Goal: Task Accomplishment & Management: Use online tool/utility

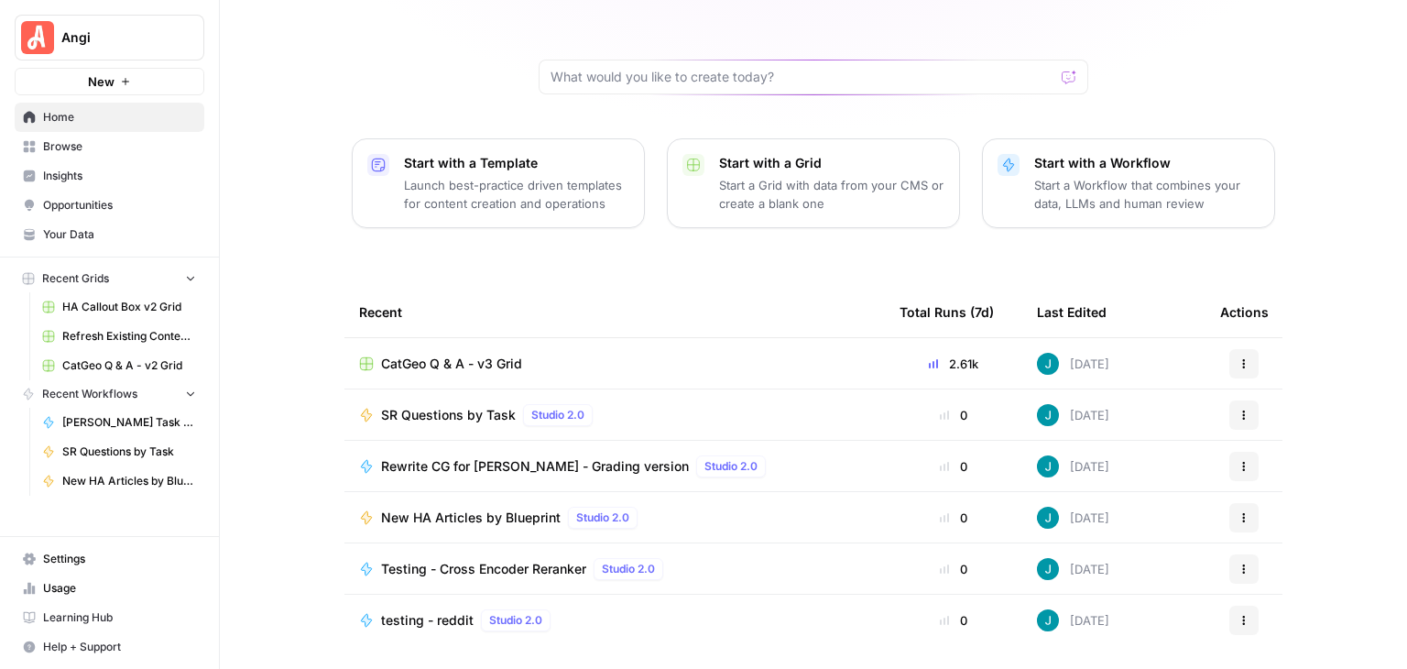
scroll to position [173, 0]
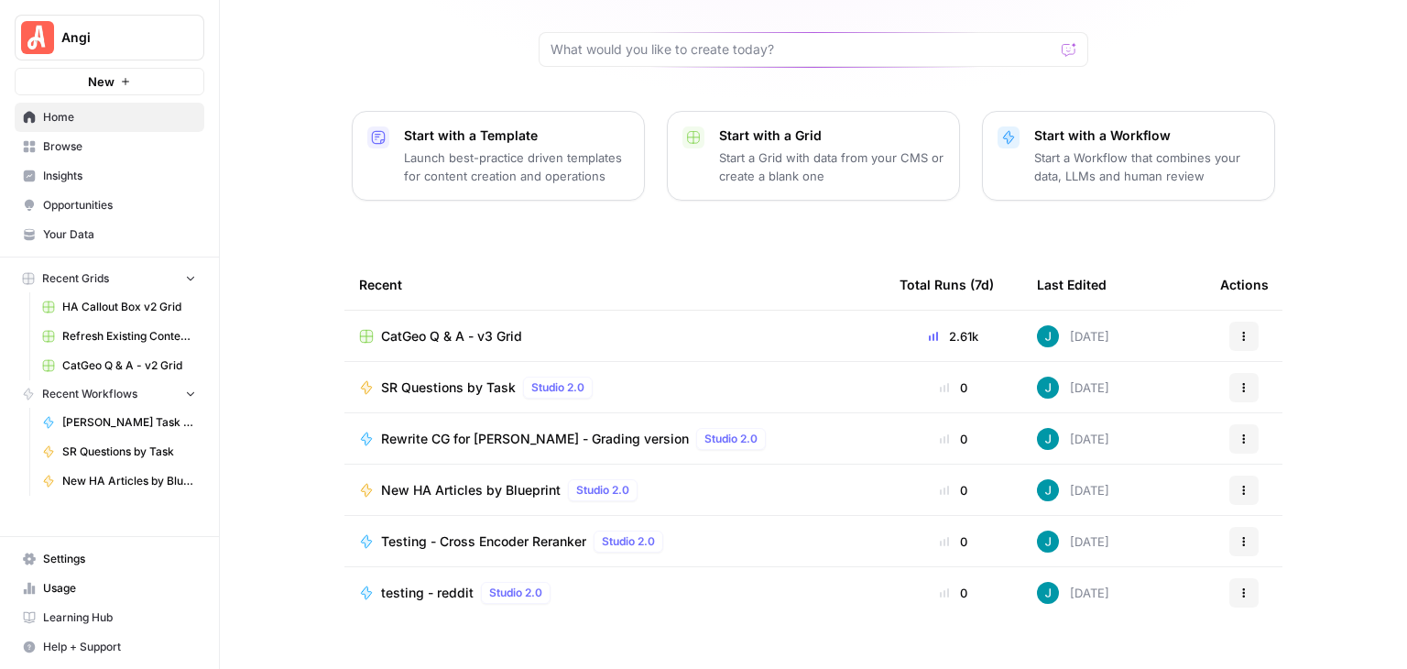
click at [476, 327] on span "CatGeo Q & A - v3 Grid" at bounding box center [451, 336] width 141 height 18
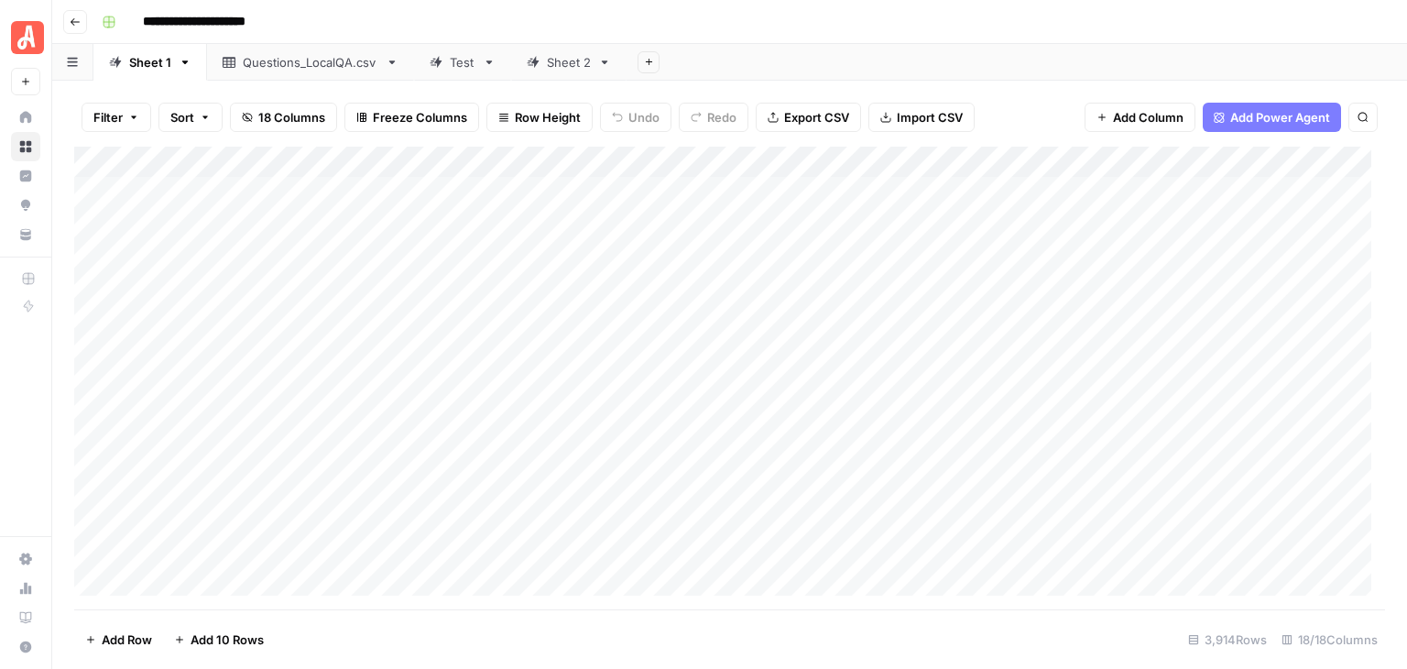
click at [550, 71] on link "Sheet 2" at bounding box center [568, 62] width 115 height 37
click at [95, 261] on div "Add Column" at bounding box center [729, 378] width 1311 height 463
click at [92, 453] on div "Add Column" at bounding box center [729, 378] width 1311 height 463
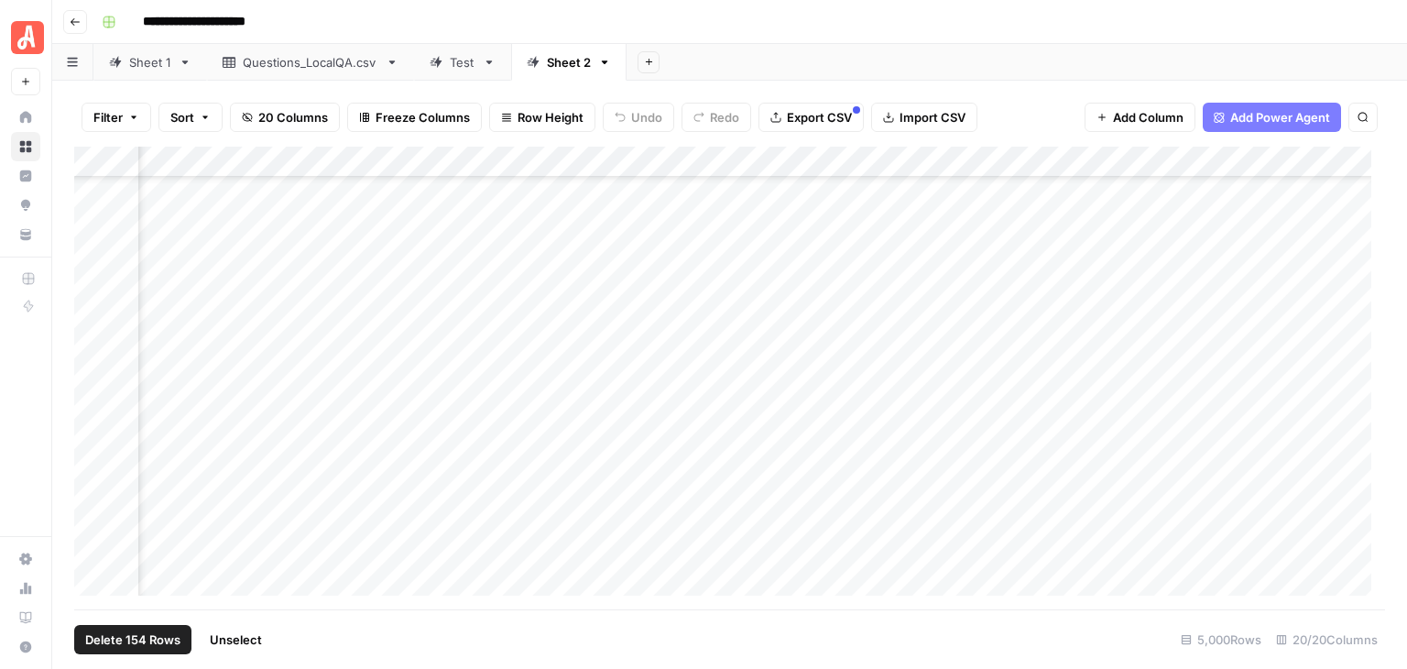
click at [953, 166] on div "Add Column" at bounding box center [729, 378] width 1311 height 463
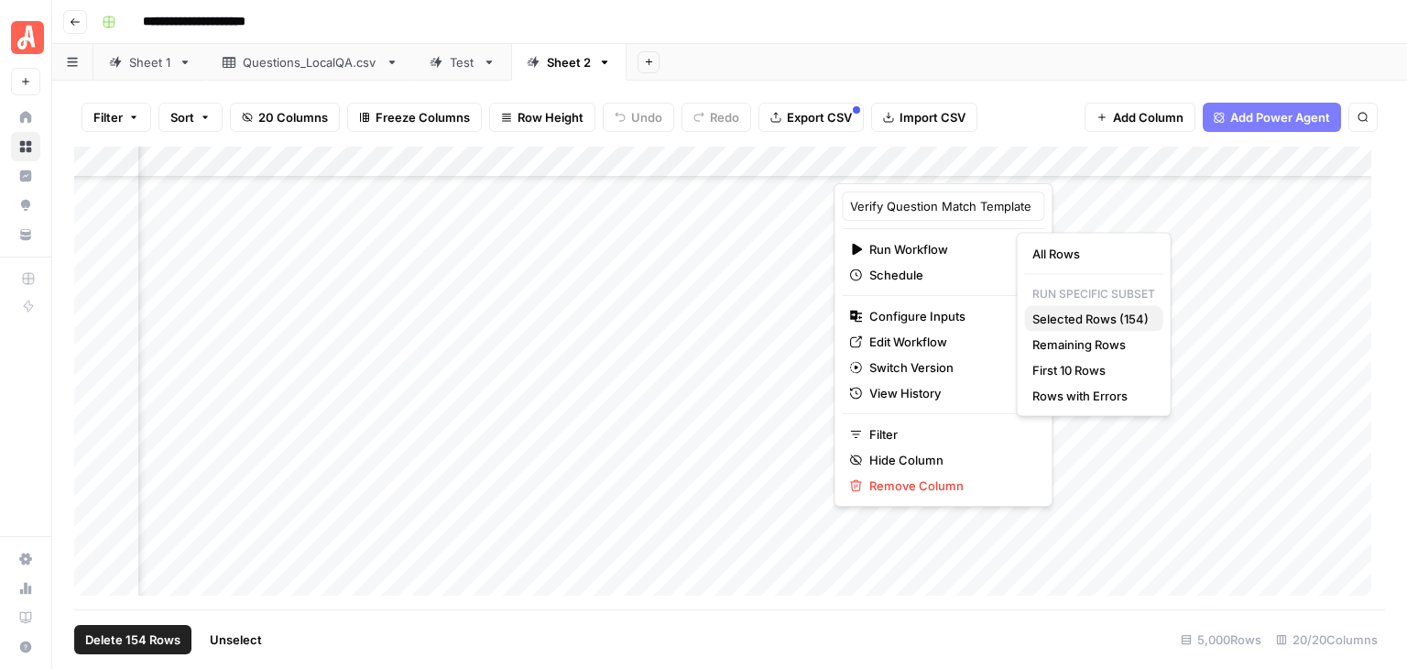
click at [1101, 310] on span "Selected Rows (154)" at bounding box center [1090, 319] width 116 height 18
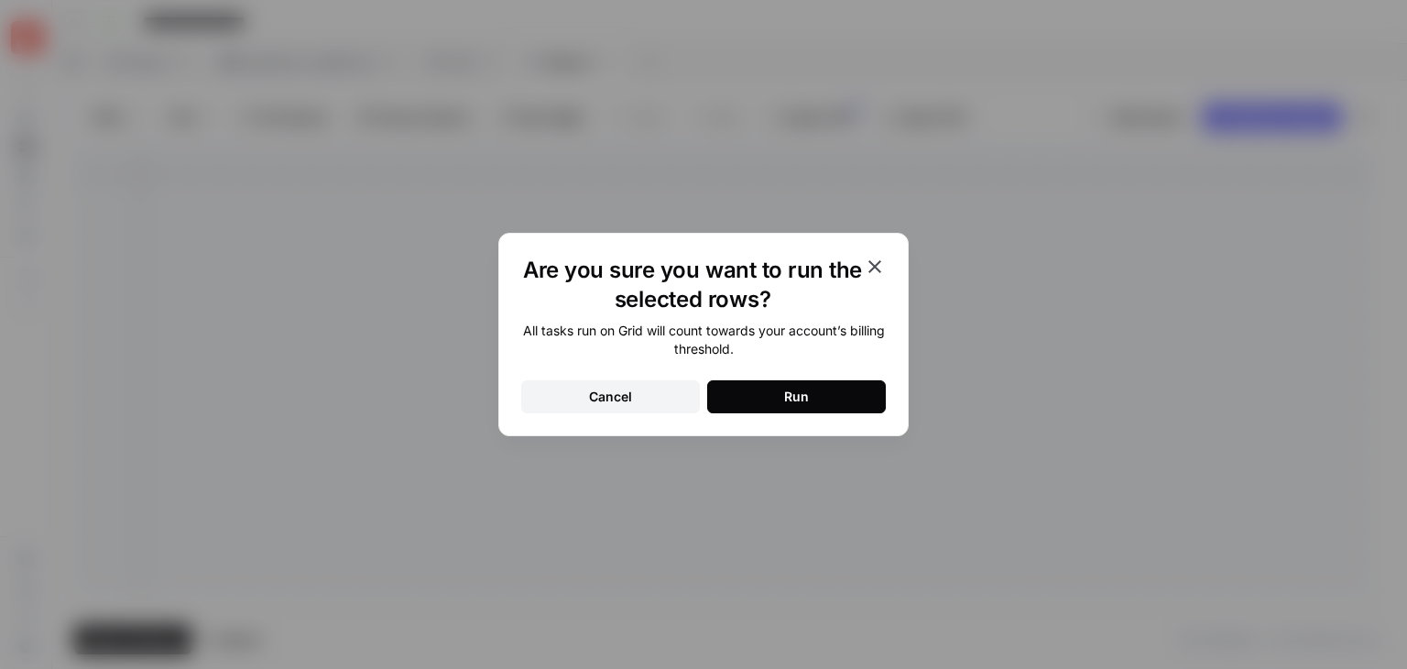
click at [861, 389] on button "Run" at bounding box center [796, 396] width 179 height 33
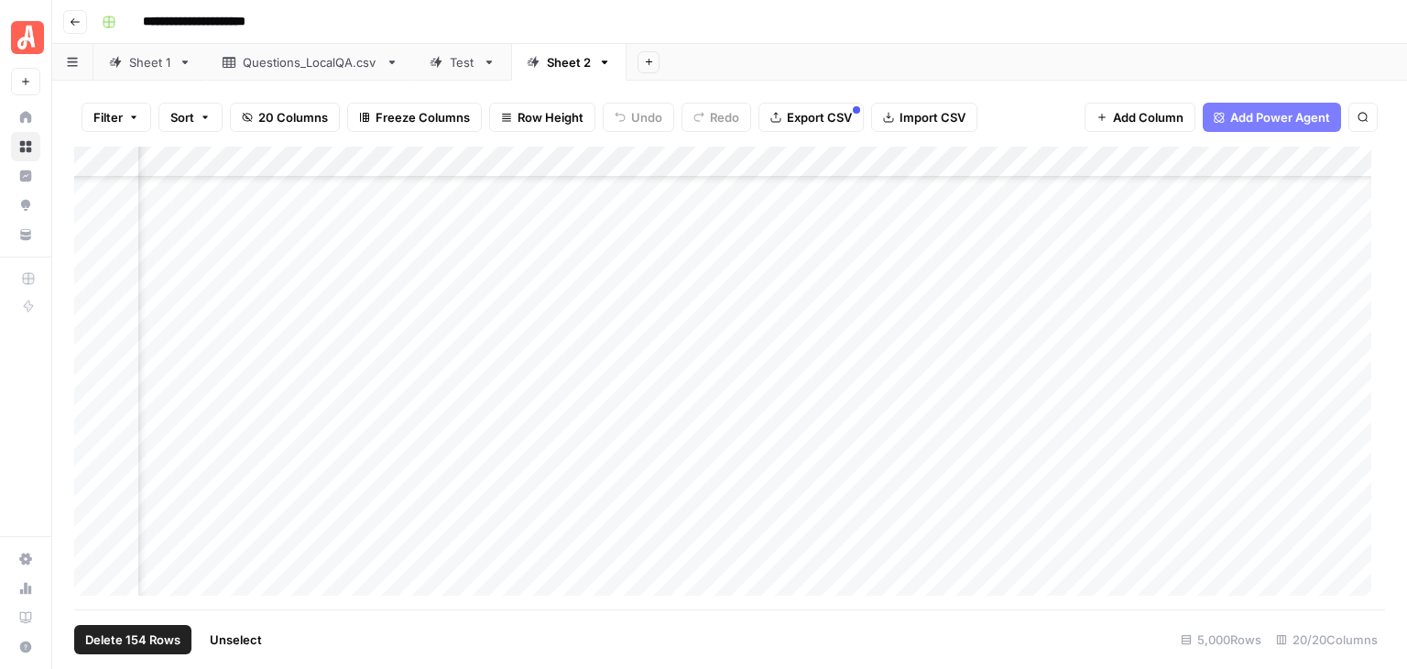
click at [250, 645] on span "Unselect" at bounding box center [236, 639] width 52 height 18
click at [93, 301] on div "Add Column" at bounding box center [729, 378] width 1311 height 463
click at [93, 452] on div "Add Column" at bounding box center [729, 378] width 1311 height 463
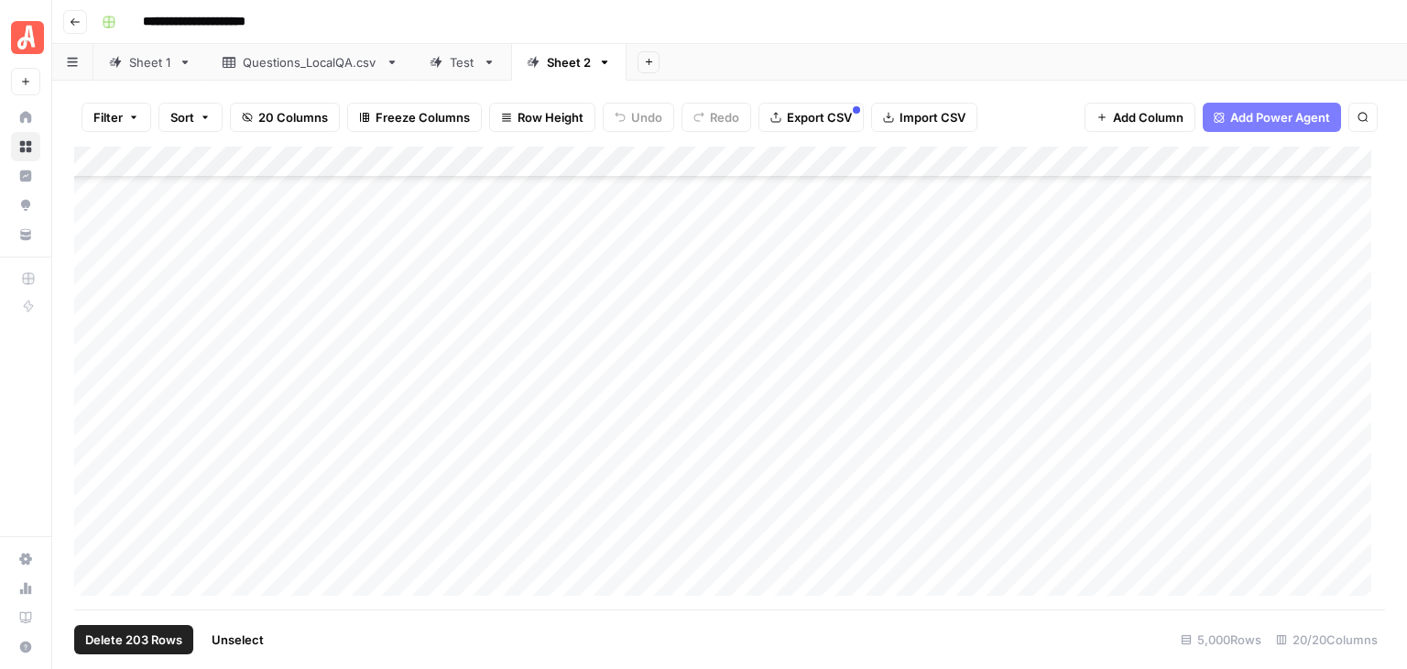
click at [960, 166] on div "Add Column" at bounding box center [729, 378] width 1311 height 463
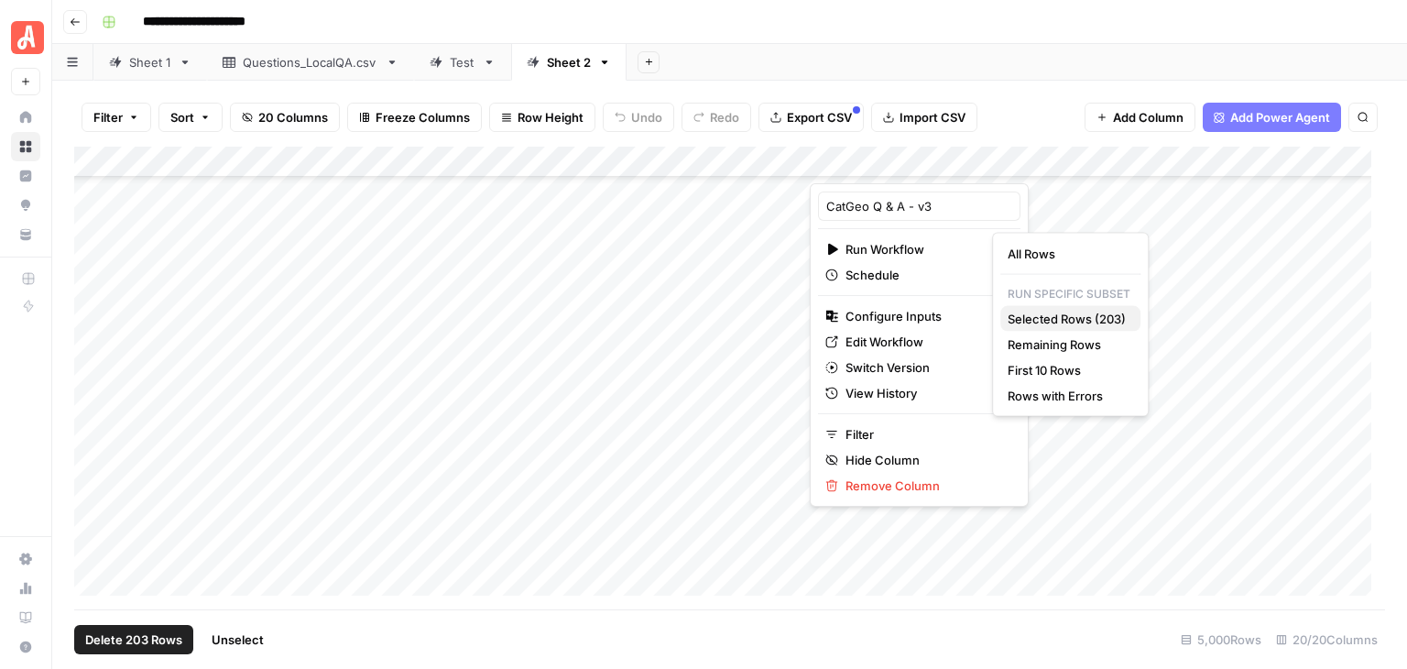
click at [1099, 314] on span "Selected Rows (203)" at bounding box center [1066, 319] width 118 height 18
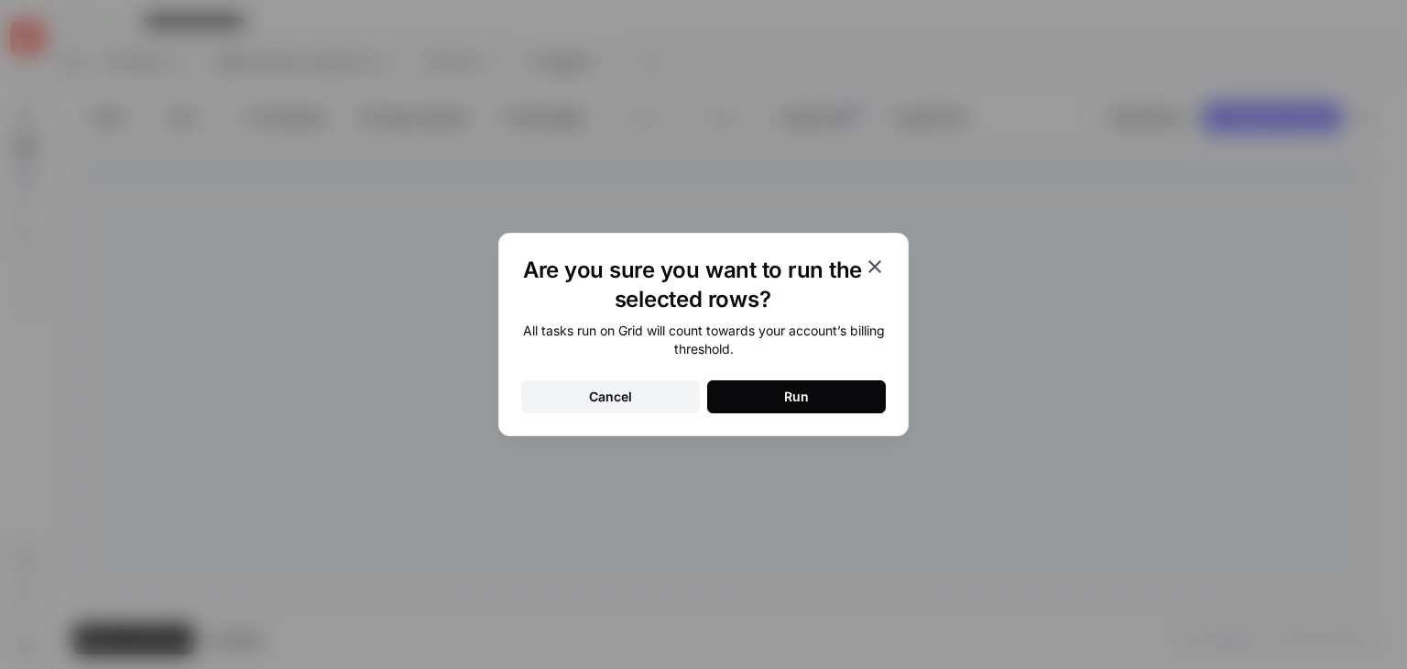
click at [850, 402] on button "Run" at bounding box center [796, 396] width 179 height 33
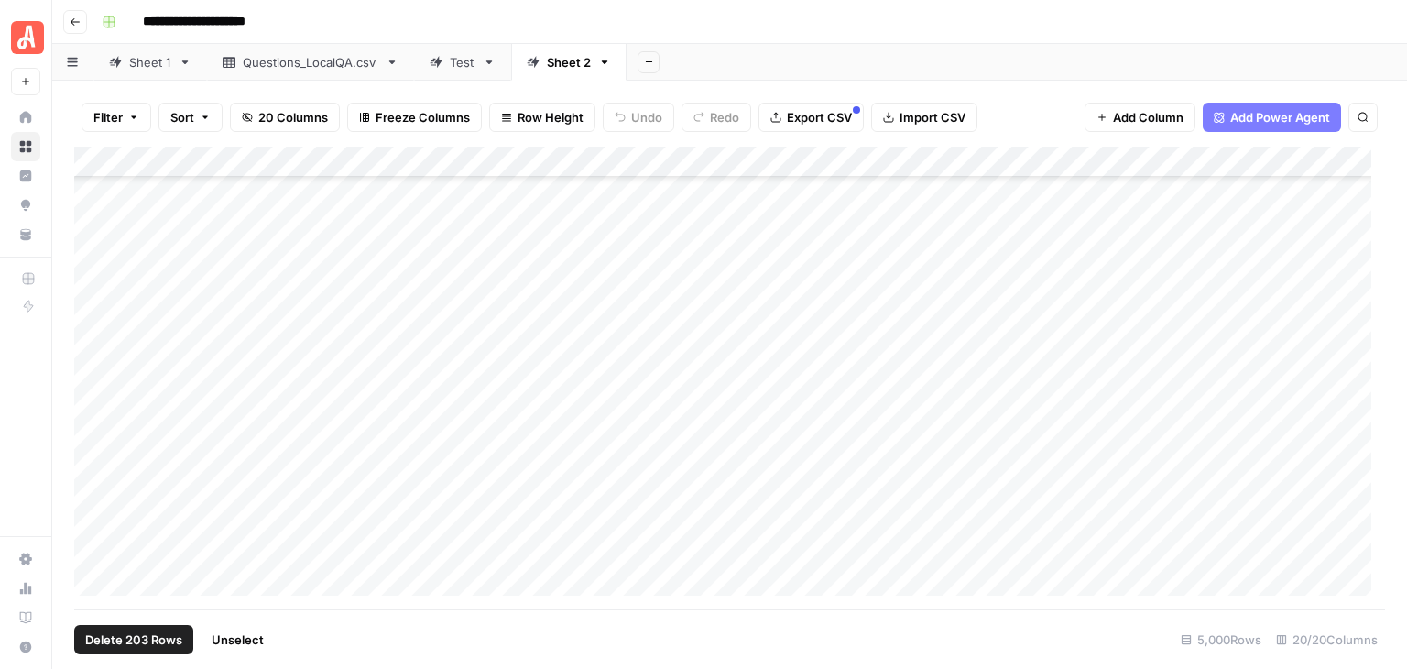
click at [247, 638] on span "Unselect" at bounding box center [238, 639] width 52 height 18
click at [94, 277] on div "Add Column" at bounding box center [729, 378] width 1311 height 463
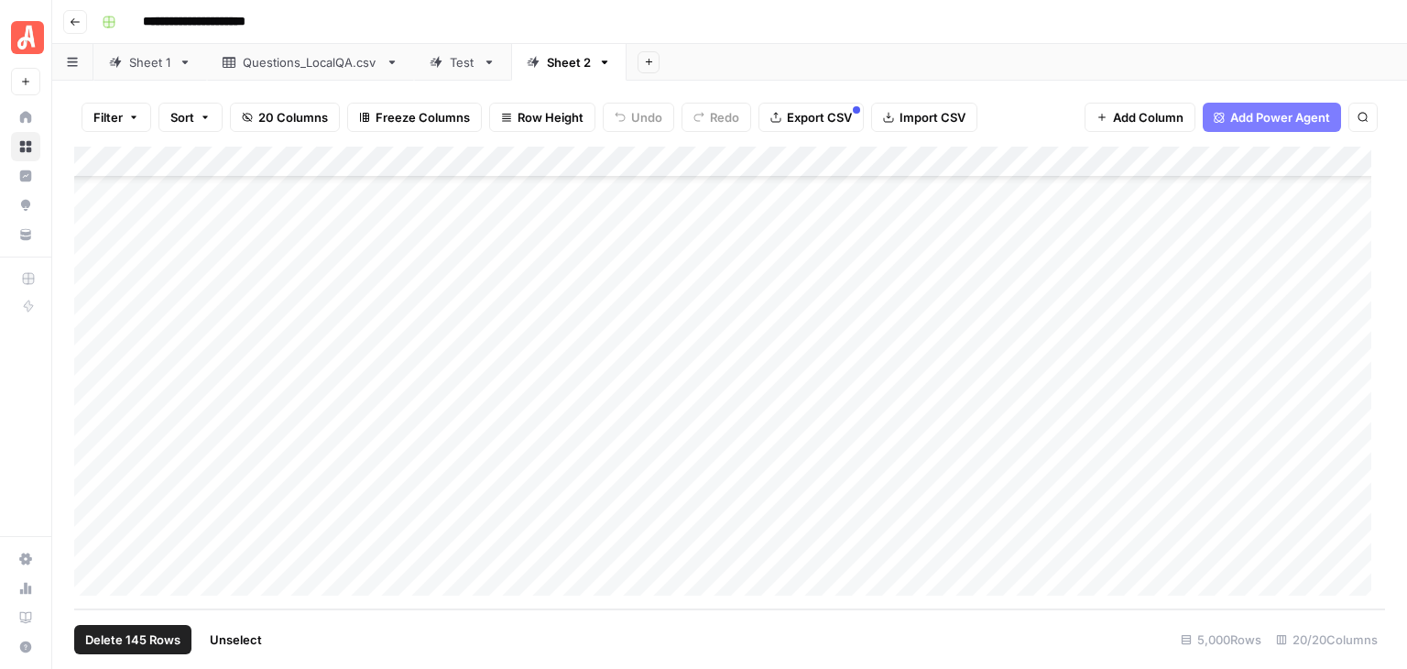
click at [92, 548] on div "Add Column" at bounding box center [729, 378] width 1311 height 463
click at [957, 166] on div "Add Column" at bounding box center [729, 378] width 1311 height 463
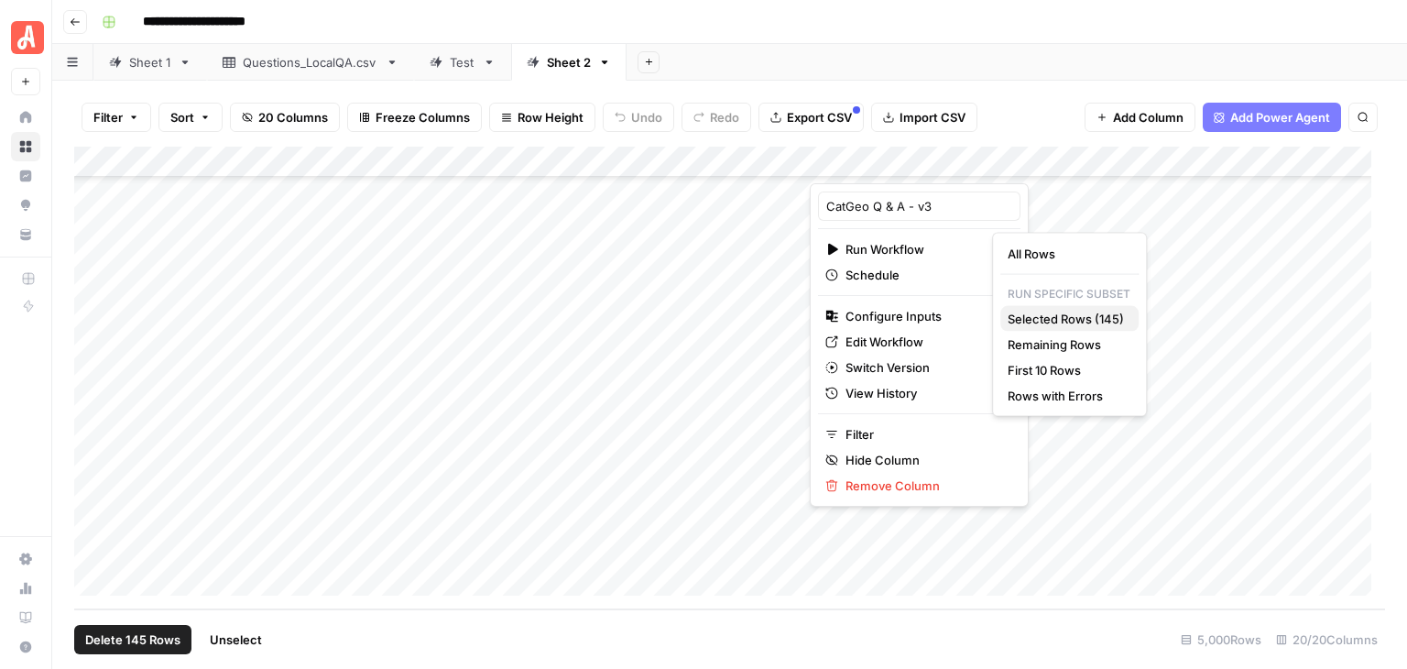
click at [1083, 318] on span "Selected Rows (145)" at bounding box center [1065, 319] width 116 height 18
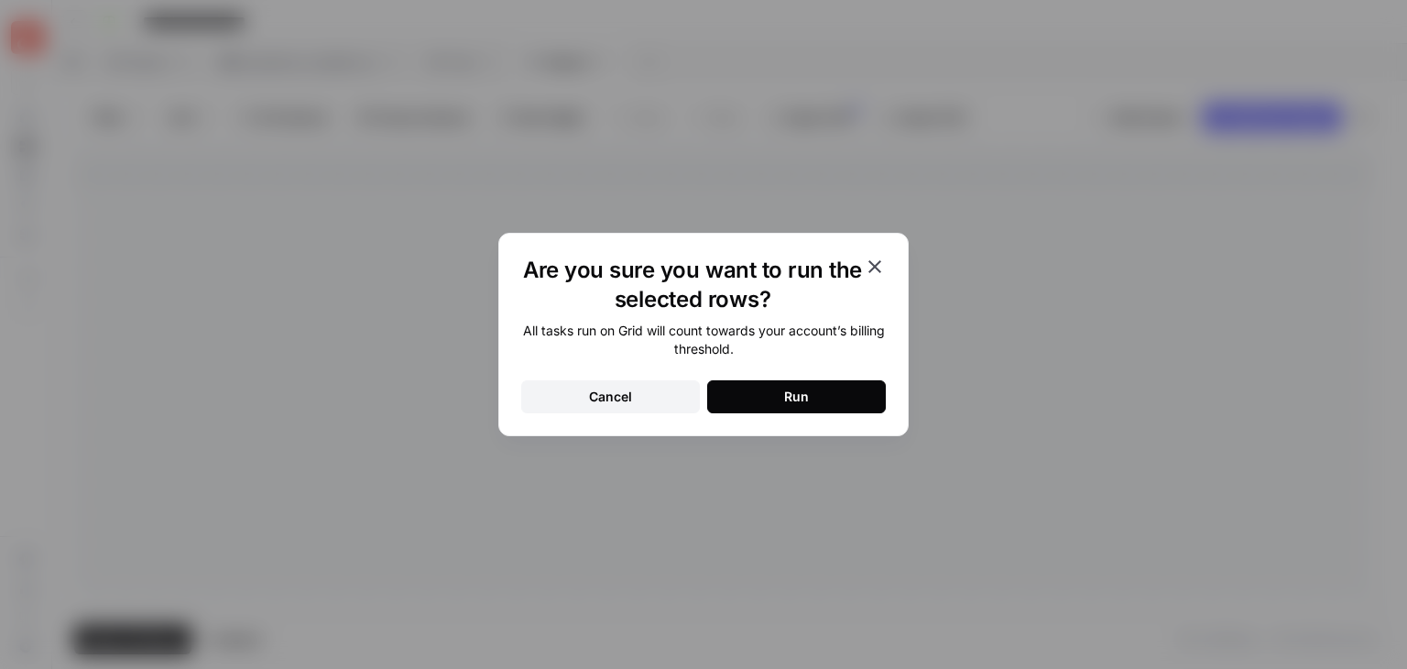
click at [857, 392] on button "Run" at bounding box center [796, 396] width 179 height 33
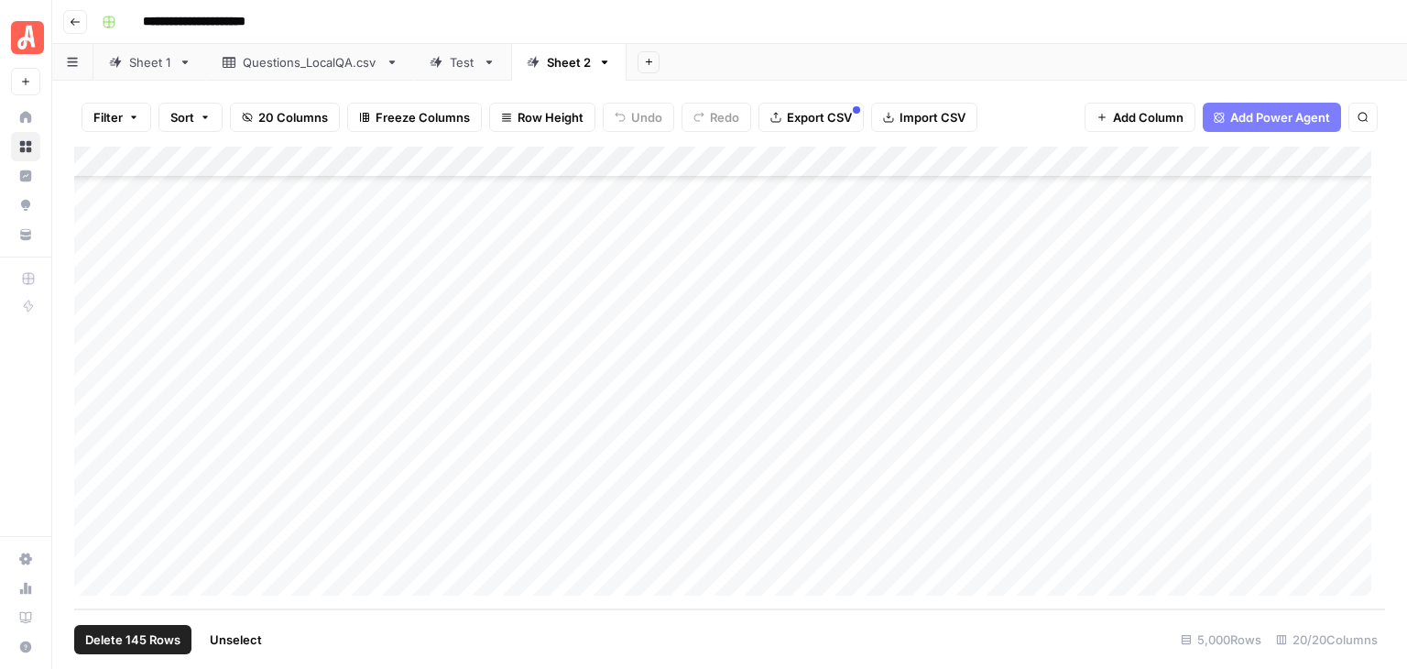
click at [245, 635] on span "Unselect" at bounding box center [236, 639] width 52 height 18
click at [93, 272] on div "Add Column" at bounding box center [729, 378] width 1311 height 463
click at [92, 549] on div "Add Column" at bounding box center [729, 378] width 1311 height 463
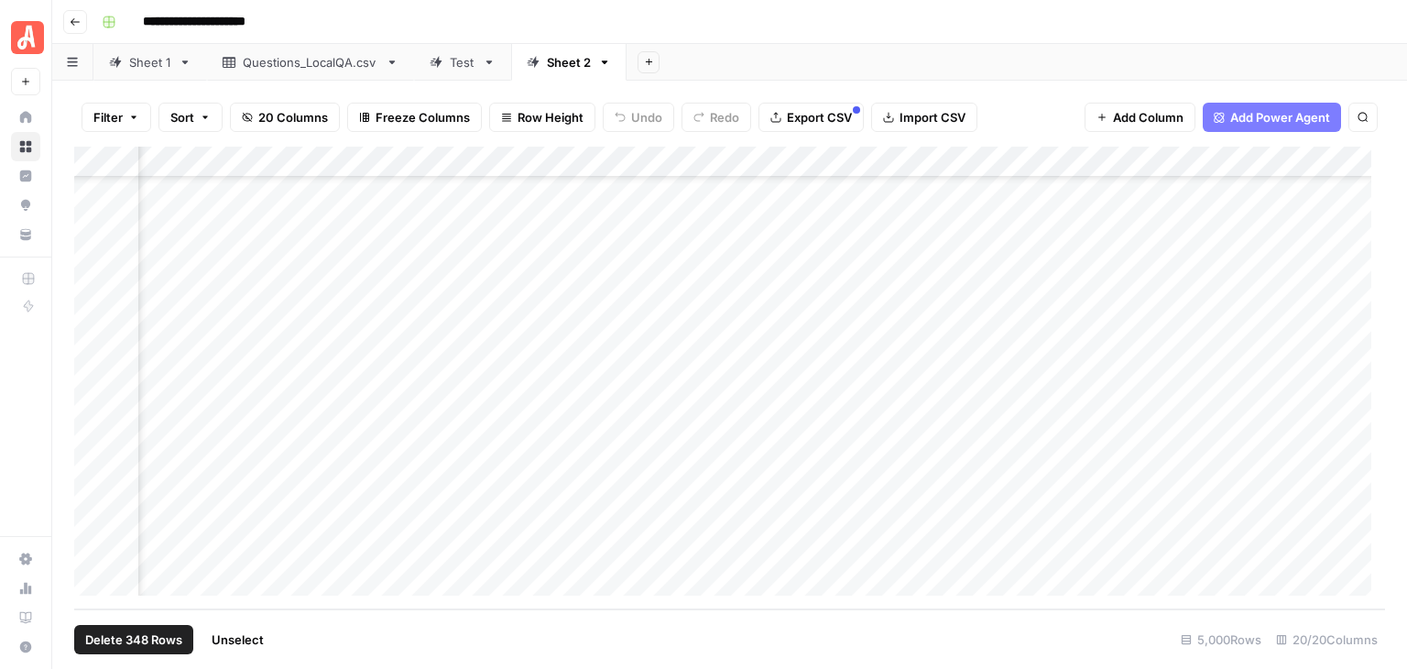
click at [1109, 161] on div "Add Column" at bounding box center [729, 378] width 1311 height 463
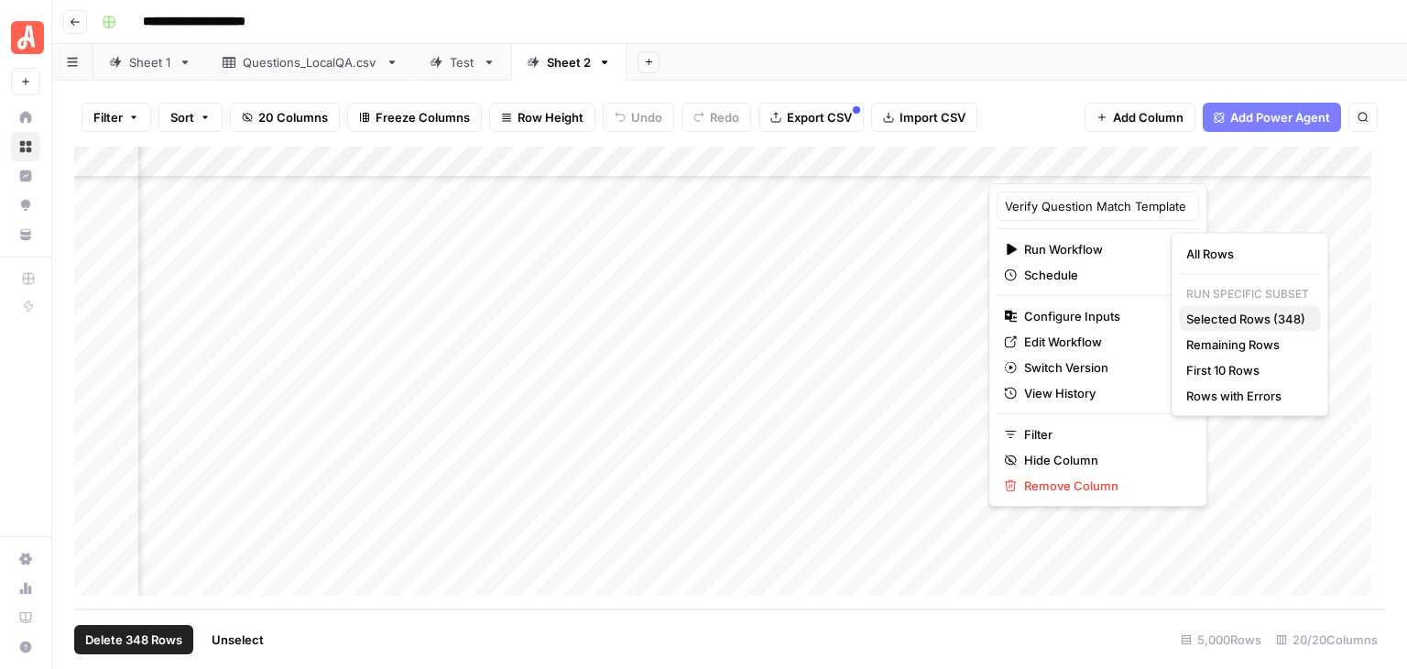
click at [1258, 310] on span "Selected Rows (348)" at bounding box center [1245, 319] width 119 height 18
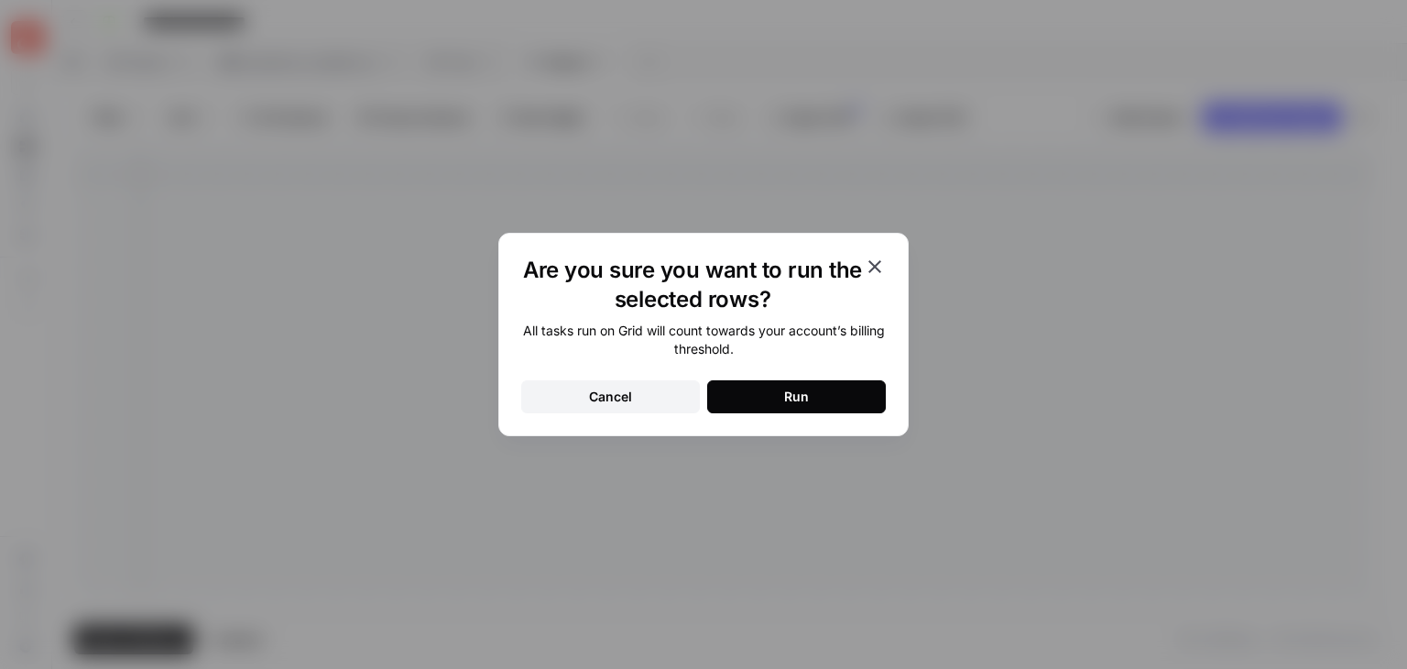
click at [848, 404] on button "Run" at bounding box center [796, 396] width 179 height 33
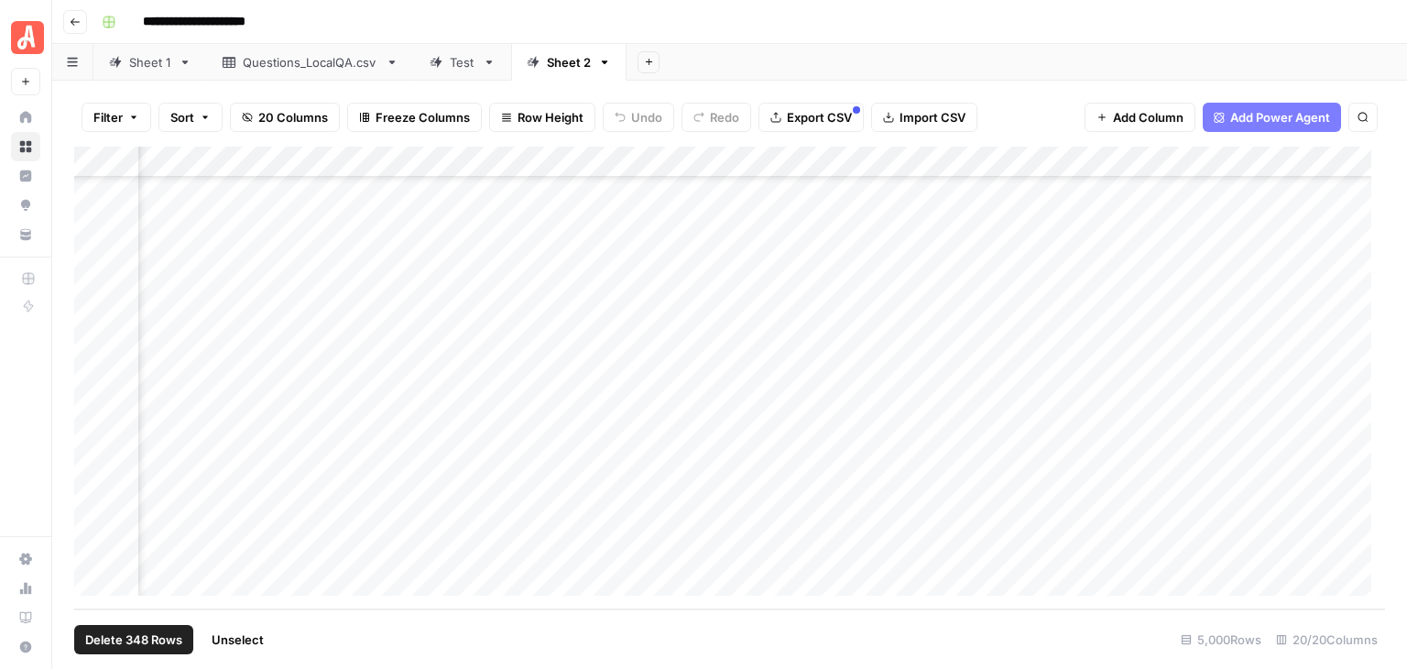
click at [253, 643] on span "Unselect" at bounding box center [238, 639] width 52 height 18
click at [659, 354] on div "Add Column" at bounding box center [729, 378] width 1311 height 463
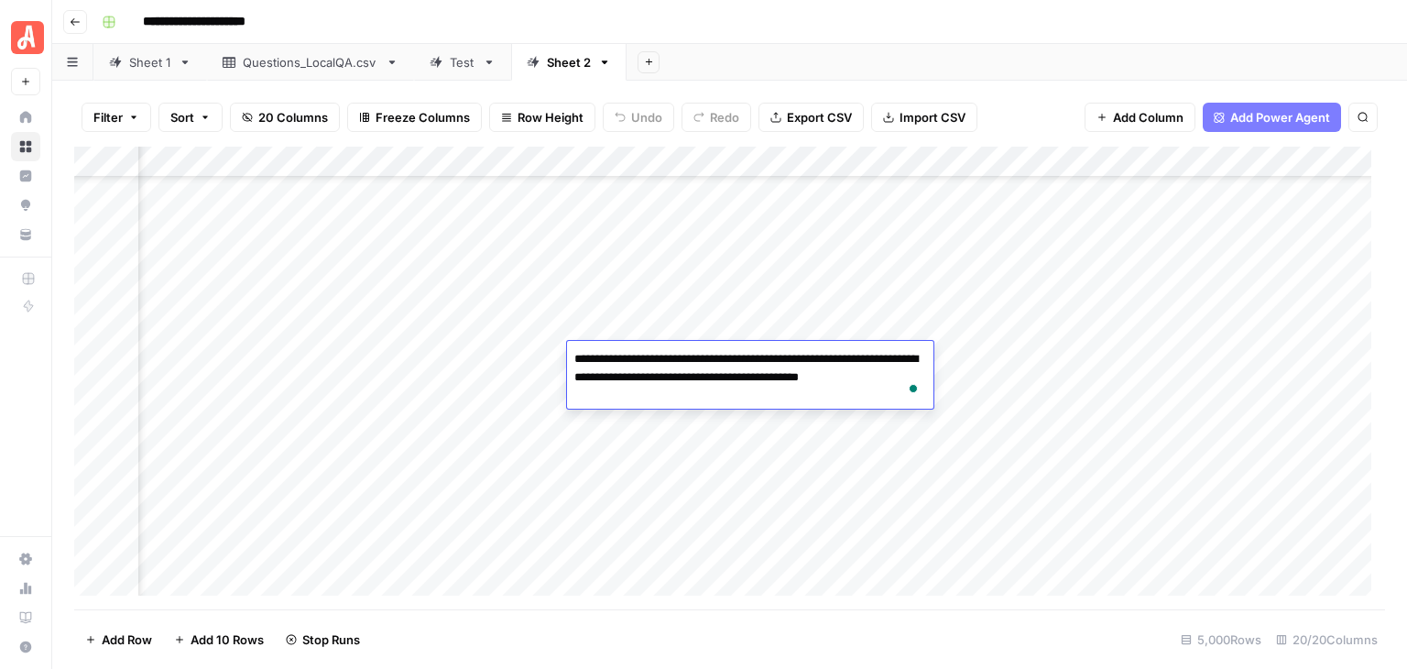
click at [517, 347] on div "Add Column" at bounding box center [729, 378] width 1311 height 463
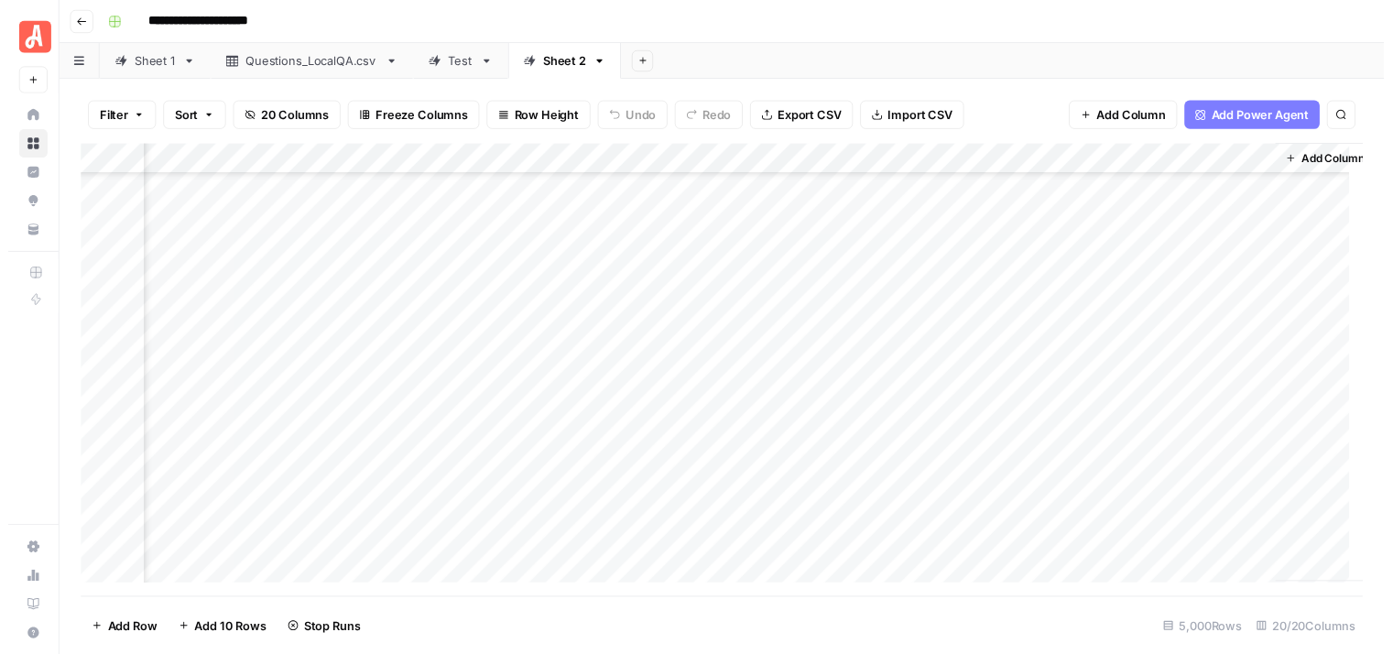
scroll to position [148718, 2052]
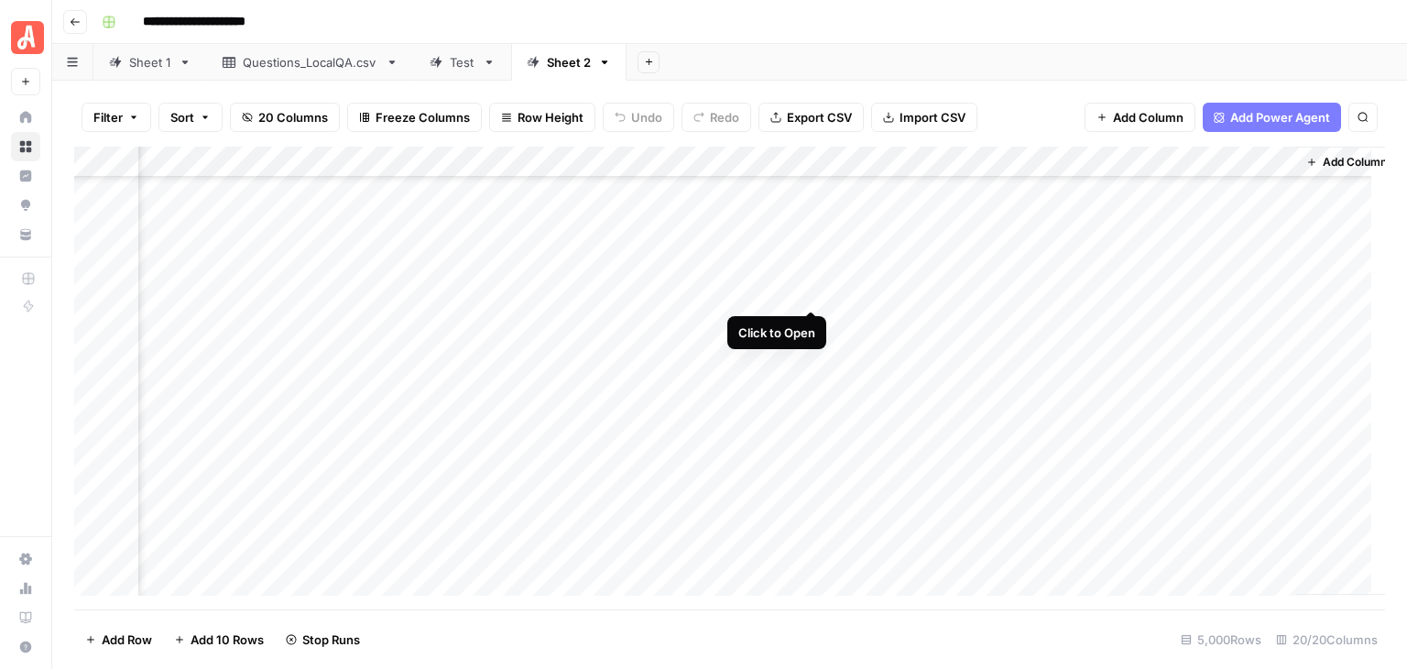
click at [805, 289] on div "Add Column" at bounding box center [729, 378] width 1311 height 463
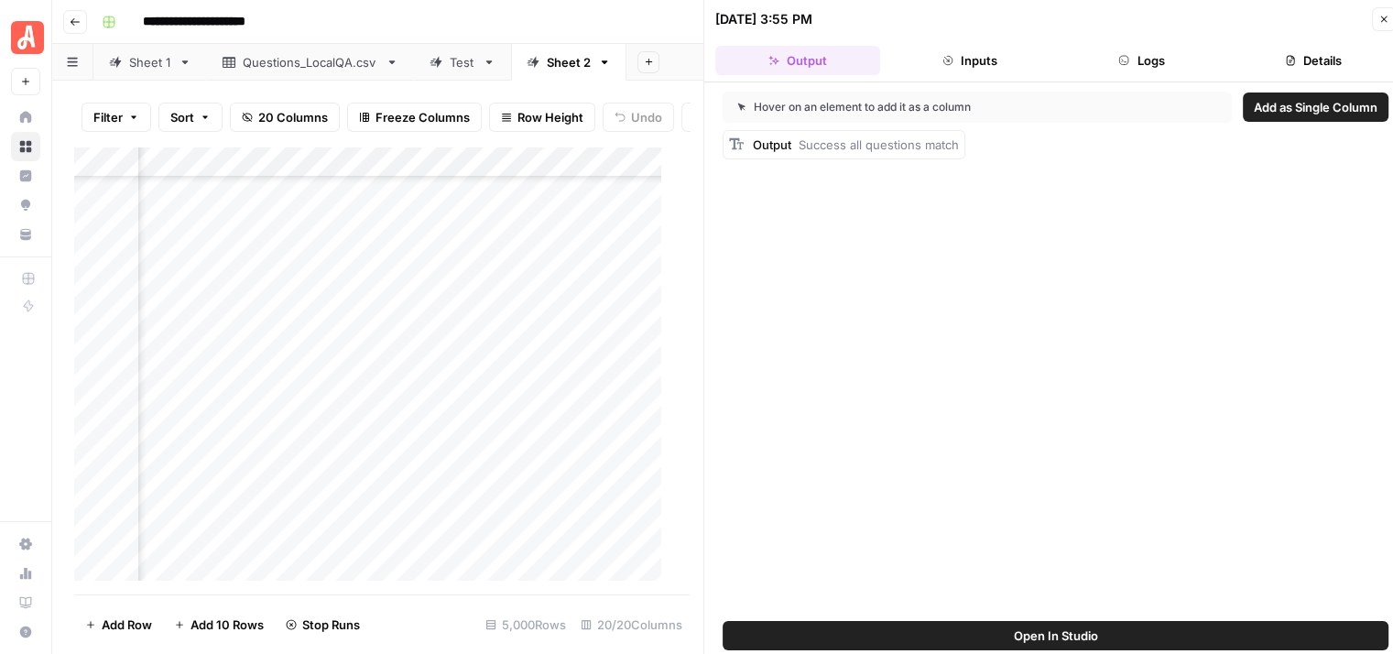
click at [1141, 50] on button "Logs" at bounding box center [1142, 60] width 165 height 29
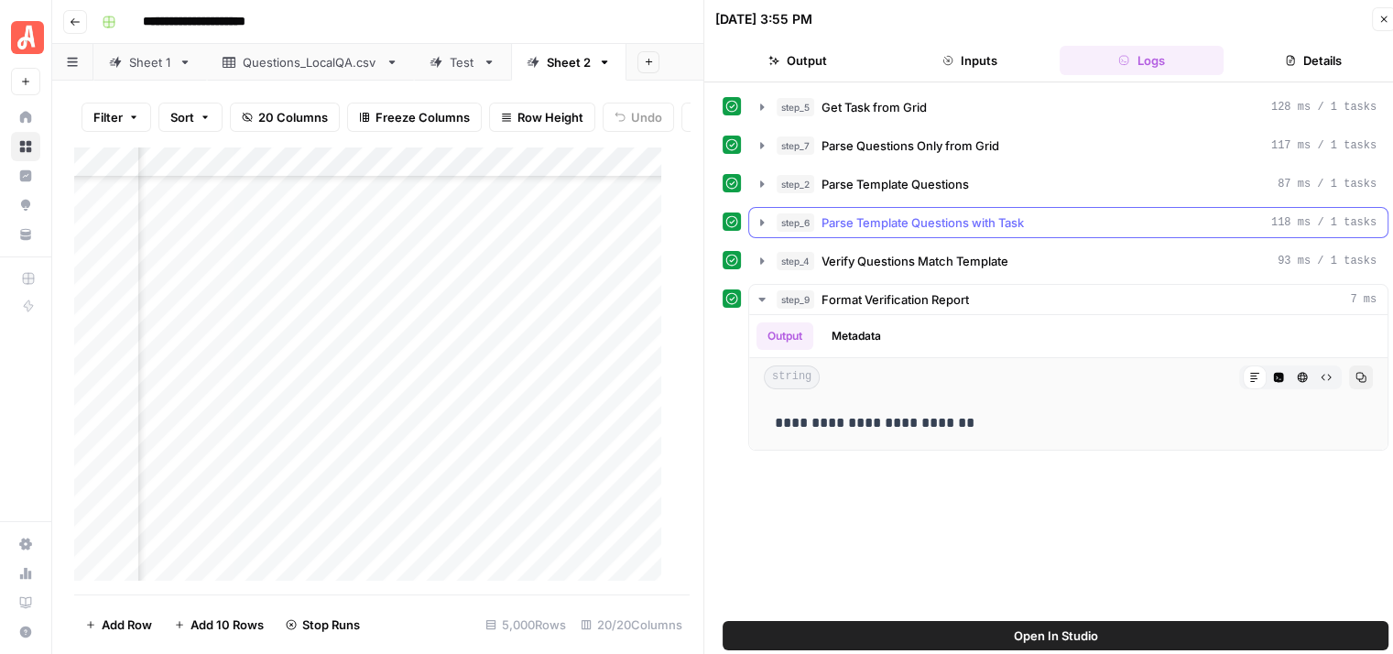
click at [766, 219] on icon "button" at bounding box center [762, 222] width 15 height 15
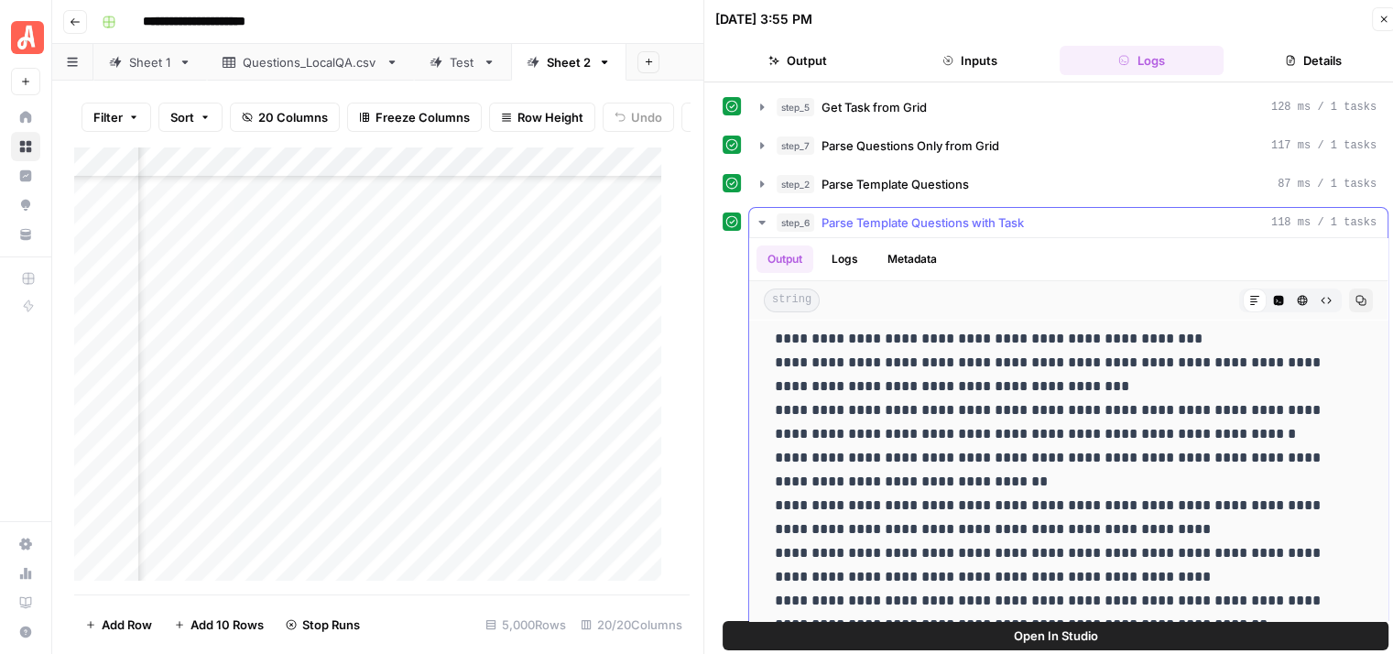
scroll to position [366, 0]
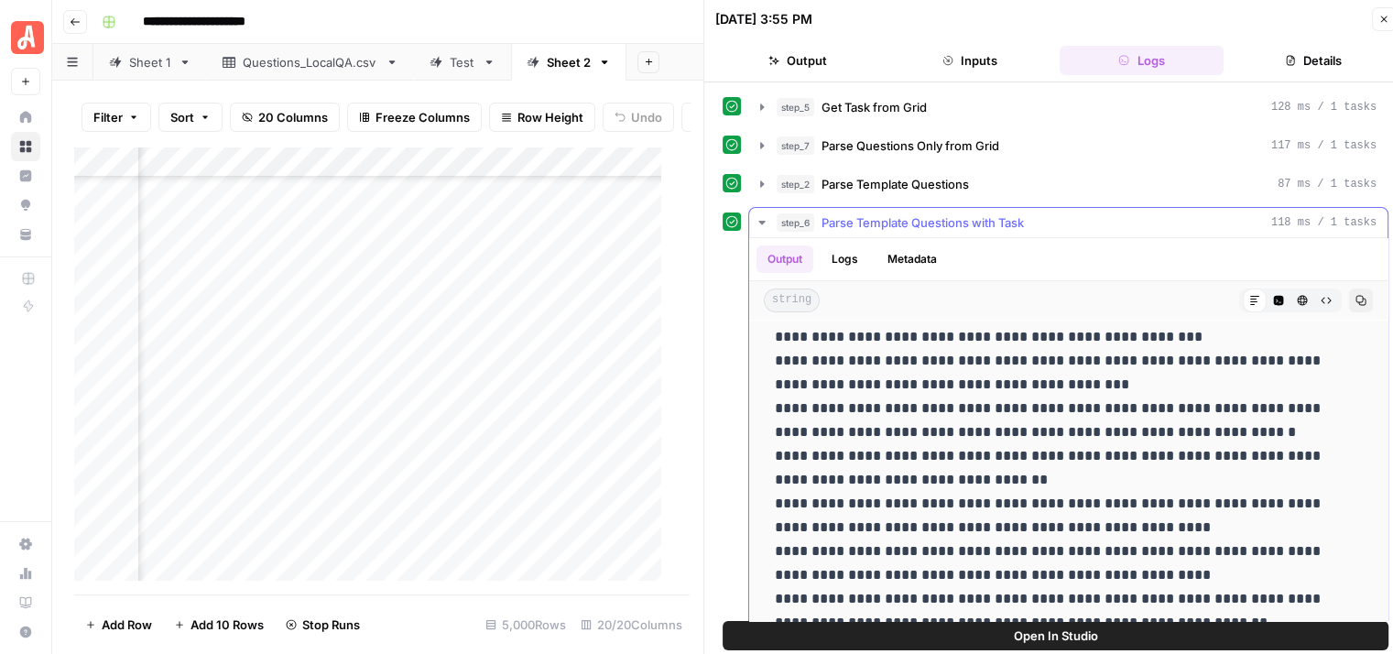
click at [764, 217] on icon "button" at bounding box center [762, 222] width 15 height 15
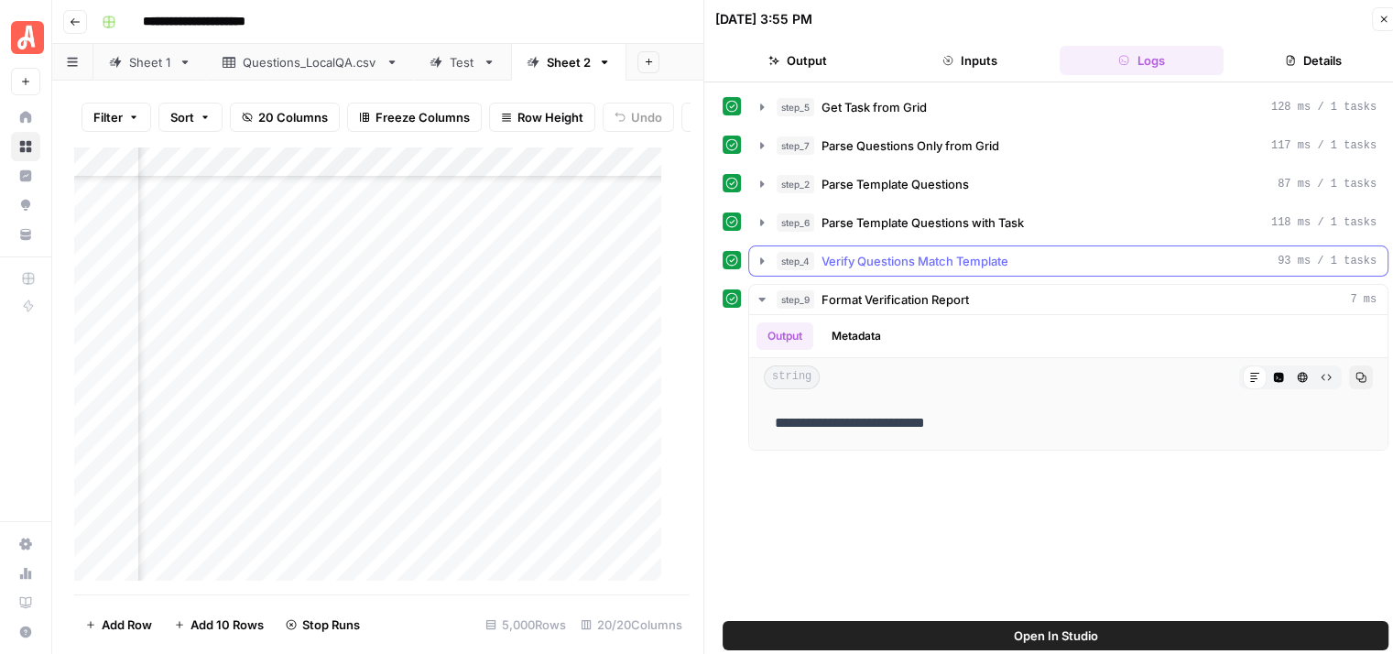
click at [759, 257] on icon "button" at bounding box center [762, 261] width 15 height 15
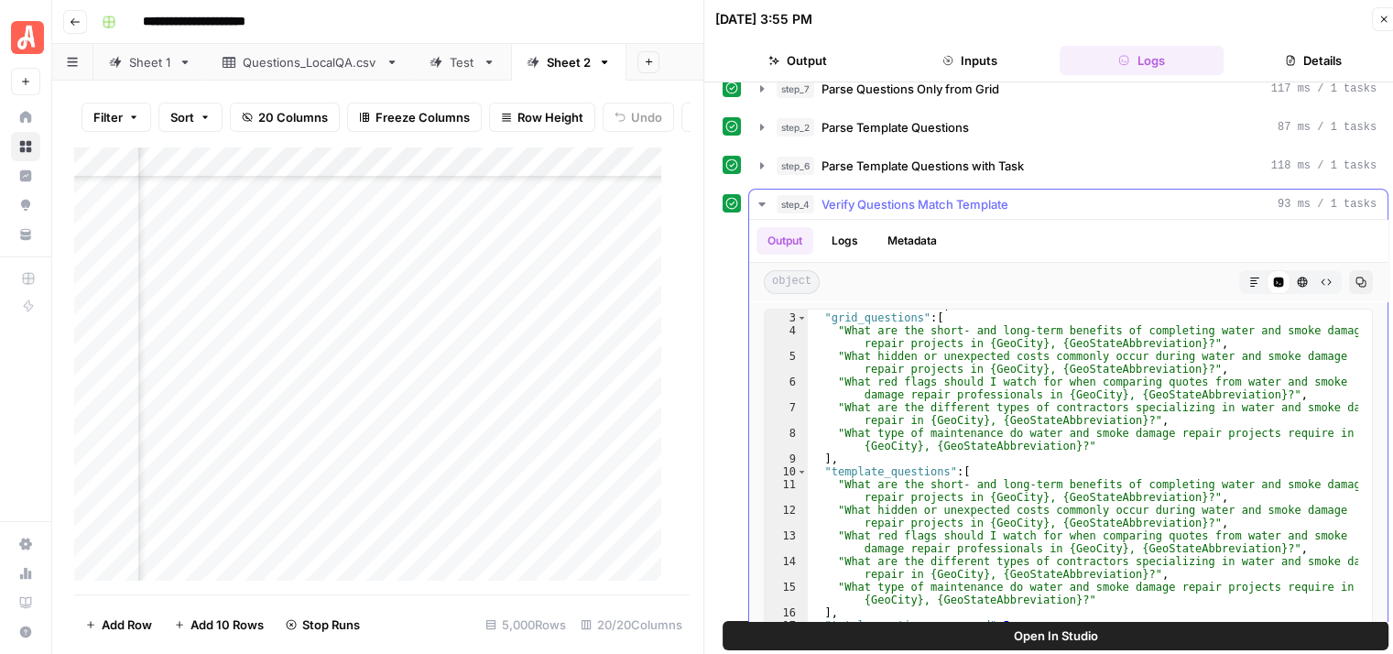
scroll to position [92, 0]
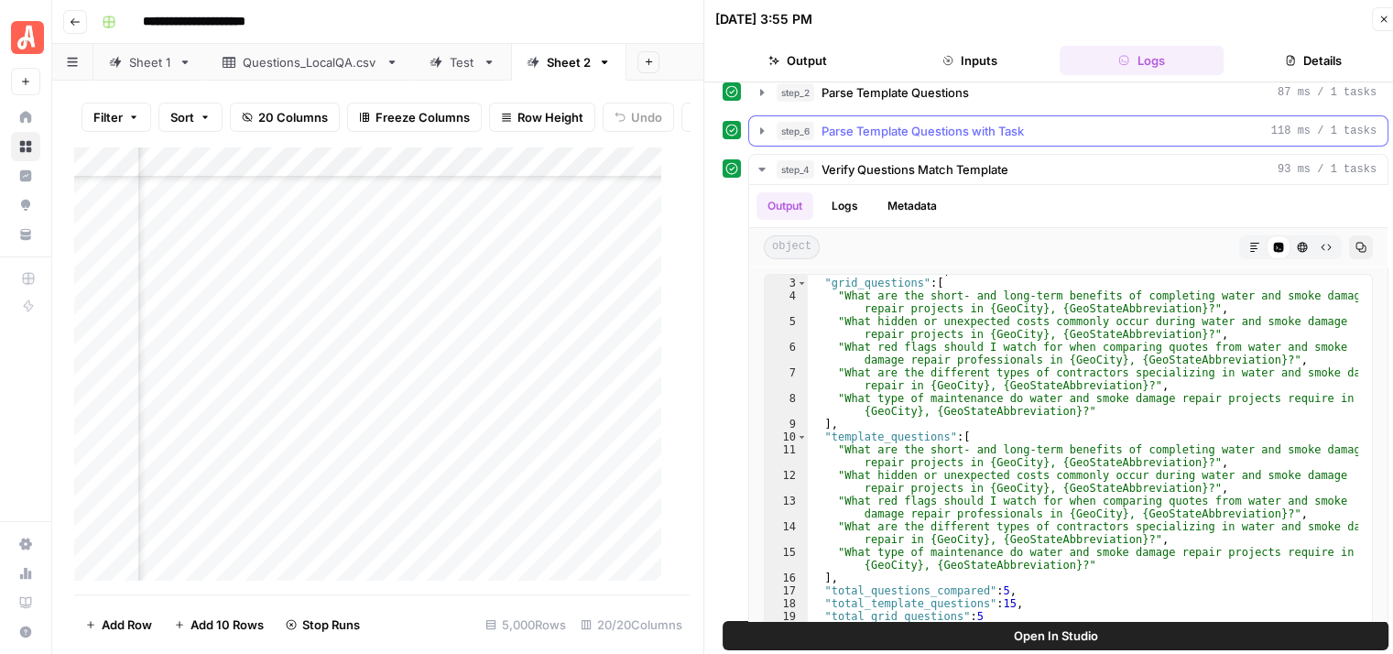
click at [765, 133] on icon "button" at bounding box center [762, 131] width 15 height 15
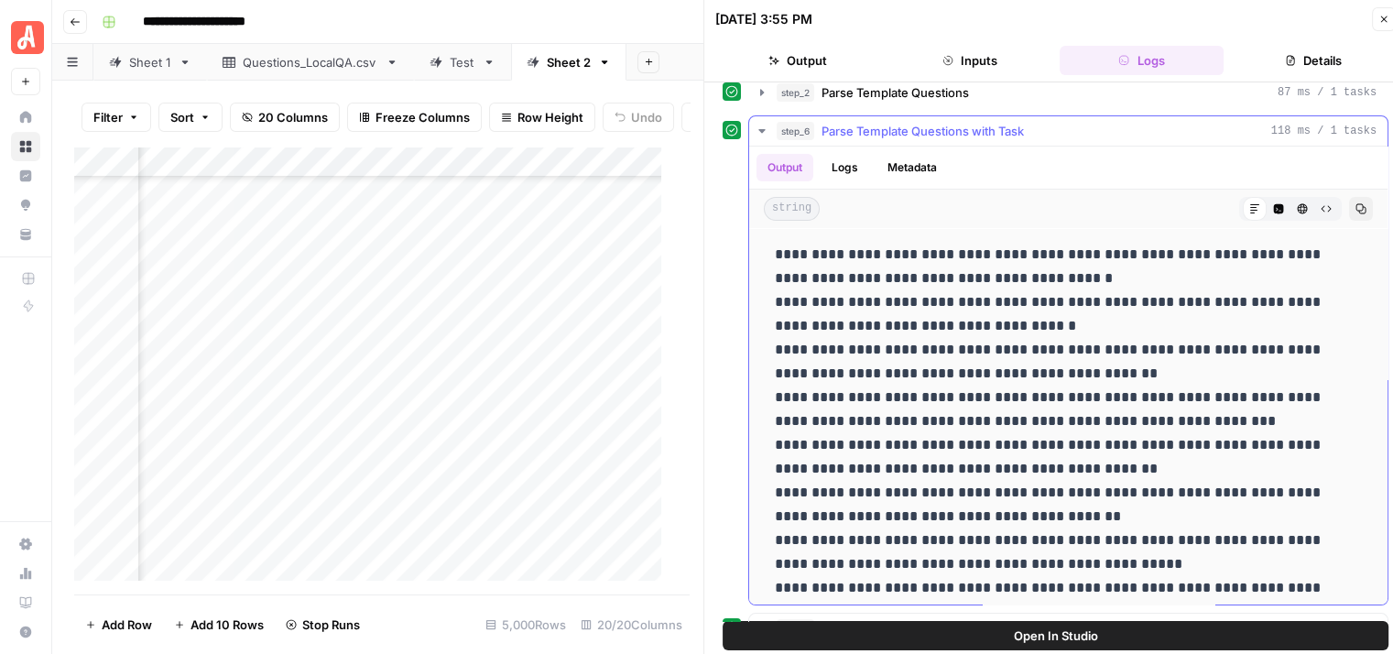
click at [1274, 204] on icon "button" at bounding box center [1279, 209] width 10 height 10
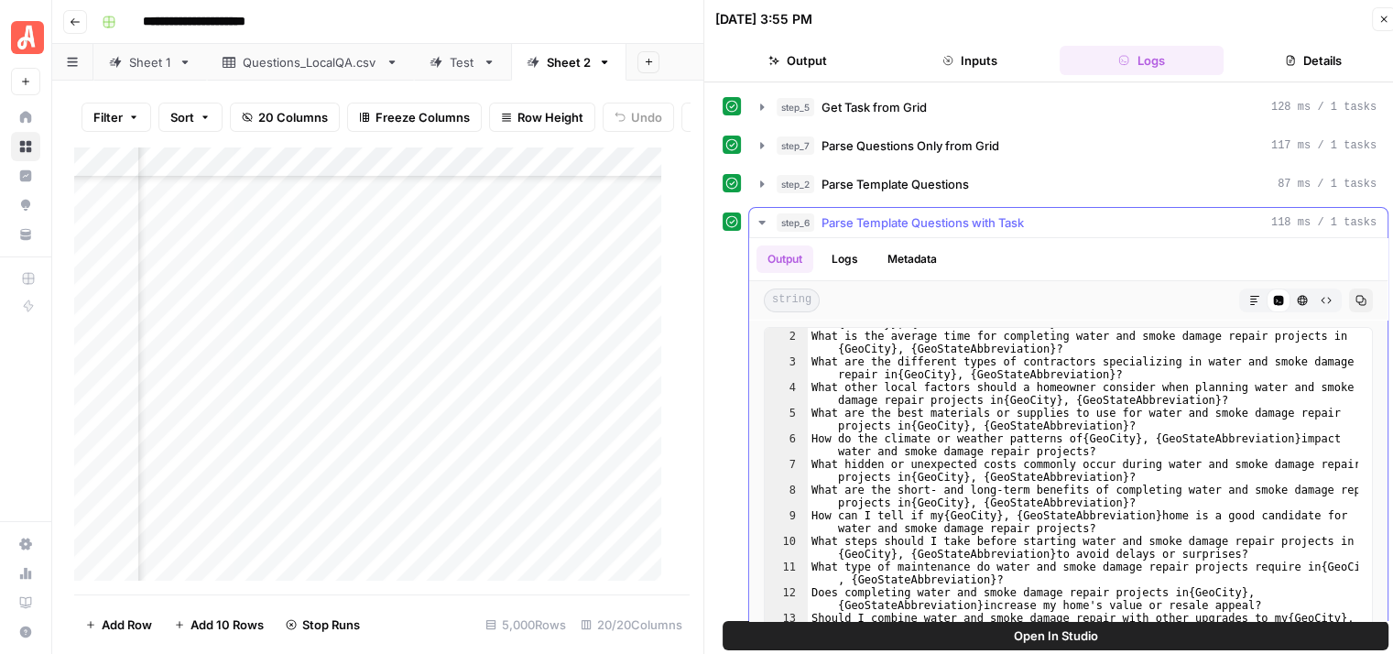
scroll to position [0, 0]
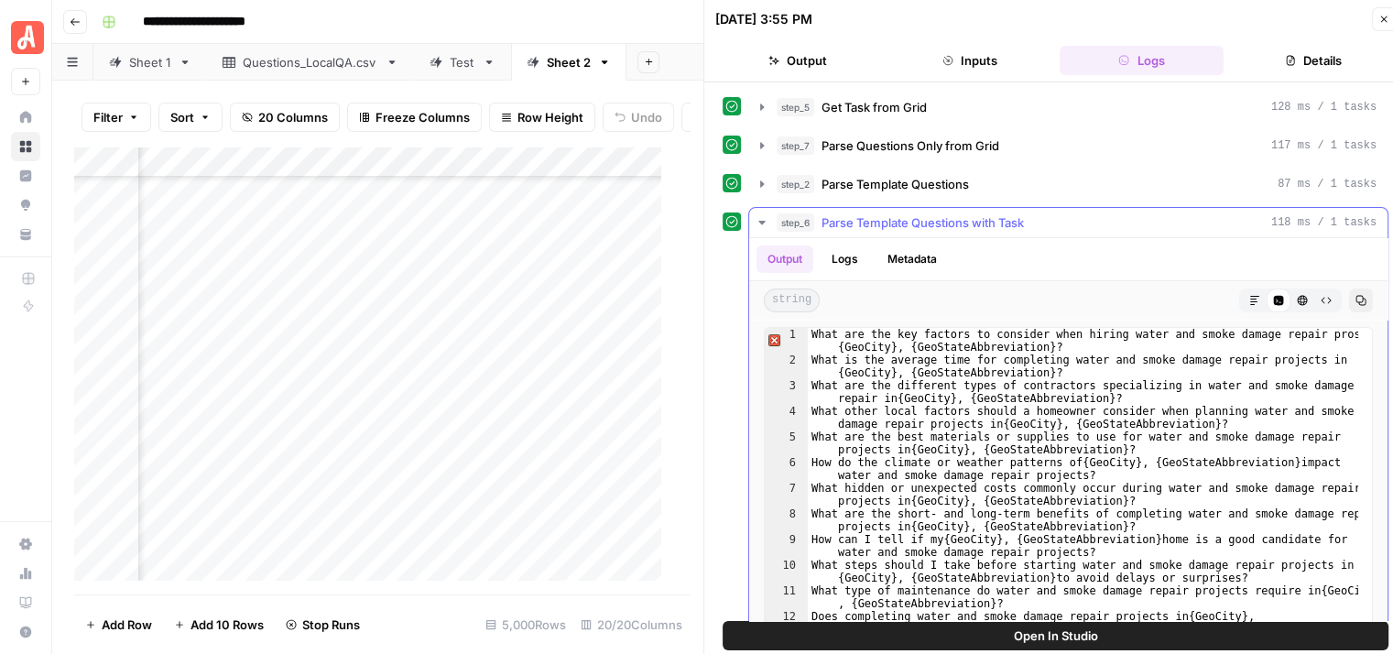
click at [1250, 296] on icon "button" at bounding box center [1254, 300] width 9 height 9
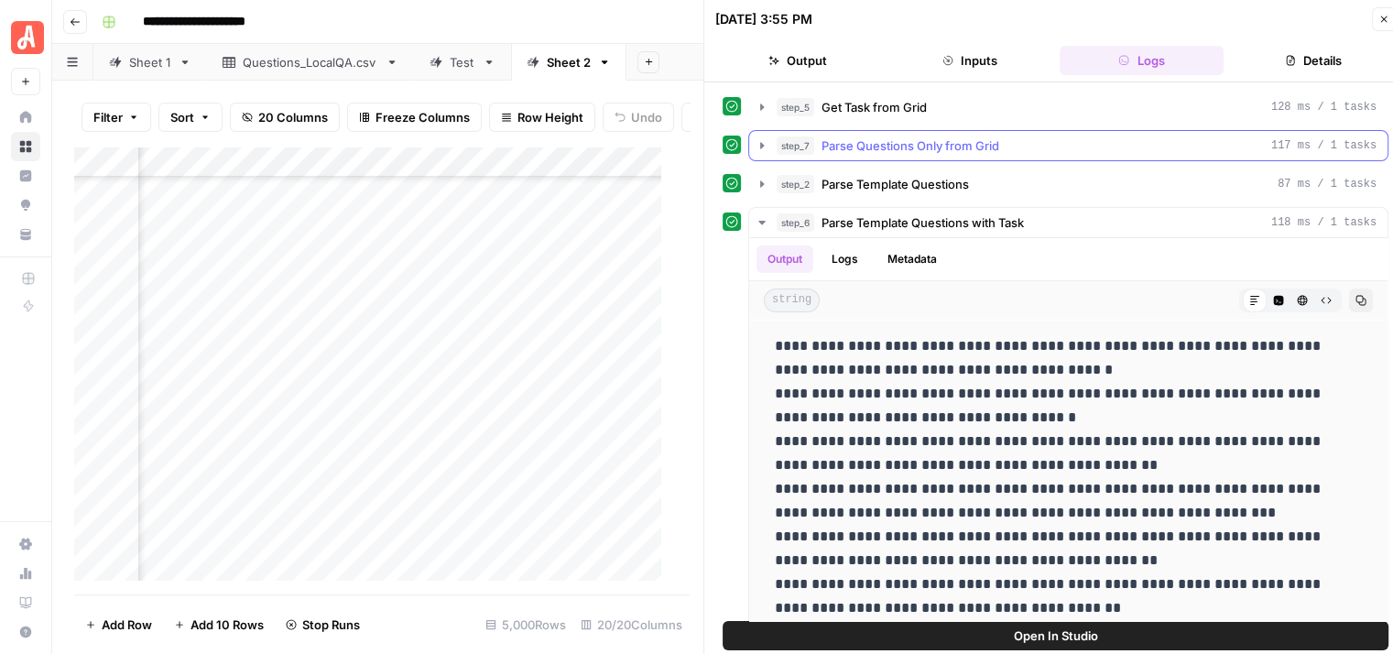
click at [758, 144] on icon "button" at bounding box center [762, 145] width 15 height 15
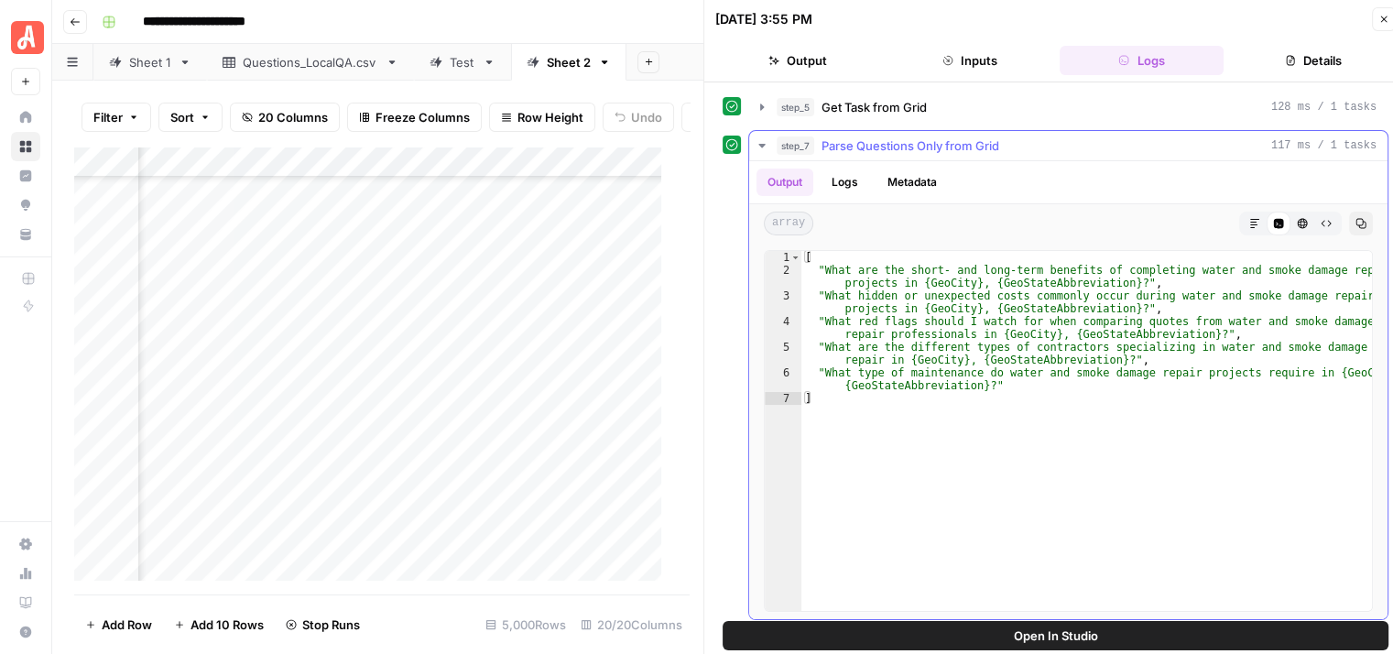
click at [758, 144] on icon "button" at bounding box center [762, 145] width 15 height 15
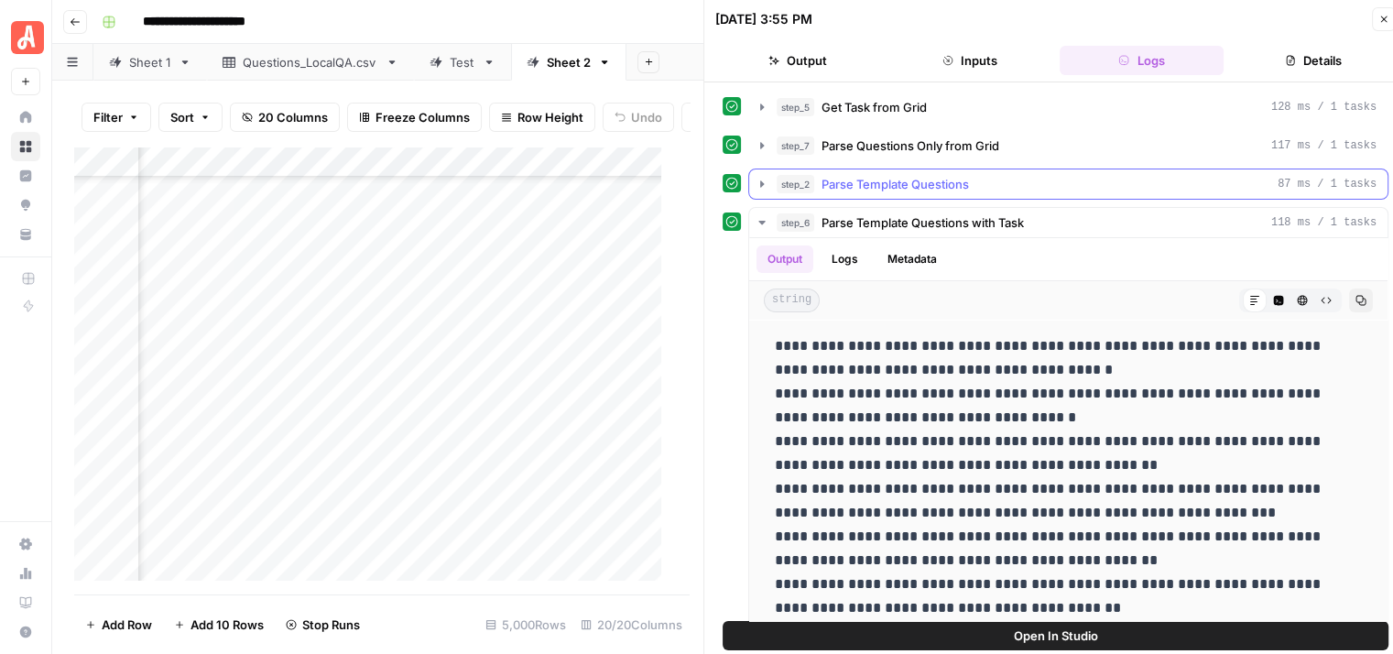
click at [760, 184] on icon "button" at bounding box center [762, 183] width 4 height 6
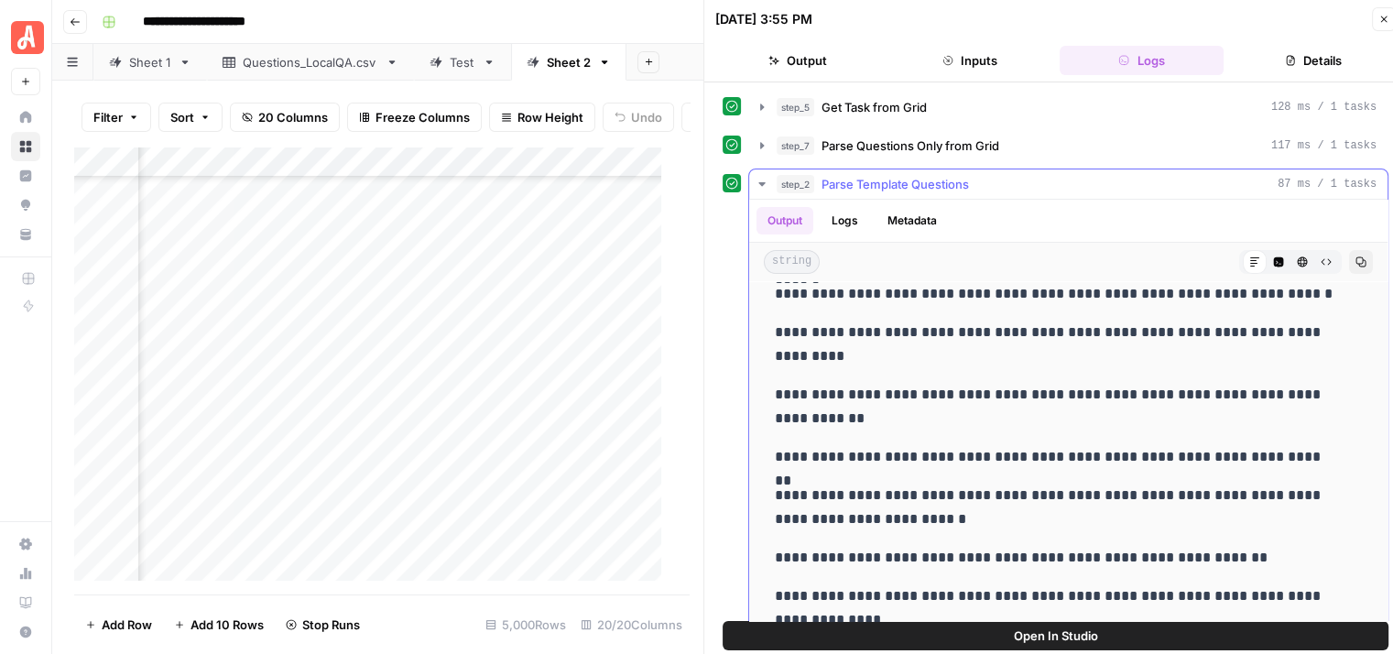
scroll to position [275, 0]
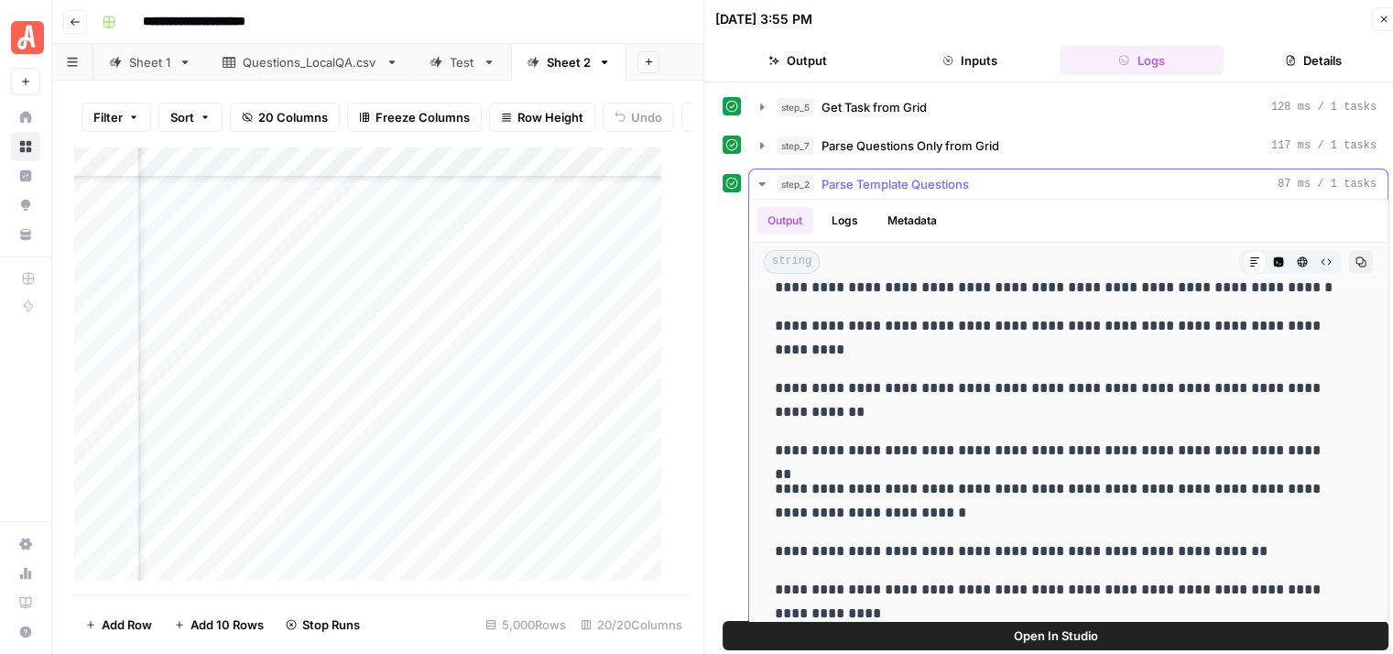
click at [757, 177] on icon "button" at bounding box center [762, 184] width 15 height 15
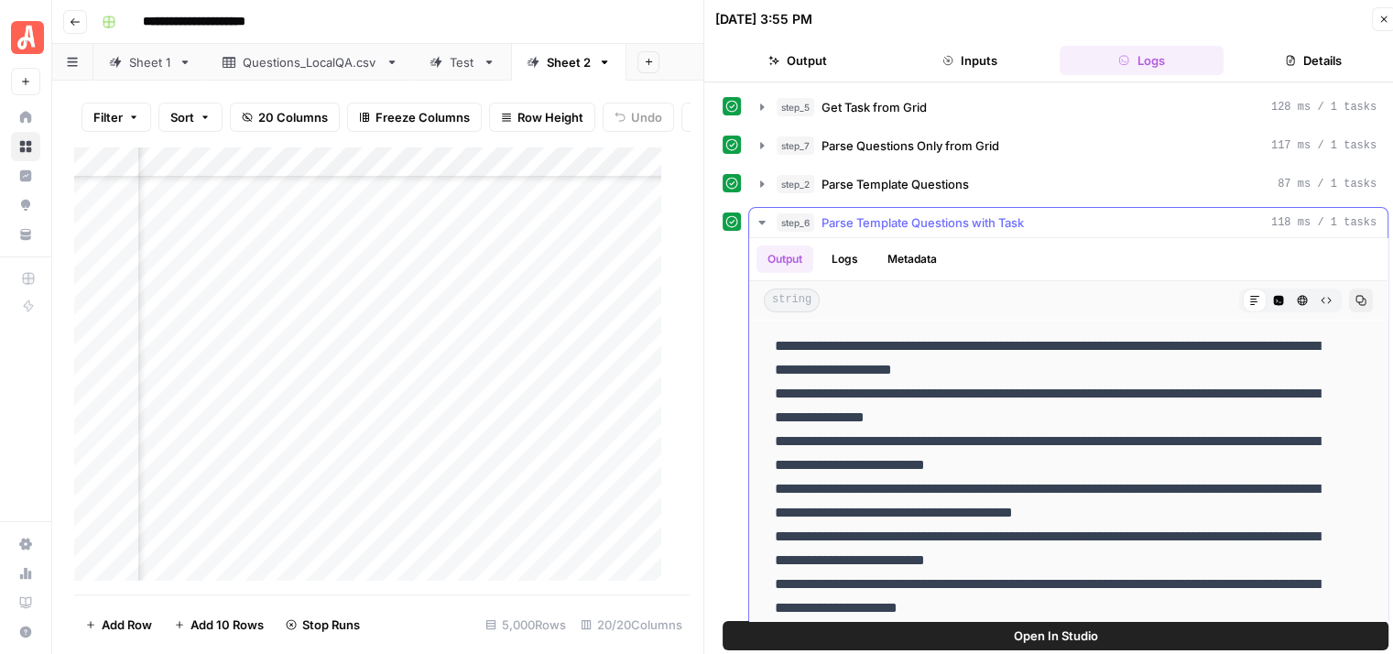
click at [1273, 297] on icon "button" at bounding box center [1278, 300] width 11 height 11
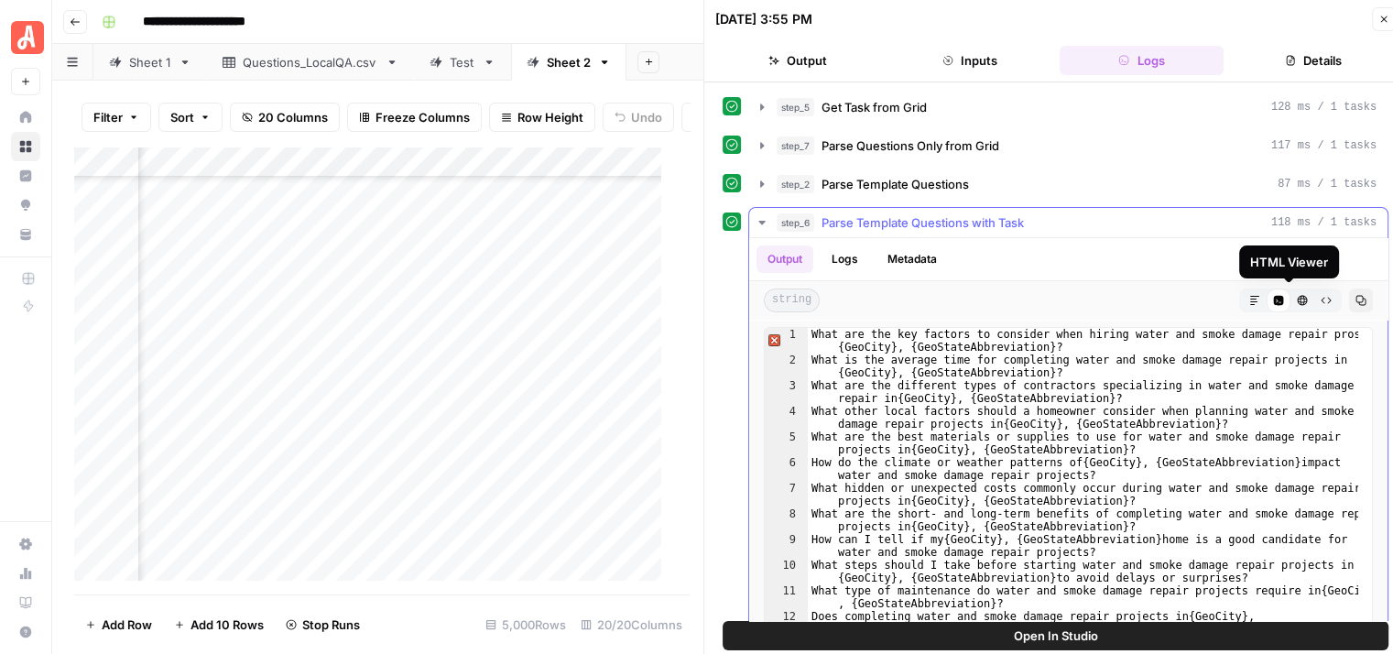
click at [1290, 289] on button "HTML Viewer" at bounding box center [1302, 301] width 24 height 24
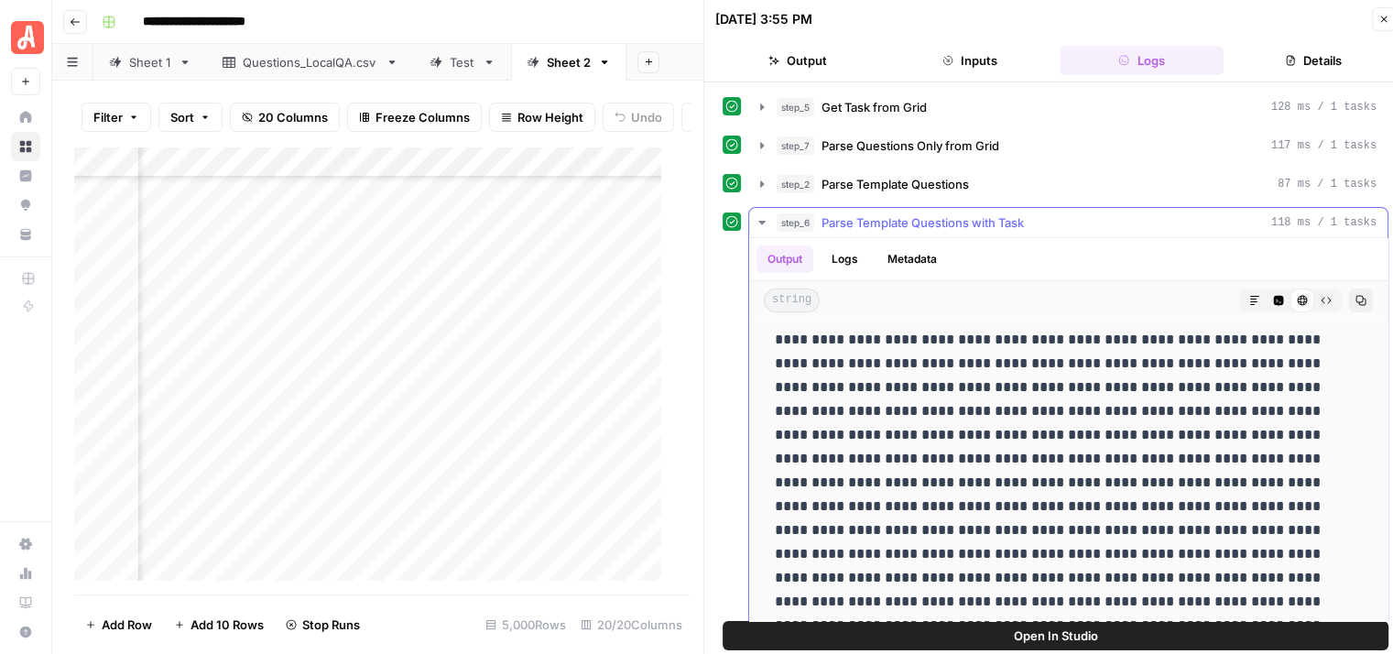
scroll to position [271, 0]
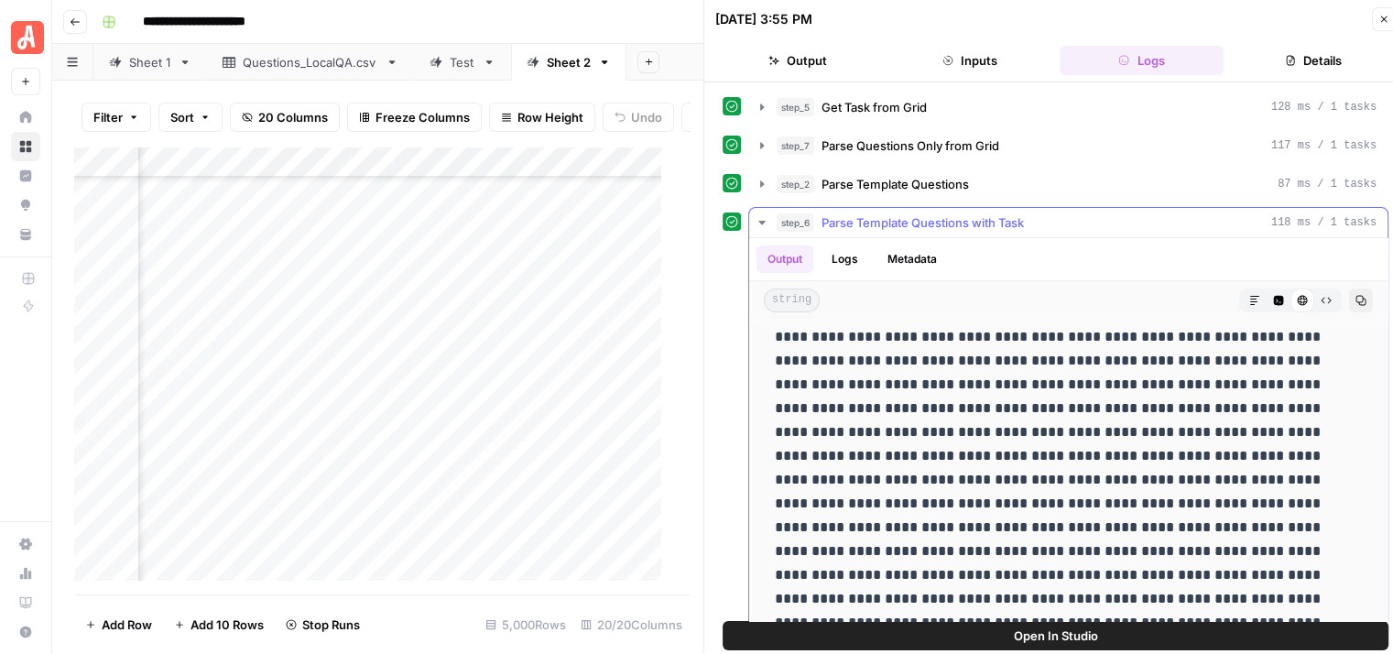
click at [1274, 301] on icon "button" at bounding box center [1279, 301] width 10 height 10
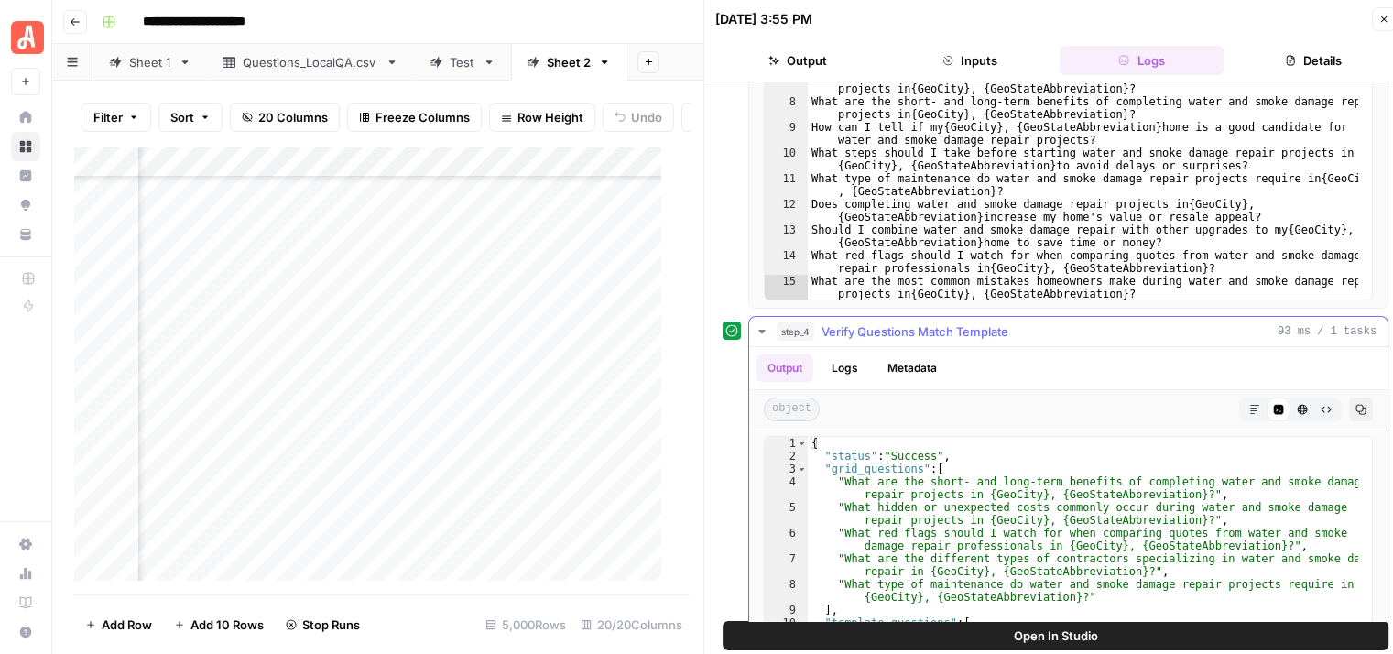
scroll to position [366, 0]
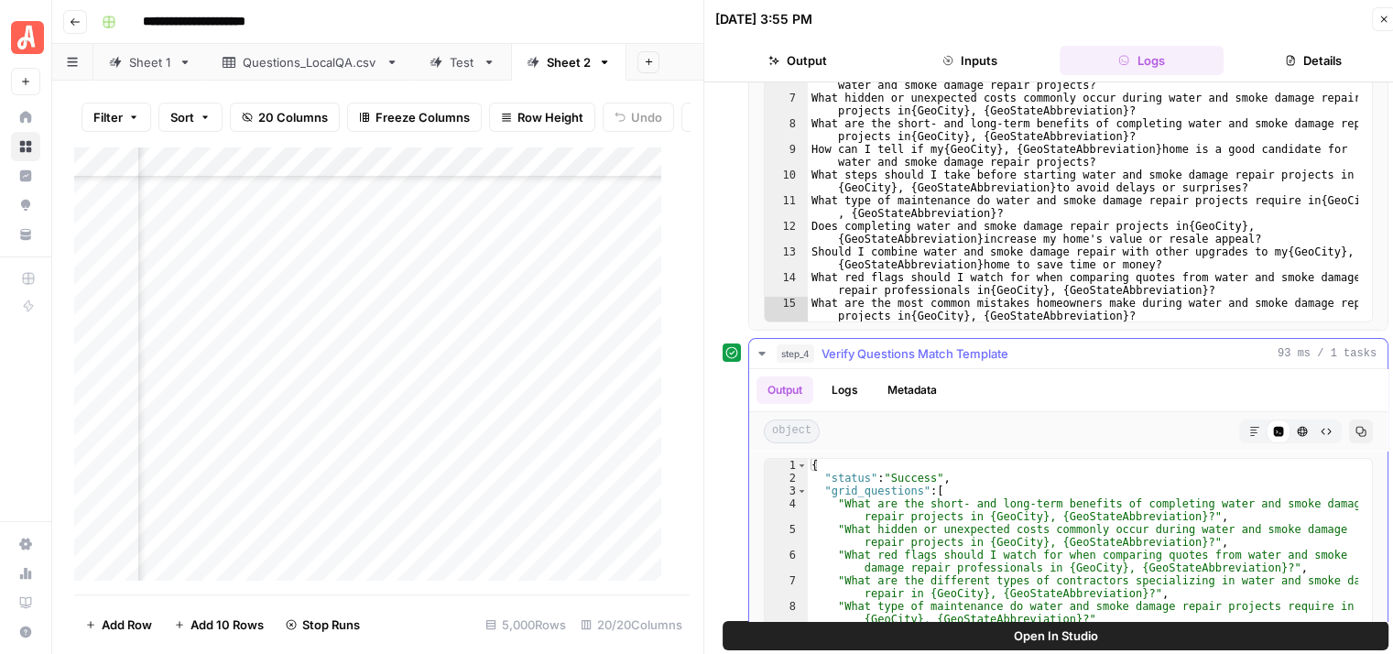
click at [763, 342] on button "step_4 Verify Questions Match Template 93 ms / 1 tasks" at bounding box center [1068, 353] width 638 height 29
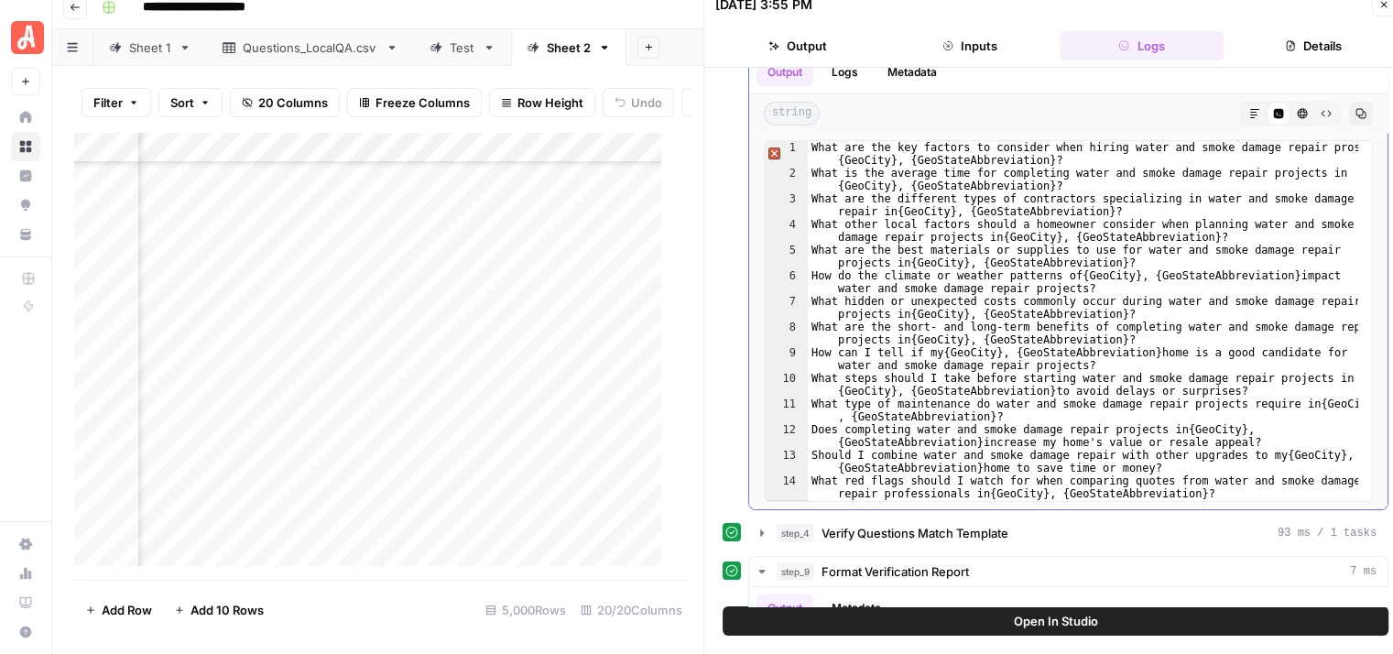
scroll to position [0, 0]
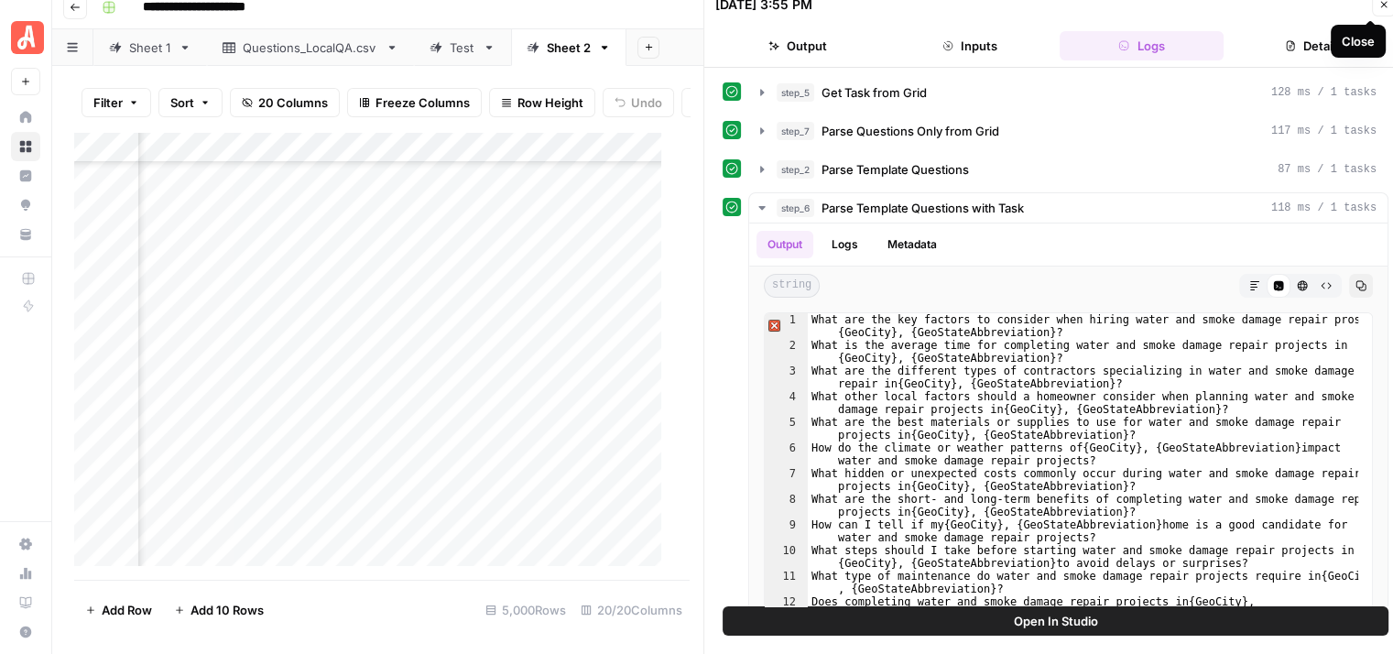
click at [1385, 1] on icon "button" at bounding box center [1383, 4] width 11 height 11
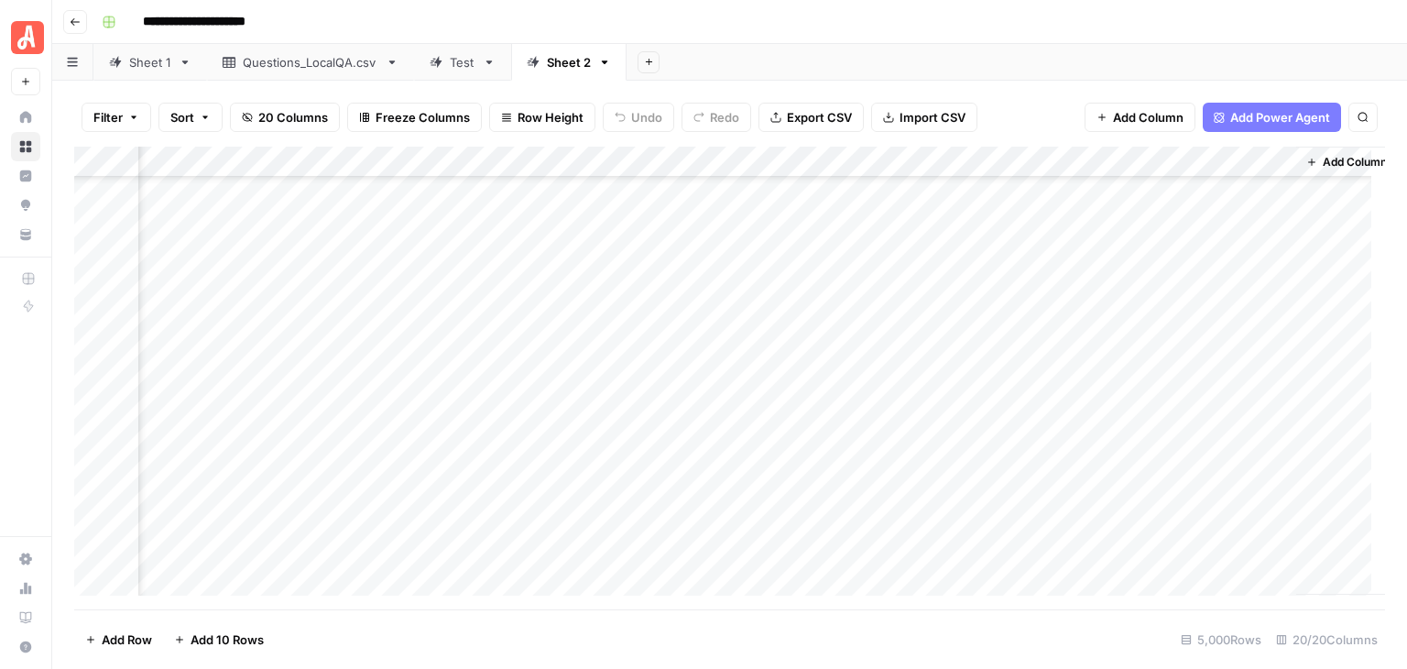
scroll to position [150010, 2052]
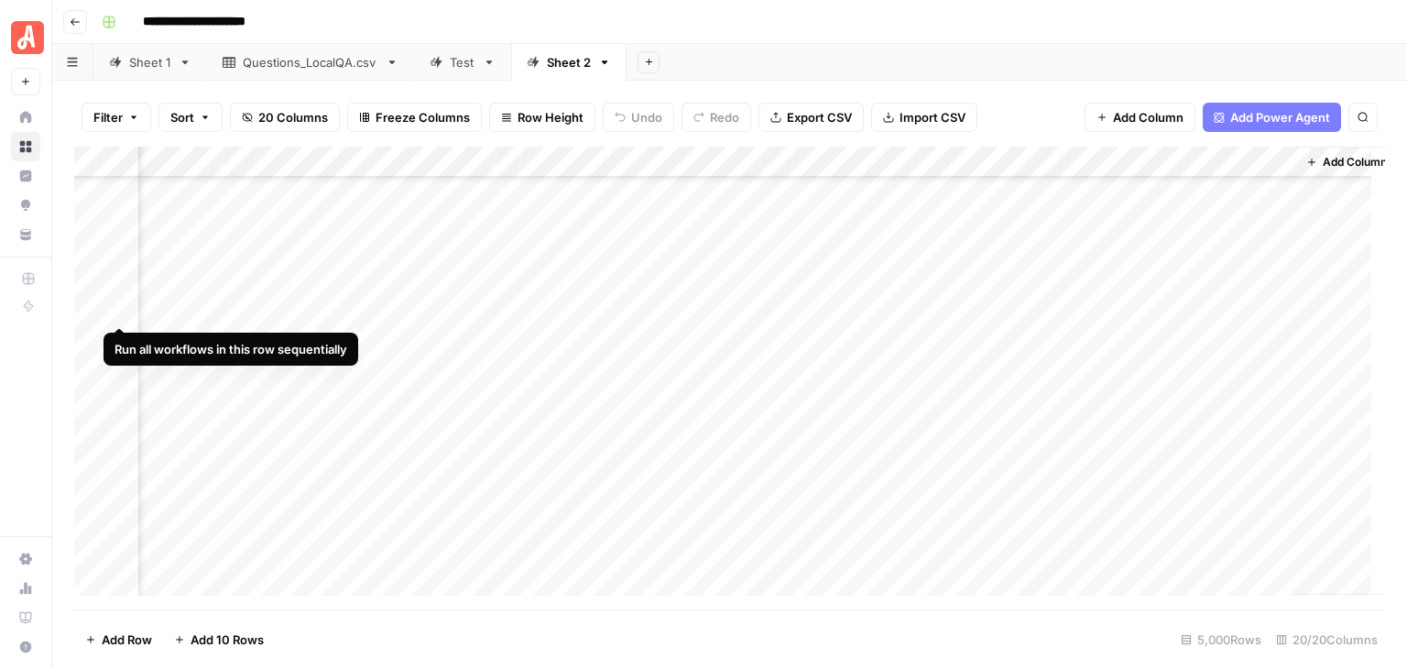
click at [115, 303] on div "Add Column" at bounding box center [729, 378] width 1311 height 463
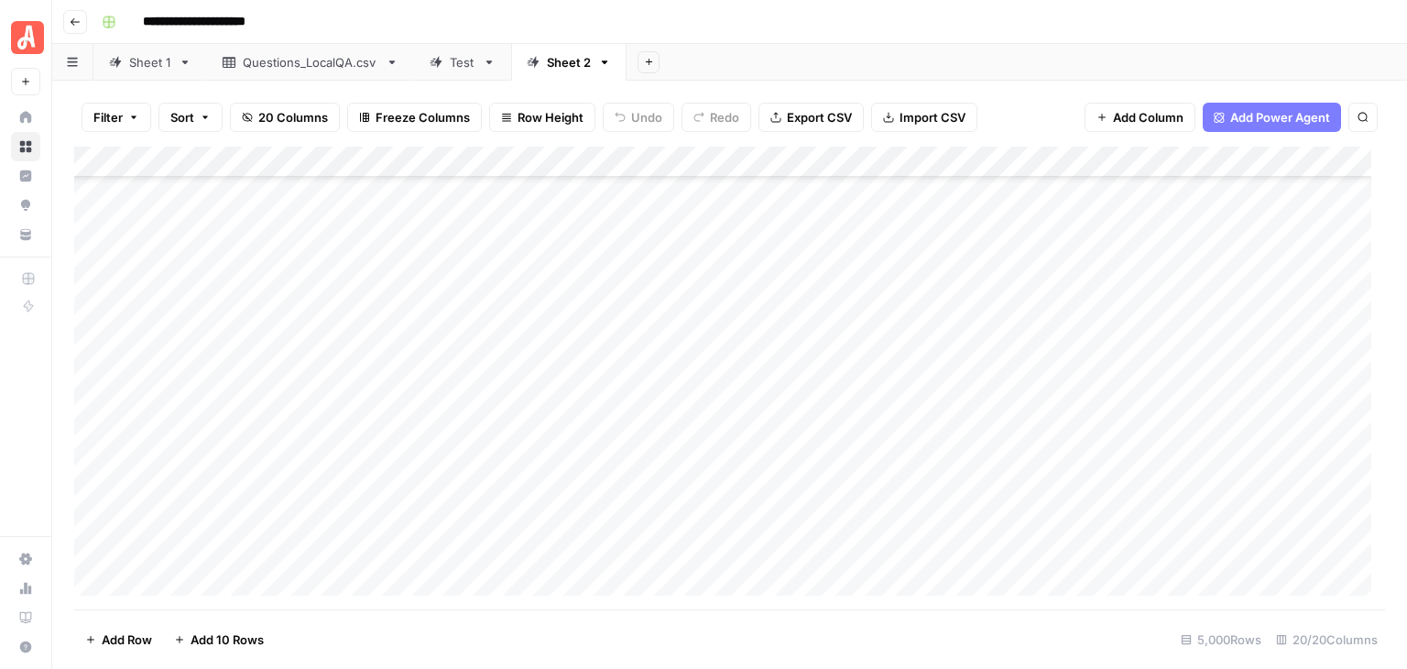
scroll to position [147995, 0]
click at [81, 27] on button "Go back" at bounding box center [75, 22] width 24 height 24
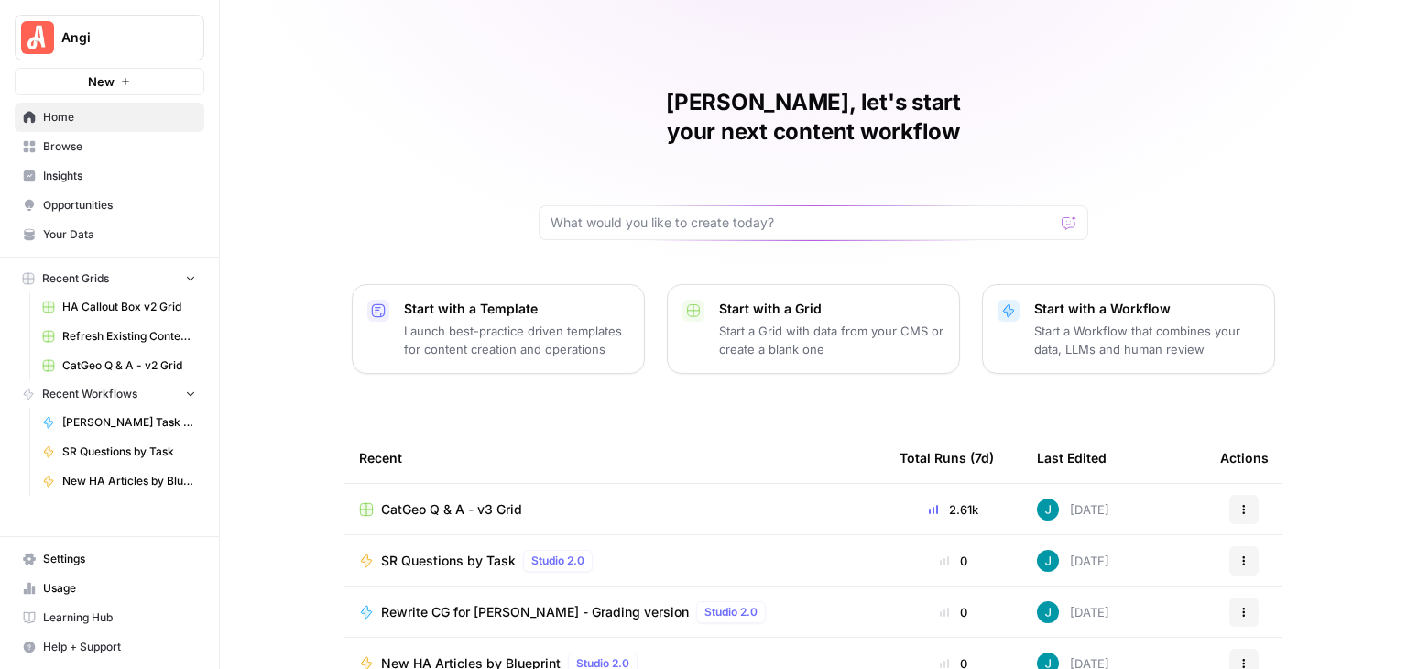
click at [134, 481] on span "New HA Articles by Blueprint" at bounding box center [129, 481] width 134 height 16
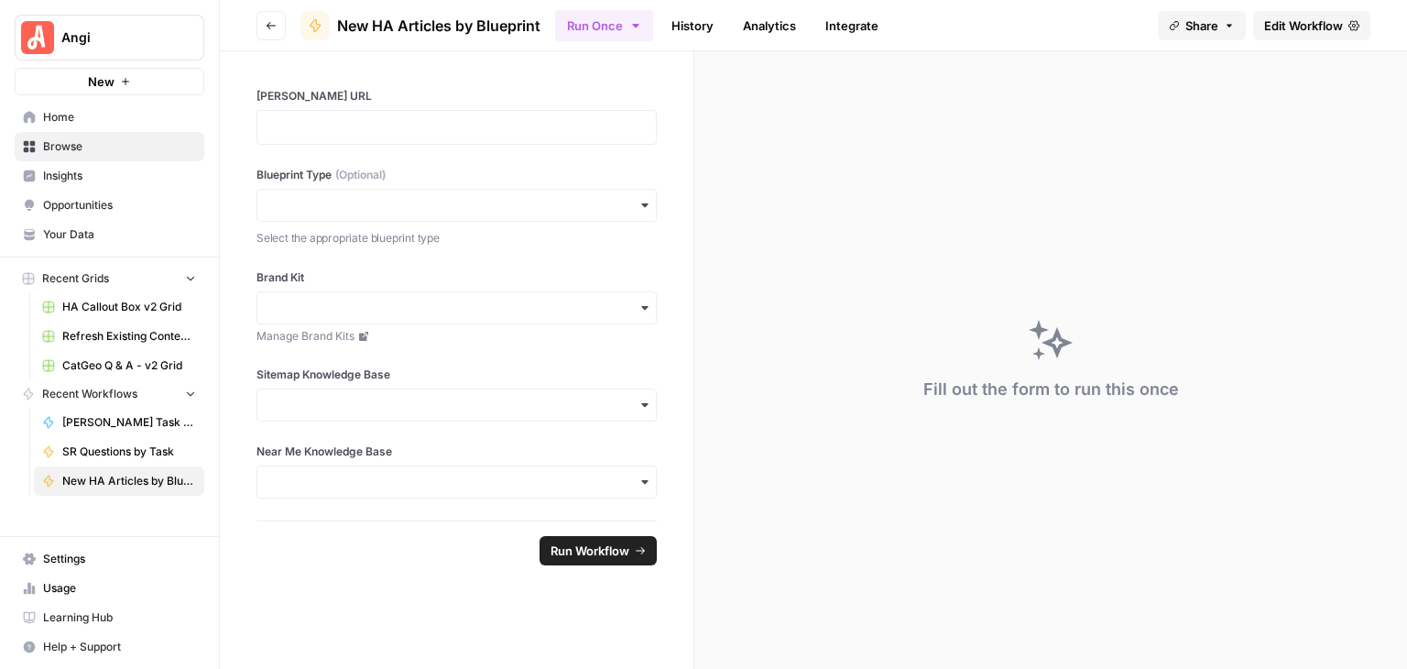
click at [1277, 27] on span "Edit Workflow" at bounding box center [1303, 25] width 79 height 18
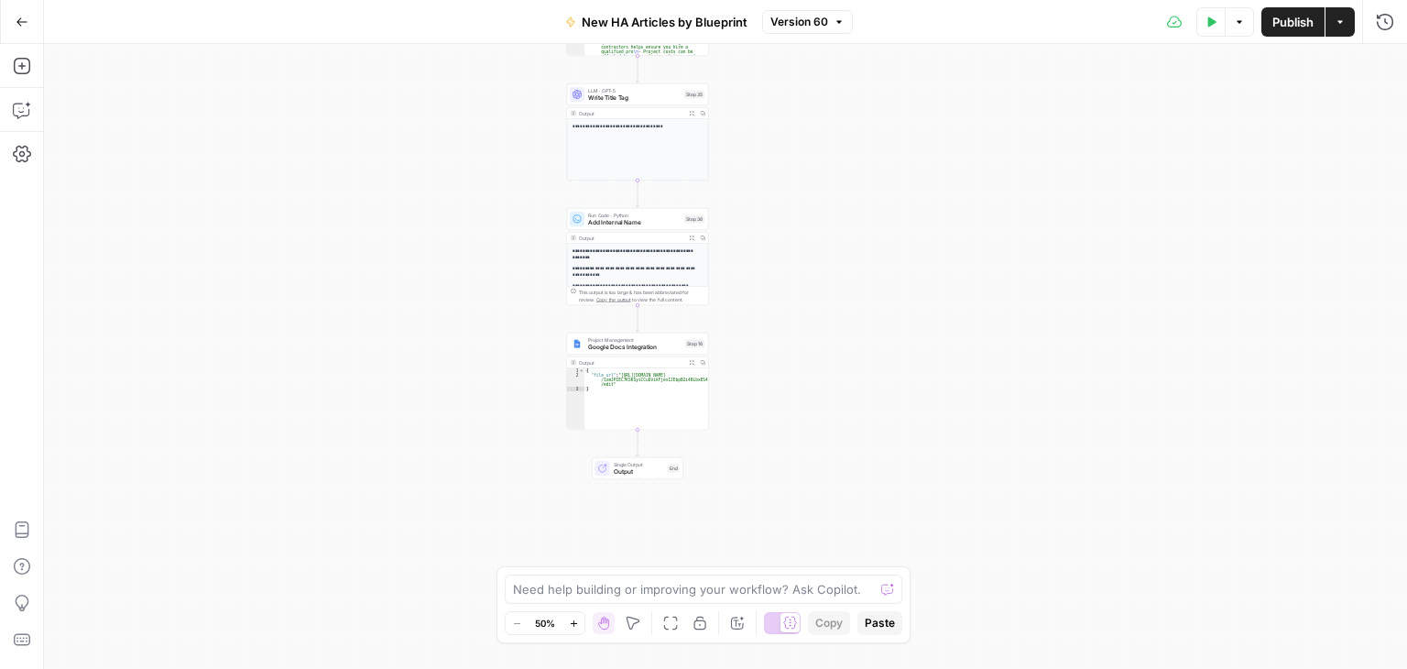
drag, startPoint x: 1042, startPoint y: 339, endPoint x: 971, endPoint y: 316, distance: 75.0
click at [956, 318] on div "**********" at bounding box center [725, 356] width 1363 height 625
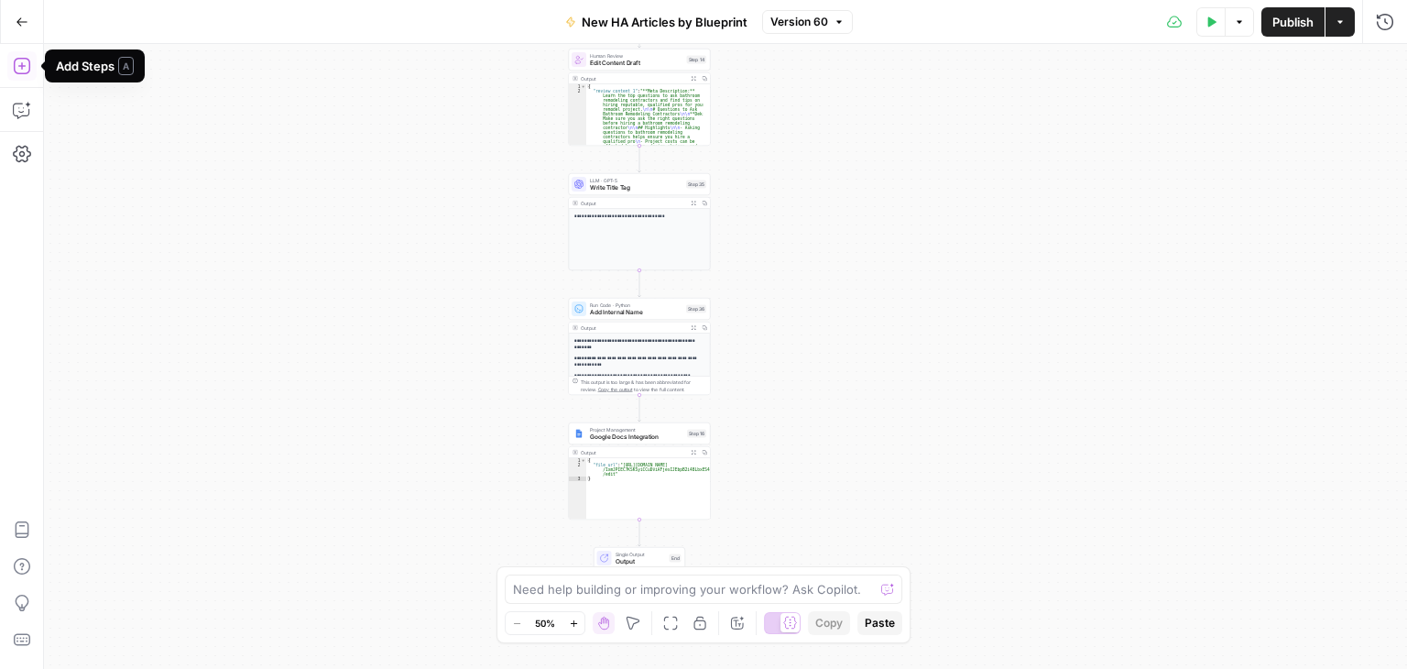
click at [20, 70] on icon "button" at bounding box center [22, 66] width 18 height 18
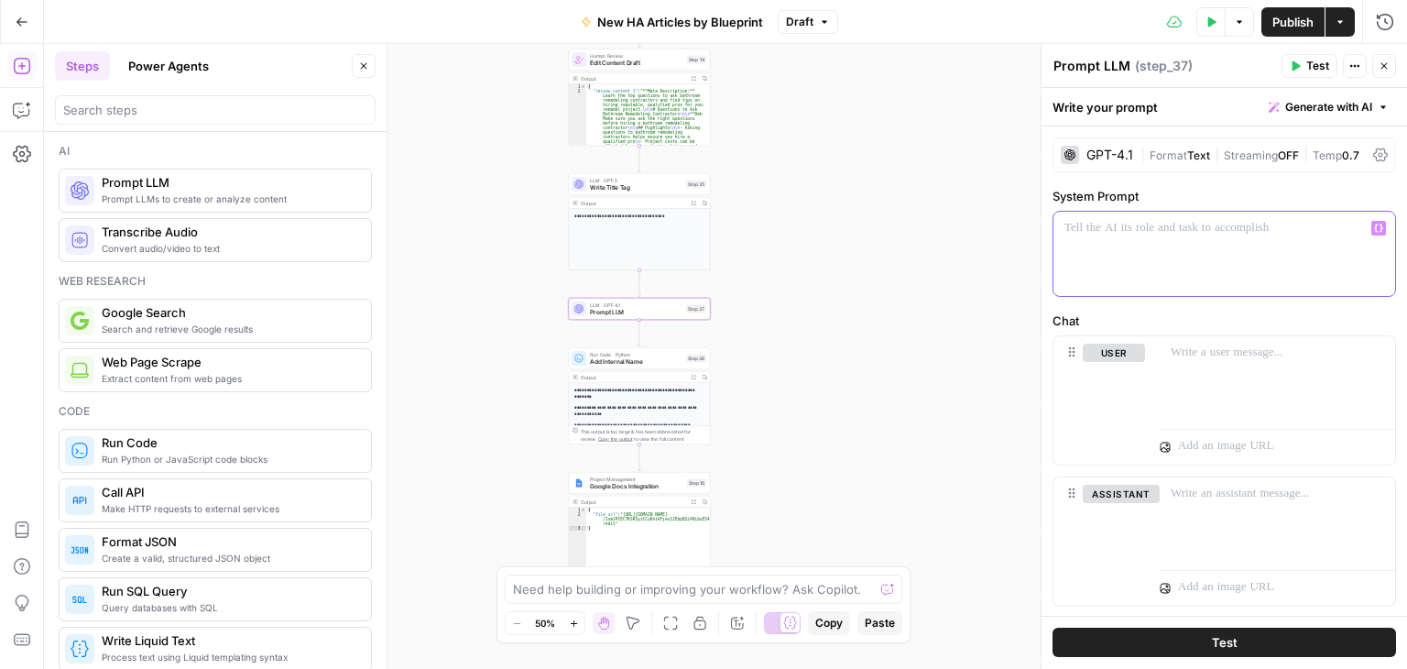
click at [1117, 234] on p at bounding box center [1224, 228] width 320 height 18
click at [1301, 310] on div "**********" at bounding box center [1223, 392] width 365 height 533
click at [1168, 248] on p "**********" at bounding box center [1217, 237] width 306 height 37
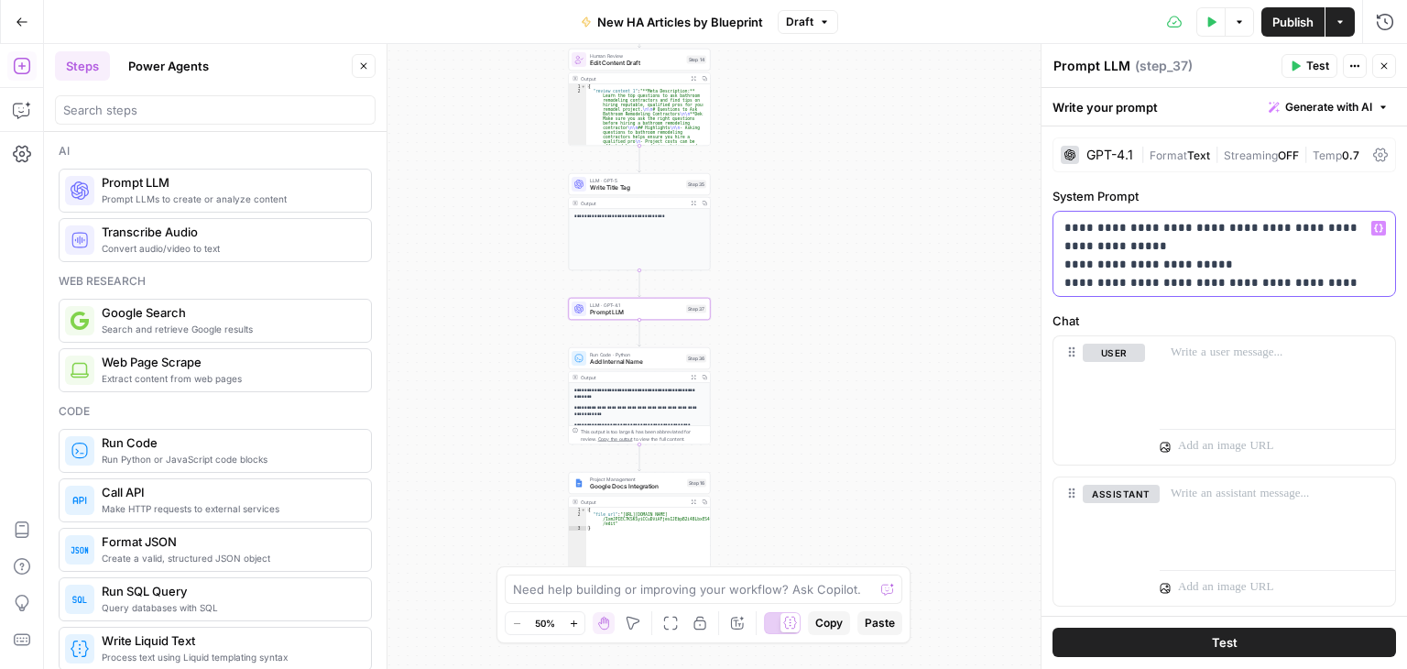
click at [1209, 268] on p "**********" at bounding box center [1217, 274] width 306 height 110
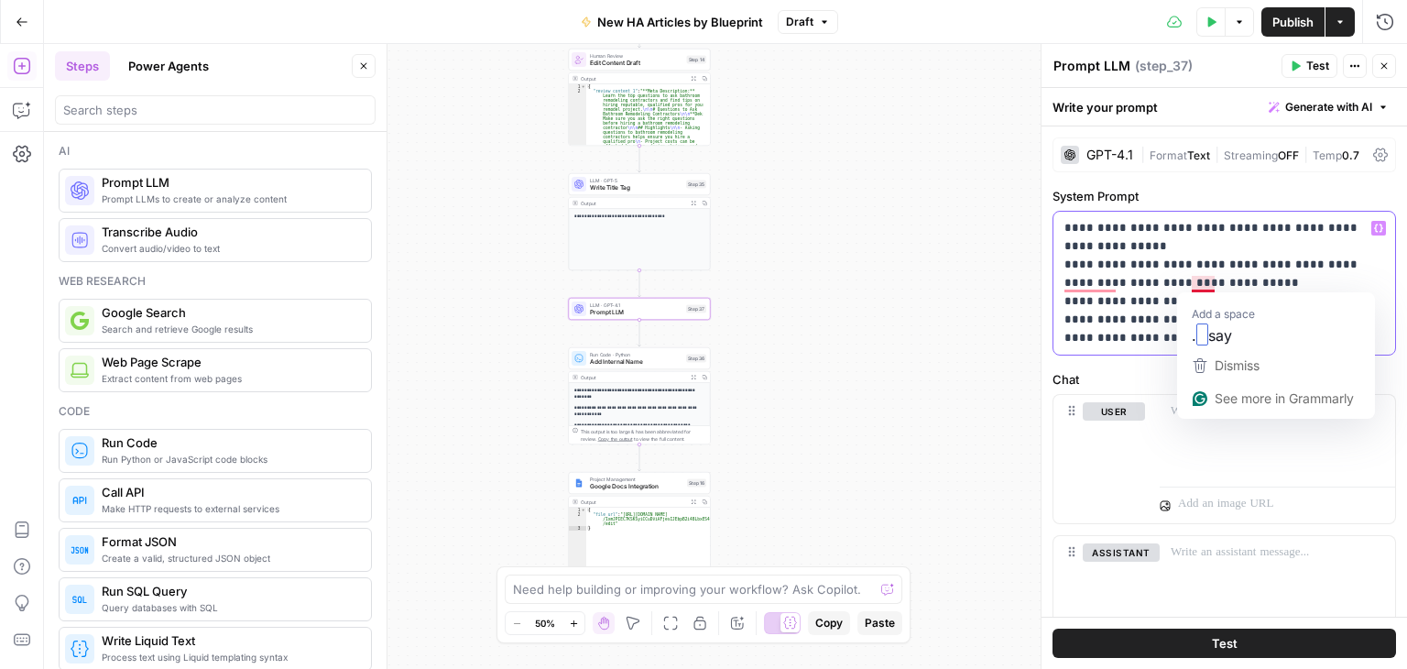
click at [1233, 278] on p "**********" at bounding box center [1217, 283] width 306 height 128
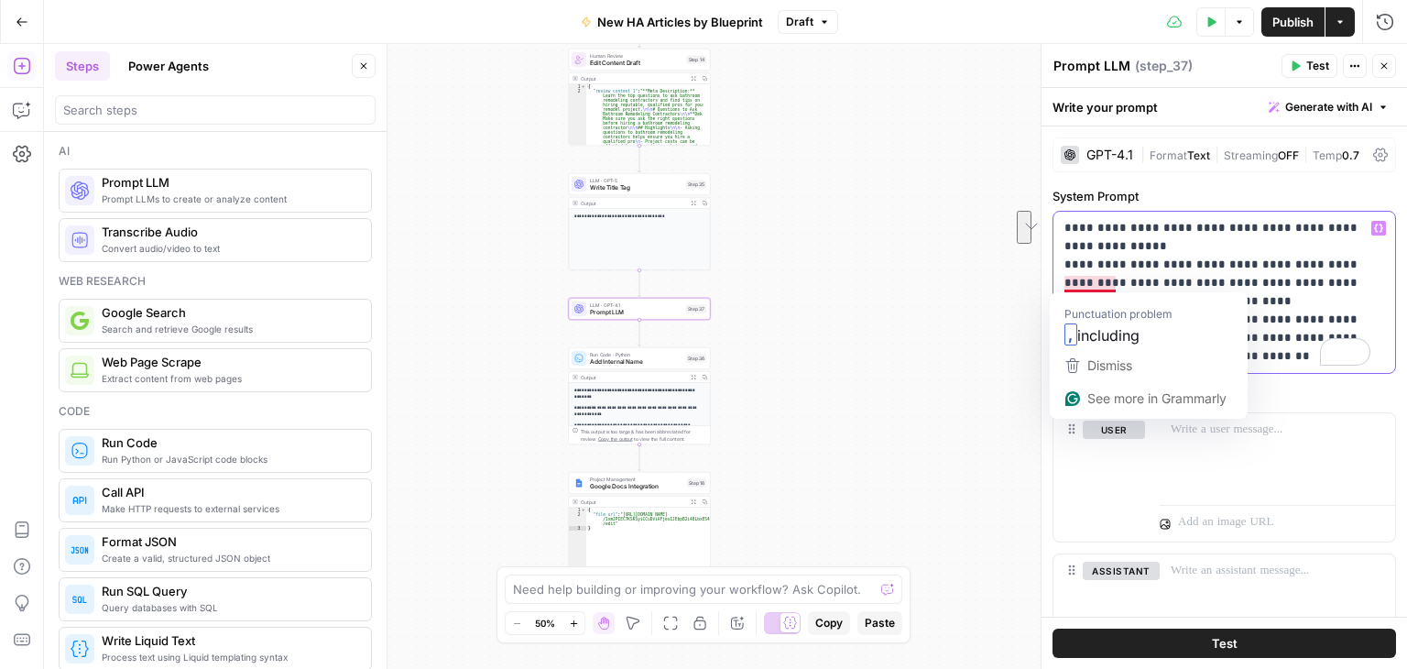
drag, startPoint x: 1370, startPoint y: 299, endPoint x: 1070, endPoint y: 295, distance: 300.4
click at [1066, 297] on html "**********" at bounding box center [703, 334] width 1407 height 669
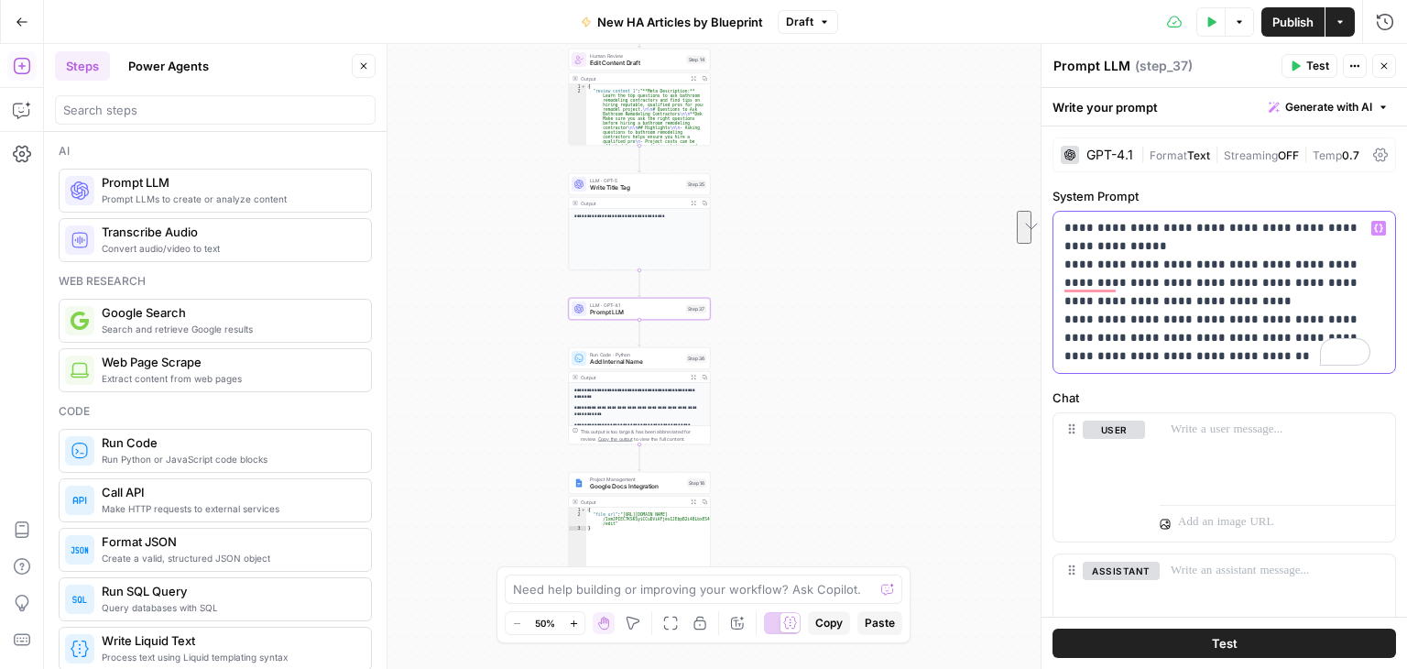
click at [1228, 286] on p "**********" at bounding box center [1217, 292] width 306 height 147
drag, startPoint x: 1148, startPoint y: 279, endPoint x: 1061, endPoint y: 264, distance: 88.4
click at [1062, 268] on div "**********" at bounding box center [1224, 292] width 342 height 161
drag, startPoint x: 1194, startPoint y: 294, endPoint x: 1220, endPoint y: 294, distance: 25.6
click at [1195, 294] on p "**********" at bounding box center [1217, 292] width 306 height 147
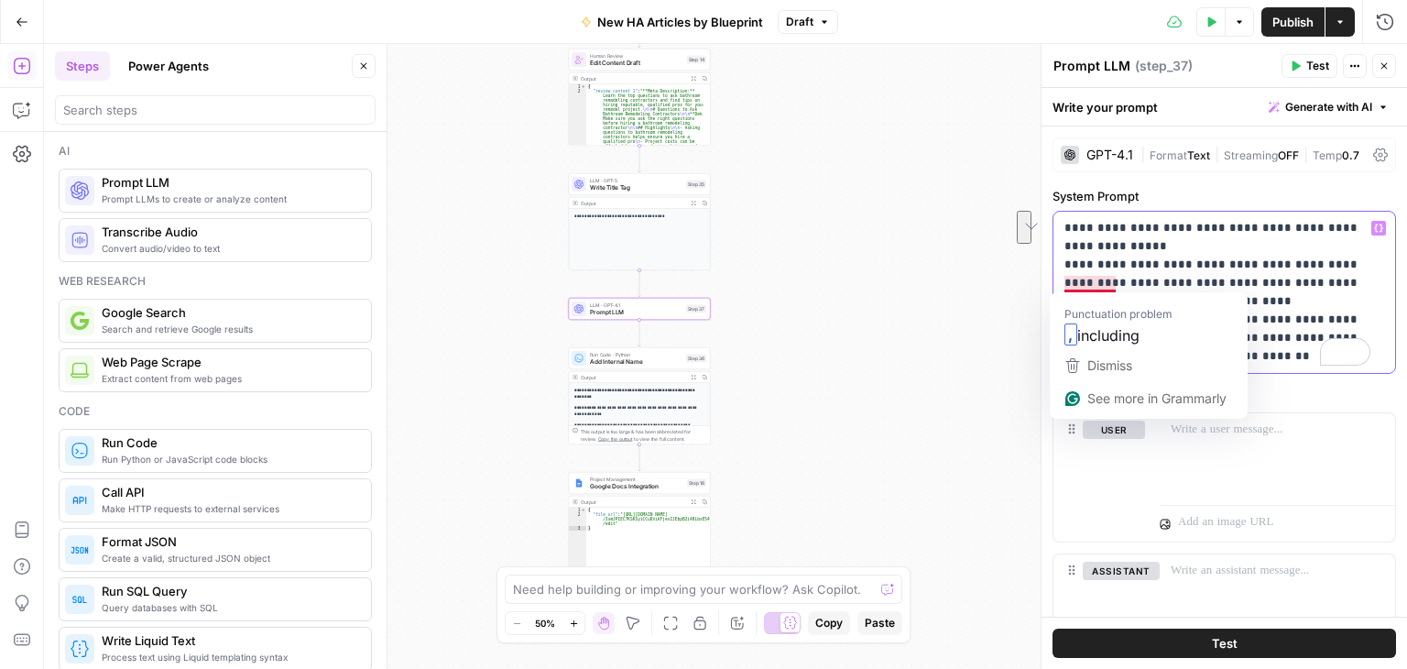
drag, startPoint x: 1368, startPoint y: 302, endPoint x: 1058, endPoint y: 287, distance: 310.9
click at [1058, 287] on div "**********" at bounding box center [1224, 292] width 342 height 161
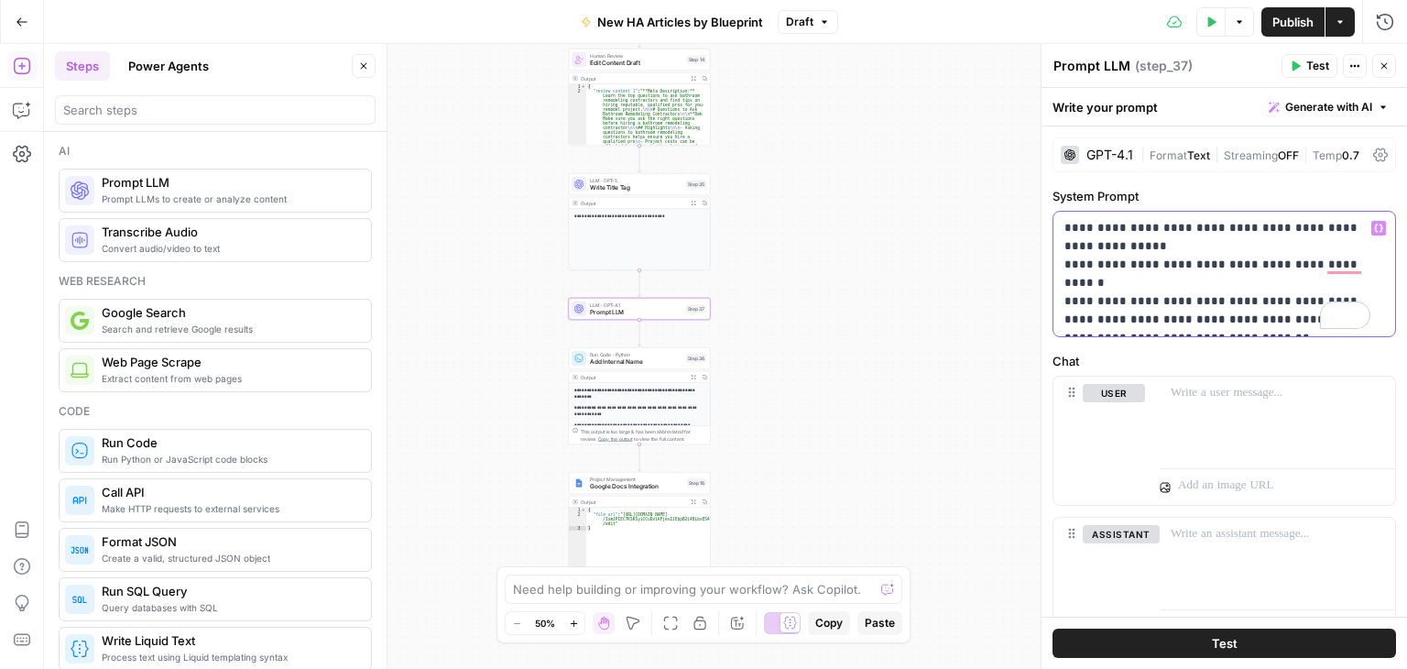
click at [1258, 266] on p "**********" at bounding box center [1217, 274] width 306 height 110
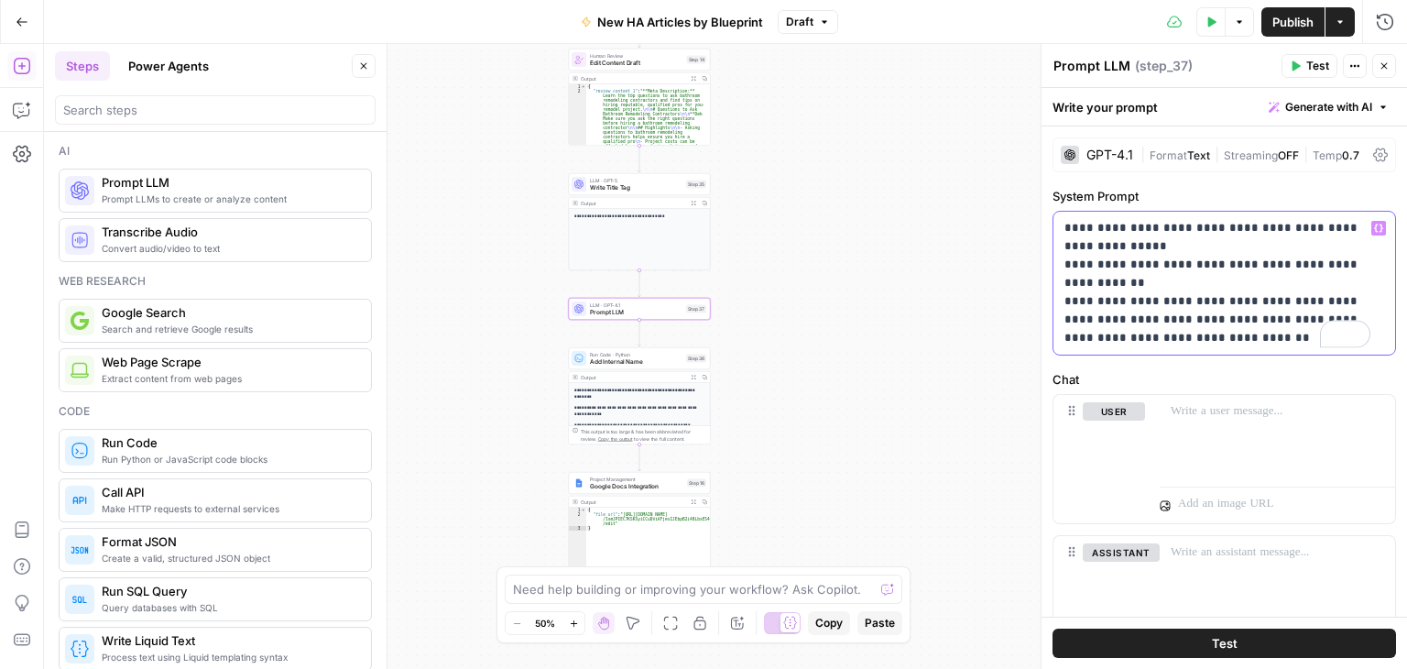
click at [1103, 276] on p "**********" at bounding box center [1217, 283] width 306 height 128
click at [1268, 330] on p "**********" at bounding box center [1217, 283] width 306 height 128
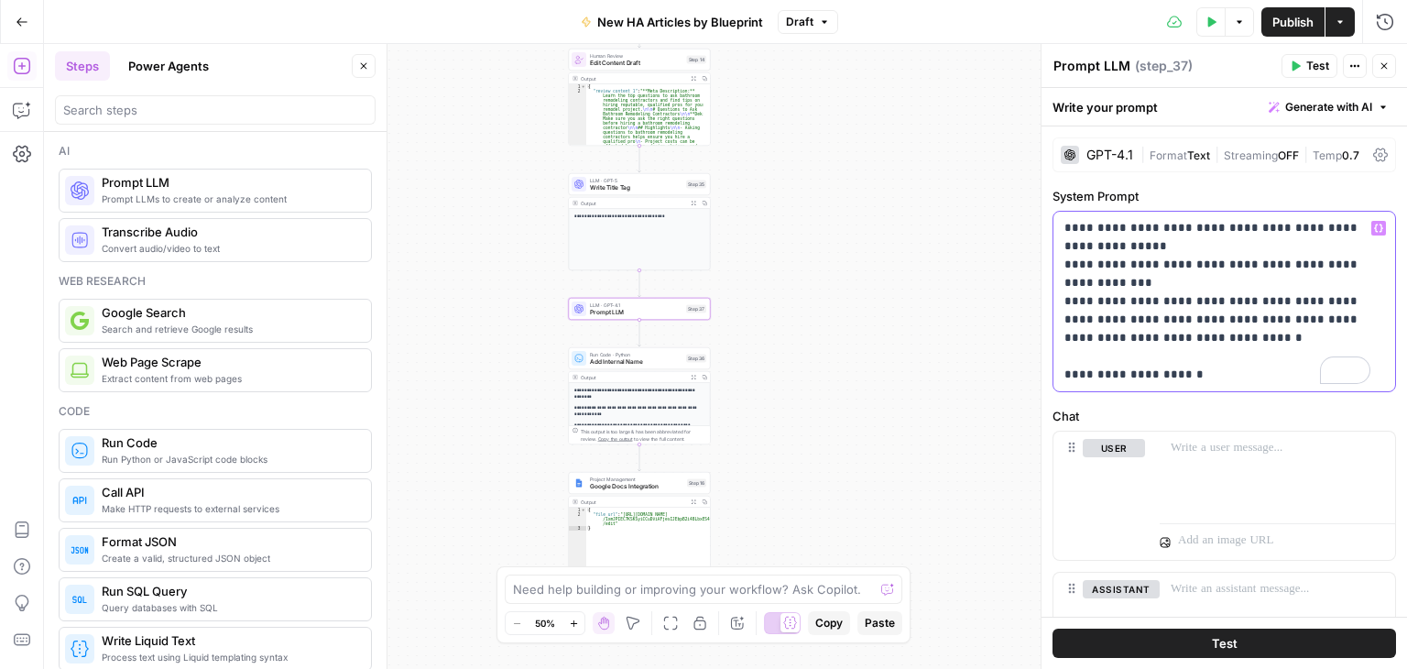
click at [1062, 372] on div "**********" at bounding box center [1224, 302] width 342 height 180
click at [1223, 375] on p "**********" at bounding box center [1217, 301] width 306 height 165
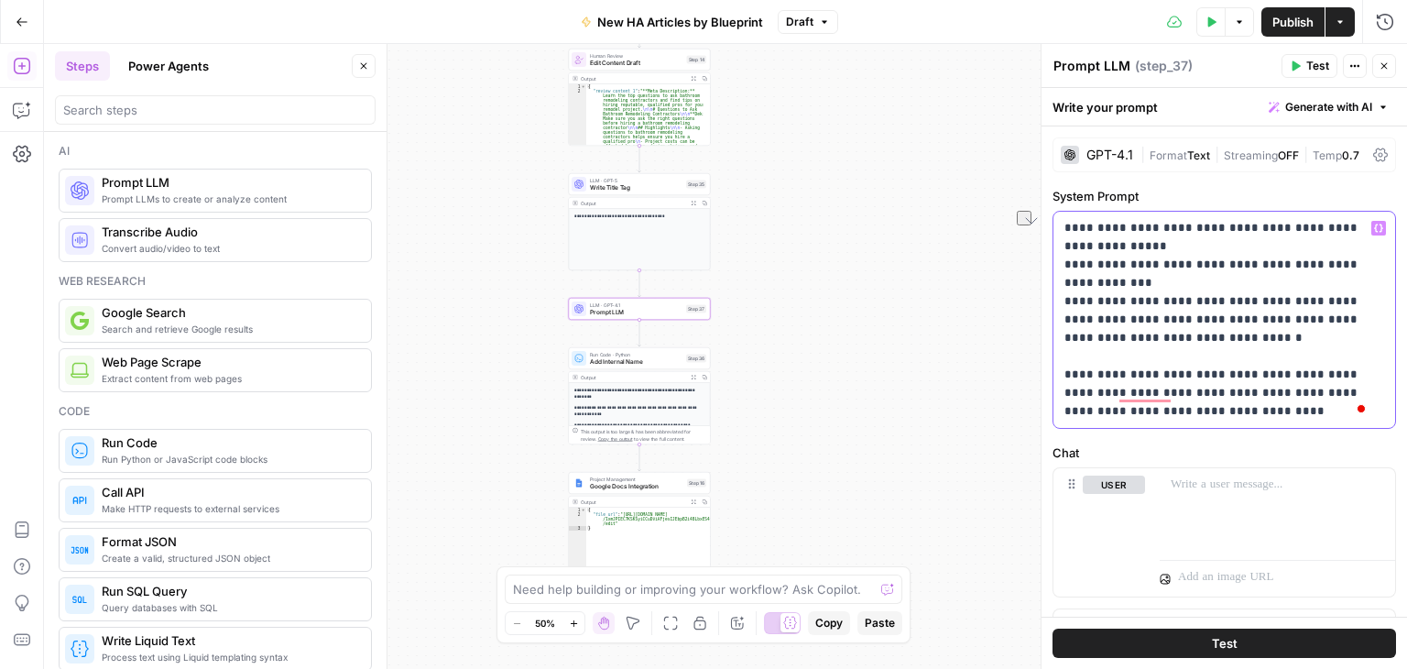
drag, startPoint x: 1258, startPoint y: 392, endPoint x: 1113, endPoint y: 397, distance: 145.7
click at [1113, 397] on p "**********" at bounding box center [1217, 319] width 306 height 201
click at [1141, 290] on p "**********" at bounding box center [1217, 319] width 306 height 201
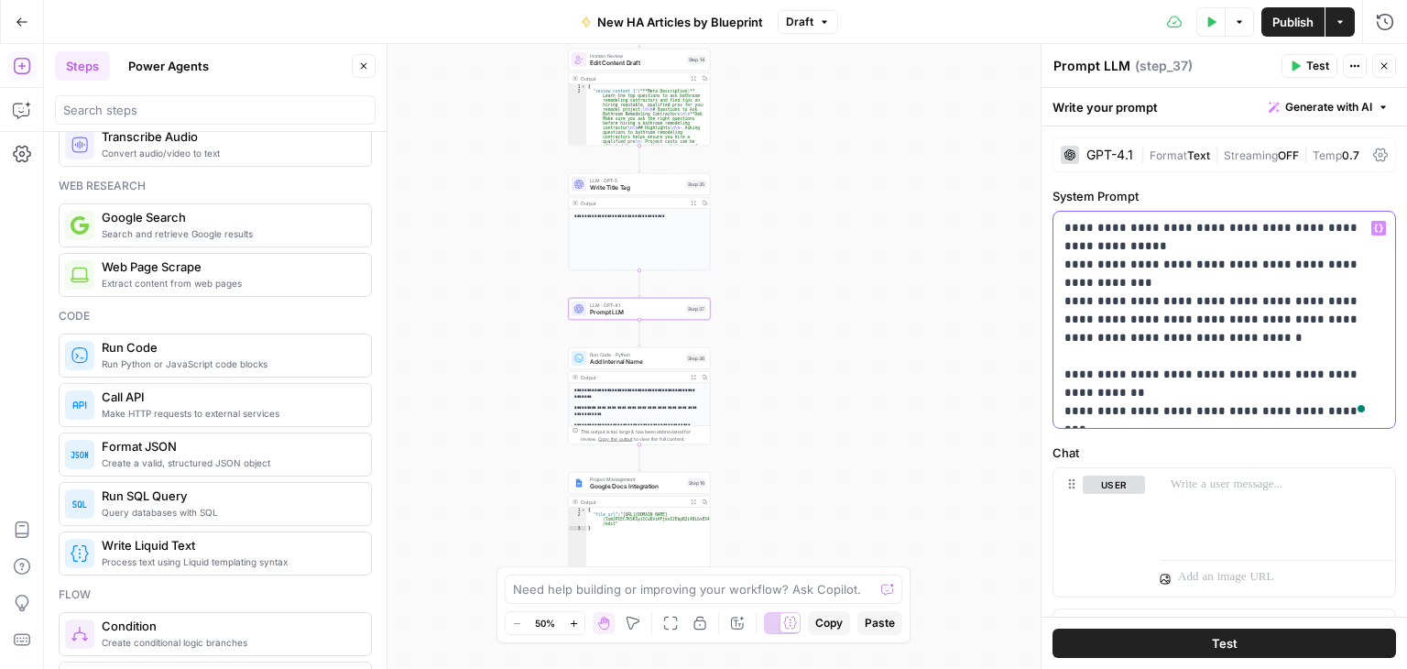
scroll to position [92, 0]
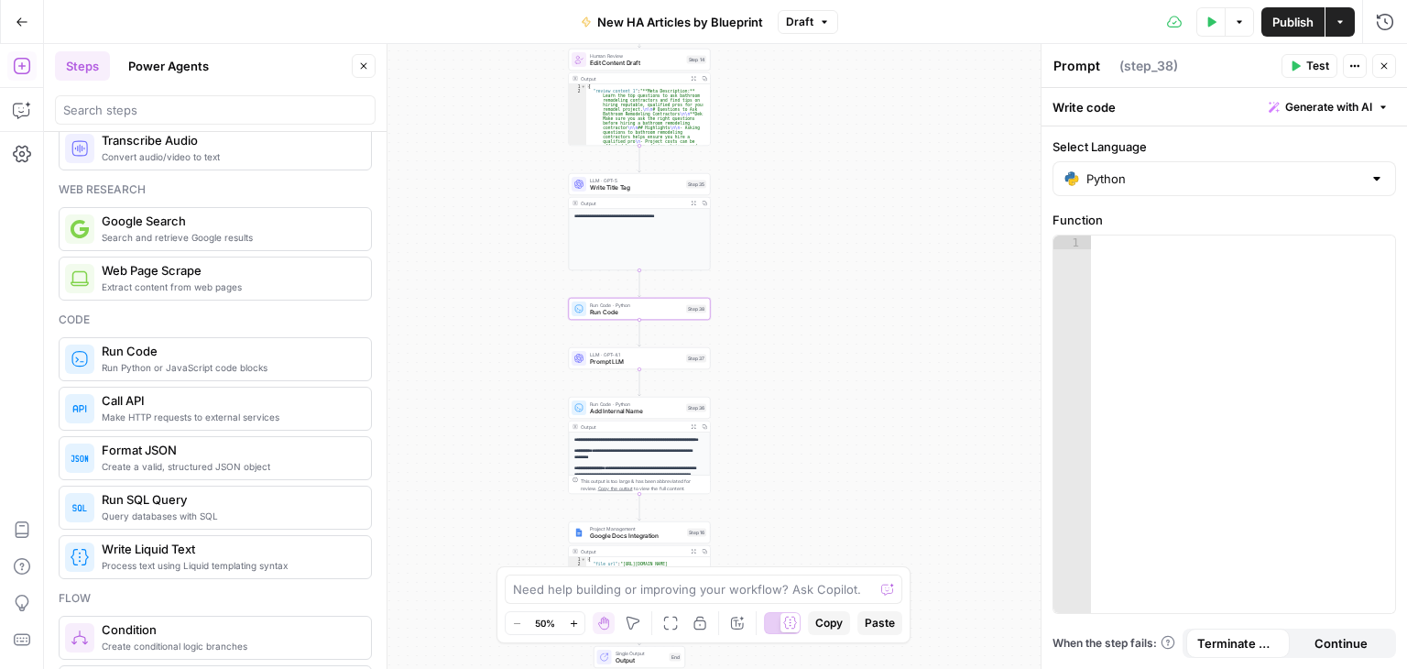
type textarea "Run Code"
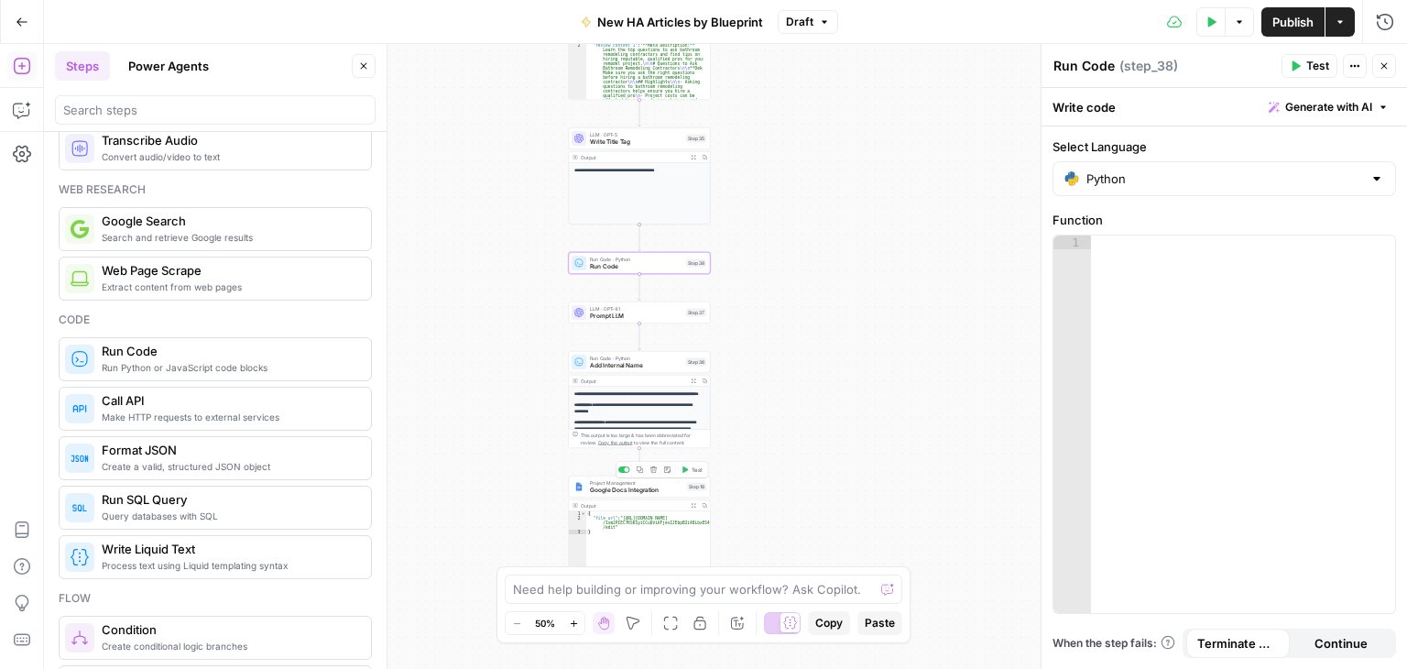
click at [646, 482] on span "Project Management" at bounding box center [636, 482] width 93 height 7
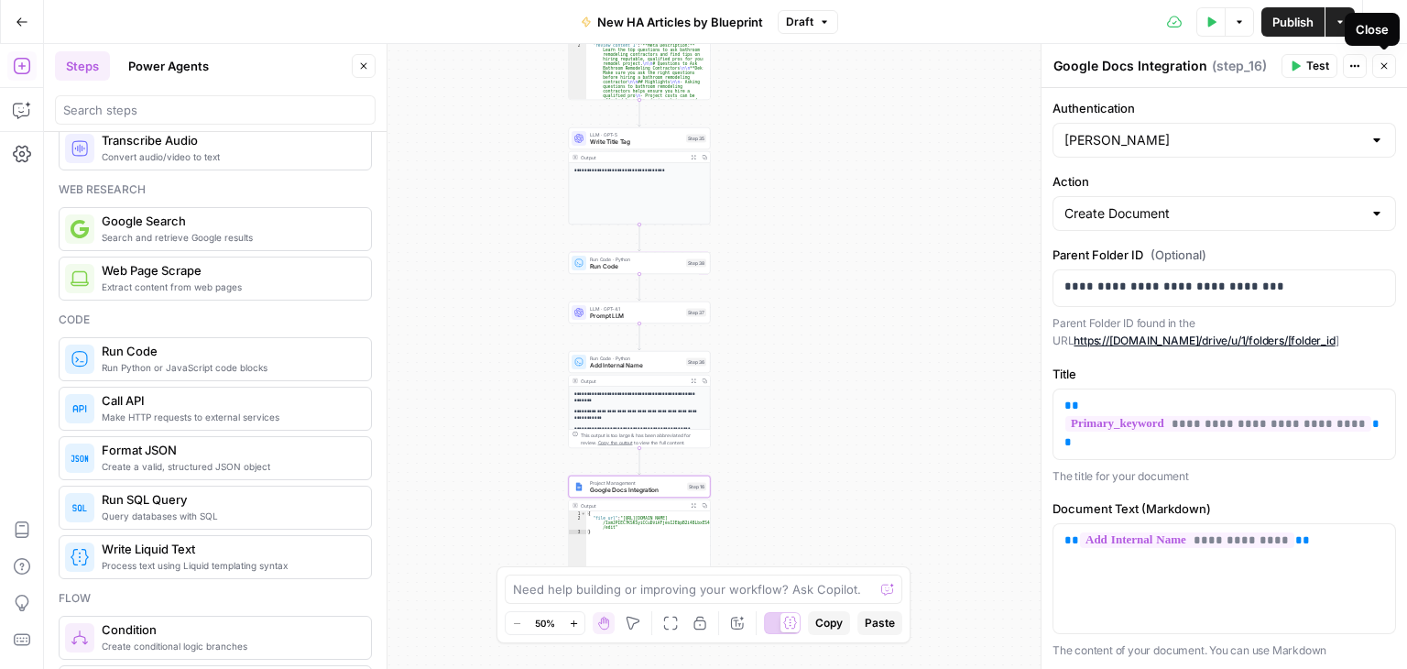
drag, startPoint x: 1385, startPoint y: 60, endPoint x: 769, endPoint y: 396, distance: 700.8
click at [1385, 60] on icon "button" at bounding box center [1383, 65] width 11 height 11
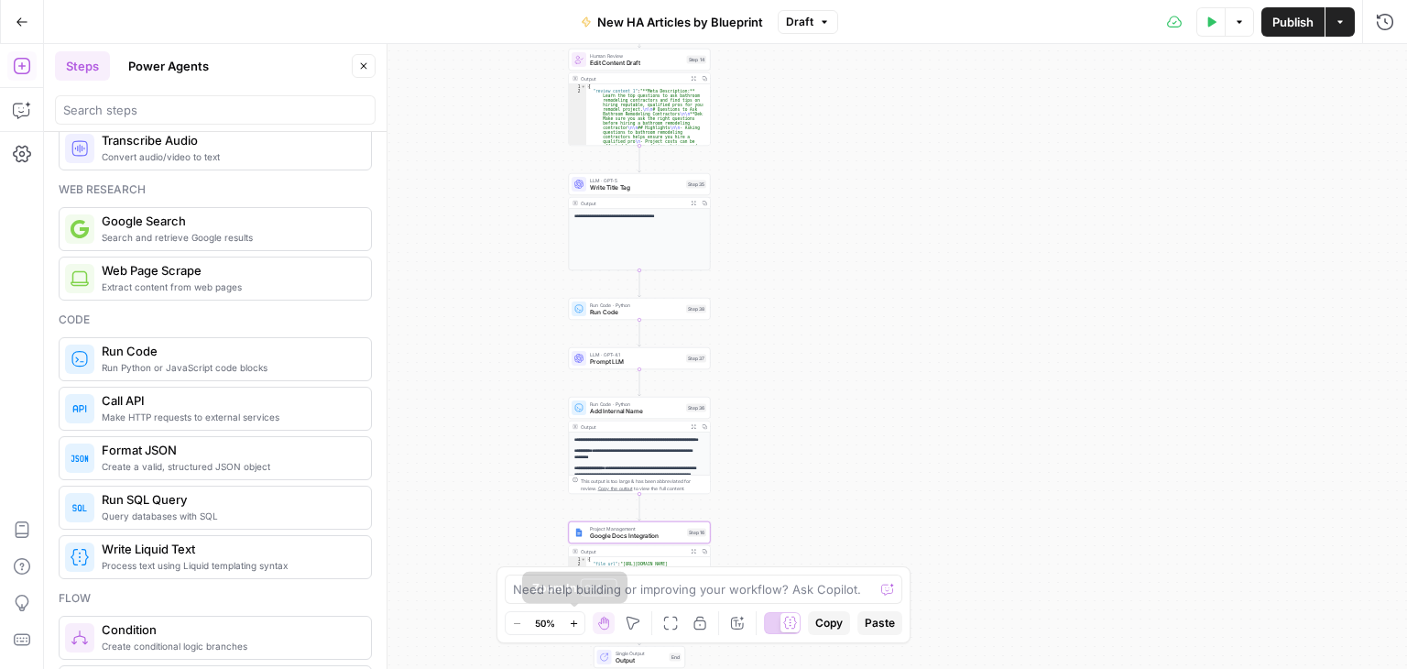
click at [580, 626] on button "Zoom In" at bounding box center [573, 623] width 22 height 22
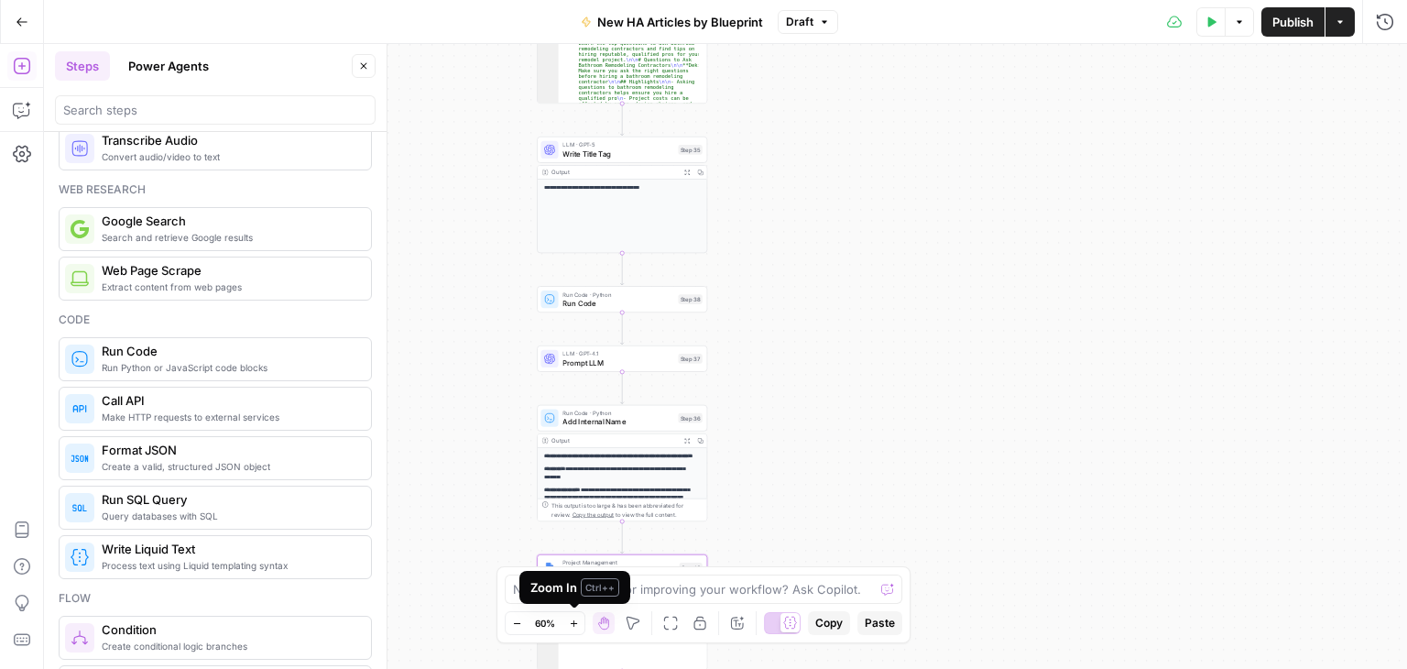
click at [583, 626] on button "Zoom In" at bounding box center [573, 623] width 22 height 22
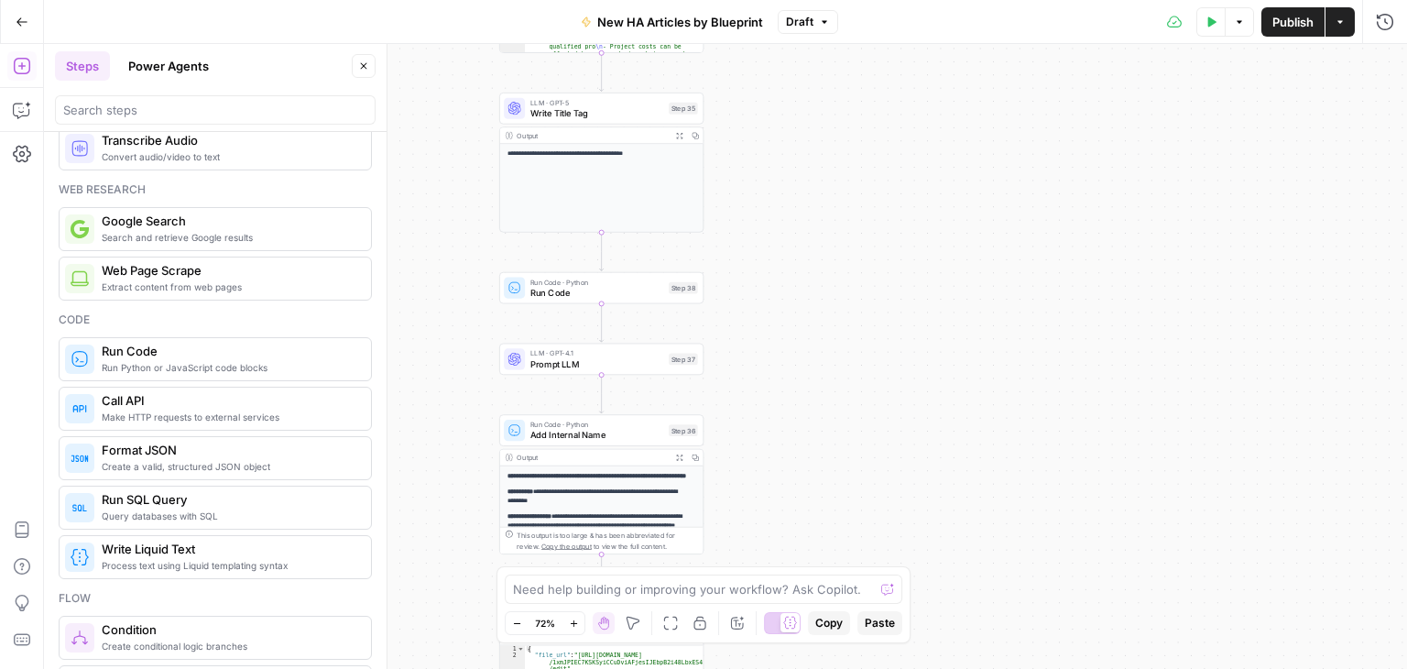
click at [679, 578] on div "Need help building or improving your workflow? Ask Copilot." at bounding box center [703, 588] width 397 height 29
paste textarea "For step 38, your task is to add an AI disclaimer above the introduction. The d…"
type textarea "For step 38, your task is to add an AI disclaimer above the introduction. The d…"
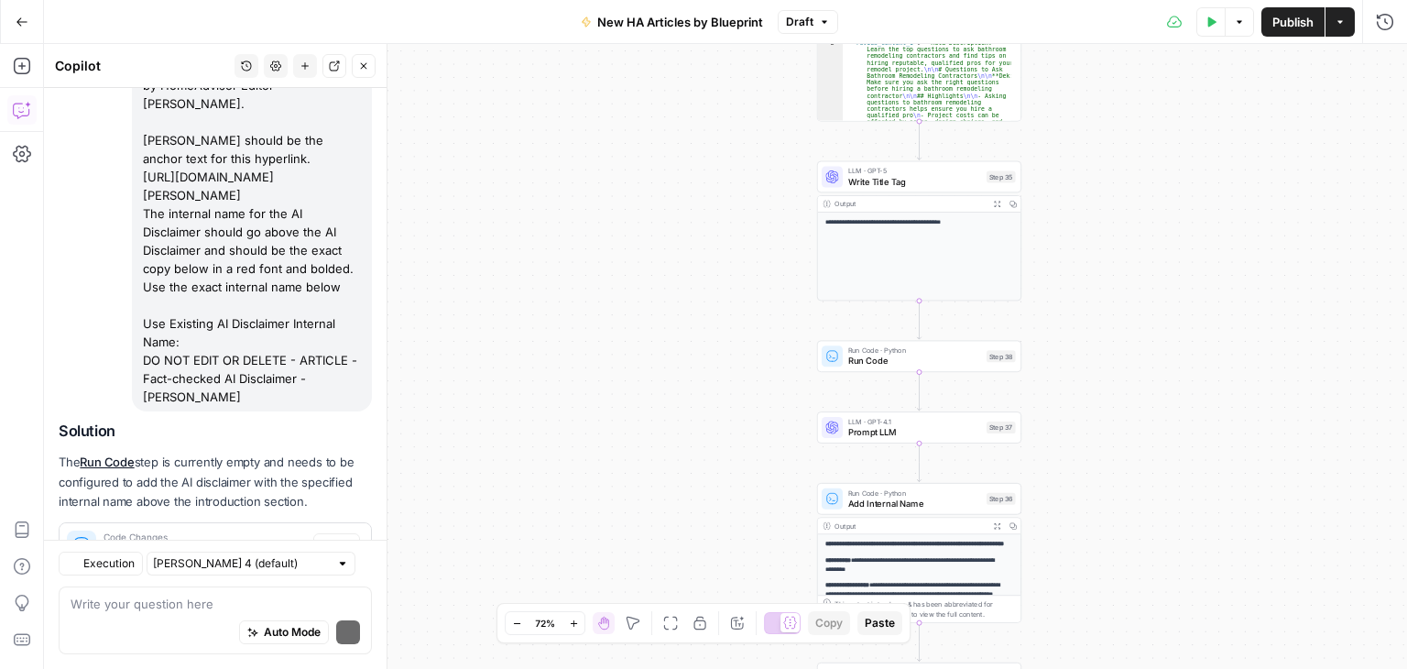
scroll to position [363, 0]
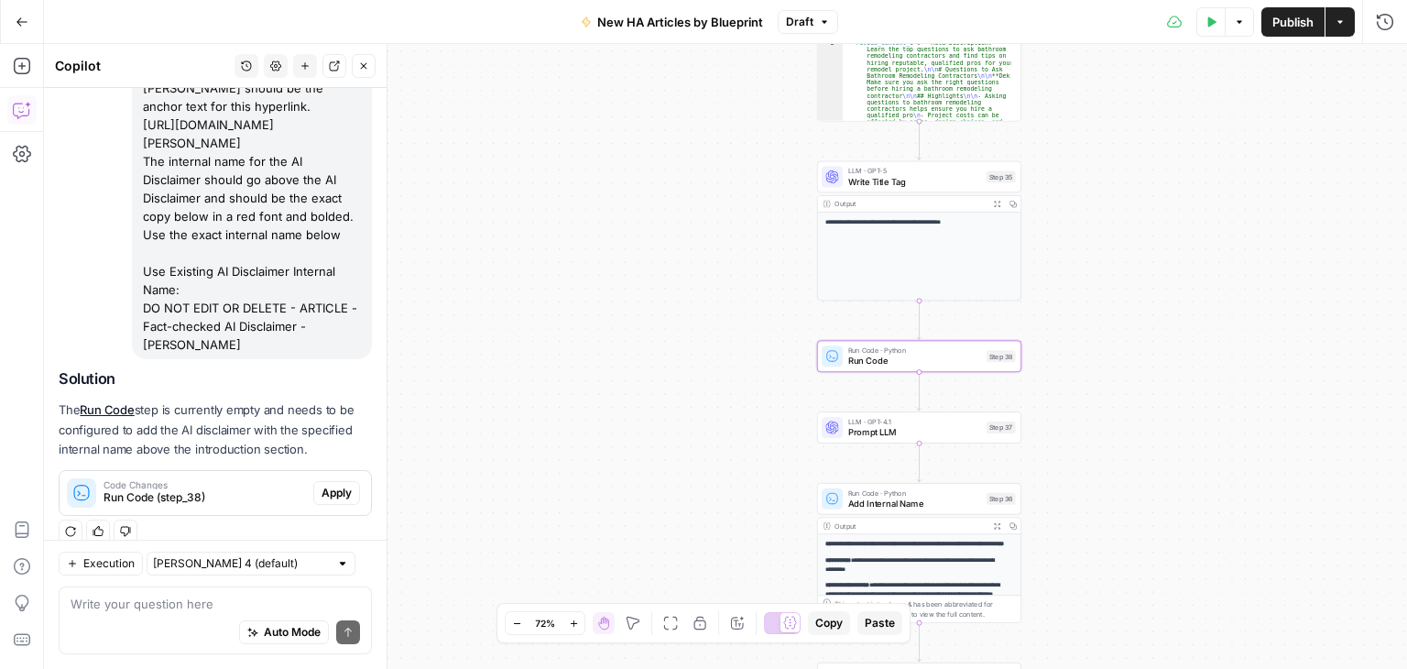
click at [330, 485] on span "Apply" at bounding box center [336, 493] width 30 height 16
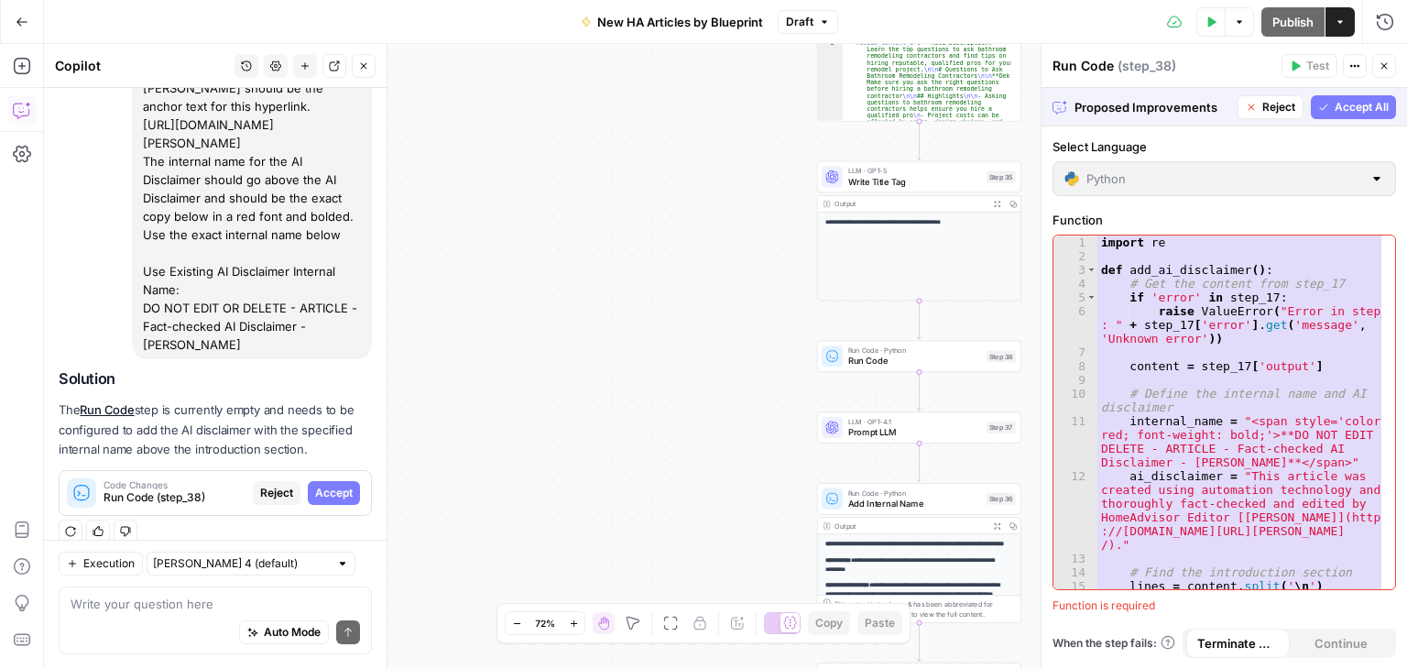
click at [1367, 107] on span "Accept All" at bounding box center [1361, 107] width 54 height 16
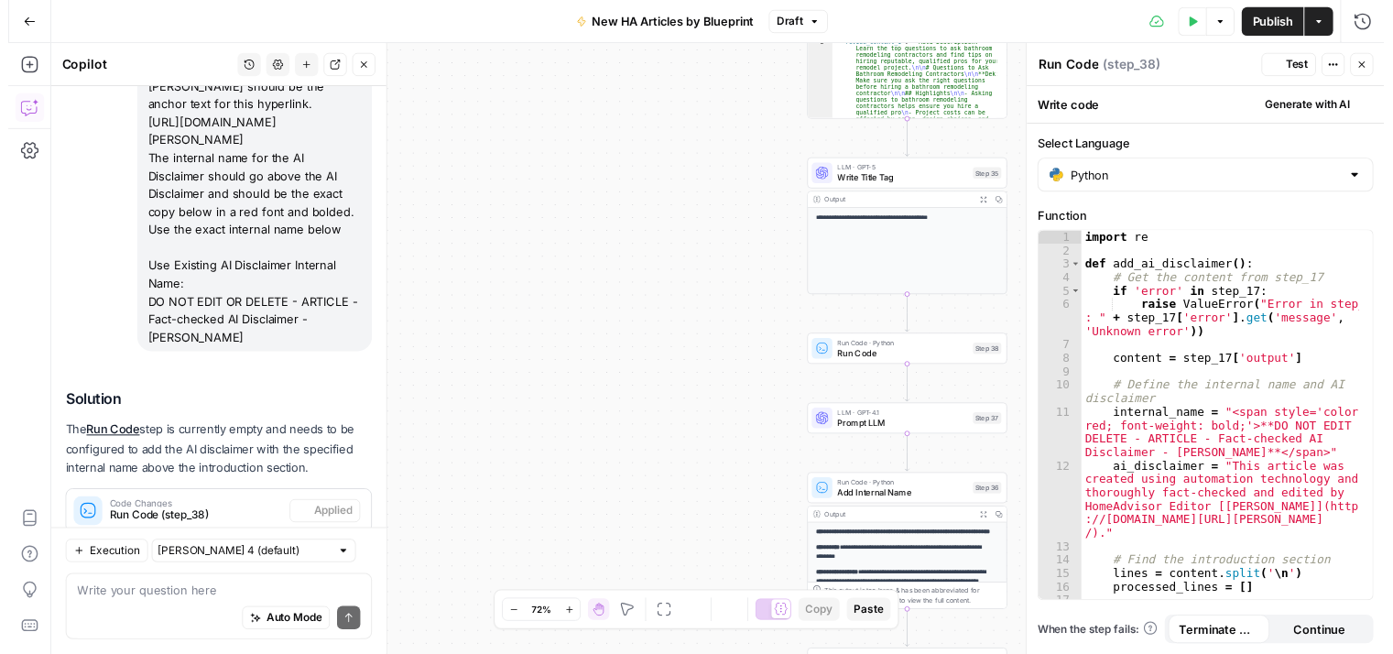
scroll to position [392, 0]
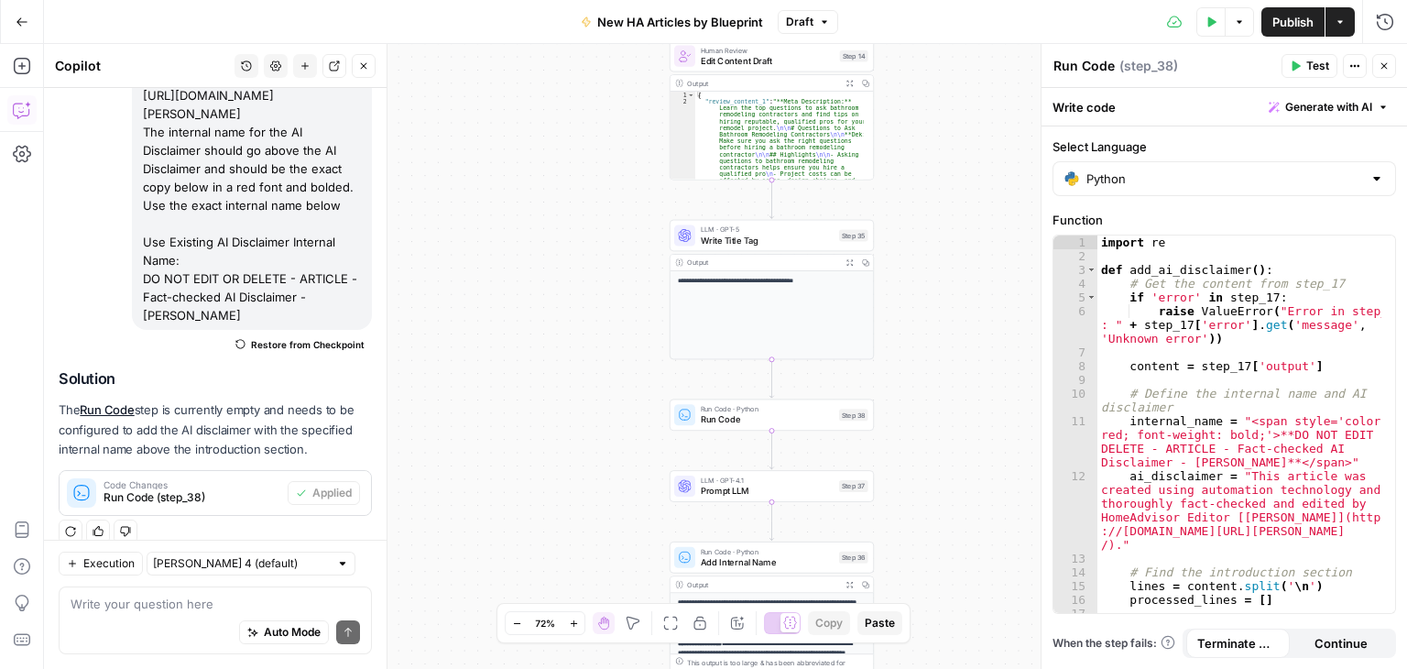
drag, startPoint x: 622, startPoint y: 261, endPoint x: 487, endPoint y: 308, distance: 142.5
click at [482, 310] on div "**********" at bounding box center [725, 356] width 1363 height 625
click at [1309, 67] on span "Test" at bounding box center [1317, 66] width 23 height 16
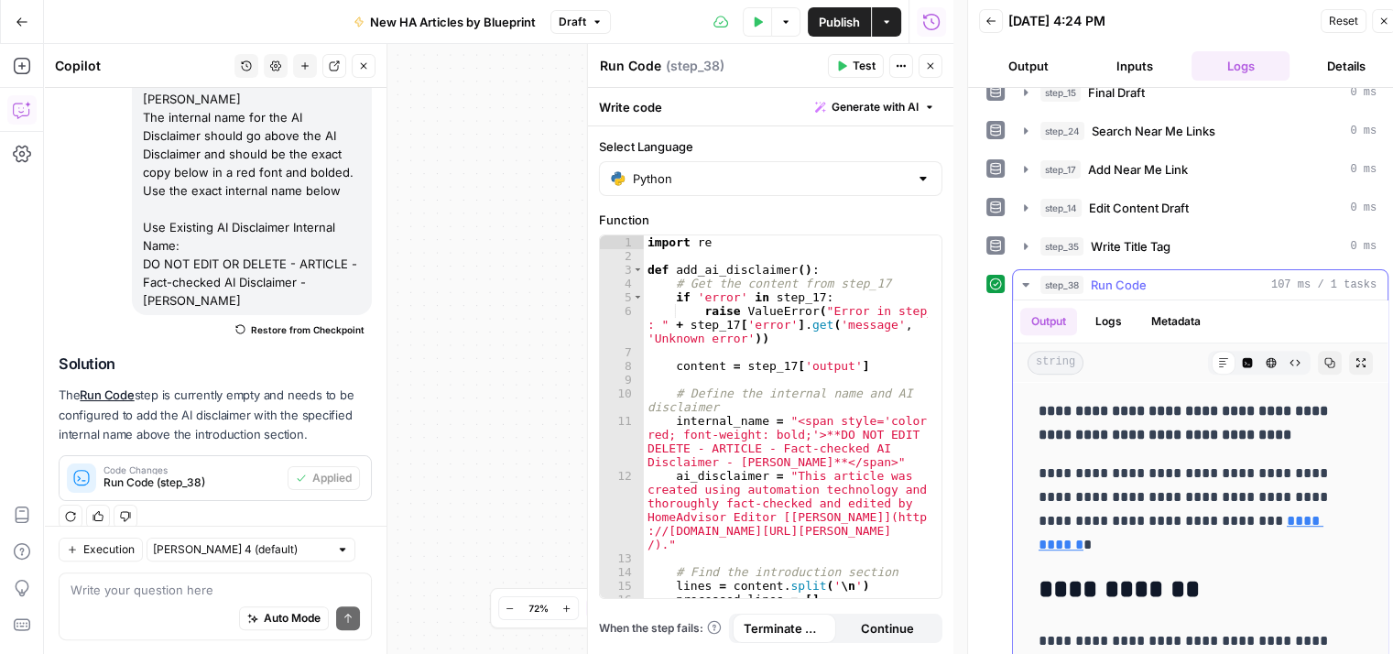
scroll to position [1282, 0]
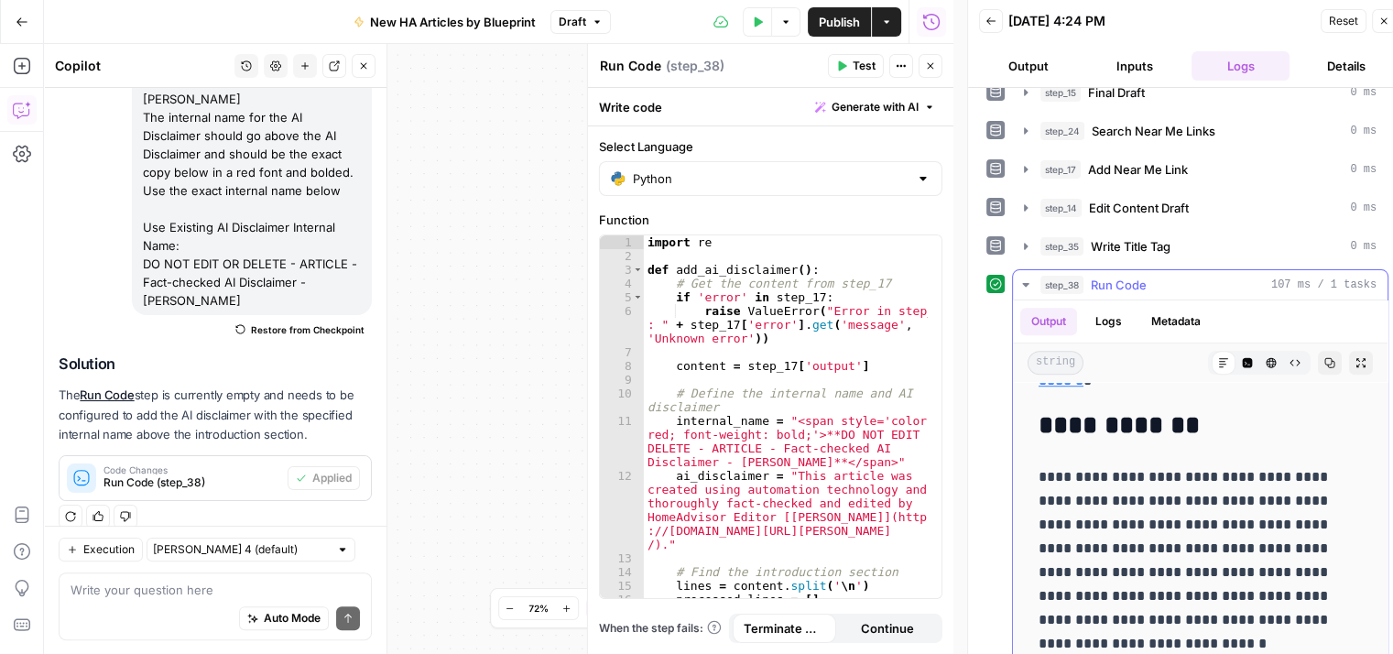
click at [1022, 278] on icon "button" at bounding box center [1025, 285] width 15 height 15
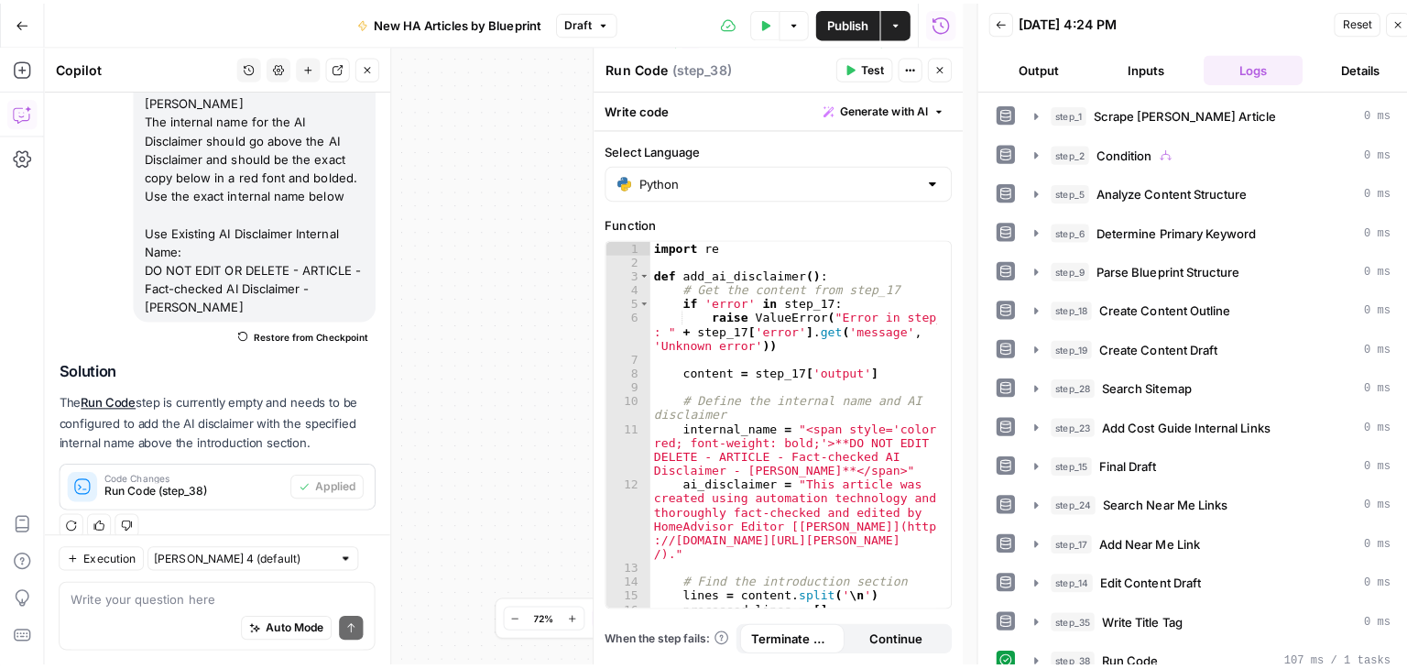
scroll to position [275, 0]
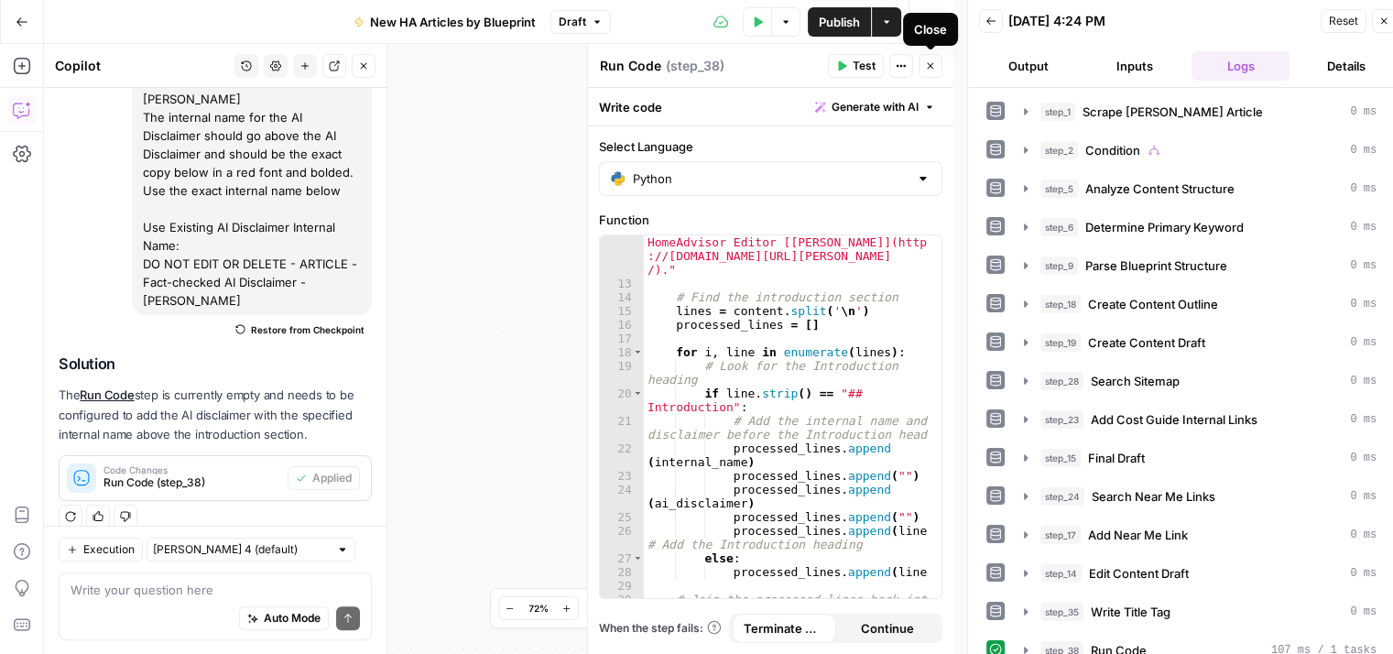
click at [931, 68] on icon "button" at bounding box center [930, 65] width 11 height 11
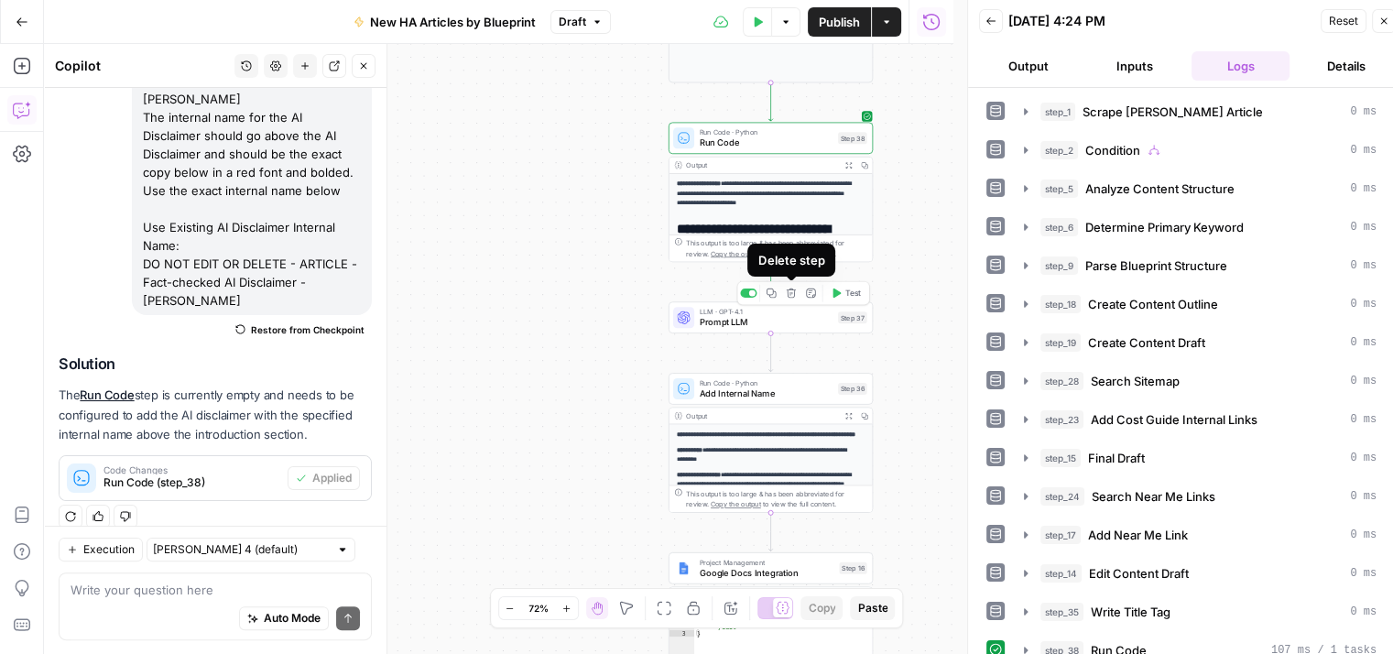
click at [788, 288] on icon "button" at bounding box center [791, 293] width 11 height 11
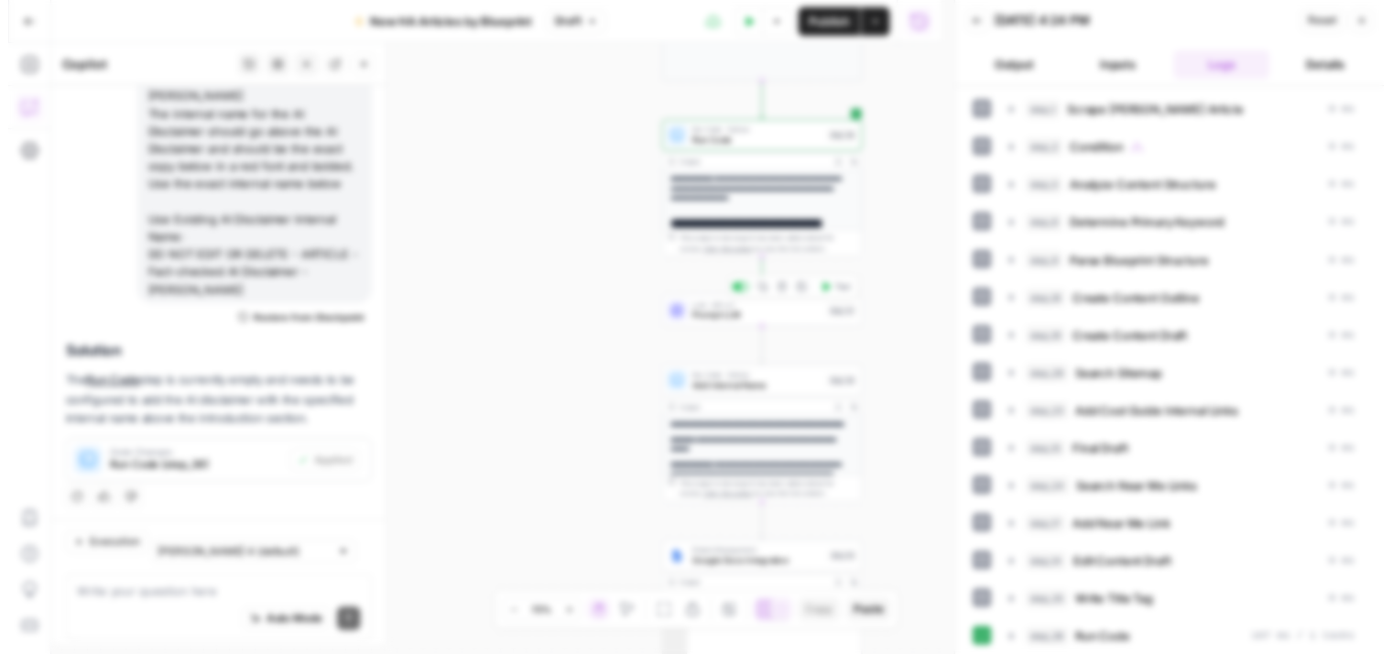
scroll to position [392, 0]
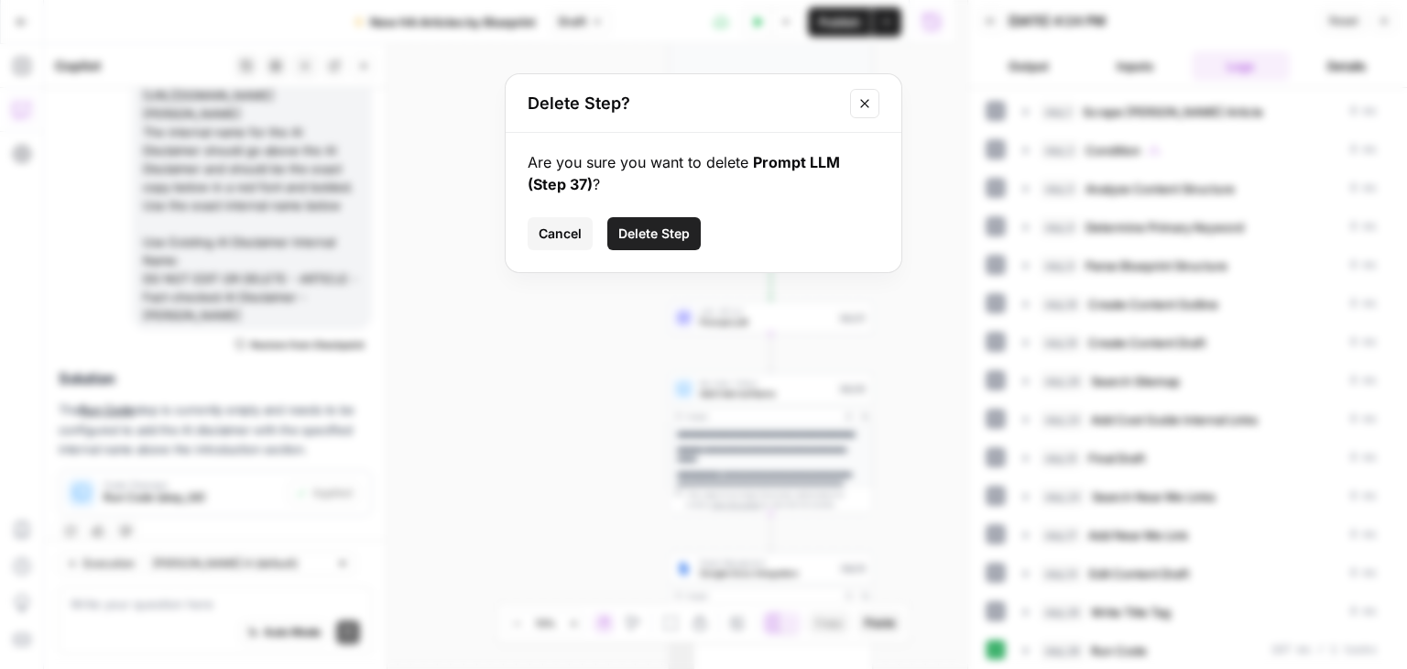
drag, startPoint x: 668, startPoint y: 234, endPoint x: 298, endPoint y: 393, distance: 402.5
click at [667, 234] on span "Delete Step" at bounding box center [653, 233] width 71 height 18
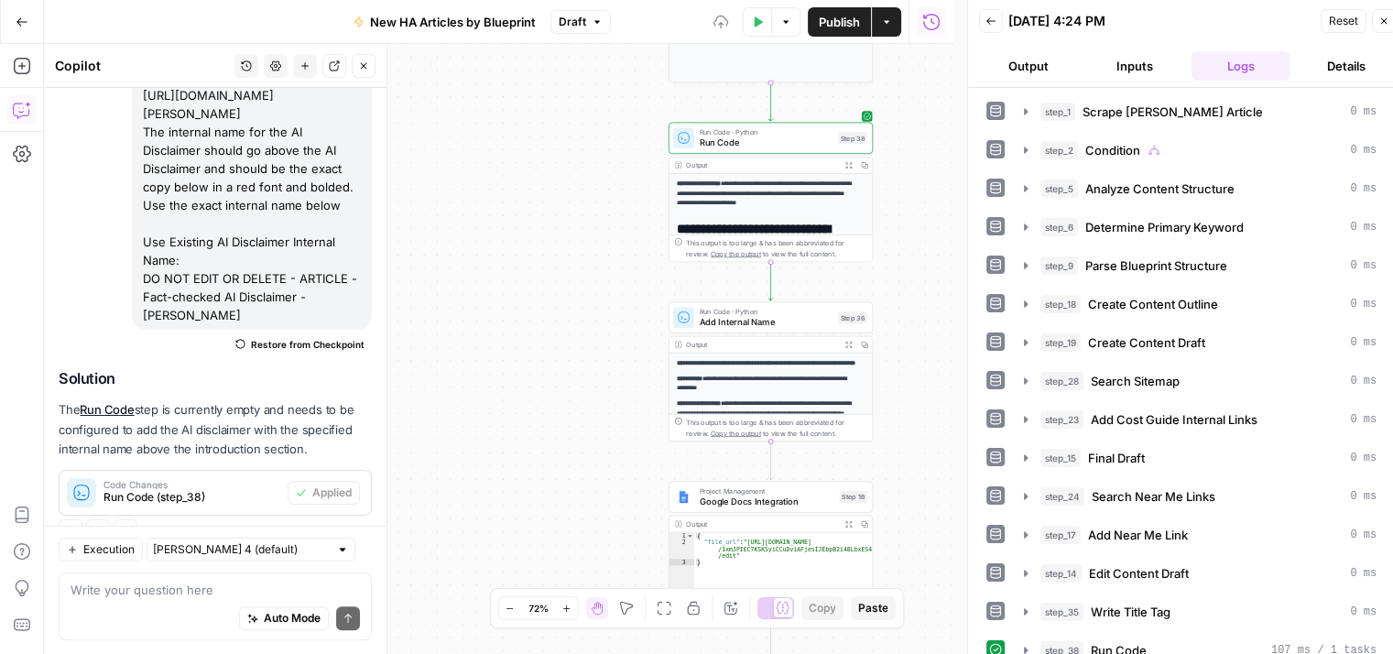
scroll to position [407, 0]
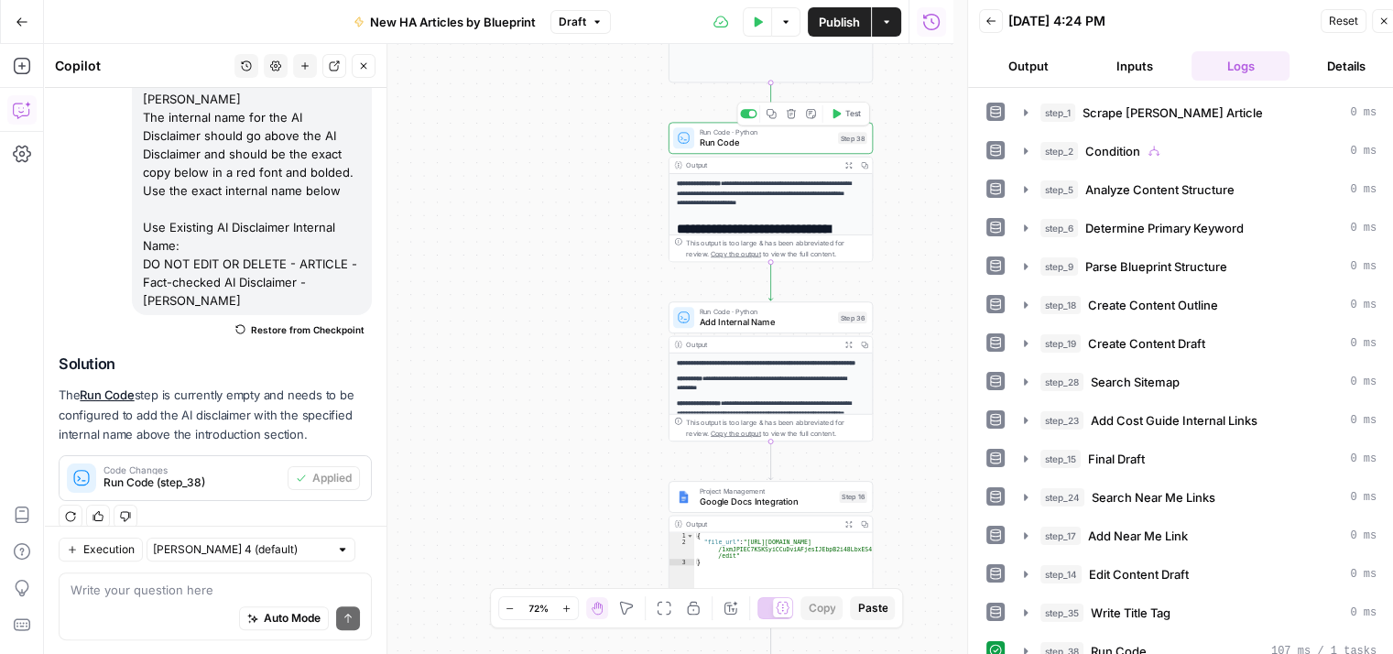
scroll to position [1, 0]
click at [747, 143] on span "Run Code" at bounding box center [766, 142] width 133 height 13
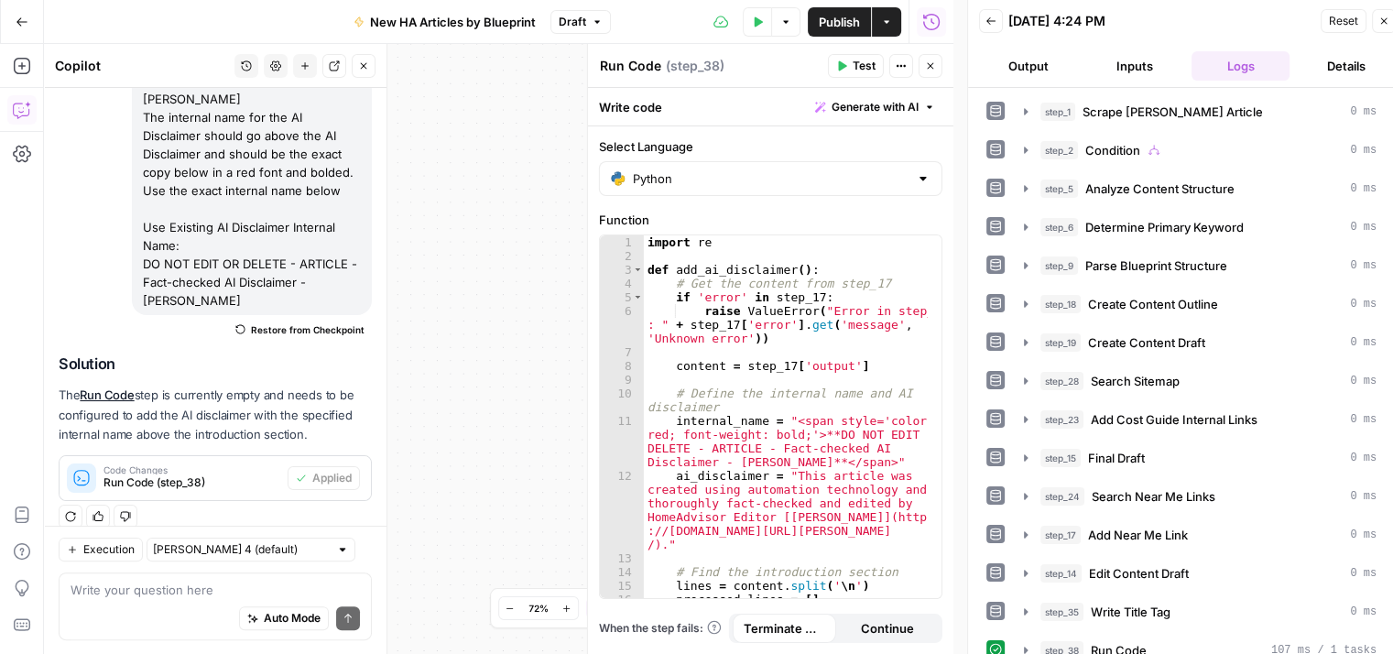
click at [652, 65] on textarea "Run Code" at bounding box center [630, 66] width 61 height 18
type textarea "R"
type textarea "Add AI Disclaimer"
click at [543, 139] on div "**********" at bounding box center [498, 349] width 909 height 610
click at [931, 67] on icon "button" at bounding box center [930, 65] width 11 height 11
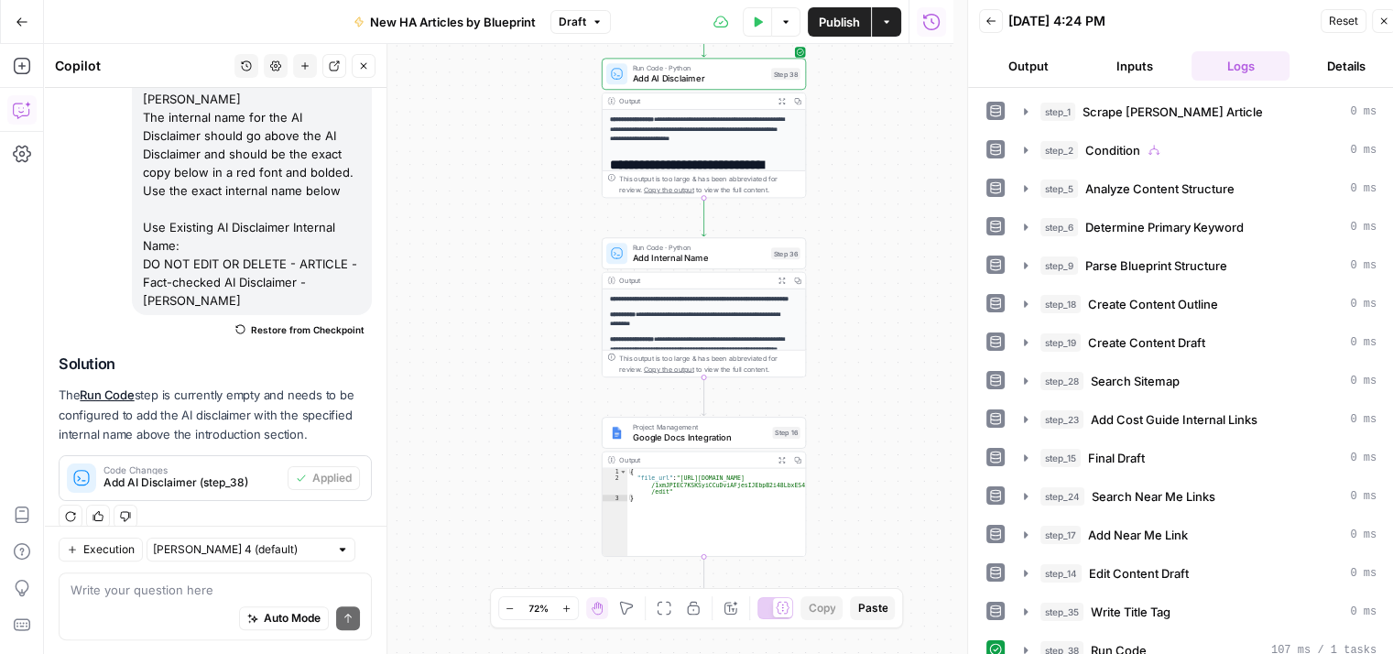
drag, startPoint x: 912, startPoint y: 356, endPoint x: 845, endPoint y: 292, distance: 92.6
click at [845, 292] on div "**********" at bounding box center [498, 349] width 909 height 610
click at [777, 225] on button "Test" at bounding box center [778, 229] width 41 height 17
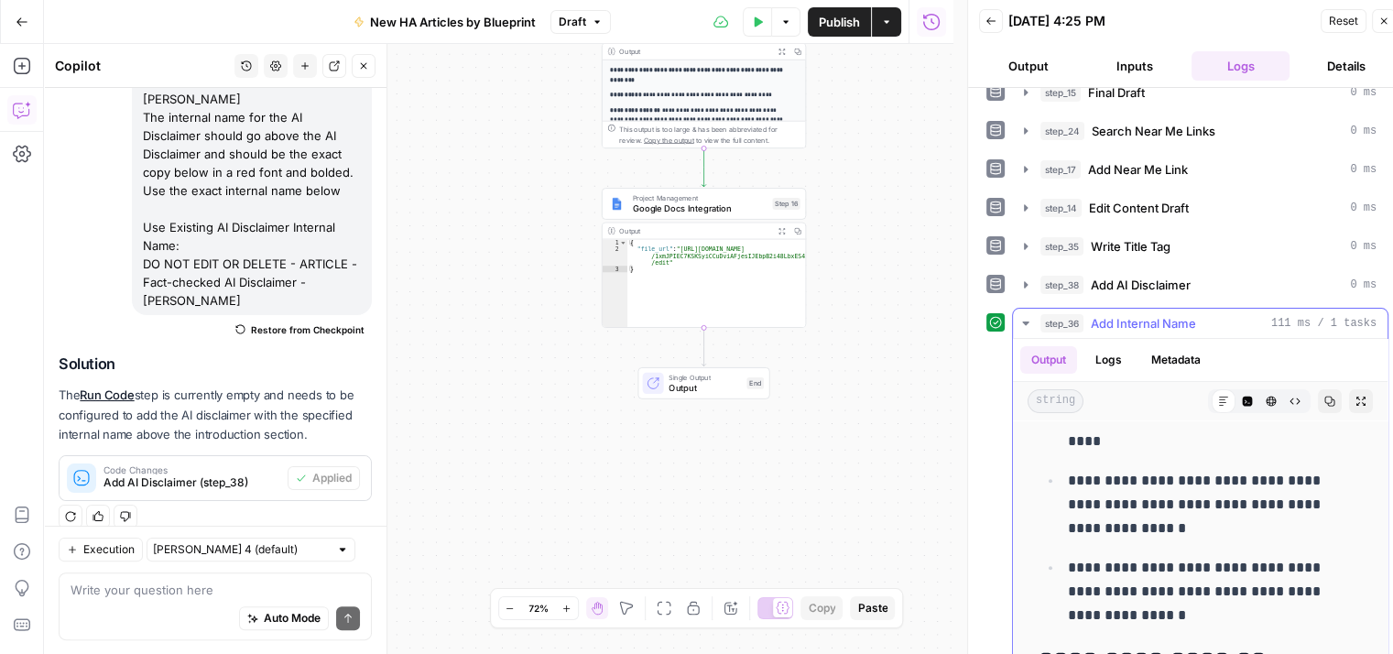
scroll to position [916, 0]
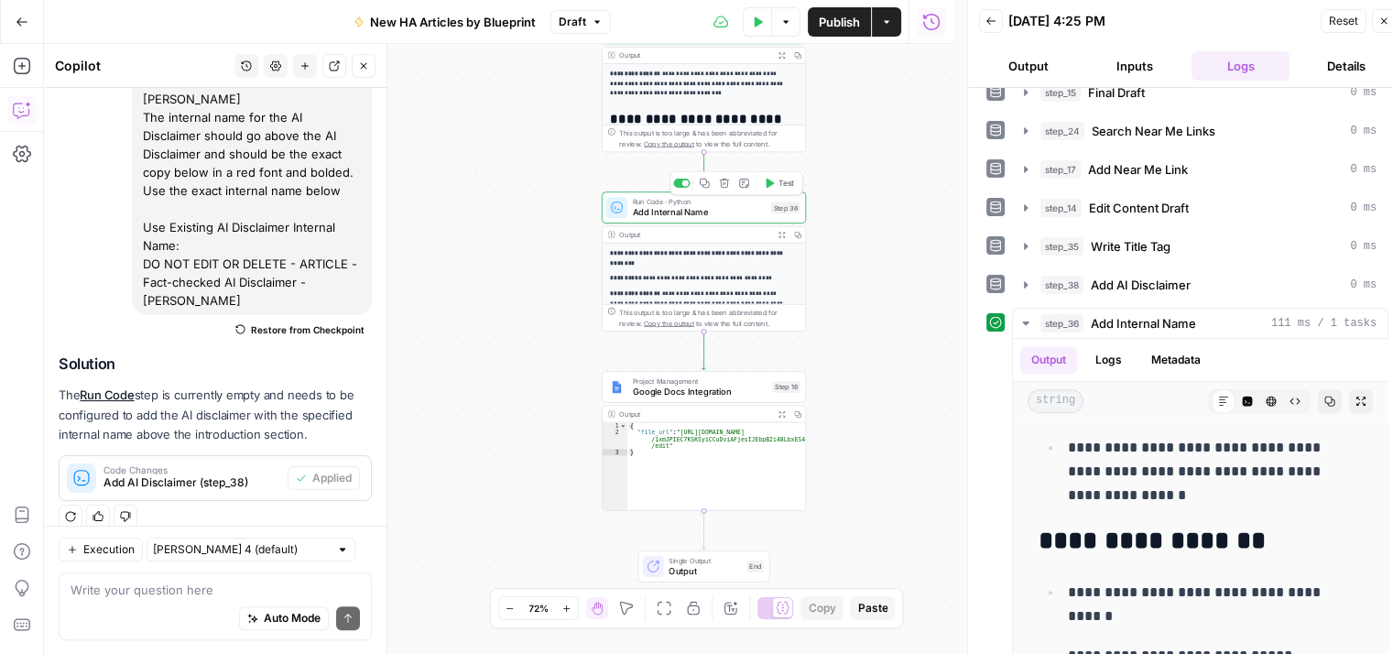
click at [780, 180] on span "Test" at bounding box center [787, 184] width 16 height 12
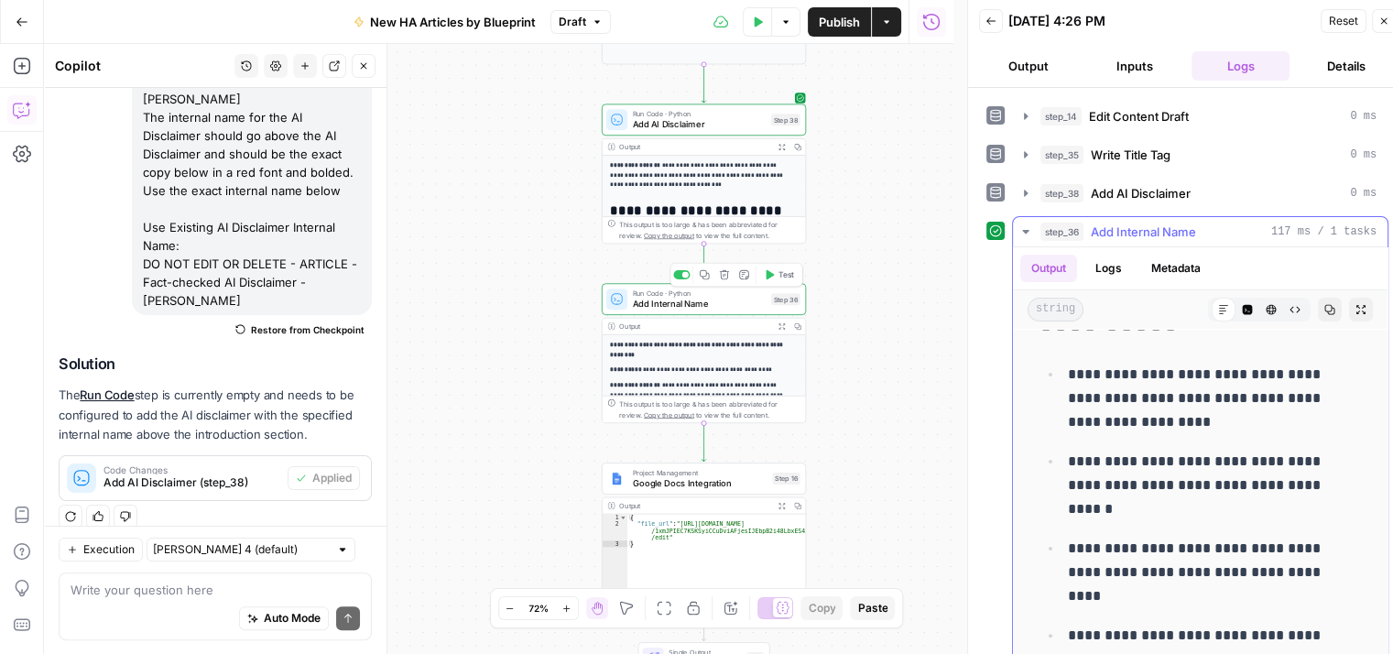
scroll to position [366, 0]
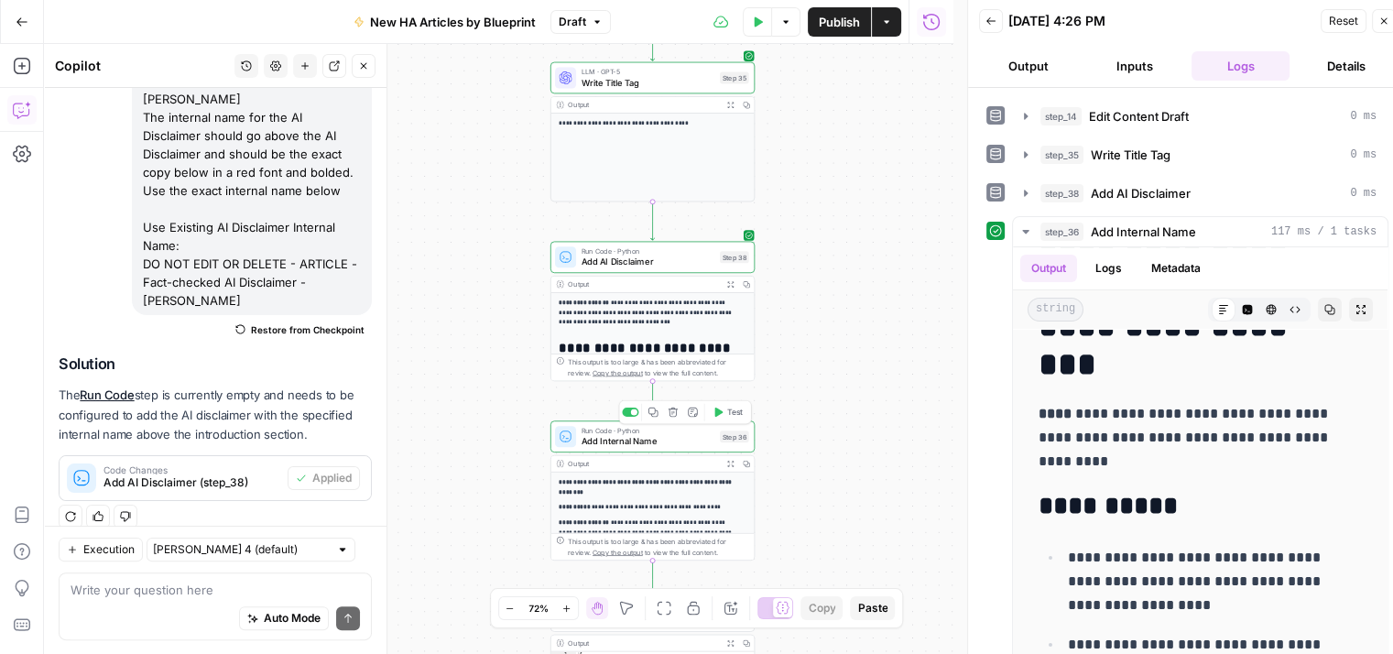
drag, startPoint x: 885, startPoint y: 320, endPoint x: 833, endPoint y: 320, distance: 51.3
click at [833, 320] on div "**********" at bounding box center [498, 349] width 909 height 610
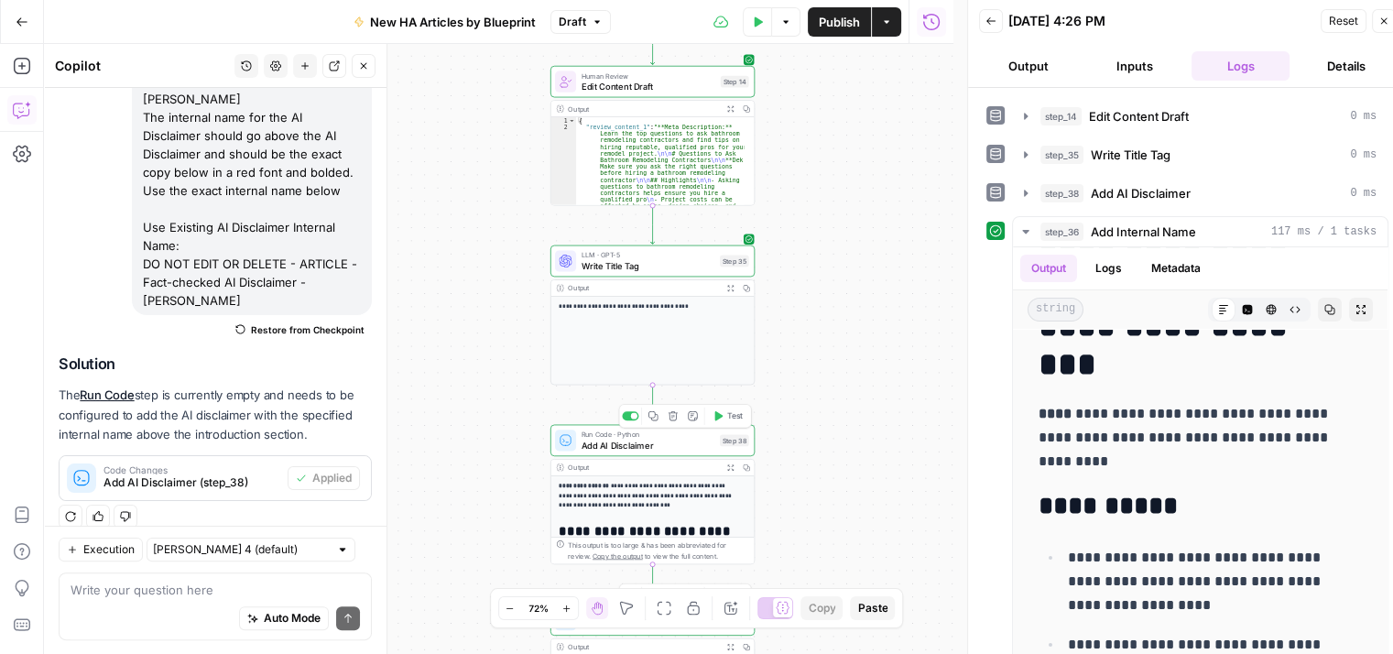
click at [684, 444] on span "Add AI Disclaimer" at bounding box center [648, 445] width 133 height 13
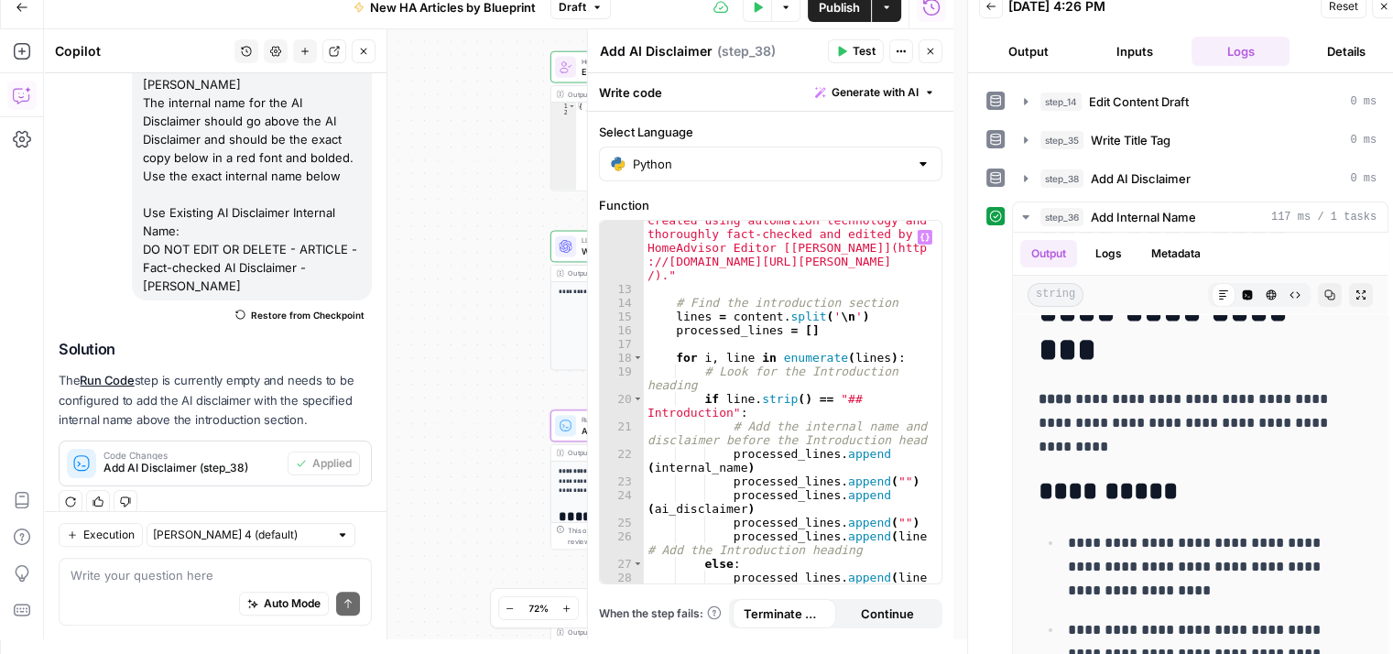
scroll to position [145, 0]
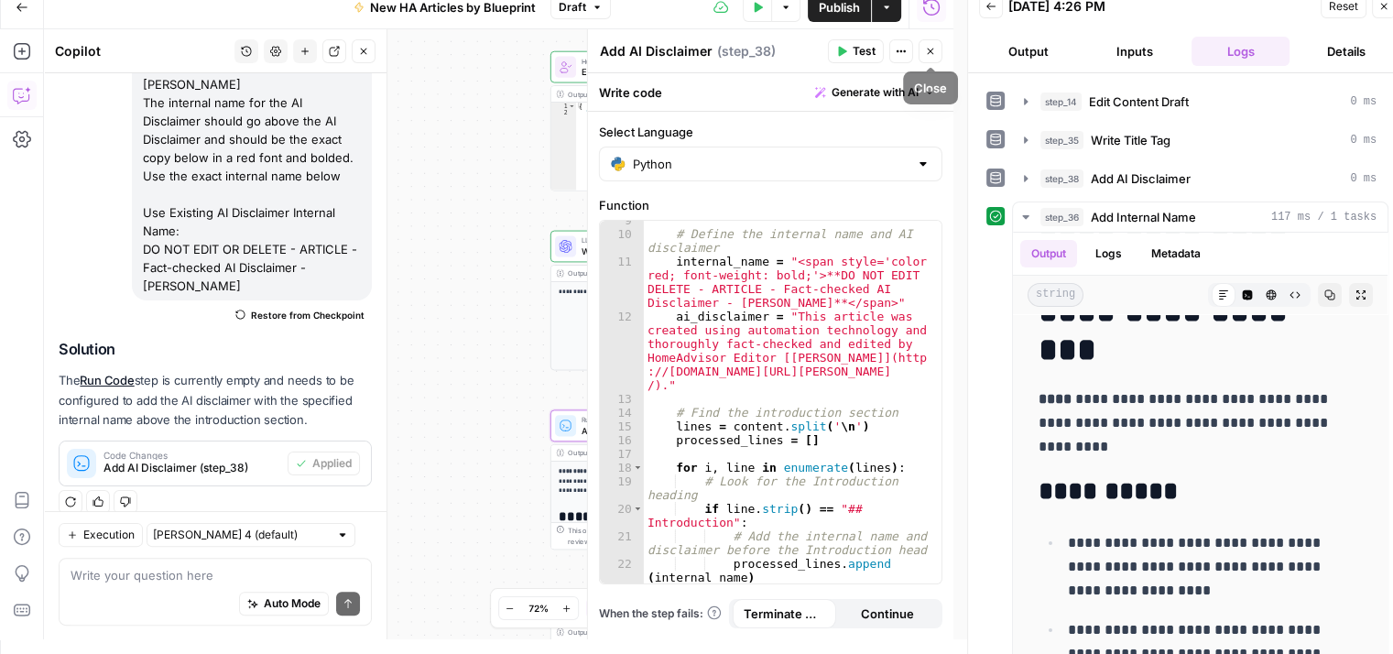
click at [928, 54] on icon "button" at bounding box center [930, 51] width 11 height 11
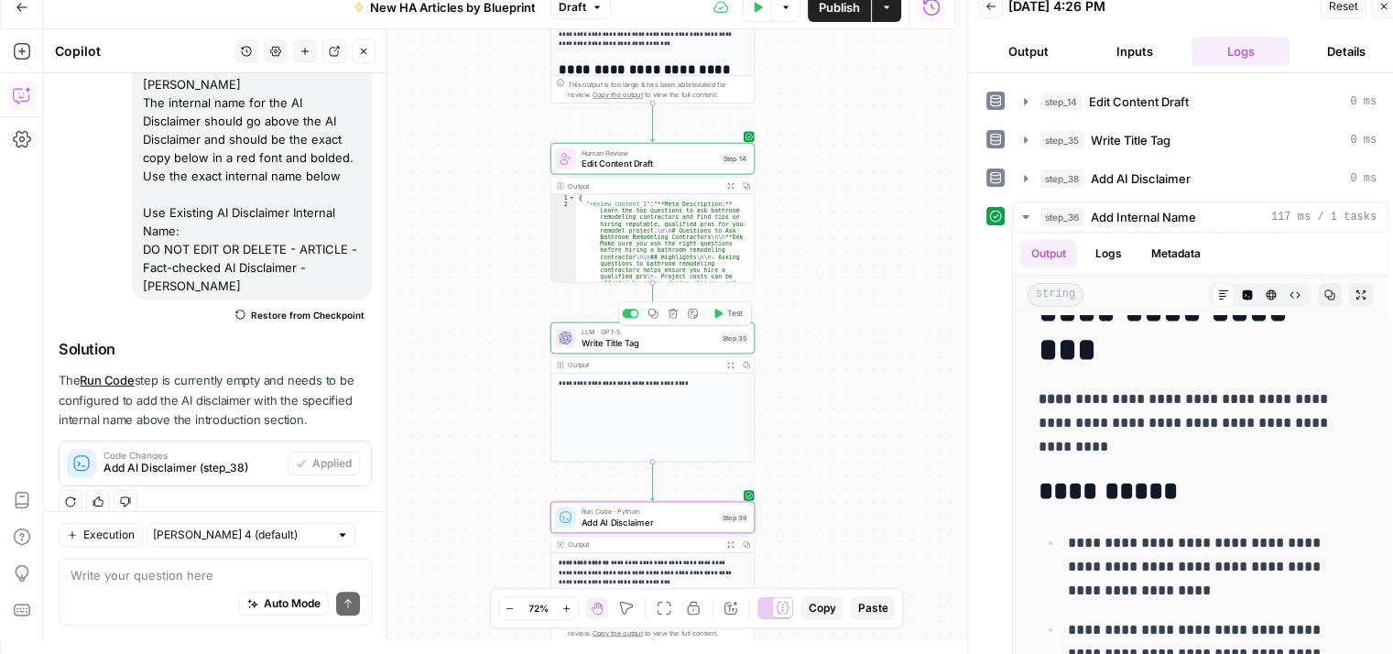
click at [623, 345] on span "Write Title Tag" at bounding box center [648, 342] width 133 height 13
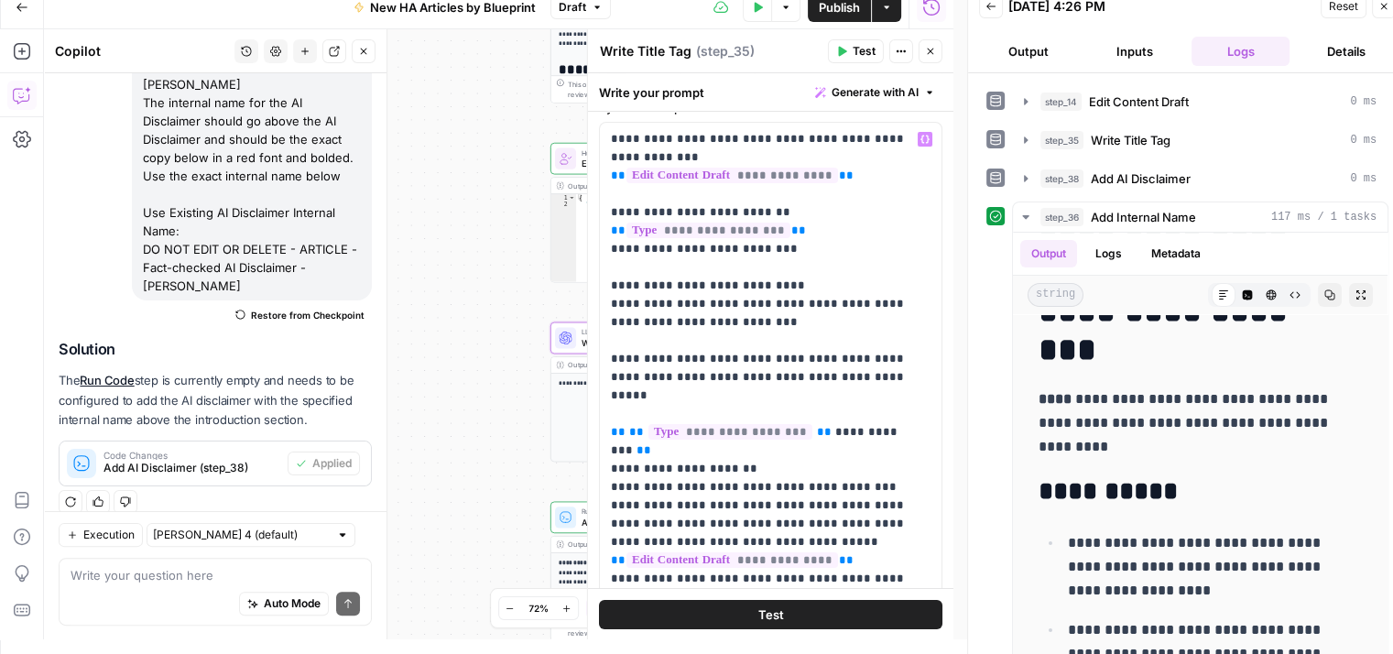
scroll to position [27, 0]
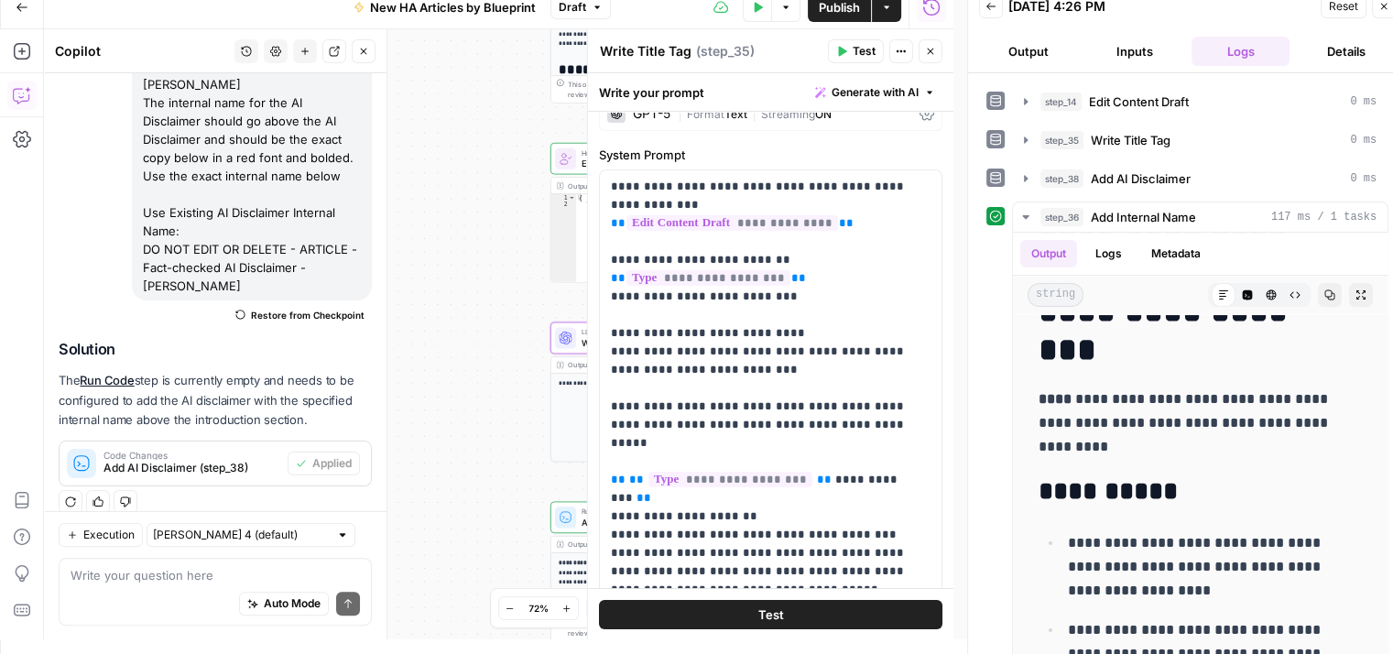
click at [930, 47] on icon "button" at bounding box center [930, 51] width 11 height 11
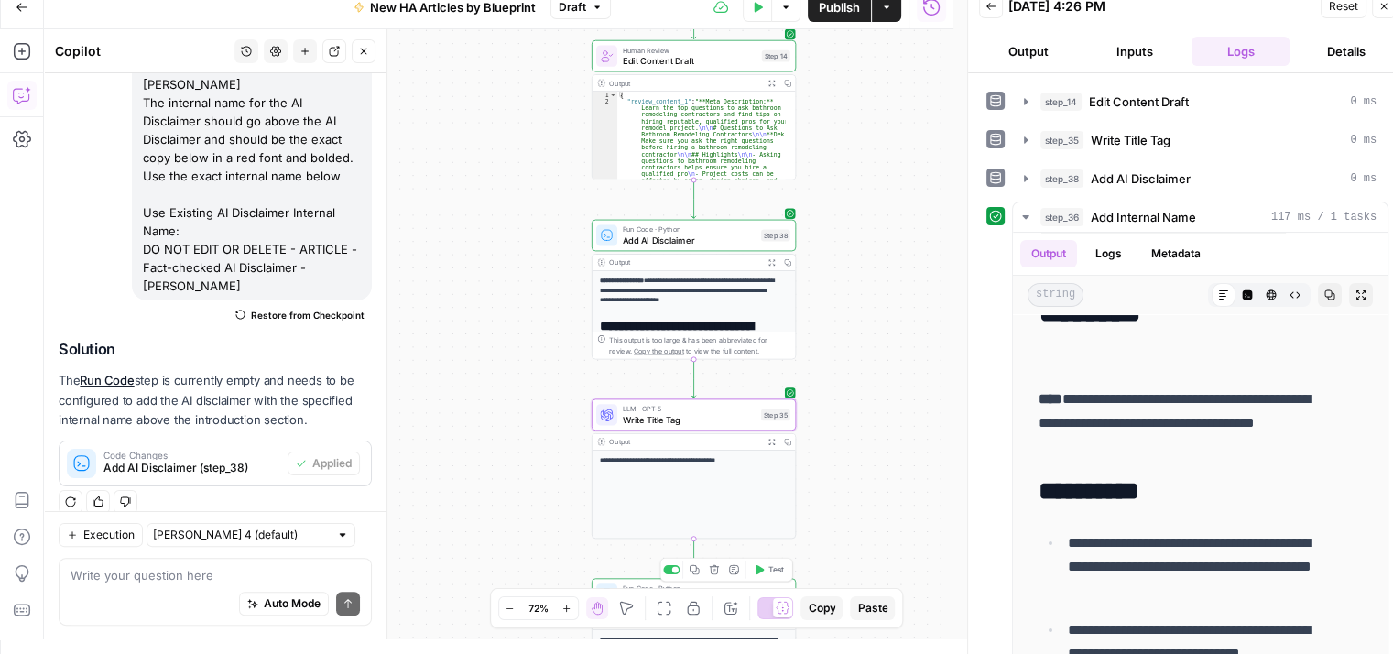
drag, startPoint x: 867, startPoint y: 363, endPoint x: 909, endPoint y: 260, distance: 110.5
click at [909, 260] on div "**********" at bounding box center [498, 334] width 909 height 610
click at [674, 426] on div "LLM · GPT-5 Write Title Tag Step 35 Copy step Delete step Add Note Test" at bounding box center [694, 415] width 204 height 32
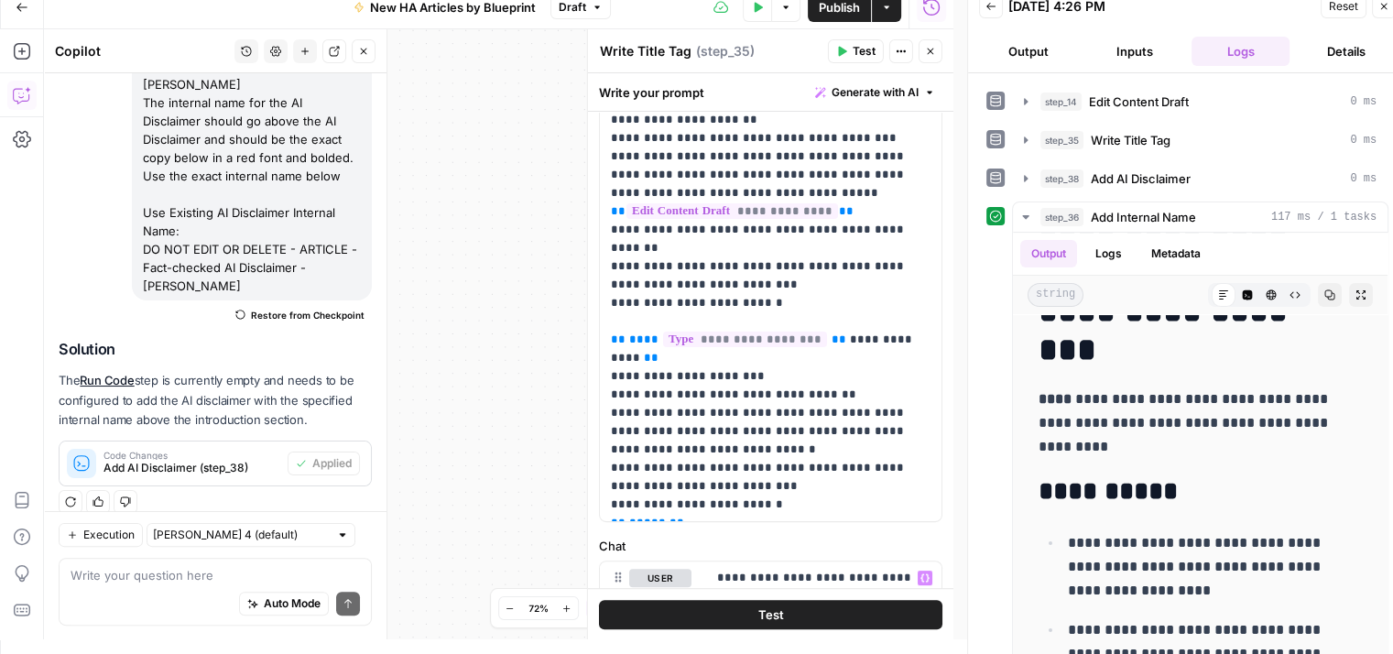
scroll to position [210, 0]
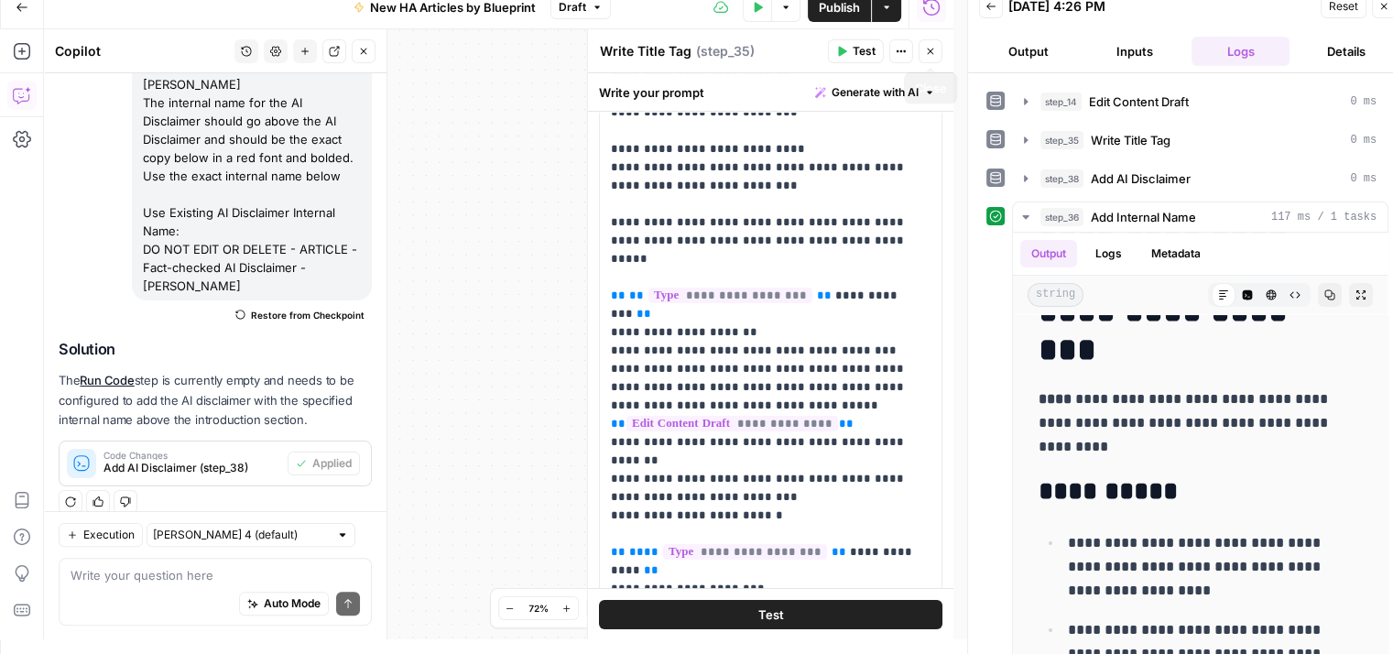
click at [926, 49] on icon "button" at bounding box center [930, 51] width 11 height 11
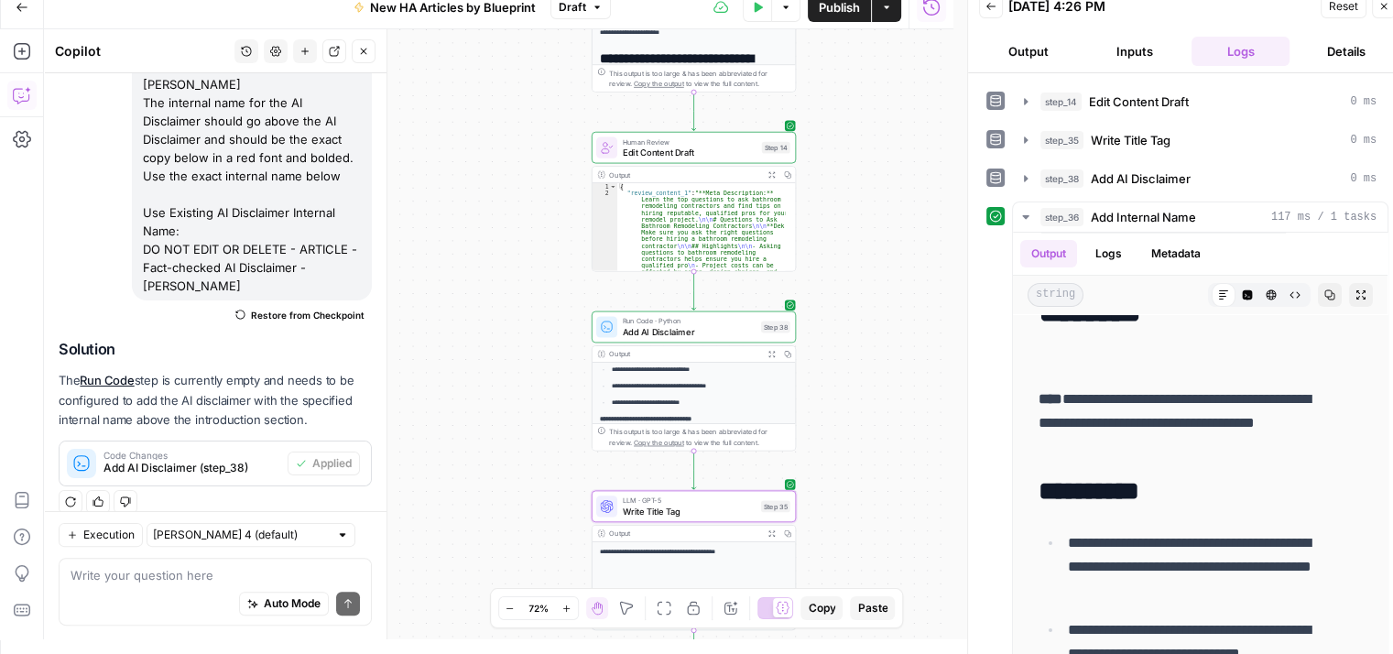
scroll to position [418, 0]
click at [768, 303] on span "Test" at bounding box center [776, 303] width 16 height 12
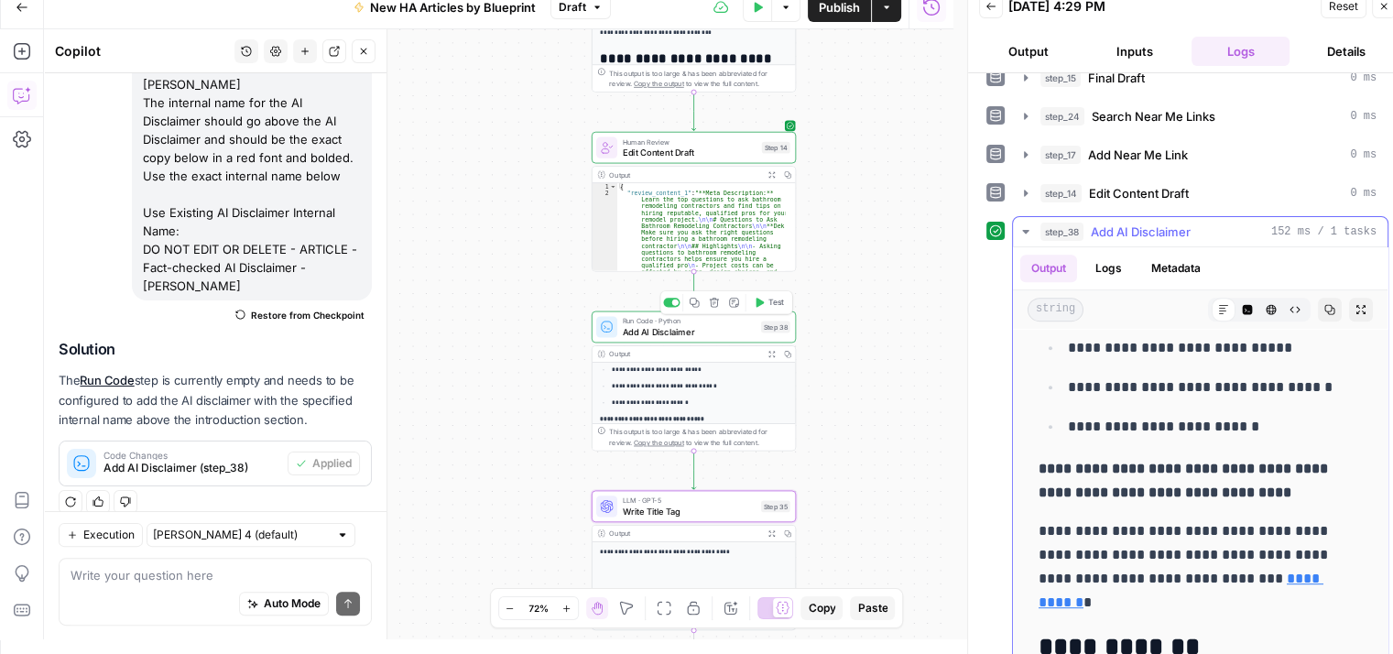
scroll to position [1191, 0]
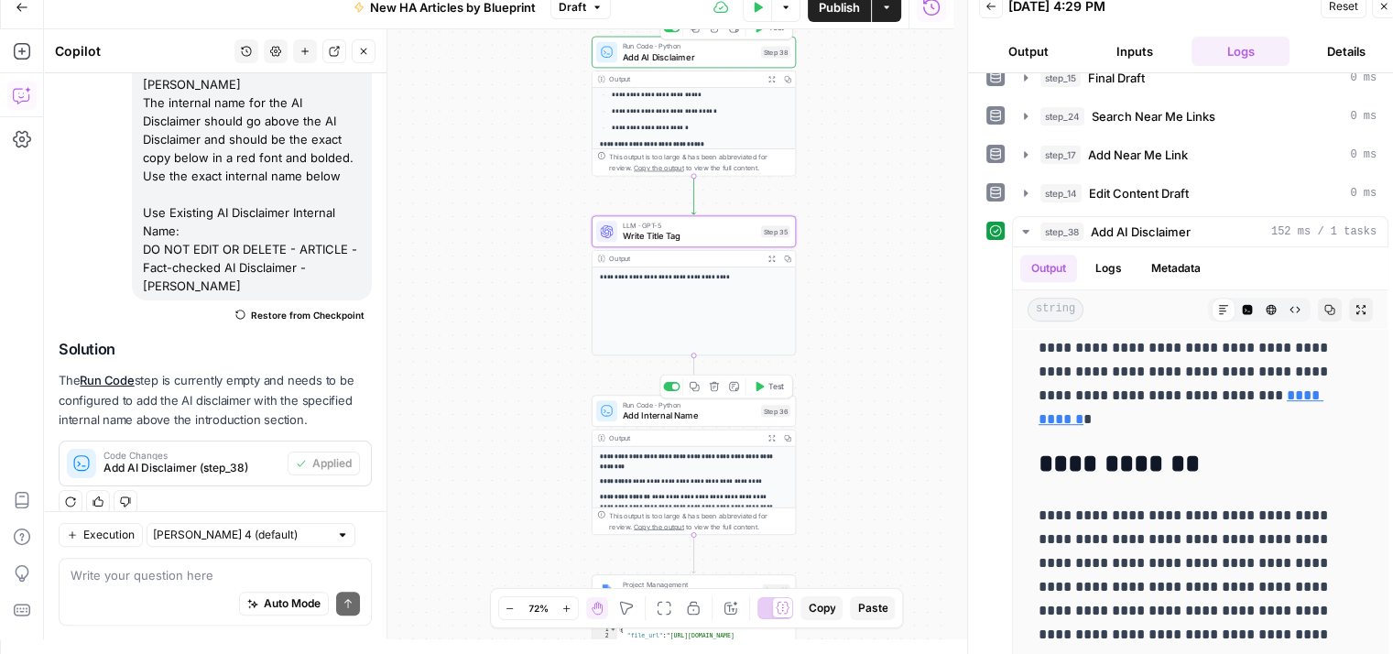
click at [769, 391] on span "Test" at bounding box center [776, 387] width 16 height 12
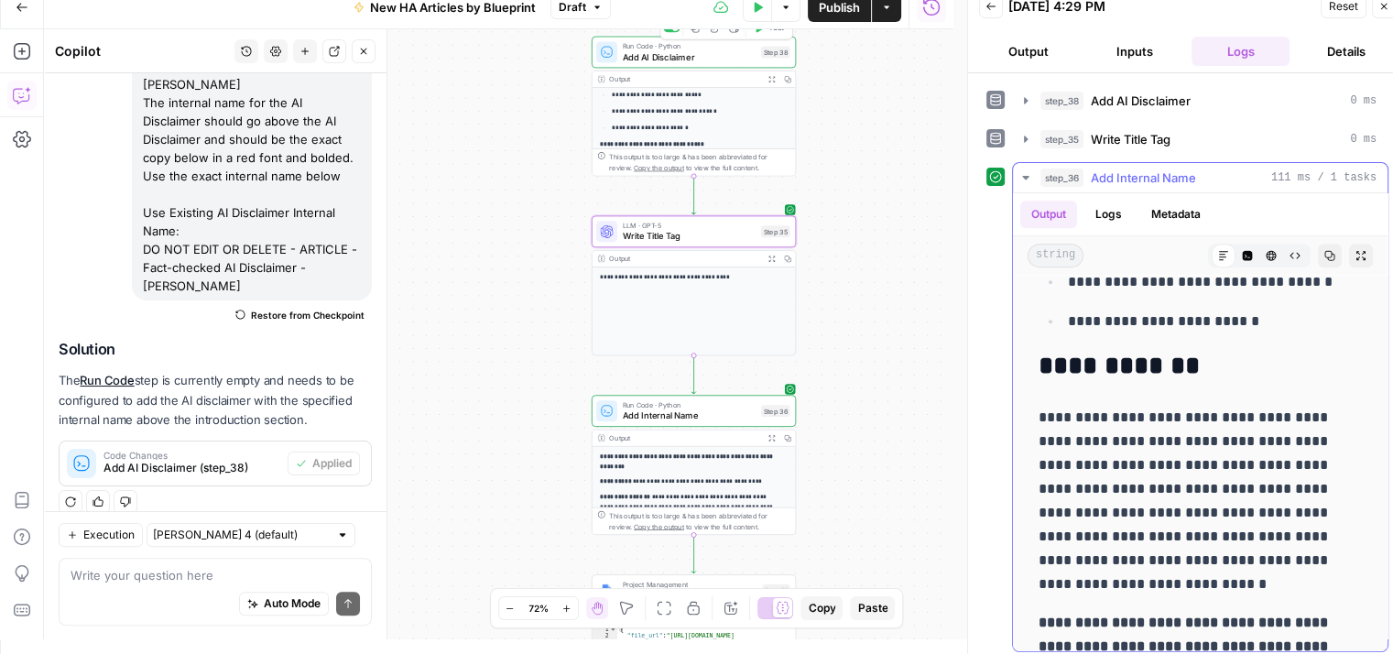
scroll to position [1099, 0]
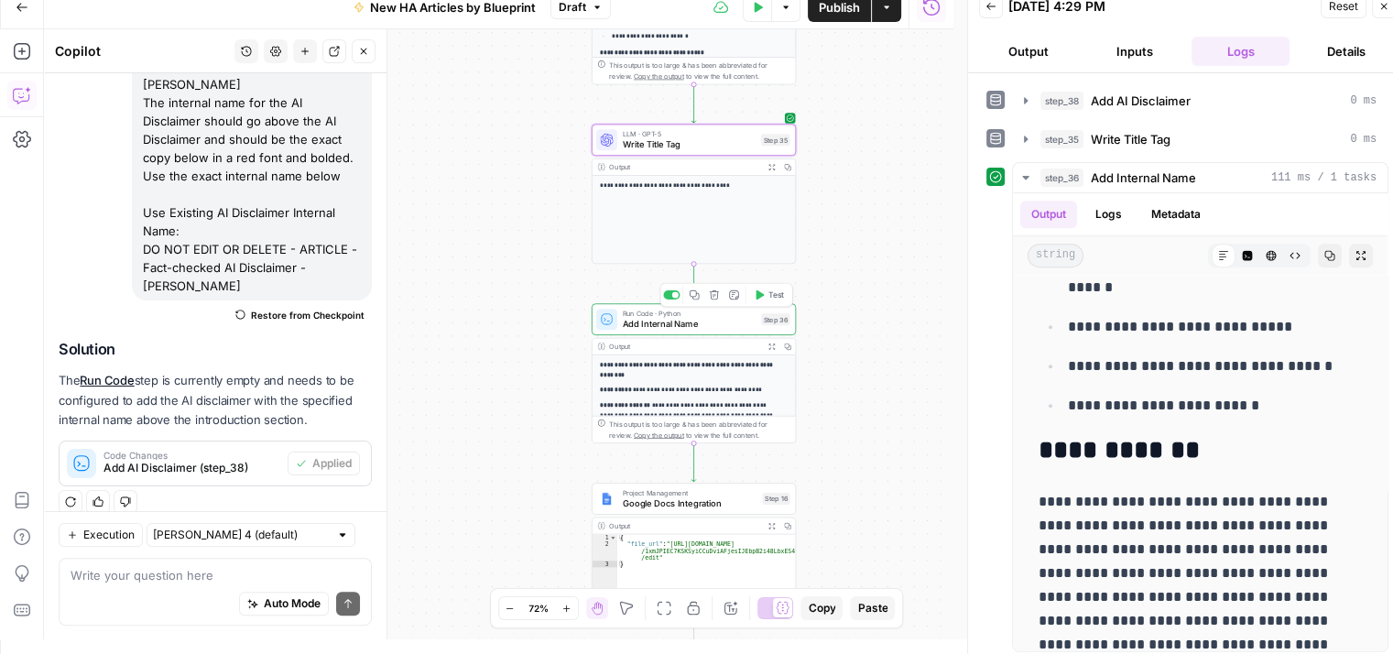
click at [705, 331] on div "Run Code · Python Add Internal Name Step 36 Copy step Delete step Add Note Test" at bounding box center [694, 319] width 204 height 32
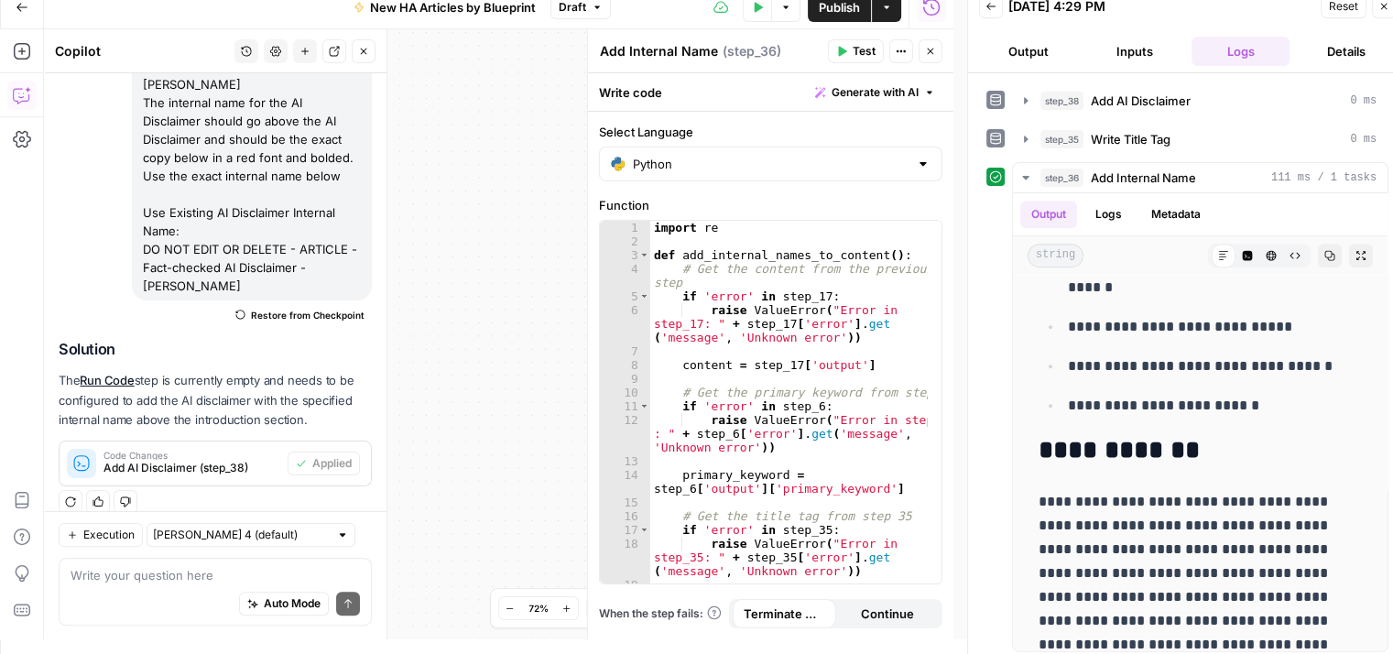
click at [936, 49] on button "Close" at bounding box center [931, 51] width 24 height 24
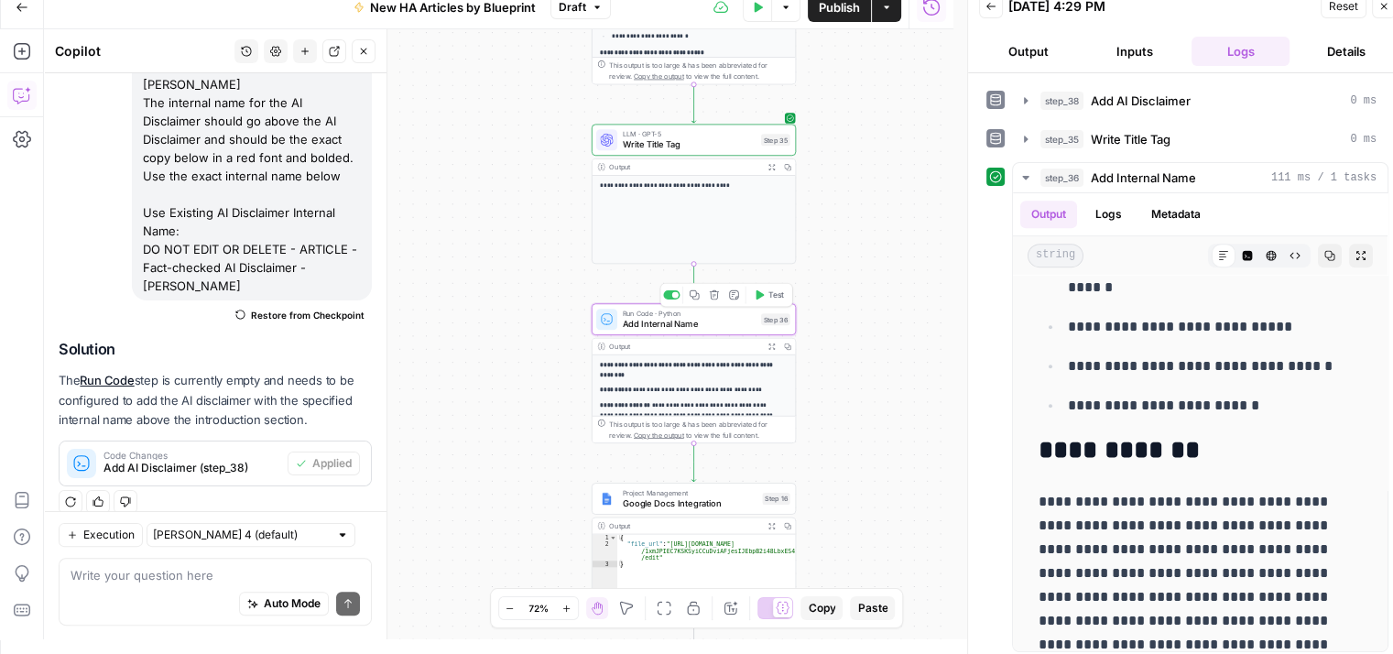
click at [723, 325] on span "Add Internal Name" at bounding box center [689, 323] width 133 height 13
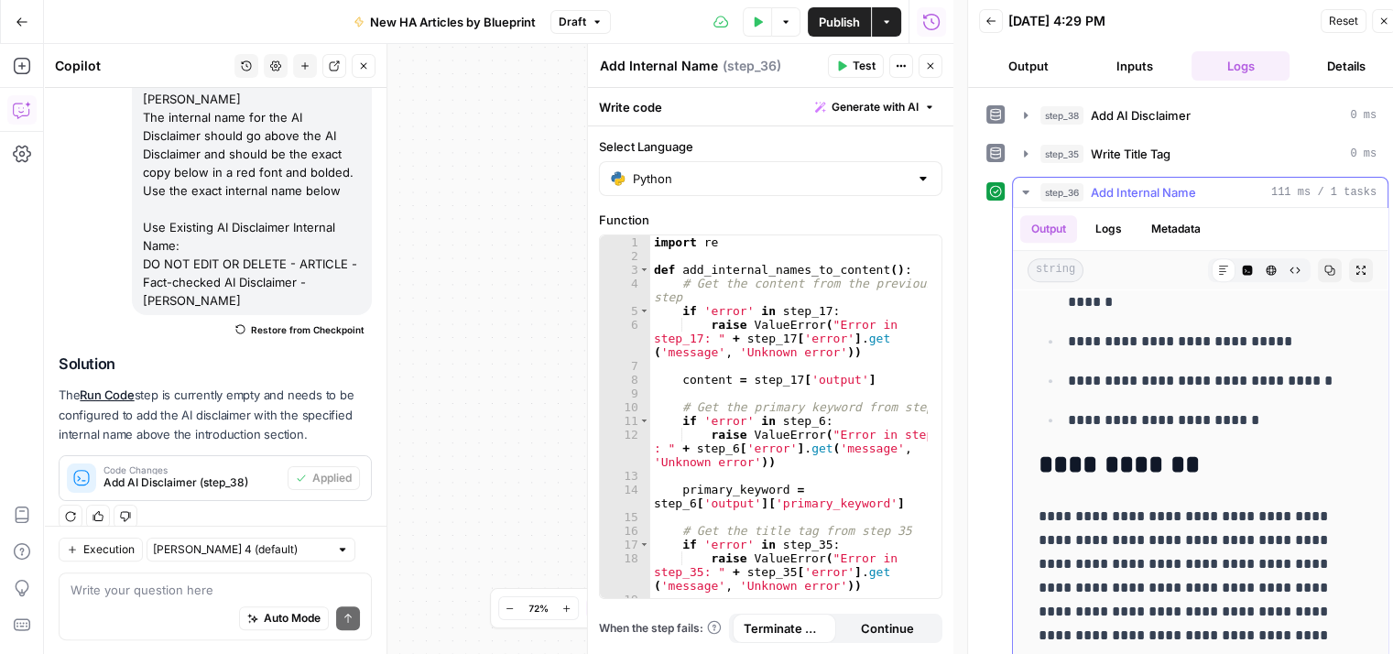
scroll to position [916, 0]
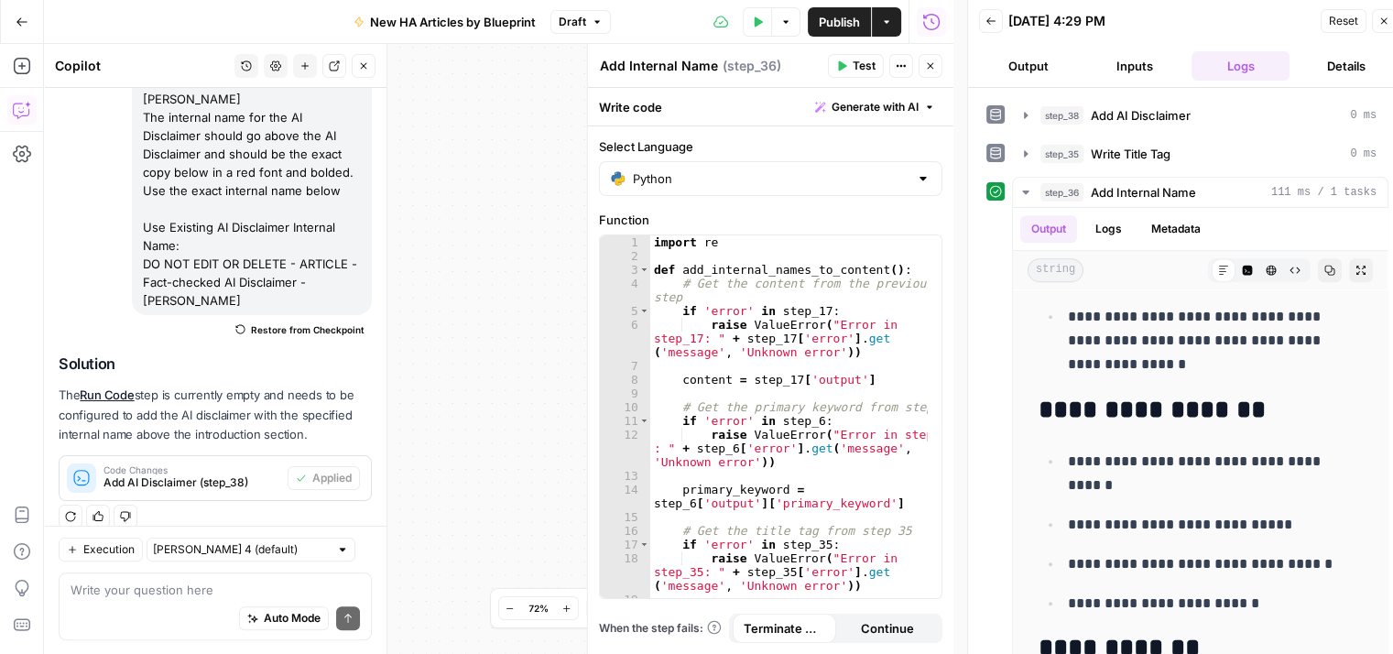
click at [928, 63] on icon "button" at bounding box center [930, 65] width 11 height 11
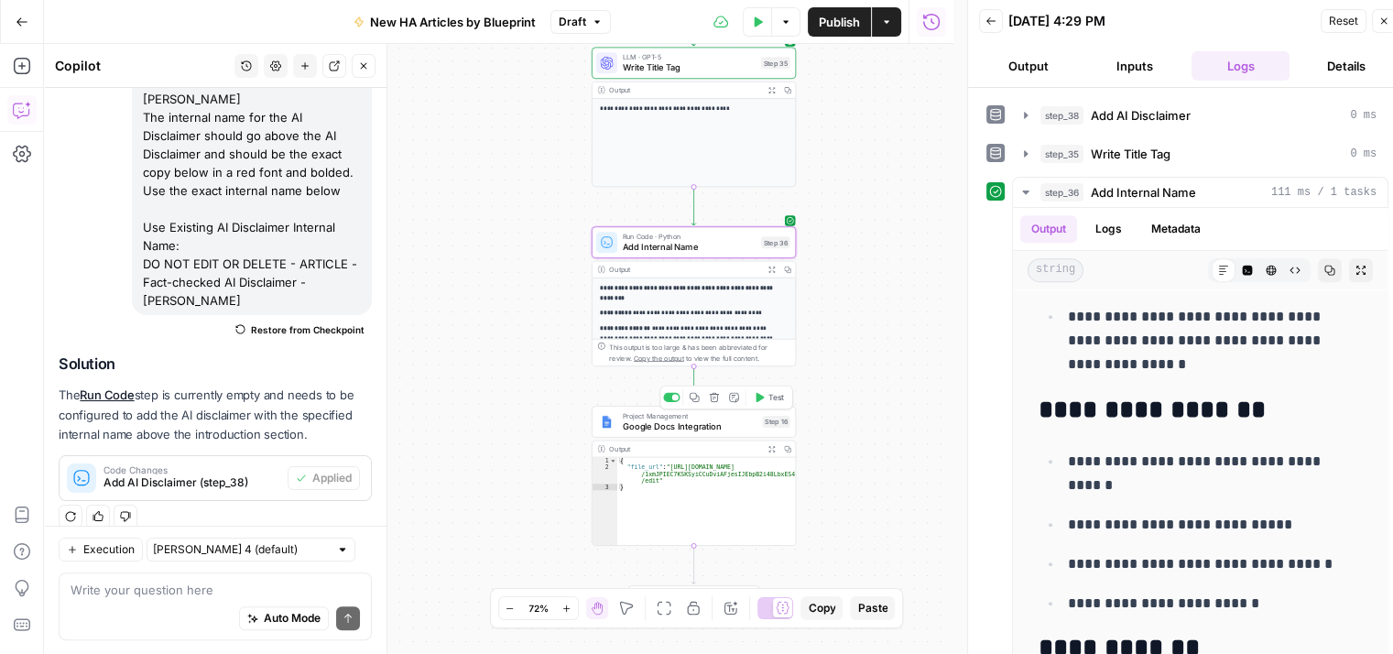
click at [669, 424] on span "Google Docs Integration" at bounding box center [690, 425] width 135 height 13
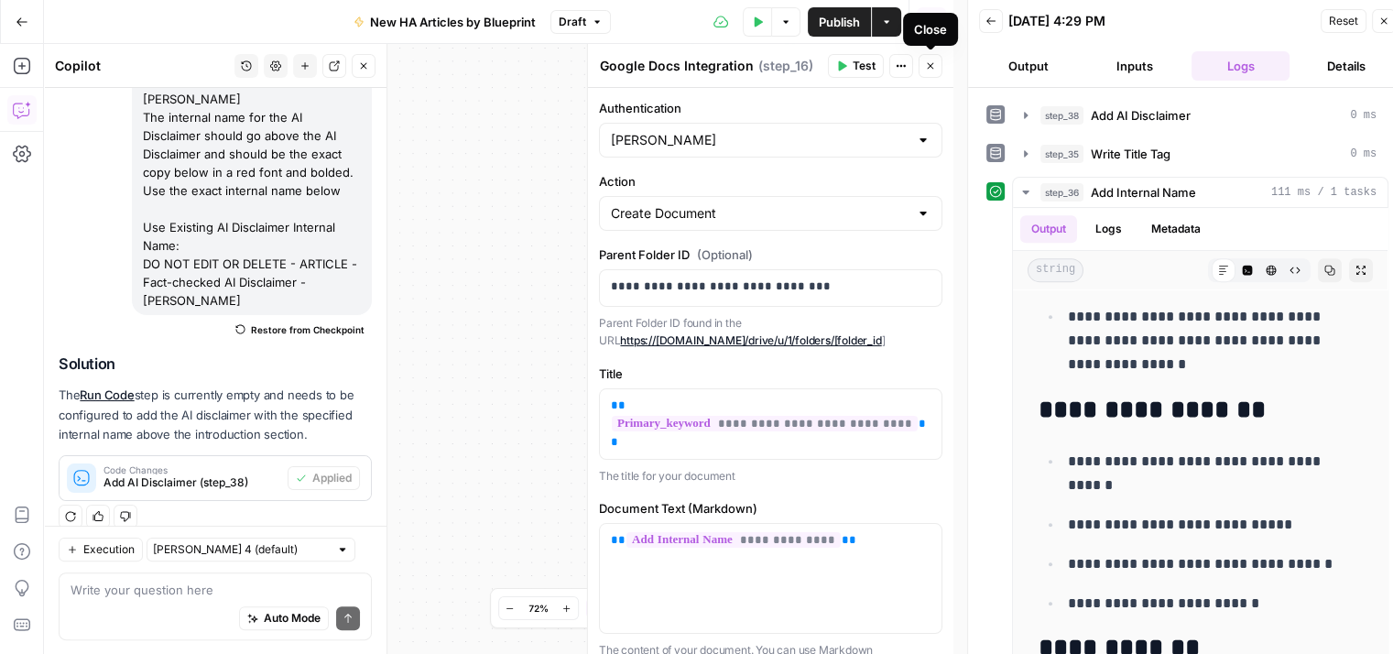
click at [927, 62] on icon "button" at bounding box center [930, 65] width 11 height 11
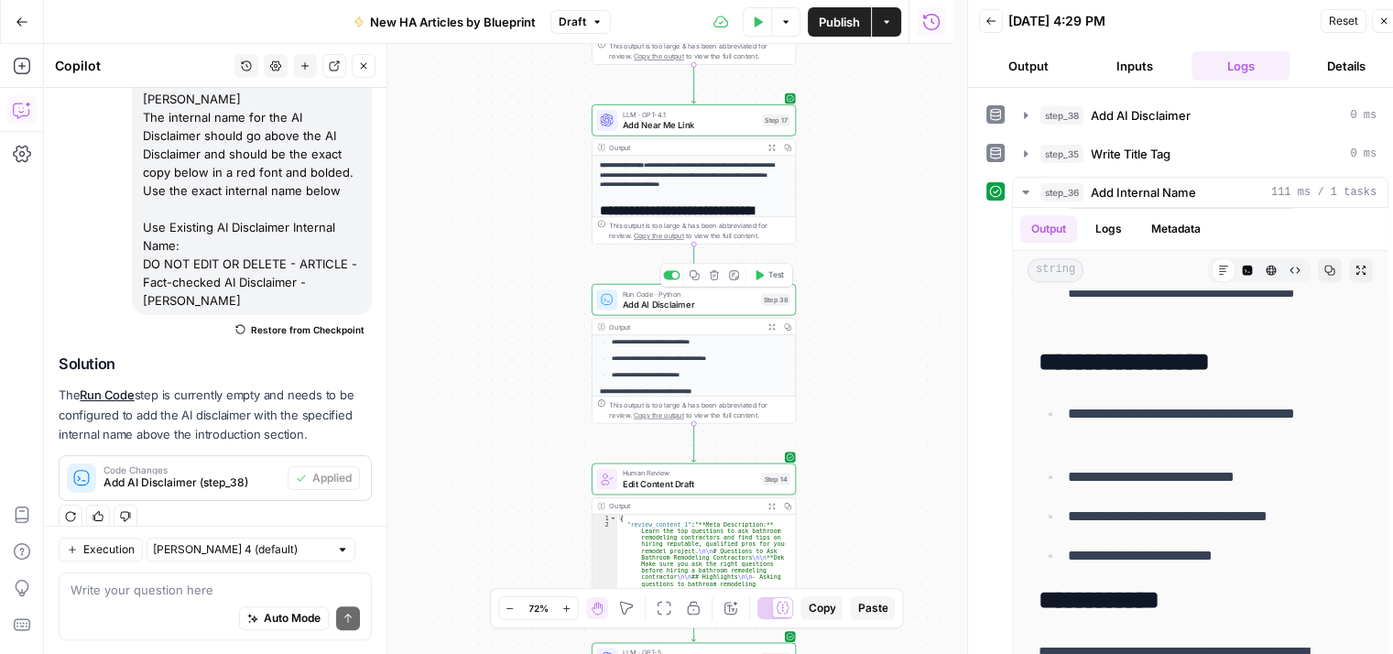
click at [699, 306] on span "Add AI Disclaimer" at bounding box center [689, 304] width 133 height 13
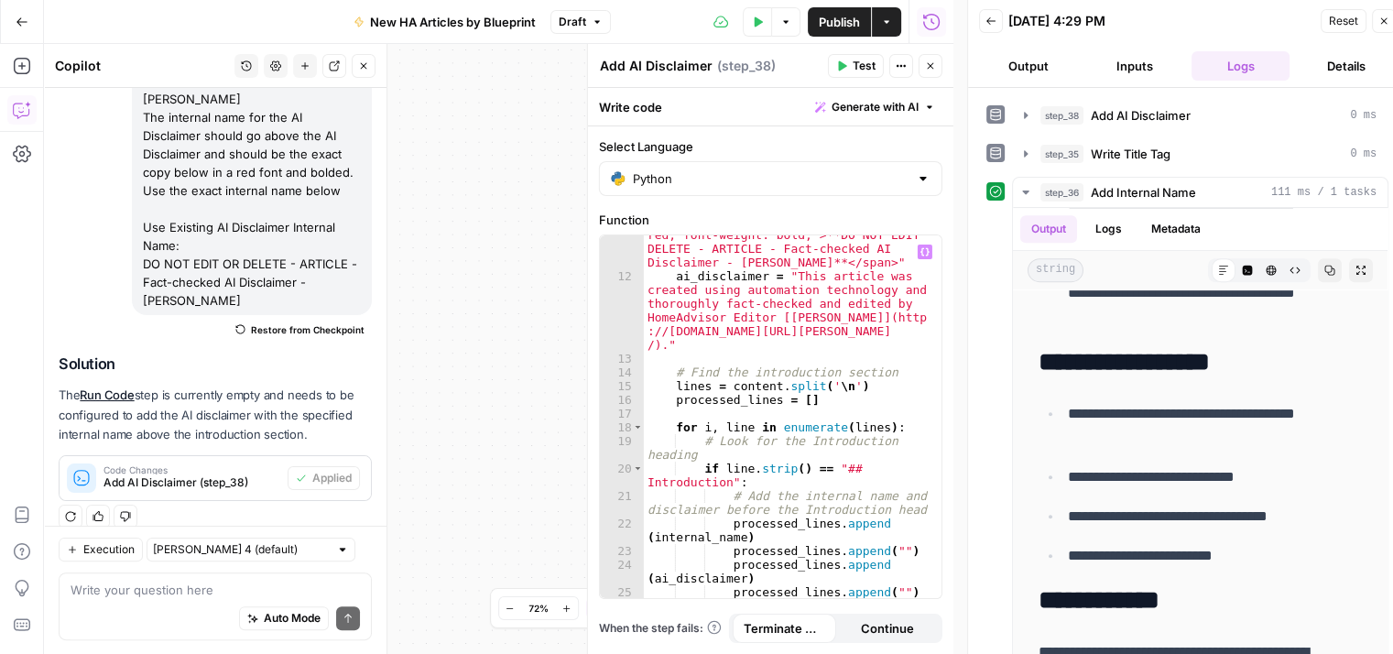
scroll to position [35, 0]
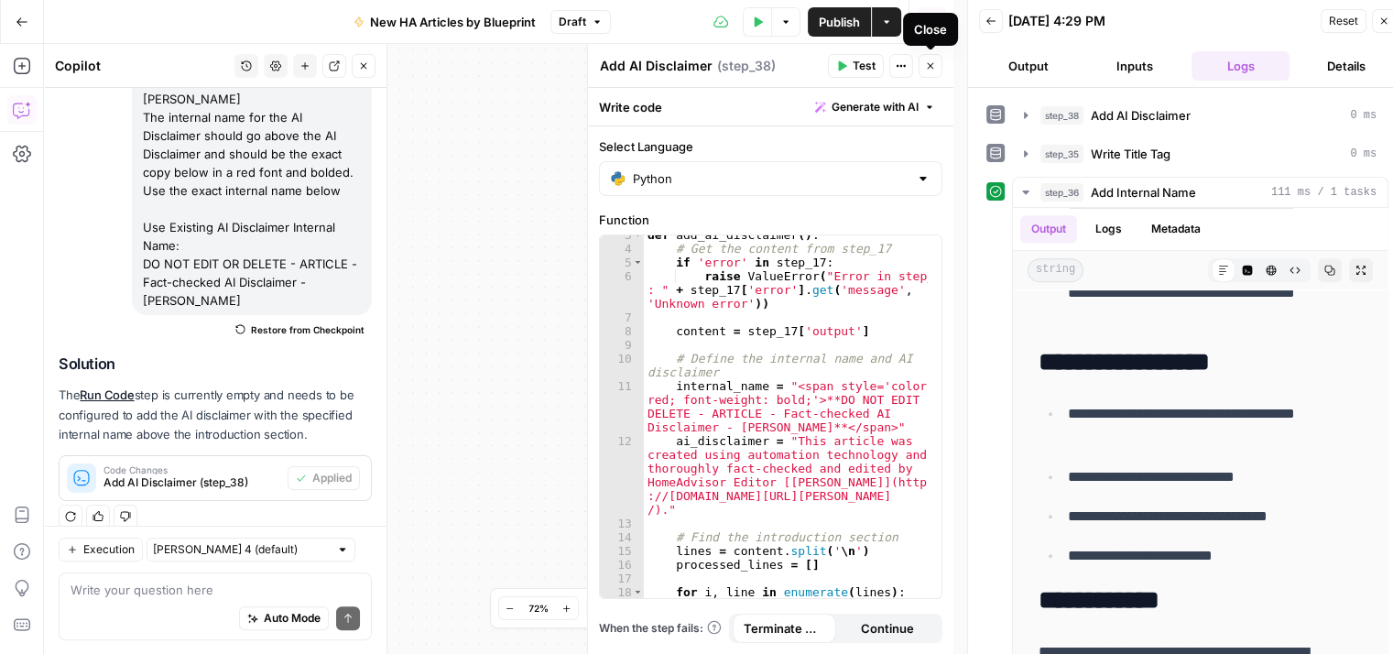
click at [931, 72] on button "Close" at bounding box center [931, 66] width 24 height 24
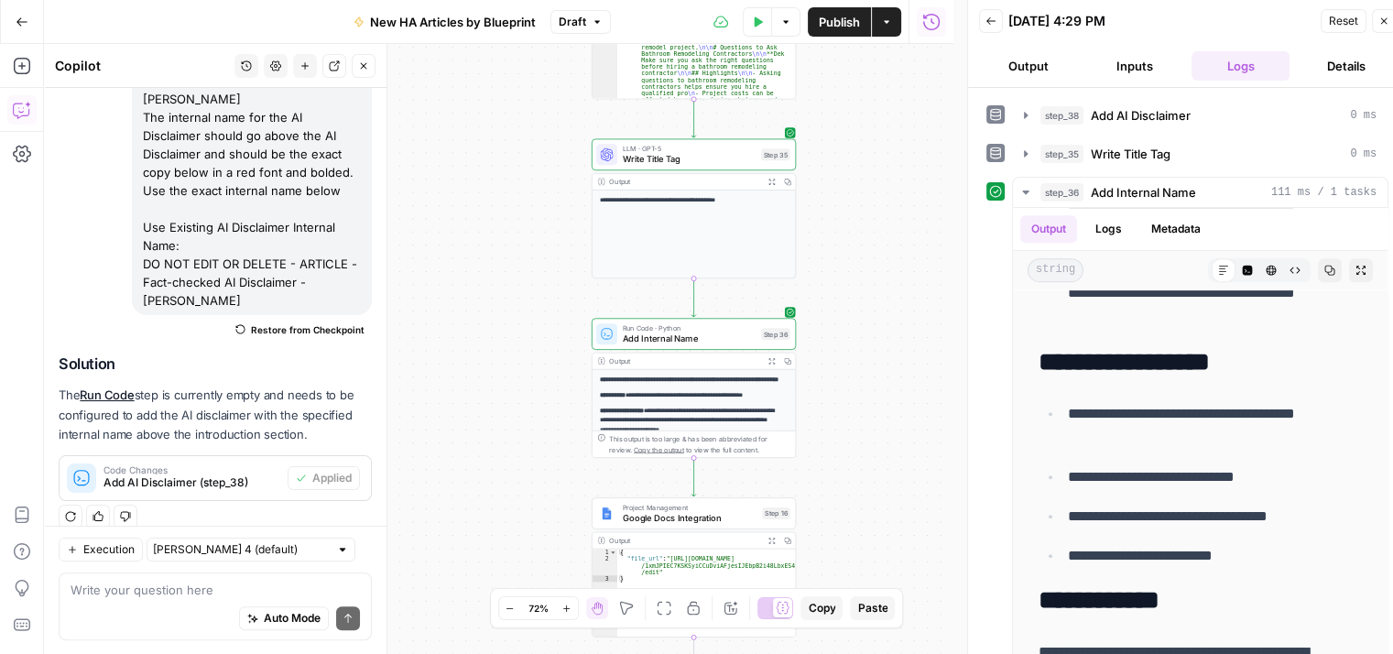
click at [714, 342] on span "Add Internal Name" at bounding box center [689, 338] width 133 height 13
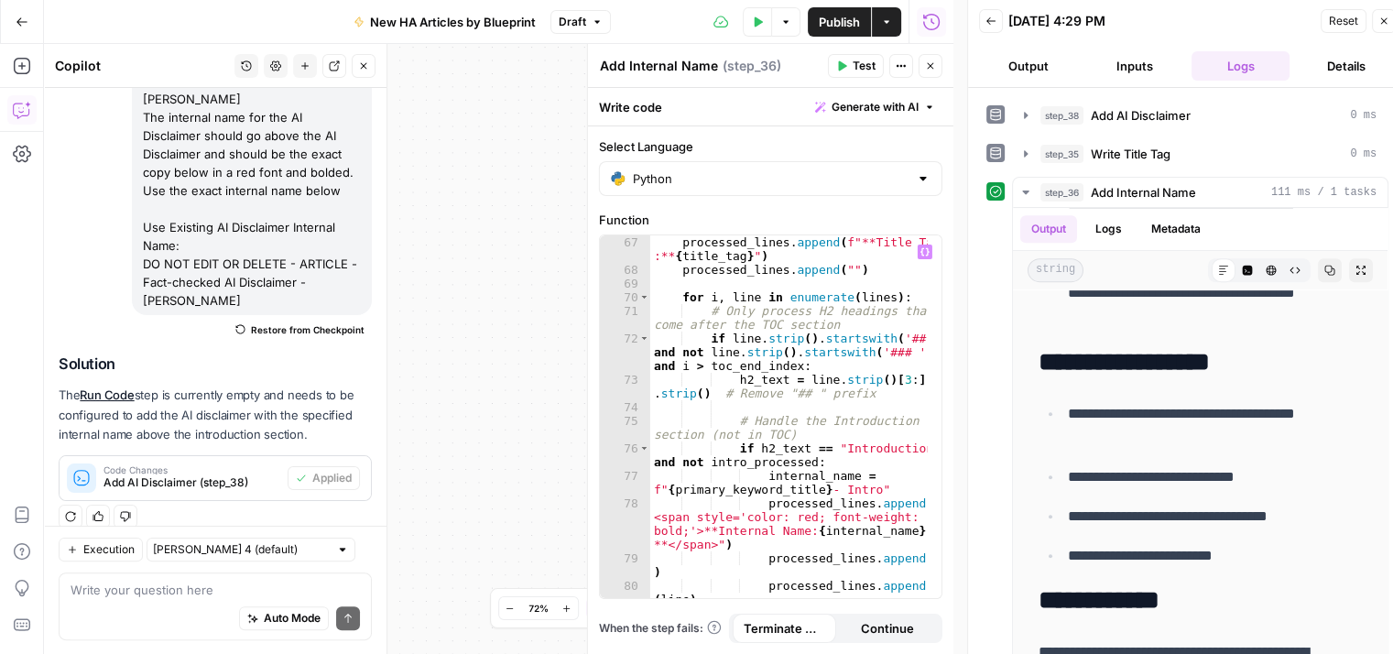
scroll to position [1429, 0]
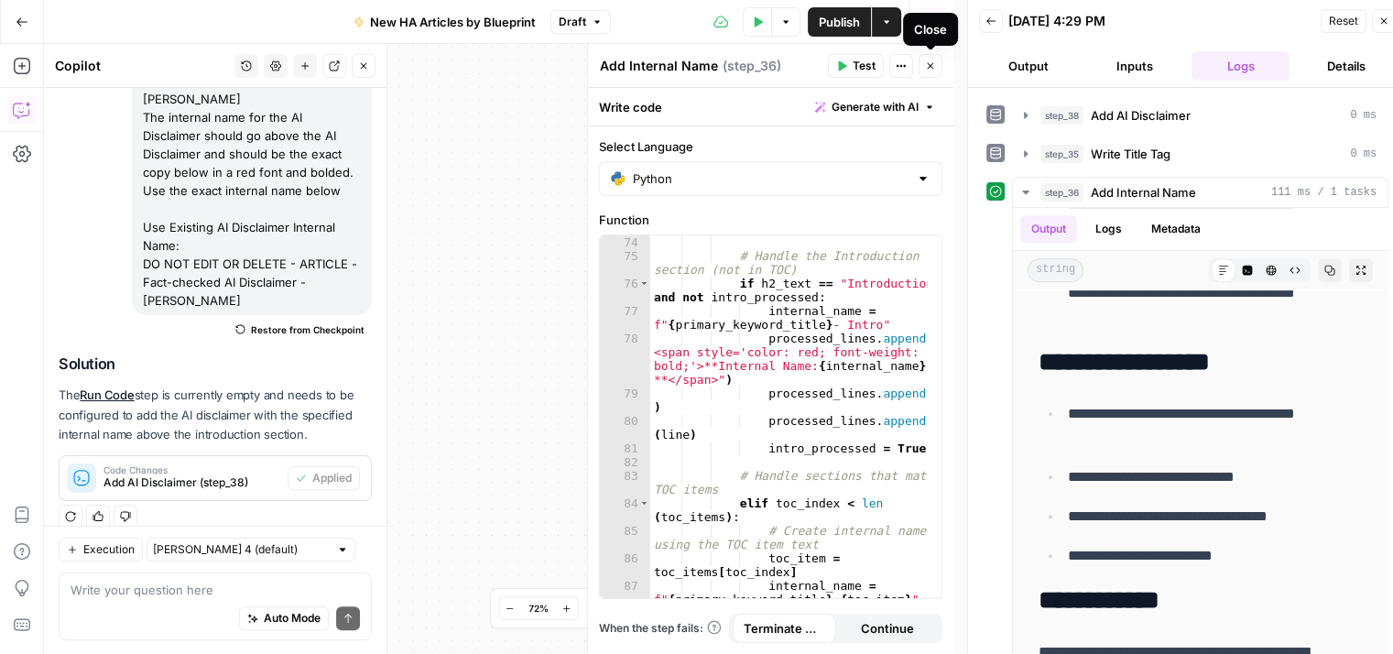
click at [927, 64] on icon "button" at bounding box center [930, 65] width 11 height 11
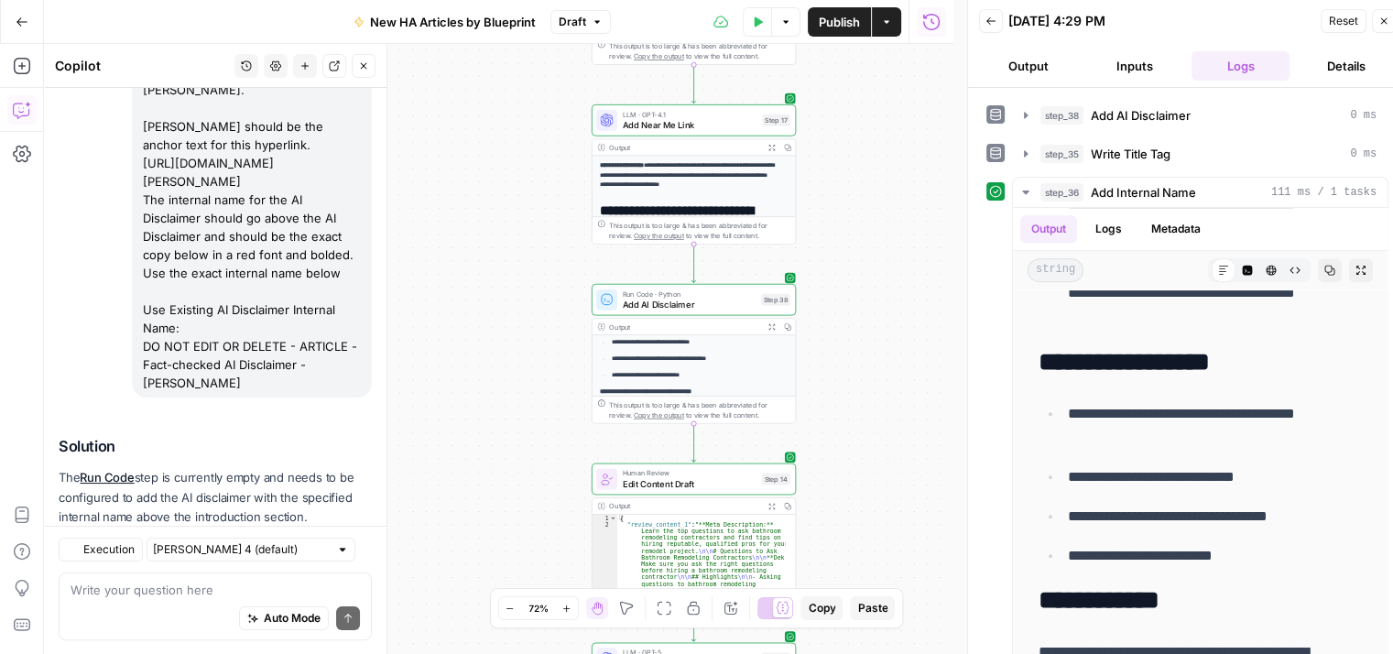
scroll to position [407, 0]
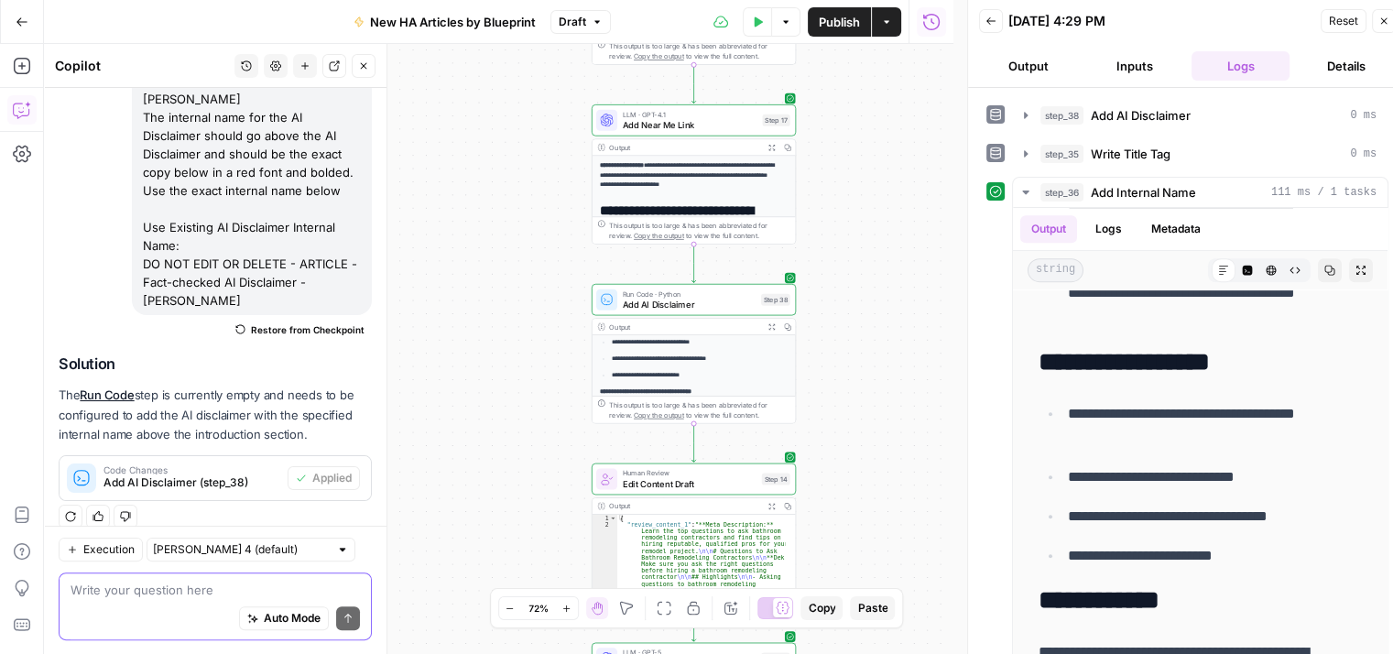
click at [247, 580] on textarea at bounding box center [215, 589] width 289 height 18
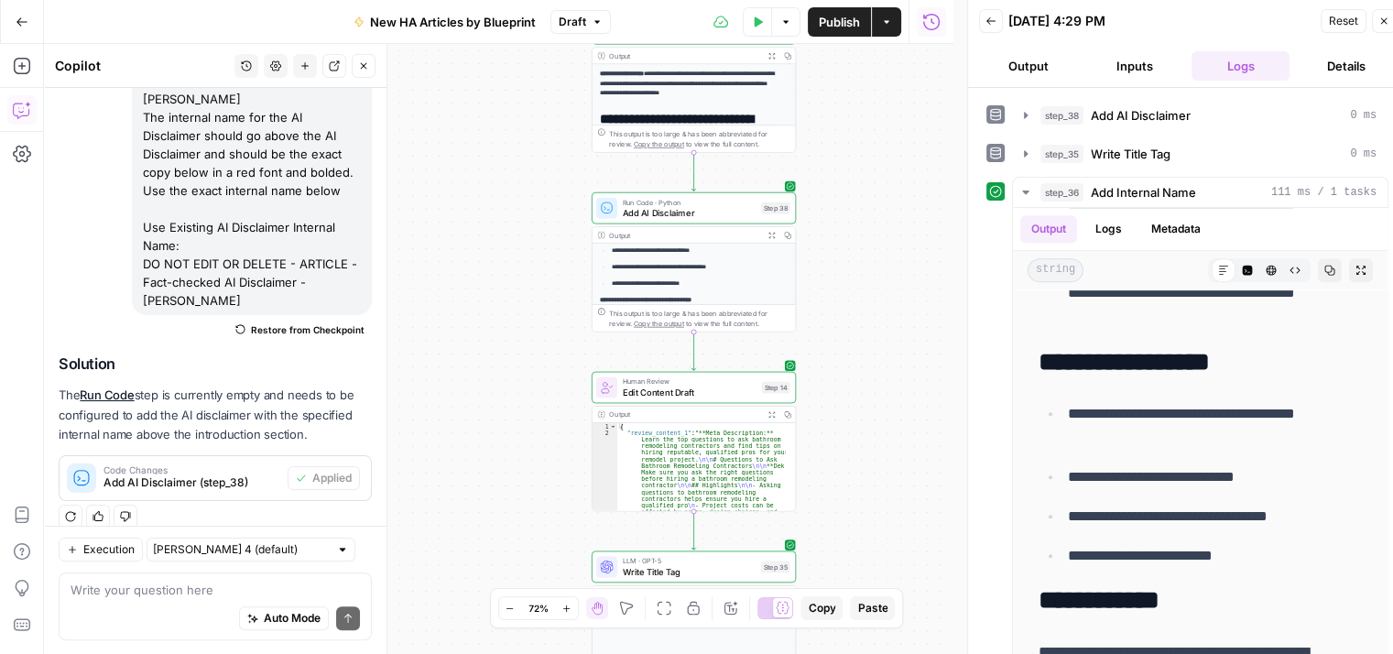
click at [363, 66] on icon "button" at bounding box center [364, 66] width 6 height 6
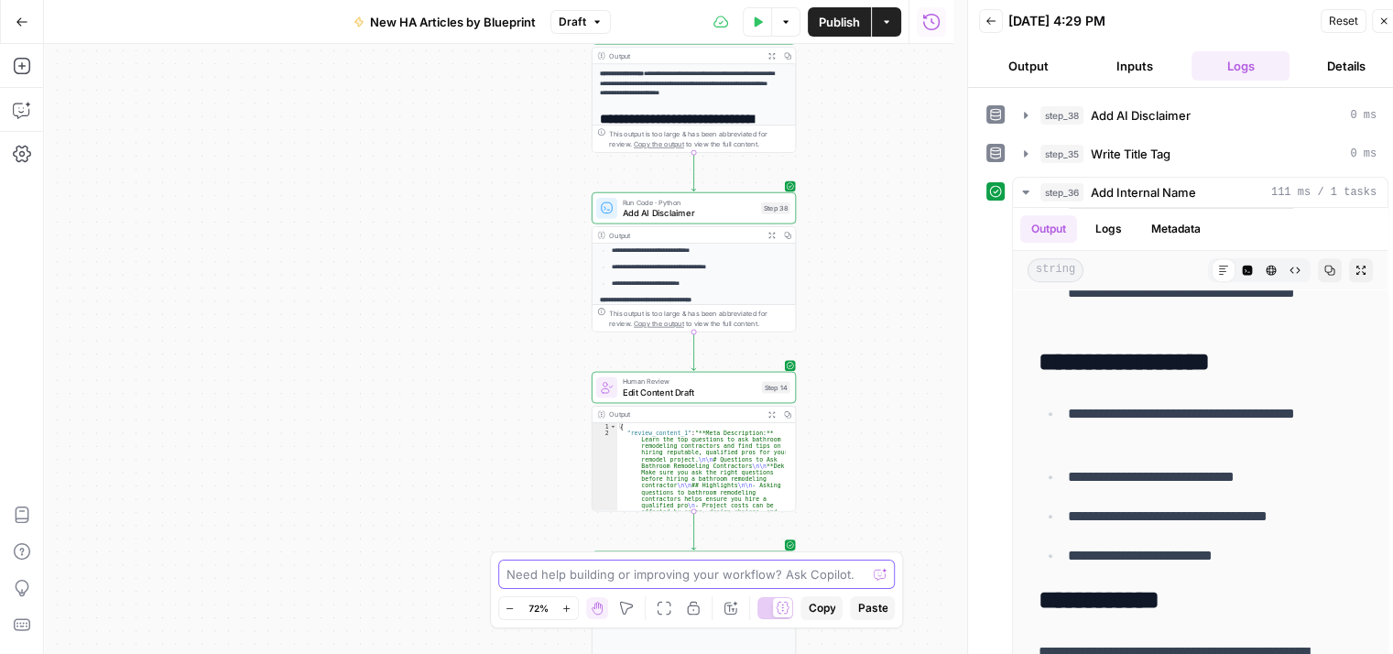
click at [768, 574] on textarea at bounding box center [686, 574] width 361 height 18
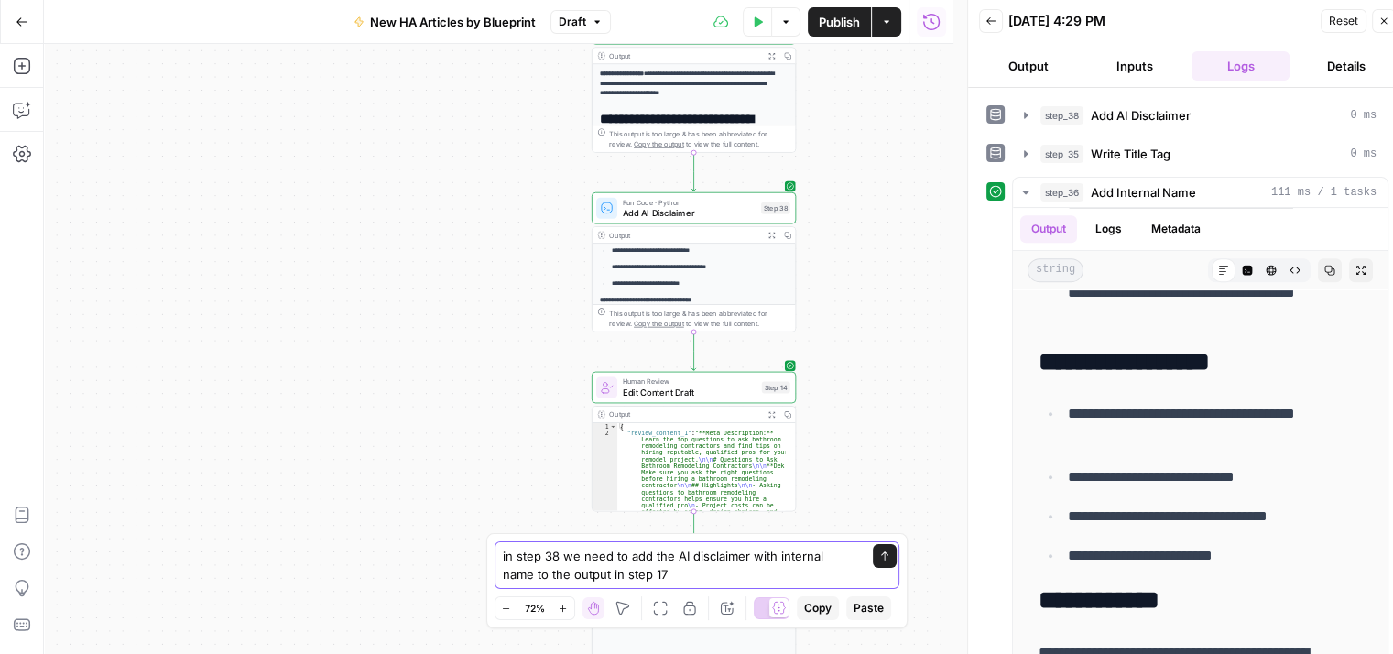
type textarea "in step 38 we need to add the AI disclaimer with internal name to the output in…"
click at [879, 559] on icon "submit" at bounding box center [884, 555] width 11 height 11
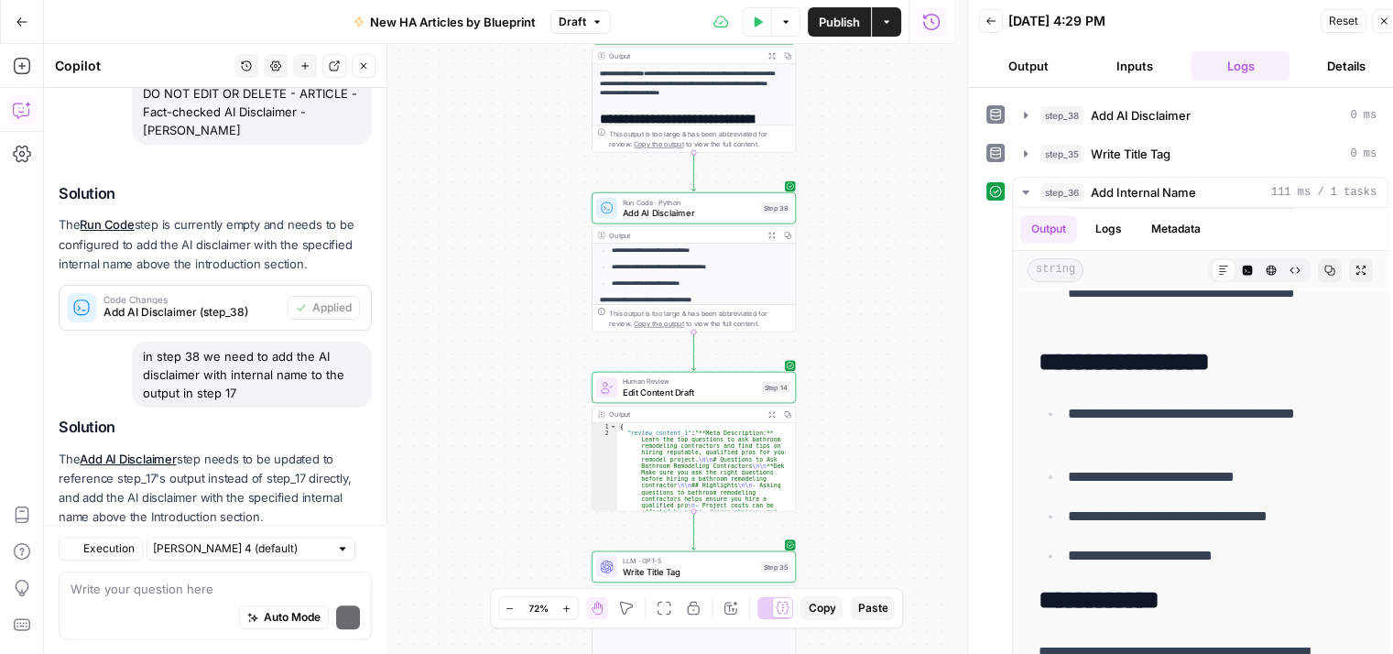
scroll to position [659, 0]
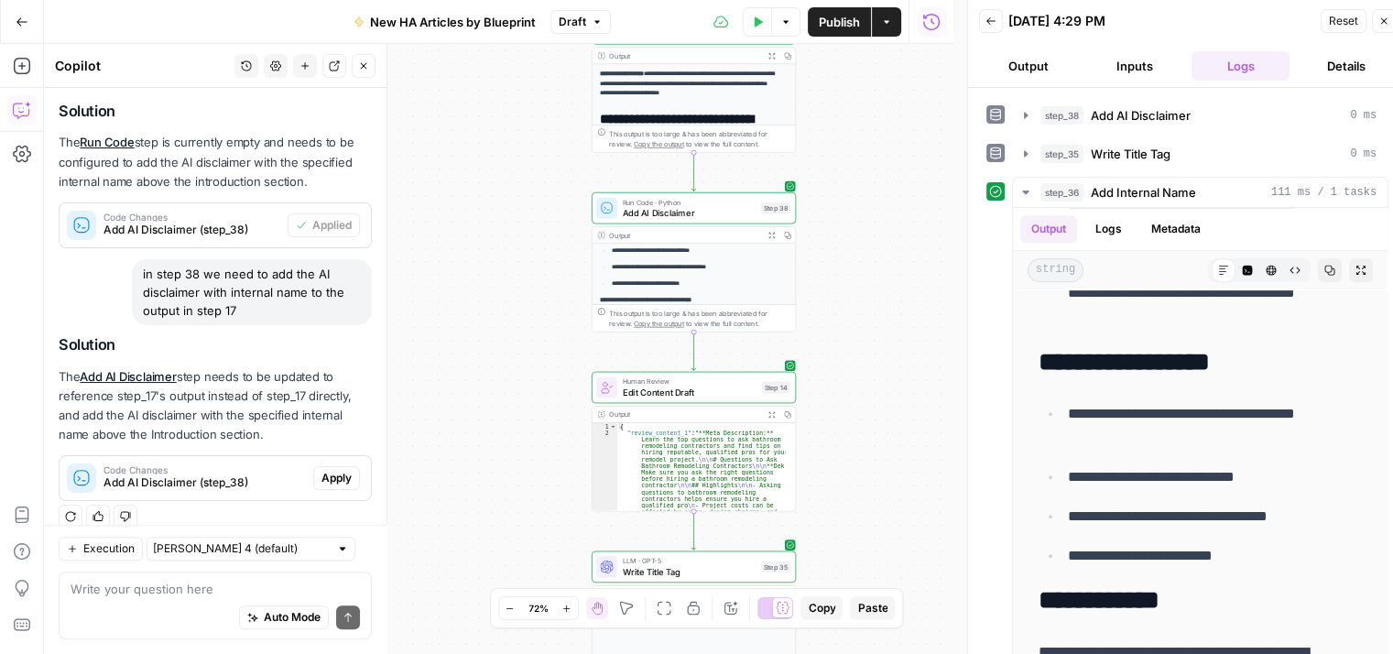
click at [133, 593] on textarea at bounding box center [215, 589] width 289 height 18
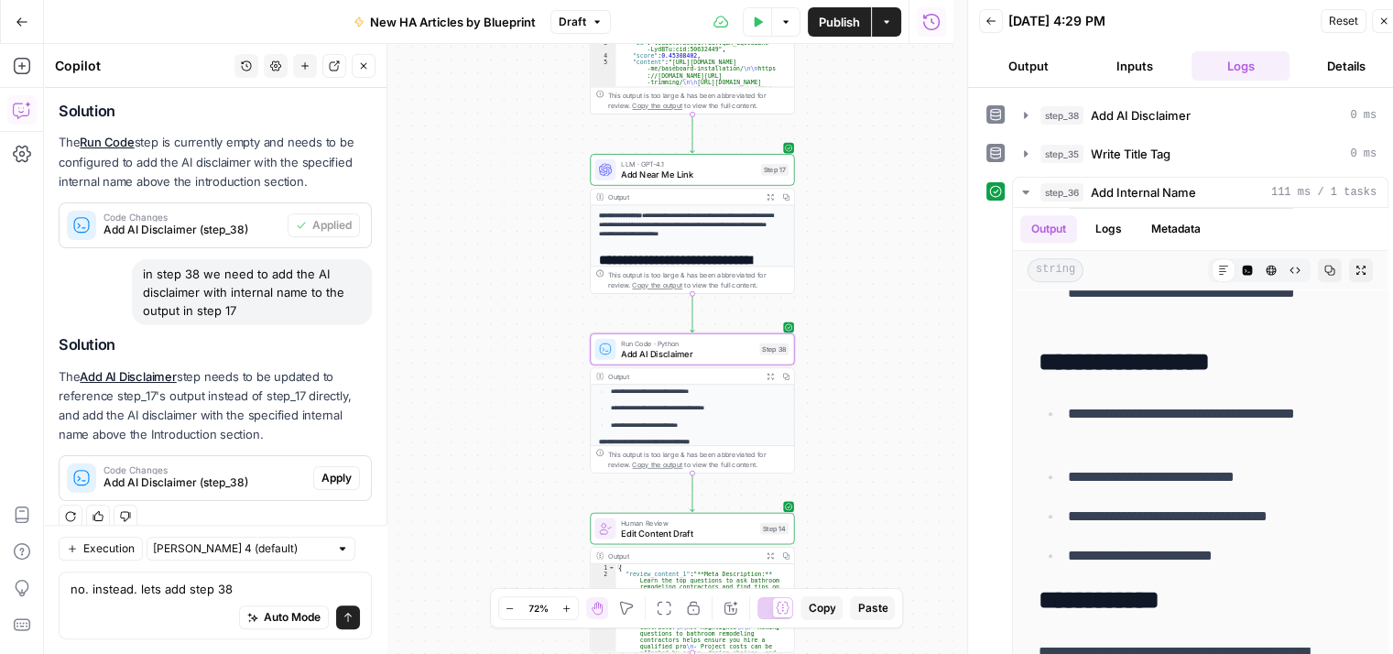
type textarea "no. instead. lets add step 38"
click at [321, 470] on span "Apply" at bounding box center [336, 478] width 30 height 16
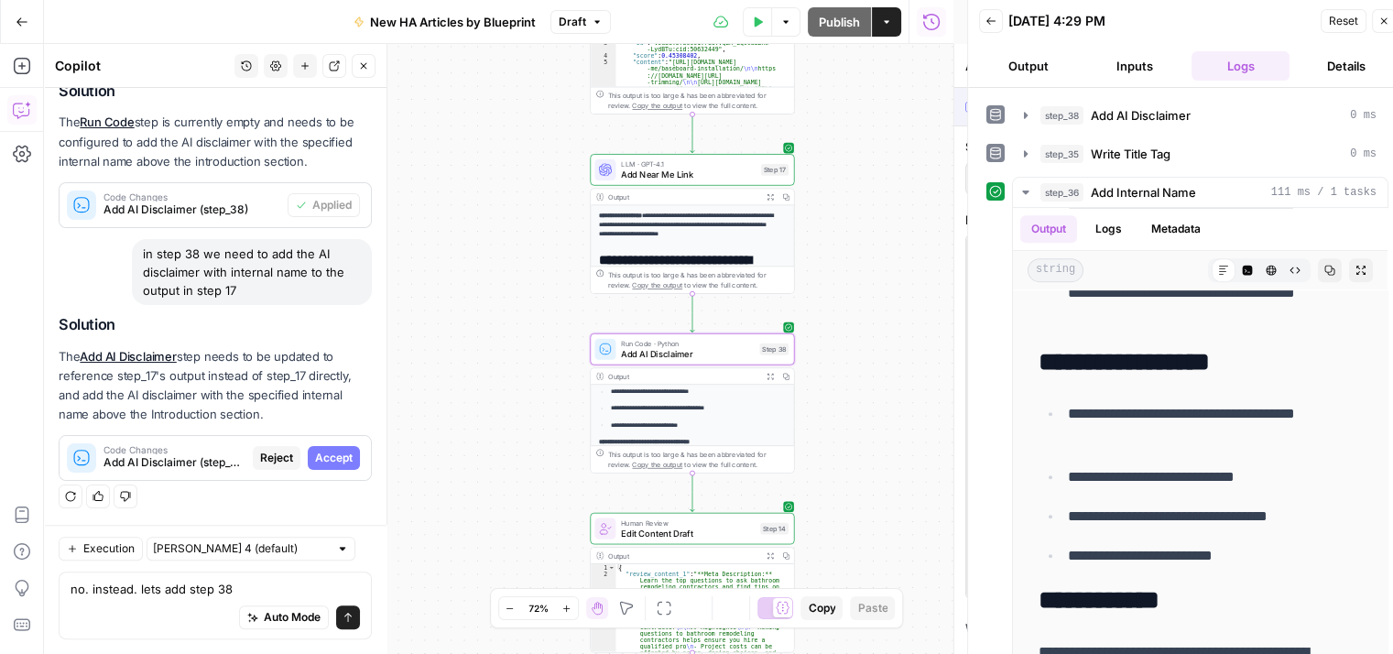
scroll to position [630, 0]
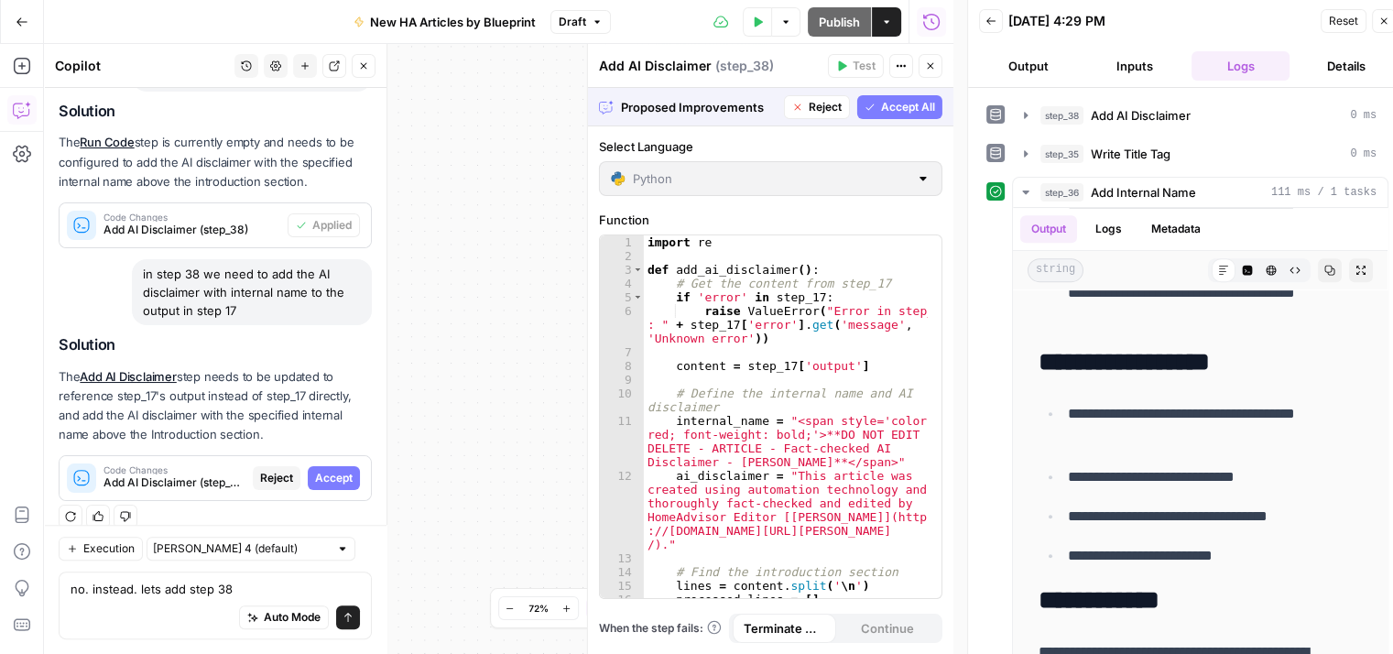
click at [910, 107] on span "Accept All" at bounding box center [908, 107] width 54 height 16
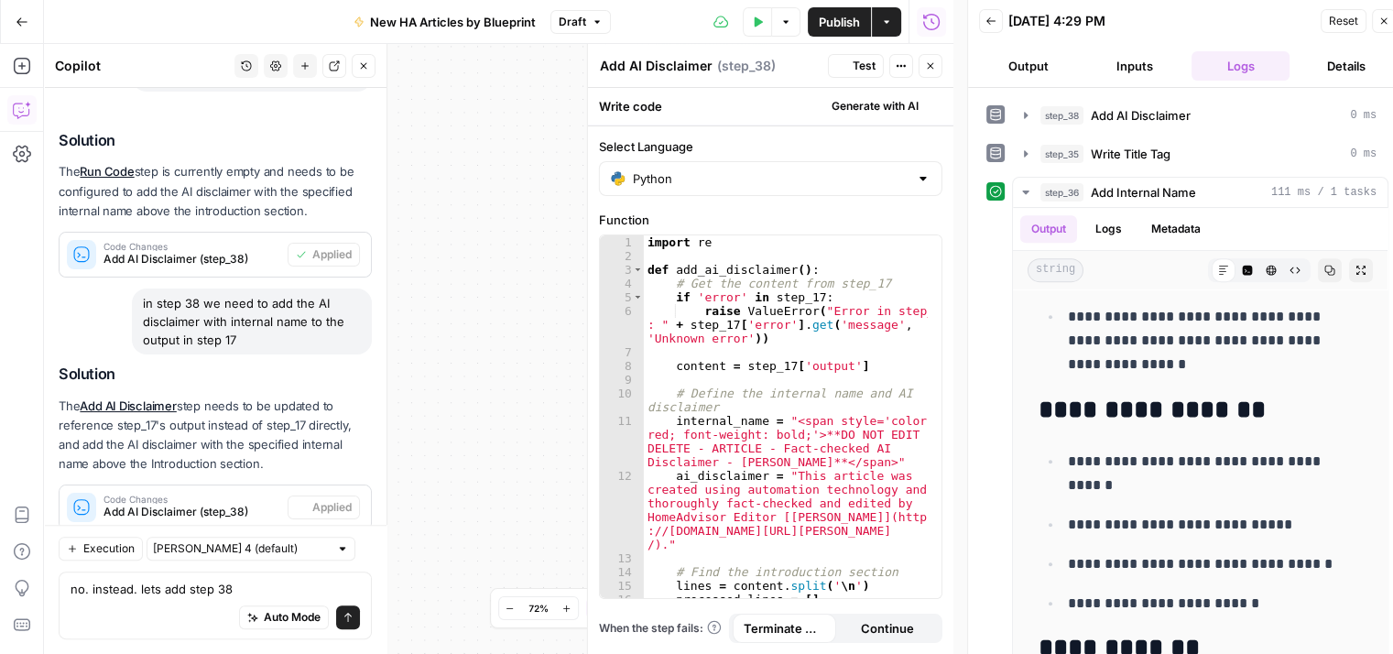
scroll to position [0, 0]
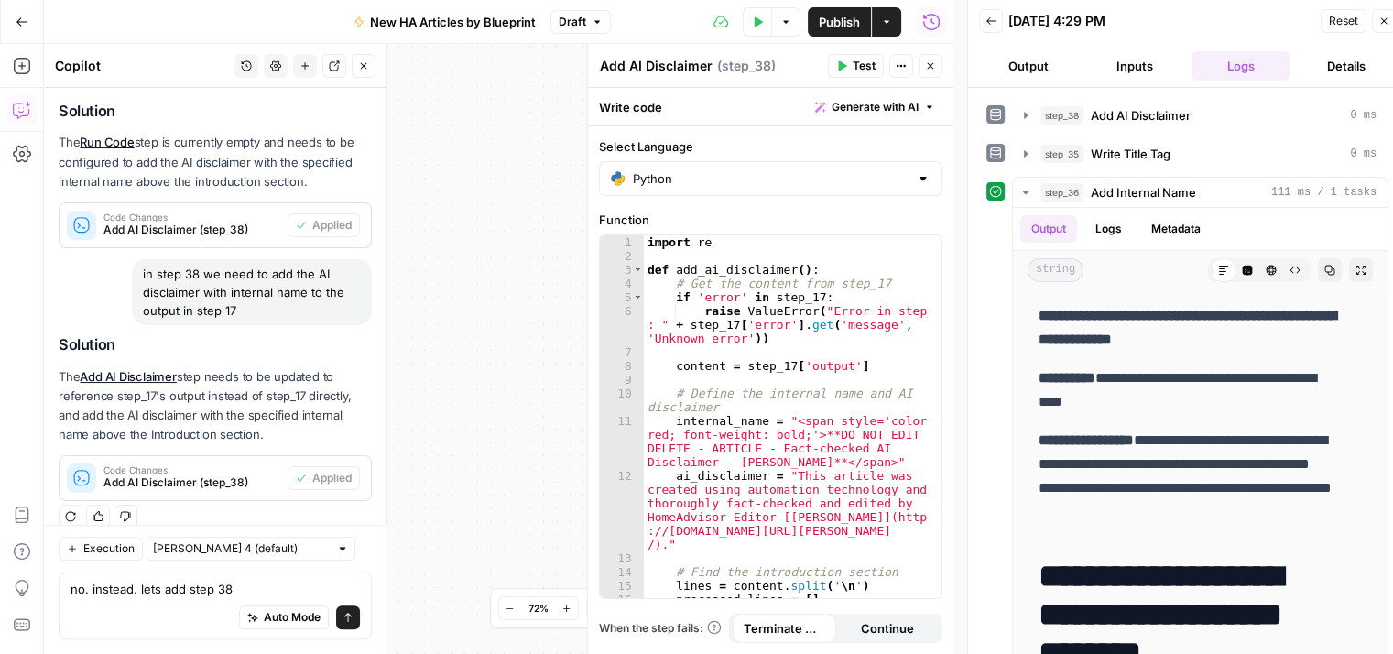
click at [845, 56] on button "Test" at bounding box center [856, 66] width 56 height 24
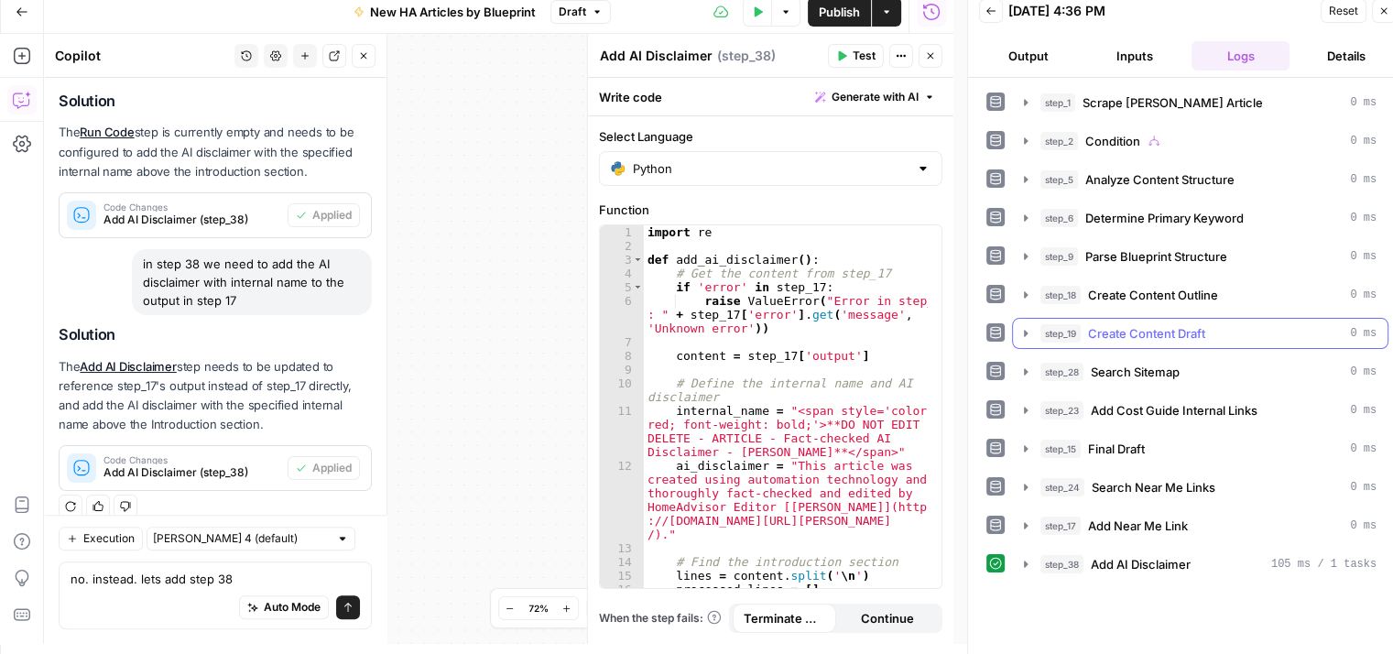
scroll to position [15, 0]
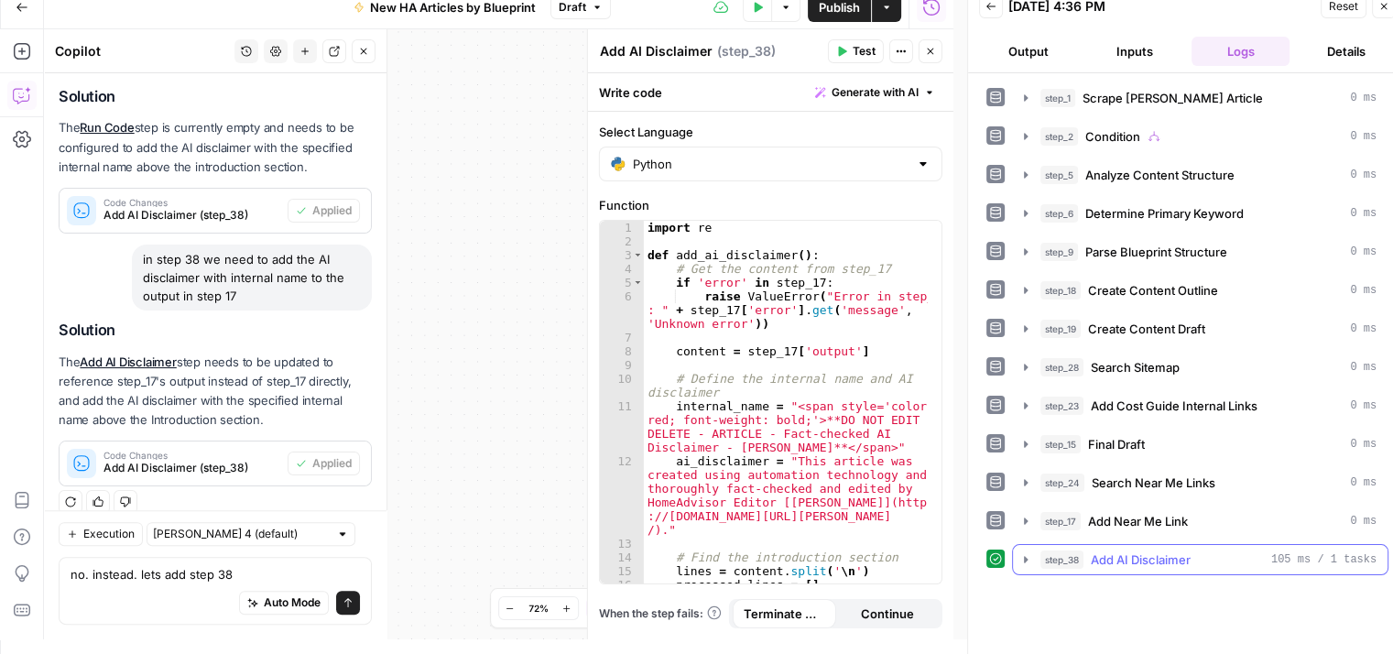
click at [1023, 554] on icon "button" at bounding box center [1025, 559] width 15 height 15
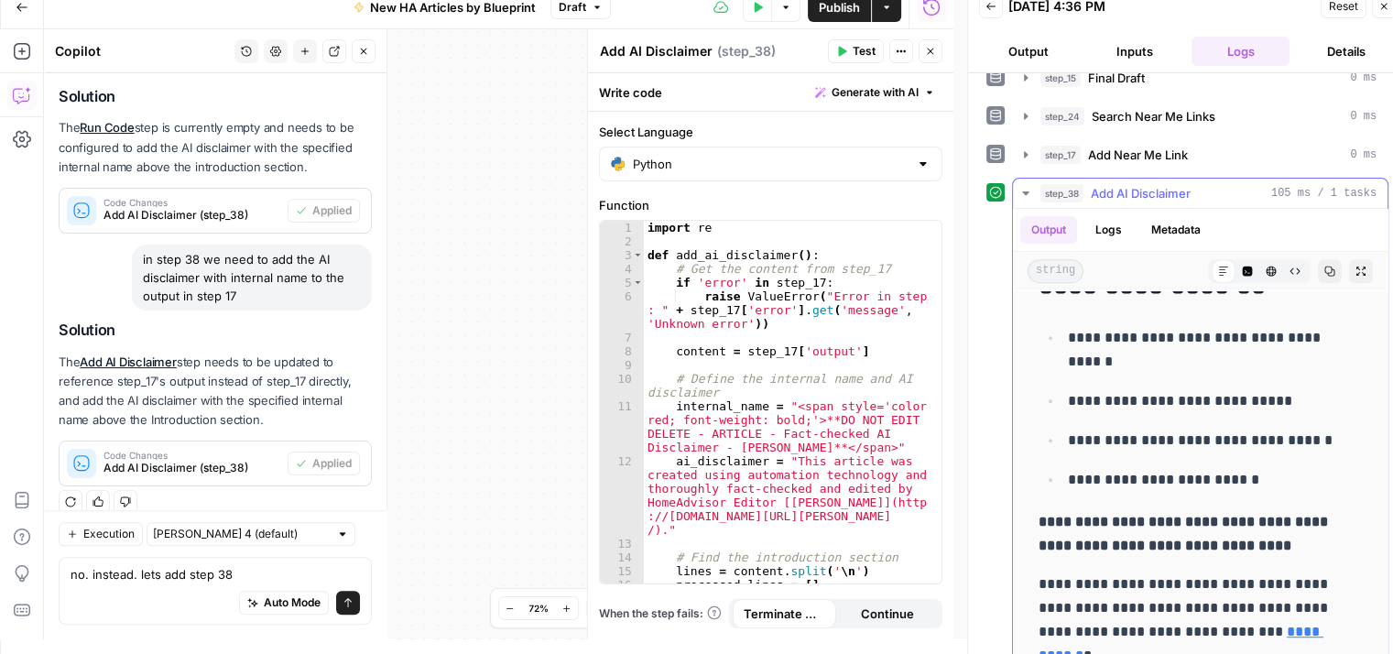
scroll to position [366, 0]
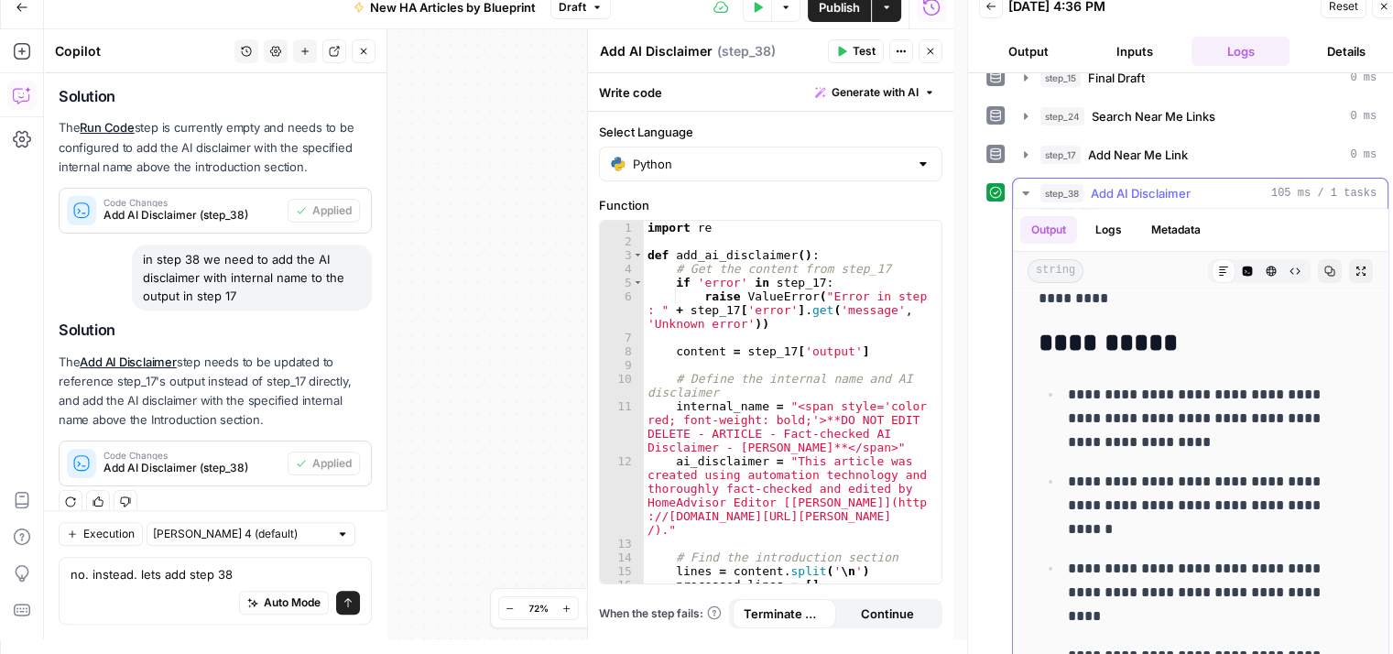
click at [1022, 192] on icon "button" at bounding box center [1025, 193] width 15 height 15
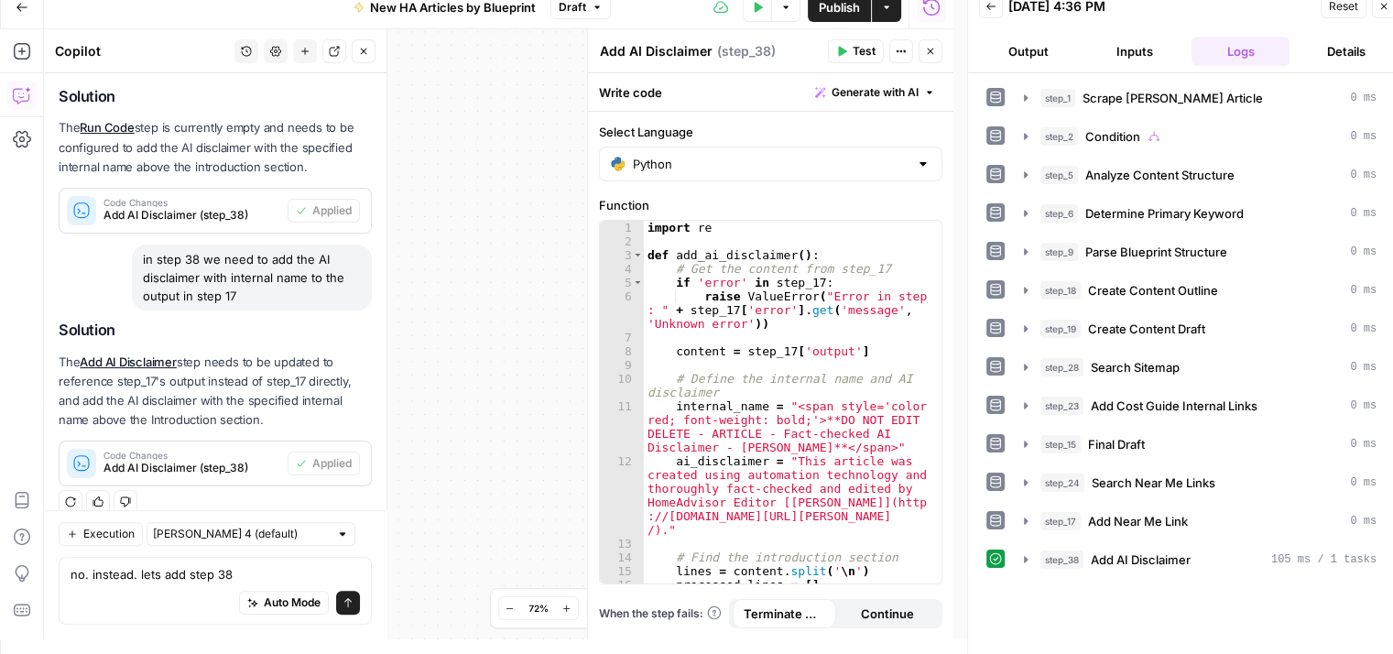
click at [928, 50] on icon "button" at bounding box center [930, 51] width 11 height 11
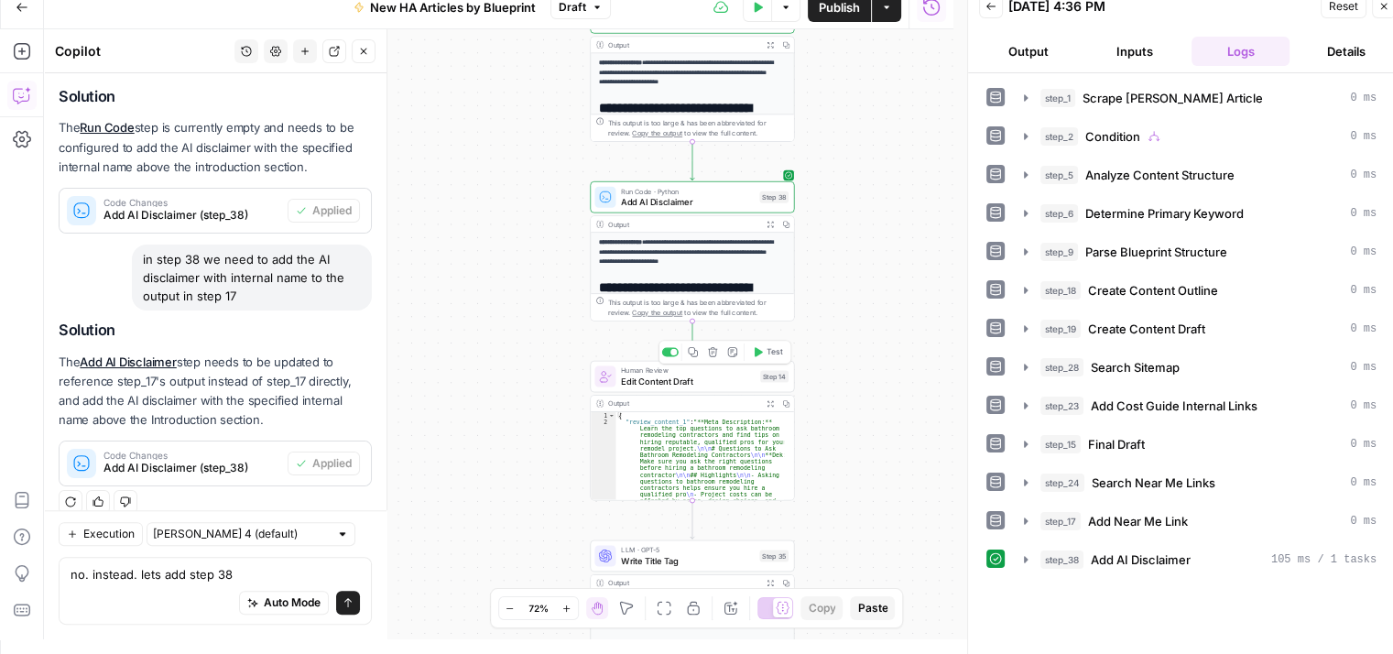
click at [741, 378] on span "Edit Content Draft" at bounding box center [688, 381] width 134 height 13
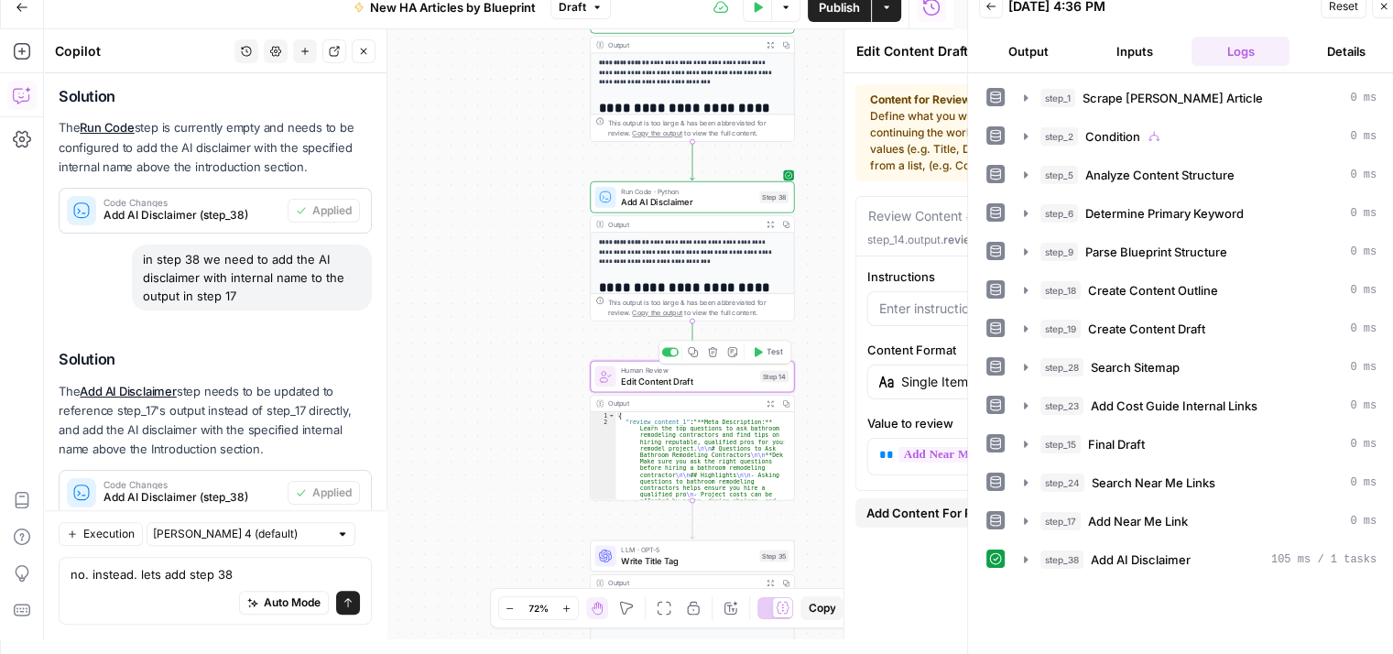
scroll to position [689, 0]
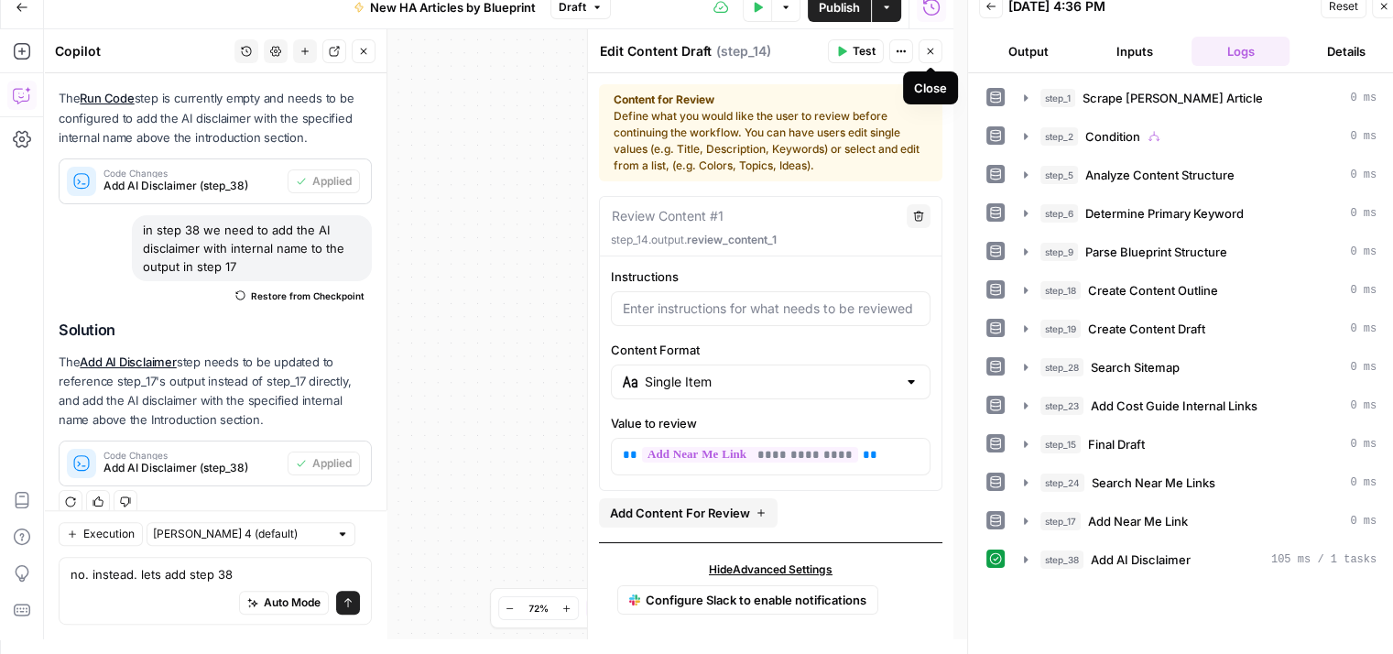
click at [934, 46] on icon "button" at bounding box center [930, 51] width 11 height 11
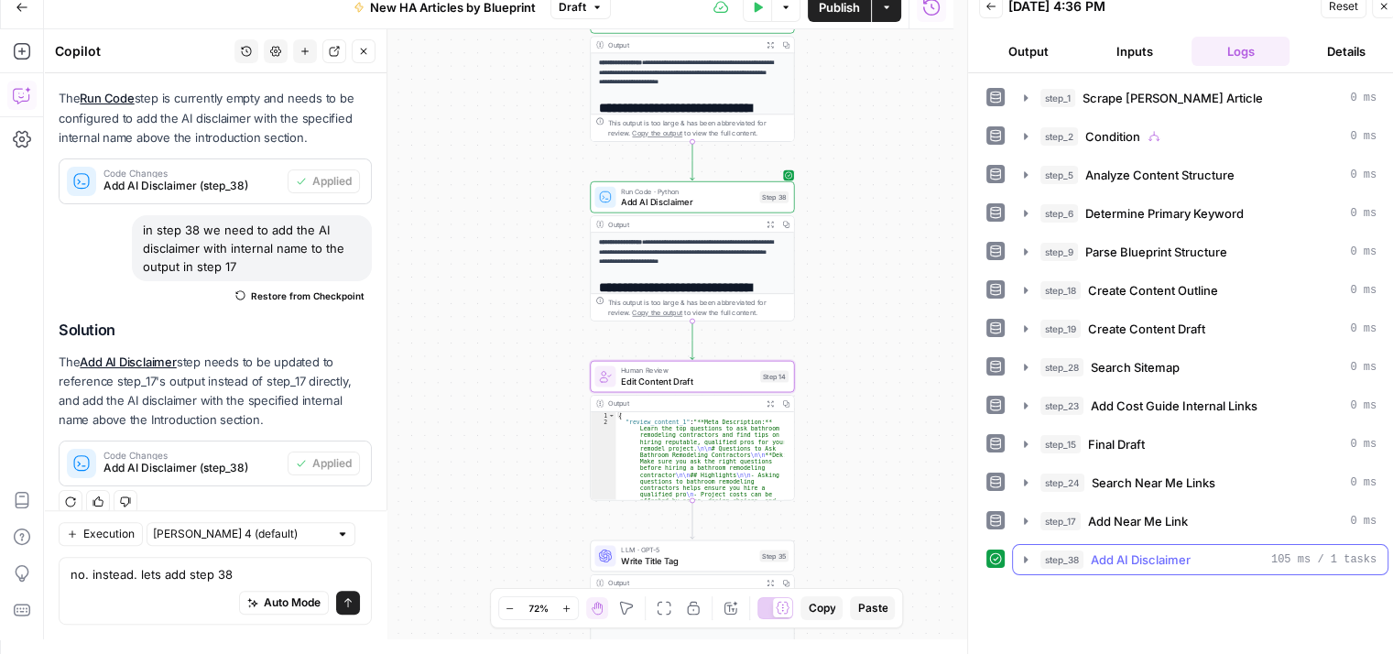
click at [1016, 557] on button "step_38 Add AI Disclaimer 105 ms / 1 tasks" at bounding box center [1200, 559] width 375 height 29
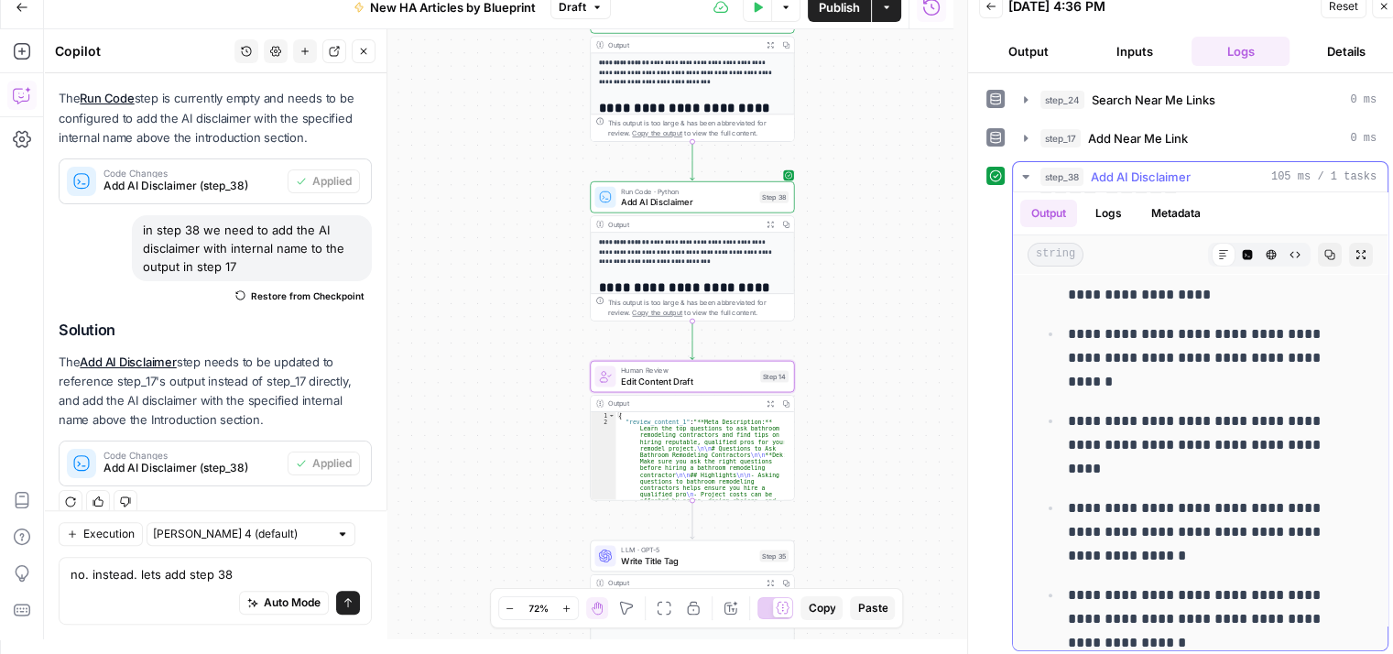
scroll to position [474, 0]
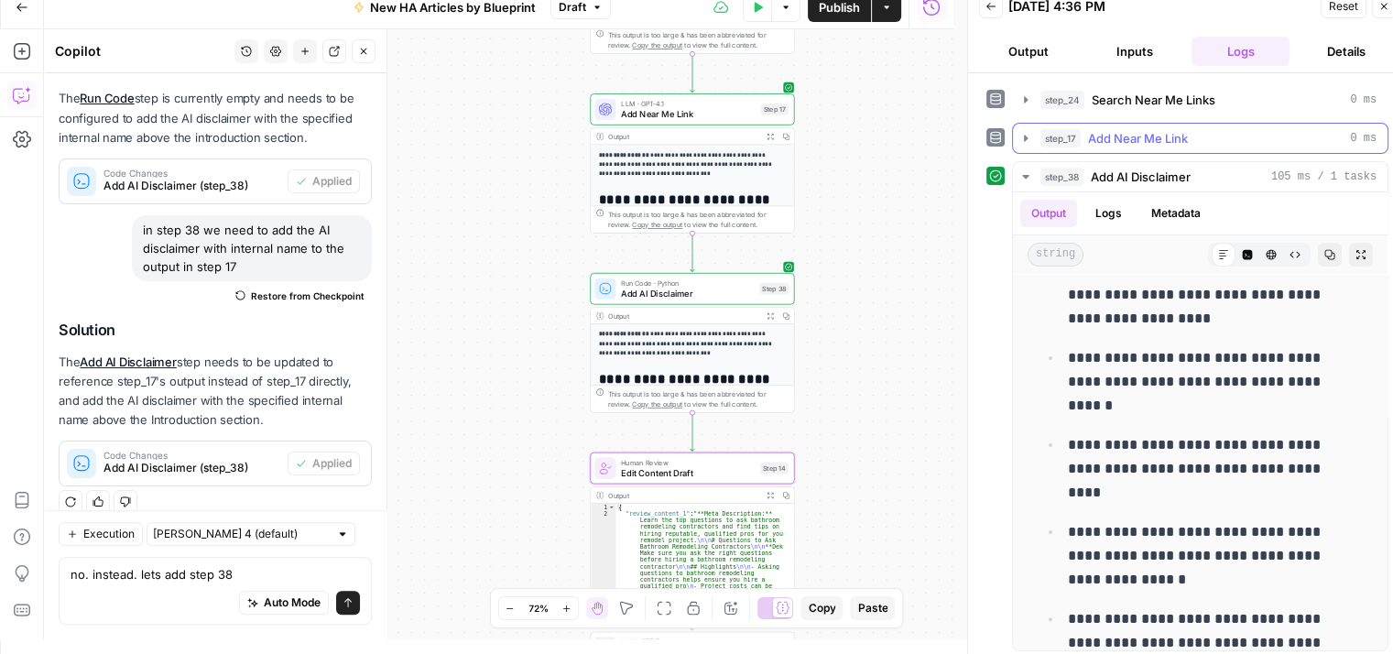
click at [1027, 131] on icon "button" at bounding box center [1025, 138] width 15 height 15
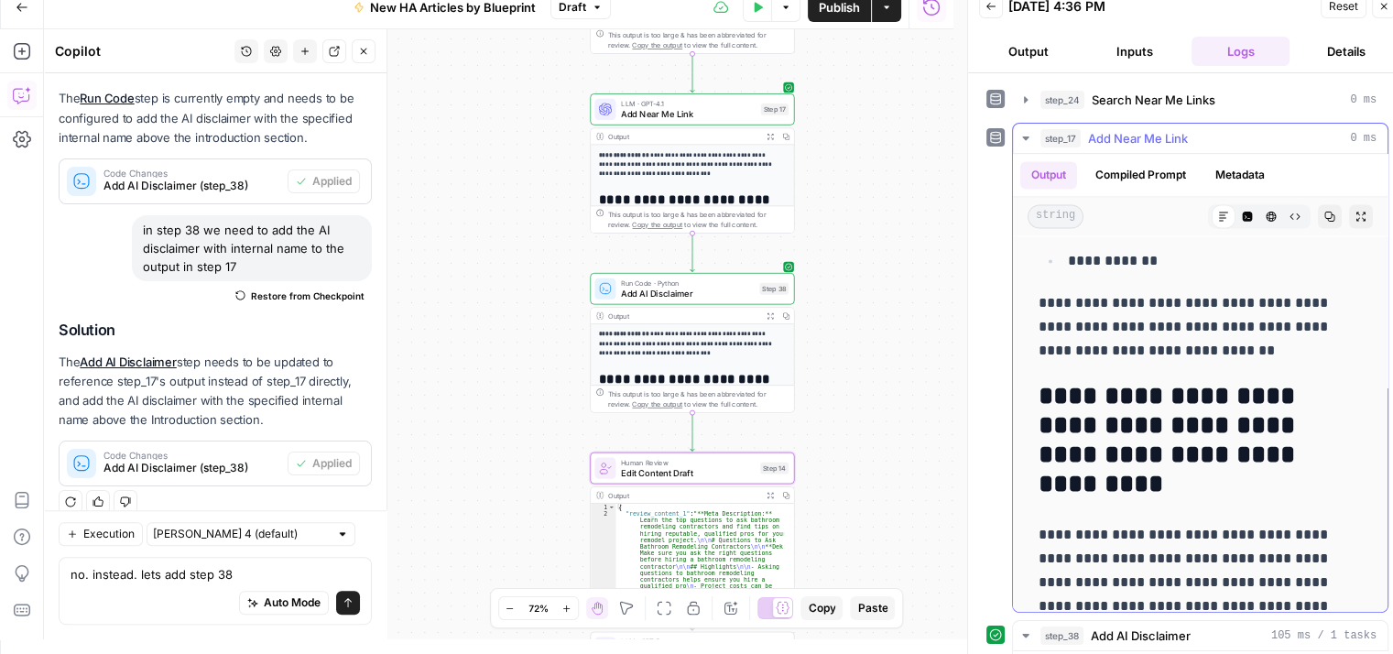
scroll to position [3228, 0]
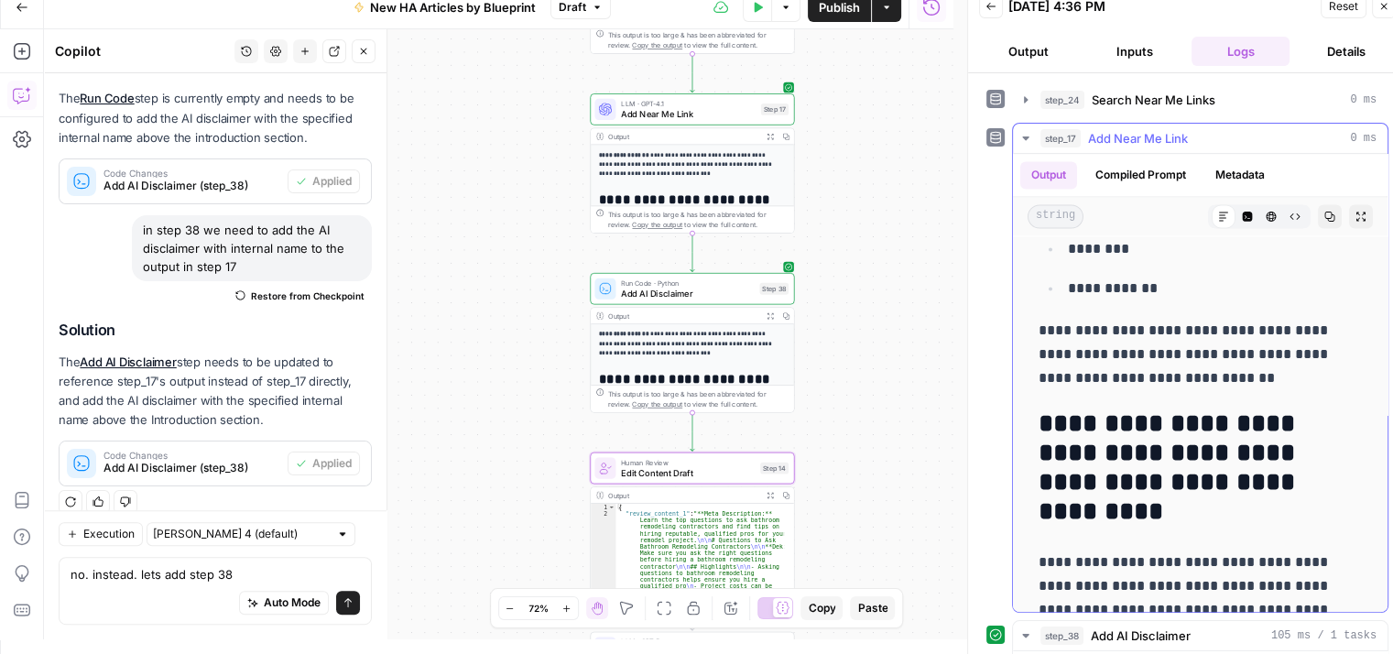
click at [1026, 136] on icon "button" at bounding box center [1025, 138] width 6 height 4
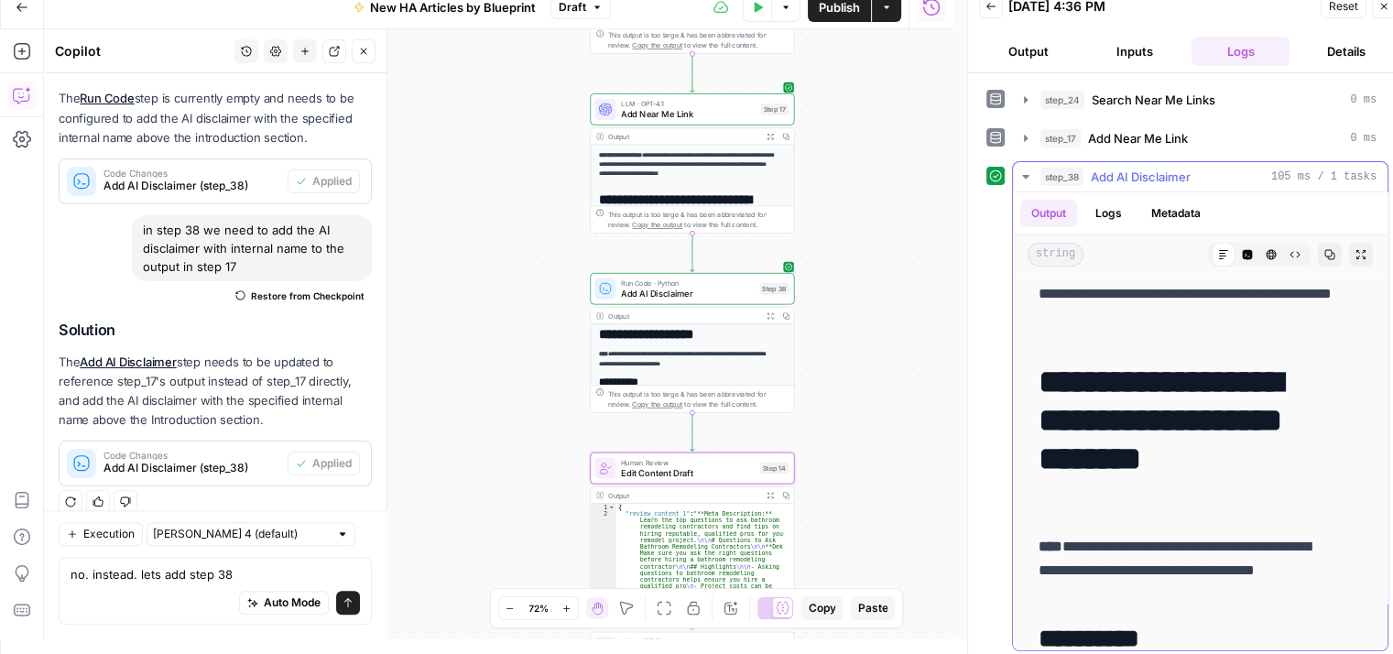
scroll to position [0, 0]
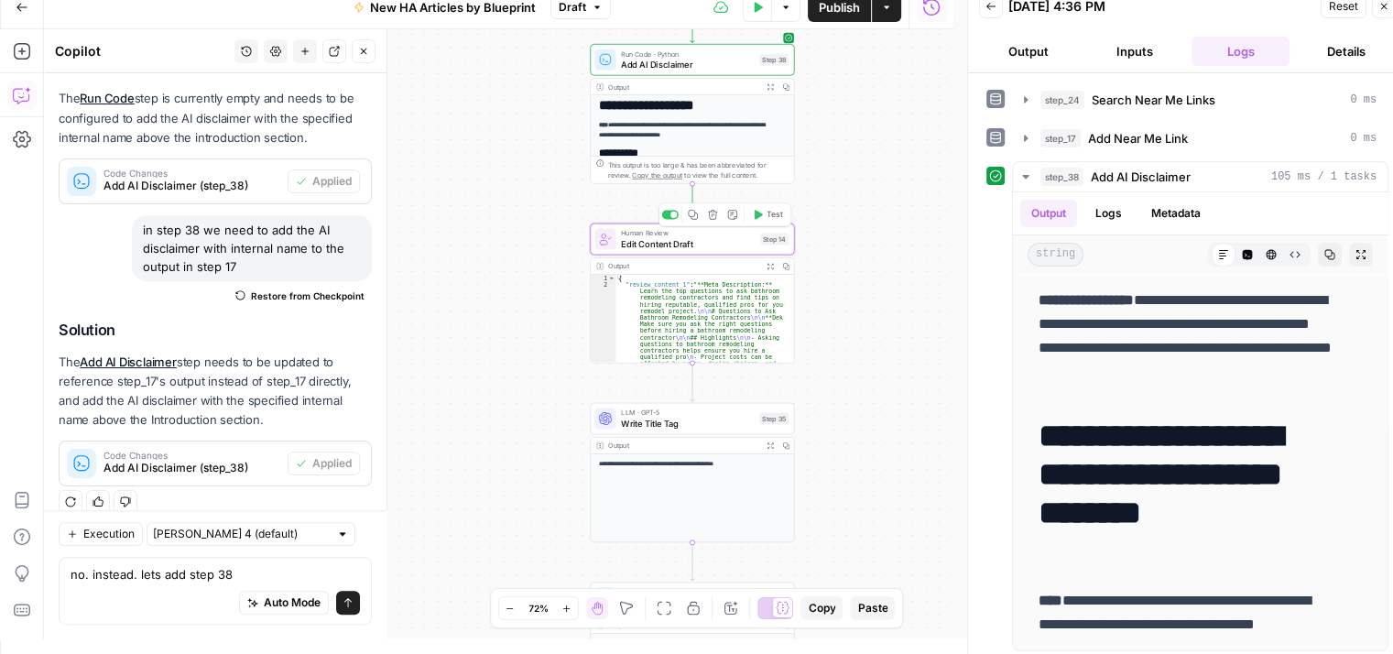
click at [719, 244] on span "Edit Content Draft" at bounding box center [688, 243] width 134 height 13
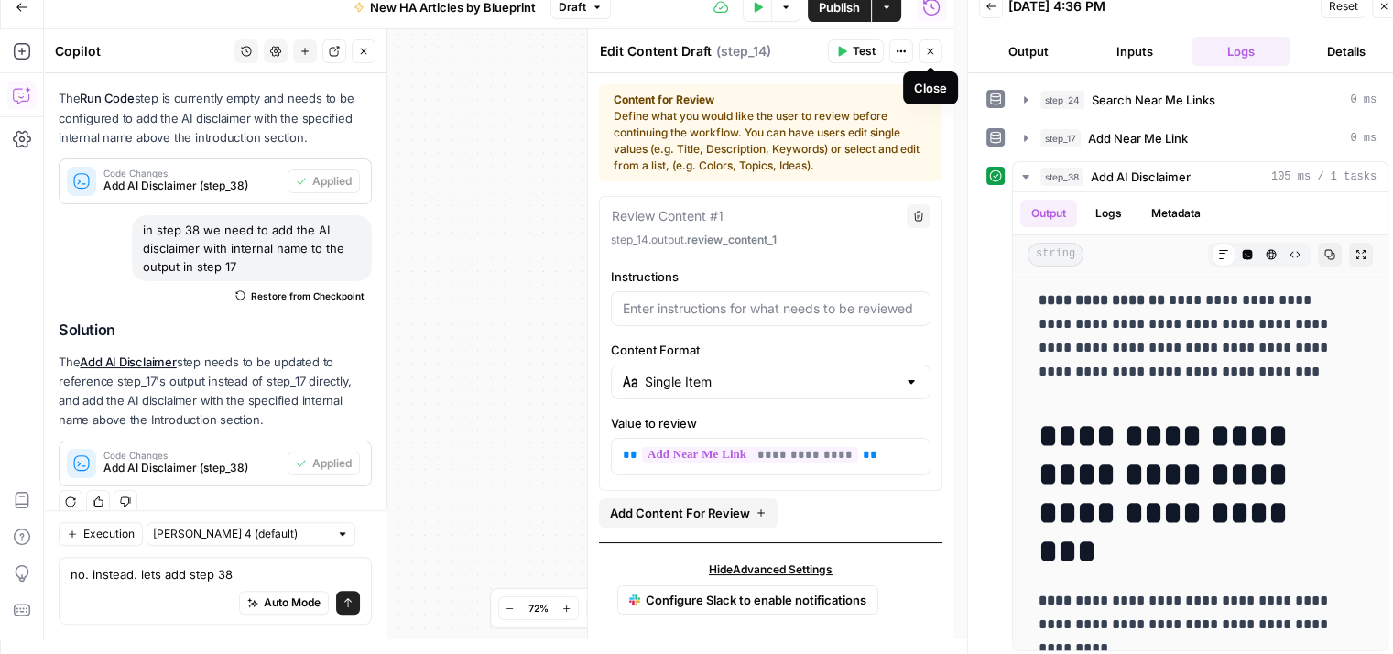
click at [926, 50] on icon "button" at bounding box center [930, 51] width 11 height 11
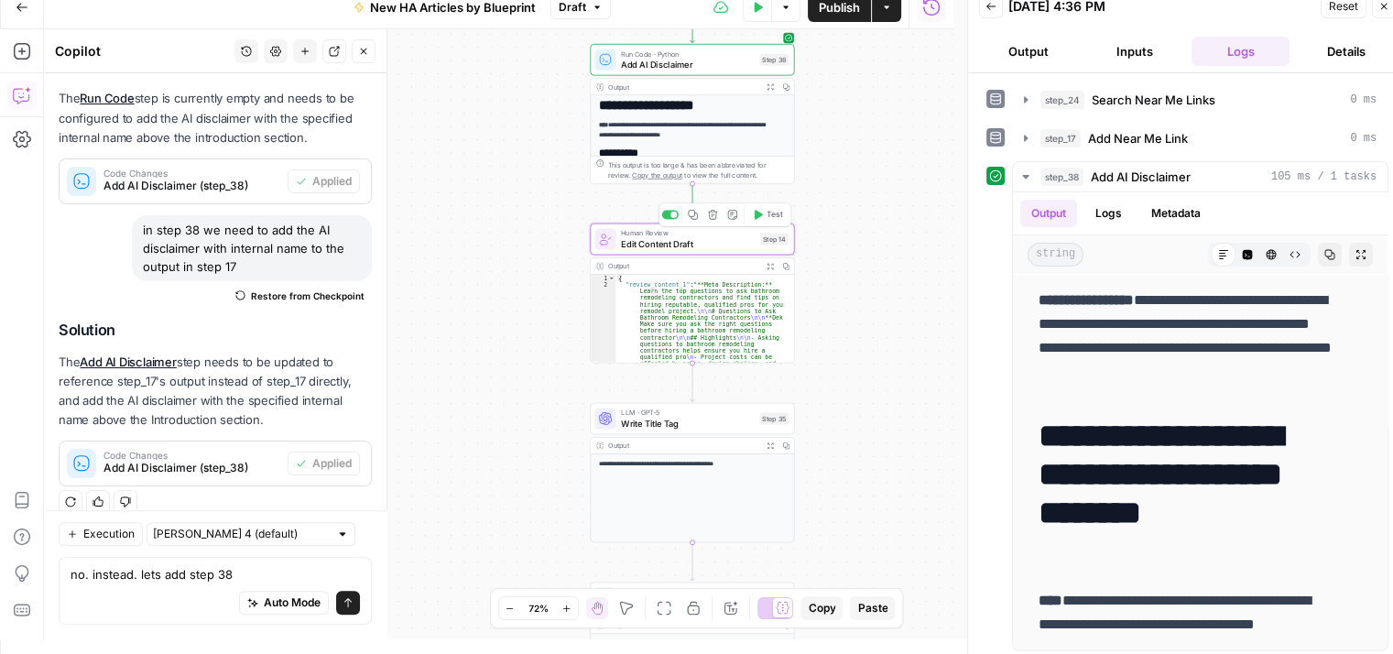
click at [729, 249] on span "Edit Content Draft" at bounding box center [688, 243] width 134 height 13
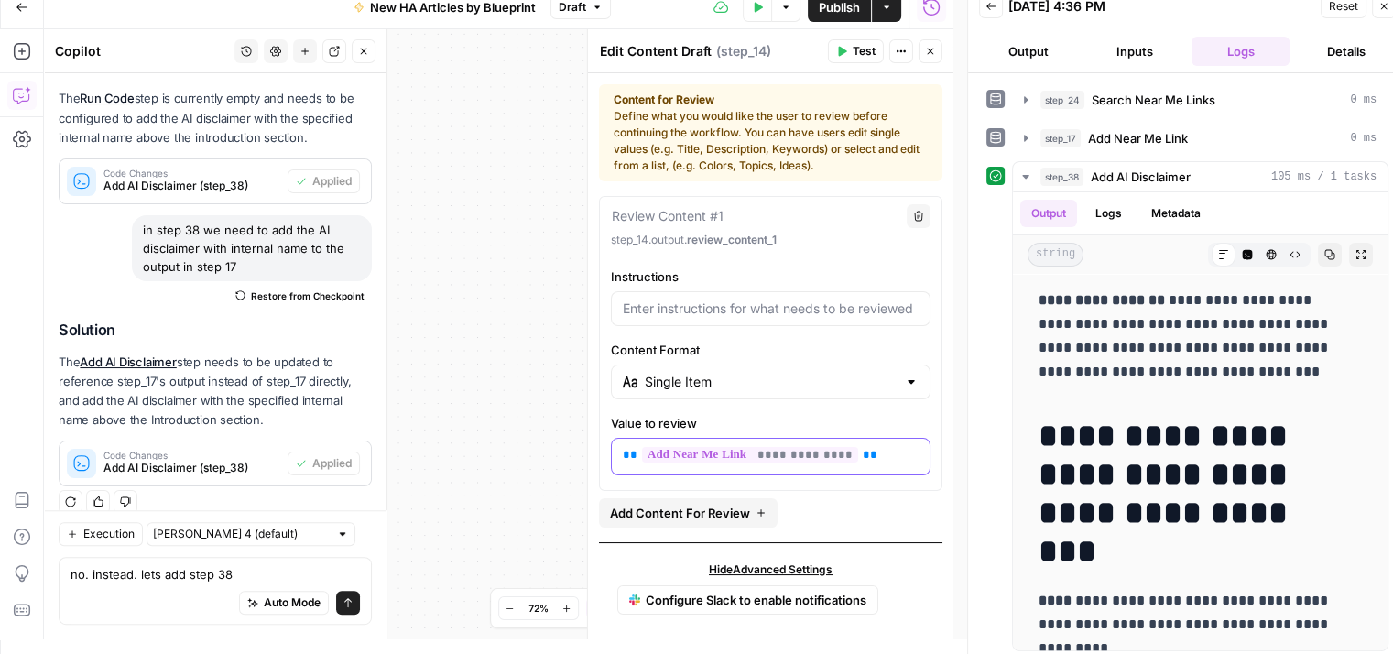
click at [866, 452] on p "**********" at bounding box center [764, 455] width 283 height 18
click at [928, 56] on icon "button" at bounding box center [930, 51] width 11 height 11
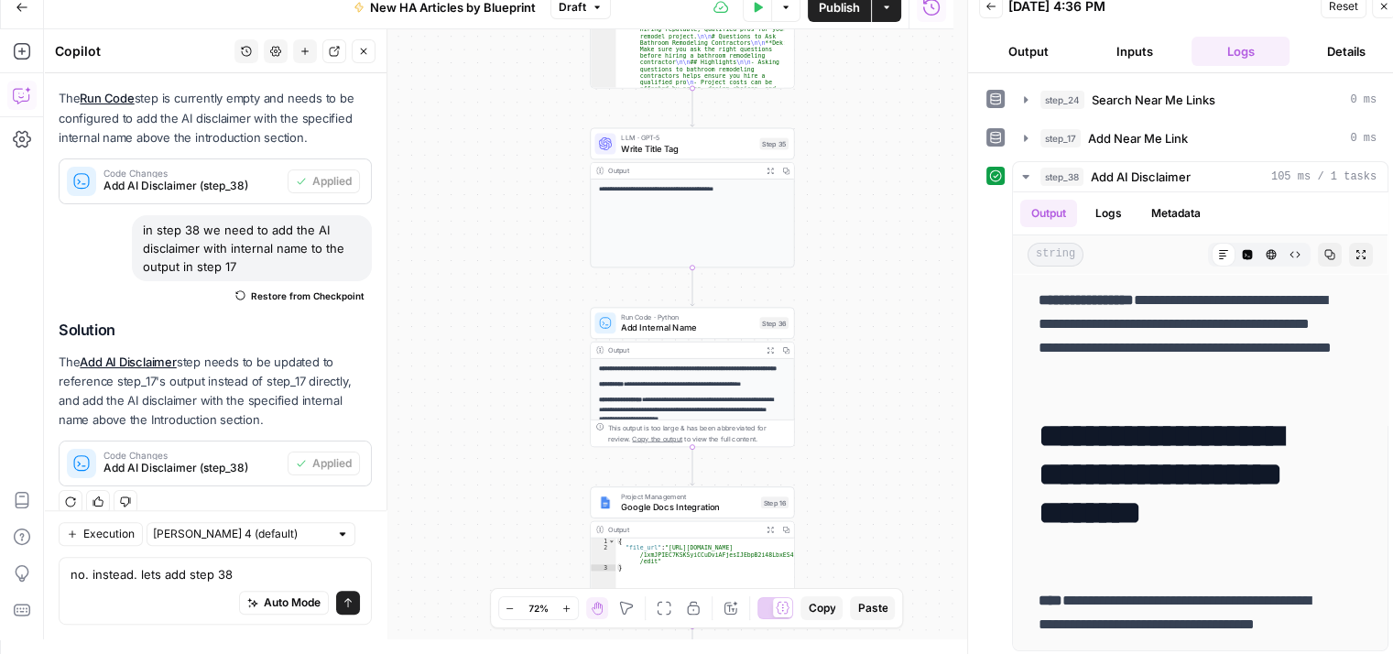
click at [1381, 6] on icon "button" at bounding box center [1383, 6] width 11 height 11
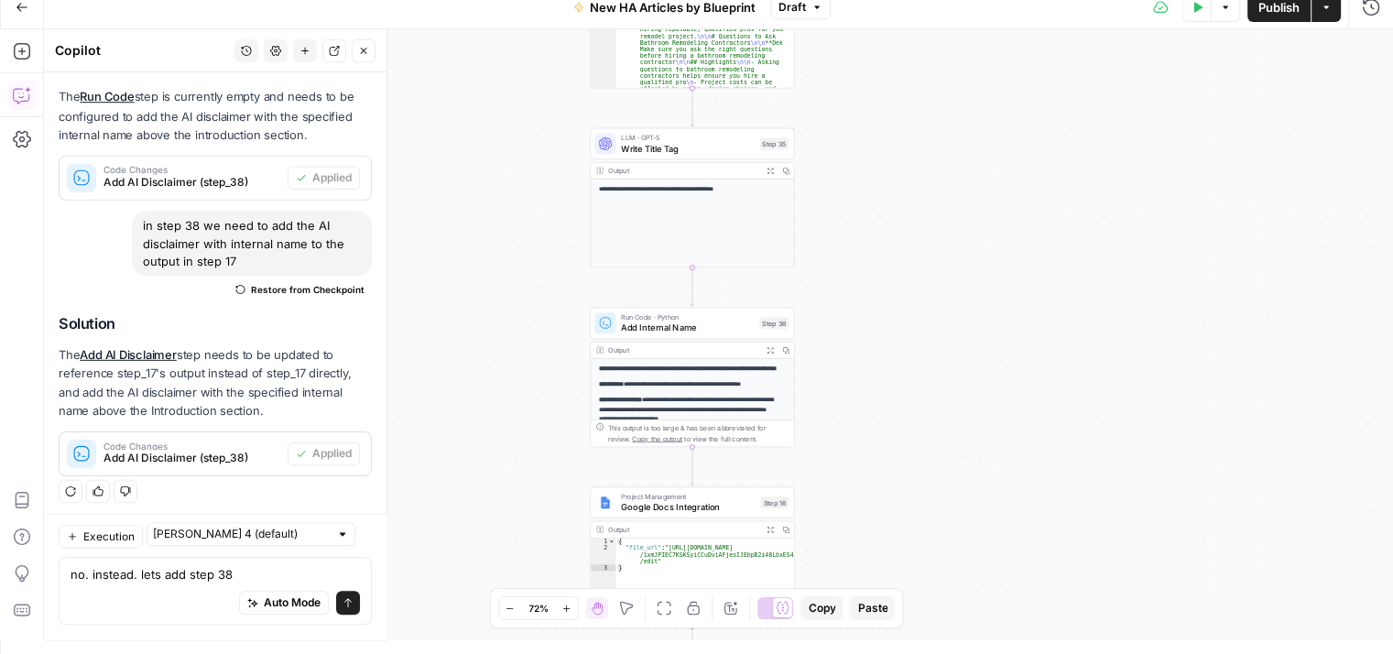
scroll to position [674, 0]
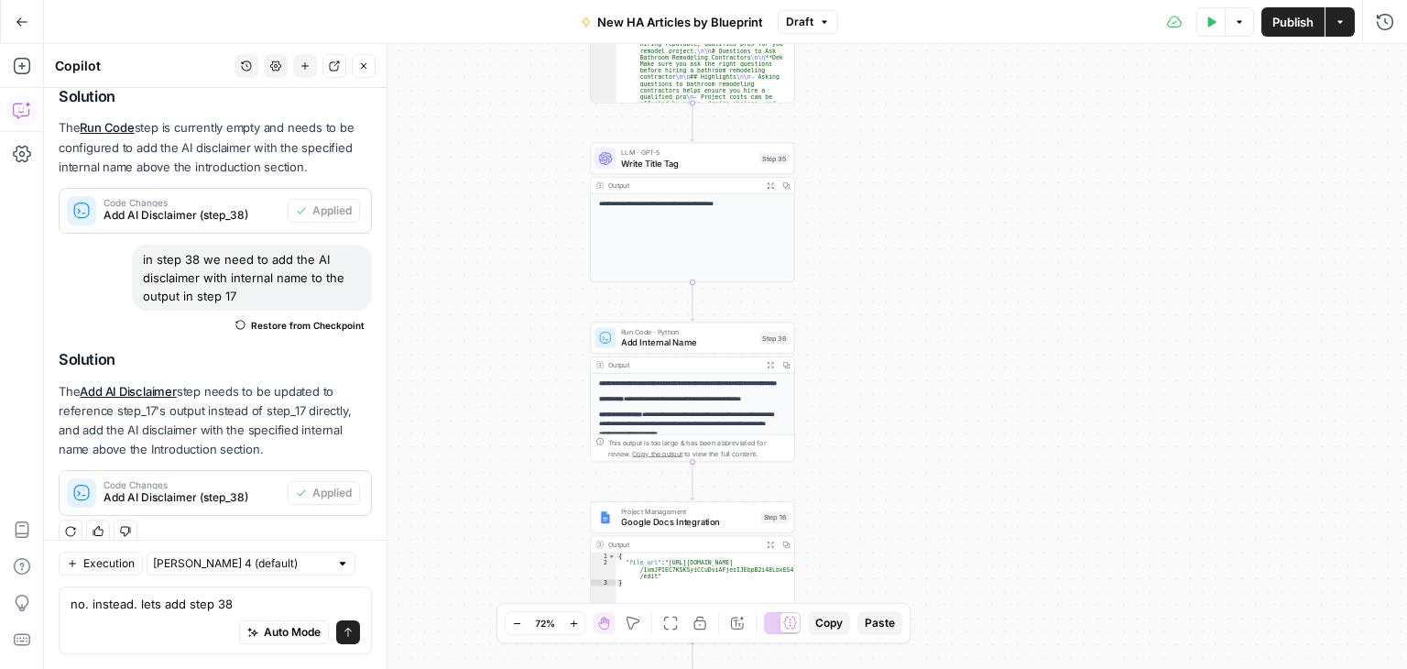
click at [804, 26] on span "Draft" at bounding box center [799, 22] width 27 height 16
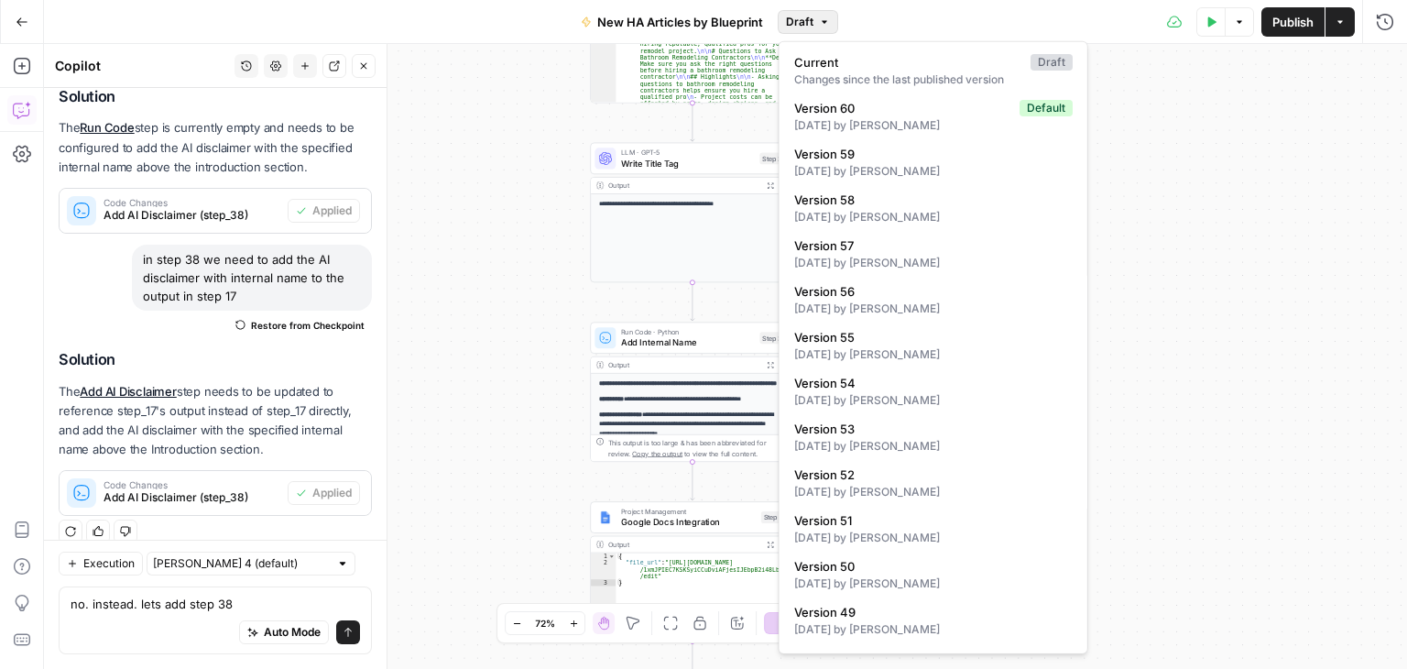
click at [1214, 148] on div "**********" at bounding box center [725, 356] width 1363 height 625
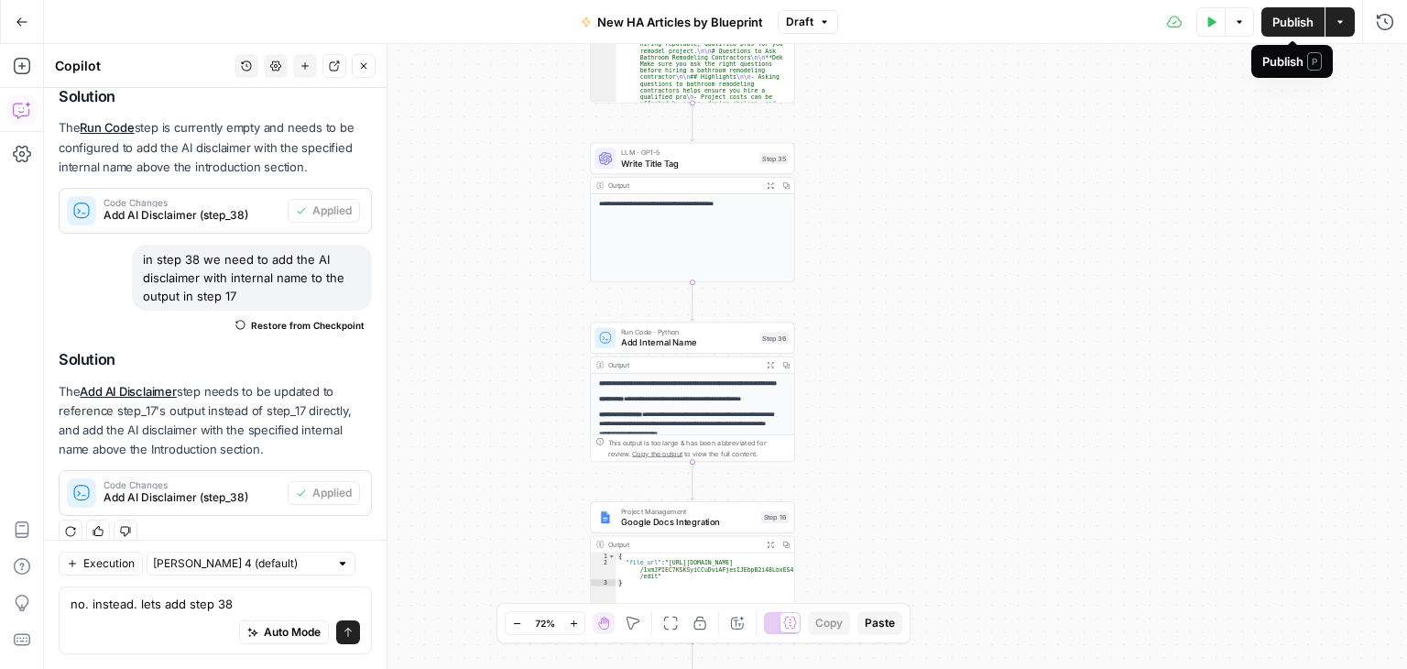
click at [1275, 20] on span "Publish" at bounding box center [1292, 22] width 41 height 18
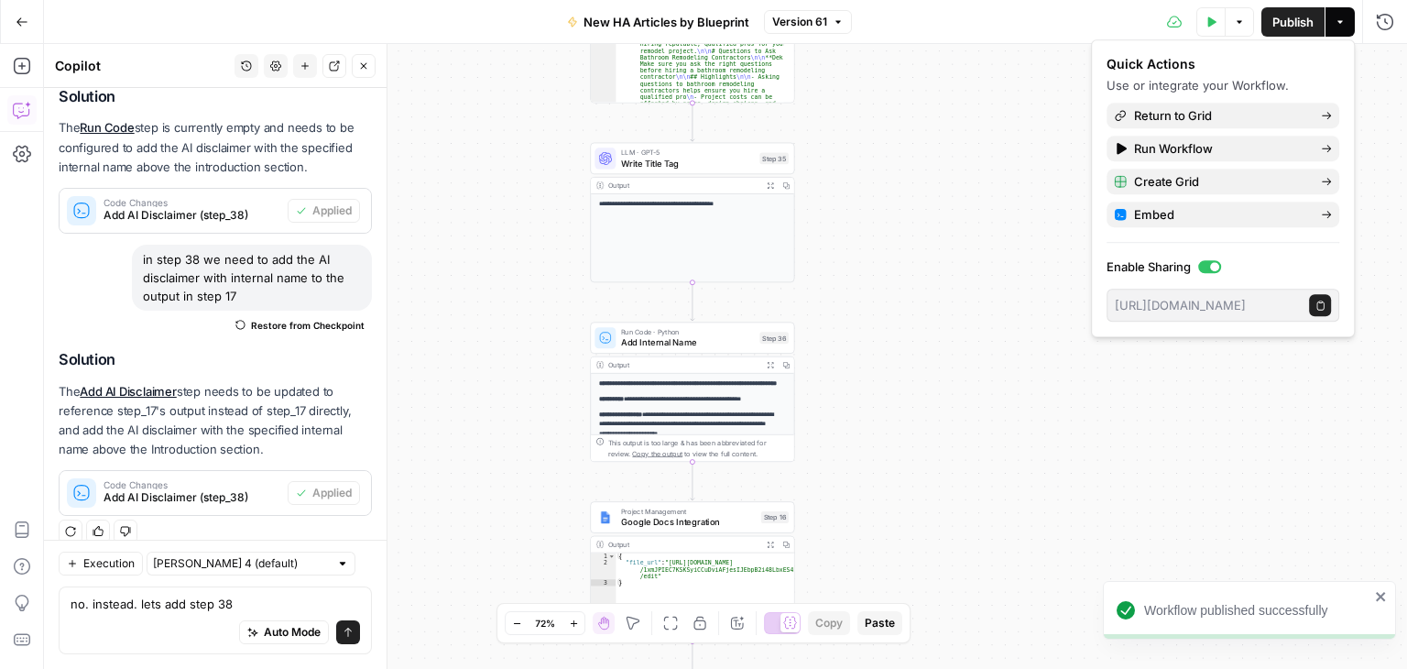
click at [945, 74] on div "**********" at bounding box center [725, 356] width 1363 height 625
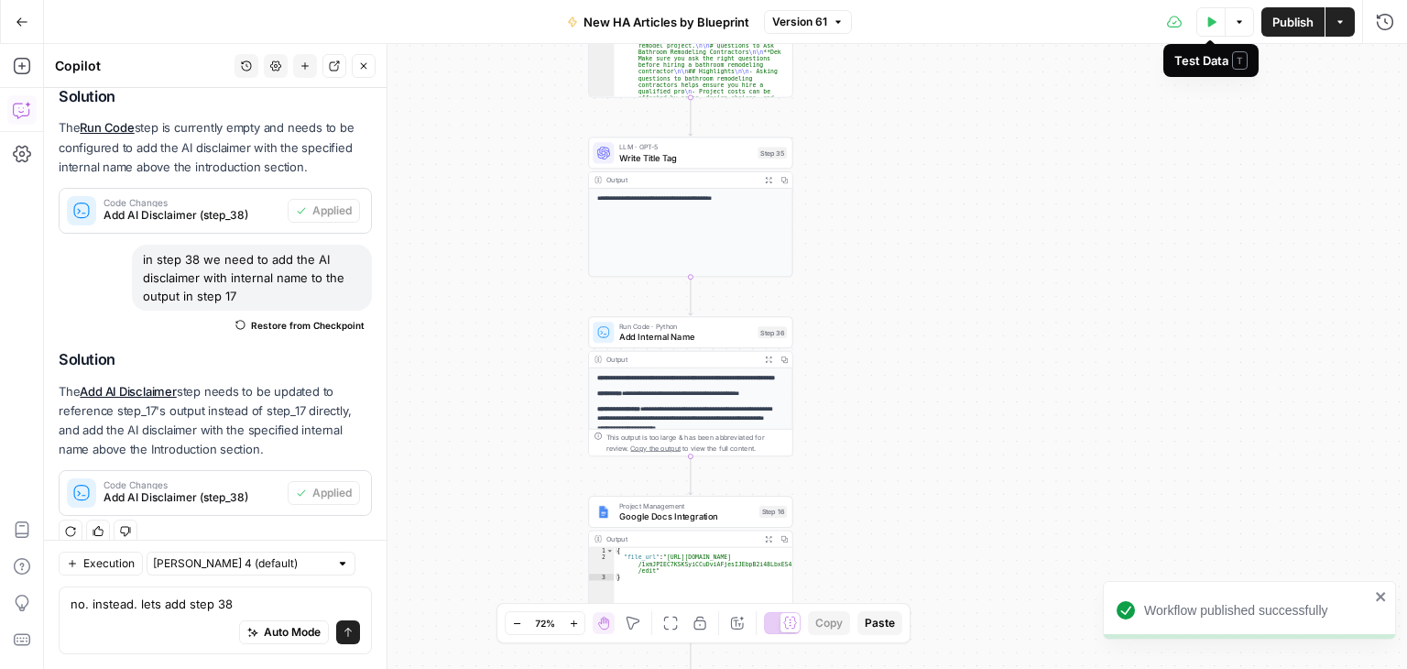
click at [1207, 28] on button "Test Data" at bounding box center [1210, 21] width 29 height 29
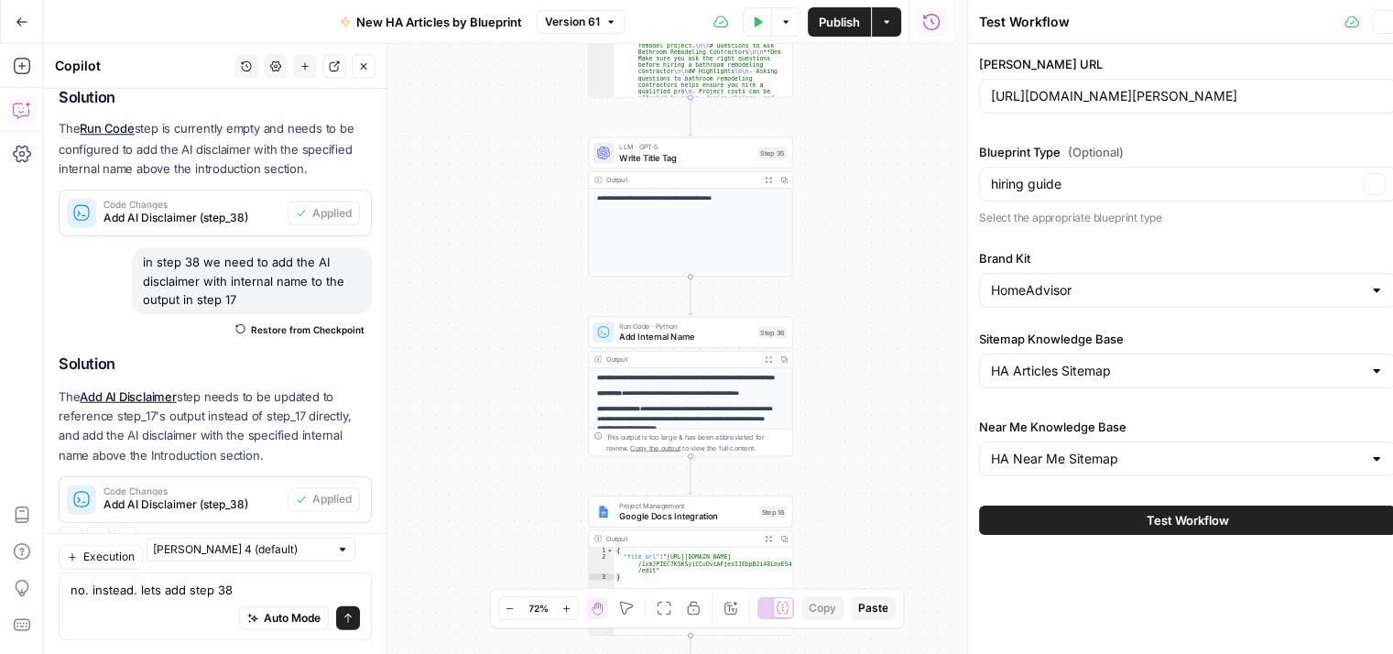
scroll to position [689, 0]
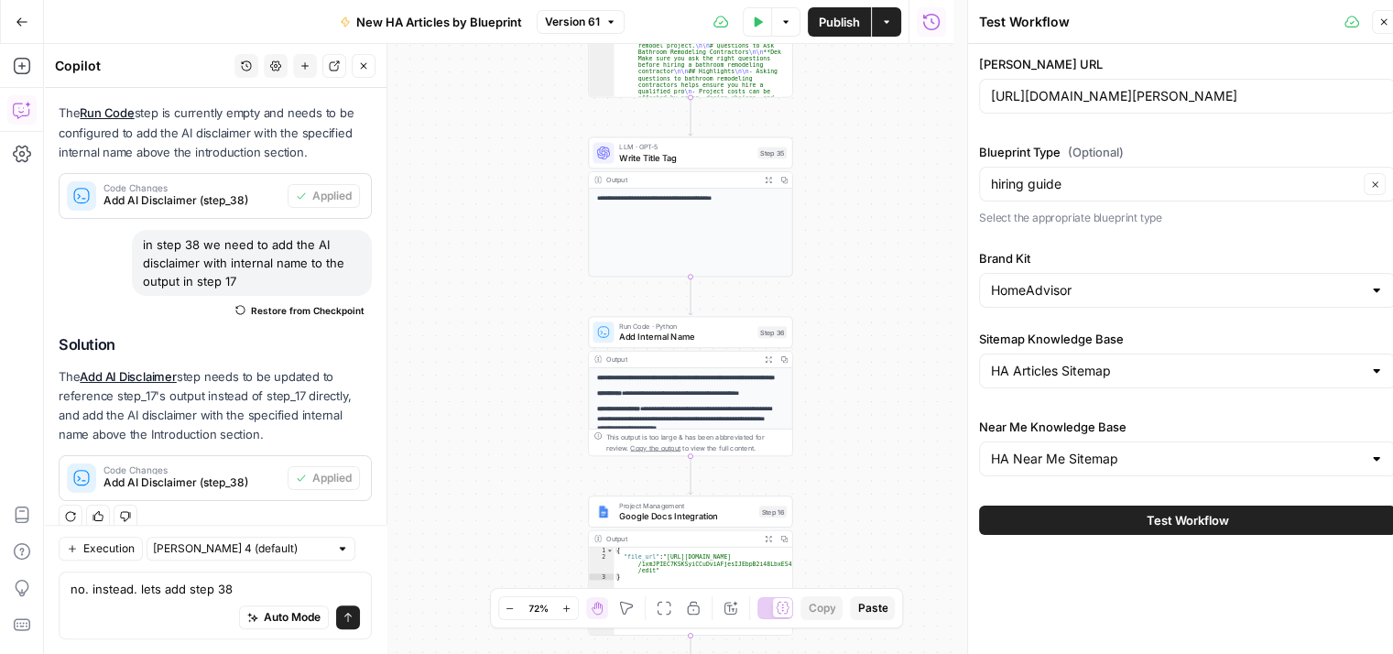
click at [1167, 511] on span "Test Workflow" at bounding box center [1188, 520] width 82 height 18
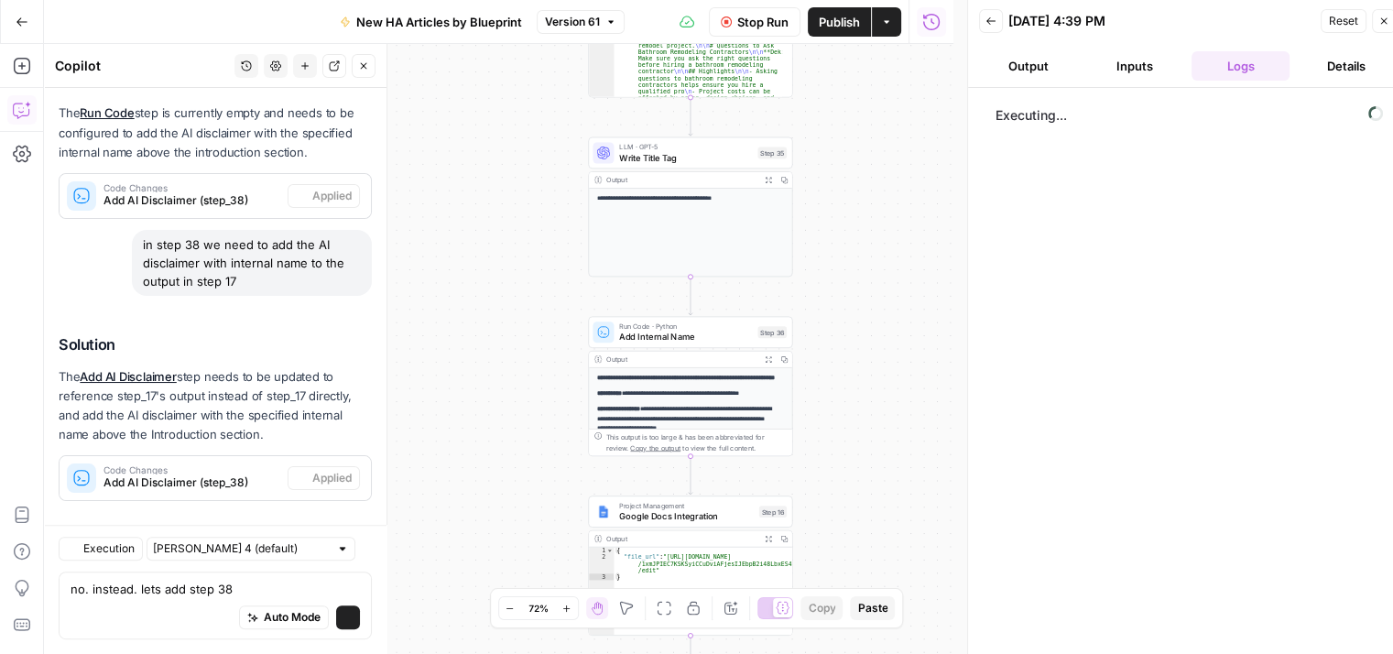
scroll to position [689, 0]
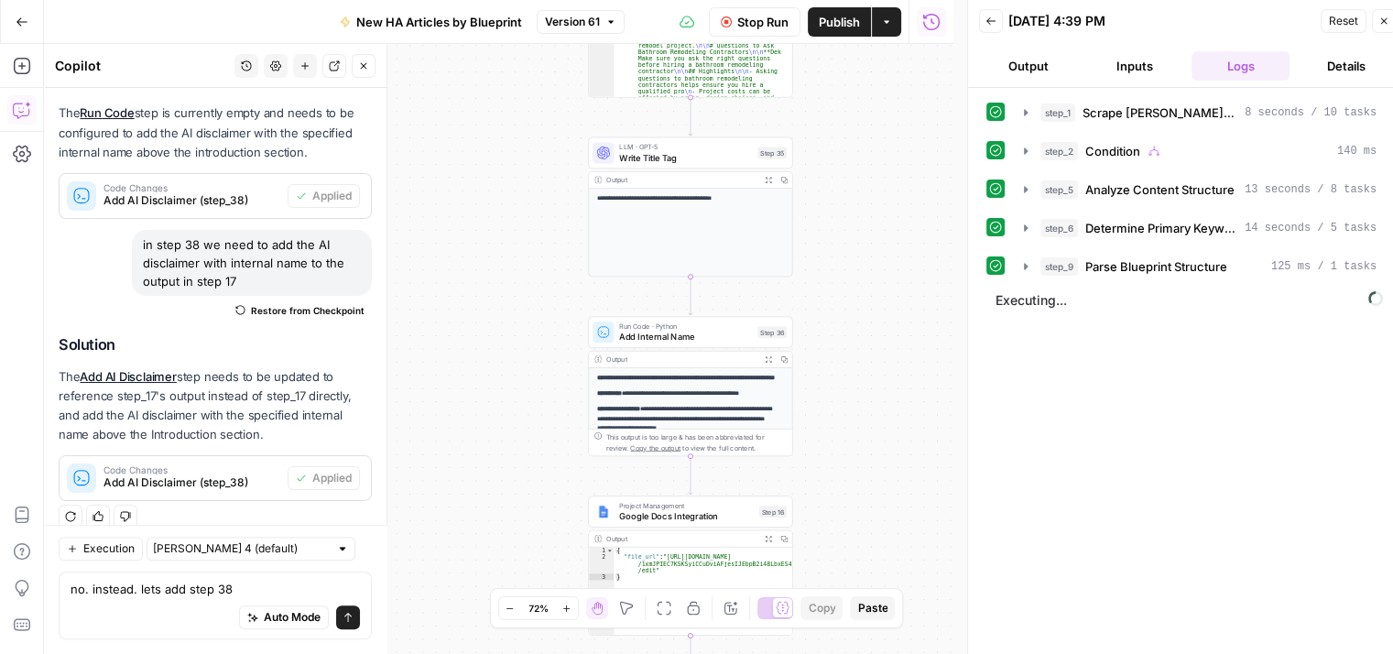
click at [1129, 63] on button "Inputs" at bounding box center [1134, 65] width 99 height 29
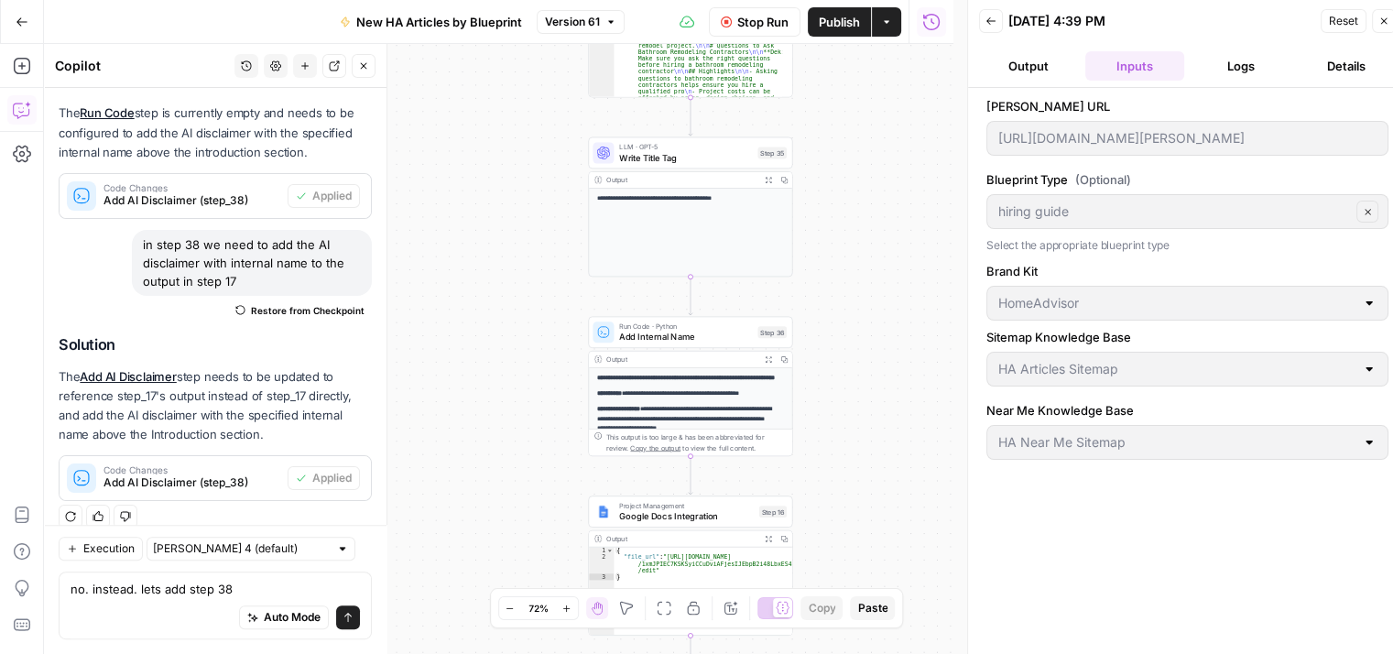
click at [1226, 64] on button "Logs" at bounding box center [1241, 65] width 99 height 29
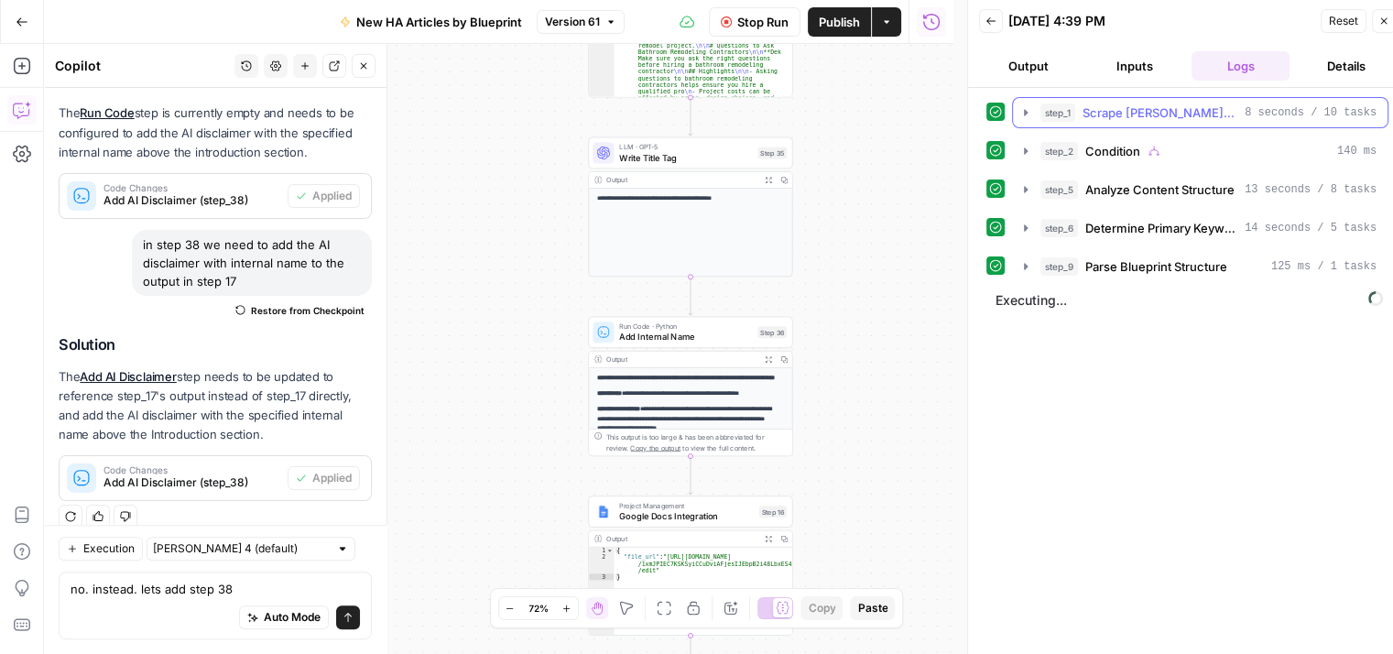
click at [1026, 105] on icon "button" at bounding box center [1025, 112] width 15 height 15
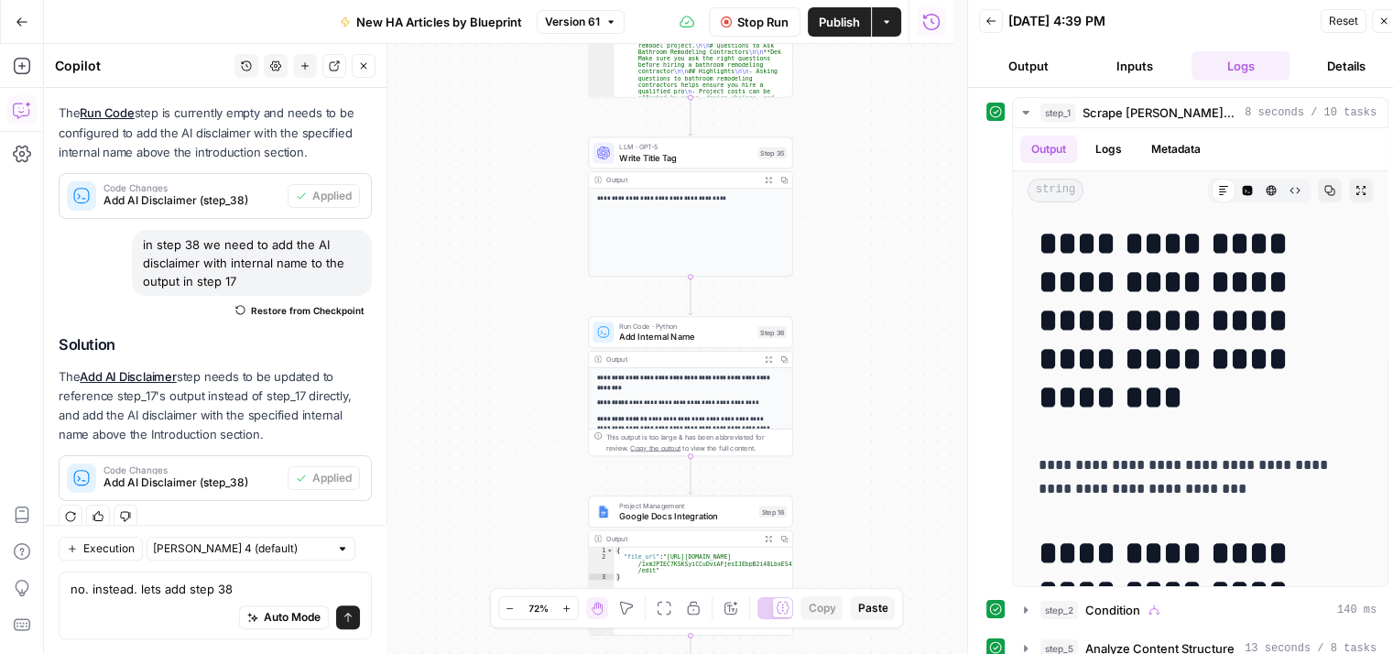
drag, startPoint x: 1183, startPoint y: 316, endPoint x: 1044, endPoint y: 228, distance: 164.7
click at [1004, 229] on div "**********" at bounding box center [1187, 342] width 402 height 490
copy h1 "**********"
click at [1024, 107] on icon "button" at bounding box center [1025, 112] width 15 height 15
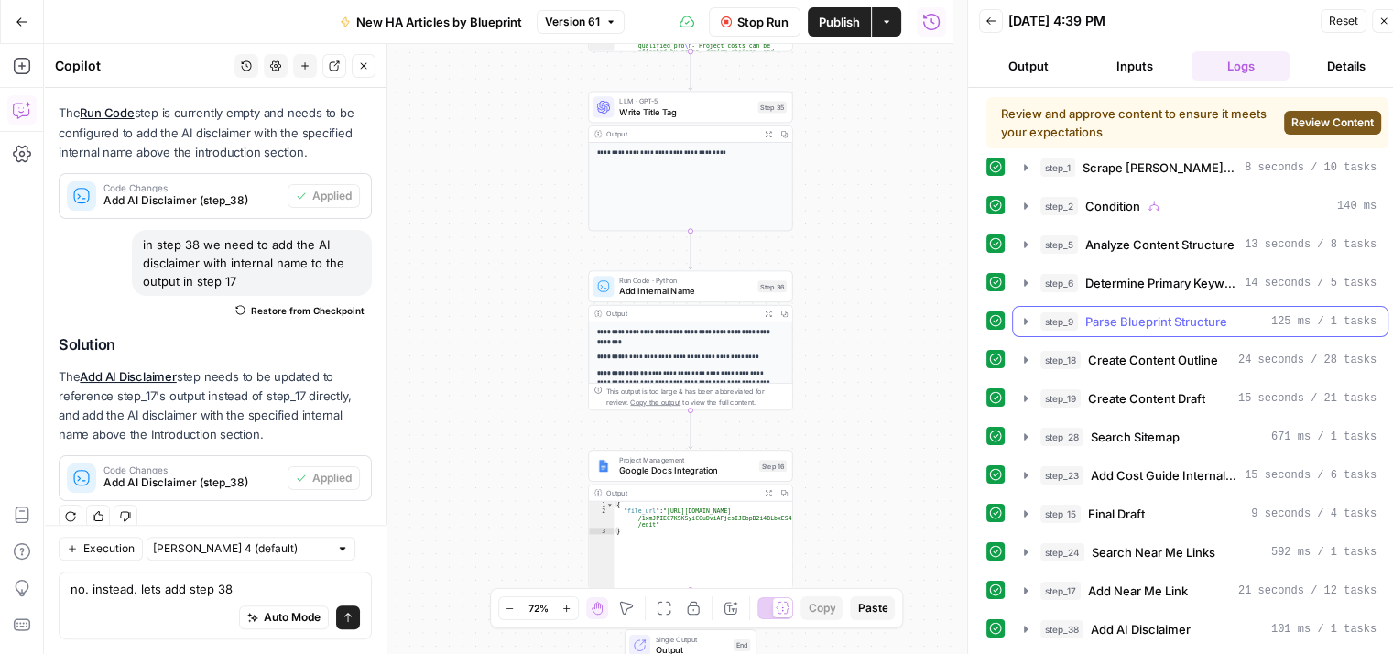
scroll to position [17, 0]
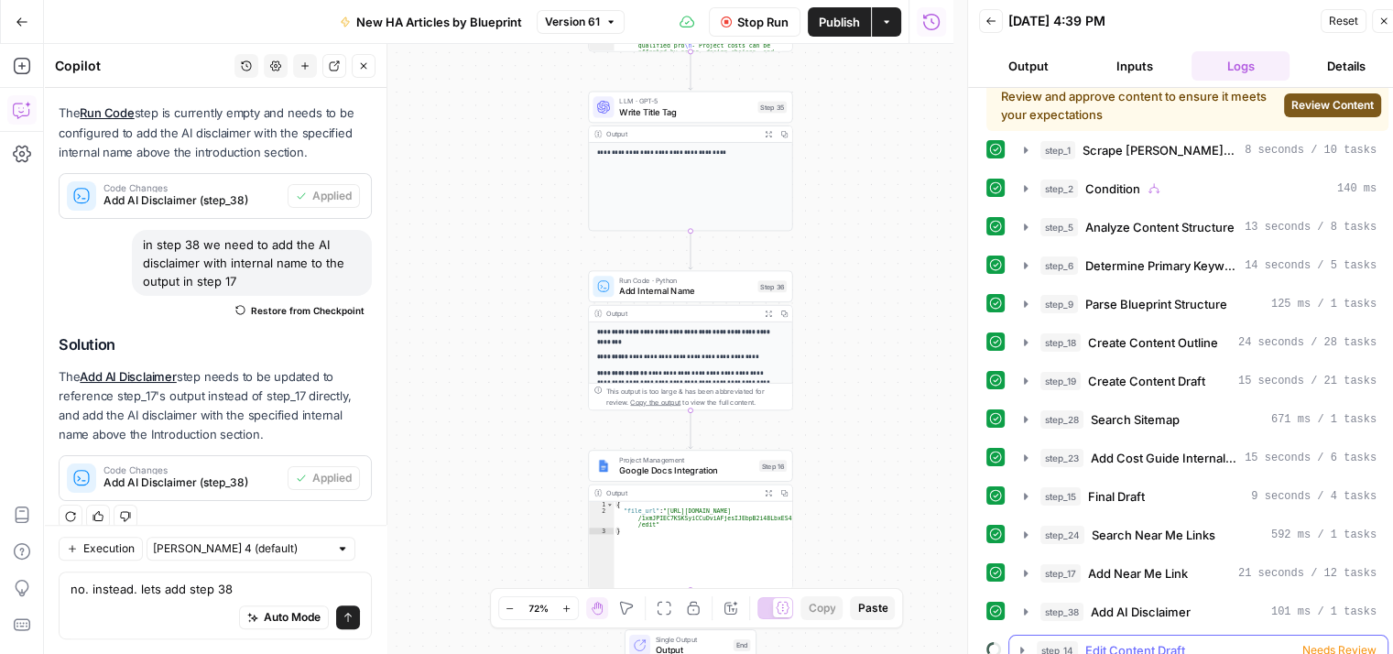
click at [1012, 636] on button "step_14 Edit Content Draft Needs Review" at bounding box center [1198, 650] width 378 height 29
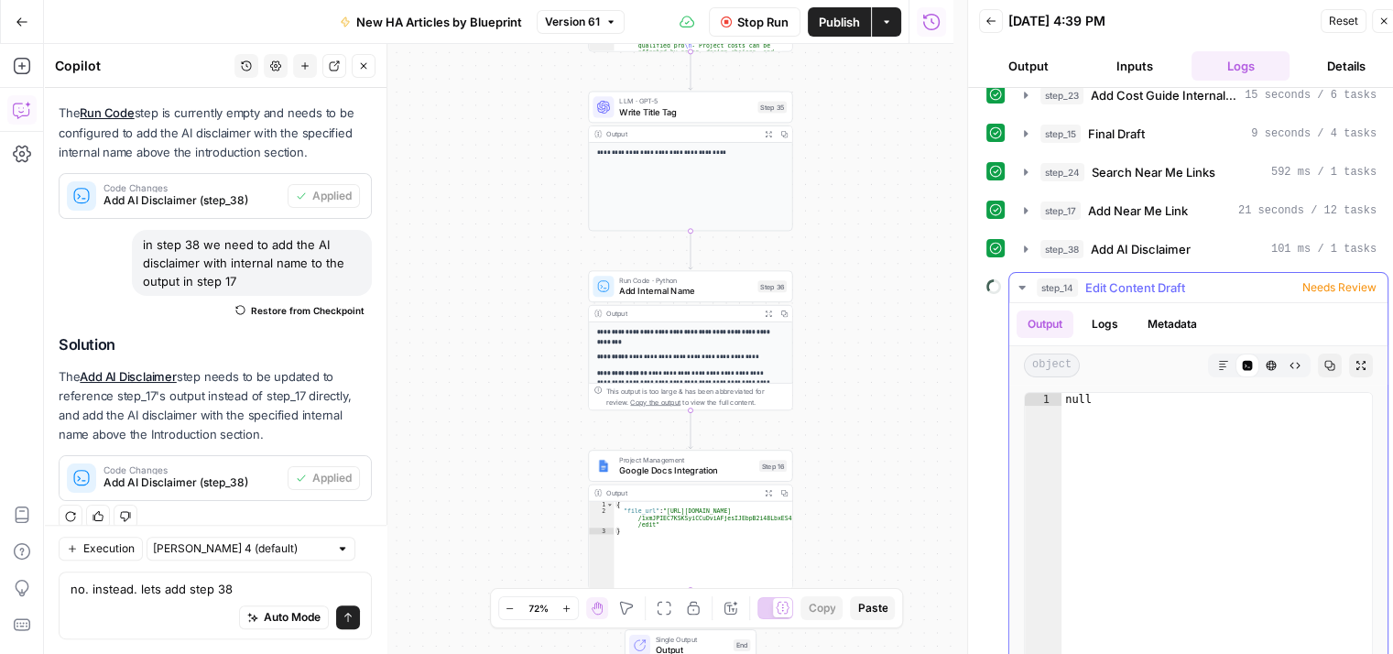
scroll to position [384, 0]
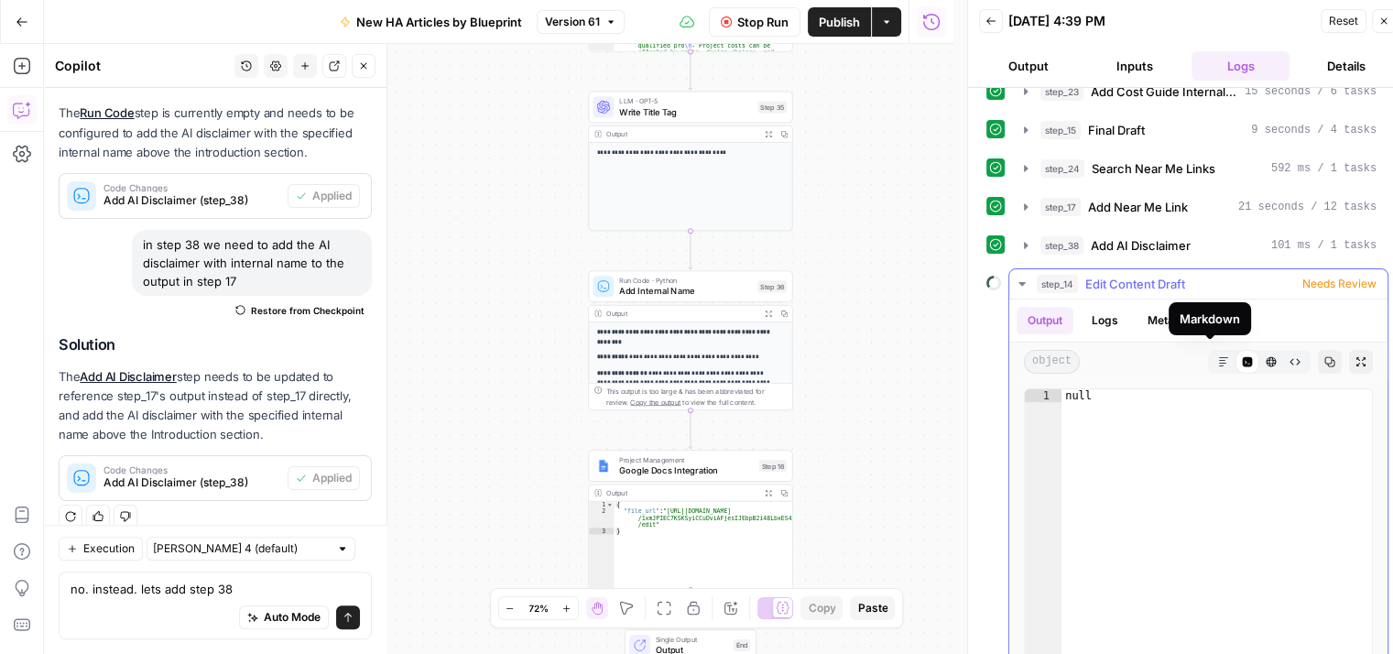
click at [1212, 353] on button "Markdown" at bounding box center [1224, 362] width 24 height 24
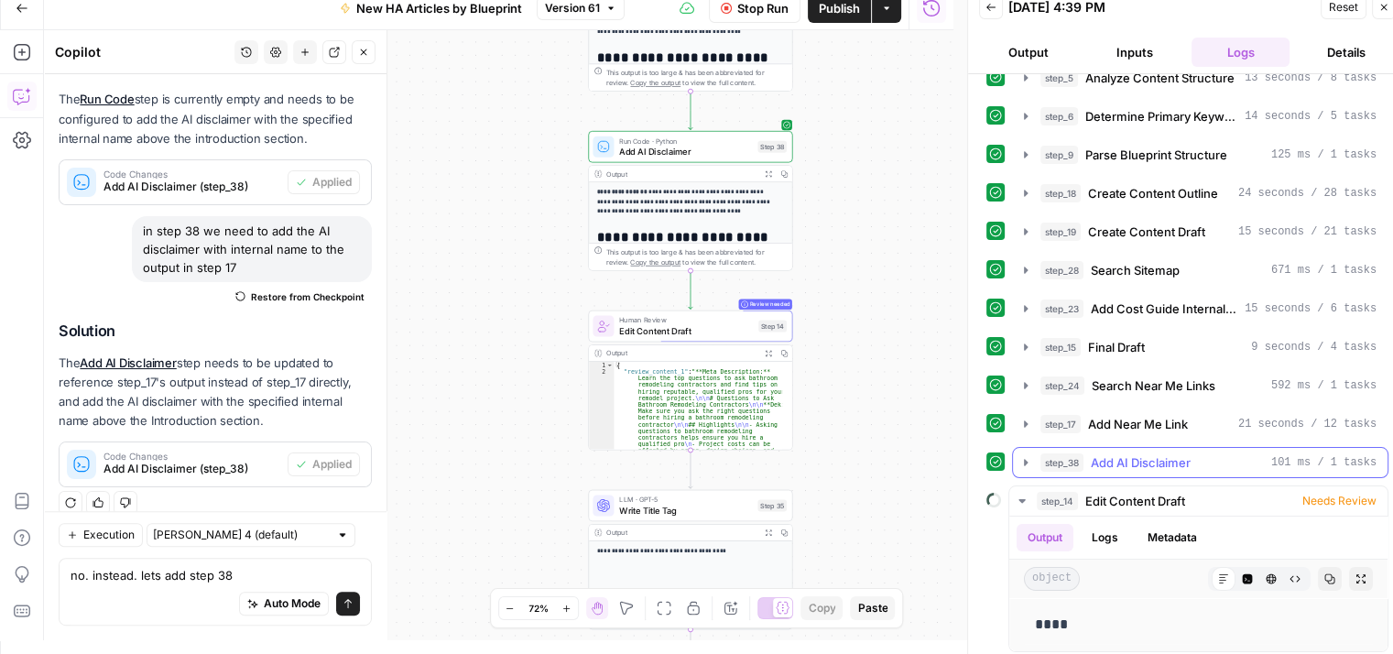
scroll to position [15, 0]
click at [1028, 447] on button "step_38 Add AI Disclaimer 101 ms / 1 tasks" at bounding box center [1200, 461] width 375 height 29
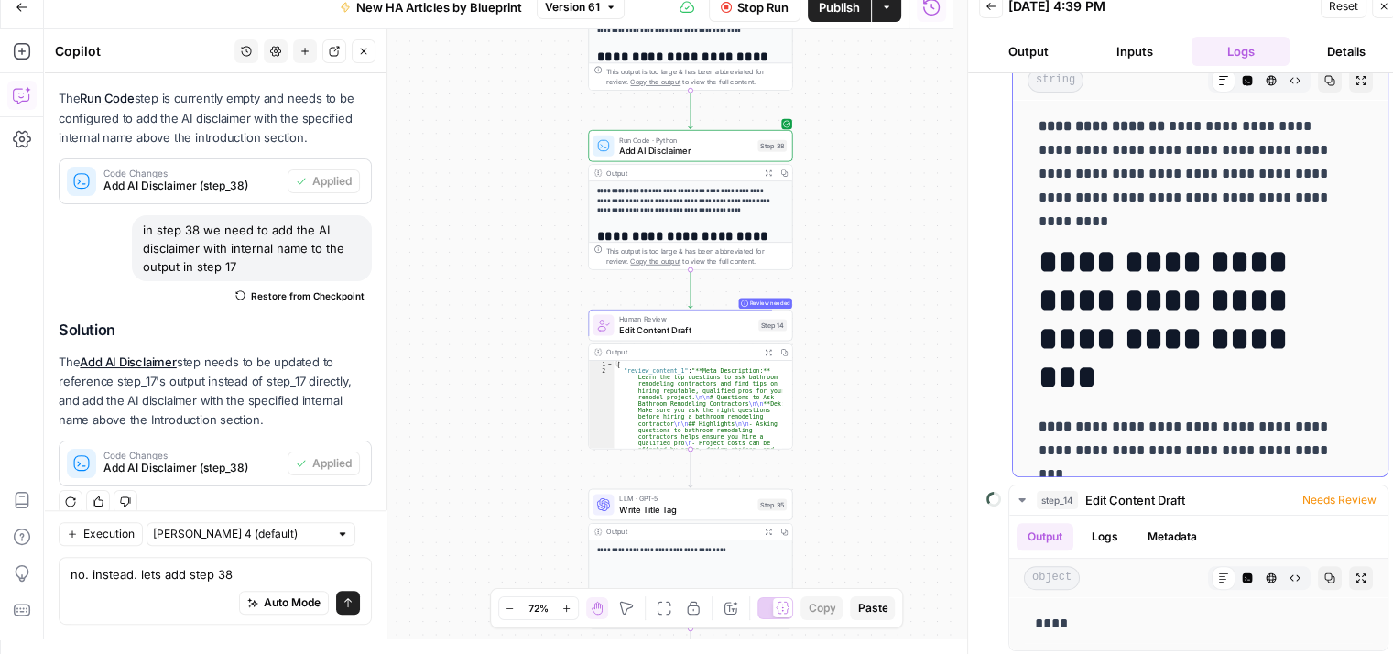
scroll to position [0, 0]
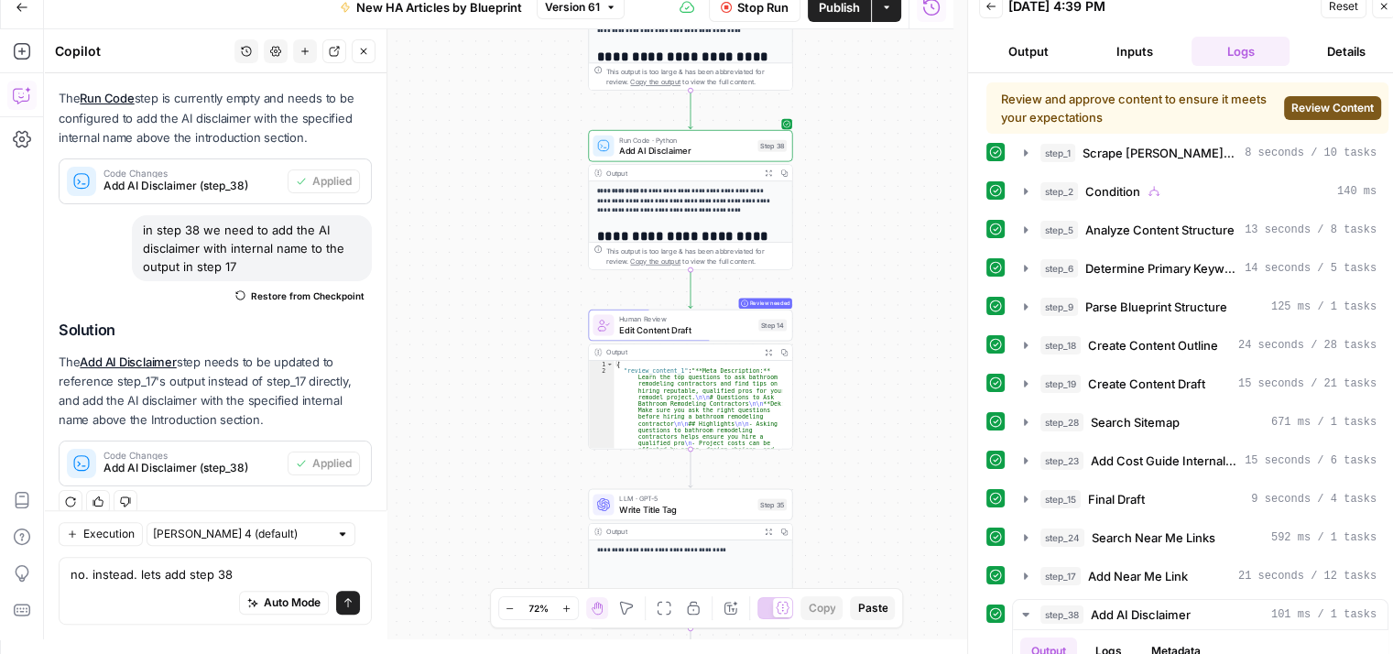
click at [1314, 115] on button "Review Content" at bounding box center [1332, 108] width 97 height 24
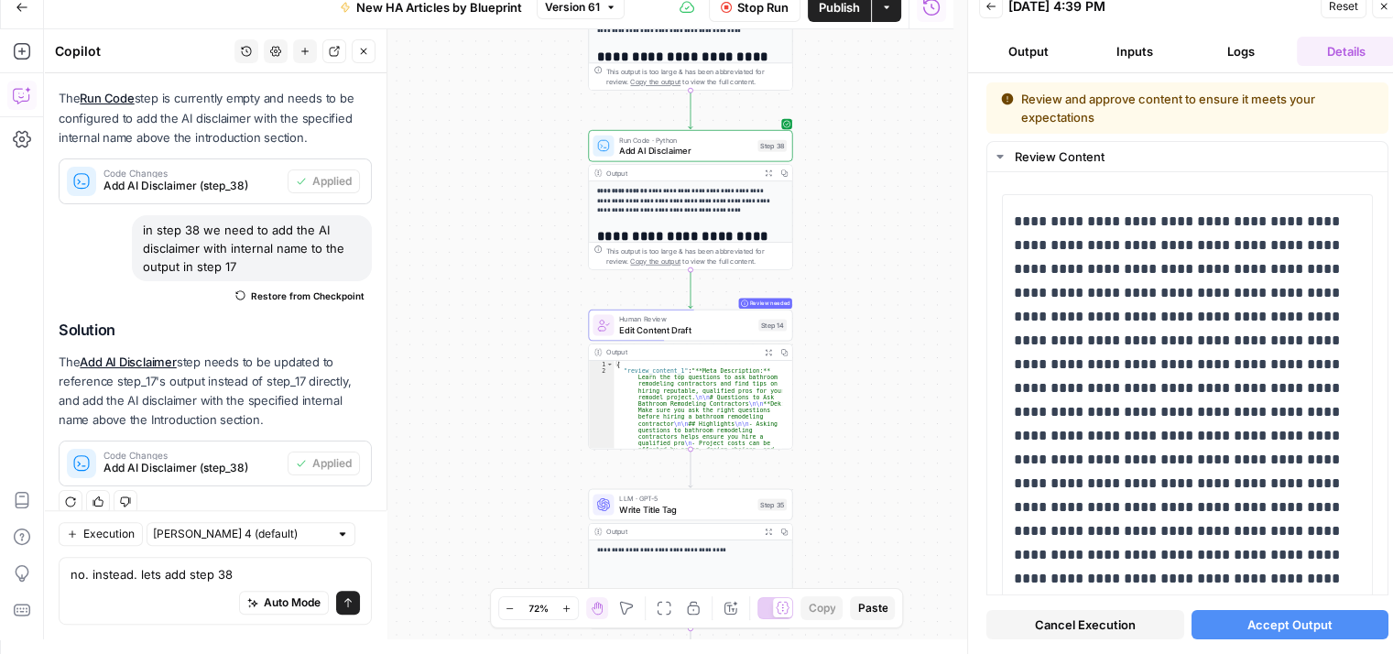
click at [1125, 610] on button "Cancel Execution" at bounding box center [1085, 624] width 198 height 29
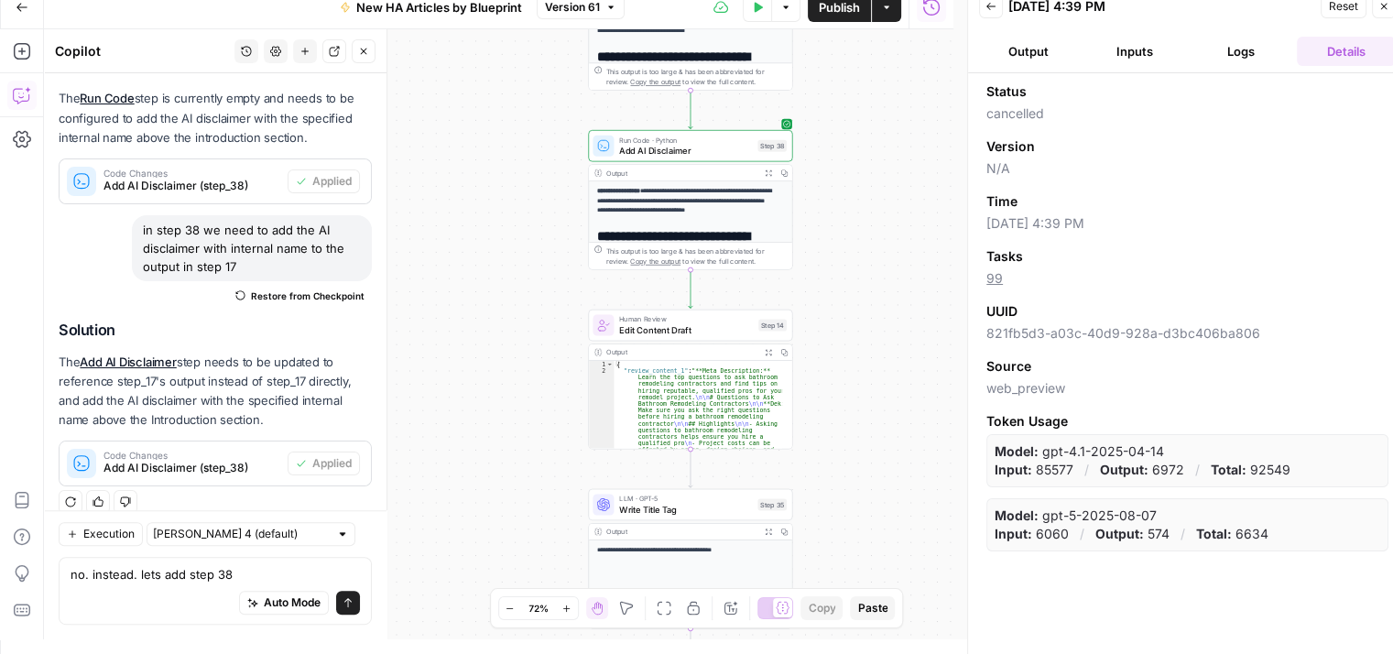
click at [1381, 8] on icon "button" at bounding box center [1383, 6] width 11 height 11
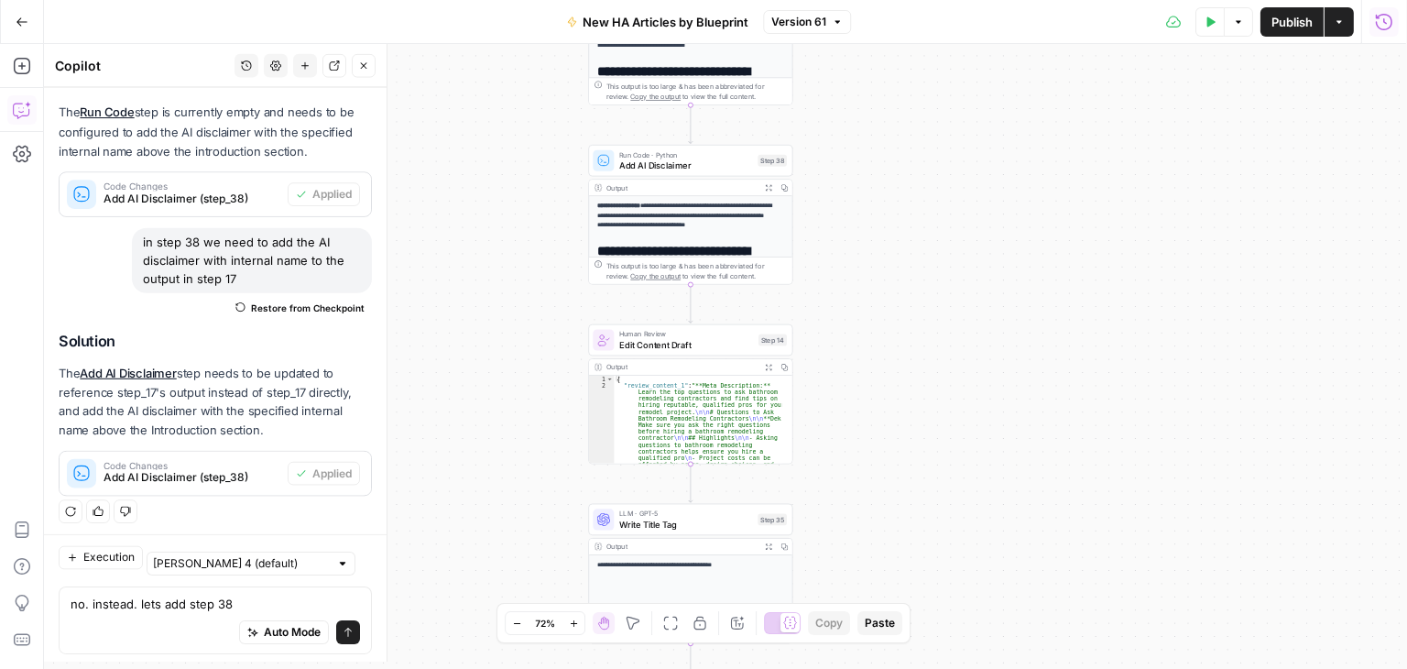
scroll to position [674, 0]
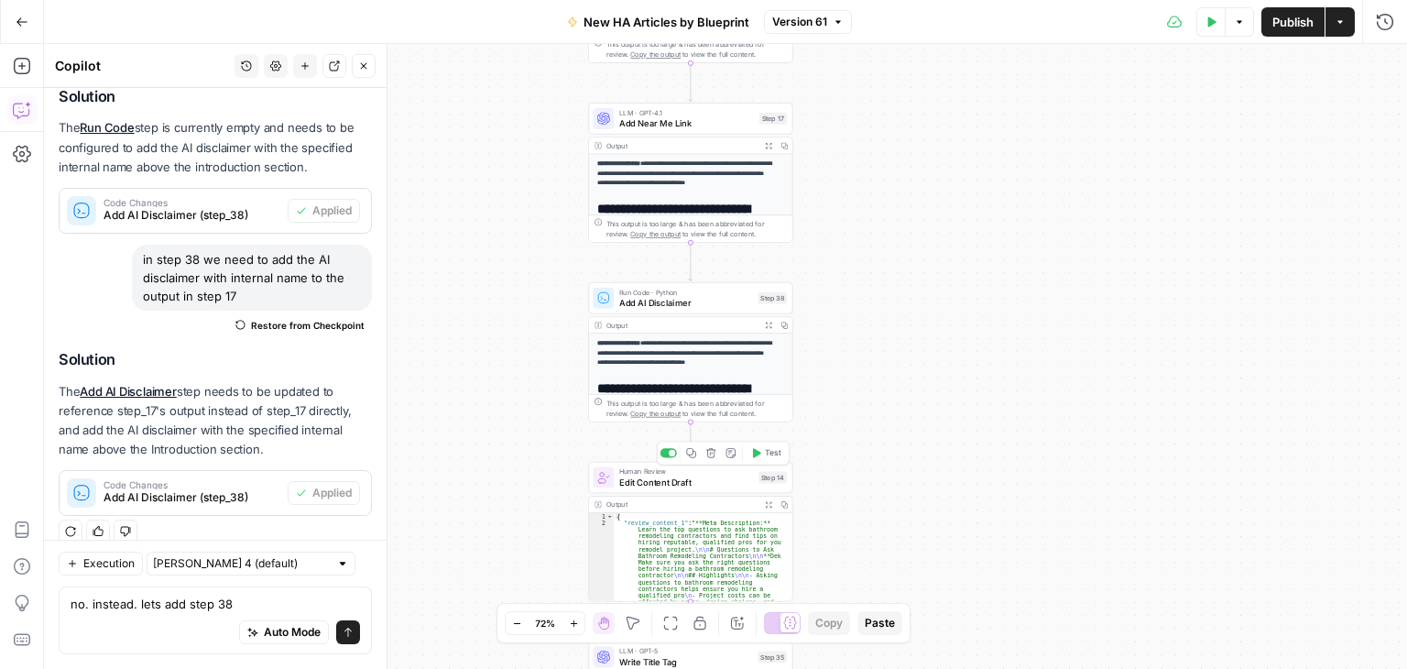
click at [710, 477] on span "Edit Content Draft" at bounding box center [686, 481] width 134 height 13
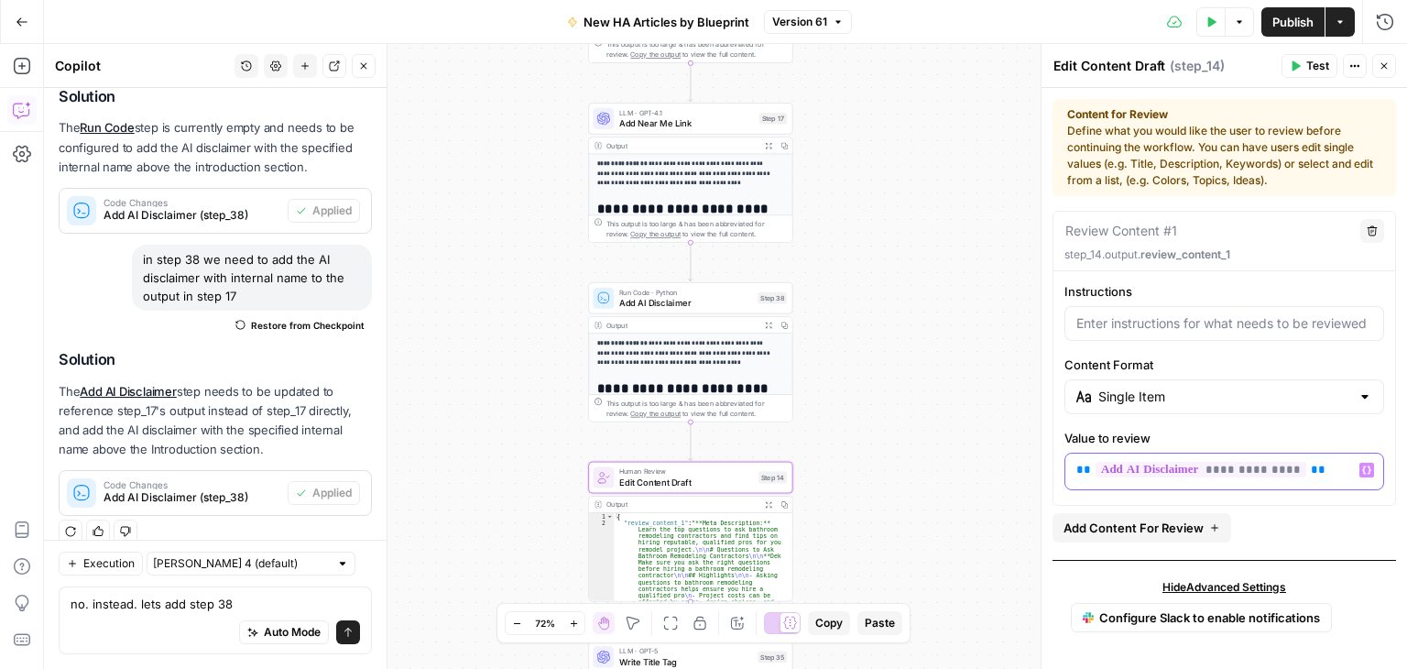
click at [1310, 476] on p "**********" at bounding box center [1224, 470] width 297 height 18
click at [1378, 71] on icon "button" at bounding box center [1383, 65] width 11 height 11
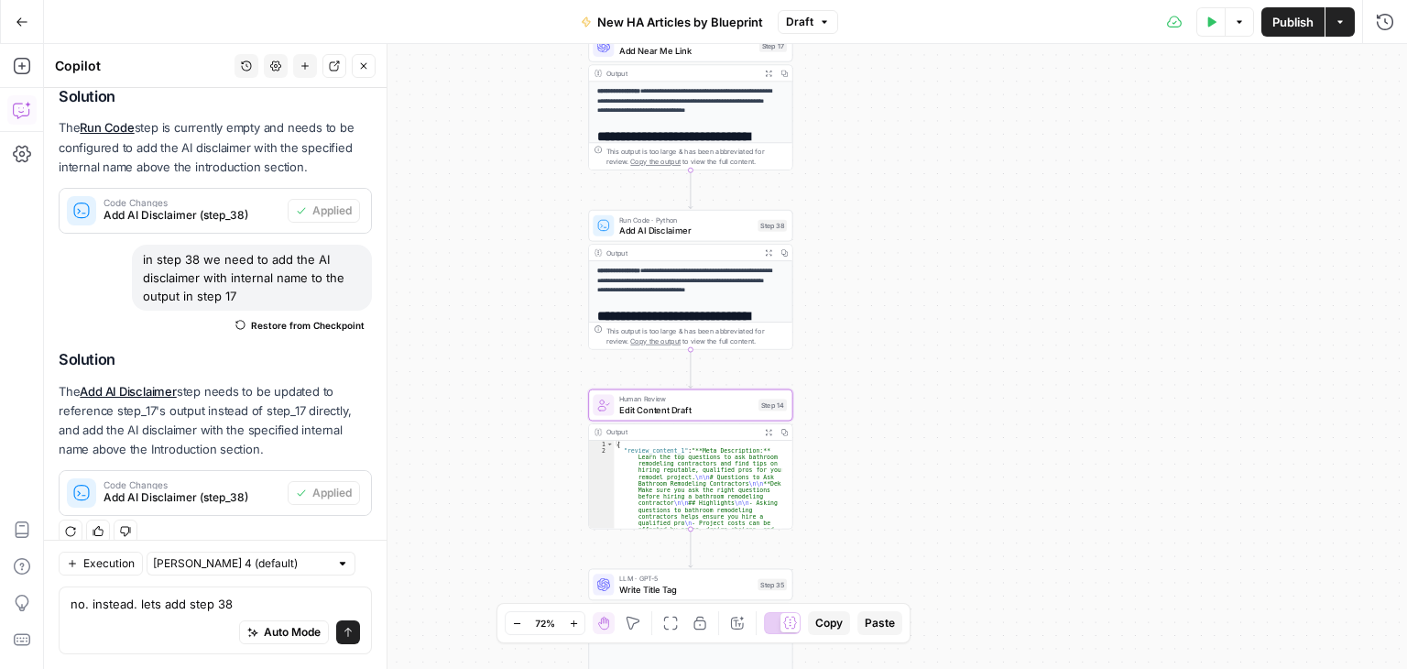
click at [509, 616] on button "Zoom Out" at bounding box center [517, 623] width 22 height 22
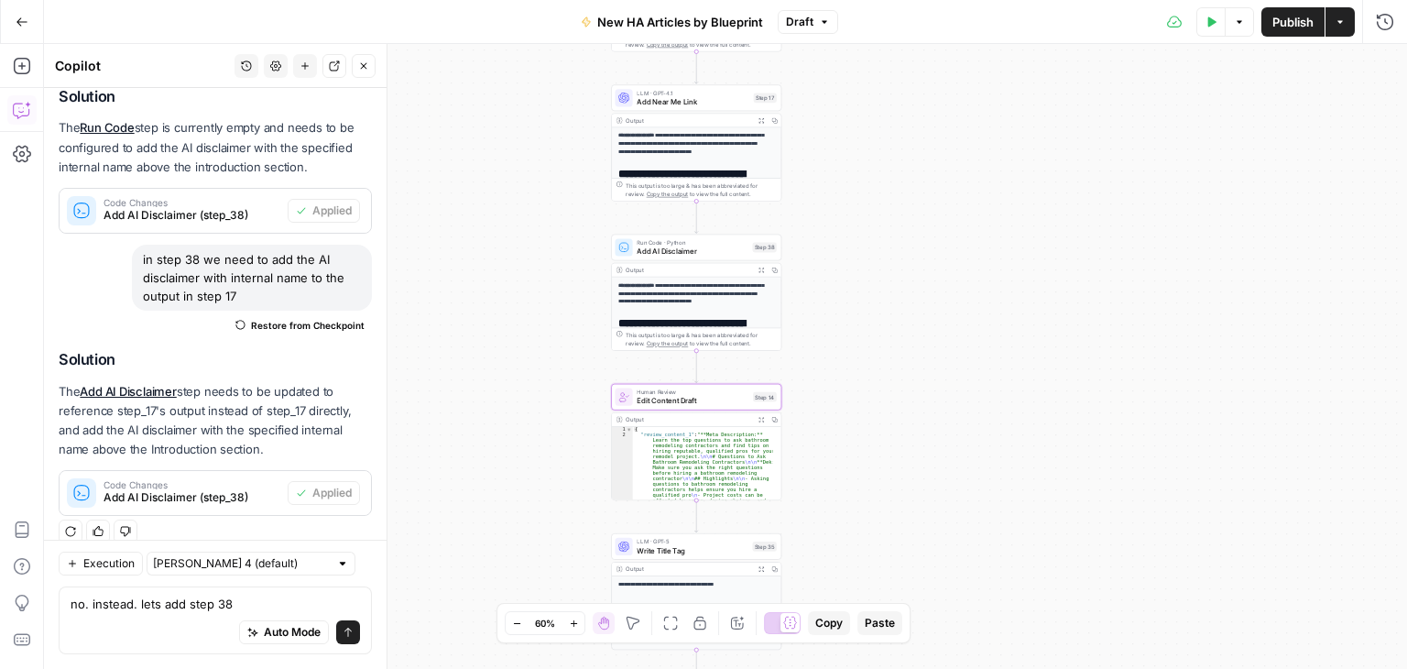
click at [510, 616] on button "Zoom Out" at bounding box center [517, 623] width 22 height 22
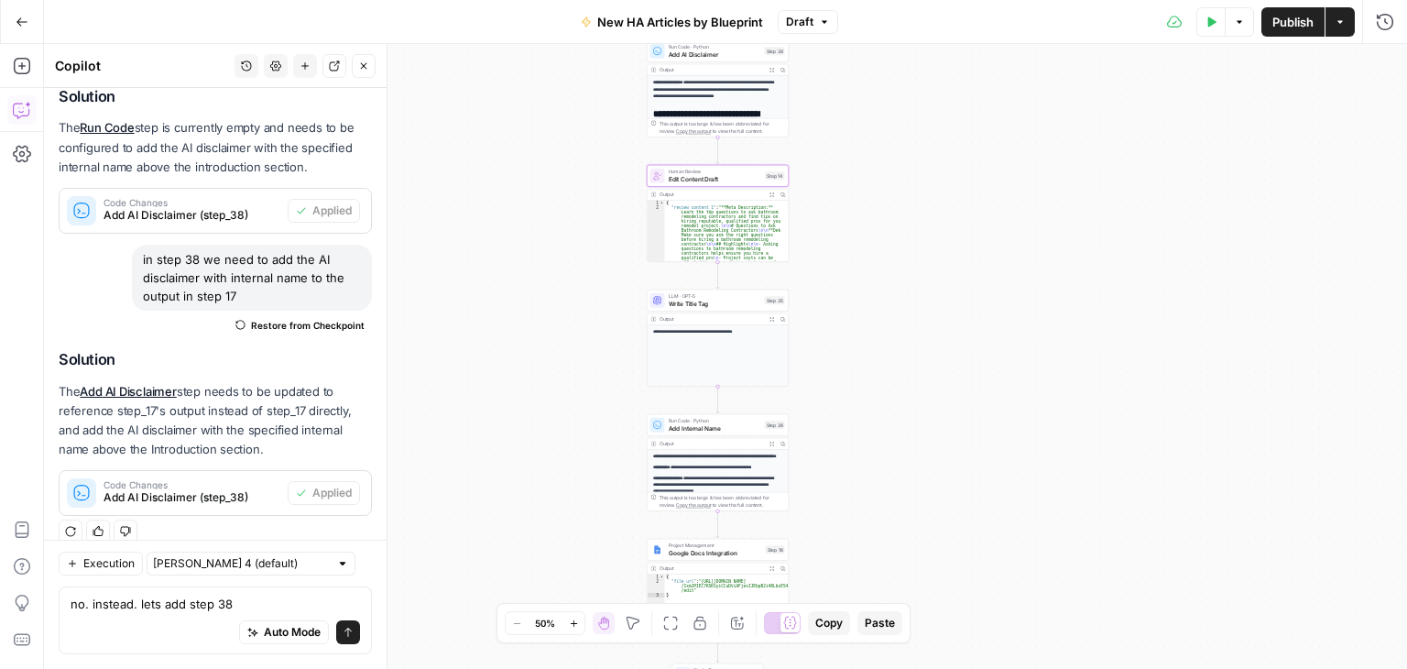
drag, startPoint x: 912, startPoint y: 494, endPoint x: 929, endPoint y: 279, distance: 215.0
click at [929, 279] on div "**********" at bounding box center [725, 356] width 1363 height 625
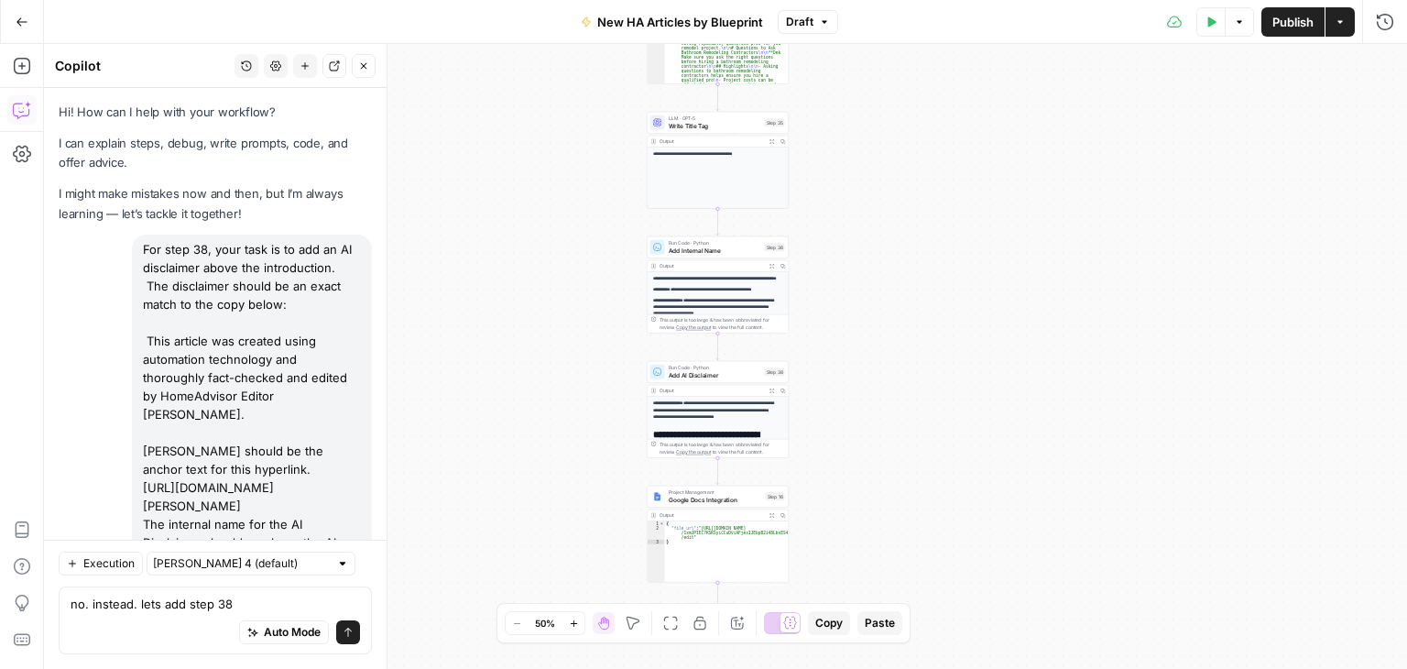
scroll to position [674, 0]
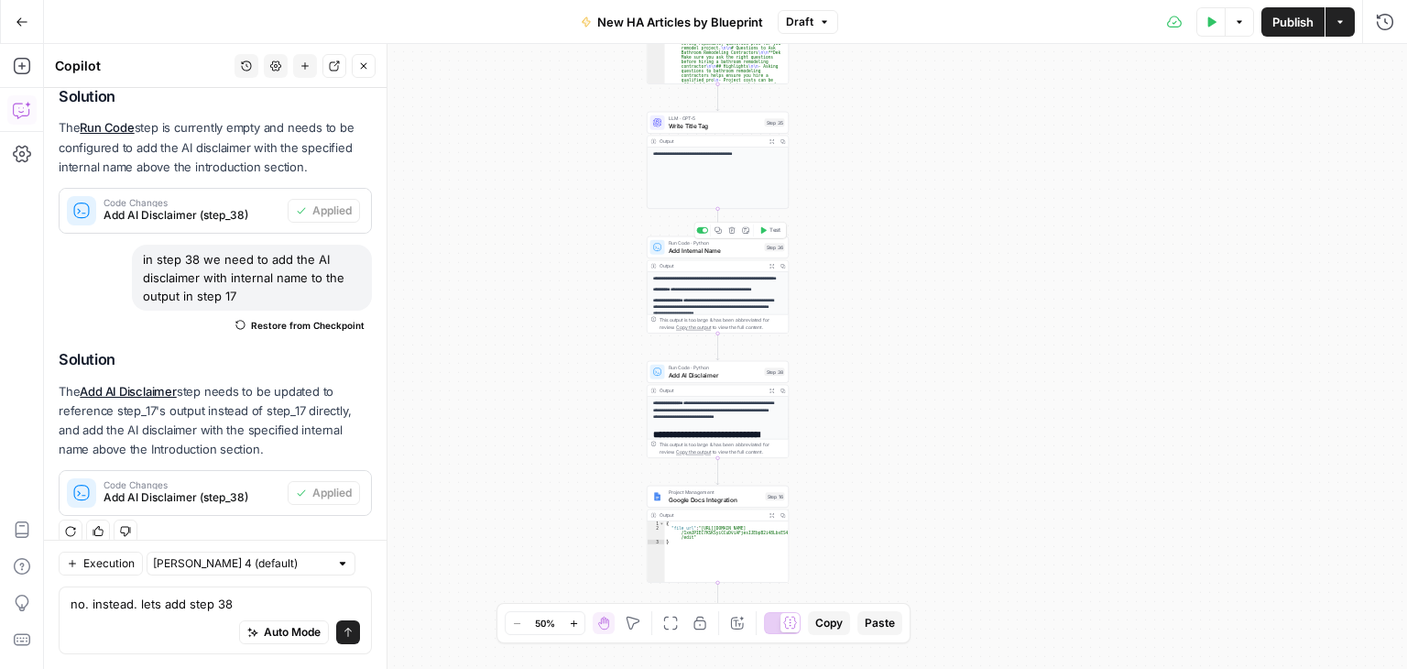
click at [704, 247] on span "Add Internal Name" at bounding box center [715, 249] width 93 height 9
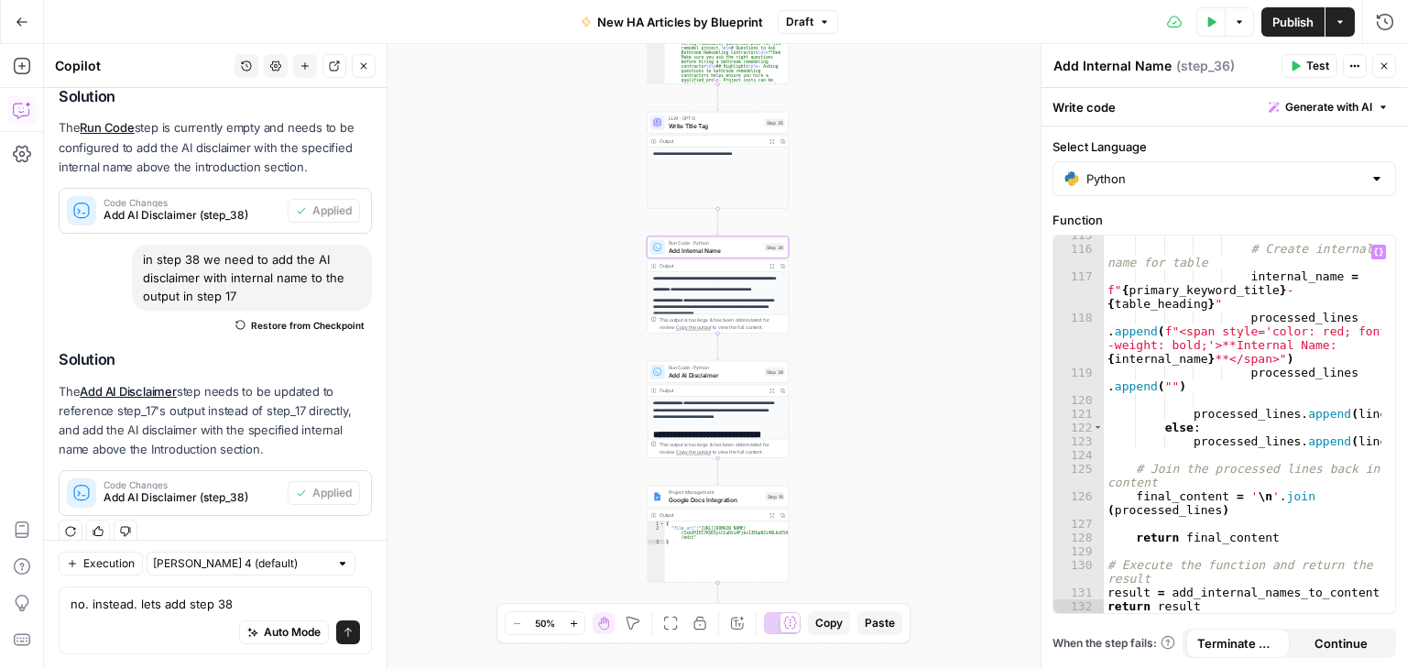
scroll to position [2563, 0]
click at [1385, 67] on icon "button" at bounding box center [1383, 65] width 11 height 11
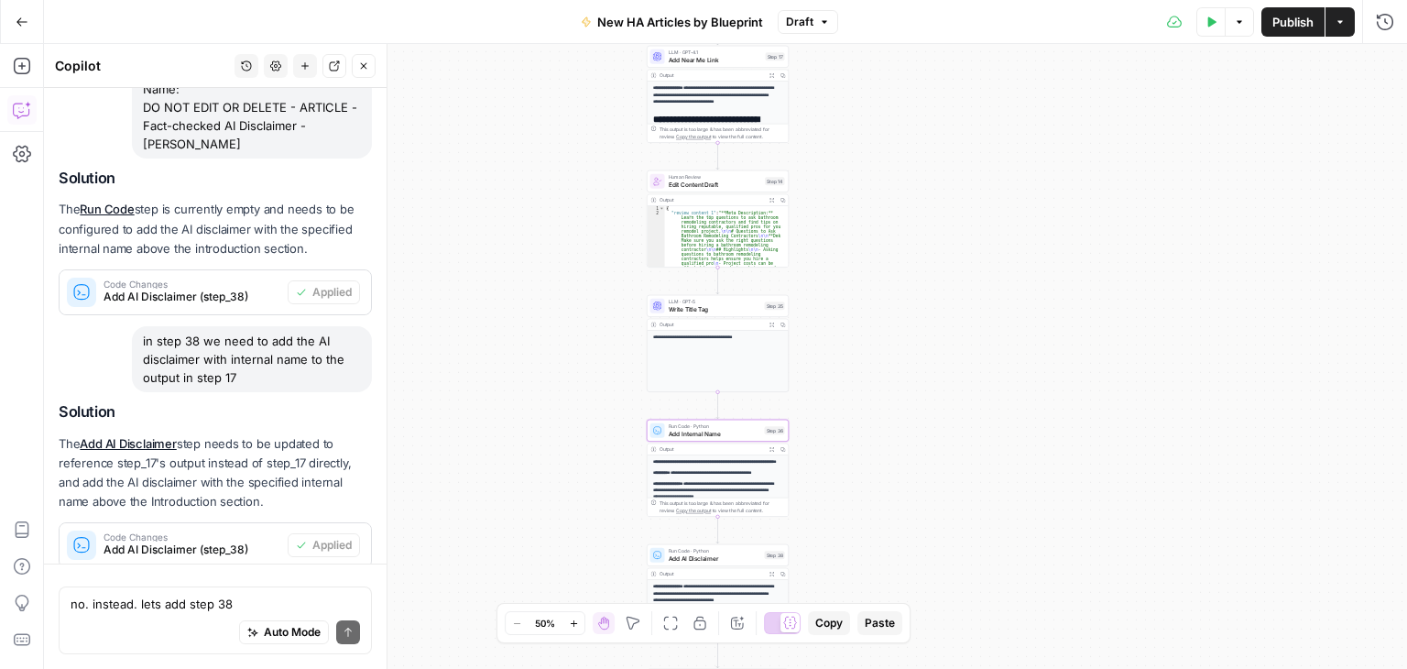
scroll to position [674, 0]
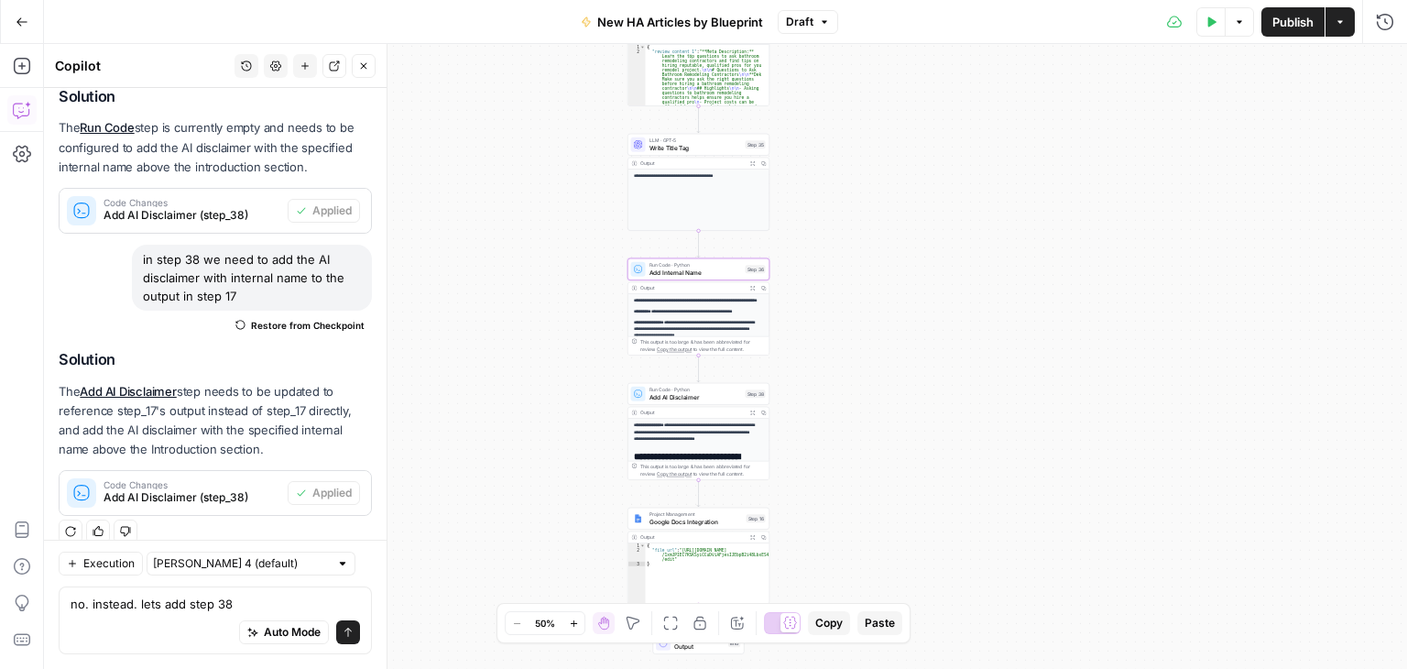
drag, startPoint x: 956, startPoint y: 395, endPoint x: 937, endPoint y: 96, distance: 299.2
click at [937, 96] on div "**********" at bounding box center [725, 356] width 1363 height 625
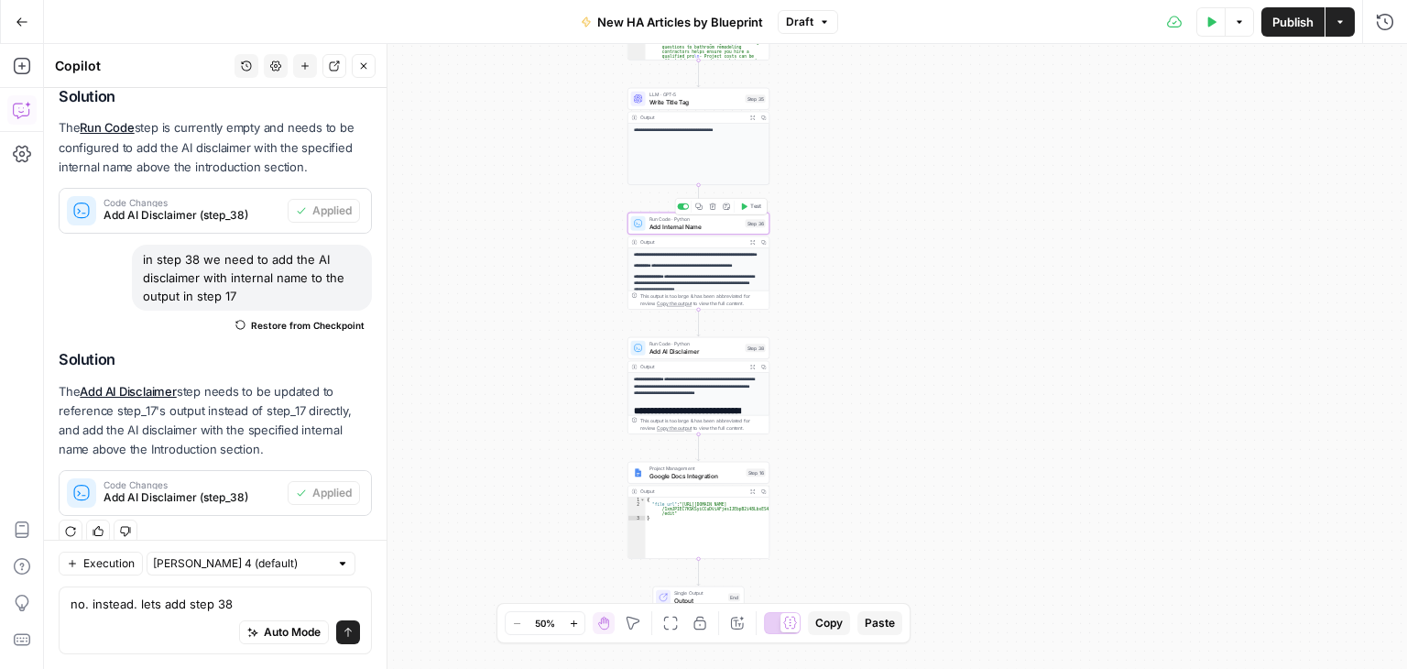
click at [724, 225] on span "Add Internal Name" at bounding box center [695, 226] width 93 height 9
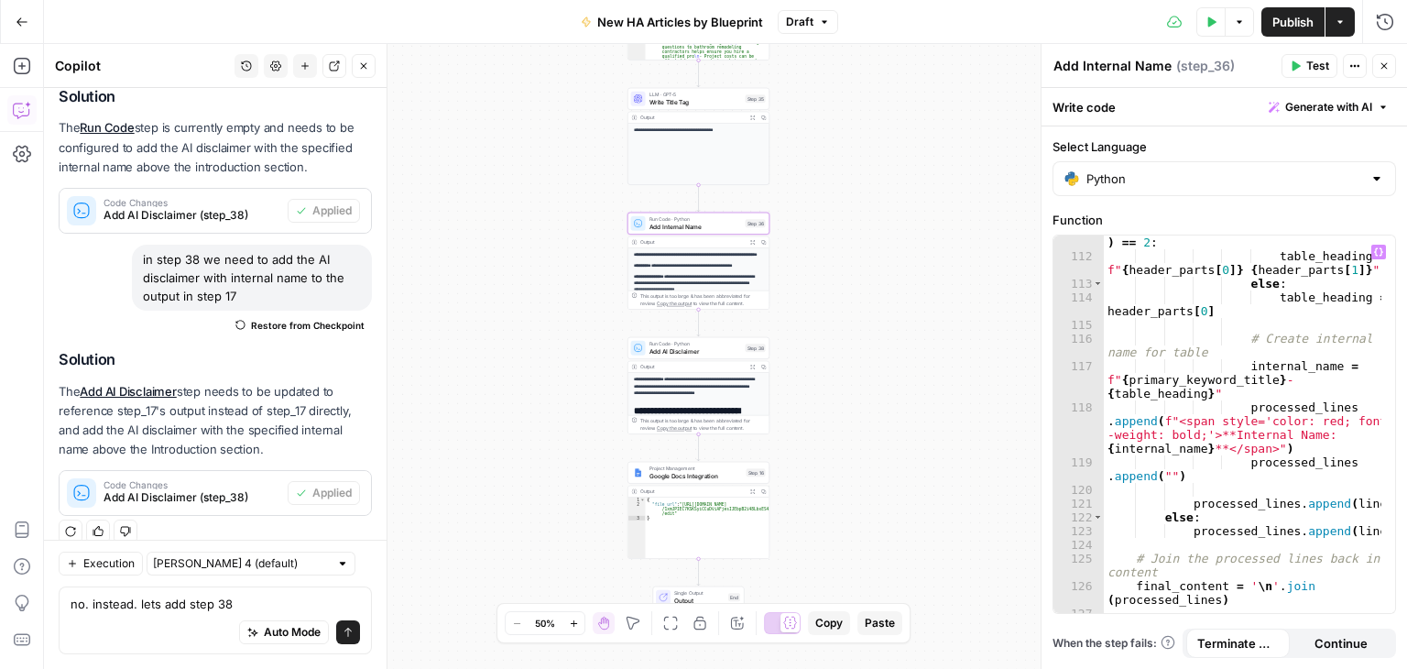
scroll to position [2563, 0]
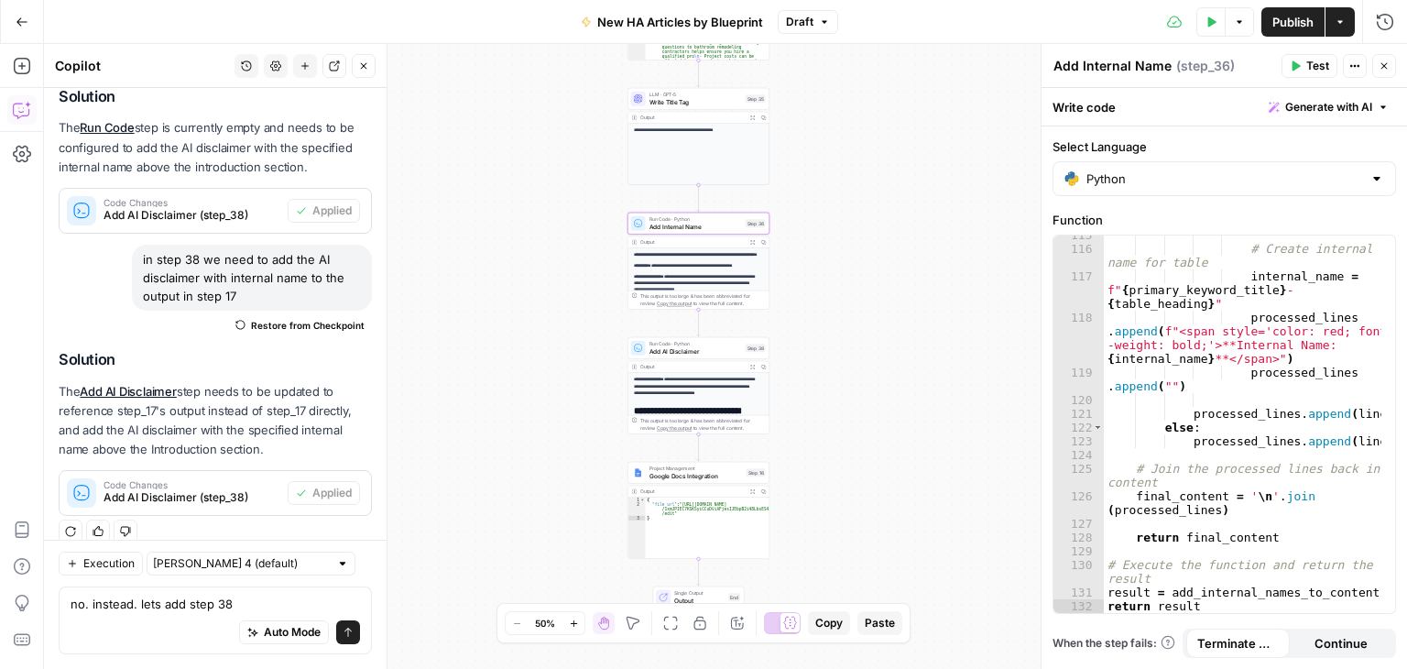
click at [365, 67] on icon "button" at bounding box center [363, 65] width 11 height 11
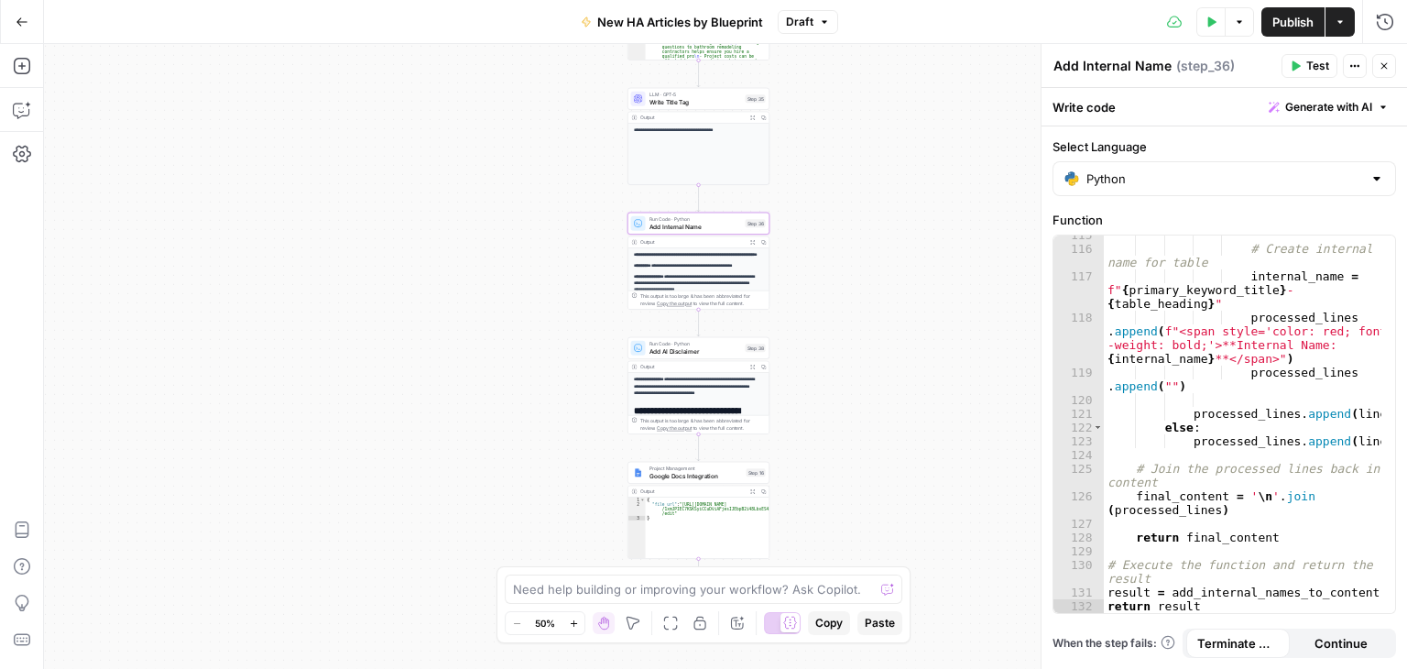
click at [753, 582] on div "Need help building or improving your workflow? Ask Copilot." at bounding box center [703, 588] width 397 height 29
type textarea "i"
click at [569, 619] on icon "button" at bounding box center [574, 623] width 10 height 10
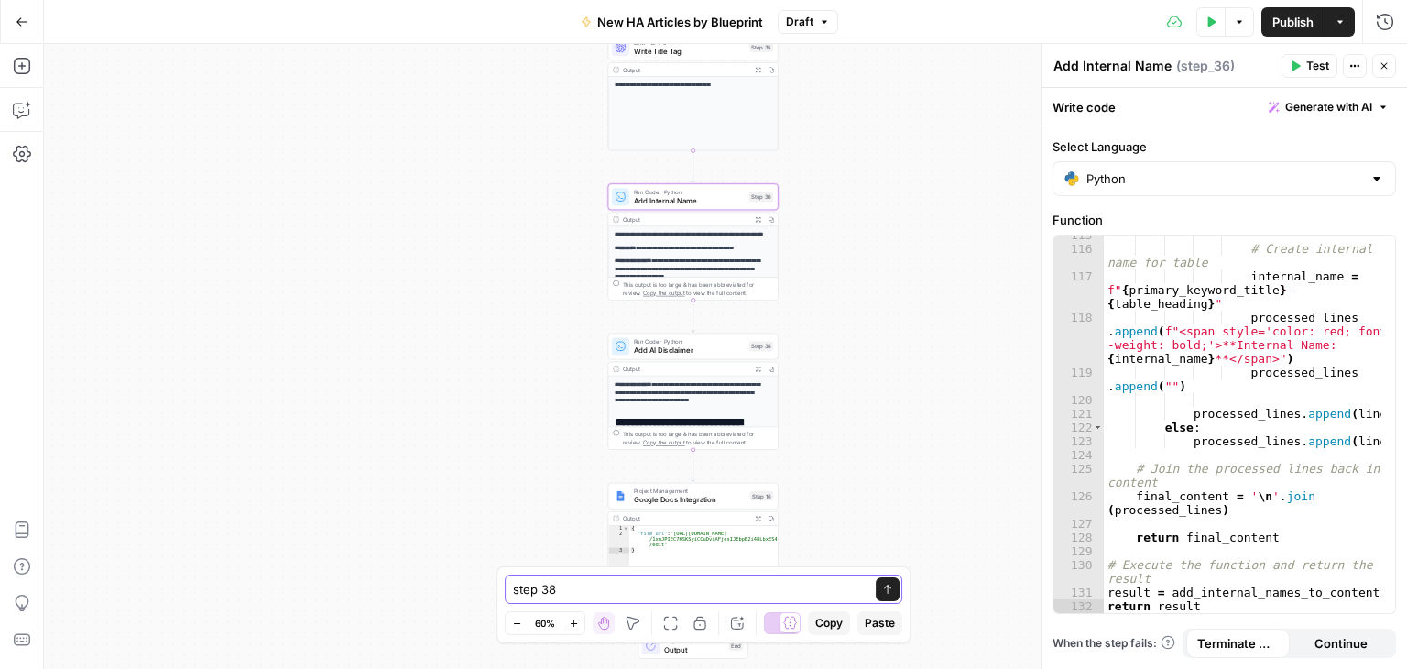
click at [680, 583] on textarea "step 38" at bounding box center [685, 589] width 344 height 18
click at [575, 620] on icon "button" at bounding box center [574, 623] width 10 height 10
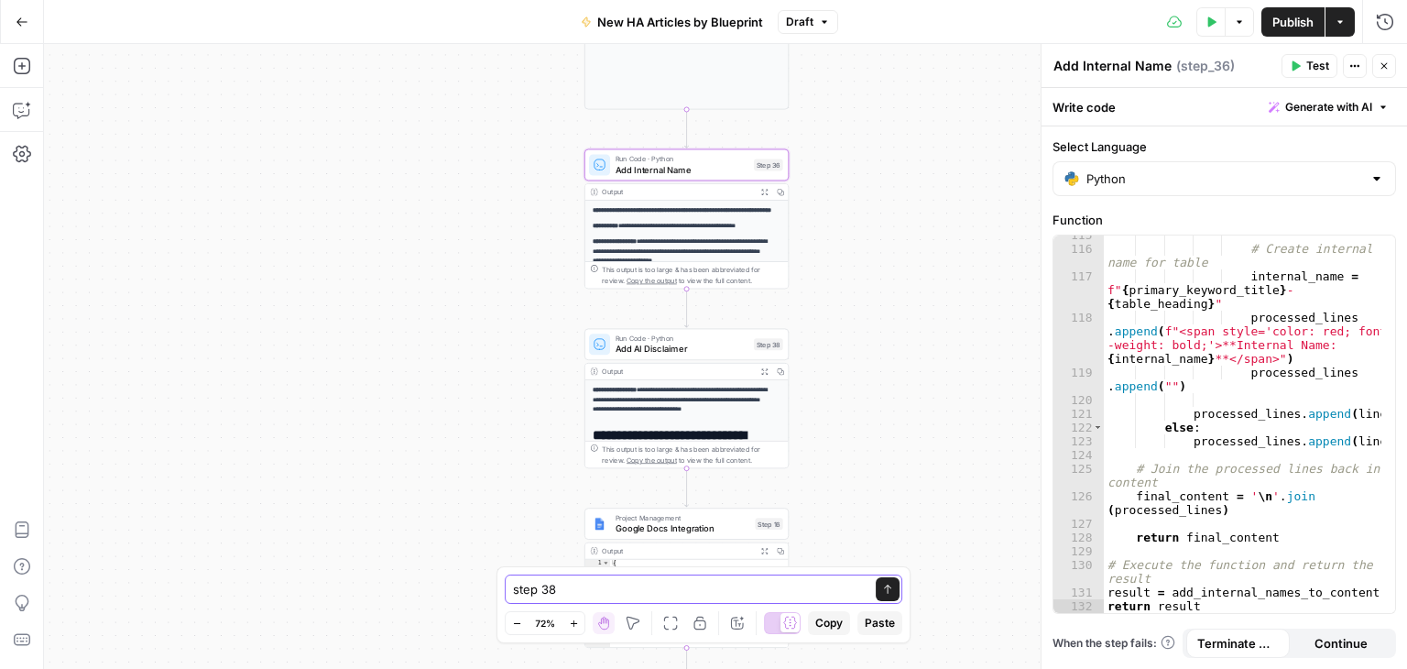
click at [659, 589] on textarea "step 38" at bounding box center [685, 589] width 344 height 18
click at [780, 581] on textarea "step 38 output should add to step 36 ouput" at bounding box center [685, 589] width 344 height 18
click at [856, 583] on textarea "In step 38, the step 38 output should add to step 36 output" at bounding box center [685, 589] width 344 height 18
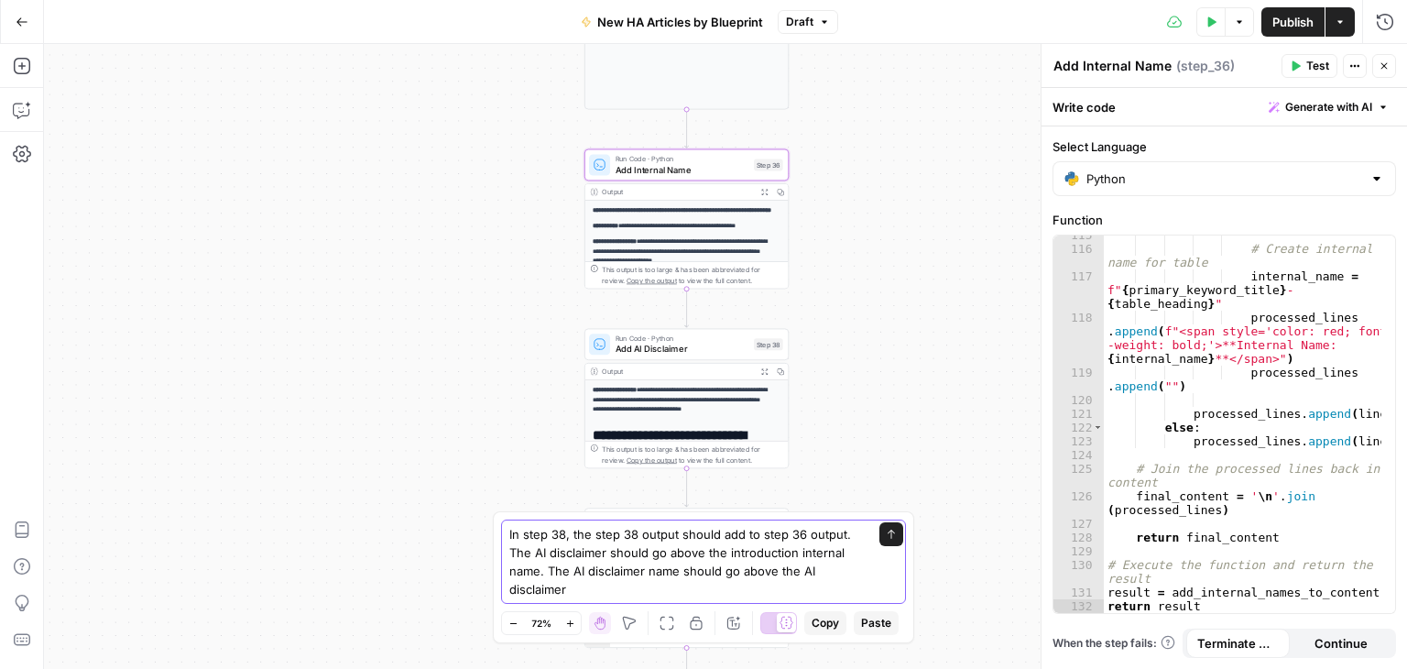
type textarea "In step 38, the step 38 output should add to step 36 output. The AI disclaimer …"
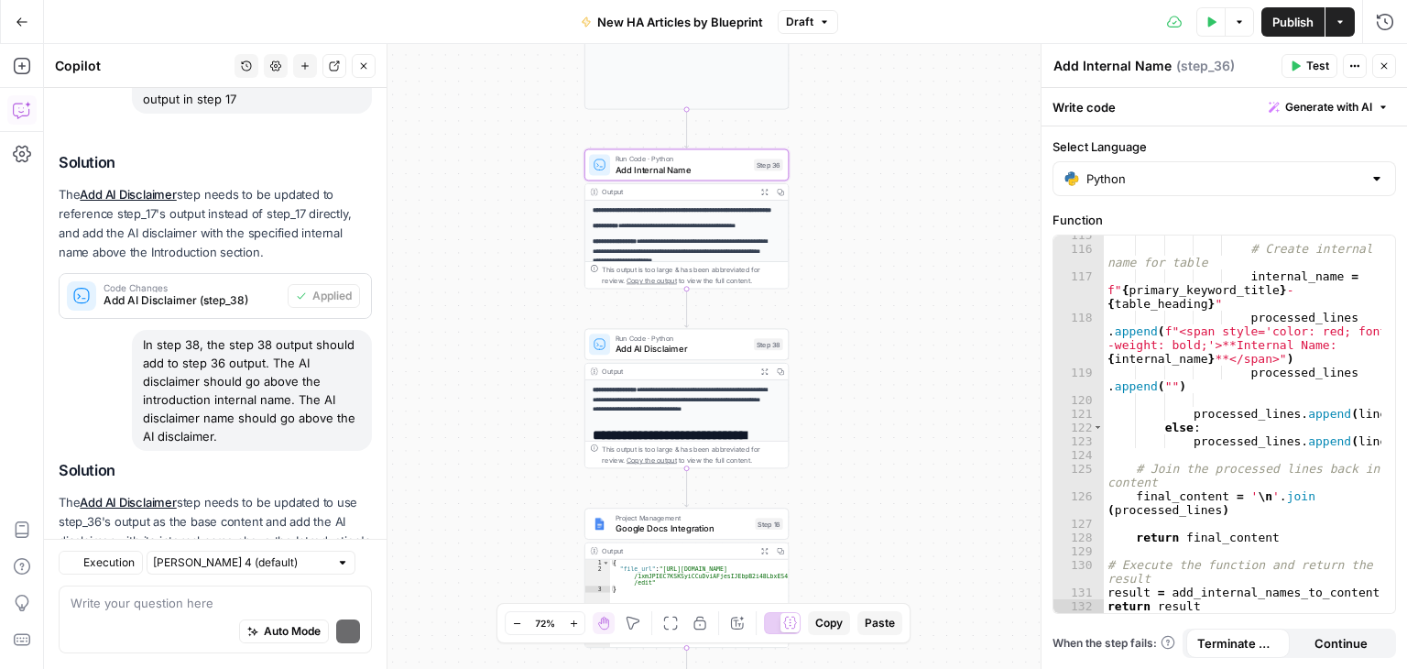
scroll to position [982, 0]
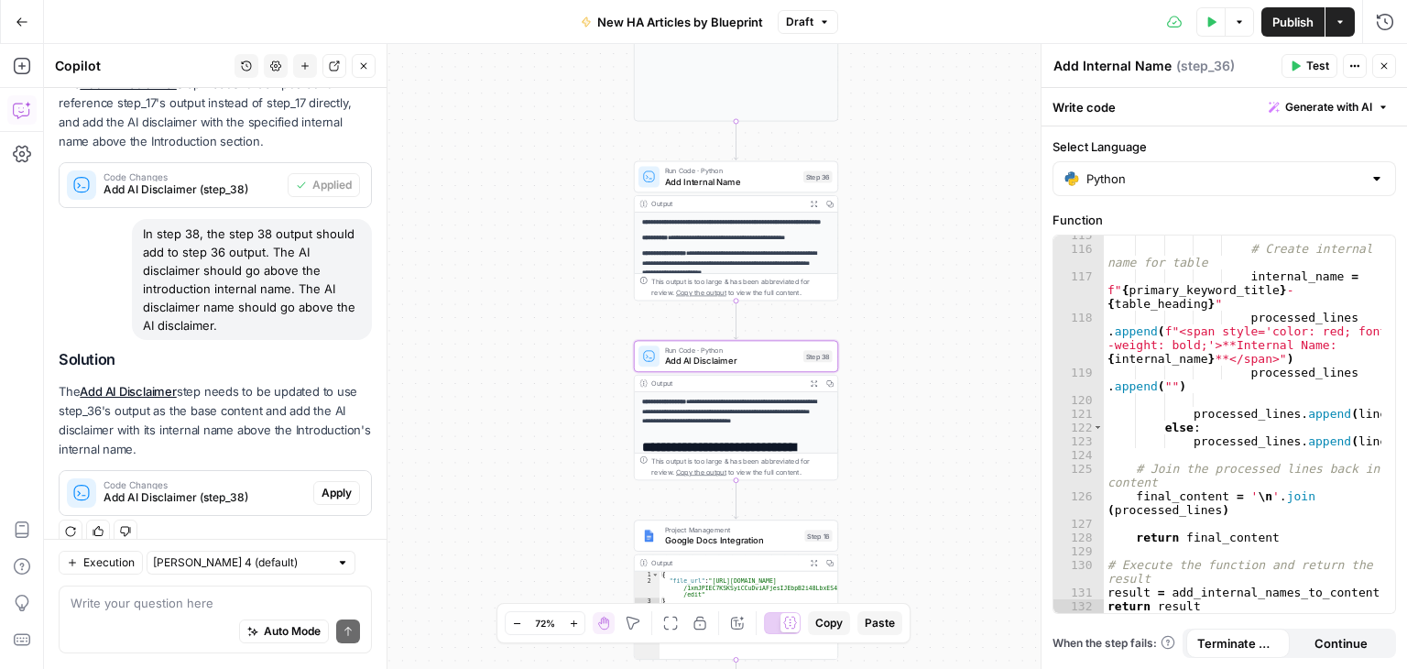
click at [313, 481] on button "Apply" at bounding box center [336, 493] width 47 height 24
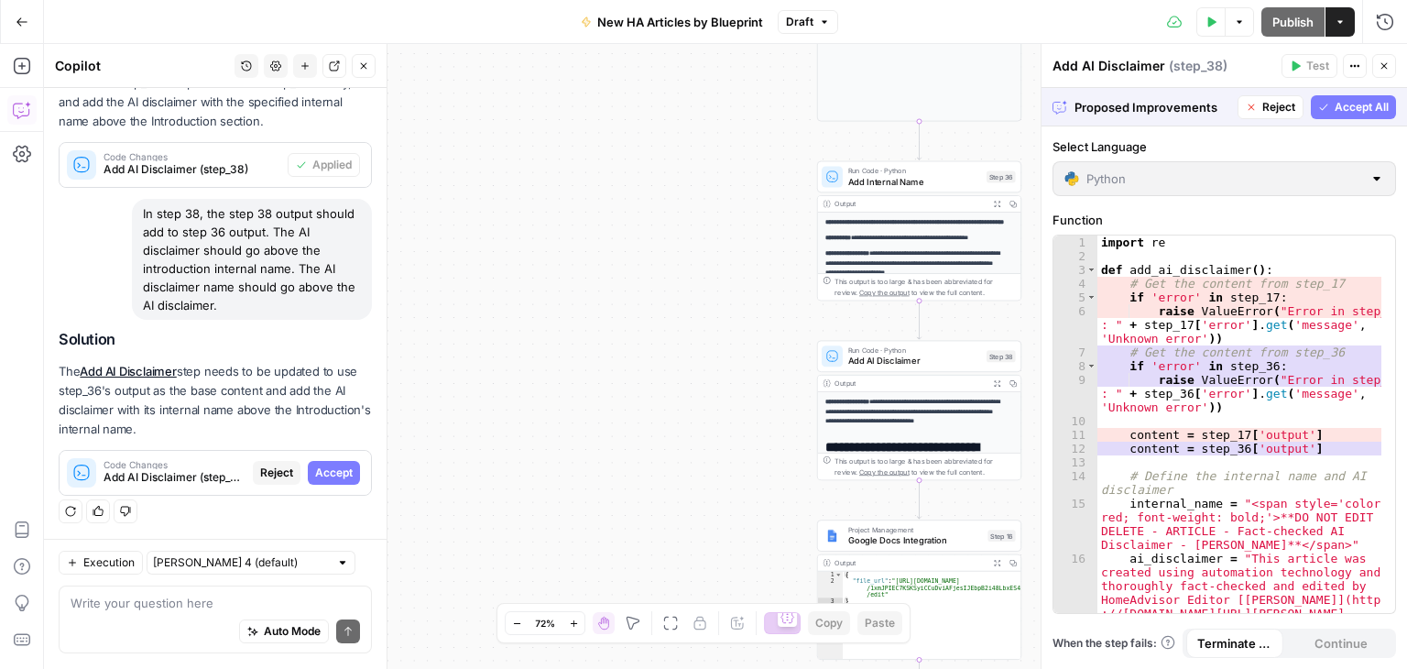
scroll to position [923, 0]
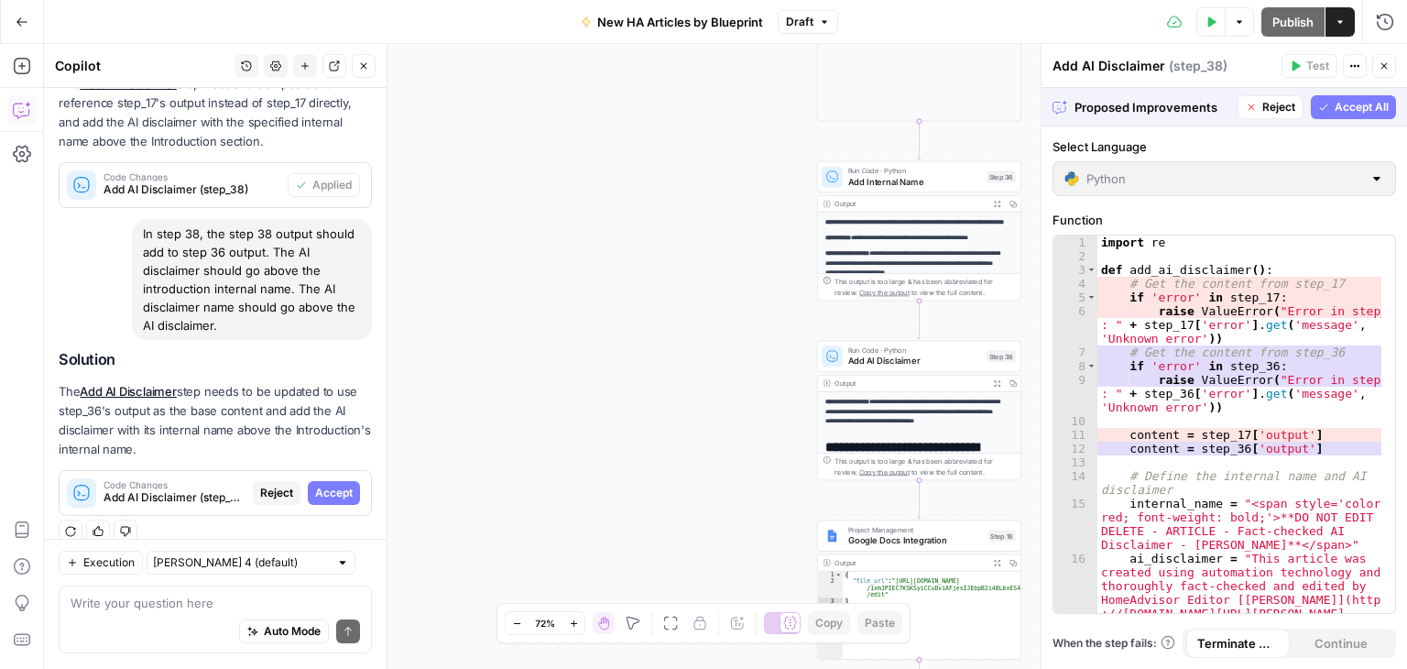
click at [1365, 110] on span "Accept All" at bounding box center [1361, 107] width 54 height 16
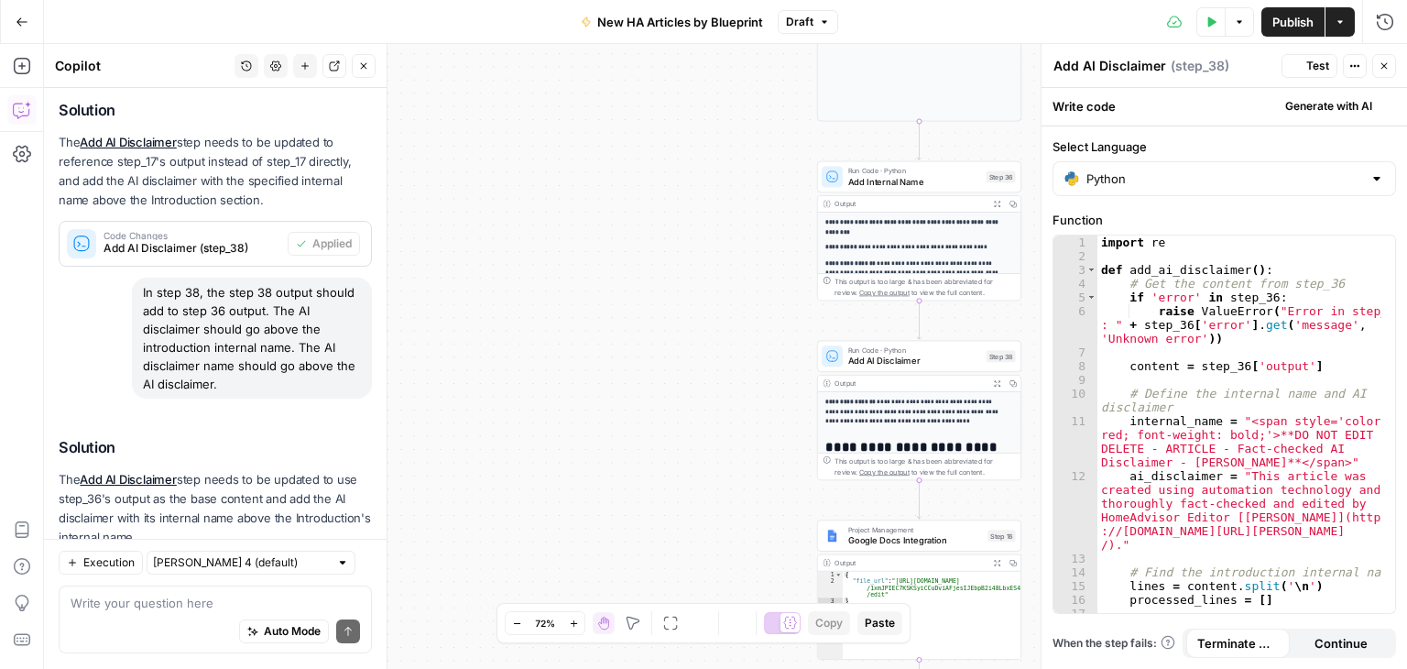
scroll to position [1011, 0]
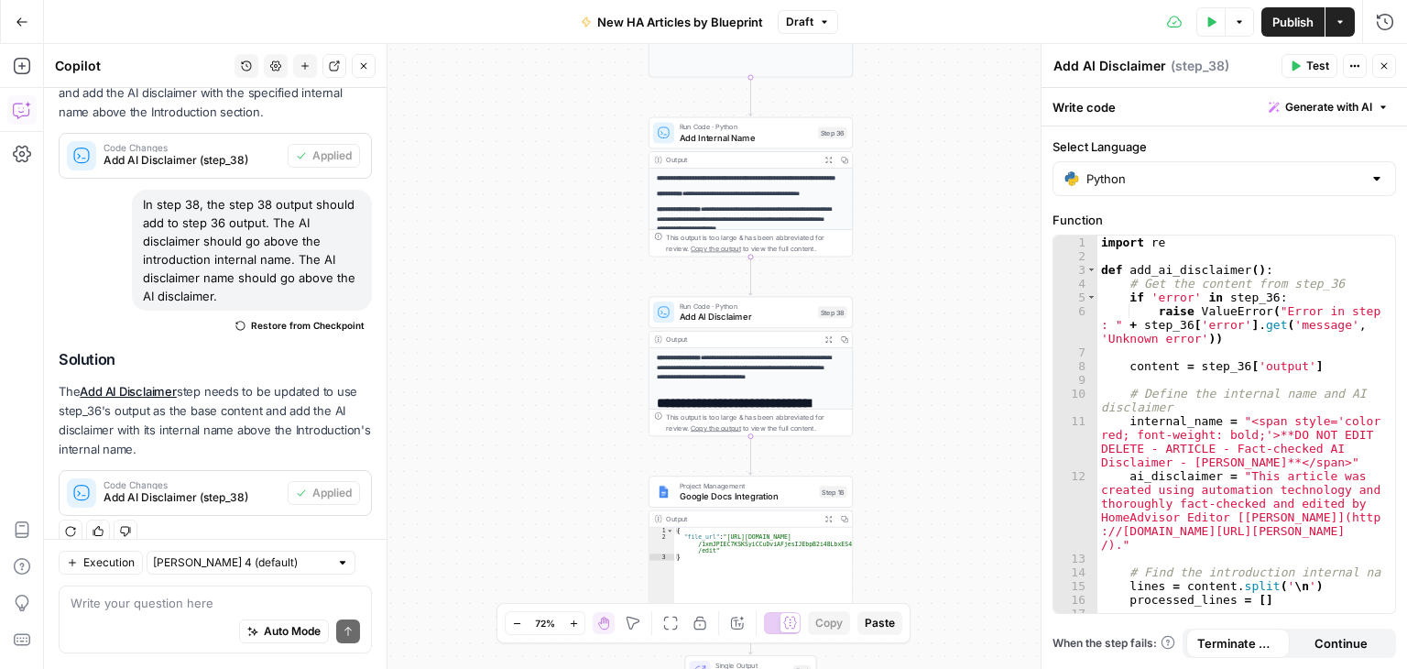
drag, startPoint x: 669, startPoint y: 257, endPoint x: 500, endPoint y: 213, distance: 174.2
click at [500, 213] on div "**********" at bounding box center [725, 356] width 1363 height 625
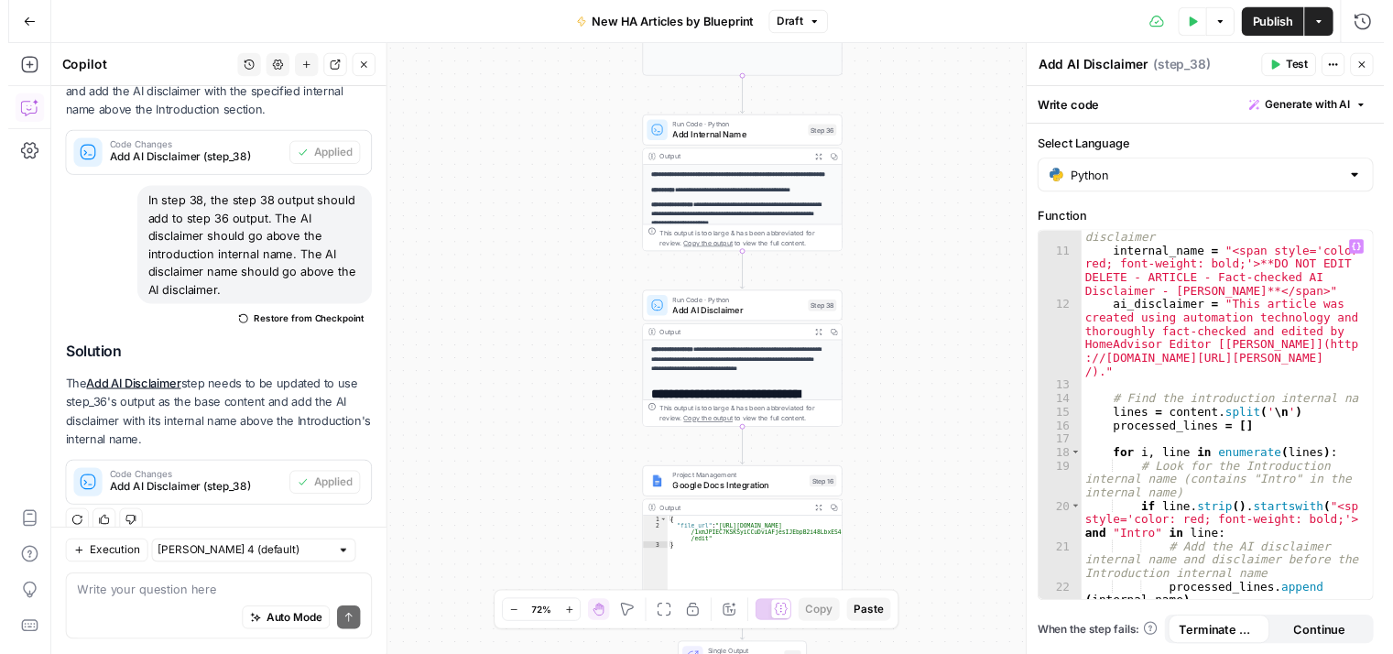
scroll to position [275, 0]
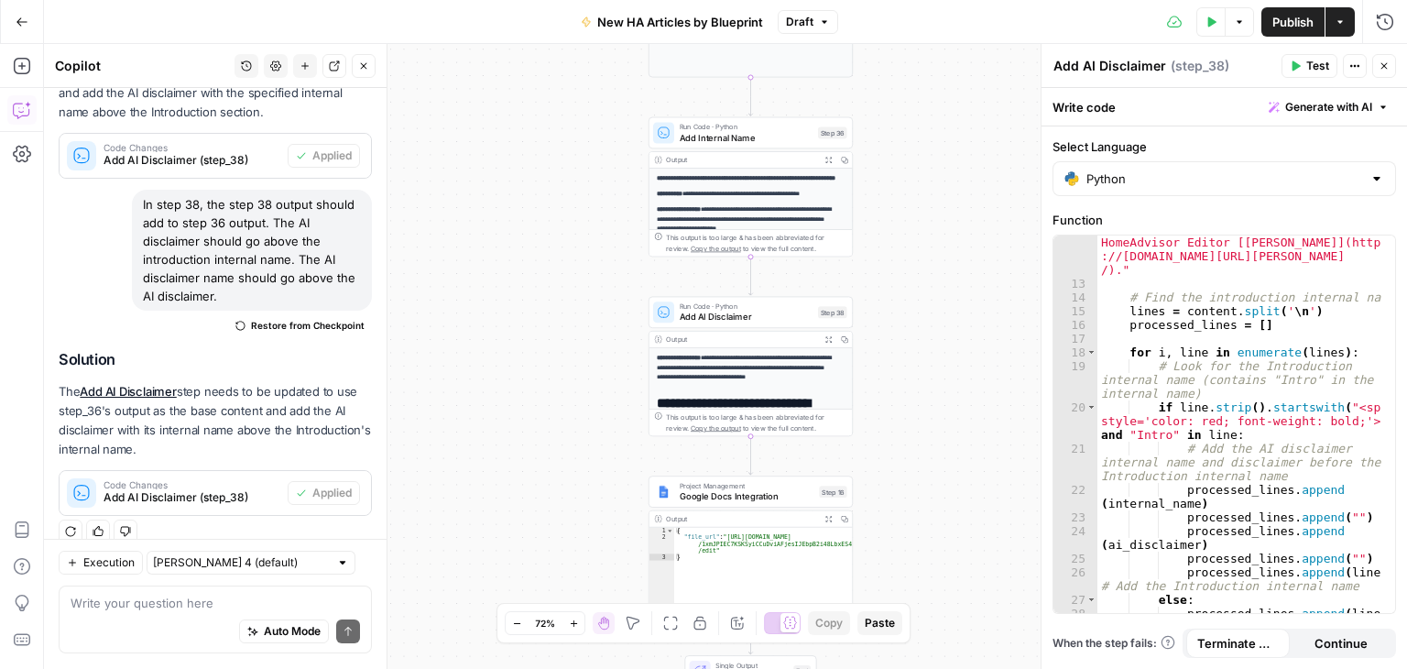
click at [1310, 58] on span "Test" at bounding box center [1317, 66] width 23 height 16
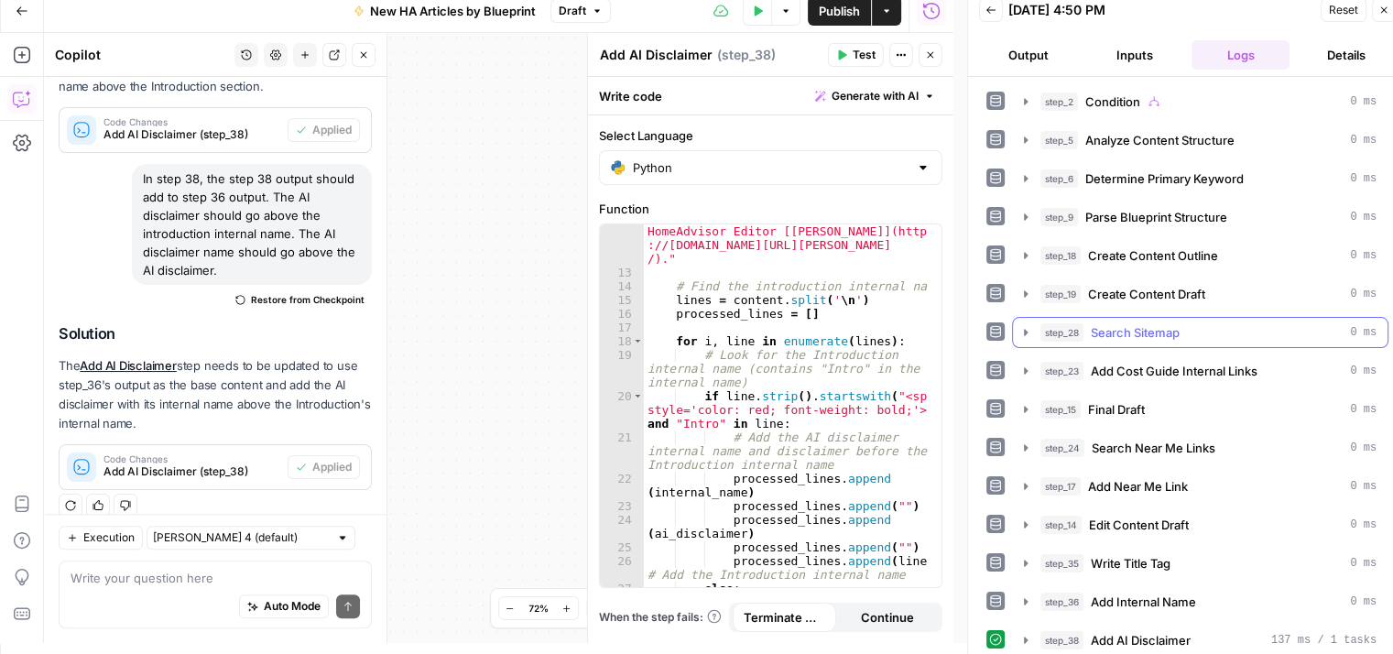
scroll to position [15, 0]
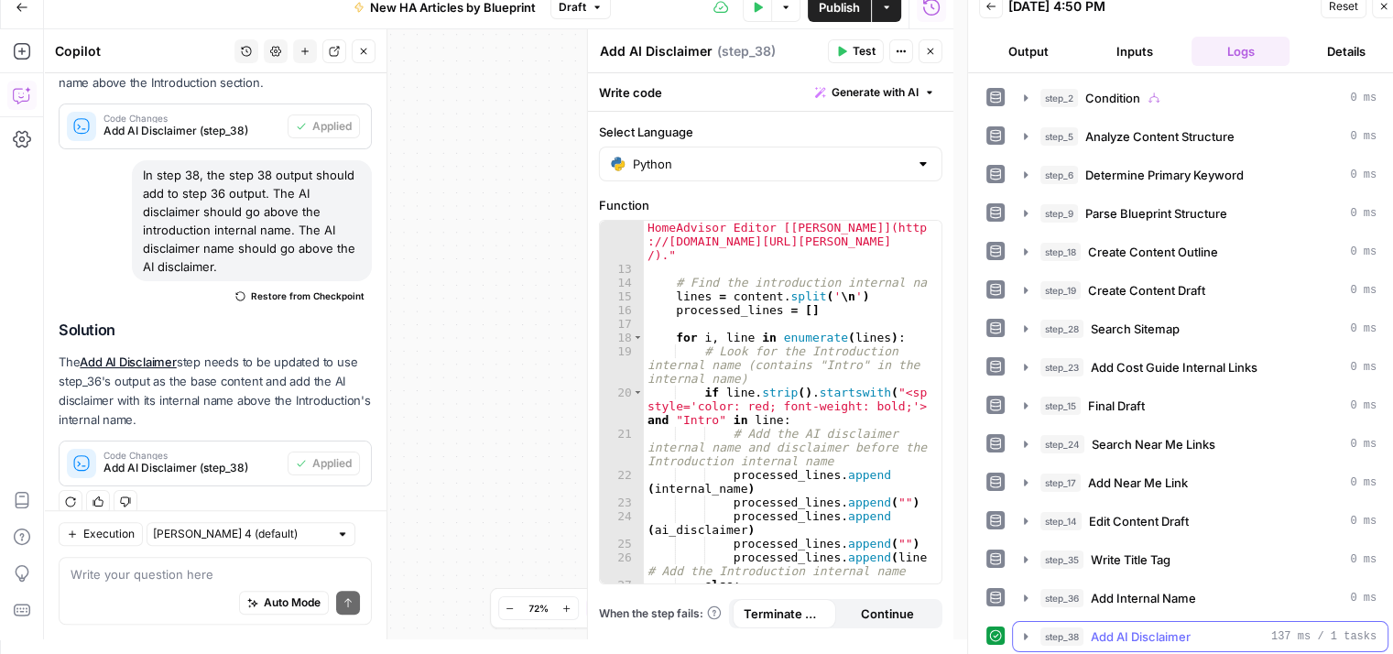
click at [1022, 635] on icon "button" at bounding box center [1025, 636] width 15 height 15
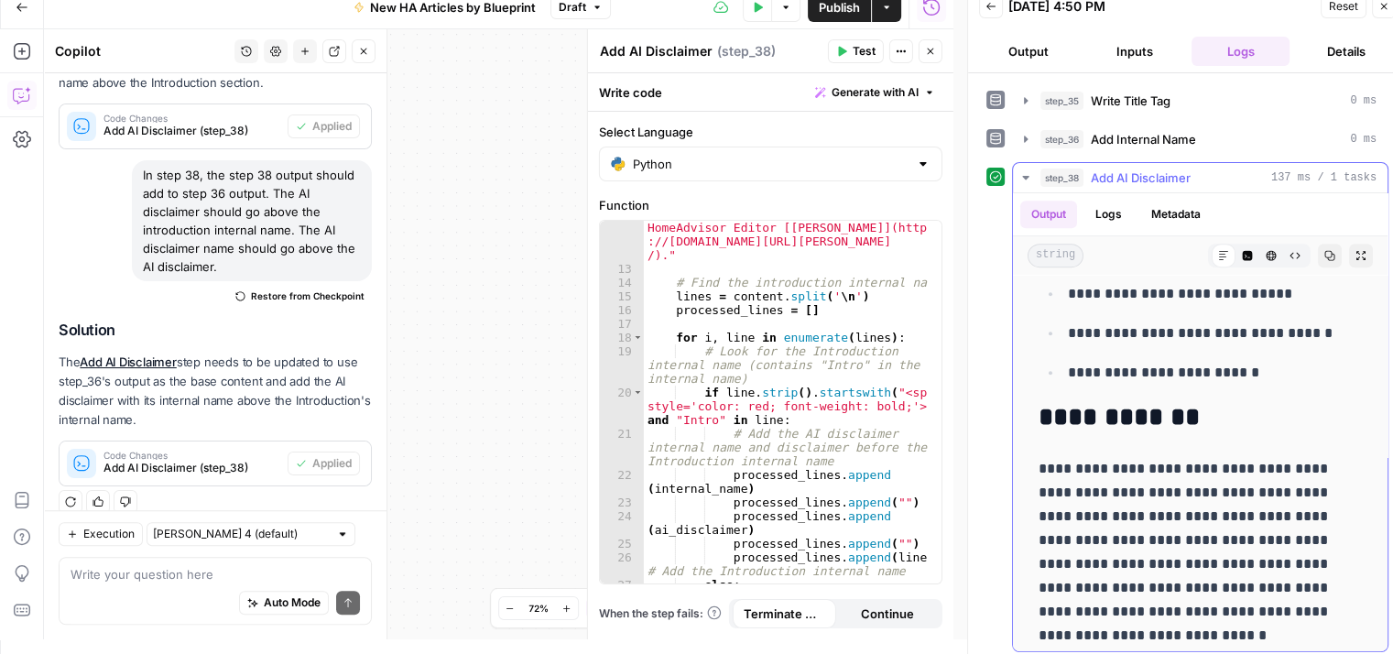
scroll to position [1137, 0]
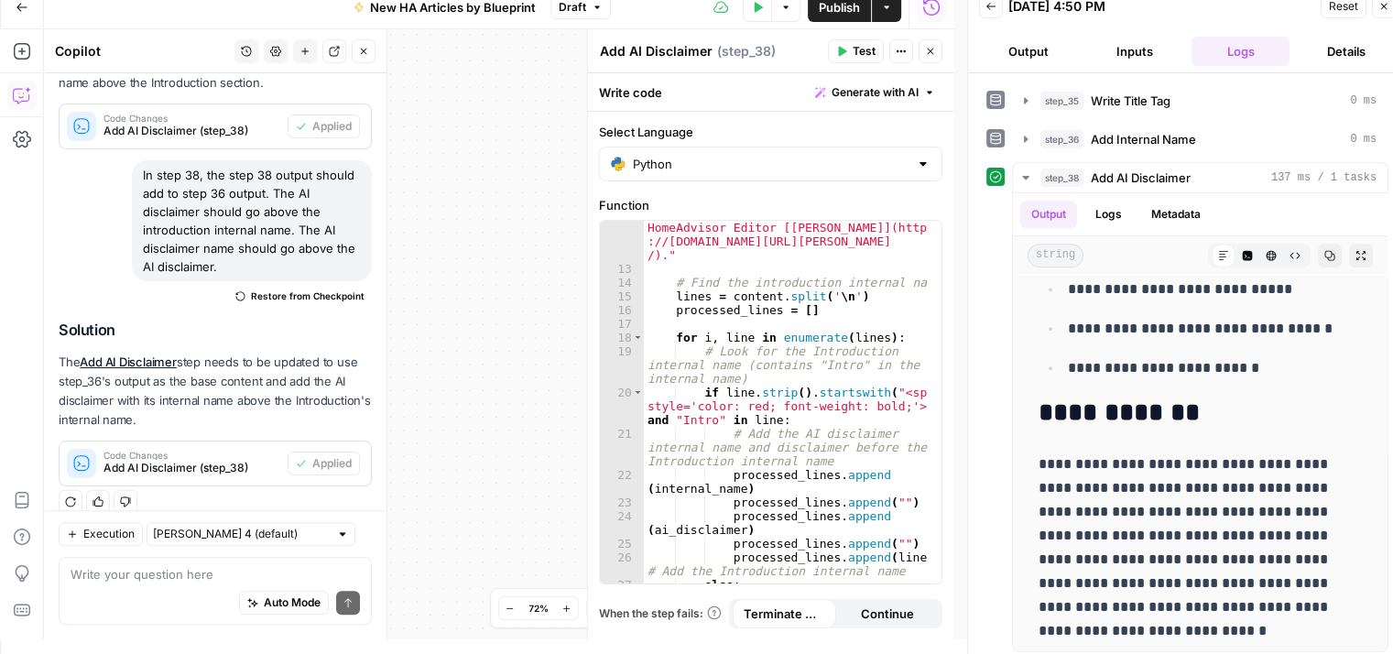
click at [298, 572] on div "Auto Mode will automatically modify and execute the workflow" at bounding box center [270, 557] width 268 height 37
click at [122, 574] on textarea at bounding box center [215, 574] width 289 height 18
type textarea "the disclaimer is missing in the step 38 ouput"
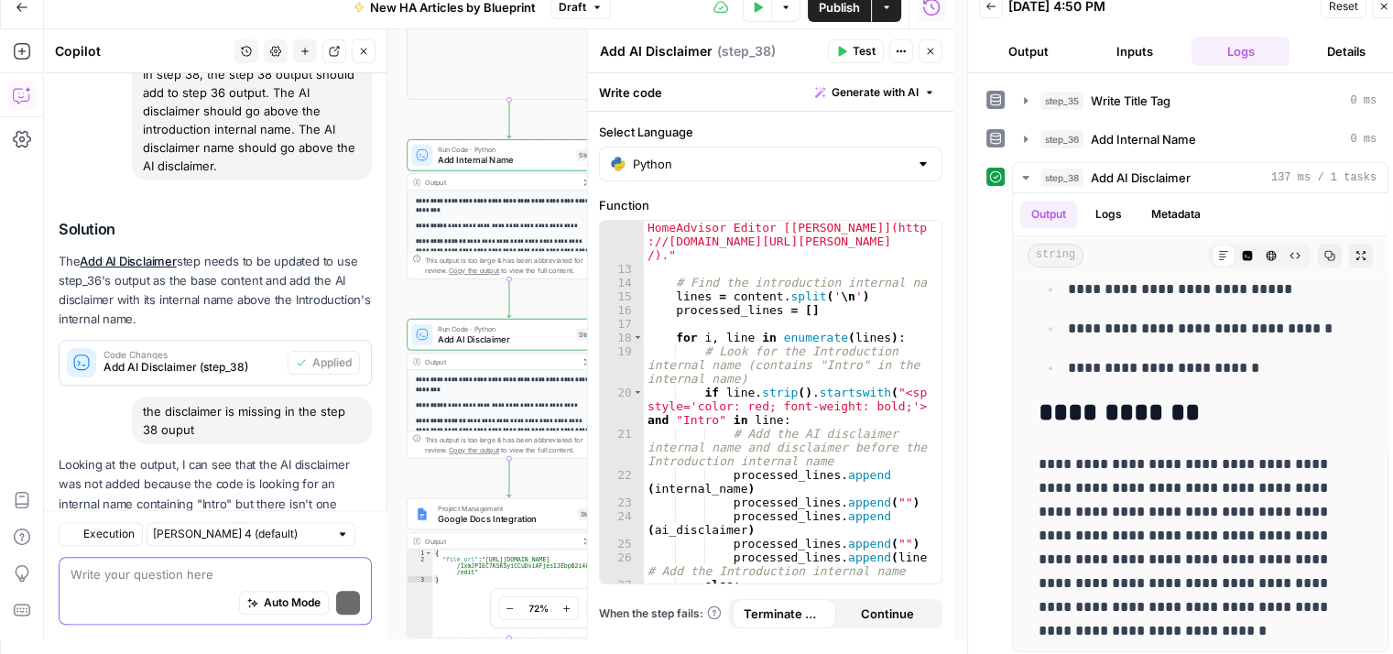
scroll to position [1268, 0]
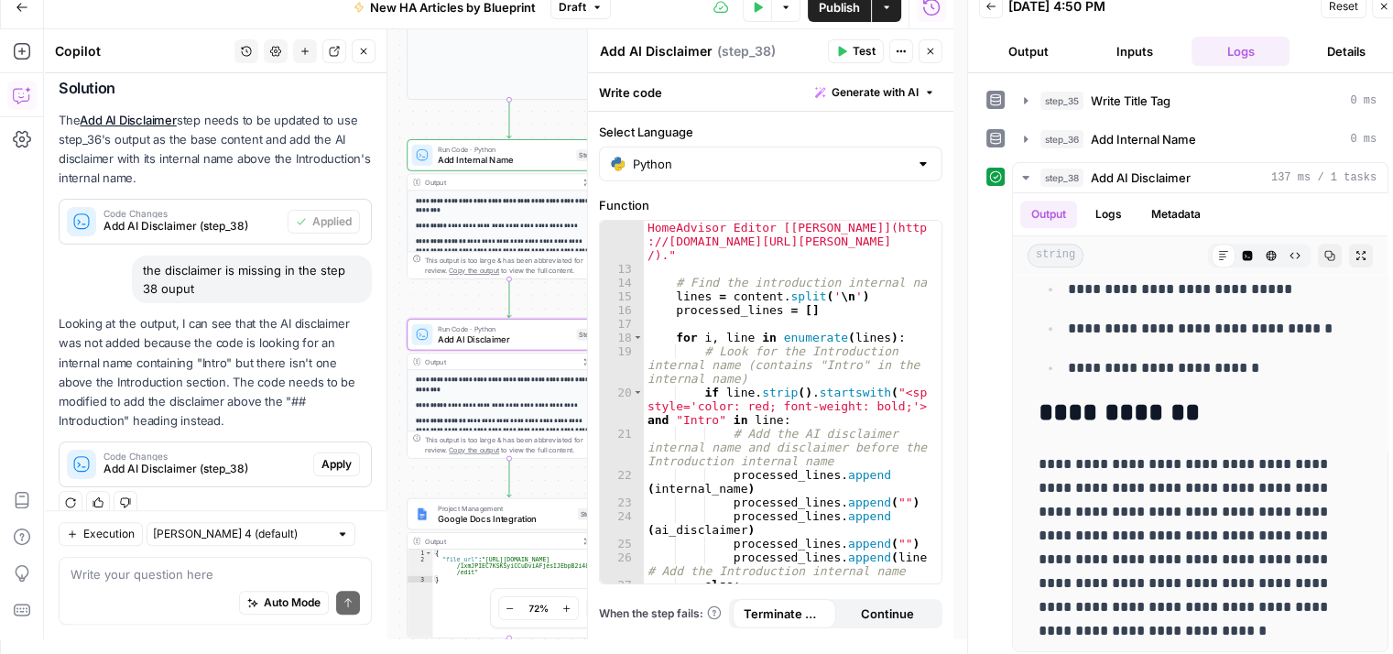
click at [321, 456] on span "Apply" at bounding box center [336, 464] width 30 height 16
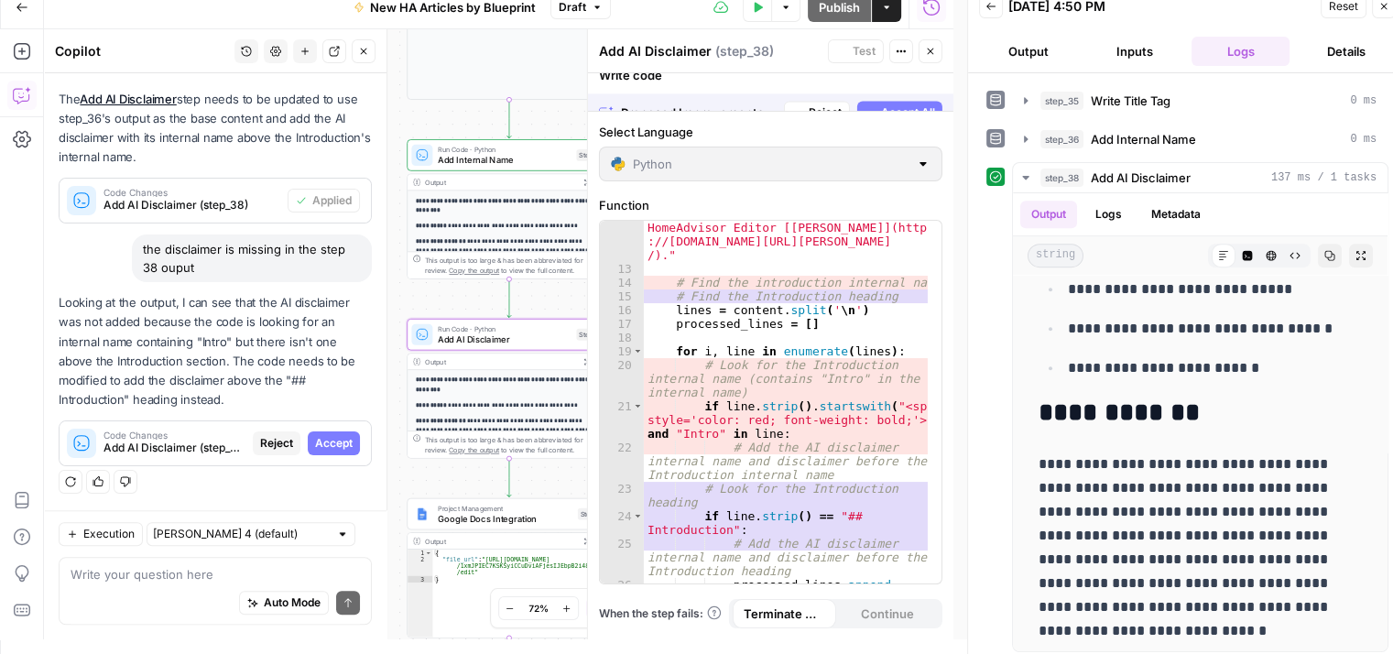
scroll to position [1180, 0]
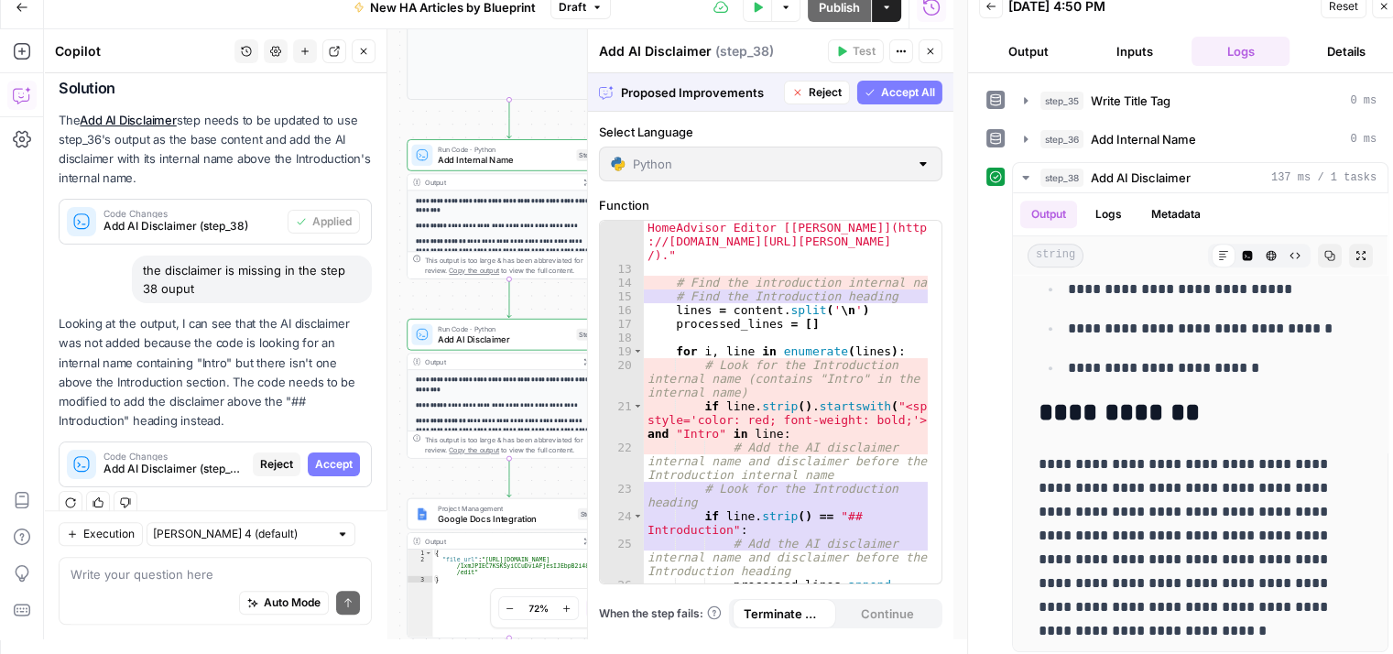
click at [890, 92] on span "Accept All" at bounding box center [908, 92] width 54 height 16
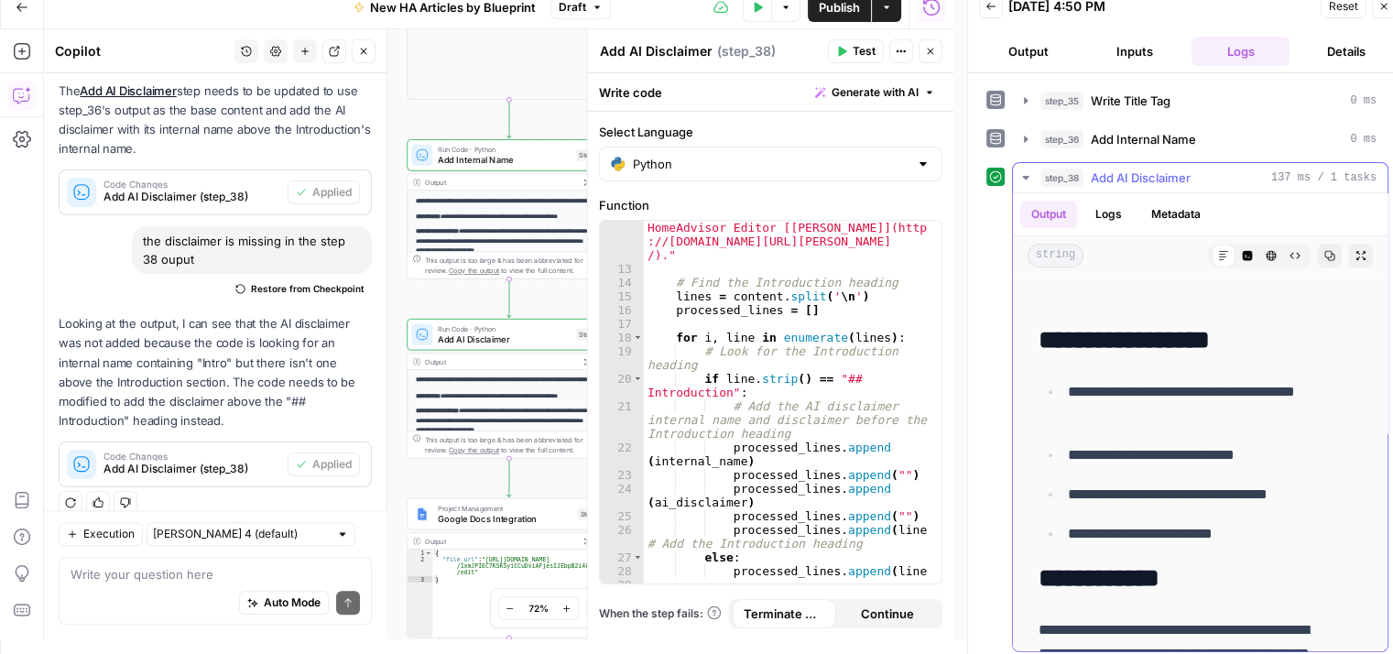
scroll to position [916, 0]
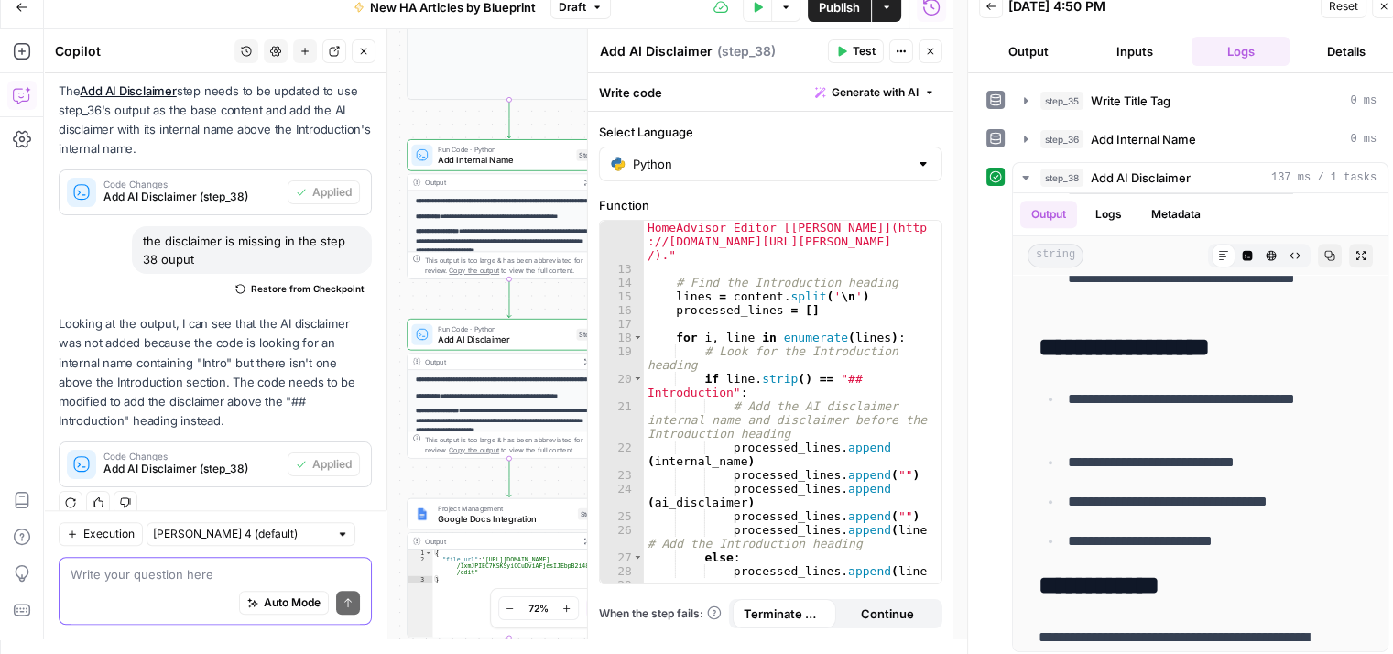
click at [279, 570] on textarea at bounding box center [215, 574] width 289 height 18
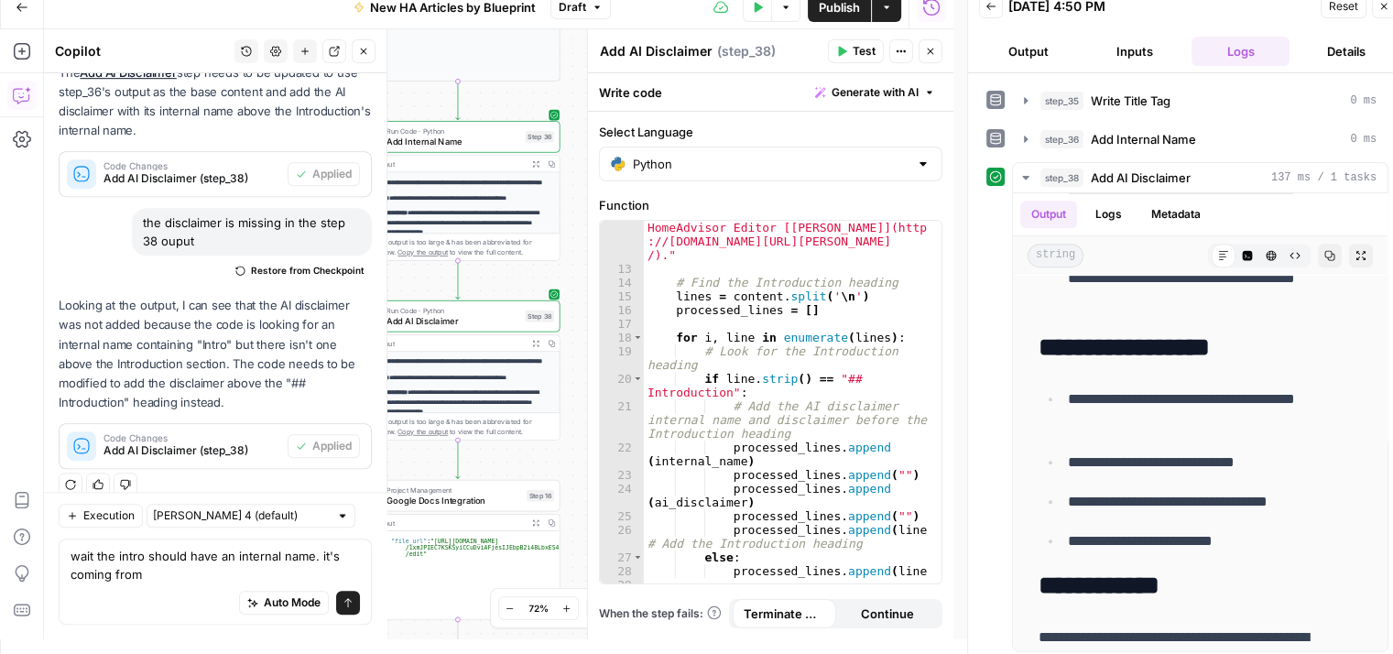
drag, startPoint x: 431, startPoint y: 300, endPoint x: 380, endPoint y: 282, distance: 54.5
click at [380, 282] on body "**********" at bounding box center [696, 312] width 1393 height 654
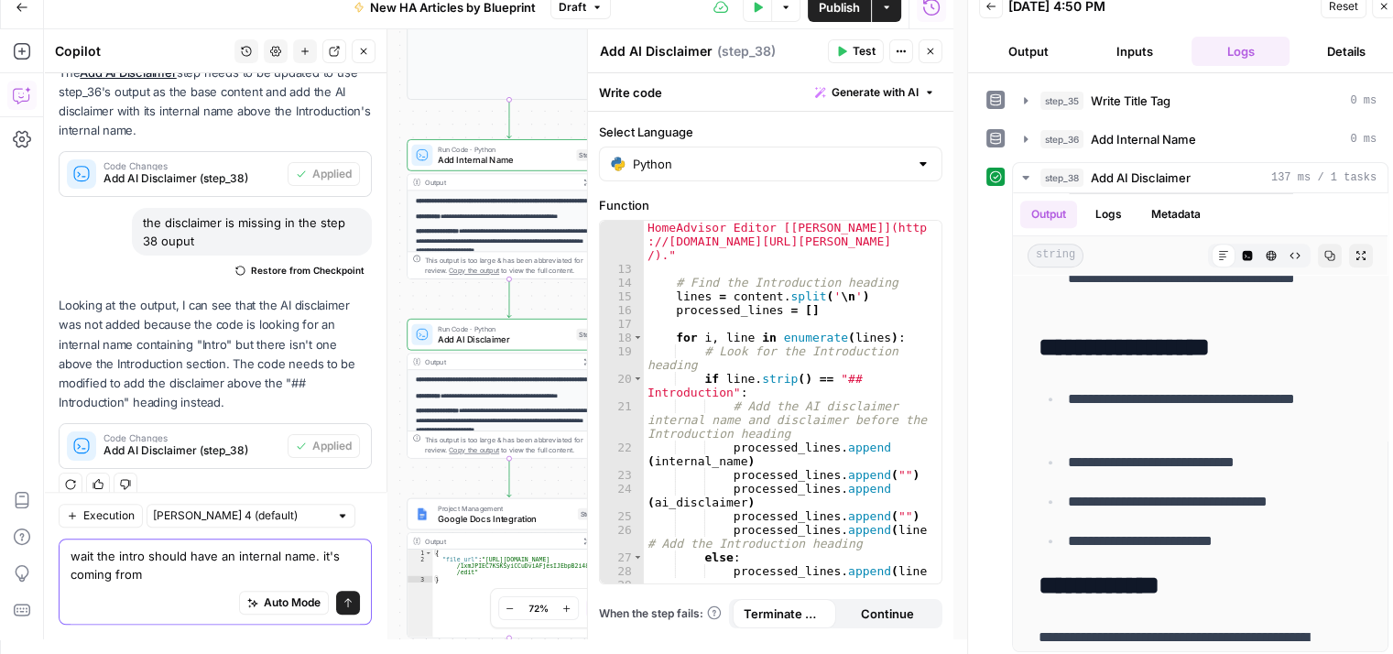
click at [226, 578] on textarea "wait the intro should have an internal name. it's coming from" at bounding box center [215, 565] width 289 height 37
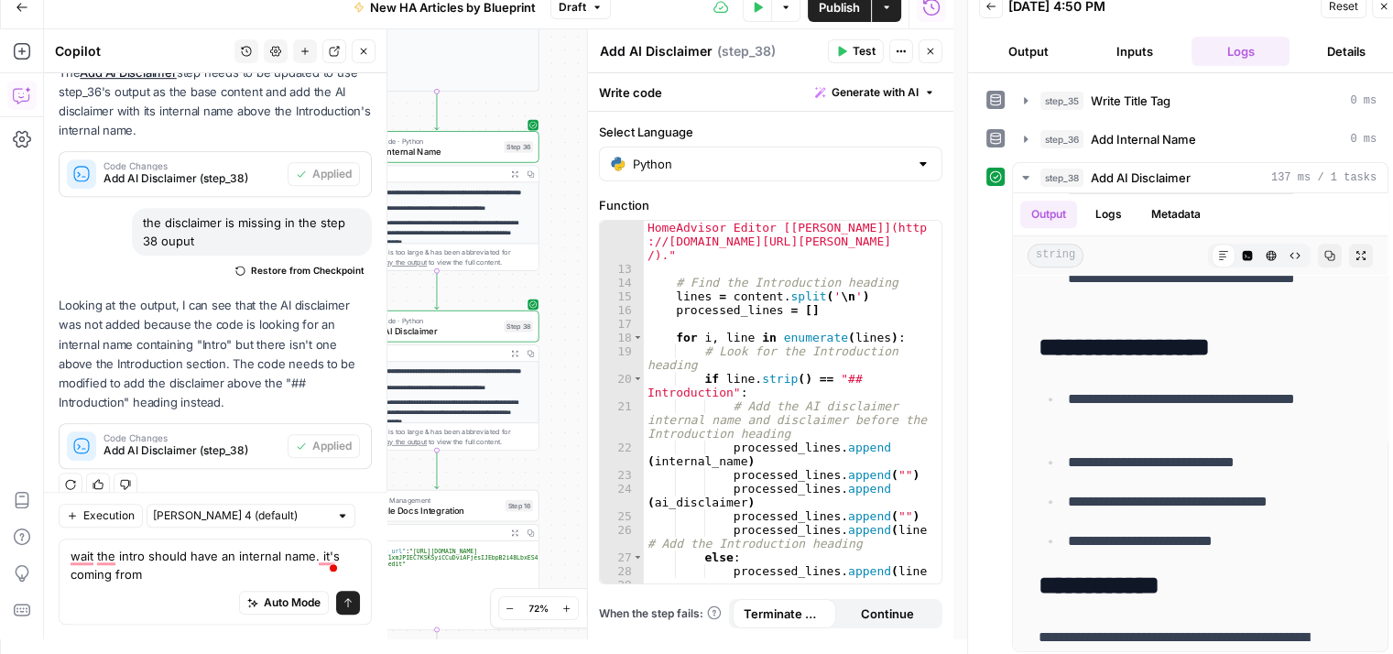
drag, startPoint x: 453, startPoint y: 299, endPoint x: 381, endPoint y: 291, distance: 72.8
click at [381, 291] on body "**********" at bounding box center [696, 312] width 1393 height 654
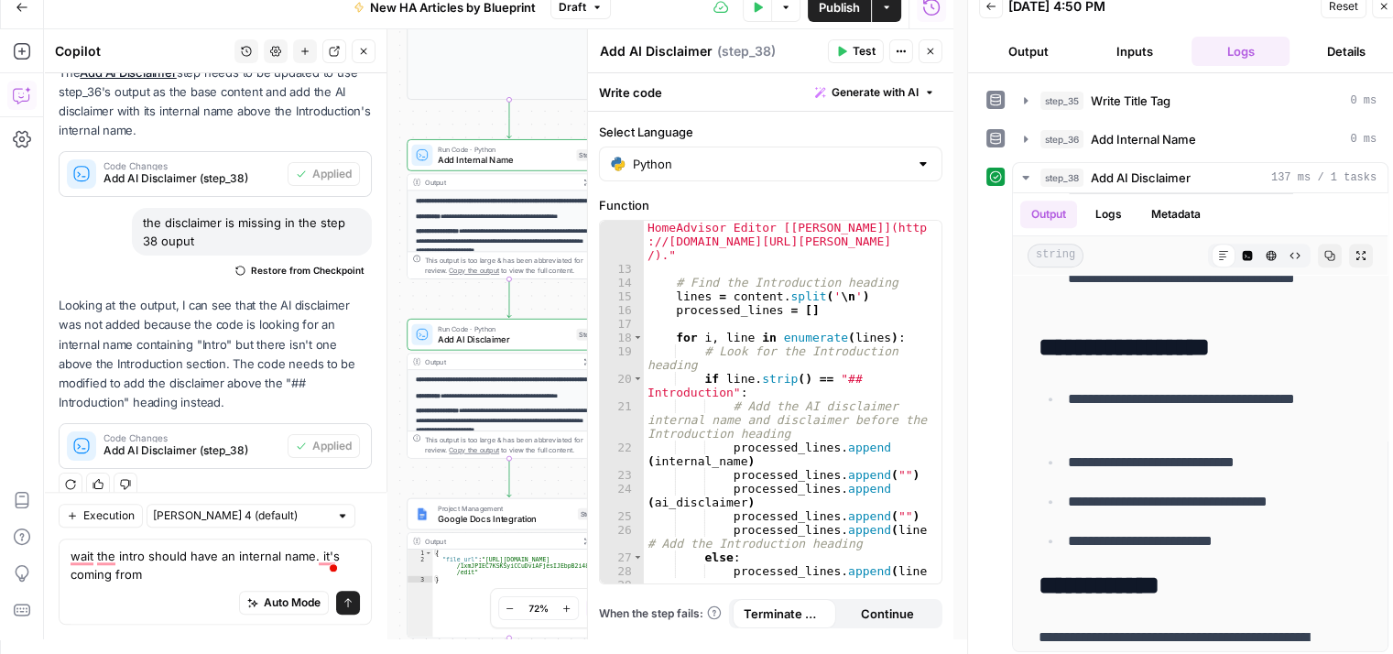
click at [194, 588] on div "Auto Mode Send" at bounding box center [215, 603] width 289 height 40
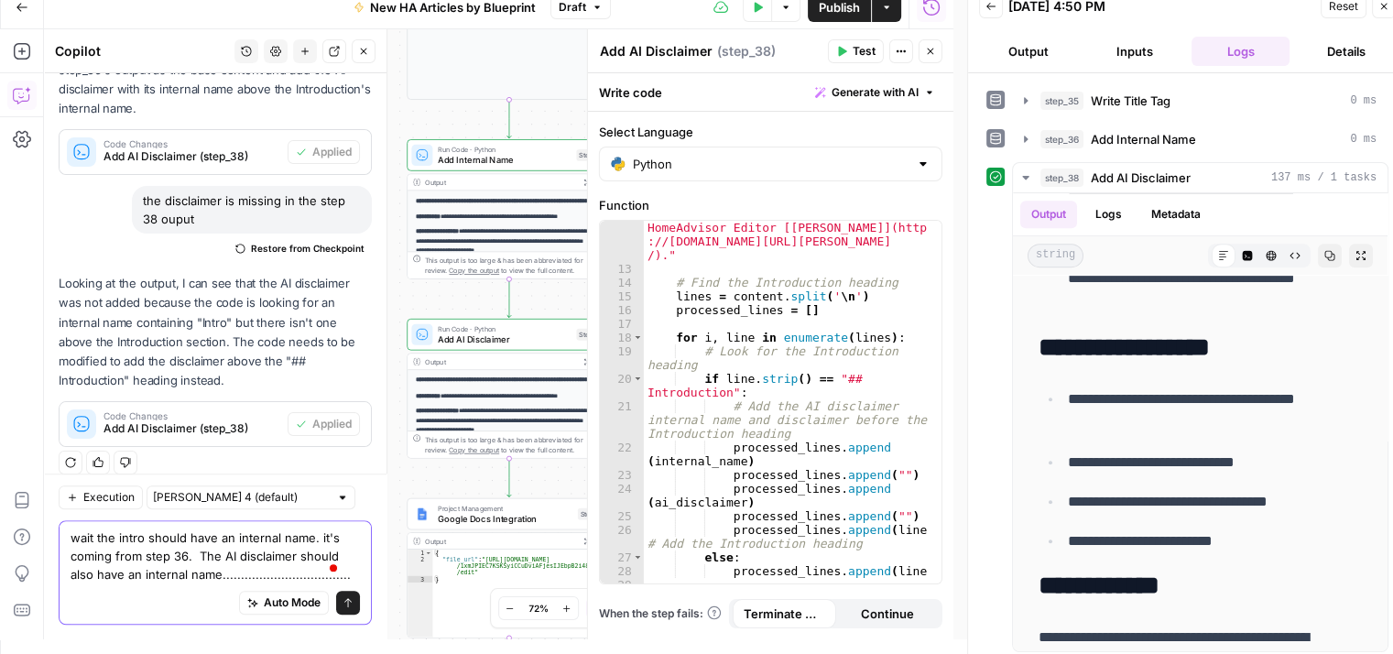
scroll to position [1334, 0]
type textarea "wait the intro should have an internal name. it's coming from step 36. The AI d…"
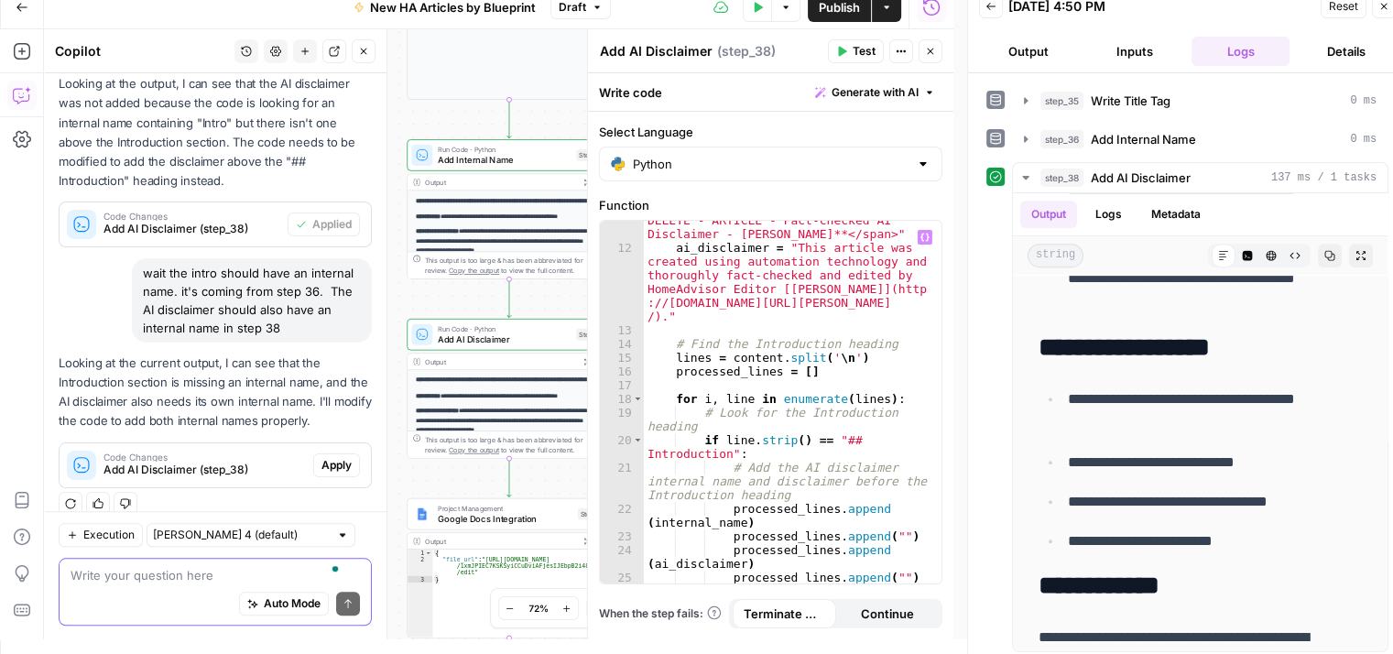
scroll to position [0, 0]
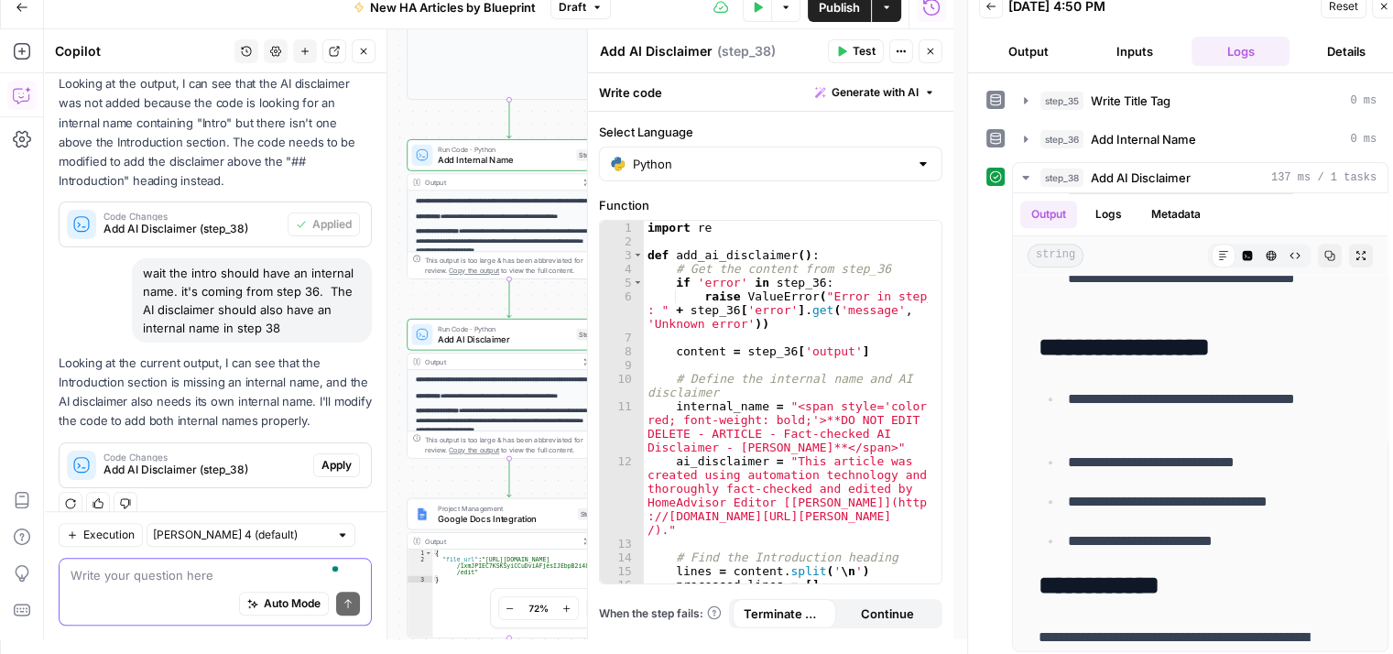
click at [245, 571] on textarea "To enrich screen reader interactions, please activate Accessibility in Grammarl…" at bounding box center [215, 574] width 289 height 18
type textarea "no. lets start over."
click at [931, 52] on icon "button" at bounding box center [930, 52] width 6 height 6
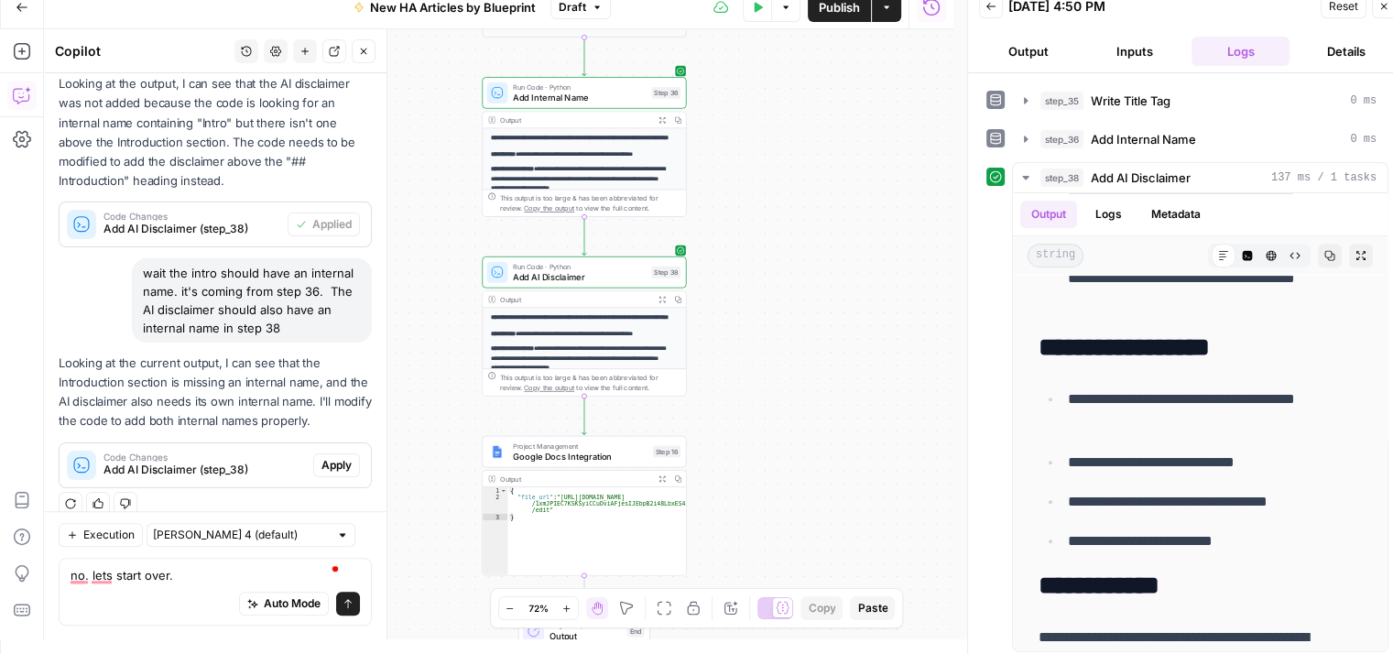
drag, startPoint x: 742, startPoint y: 296, endPoint x: 817, endPoint y: 234, distance: 97.6
click at [817, 234] on div "**********" at bounding box center [498, 334] width 909 height 610
click at [604, 249] on icon "button" at bounding box center [604, 247] width 9 height 9
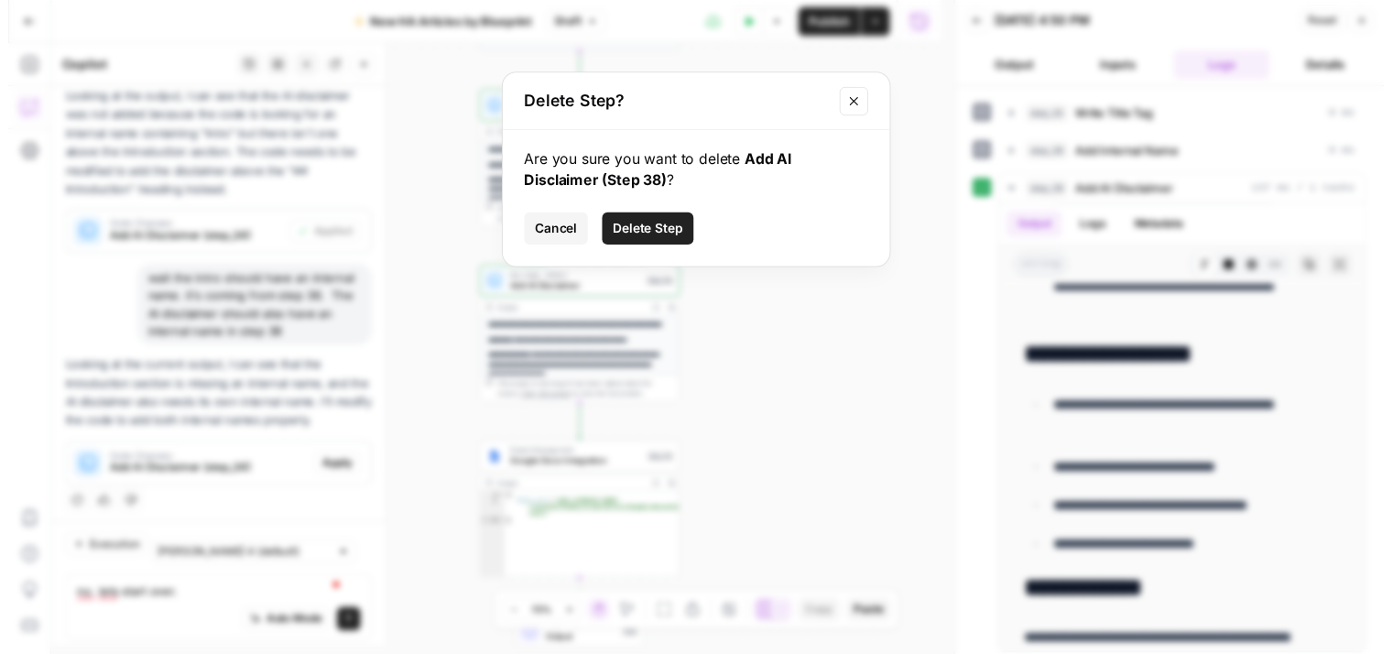
scroll to position [1523, 0]
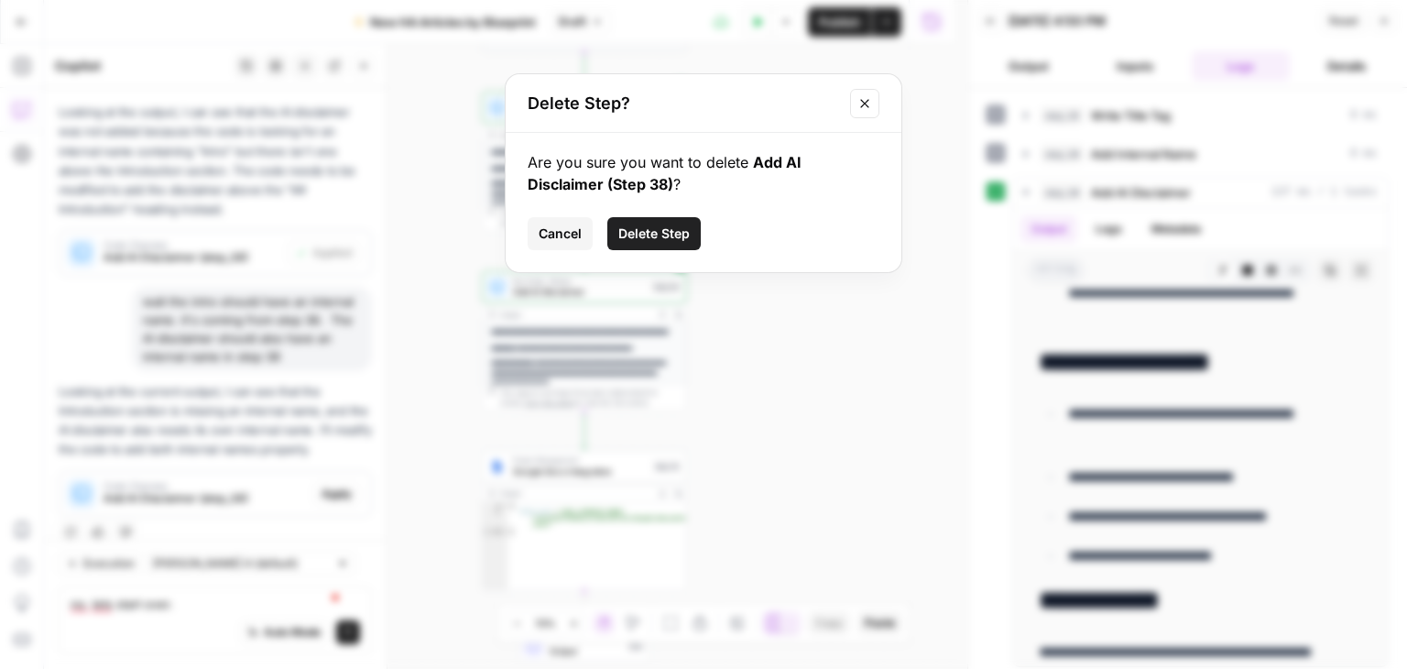
click at [644, 228] on span "Delete Step" at bounding box center [653, 233] width 71 height 18
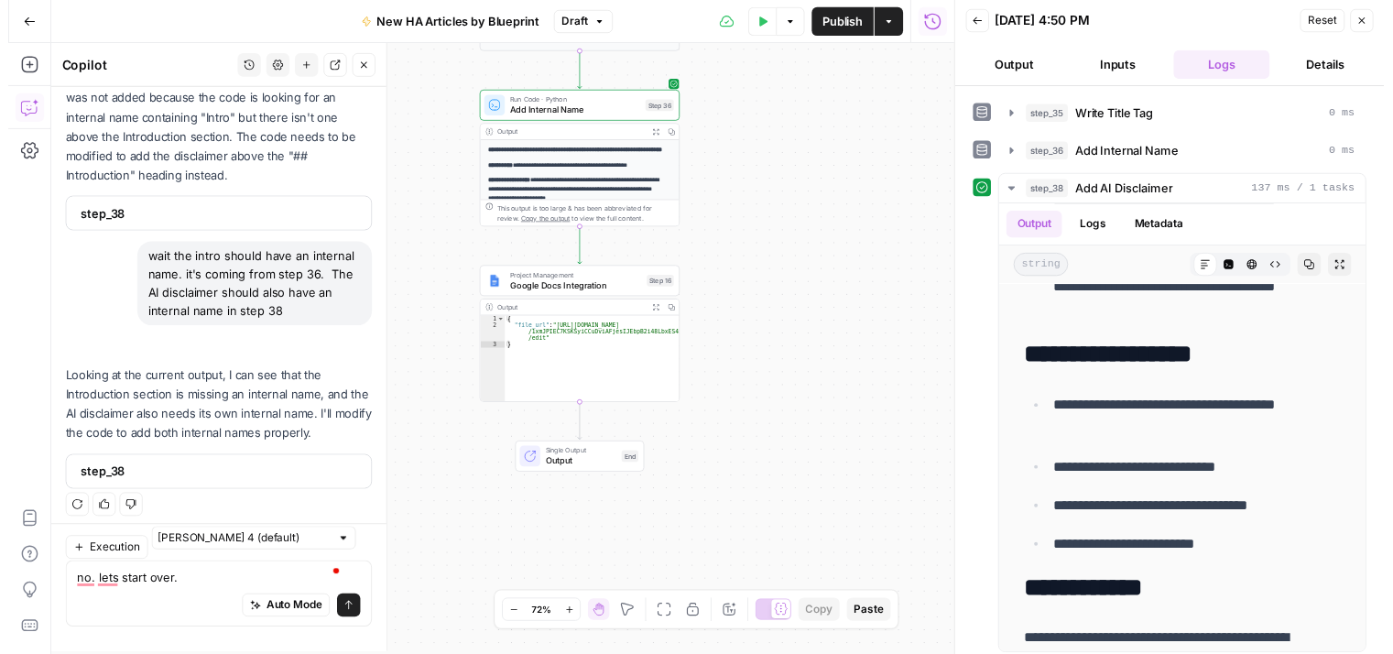
scroll to position [1511, 0]
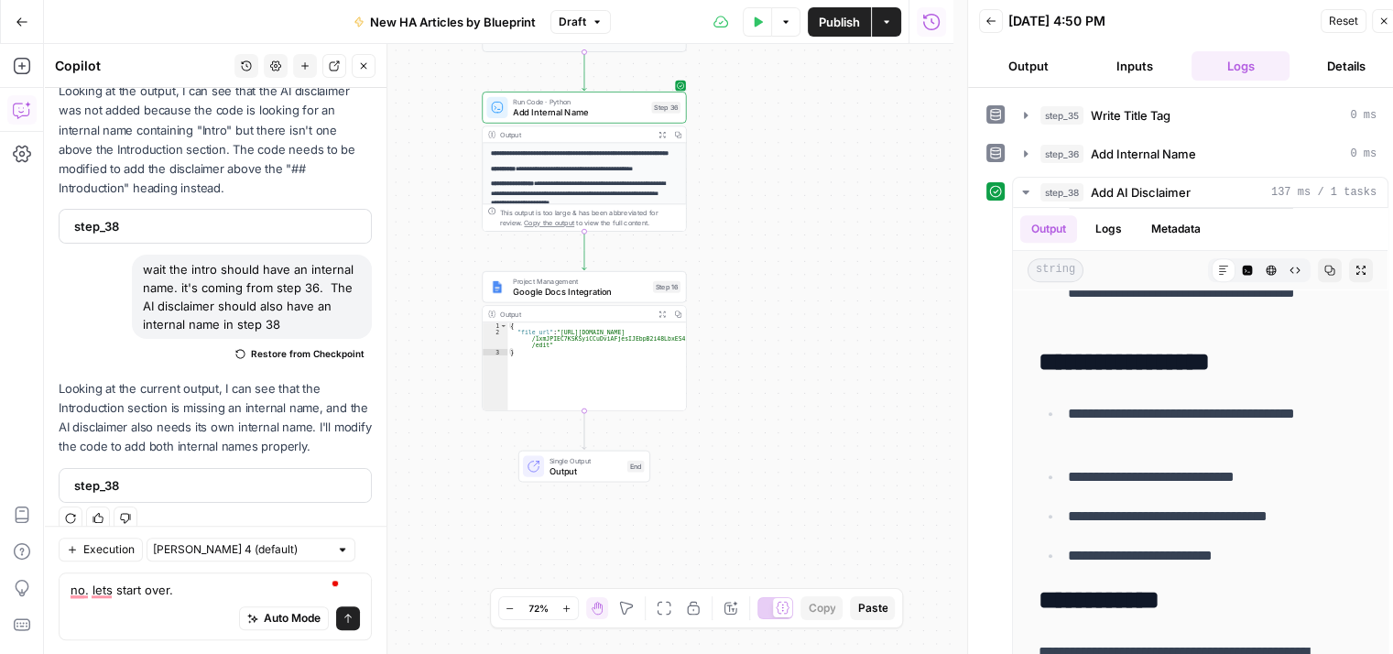
click at [369, 62] on icon "button" at bounding box center [363, 65] width 11 height 11
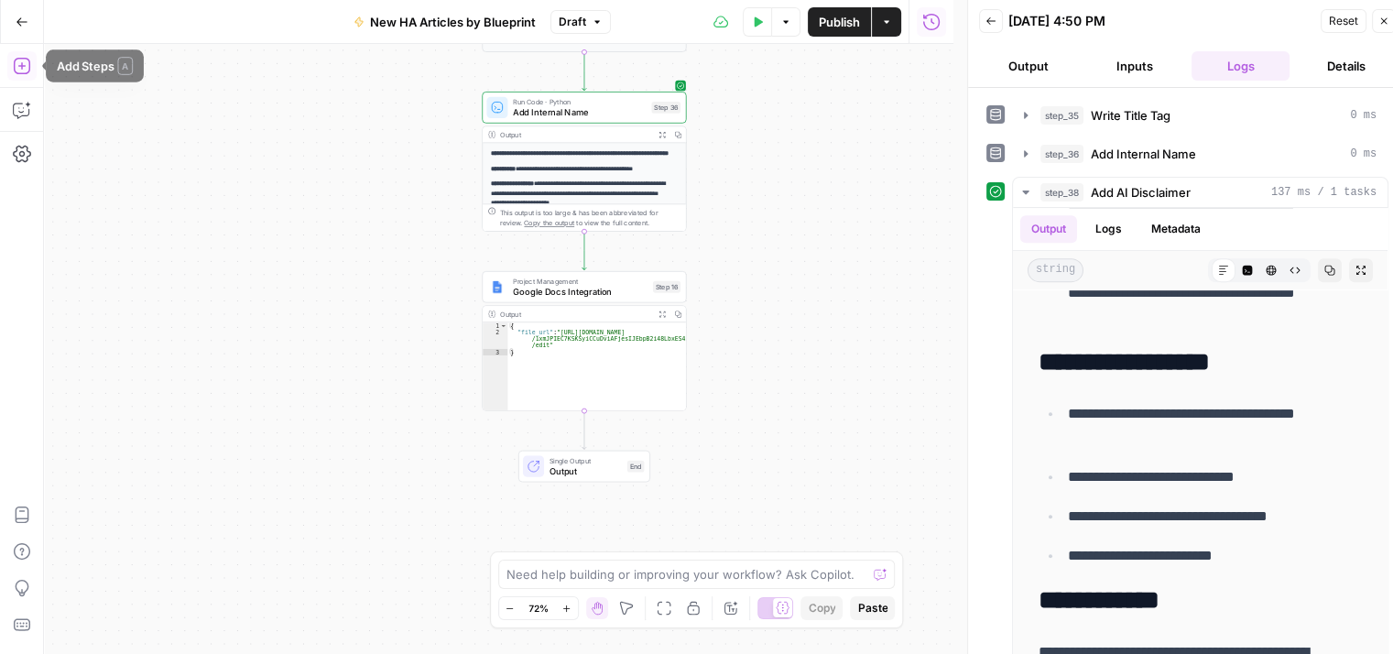
click at [20, 62] on icon "button" at bounding box center [22, 66] width 18 height 18
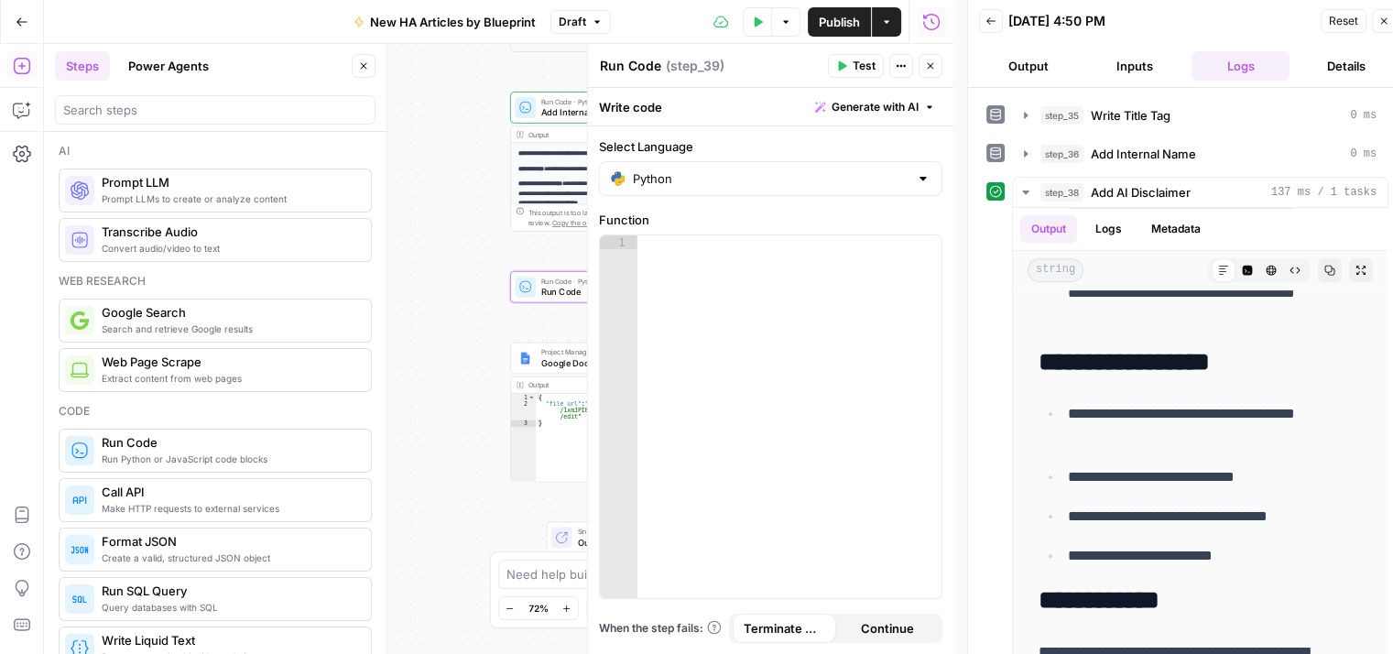
click at [931, 62] on icon "button" at bounding box center [930, 65] width 11 height 11
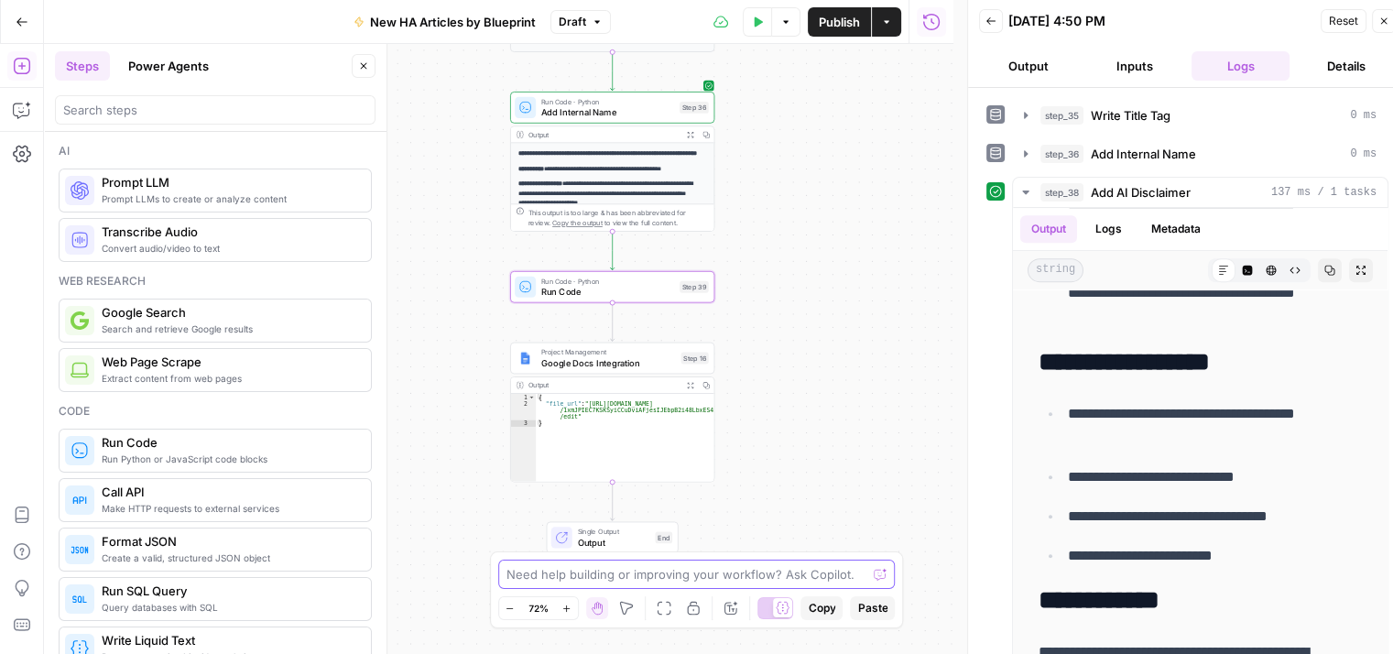
click at [787, 582] on textarea at bounding box center [686, 574] width 361 height 18
paste textarea "Using the step 36 output, your task is to add AI disclaimer above the introduct…"
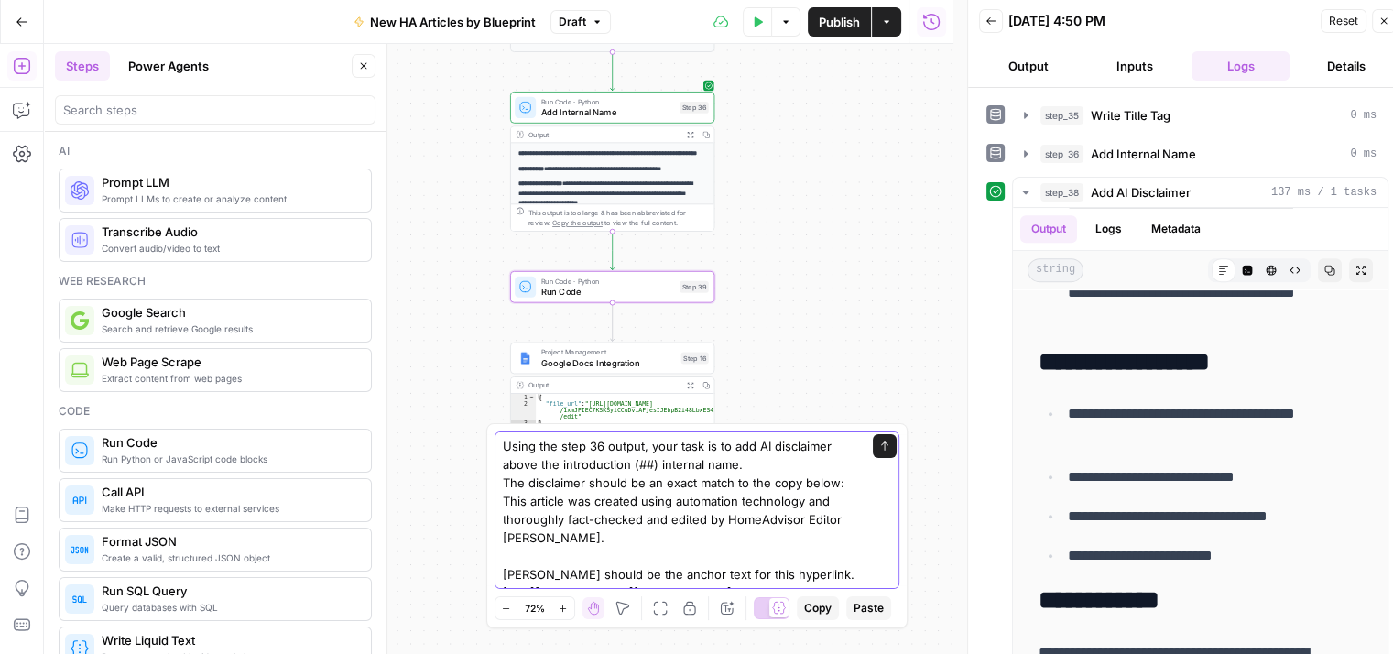
scroll to position [0, 0]
click at [754, 448] on textarea "Using the step 36 output, your task is to add AI disclaimer above the introduct…" at bounding box center [679, 583] width 352 height 293
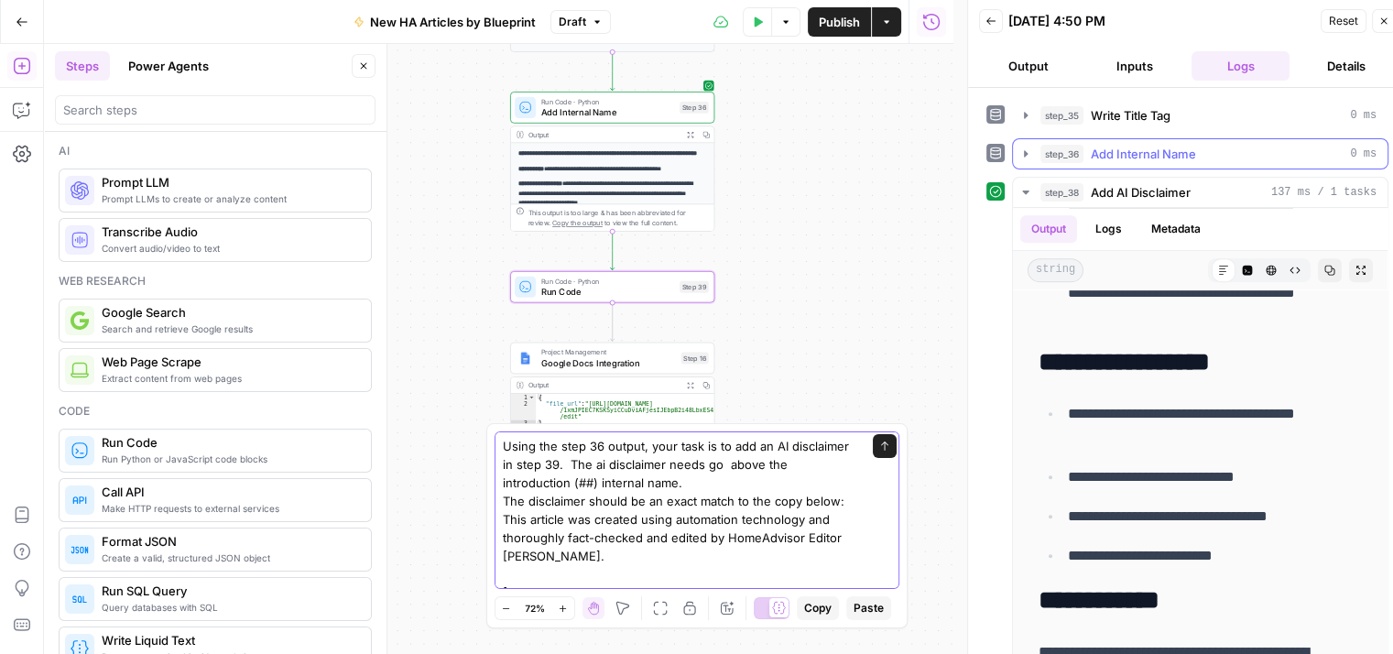
type textarea "Using the step 36 output, your task is to add an AI disclaimer in step 39. The …"
click at [1027, 148] on icon "button" at bounding box center [1025, 154] width 15 height 15
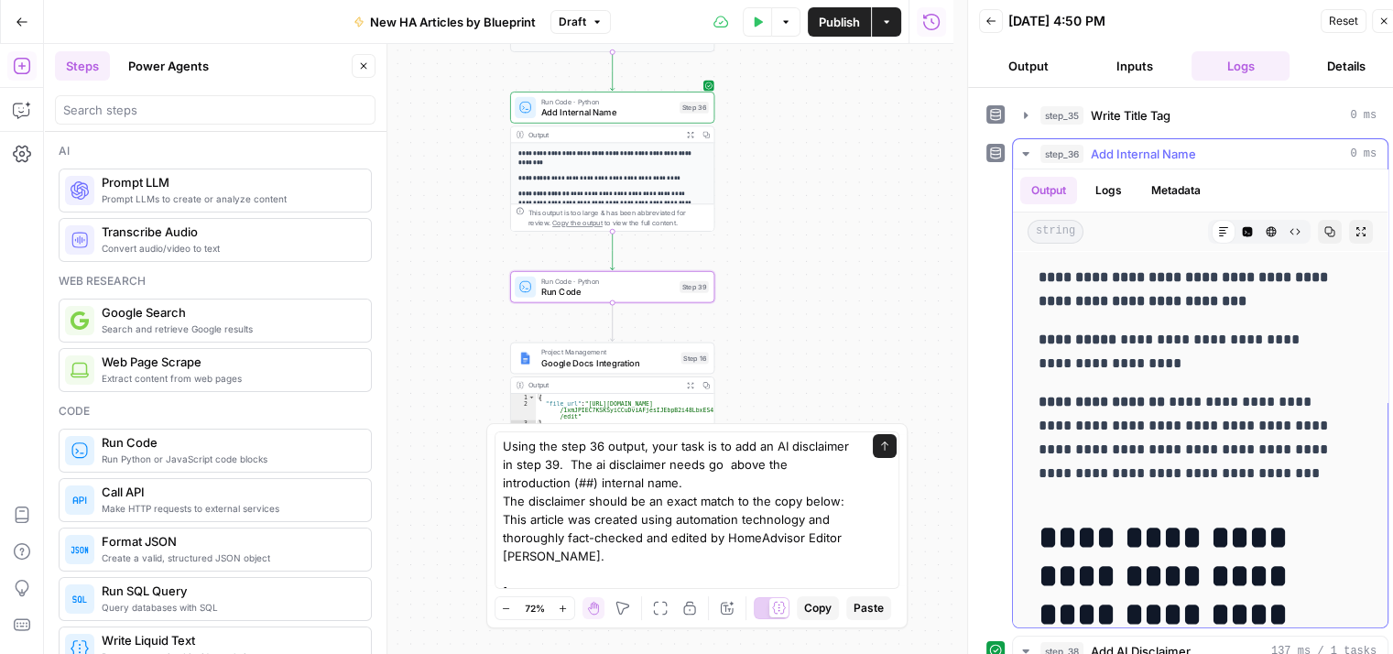
click at [1242, 226] on icon "button" at bounding box center [1247, 231] width 11 height 11
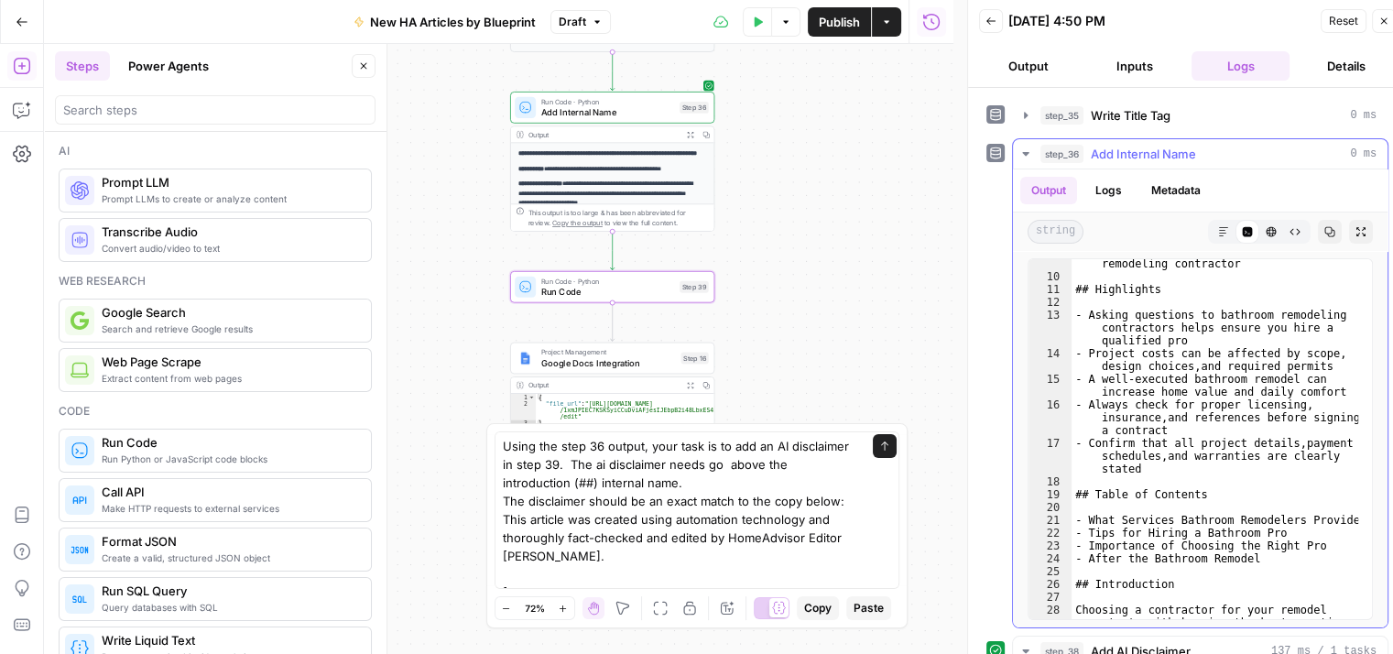
scroll to position [275, 0]
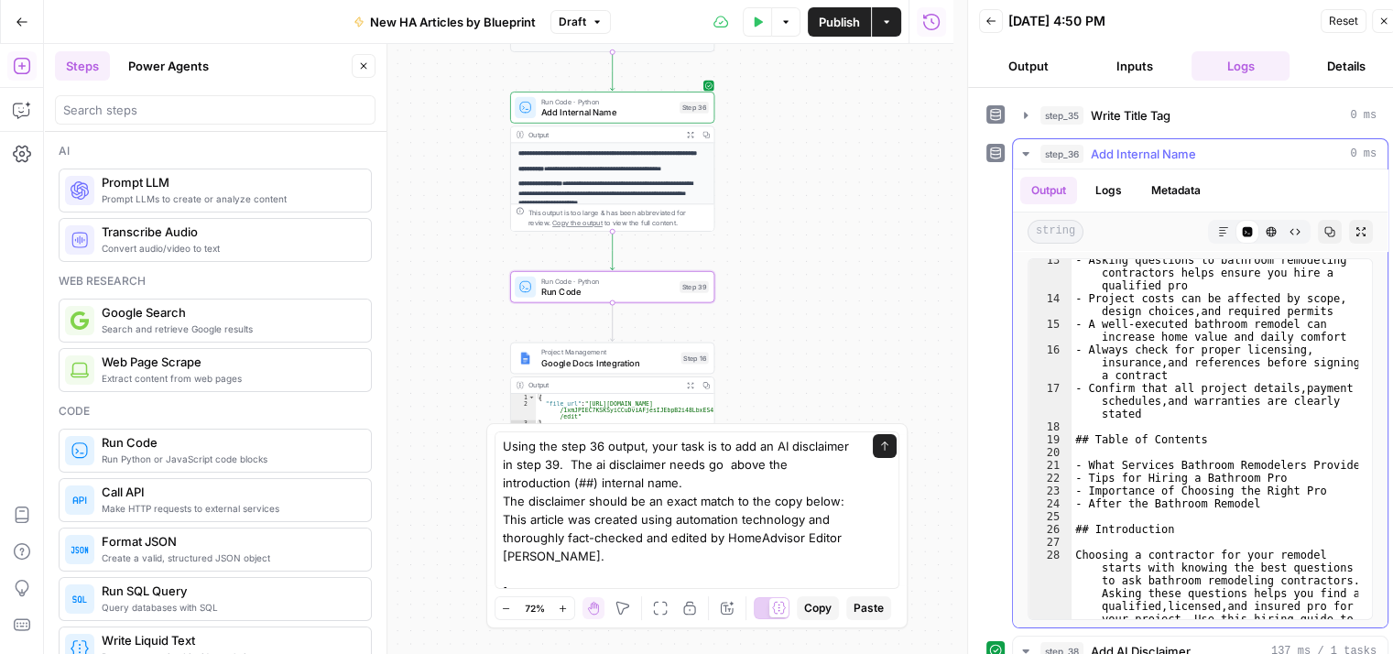
type textarea "**********"
drag, startPoint x: 1170, startPoint y: 520, endPoint x: 1070, endPoint y: 517, distance: 99.9
click at [1070, 517] on div "**********" at bounding box center [1200, 439] width 345 height 362
drag, startPoint x: 620, startPoint y: 476, endPoint x: 522, endPoint y: 486, distance: 98.5
click at [522, 486] on textarea "Using the step 36 output, your task is to add an AI disclaimer in step 39. The …" at bounding box center [679, 592] width 352 height 311
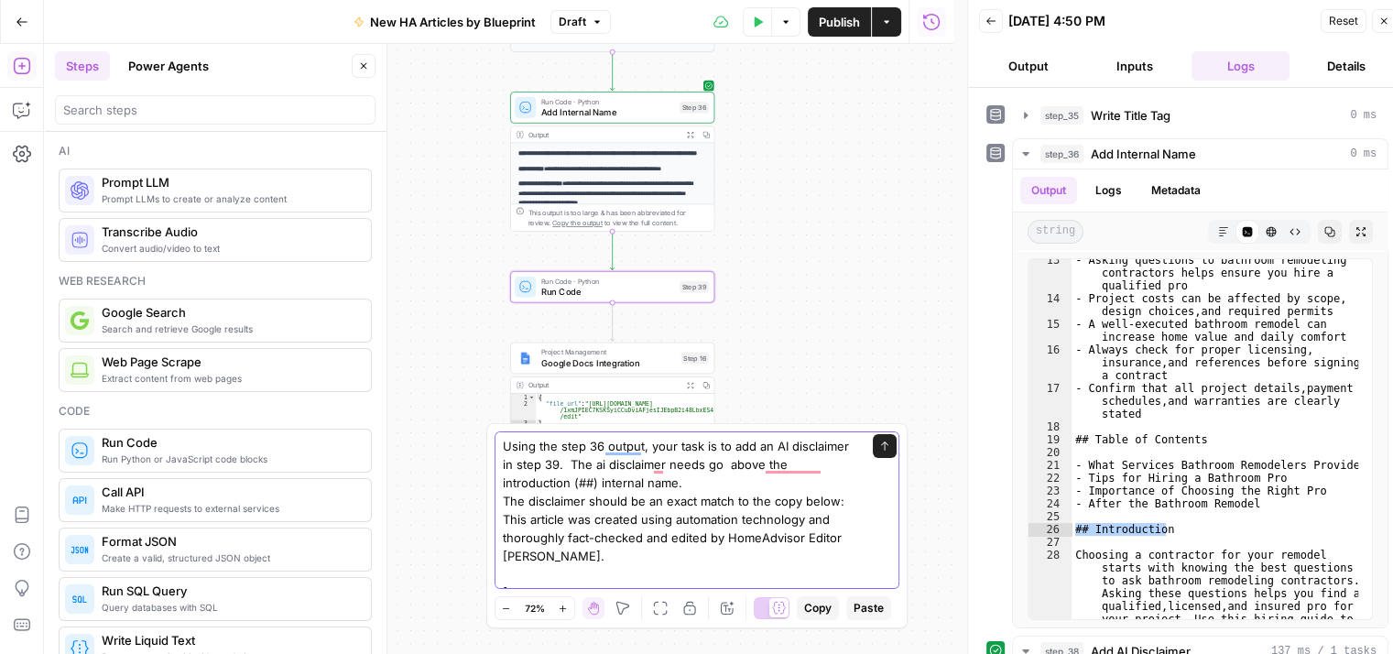
paste textarea "## Introduction"
type textarea "Using the step 36 output, your task is to add an AI disclaimer in step 39. The …"
click at [879, 444] on icon "submit" at bounding box center [884, 446] width 11 height 11
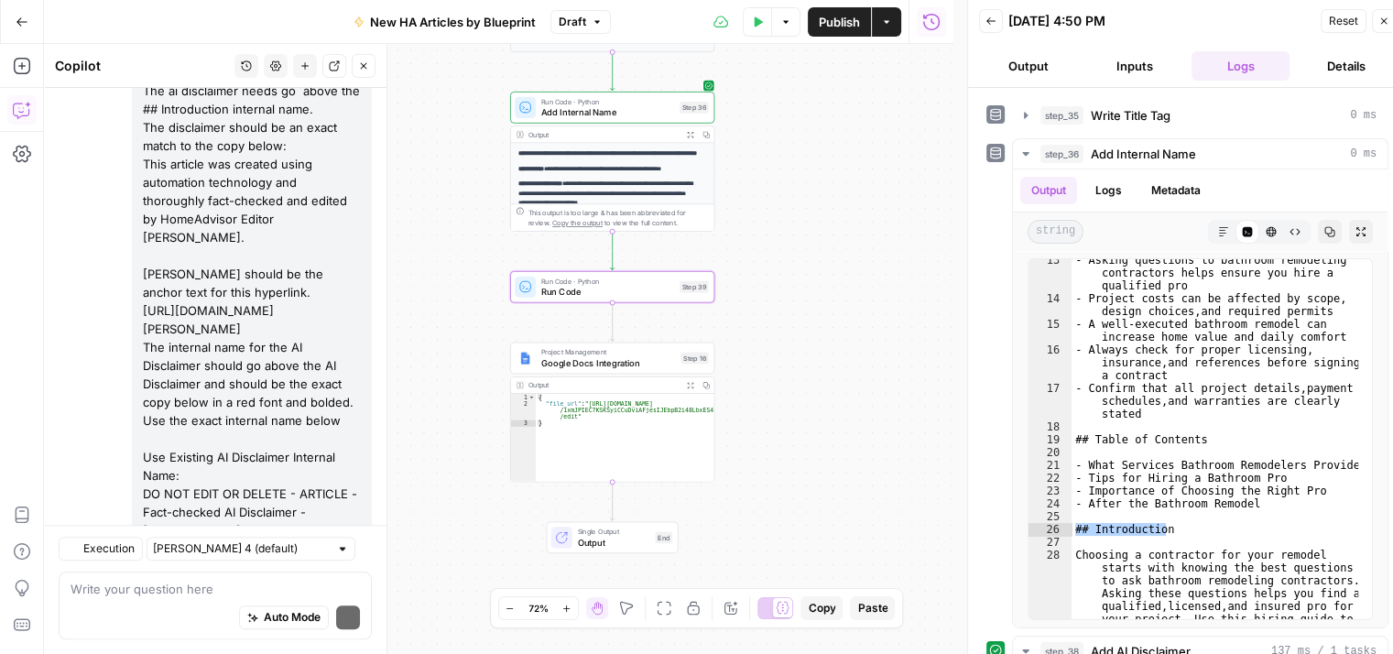
scroll to position [2185, 0]
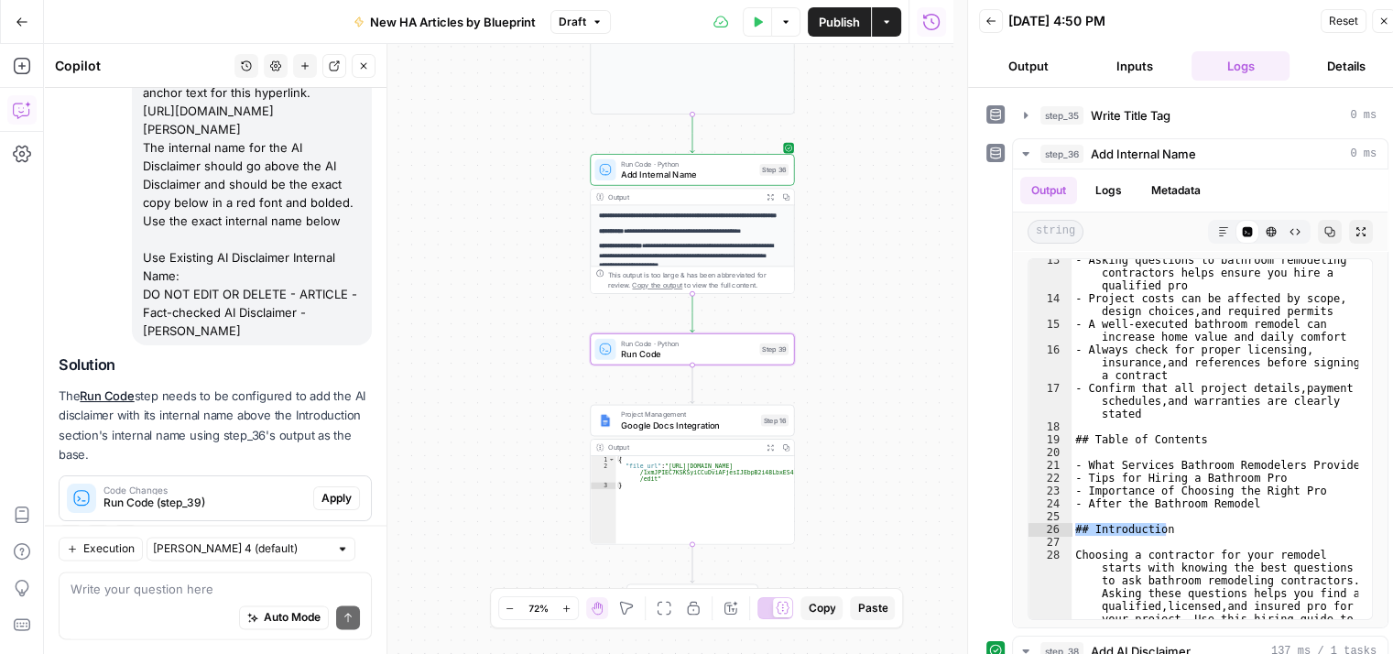
click at [321, 486] on button "Apply" at bounding box center [336, 498] width 47 height 24
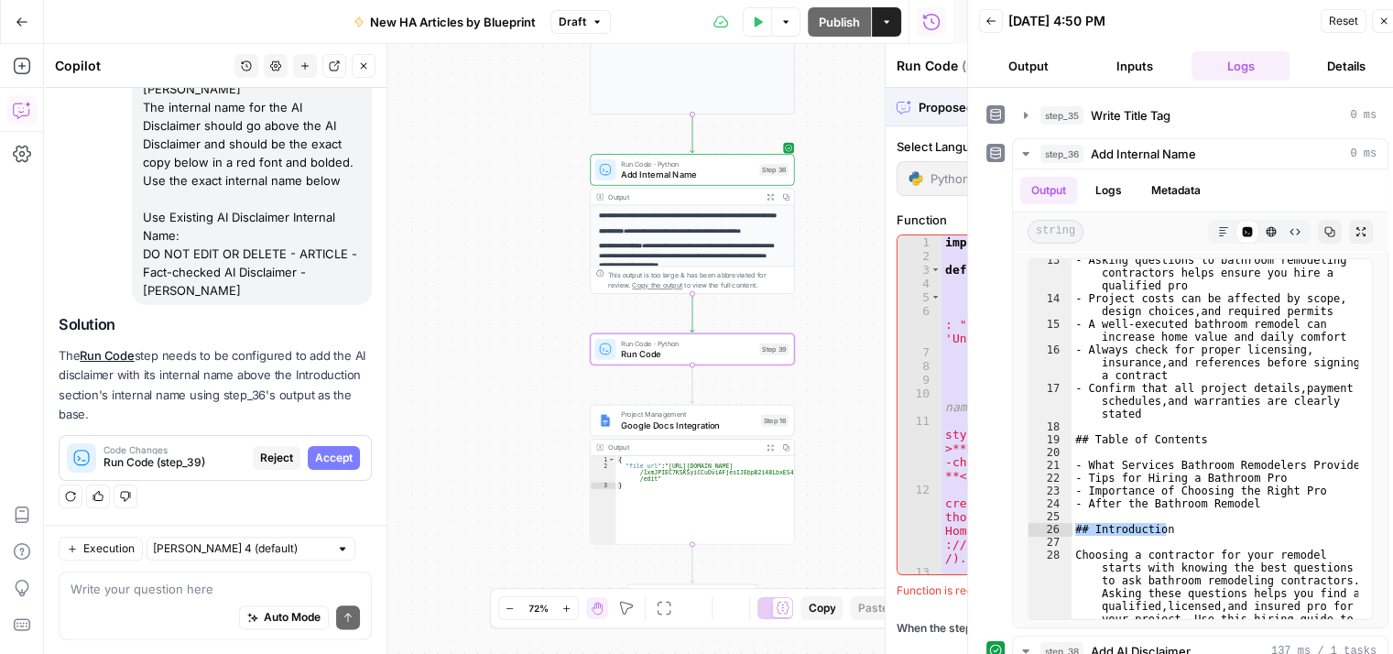
scroll to position [2039, 0]
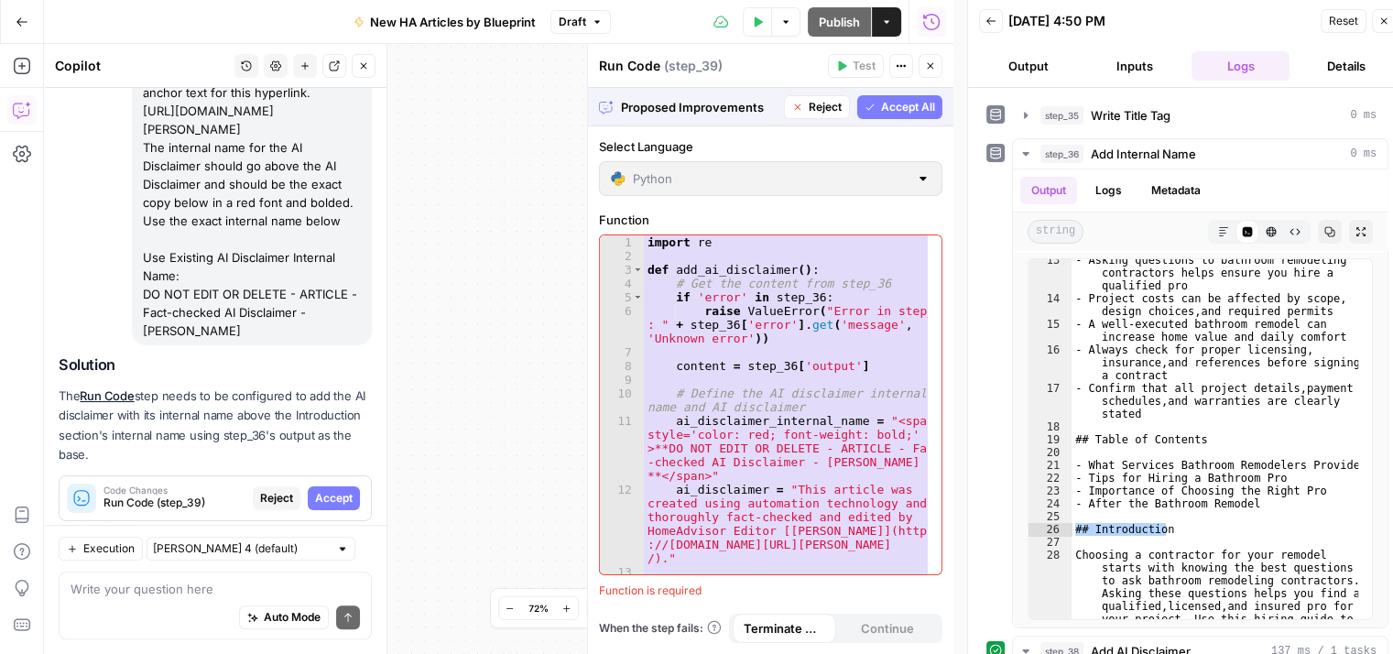
click at [896, 103] on span "Accept All" at bounding box center [908, 107] width 54 height 16
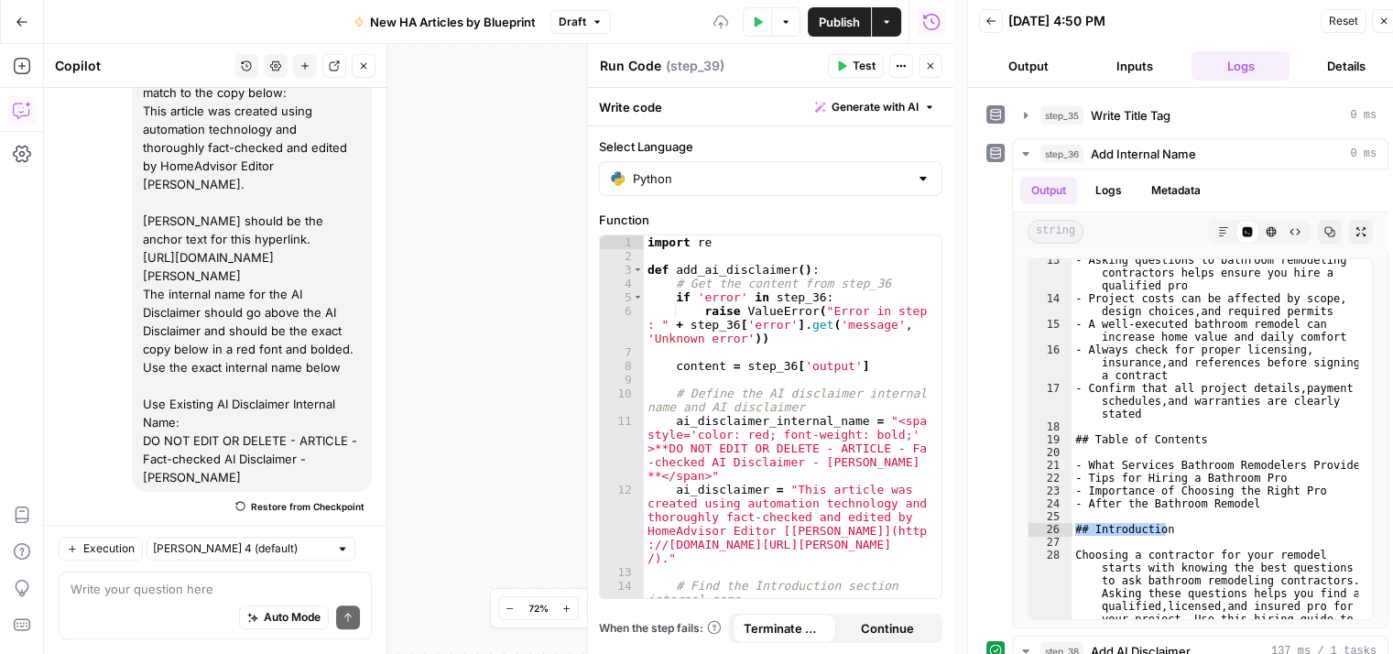
scroll to position [0, 0]
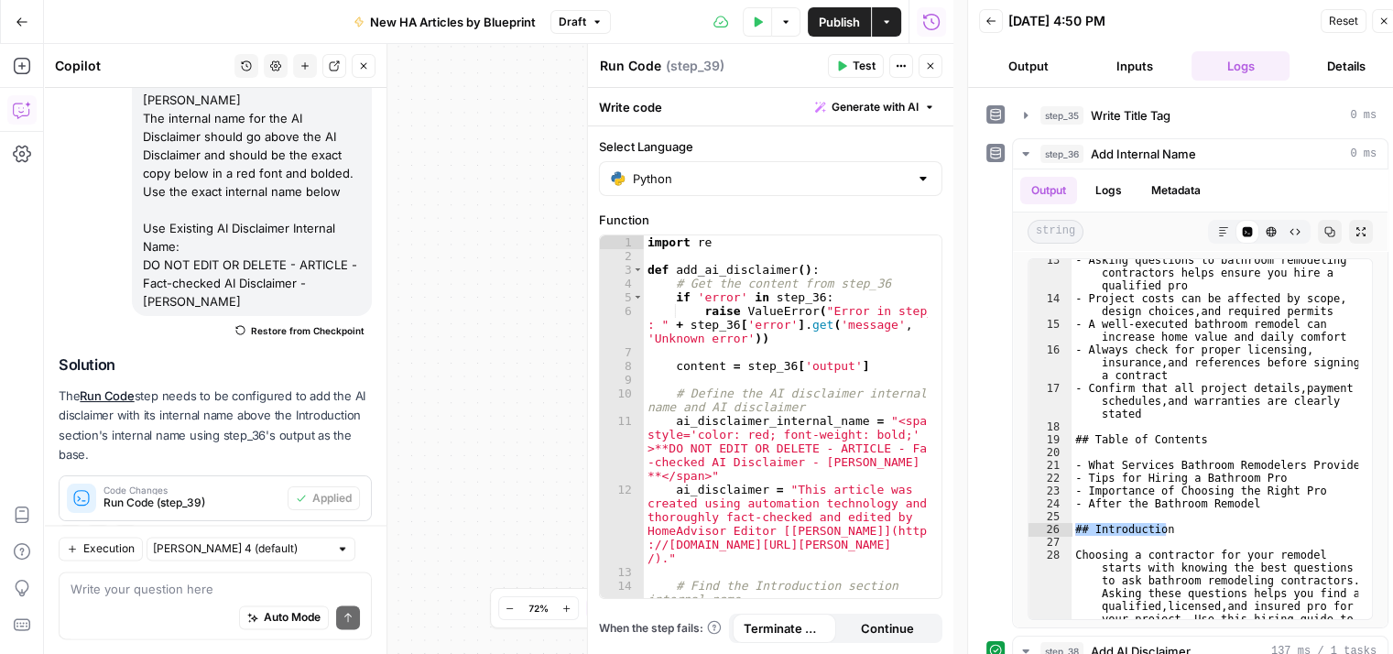
click at [846, 64] on icon "button" at bounding box center [842, 66] width 8 height 10
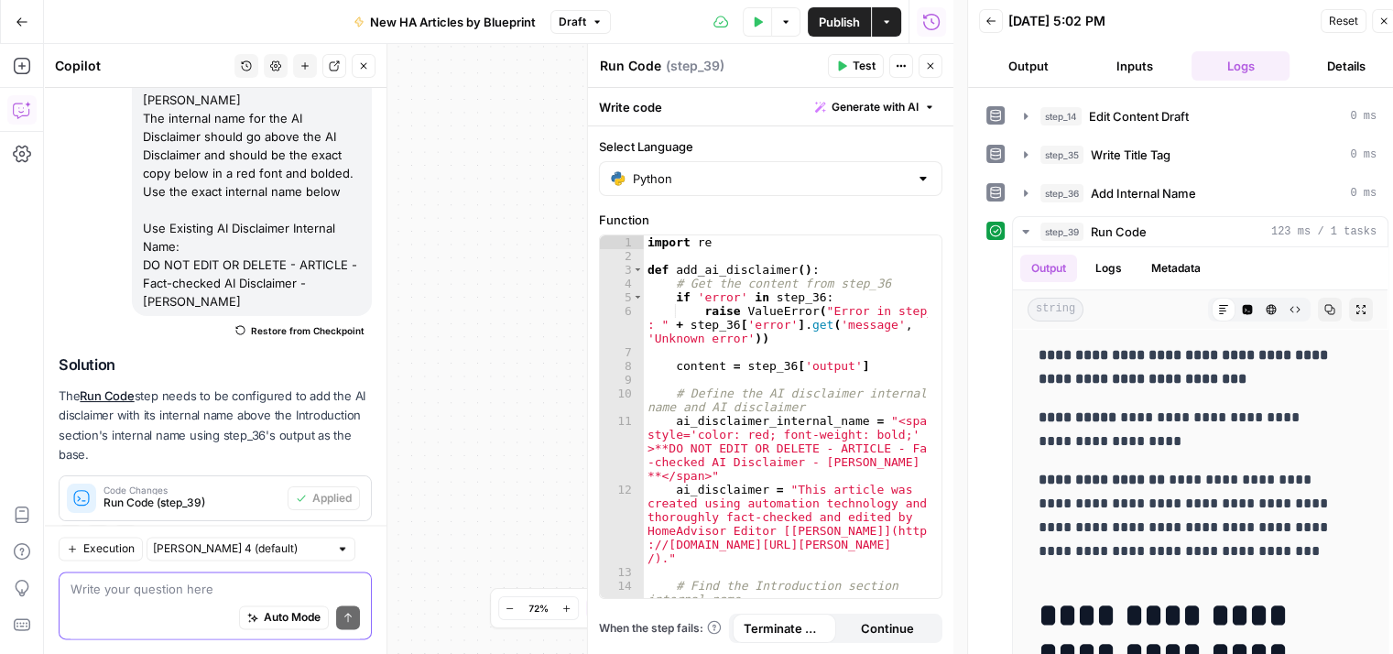
click at [299, 586] on textarea at bounding box center [215, 589] width 289 height 18
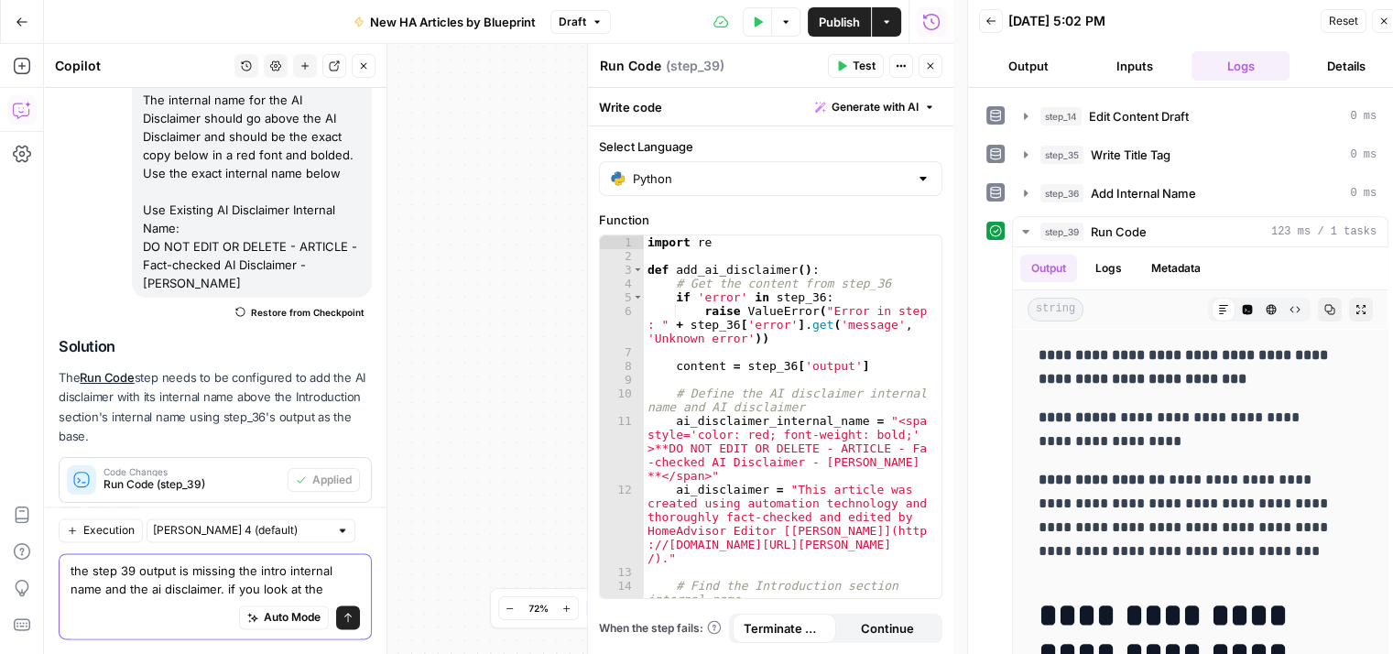
scroll to position [2251, 0]
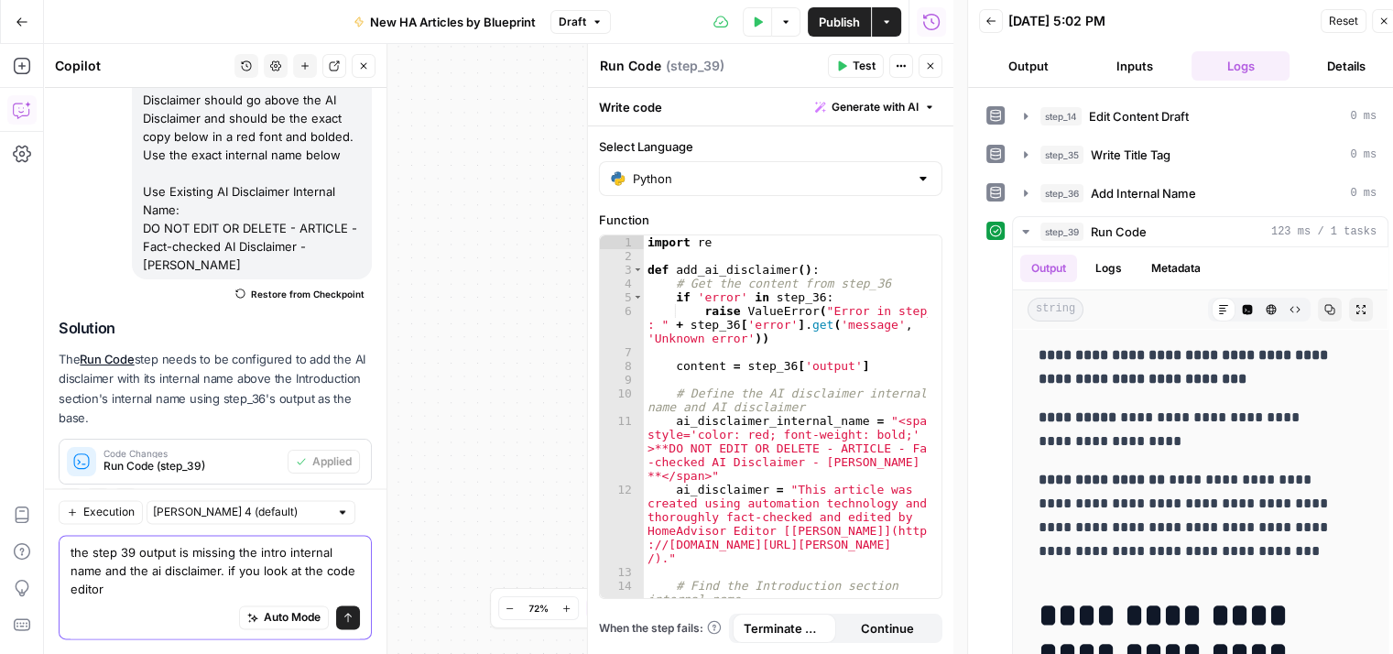
type textarea "the step 39 output is missing the intro internal name and the ai disclaimer. if…"
click at [1008, 181] on div "step_36 Add Internal Name 0 ms" at bounding box center [1187, 193] width 402 height 31
click at [1033, 180] on button "step_36 Add Internal Name 0 ms" at bounding box center [1200, 193] width 375 height 29
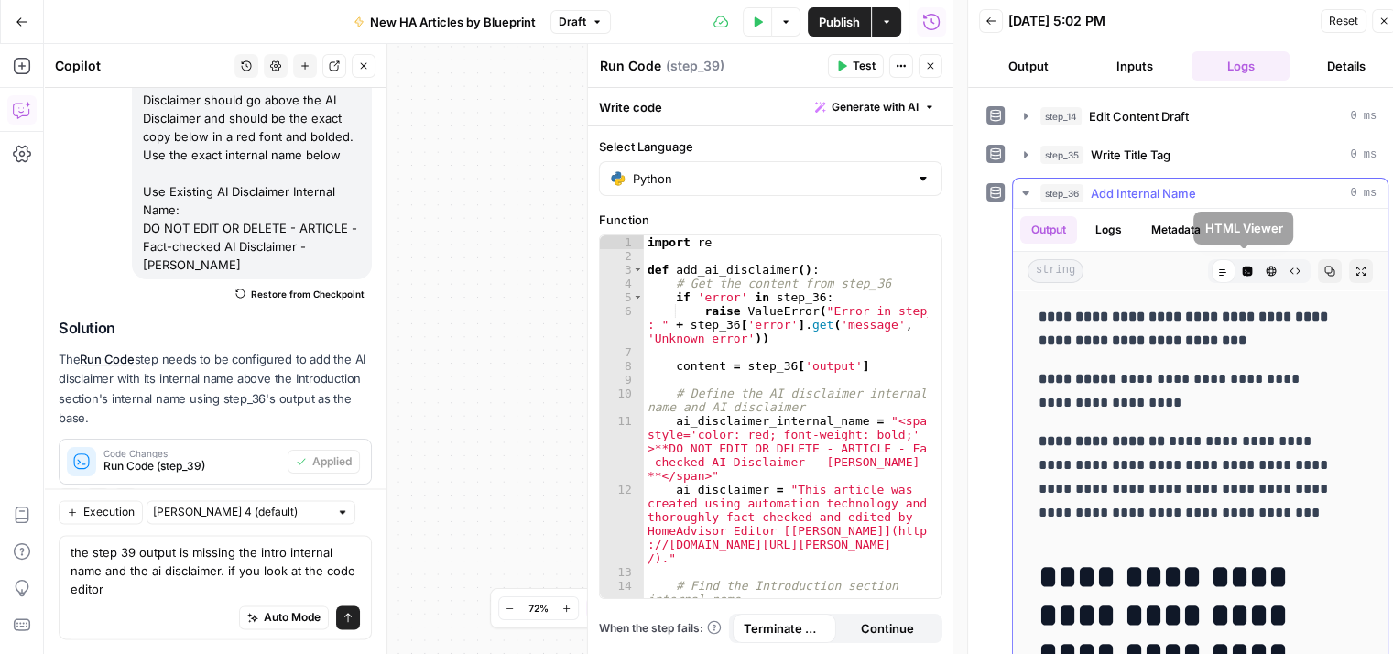
click at [1242, 266] on icon "button" at bounding box center [1247, 271] width 11 height 11
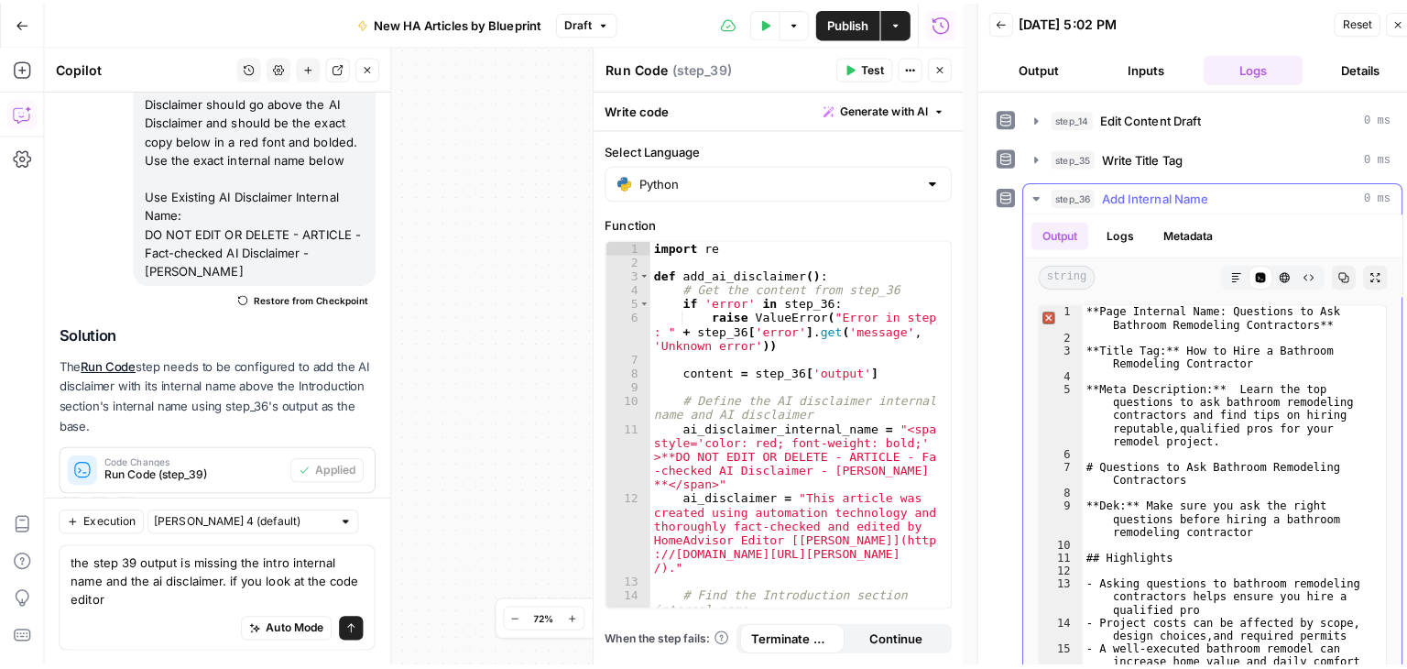
scroll to position [275, 0]
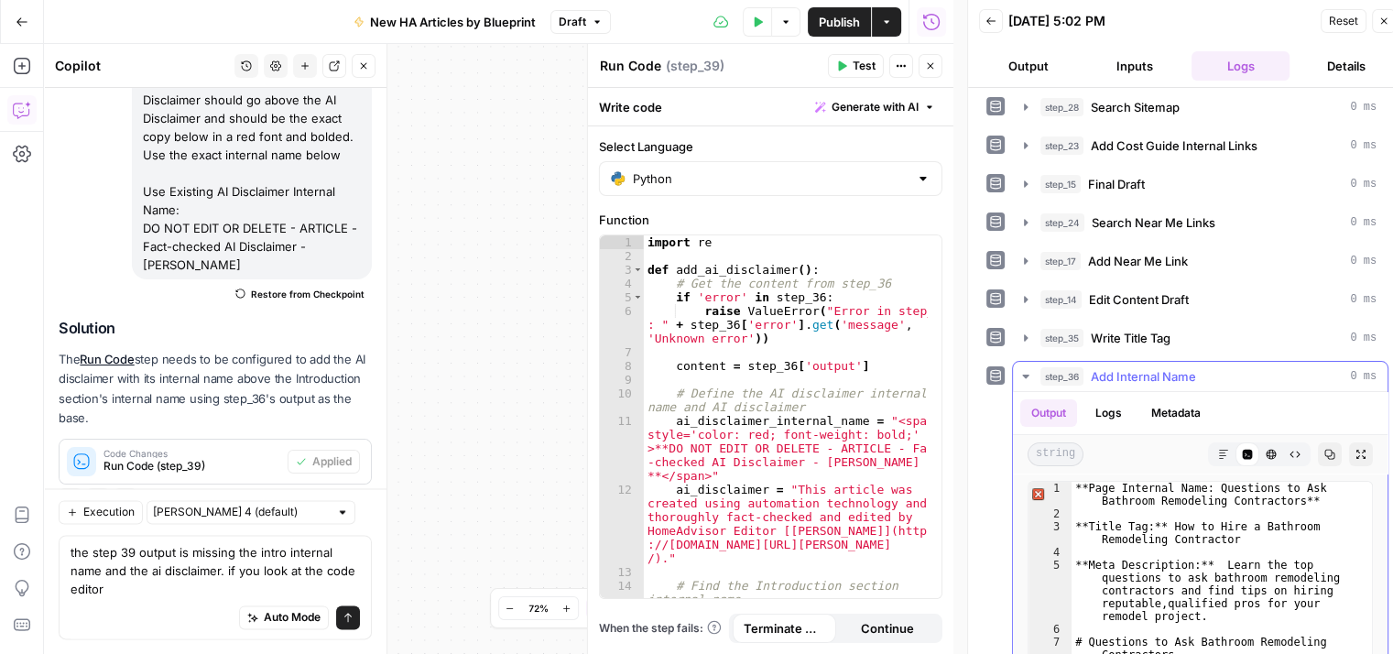
click at [1029, 375] on icon "button" at bounding box center [1025, 377] width 6 height 4
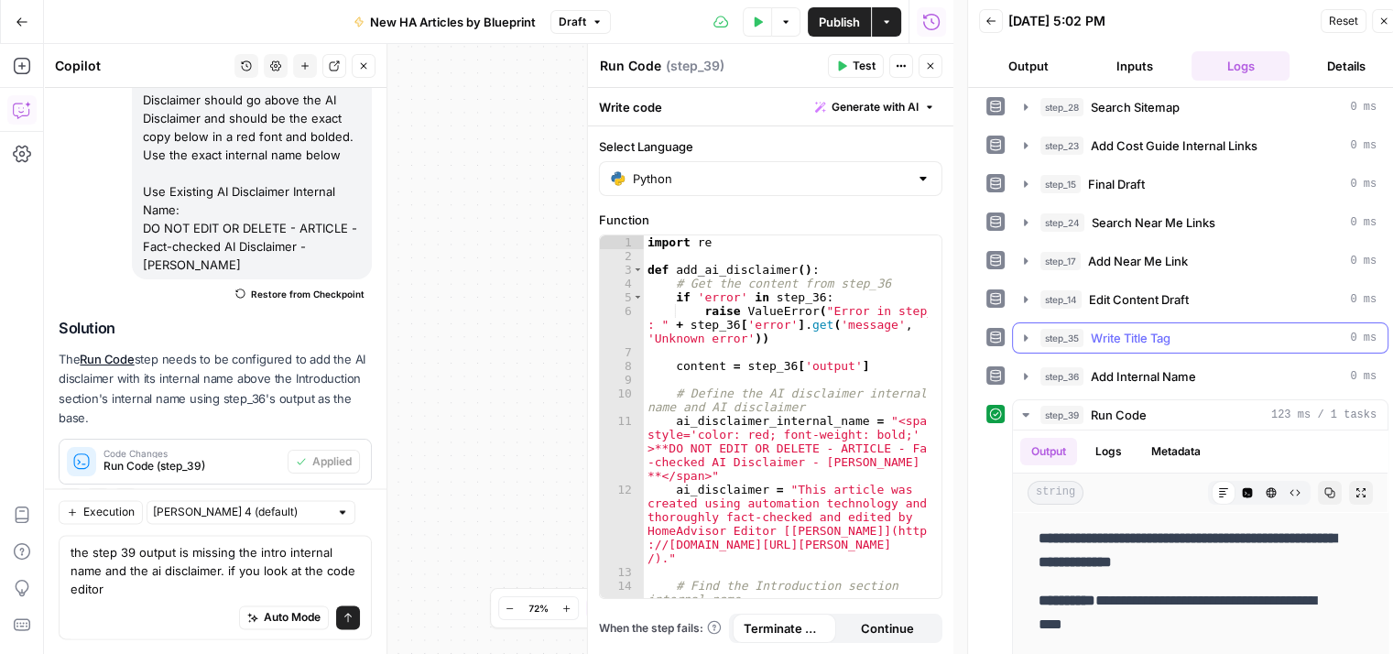
click at [1028, 331] on icon "button" at bounding box center [1025, 338] width 15 height 15
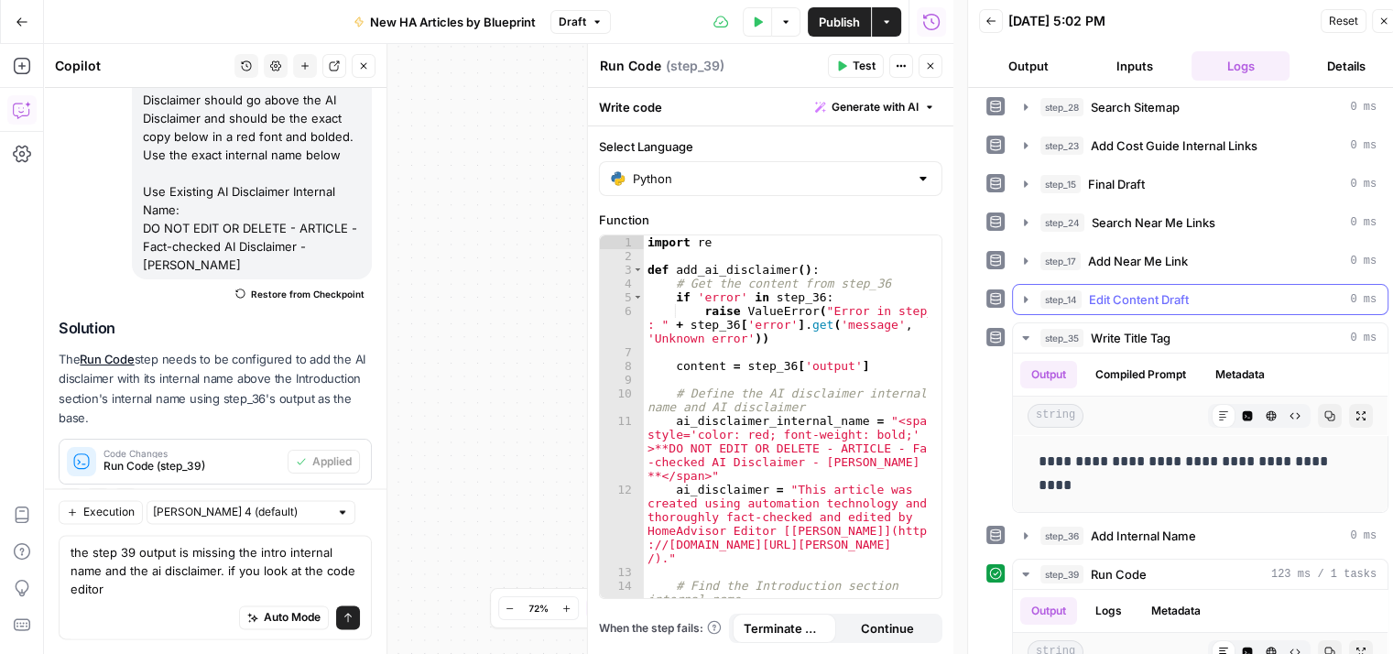
click at [1029, 294] on icon "button" at bounding box center [1025, 299] width 15 height 15
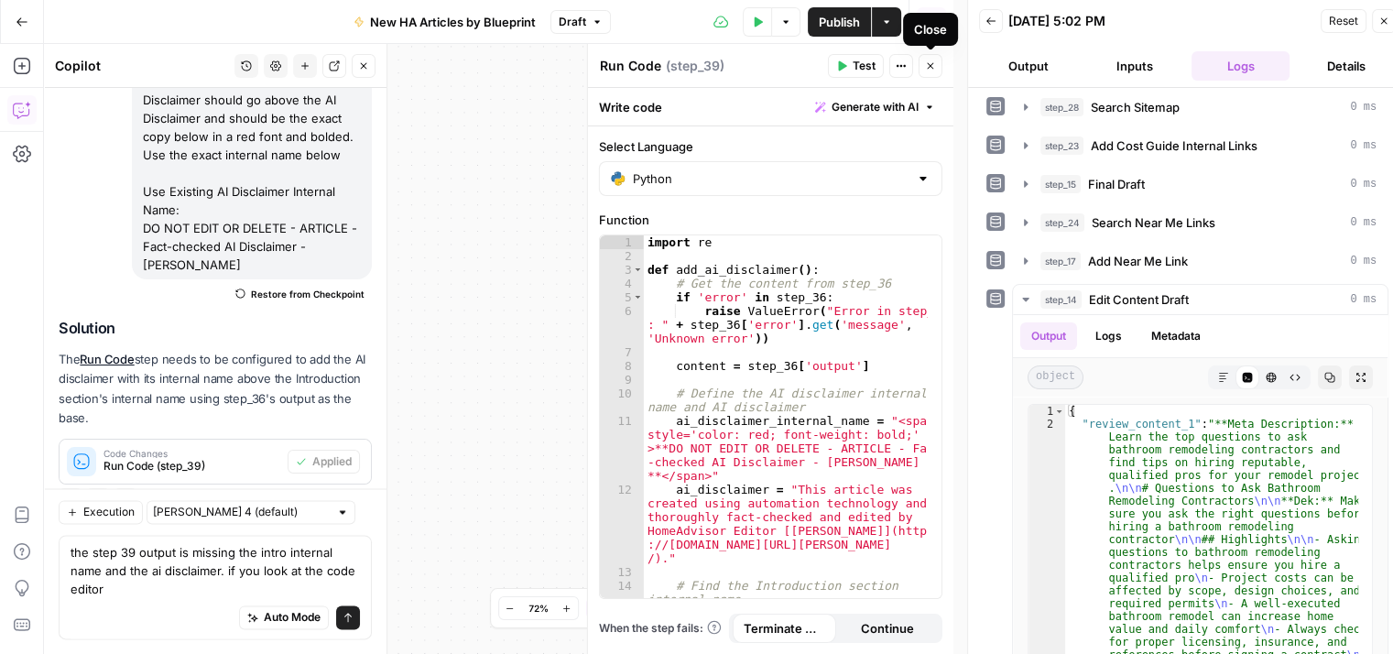
click at [933, 63] on icon "button" at bounding box center [930, 65] width 11 height 11
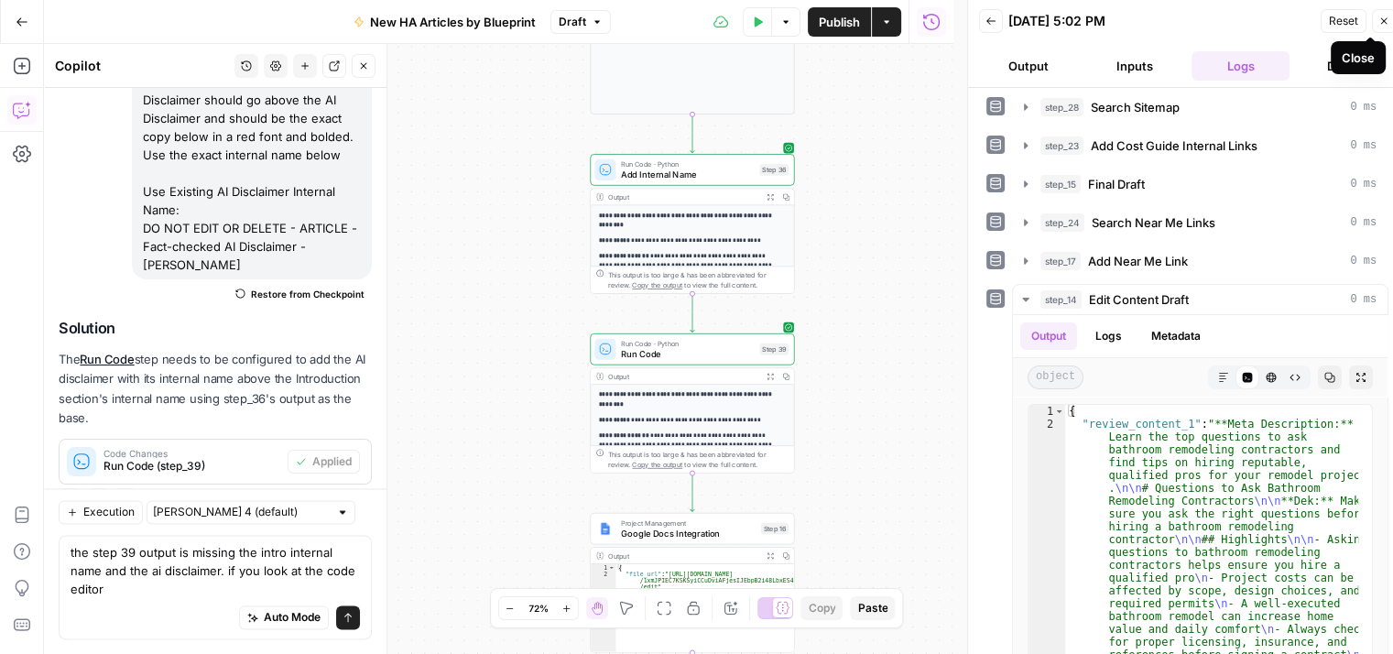
click at [1385, 19] on icon "button" at bounding box center [1383, 21] width 11 height 11
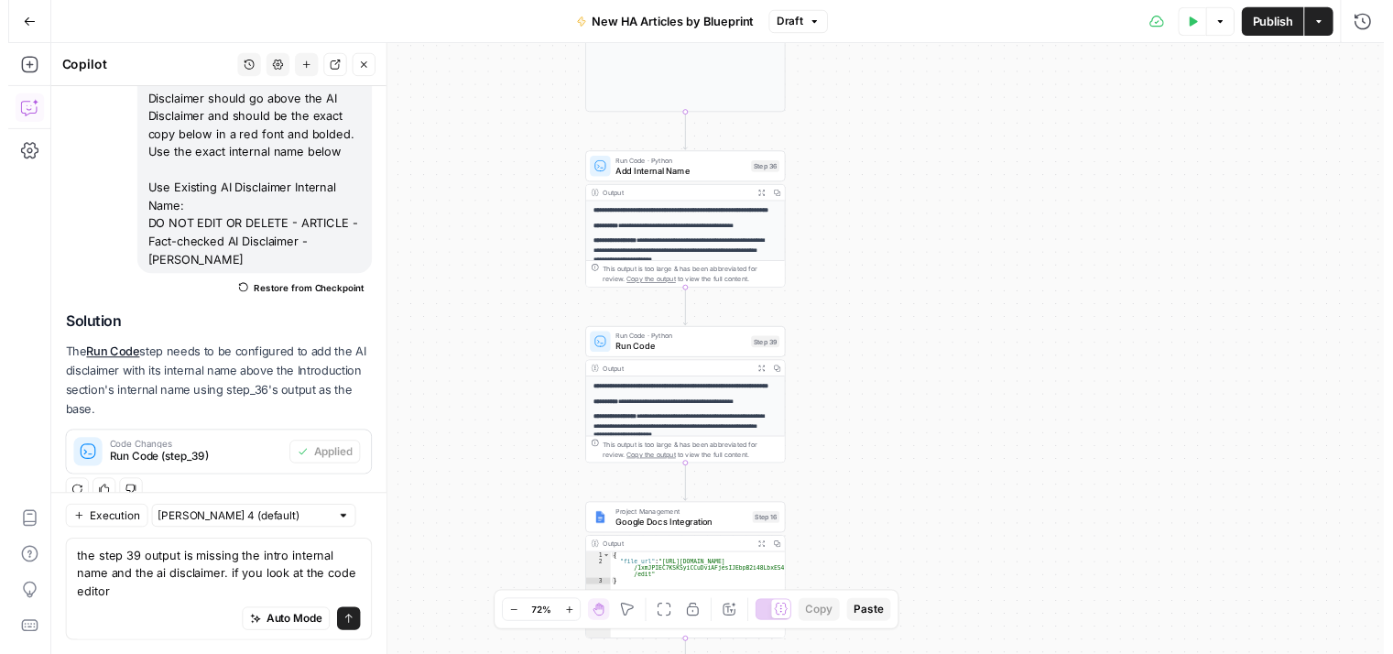
scroll to position [2238, 0]
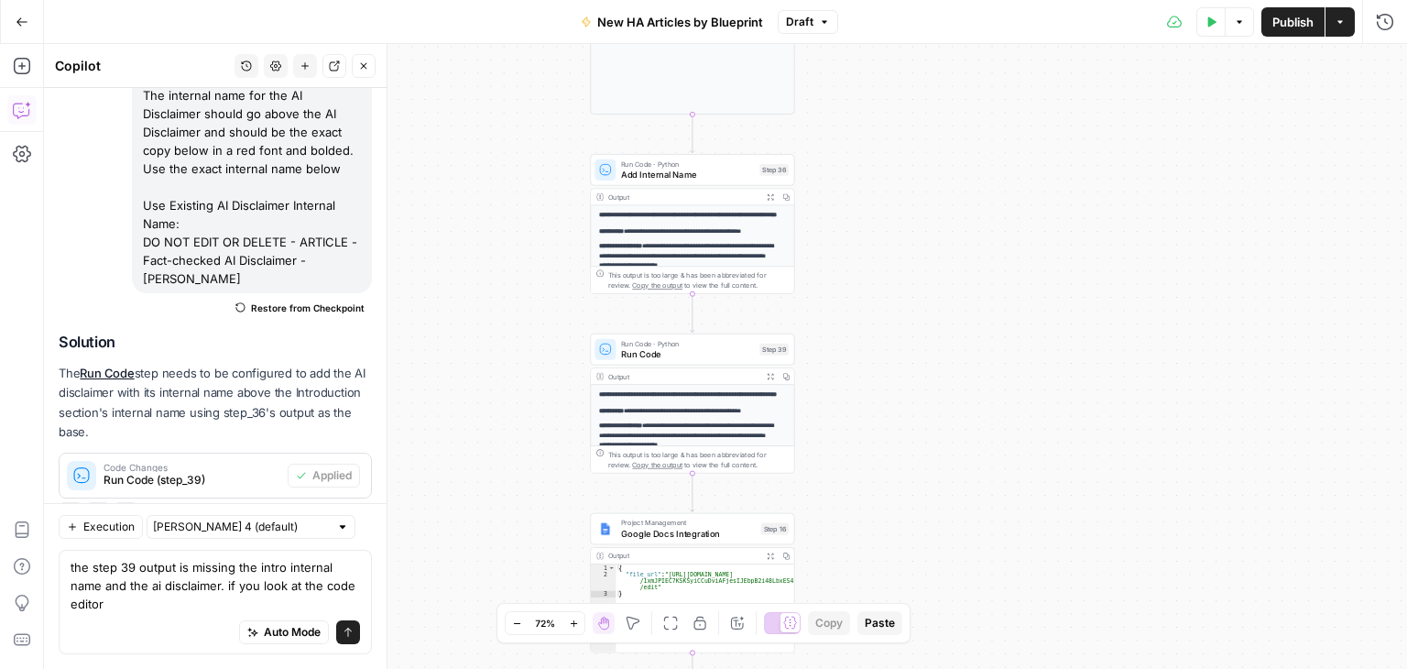
click at [1274, 17] on span "Publish" at bounding box center [1292, 22] width 41 height 18
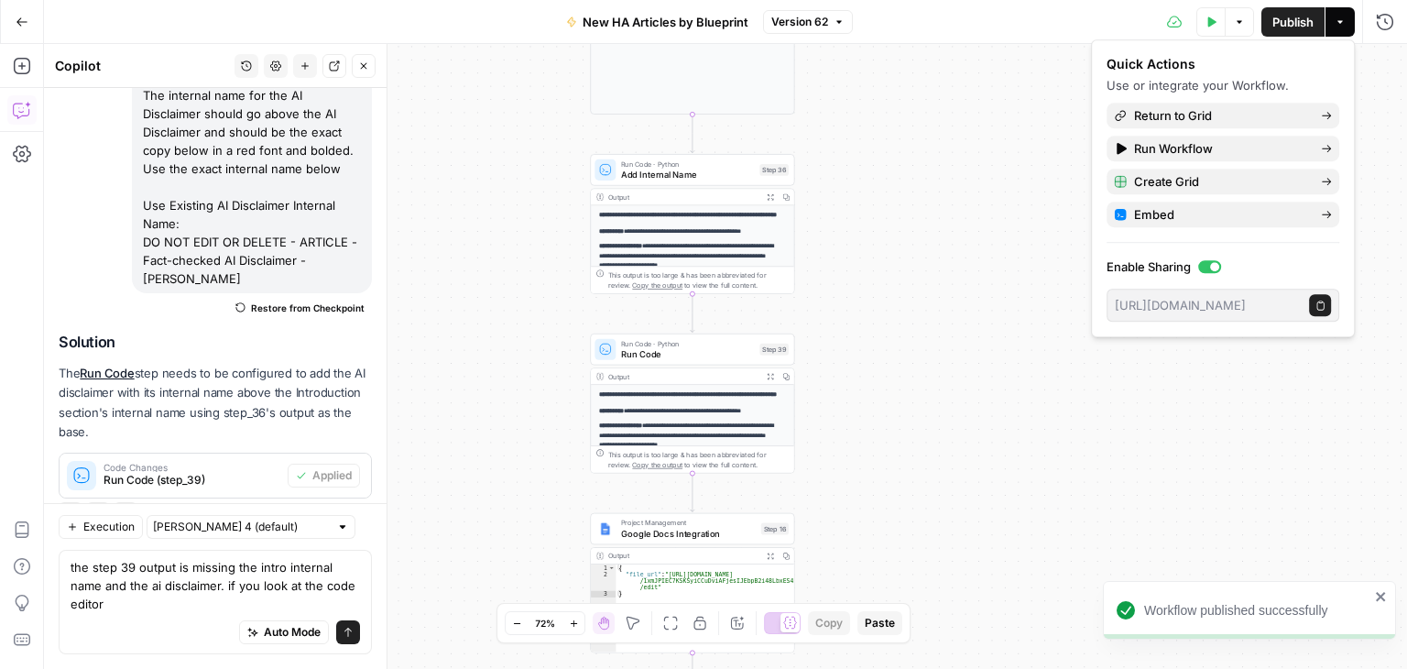
click at [982, 287] on div "**********" at bounding box center [725, 356] width 1363 height 625
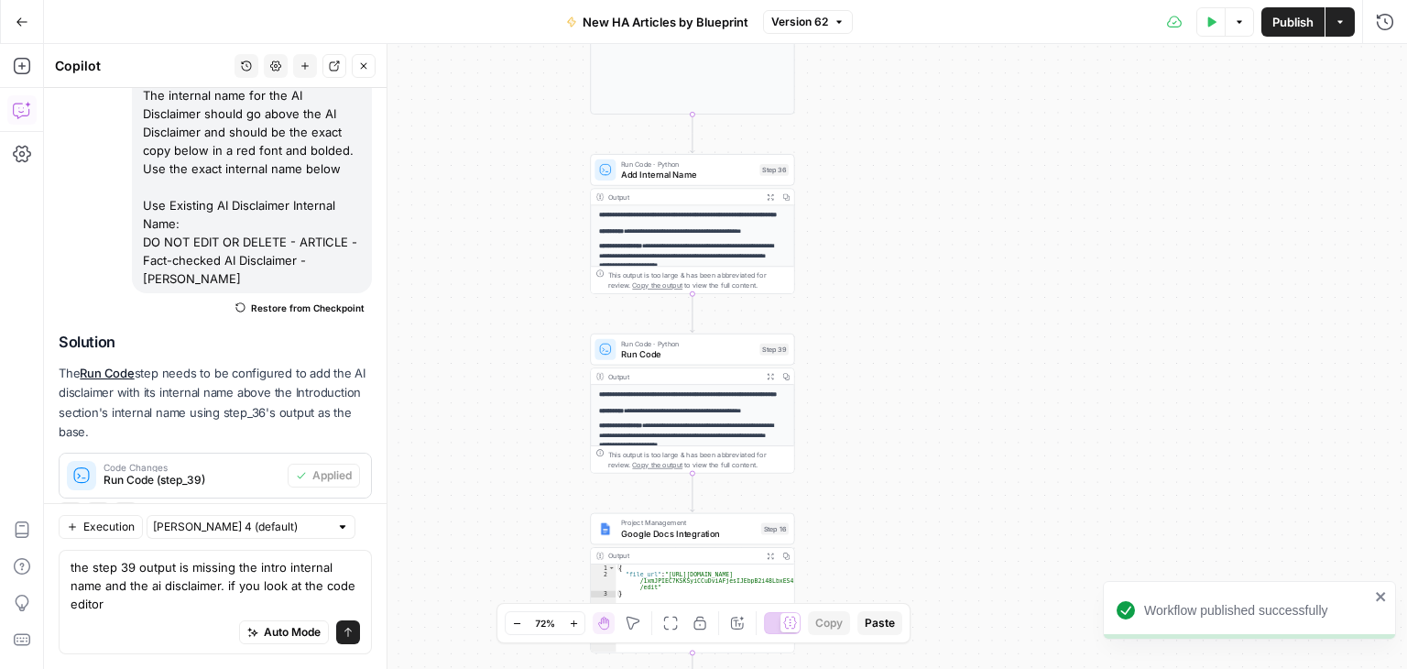
click at [1205, 23] on icon "button" at bounding box center [1210, 21] width 11 height 11
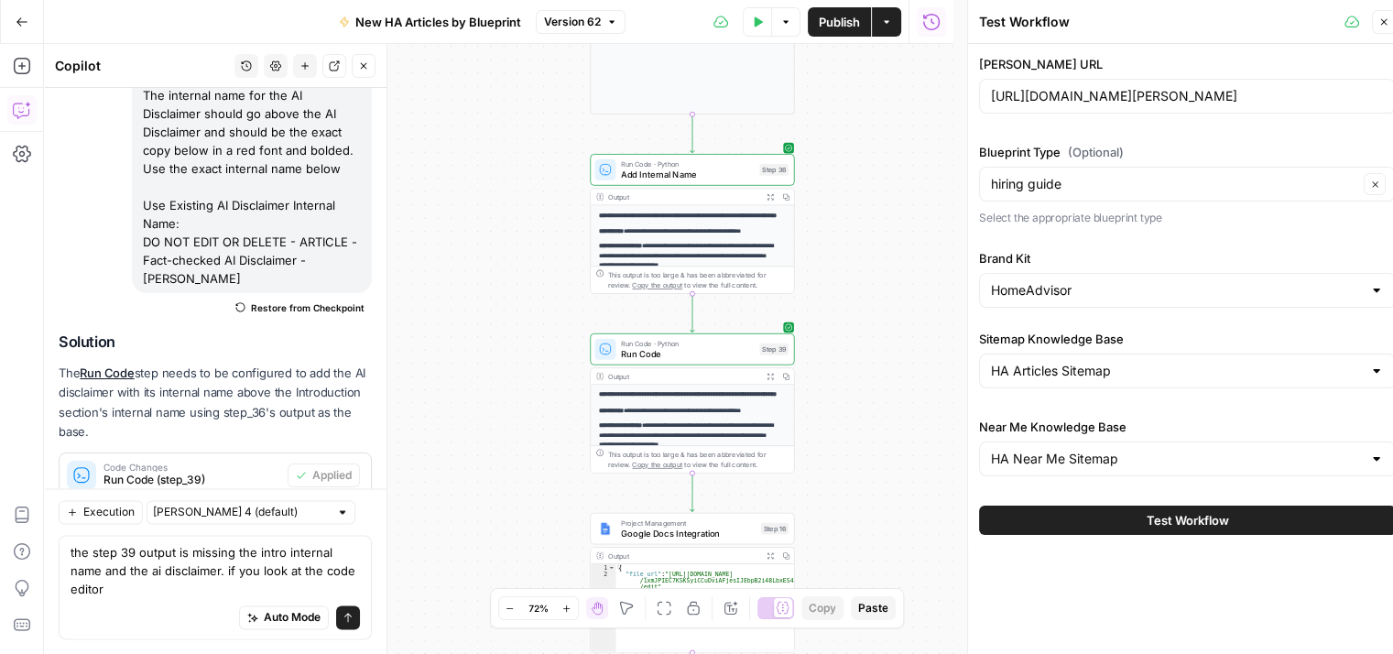
scroll to position [2251, 0]
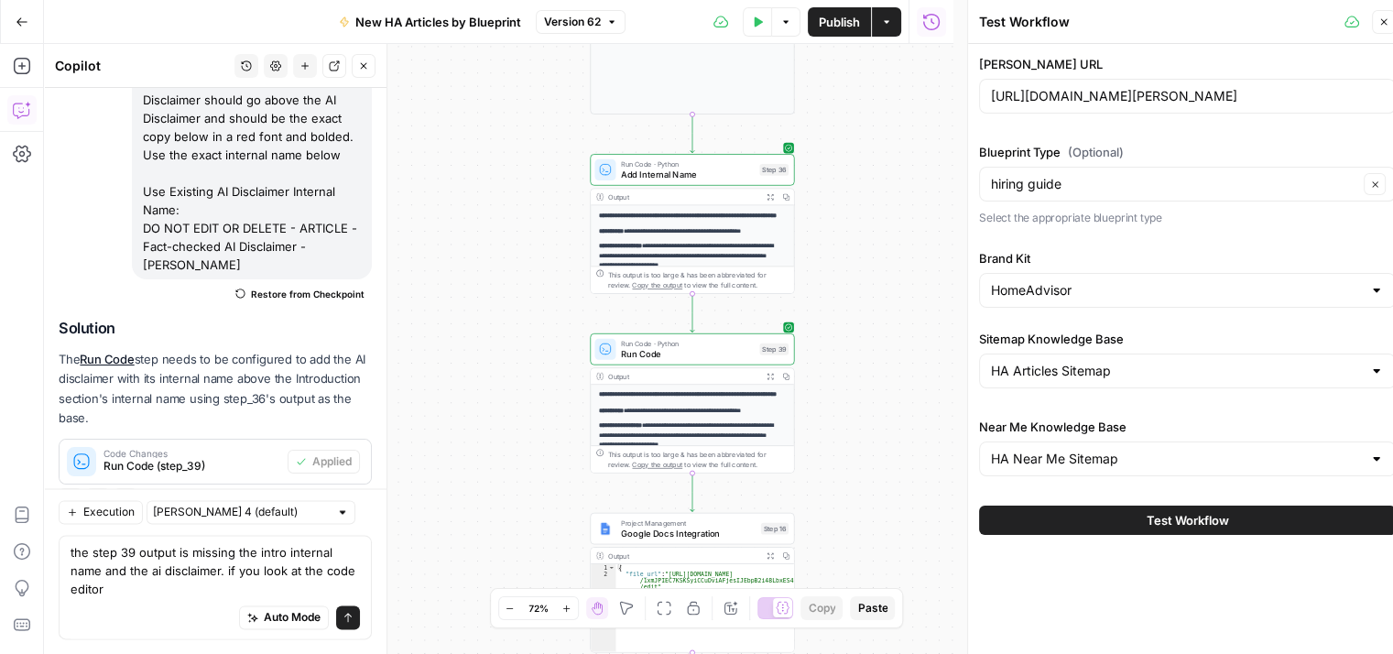
click at [1224, 516] on span "Test Workflow" at bounding box center [1188, 520] width 82 height 18
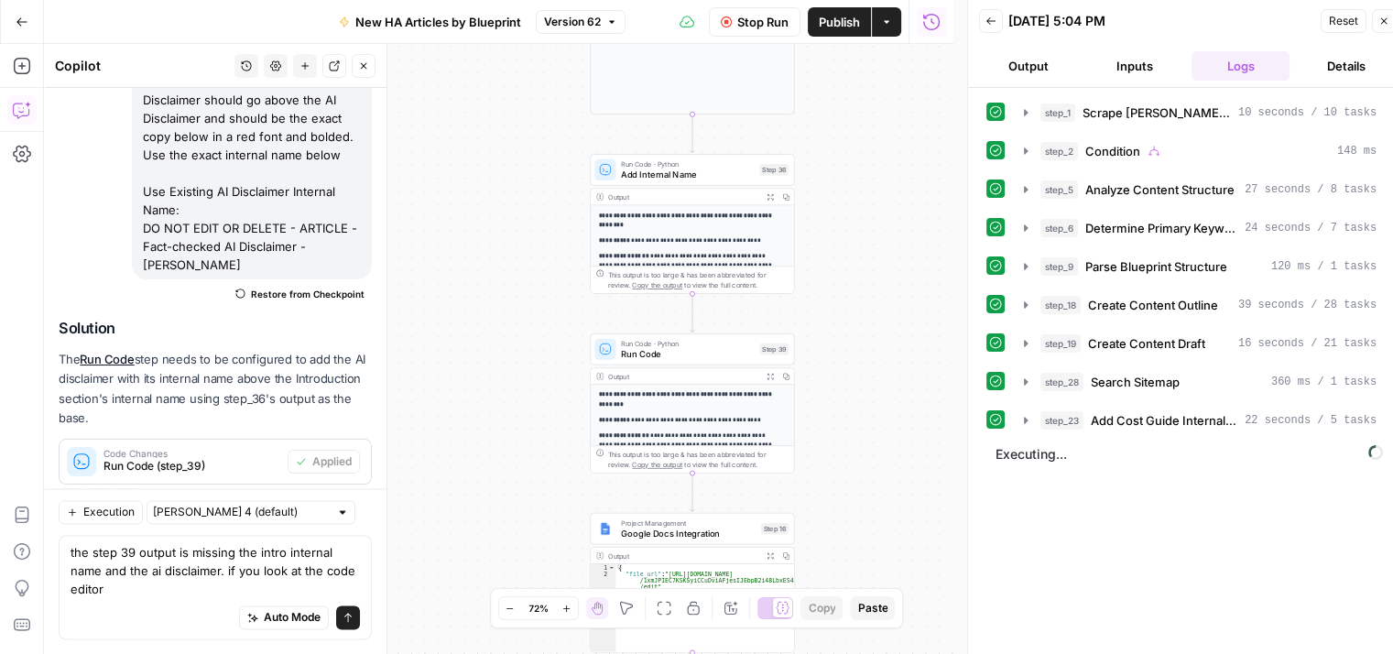
scroll to position [2251, 0]
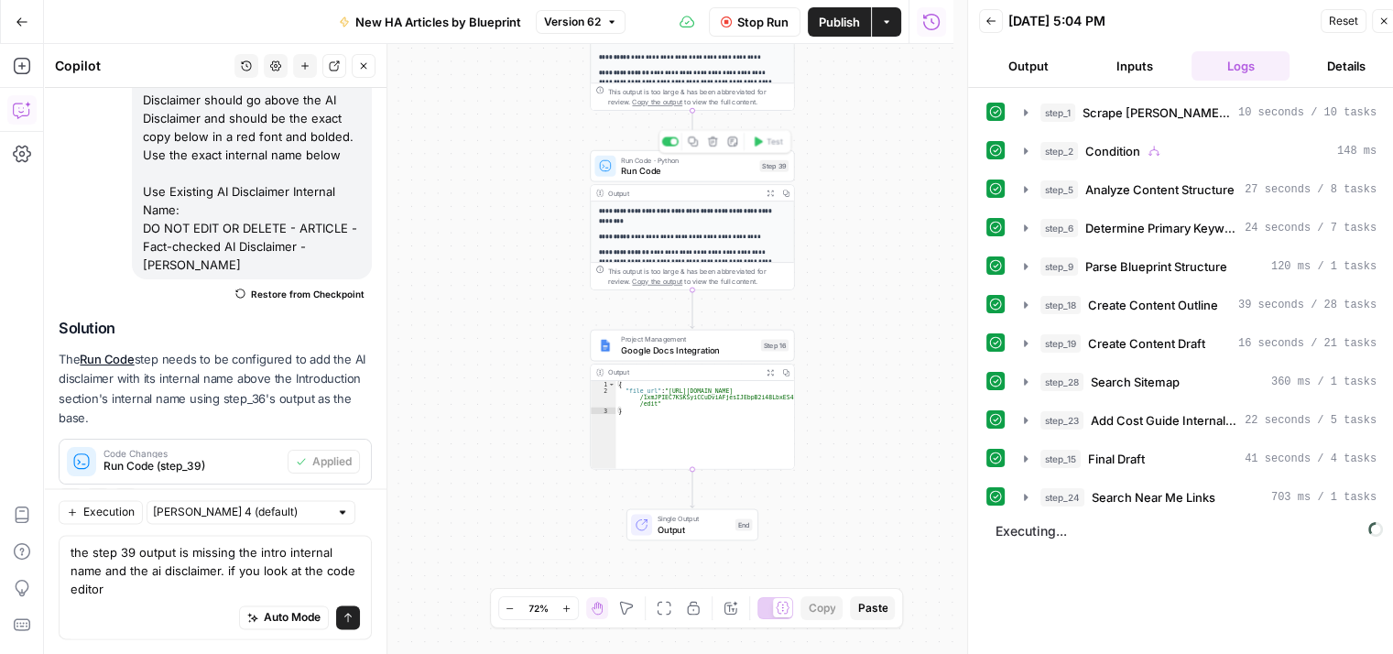
click at [658, 169] on span "Run Code" at bounding box center [687, 170] width 133 height 13
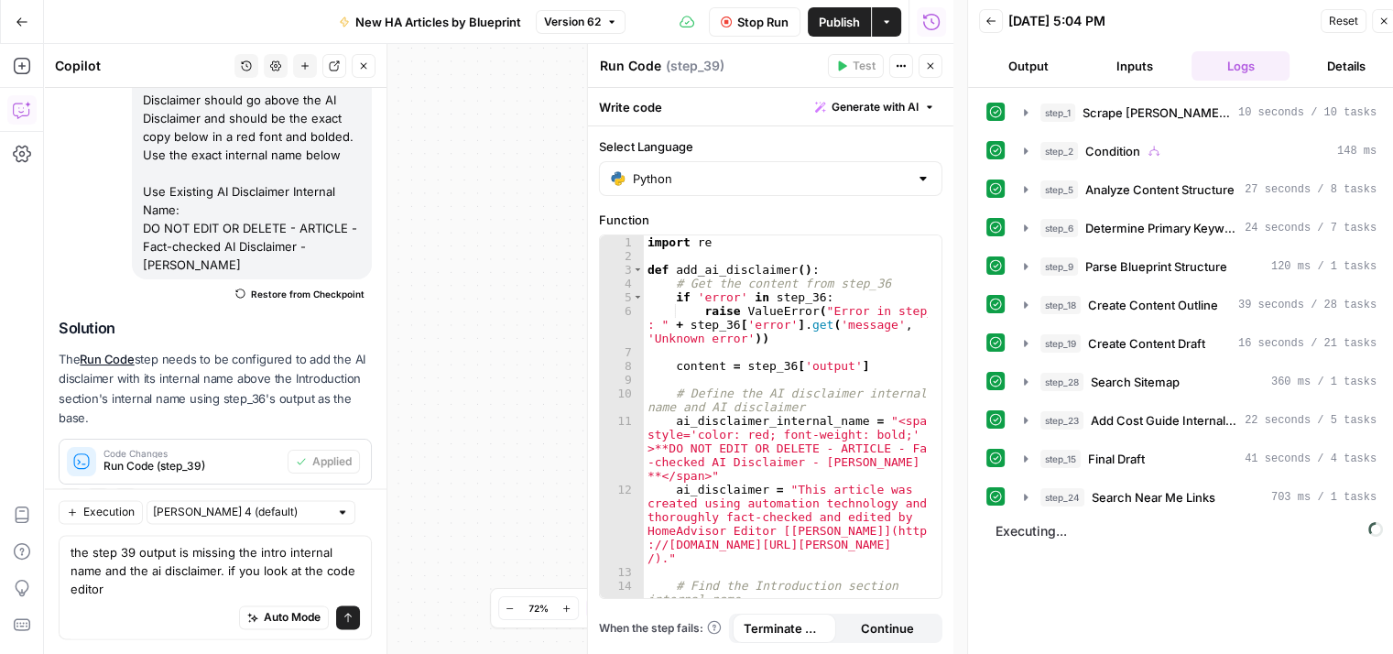
click at [650, 68] on textarea "Run Code" at bounding box center [630, 66] width 61 height 18
type textarea "R"
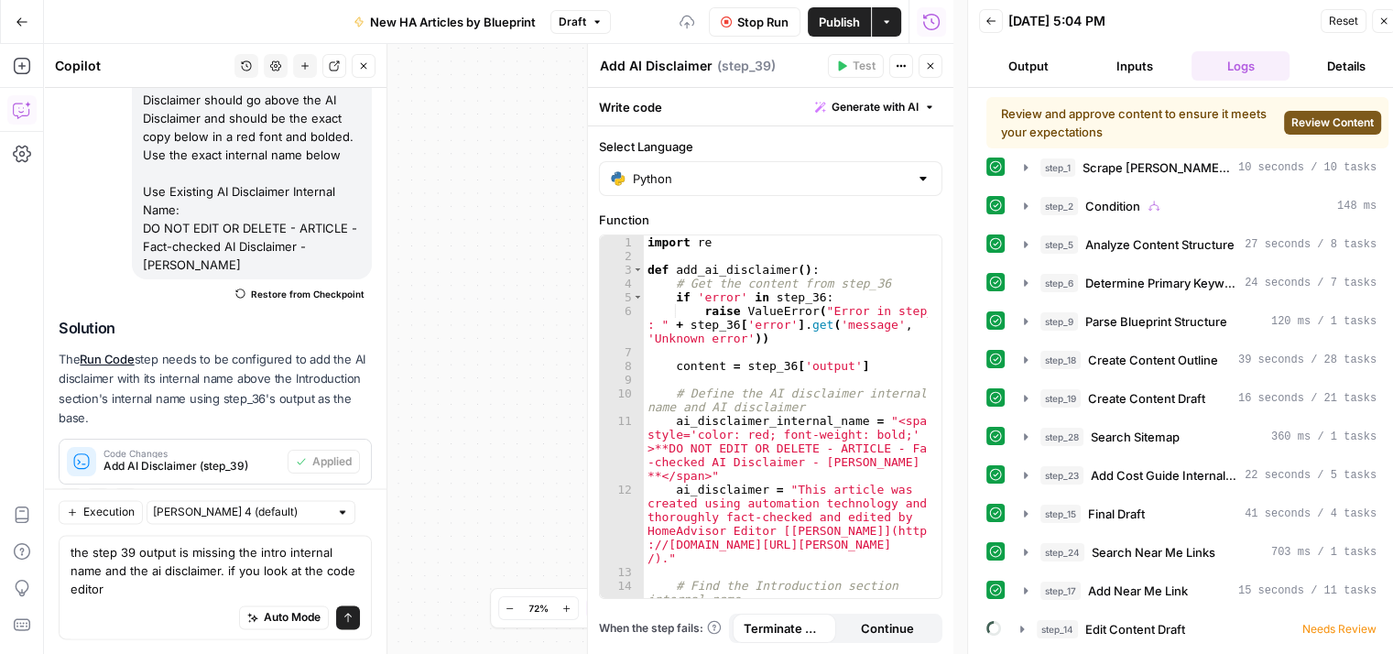
type textarea "Add AI Disclaimer"
click at [518, 171] on div "**********" at bounding box center [498, 349] width 909 height 610
click at [928, 67] on icon "button" at bounding box center [930, 65] width 11 height 11
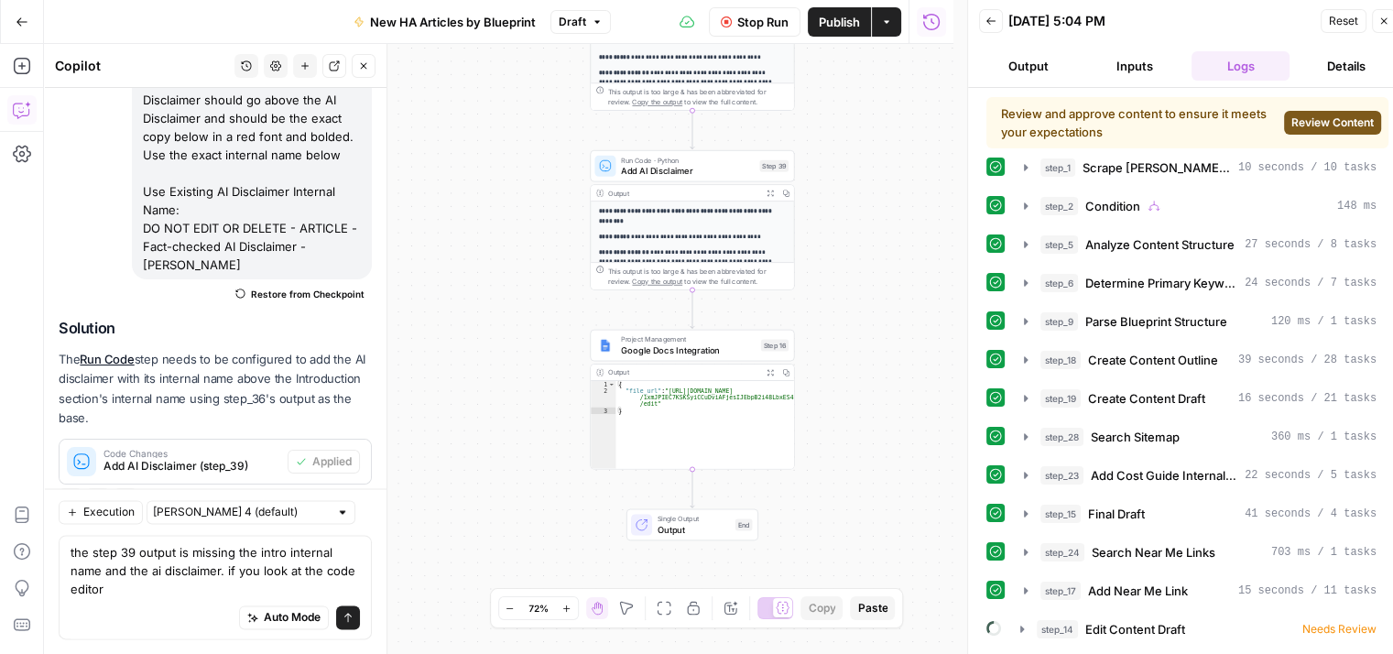
click at [1330, 120] on span "Review Content" at bounding box center [1332, 122] width 82 height 16
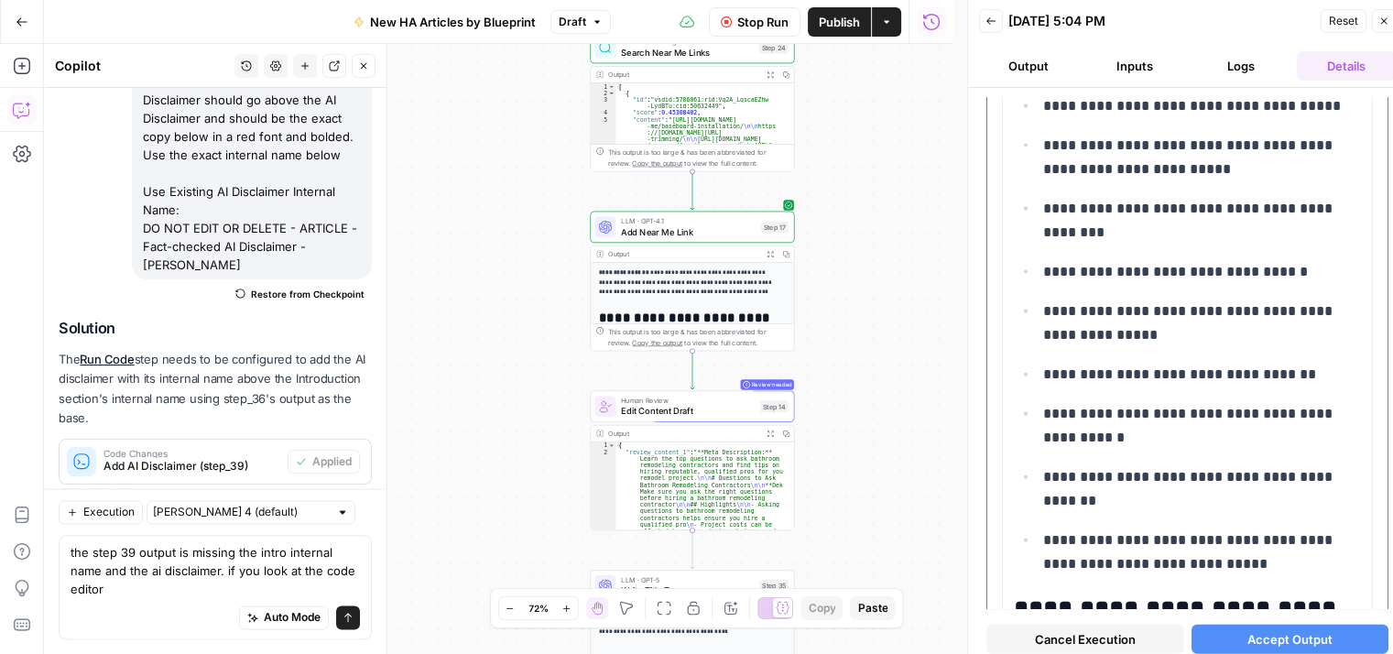
scroll to position [4052, 0]
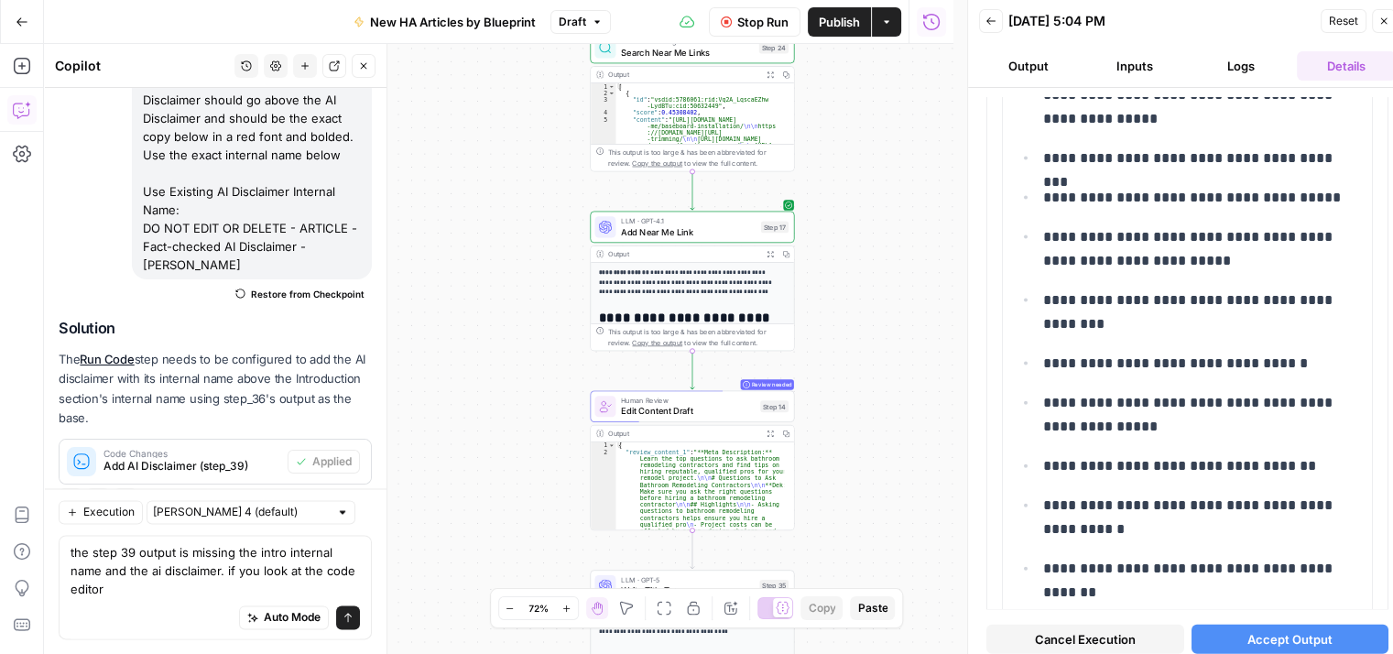
click at [1260, 637] on span "Accept Output" at bounding box center [1289, 639] width 85 height 18
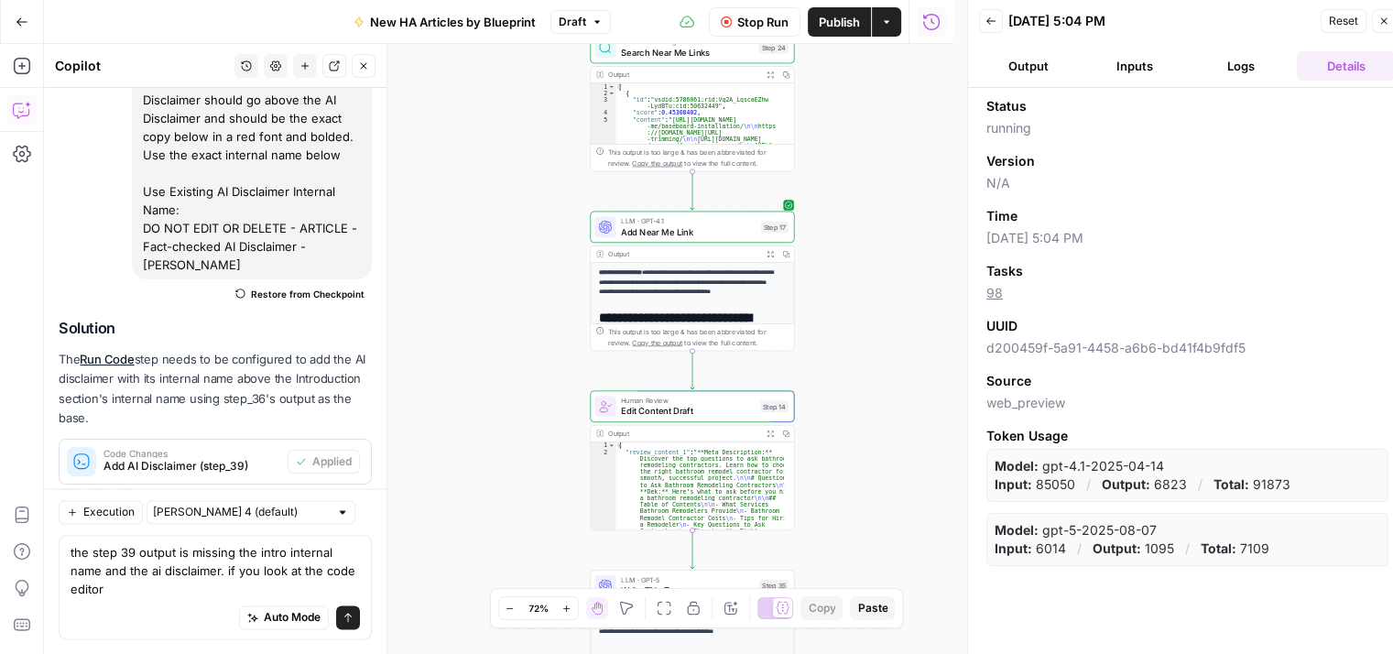
click at [1234, 76] on button "Logs" at bounding box center [1241, 65] width 99 height 29
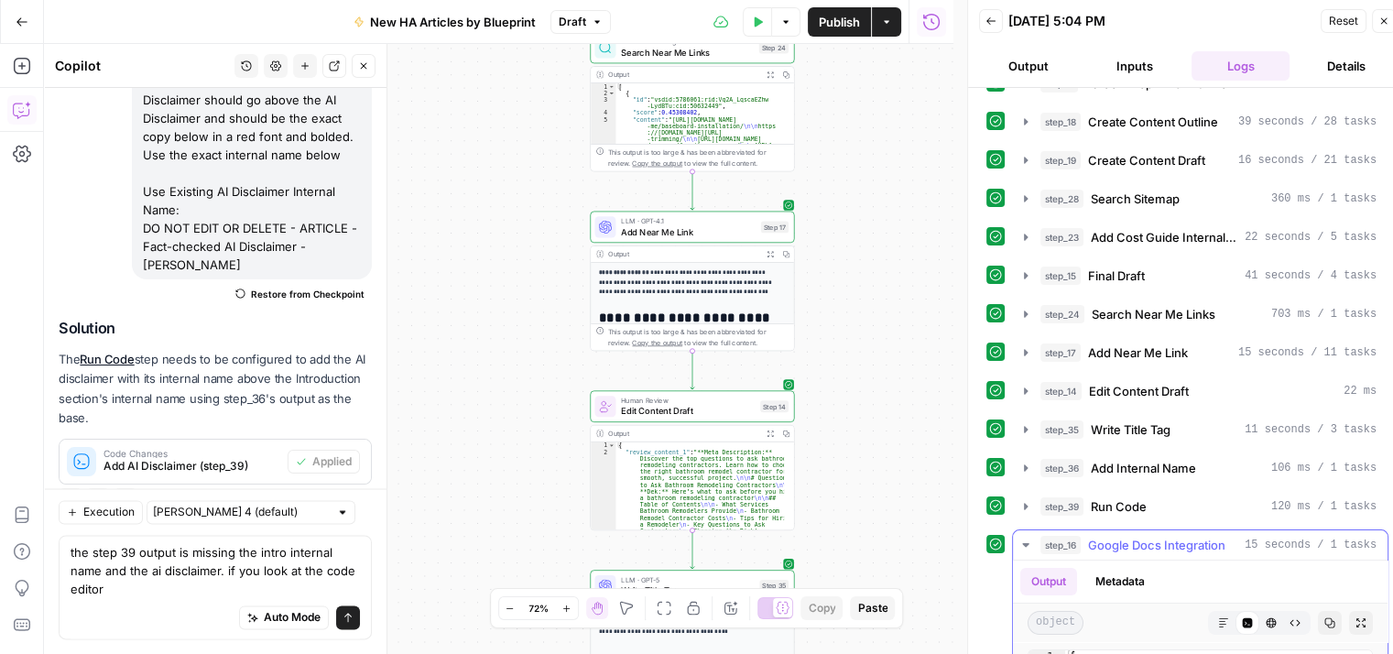
scroll to position [366, 0]
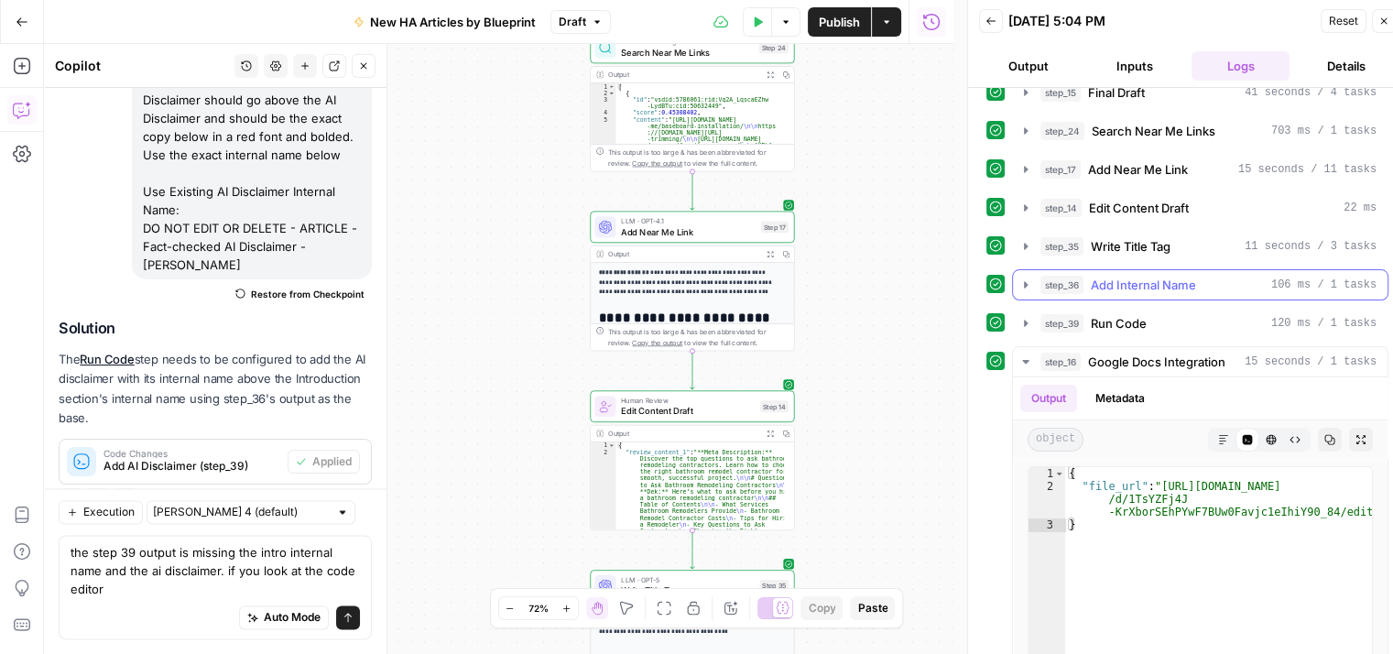
click at [1022, 279] on icon "button" at bounding box center [1025, 285] width 15 height 15
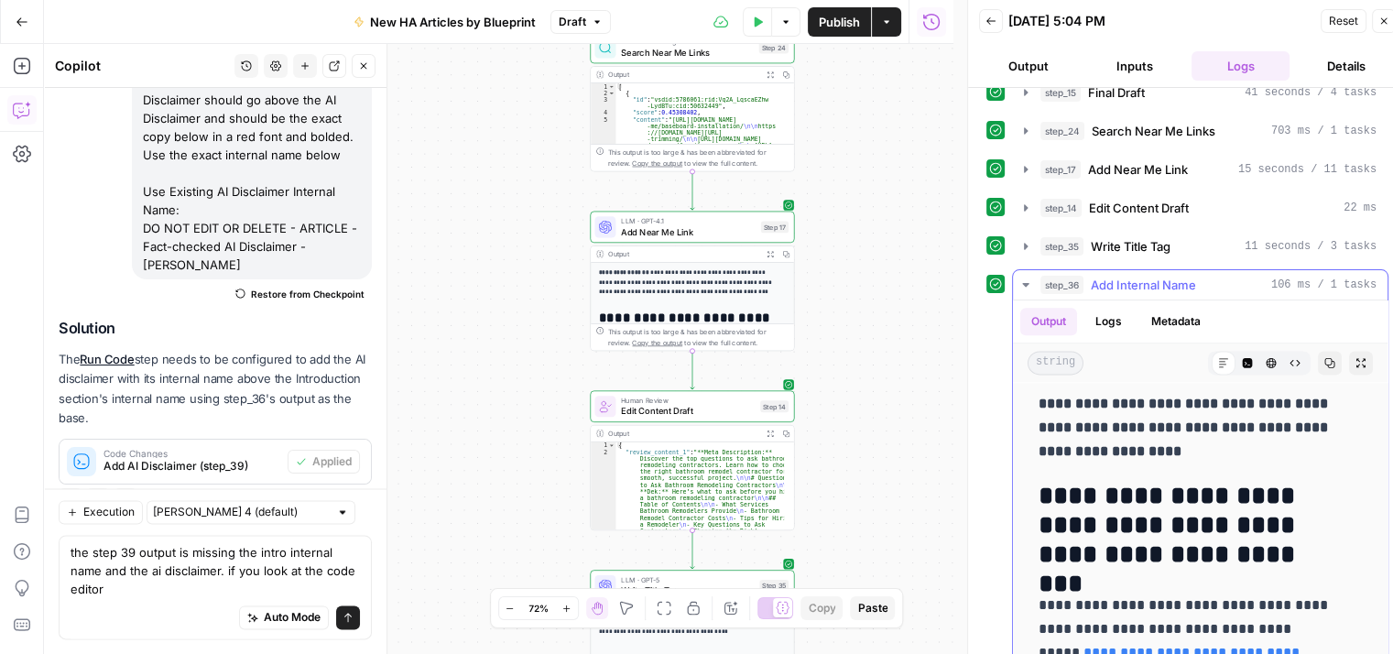
scroll to position [2656, 0]
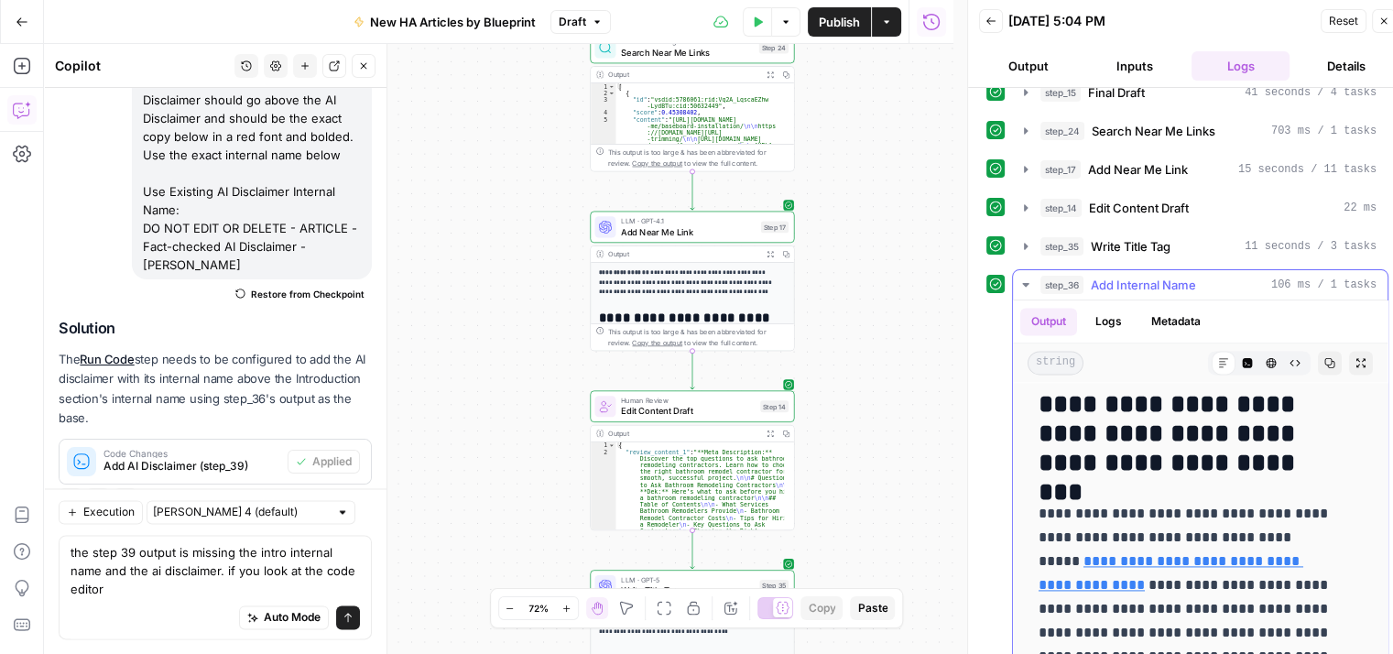
click at [1019, 283] on icon "button" at bounding box center [1025, 285] width 15 height 15
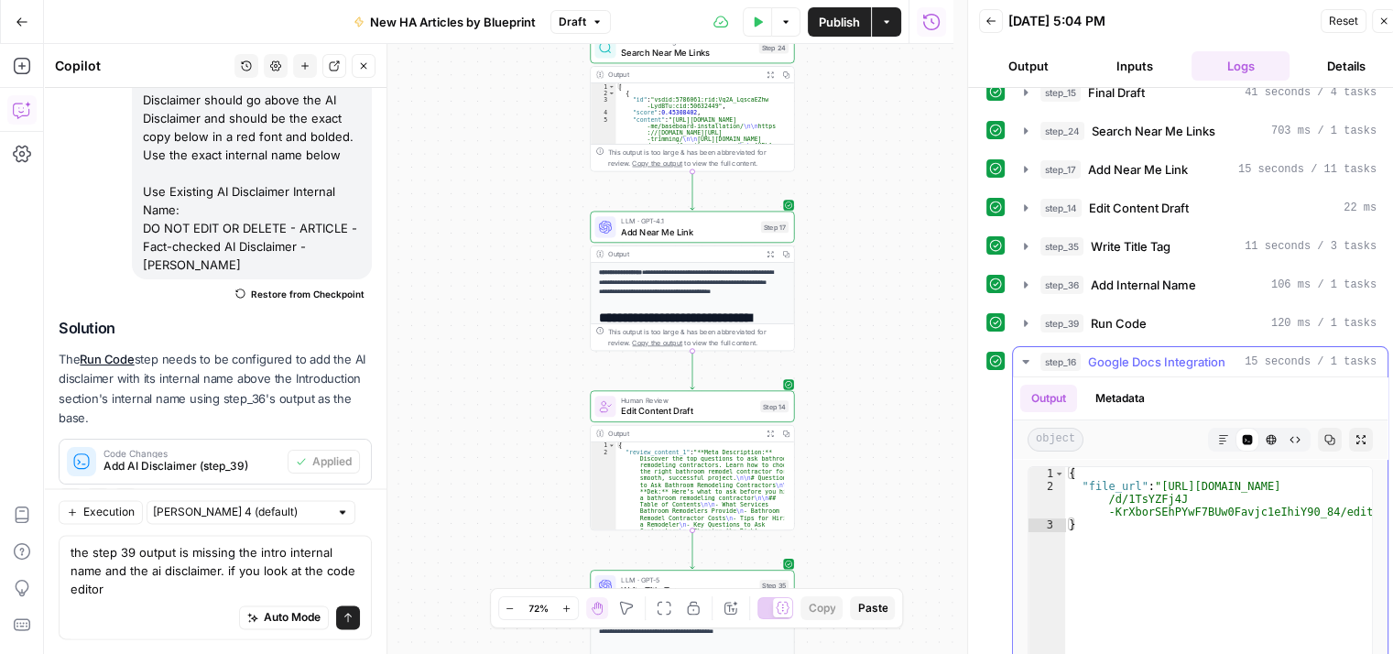
type textarea "**********"
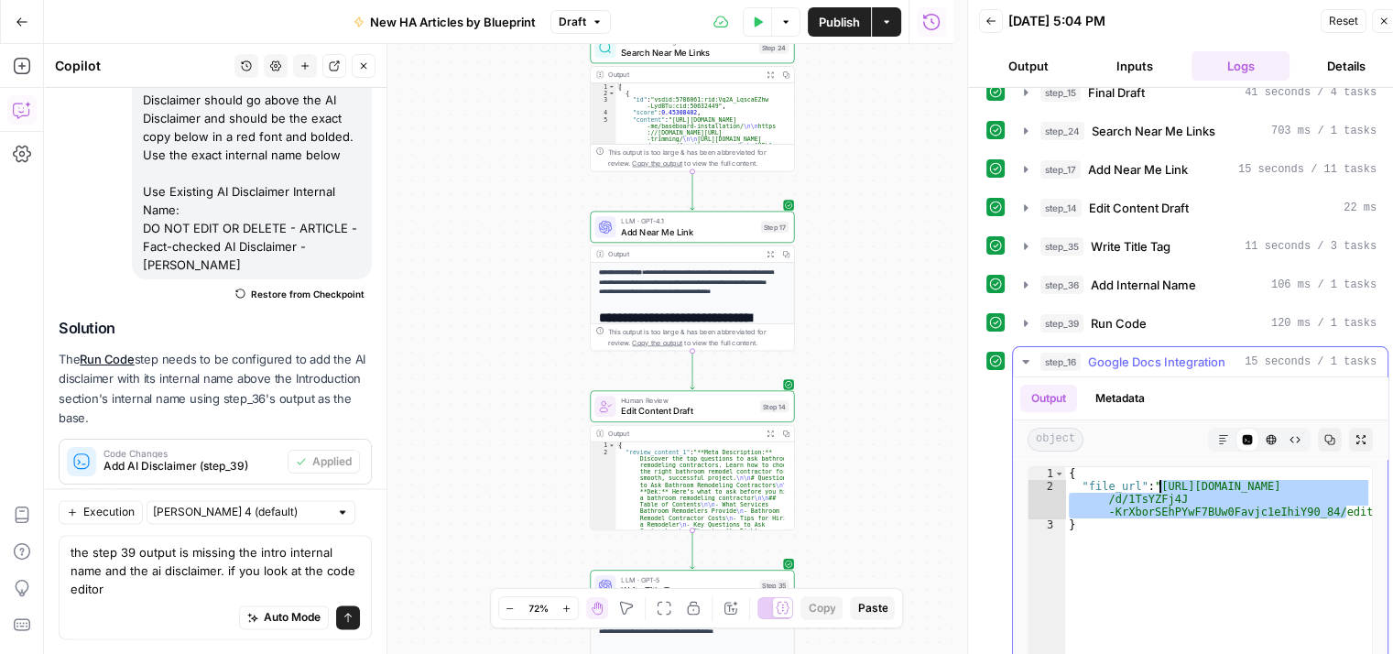
drag, startPoint x: 1348, startPoint y: 502, endPoint x: 1161, endPoint y: 481, distance: 188.0
click at [1161, 481] on div "{ "file_url" : "https://docs.google.com/document /d/1TsYZFj4J -KrXborSEhPYwF7BU…" at bounding box center [1218, 660] width 307 height 387
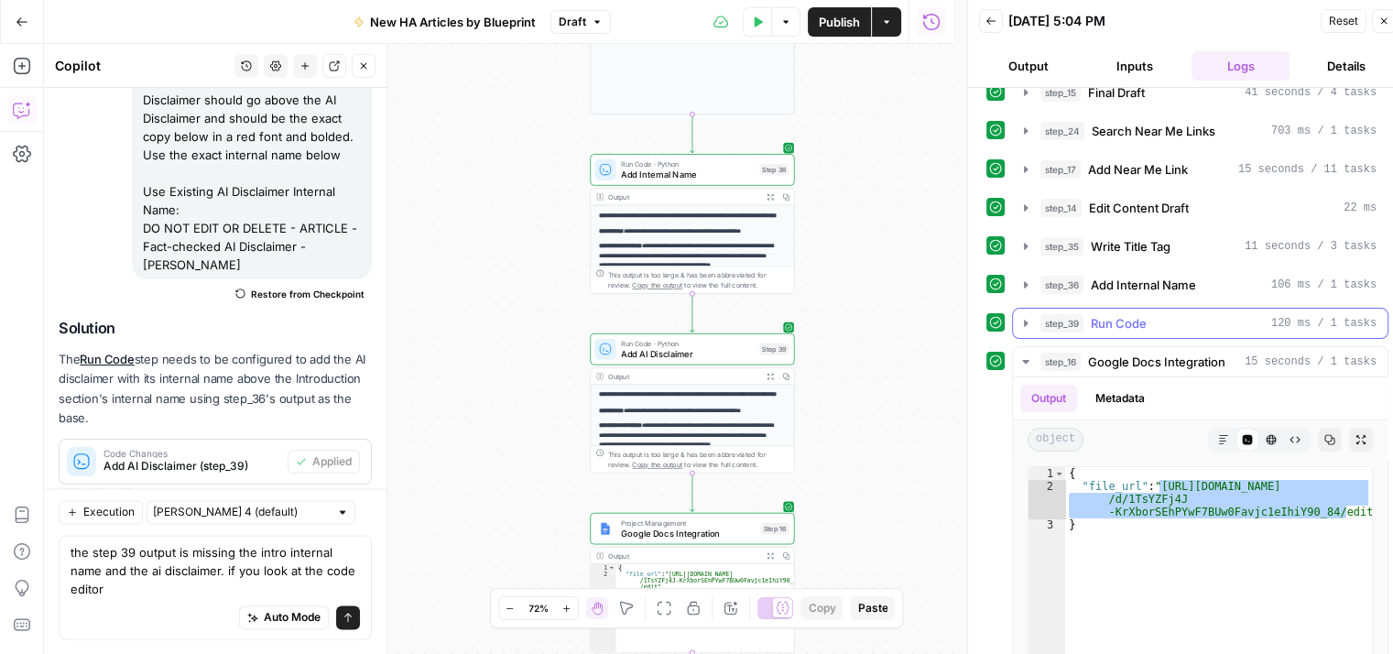
click at [1022, 316] on icon "button" at bounding box center [1025, 323] width 15 height 15
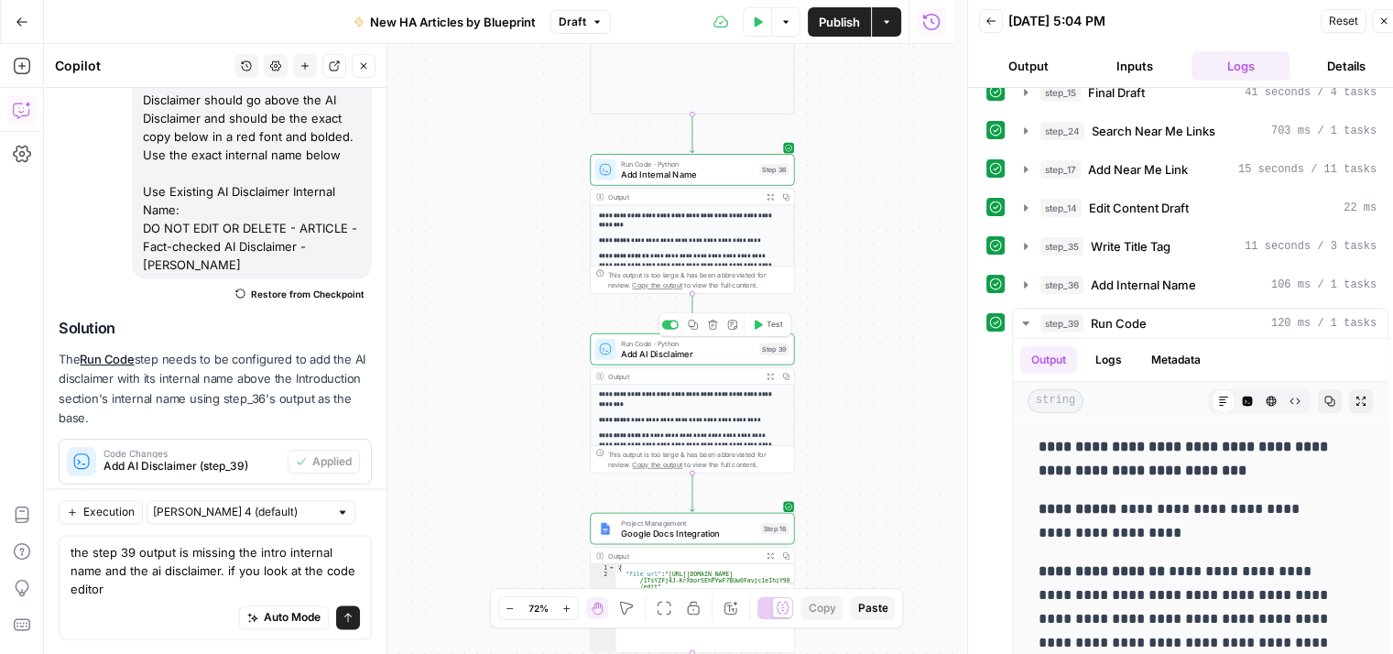
click at [772, 327] on span "Test" at bounding box center [775, 325] width 16 height 12
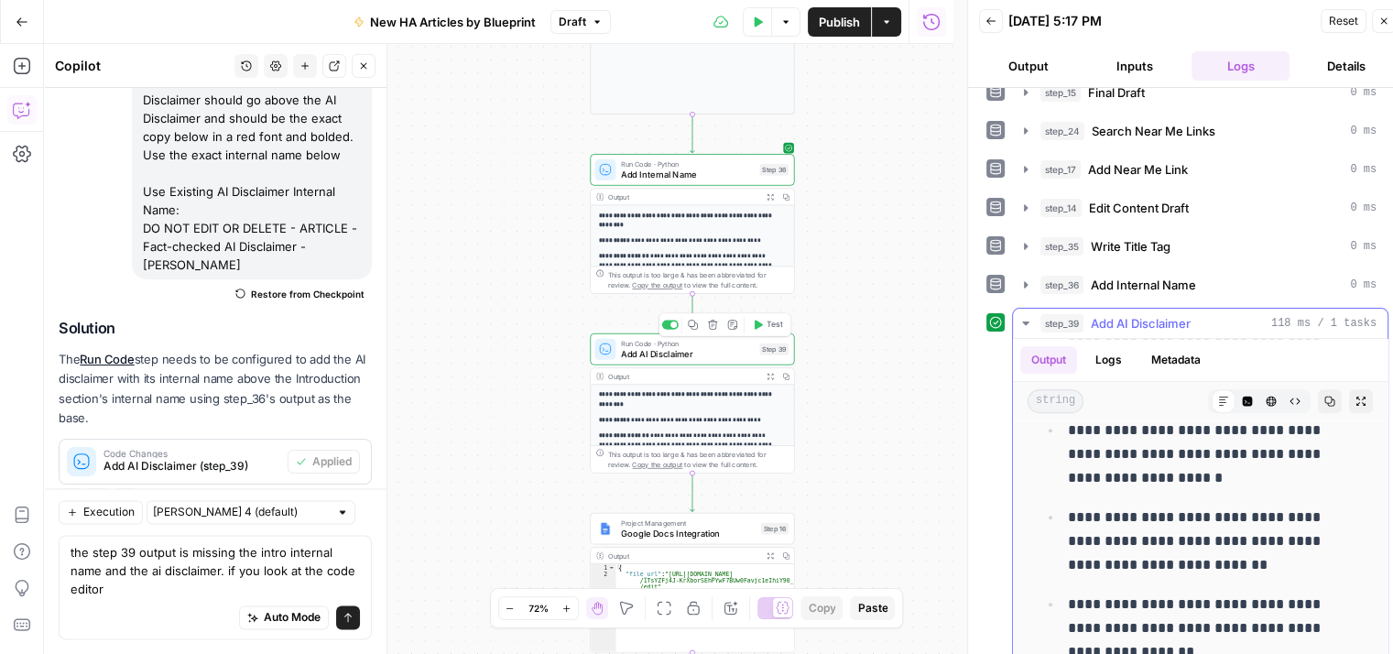
scroll to position [1099, 0]
drag, startPoint x: 165, startPoint y: 587, endPoint x: 59, endPoint y: 557, distance: 110.5
click at [59, 557] on div "the step 39 output is missing the intro internal name and the ai disclaimer. if…" at bounding box center [215, 587] width 313 height 104
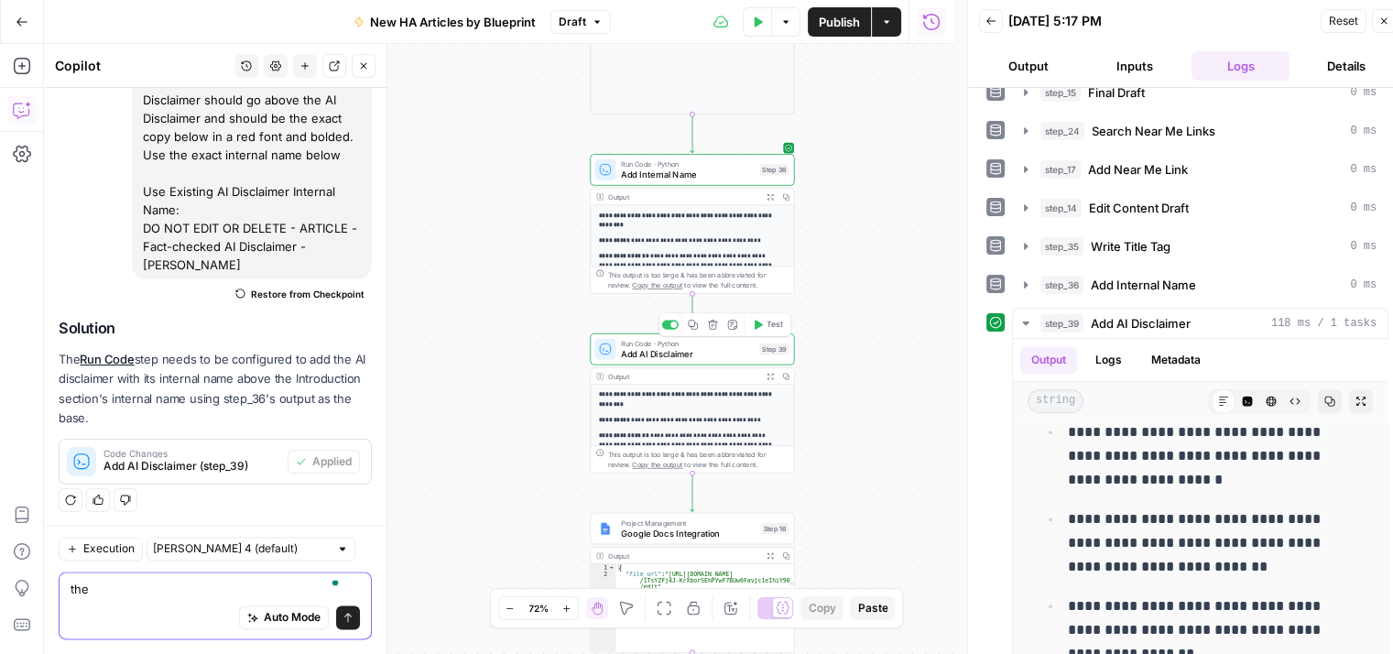
scroll to position [2215, 0]
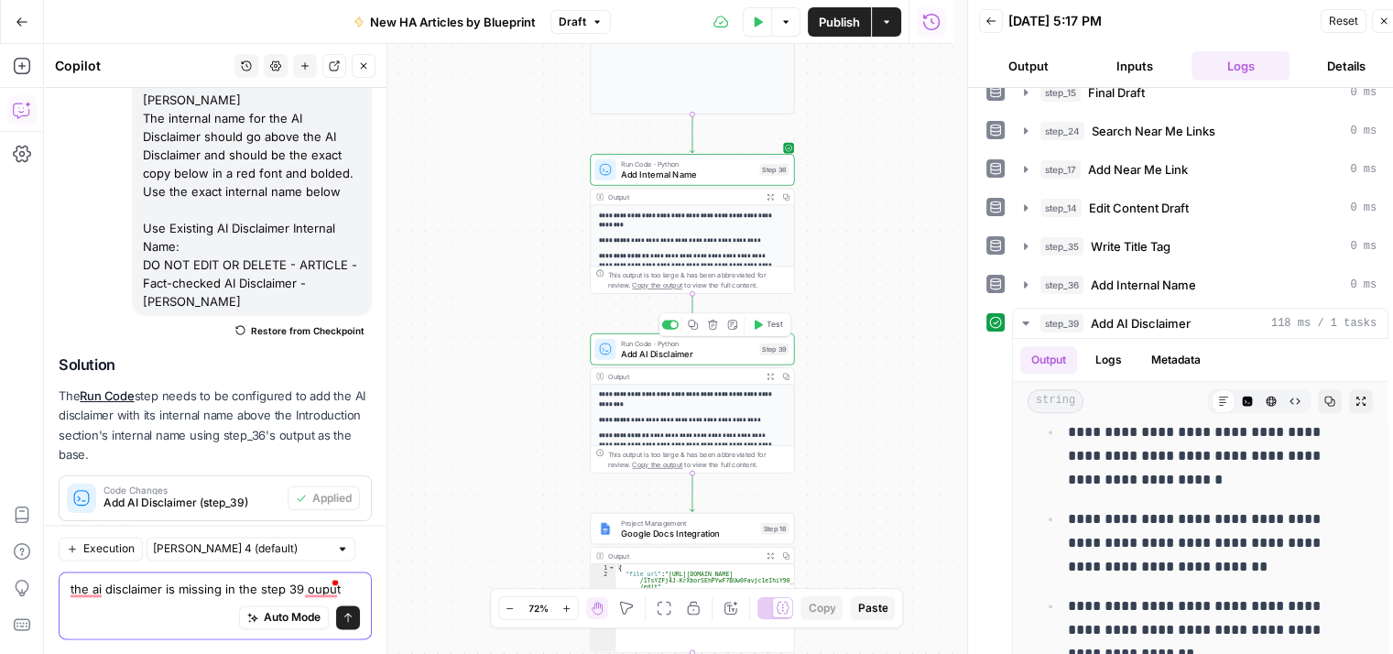
type textarea "the ai disclaimer is missing in the step 39 output"
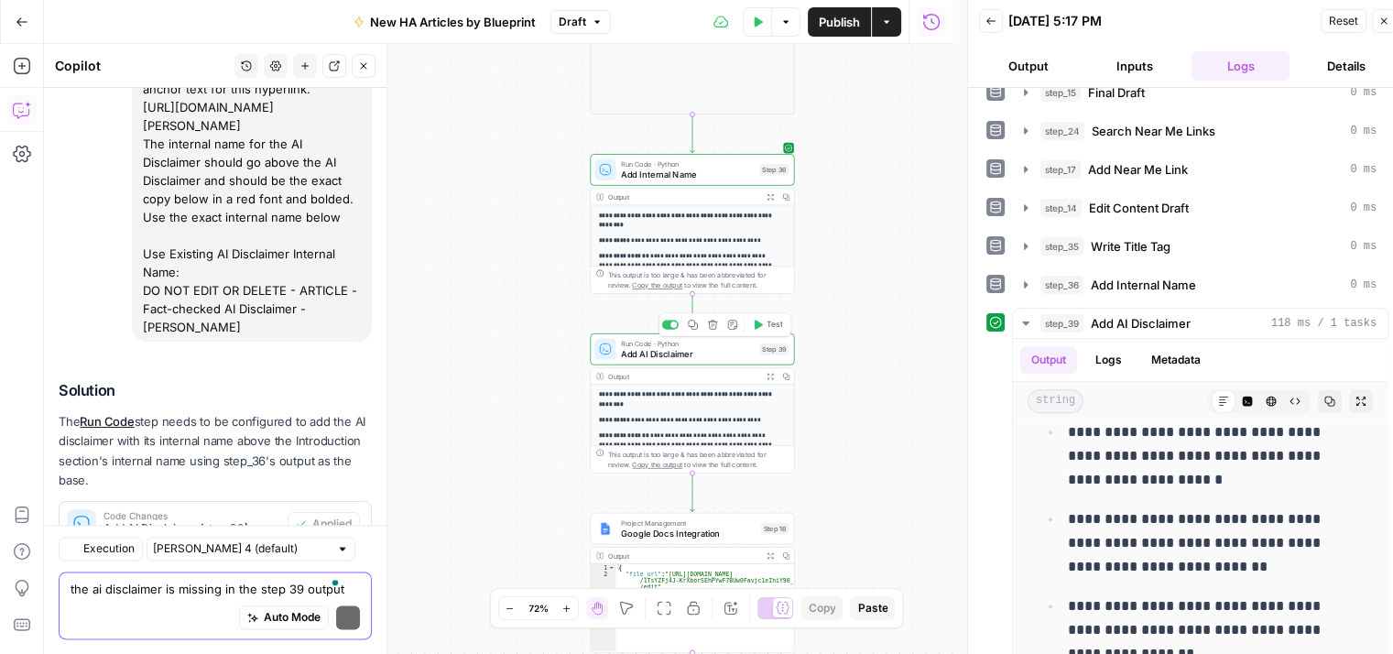
scroll to position [2418, 0]
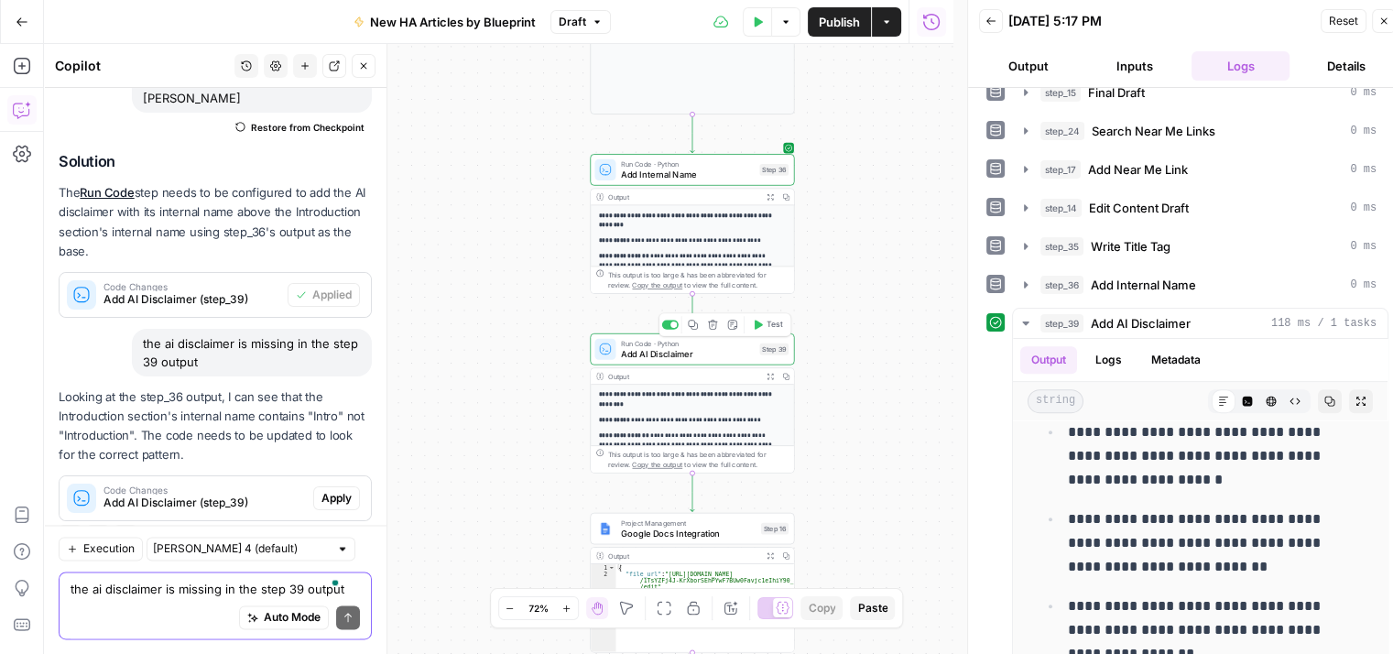
click at [232, 585] on textarea "the ai disclaimer is missing in the step 39 output" at bounding box center [215, 589] width 289 height 18
type textarea "will this proper"
click at [321, 490] on span "Apply" at bounding box center [336, 498] width 30 height 16
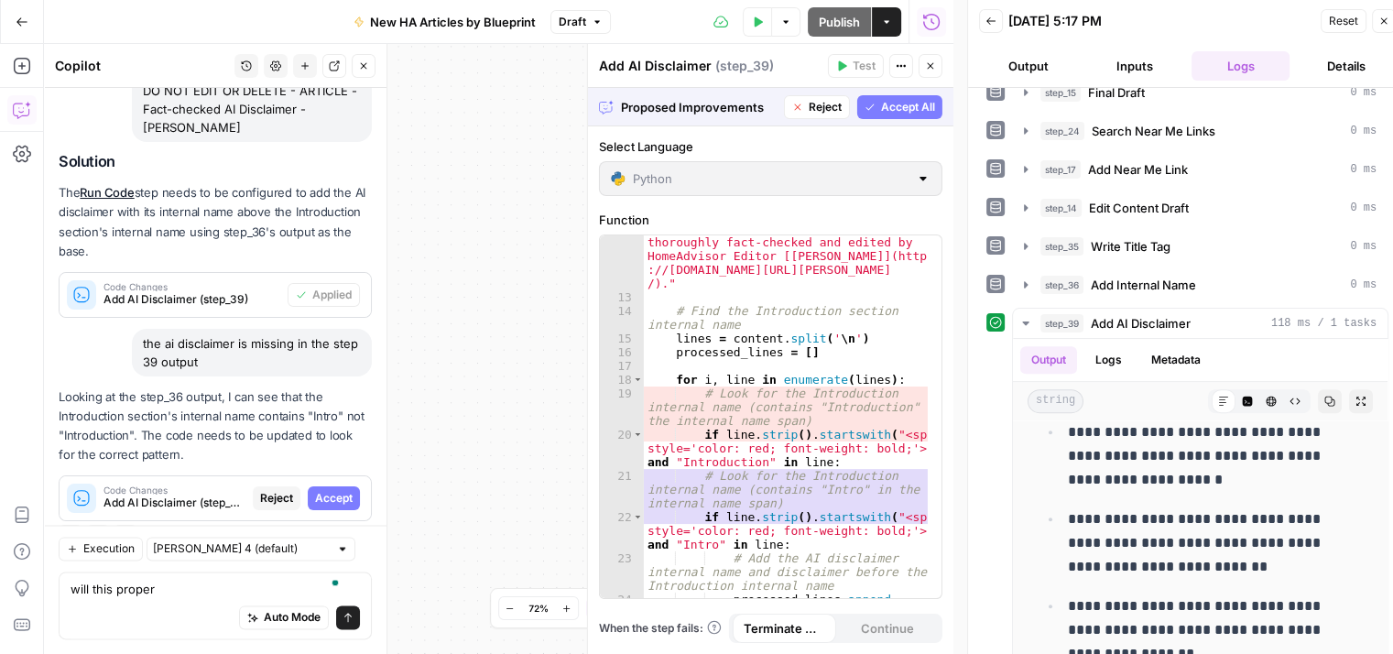
scroll to position [275, 0]
click at [892, 109] on span "Accept All" at bounding box center [908, 107] width 54 height 16
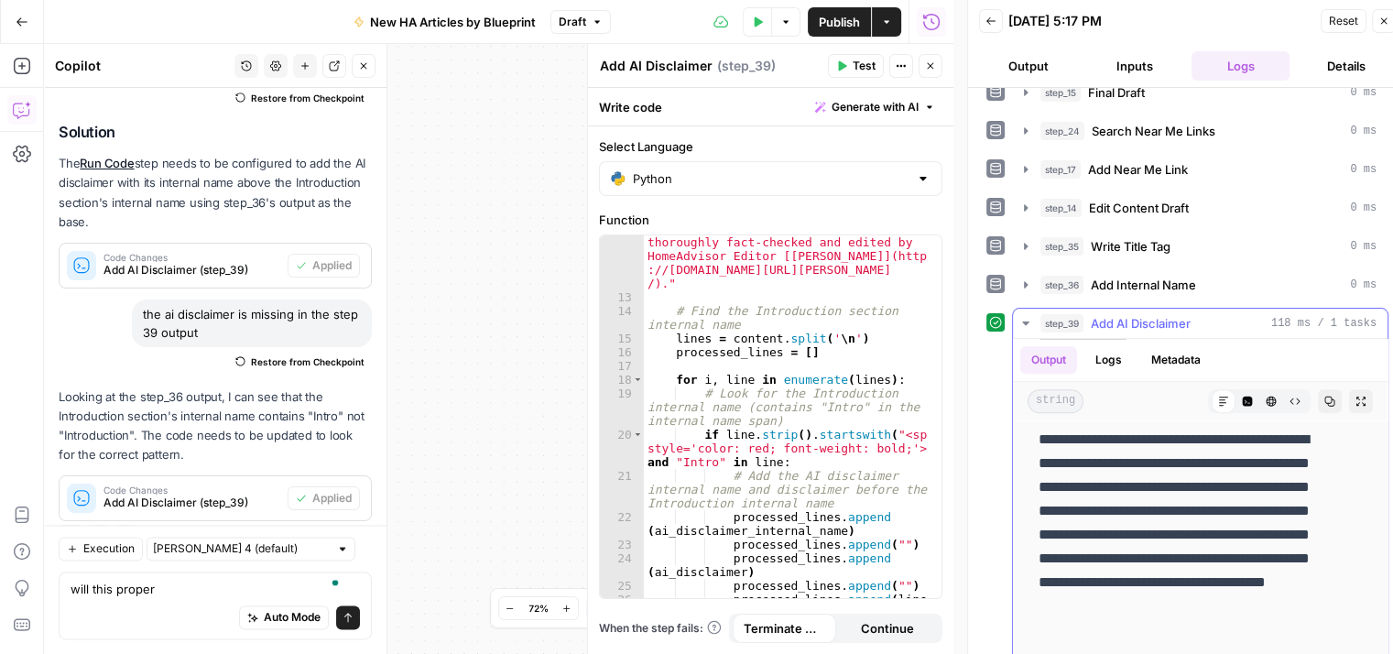
scroll to position [1557, 0]
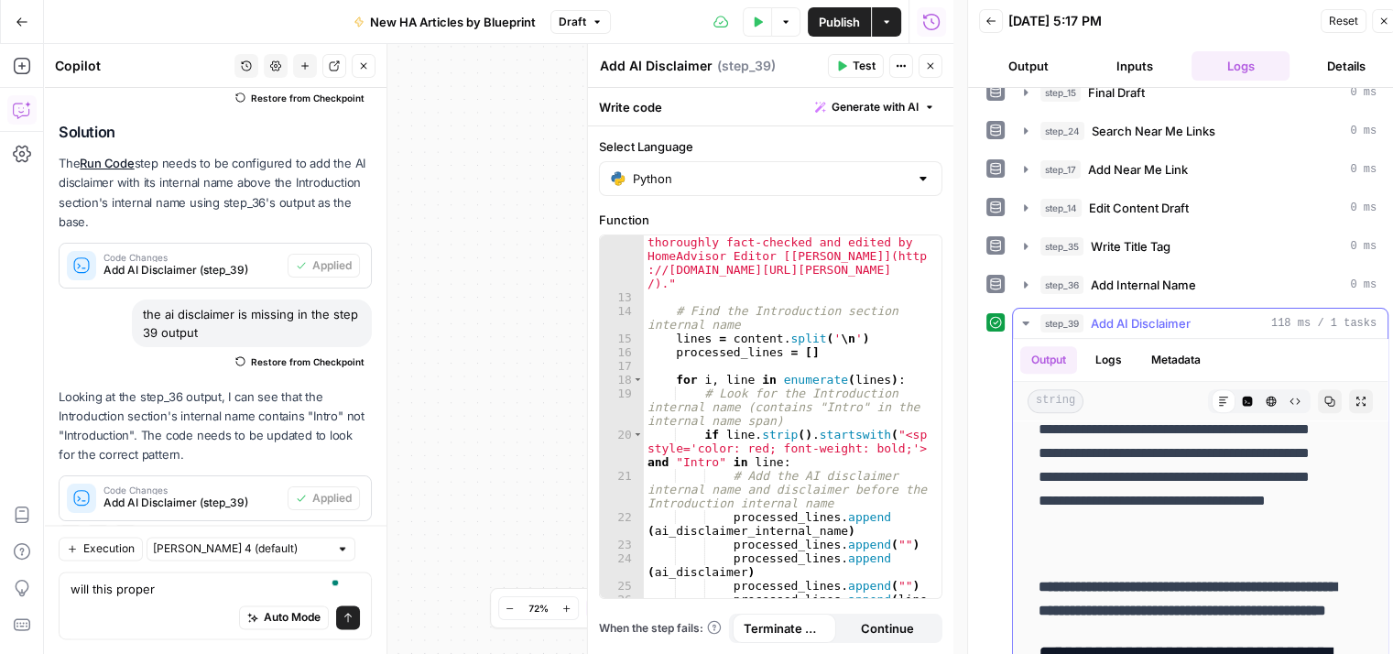
click at [1025, 321] on icon "button" at bounding box center [1025, 323] width 6 height 4
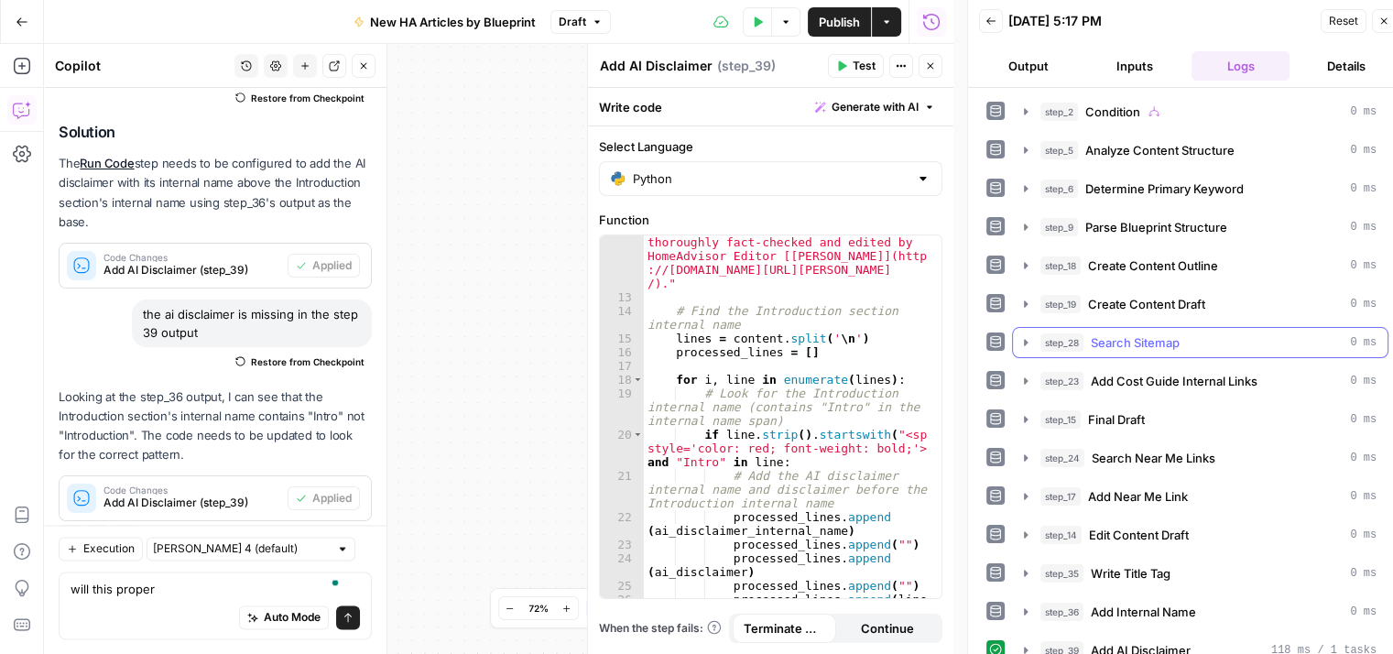
scroll to position [38, 0]
click at [845, 65] on icon "button" at bounding box center [842, 66] width 8 height 10
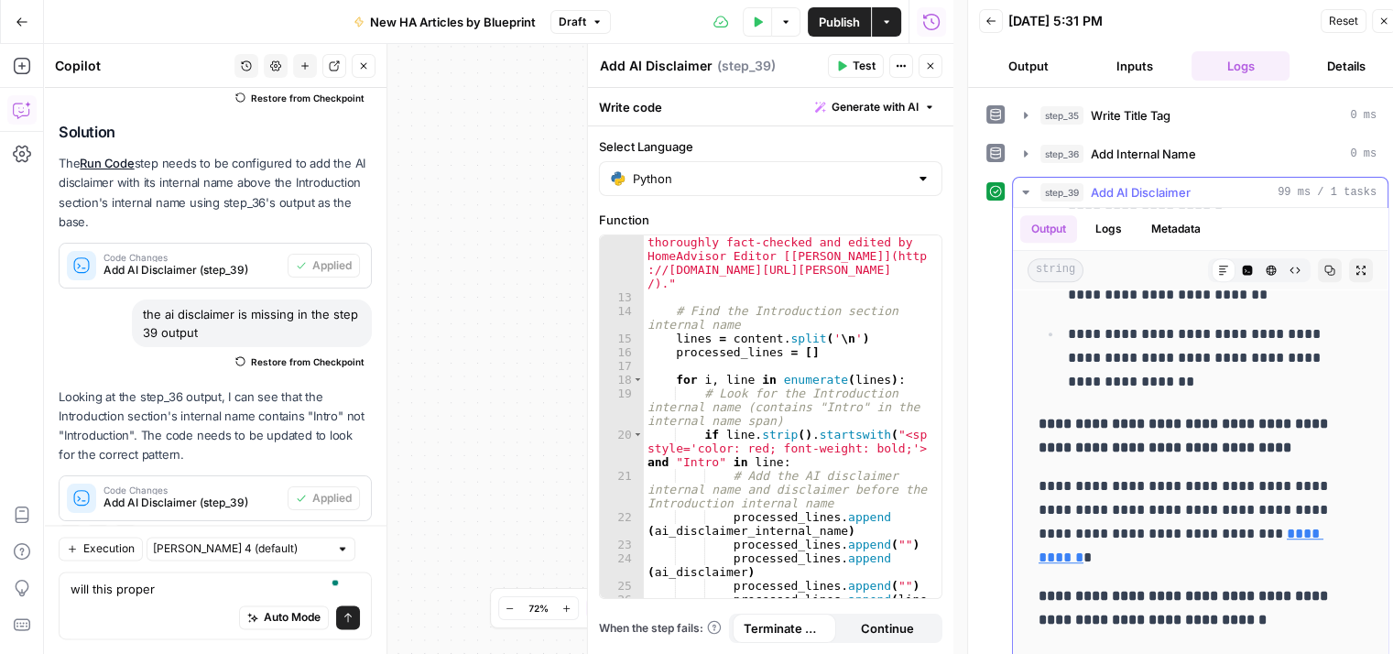
scroll to position [1099, 0]
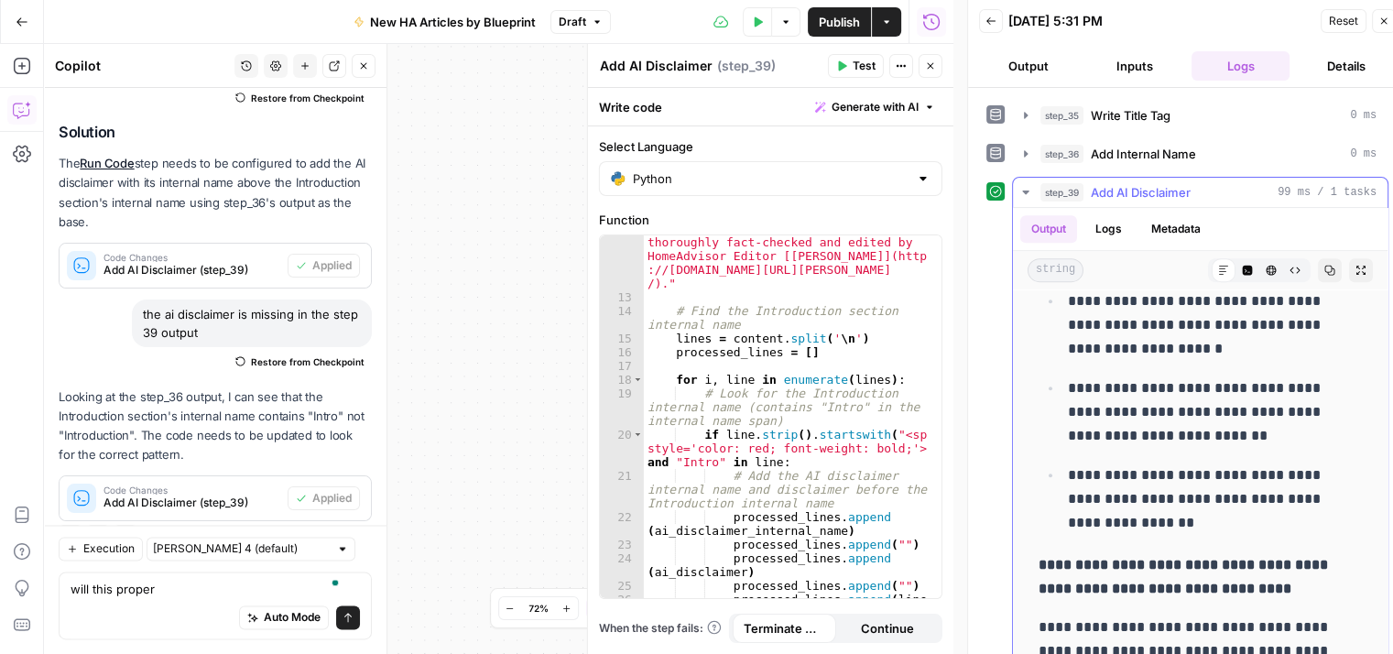
click at [1022, 178] on button "step_39 Add AI Disclaimer 99 ms / 1 tasks" at bounding box center [1200, 192] width 375 height 29
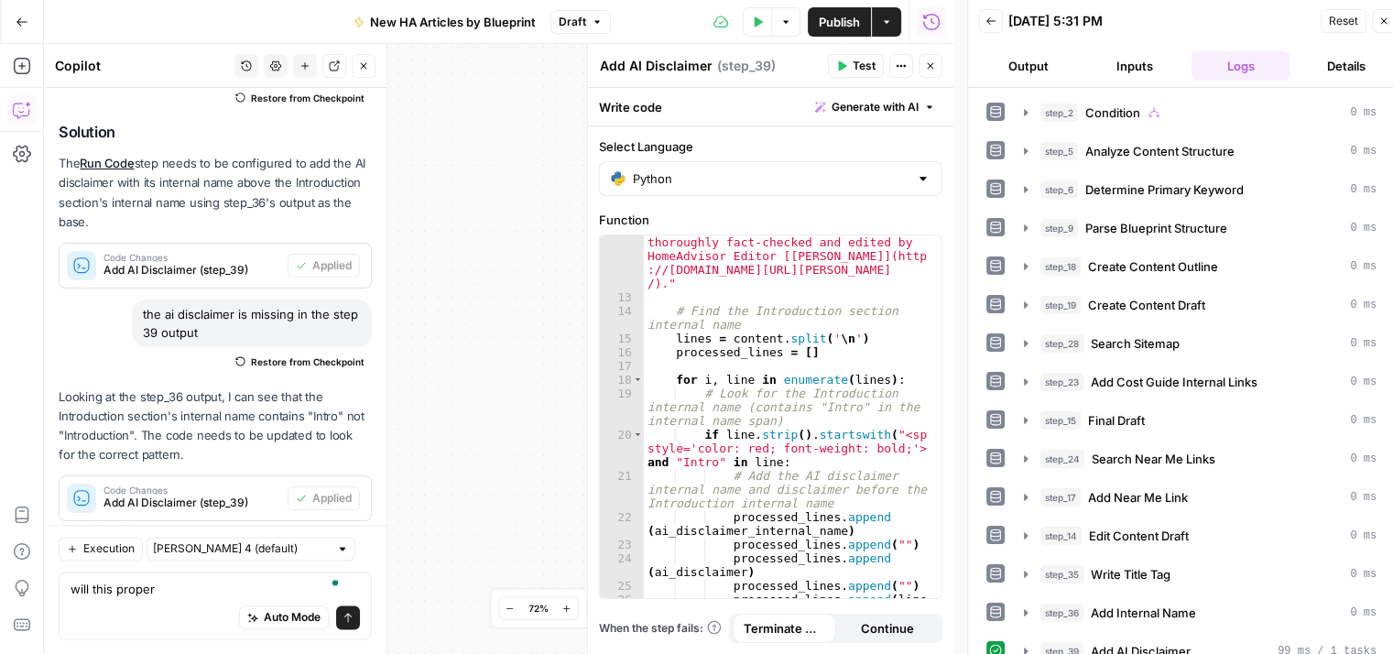
scroll to position [15, 0]
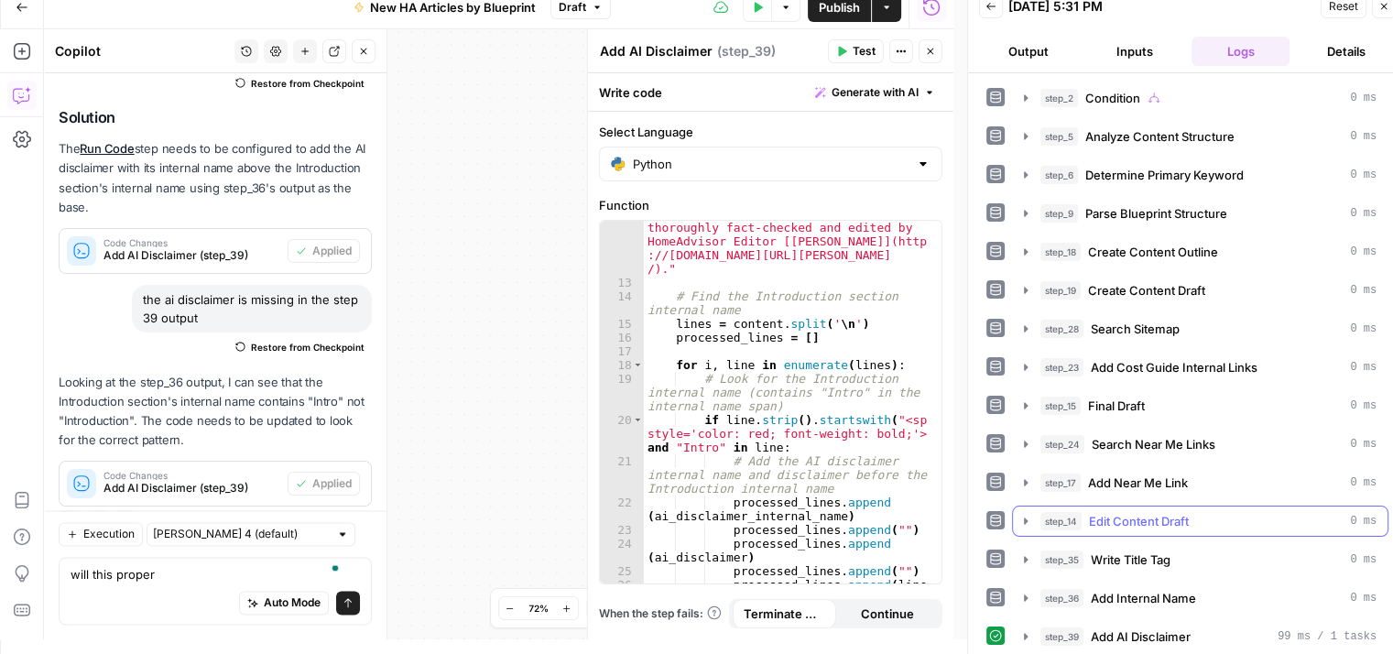
drag, startPoint x: 1026, startPoint y: 510, endPoint x: 1079, endPoint y: 492, distance: 56.2
click at [1026, 514] on icon "button" at bounding box center [1025, 521] width 15 height 15
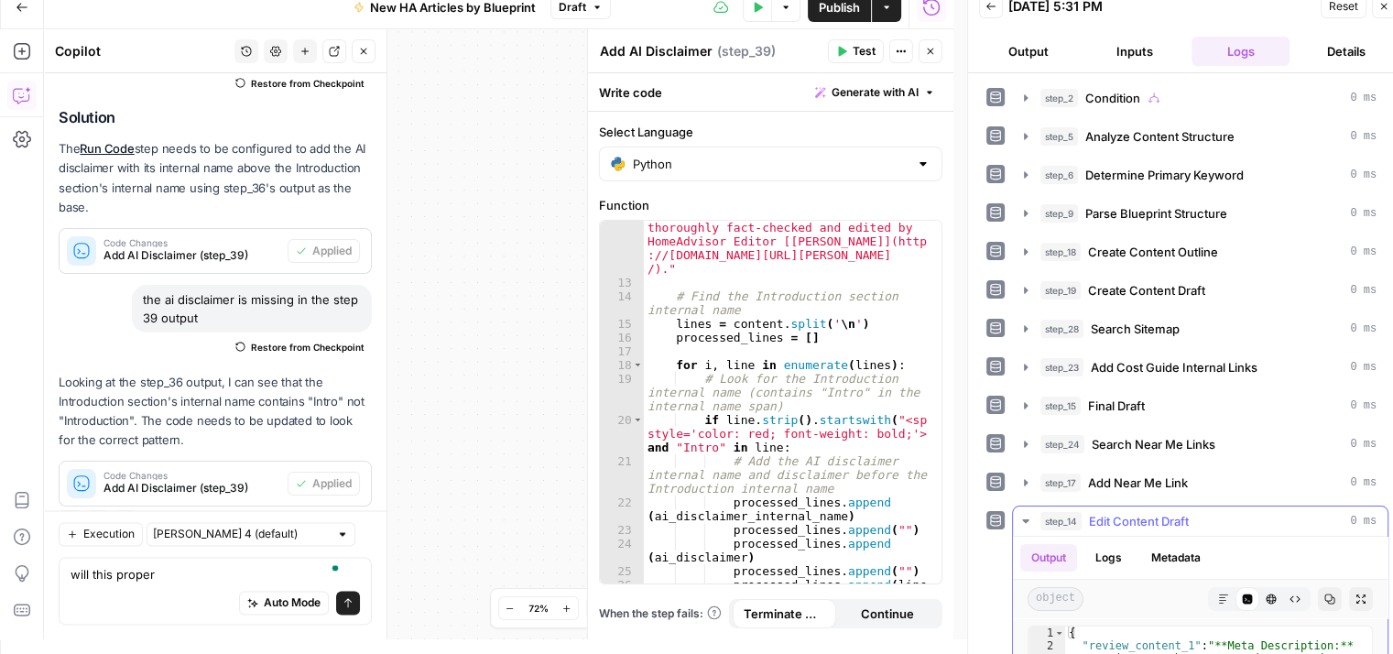
scroll to position [313, 0]
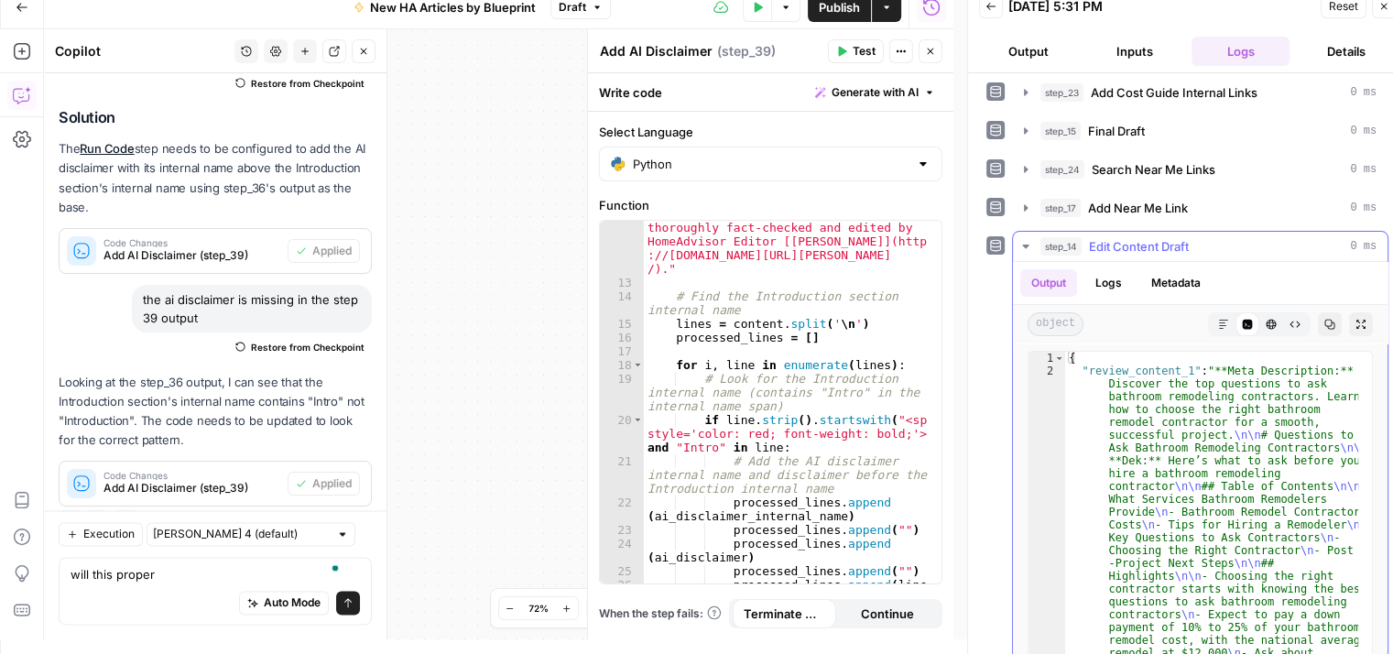
click at [1212, 327] on button "Markdown" at bounding box center [1224, 324] width 24 height 24
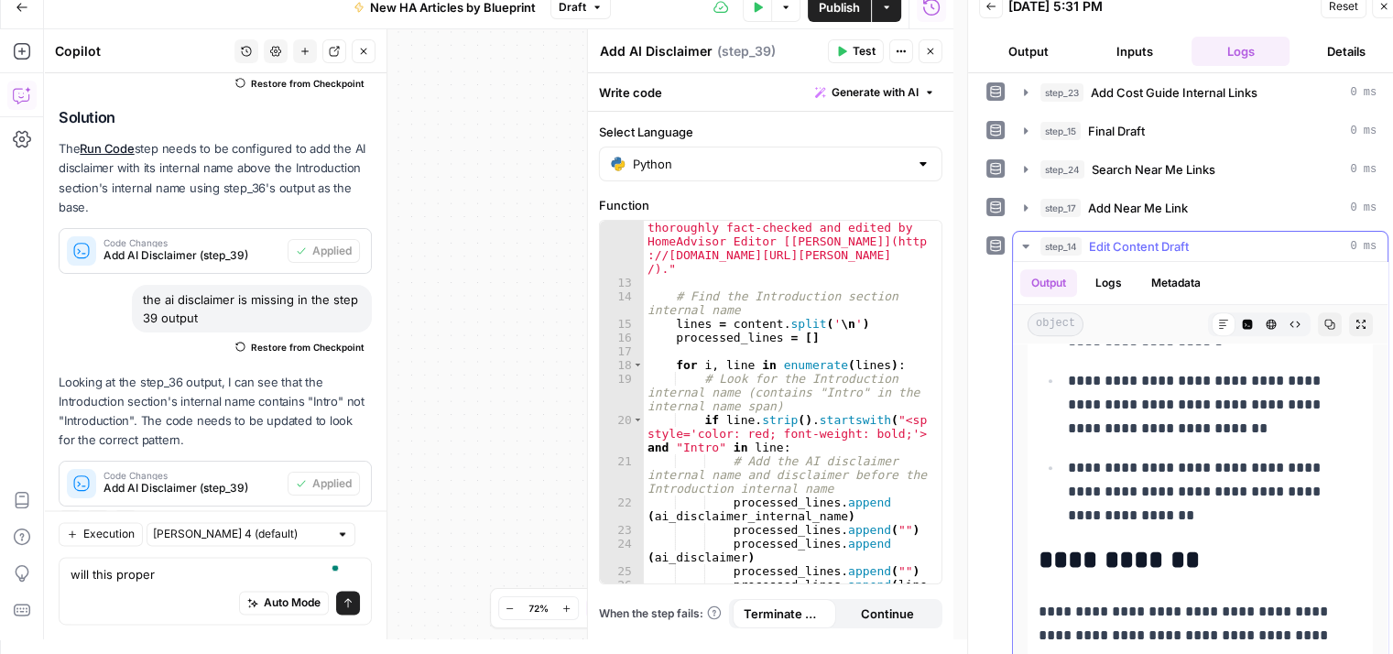
scroll to position [1191, 0]
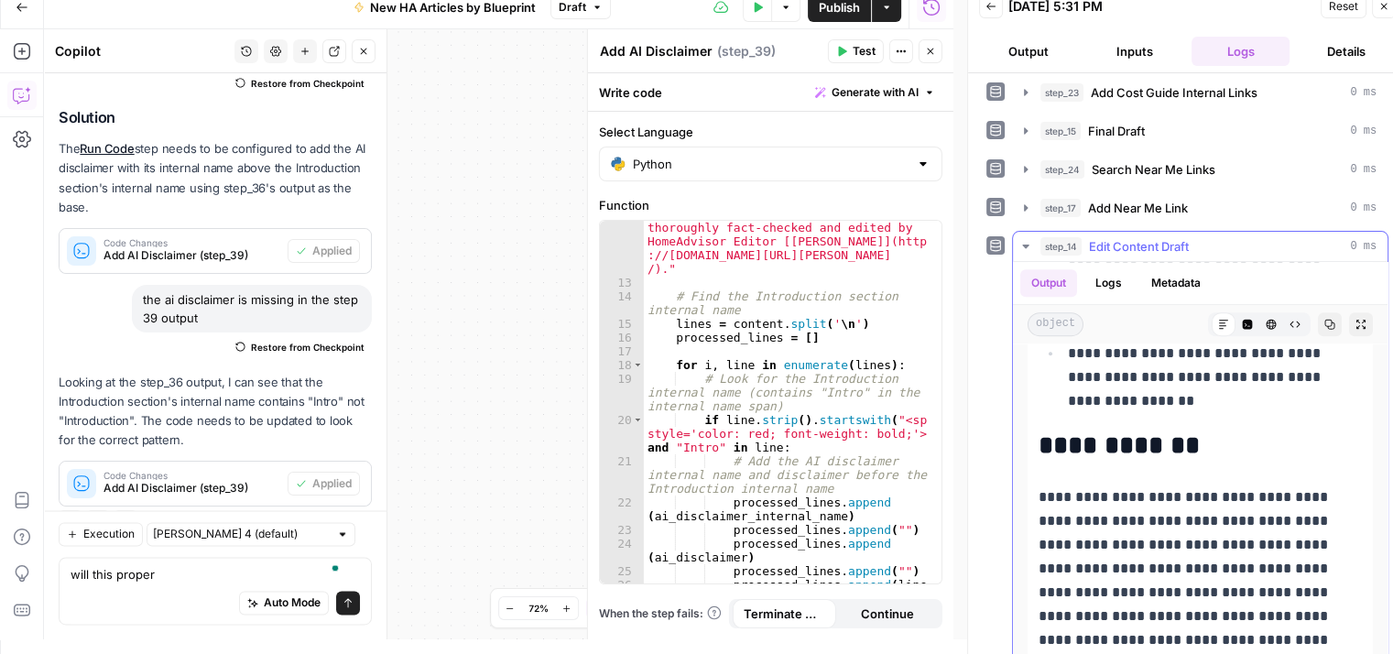
click at [1022, 239] on icon "button" at bounding box center [1025, 246] width 15 height 15
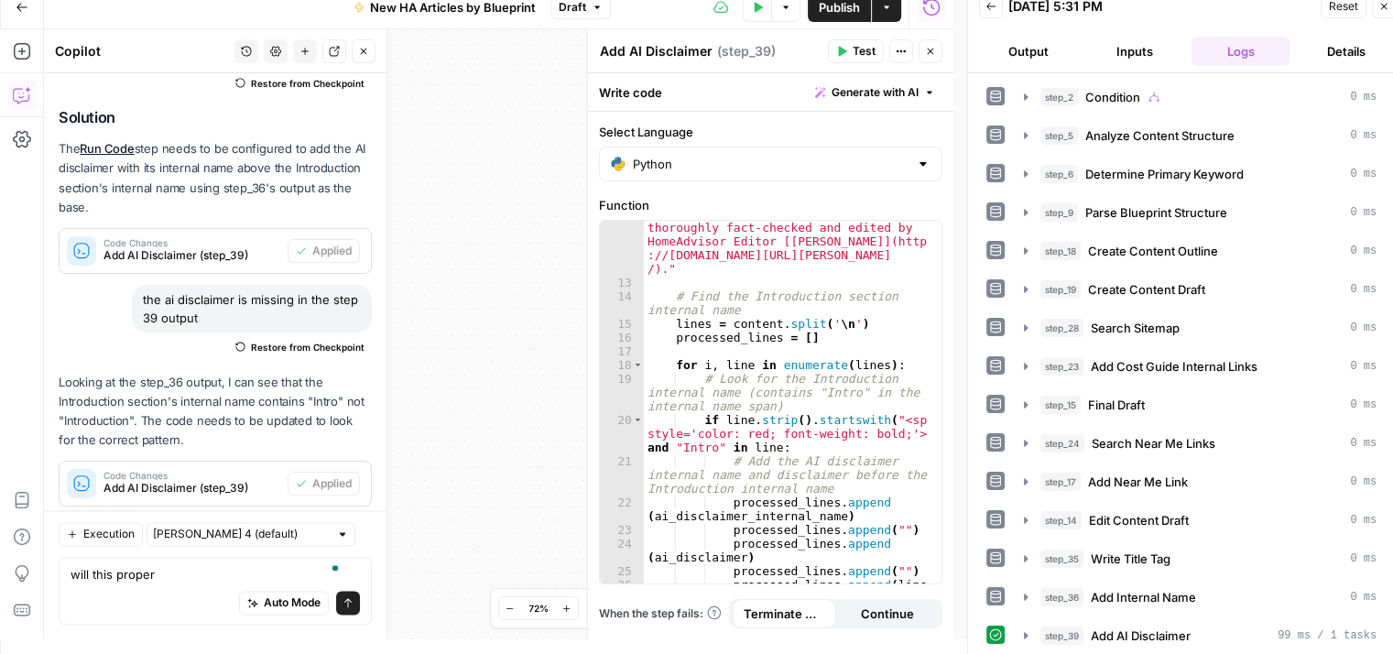
scroll to position [38, 0]
click at [1023, 283] on icon "button" at bounding box center [1025, 290] width 15 height 15
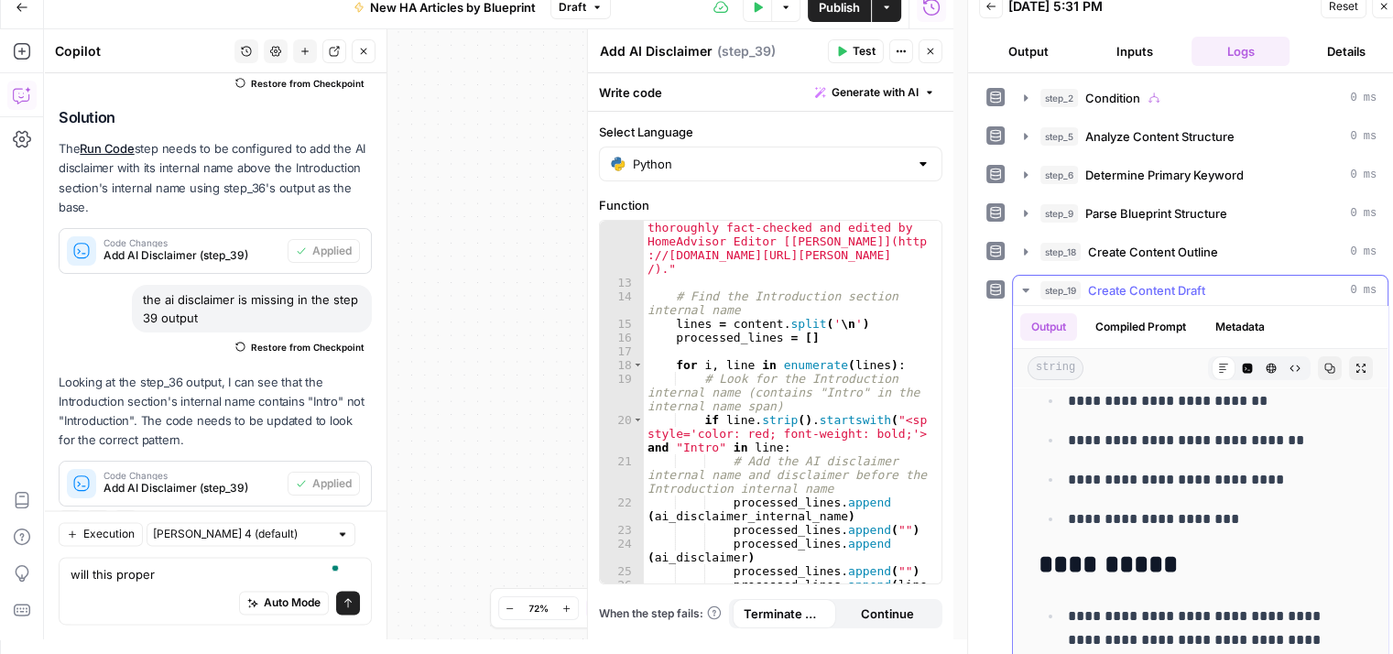
scroll to position [550, 0]
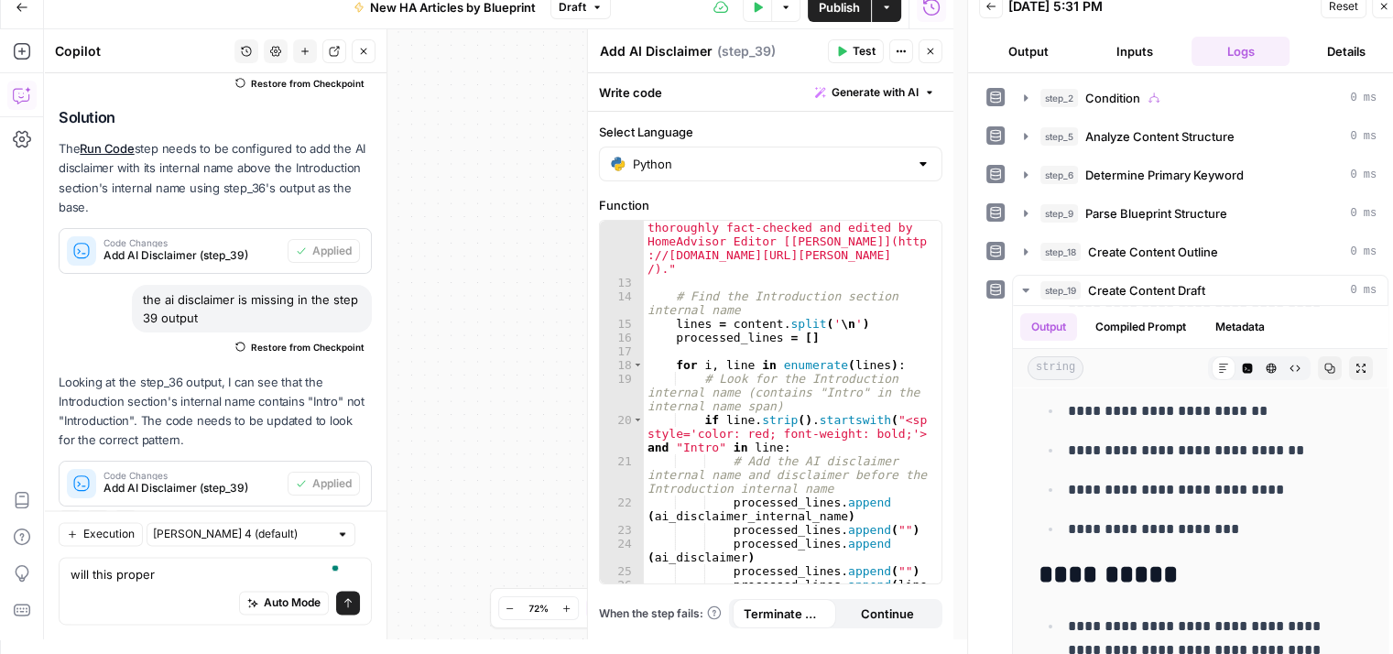
click at [836, 6] on span "Publish" at bounding box center [839, 7] width 41 height 18
click at [366, 54] on icon "button" at bounding box center [363, 51] width 11 height 11
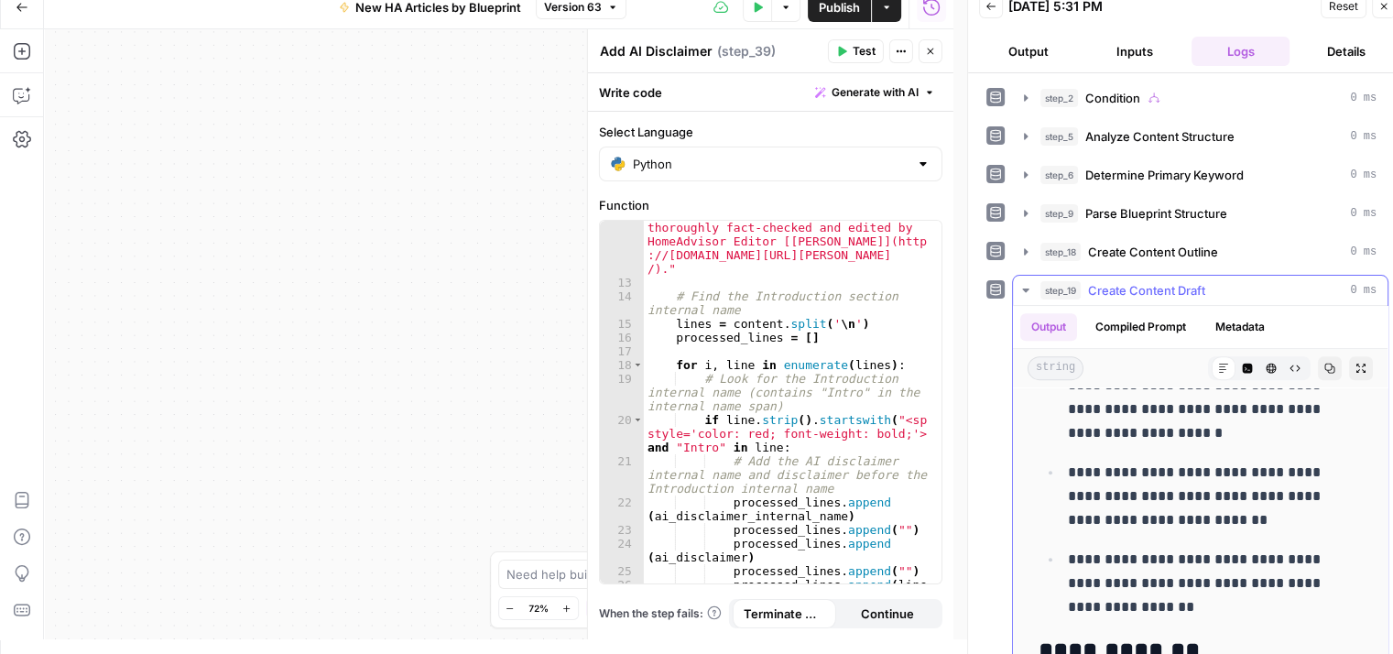
scroll to position [1007, 0]
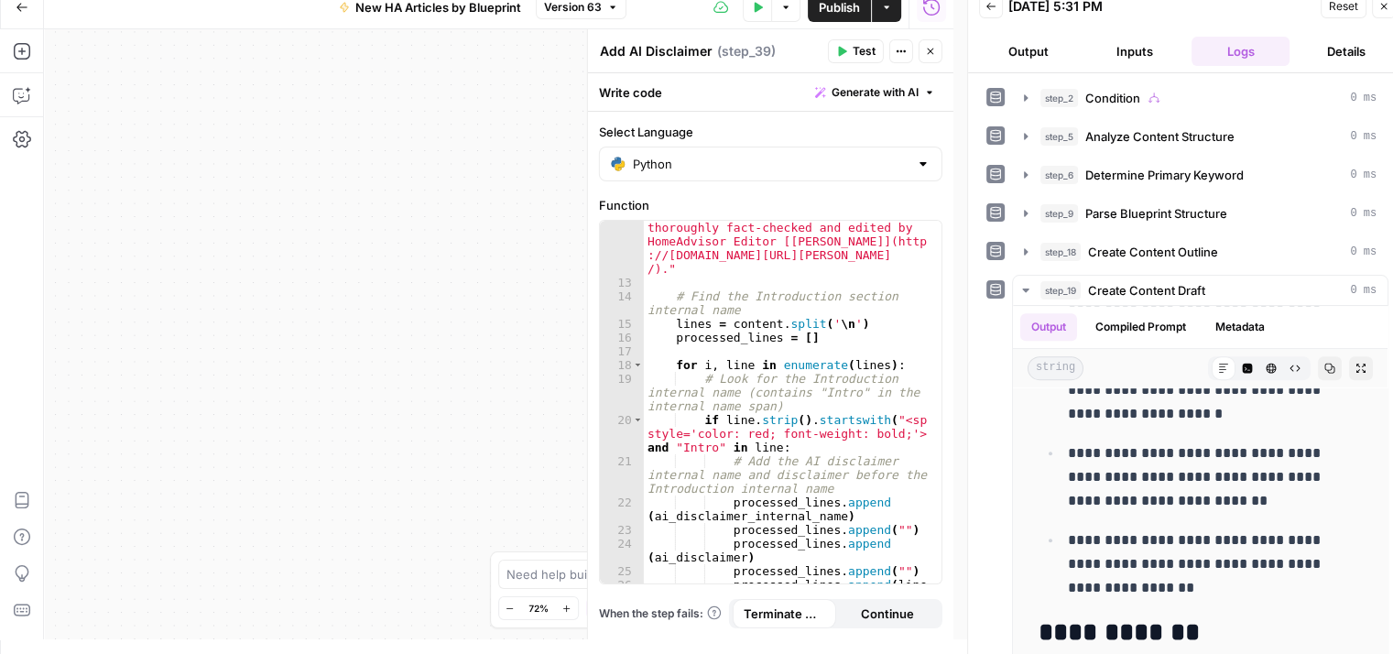
click at [1380, 5] on icon "button" at bounding box center [1383, 6] width 11 height 11
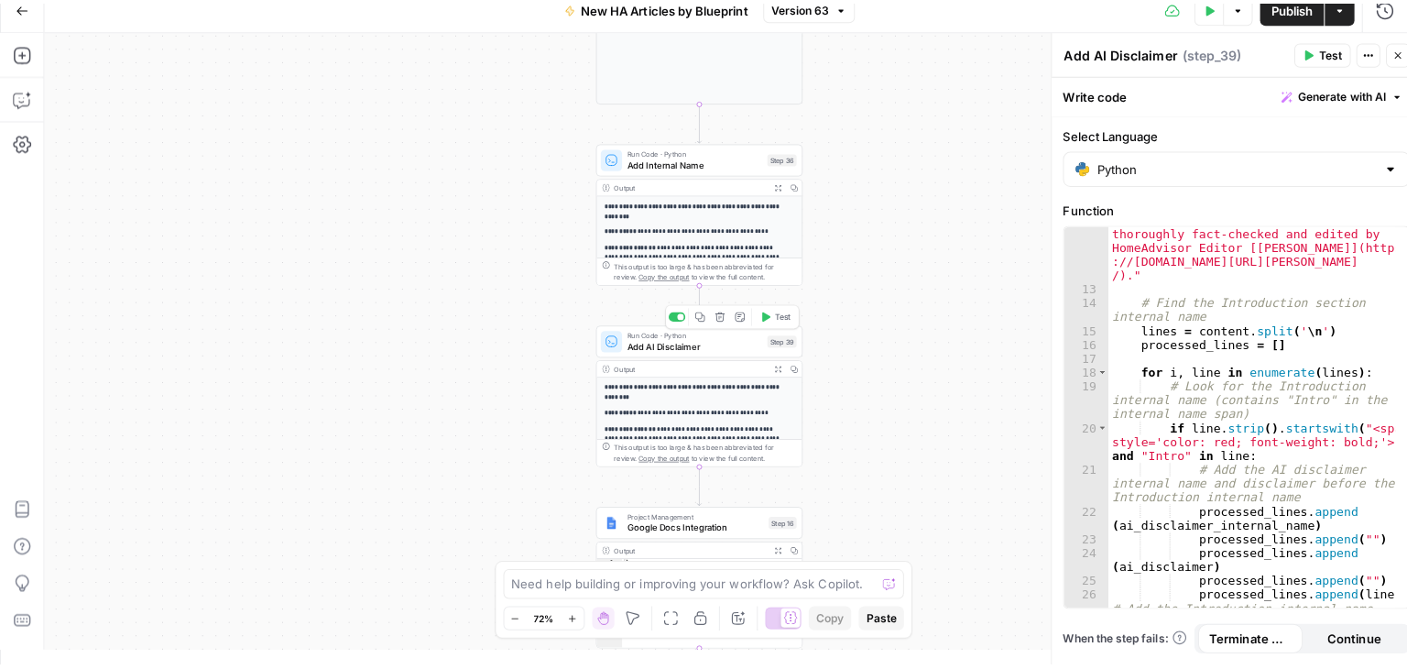
scroll to position [0, 0]
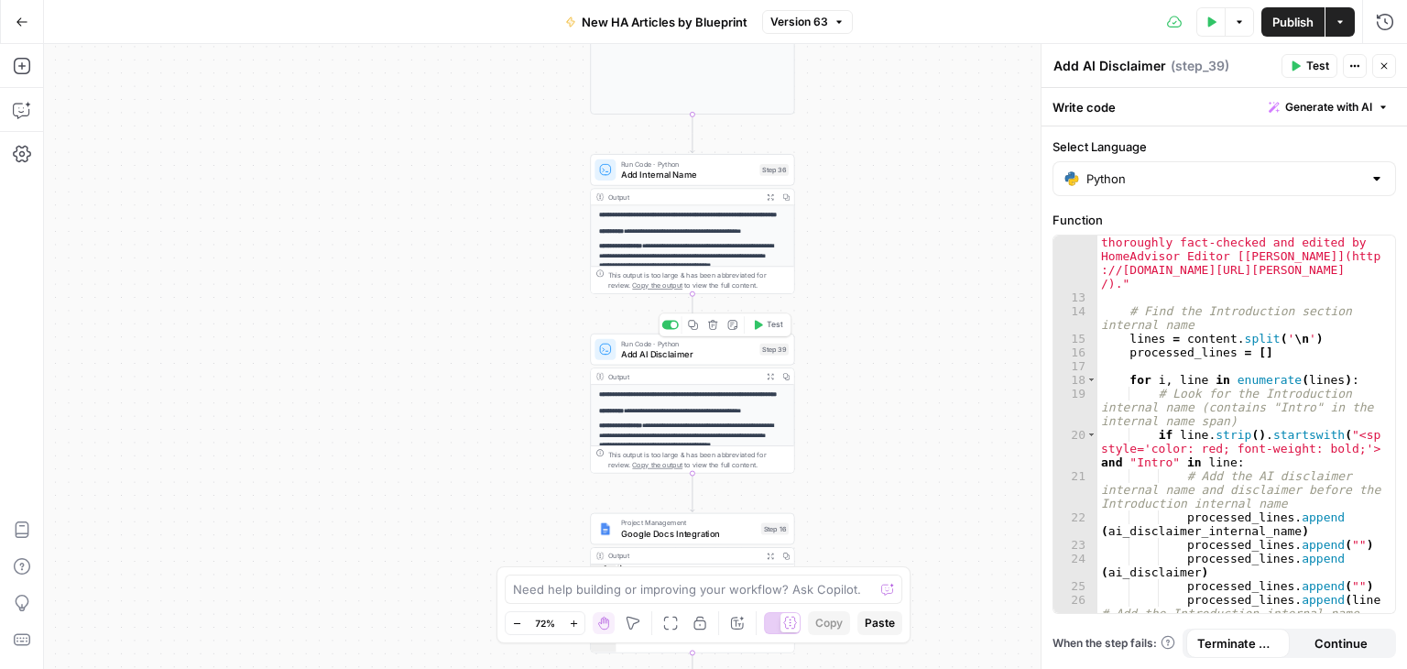
click at [1378, 71] on icon "button" at bounding box center [1383, 65] width 11 height 11
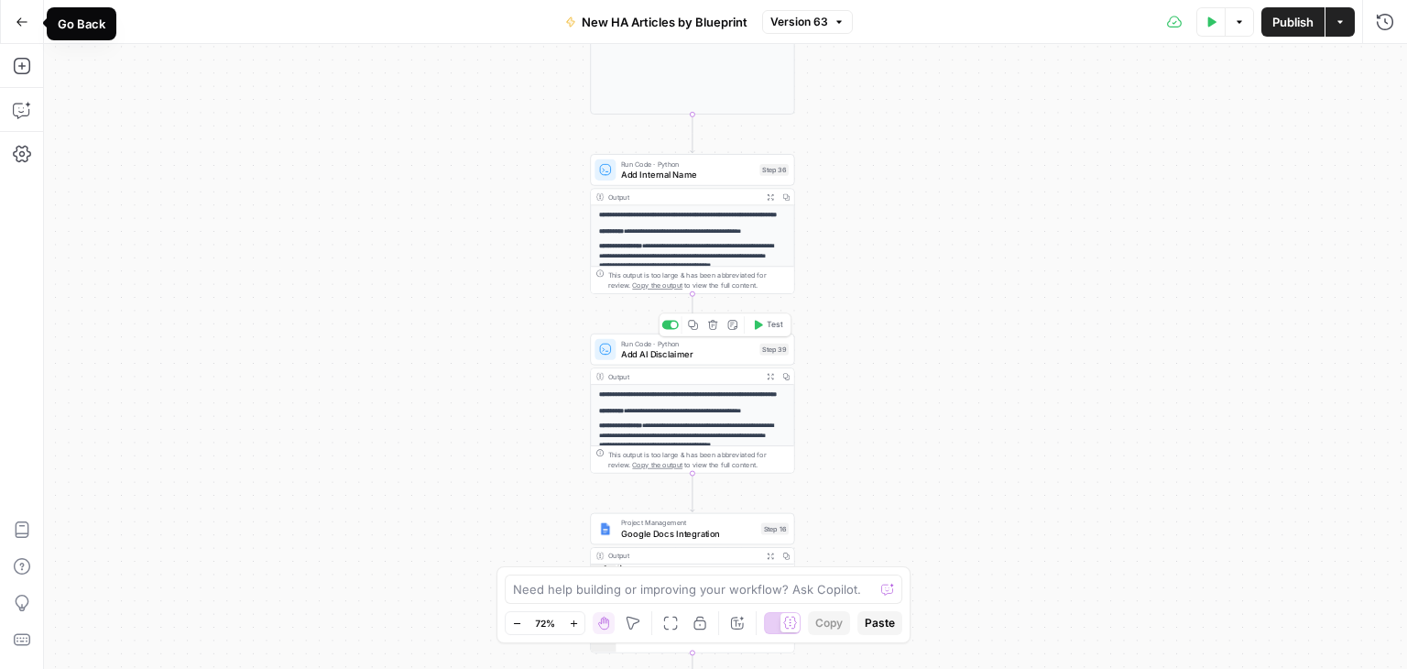
click at [25, 28] on button "Go Back" at bounding box center [21, 21] width 33 height 33
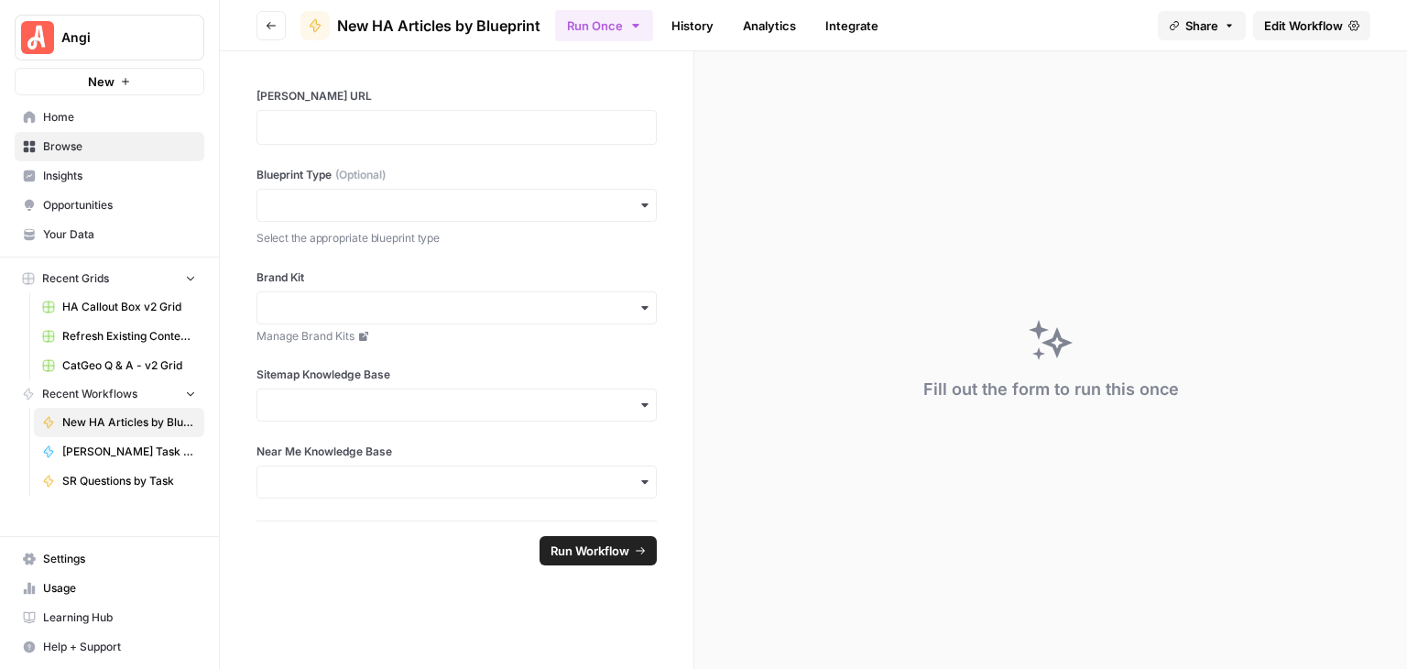
click at [67, 38] on span "Angi" at bounding box center [116, 37] width 111 height 18
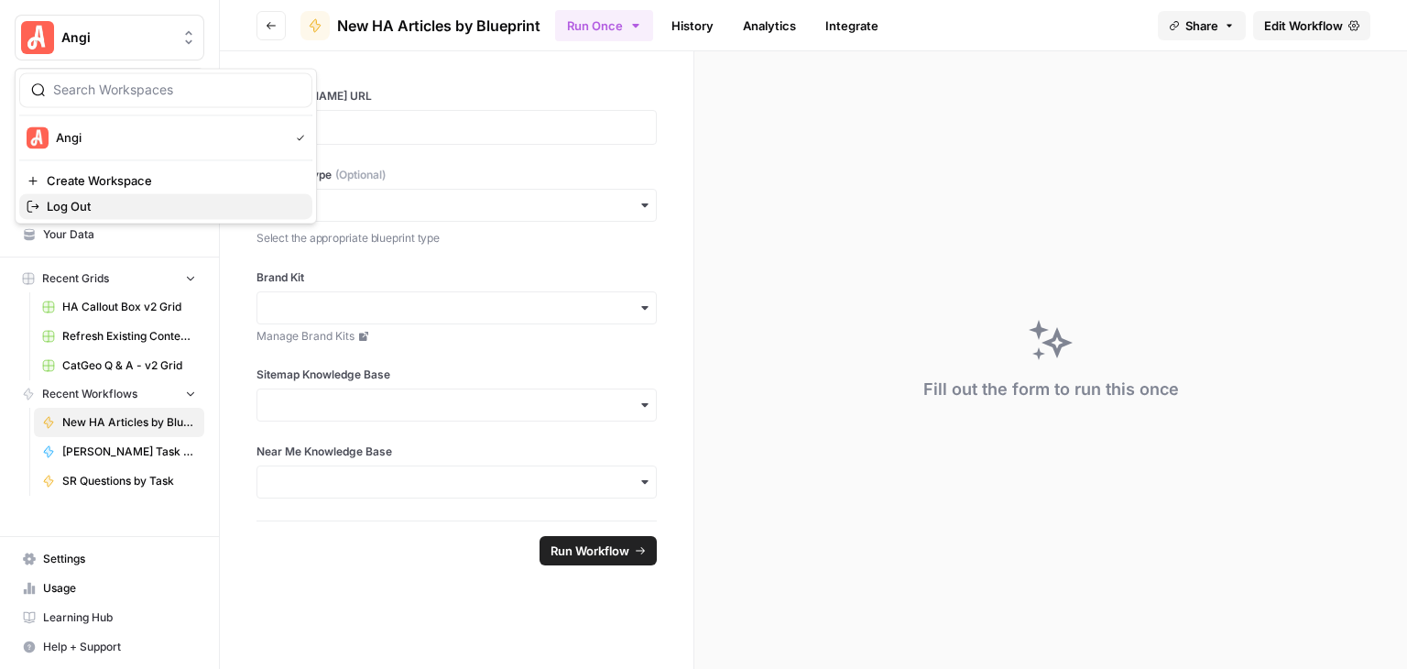
click at [134, 202] on span "Log Out" at bounding box center [172, 206] width 251 height 18
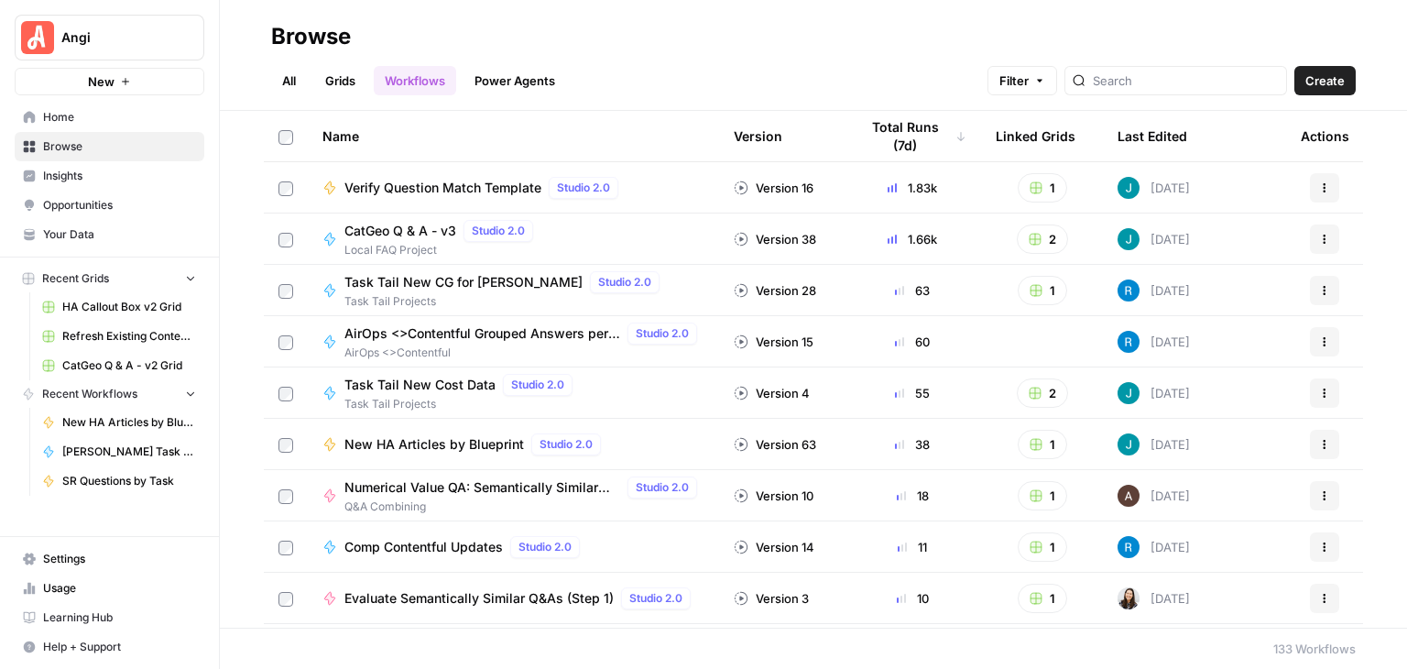
scroll to position [92, 0]
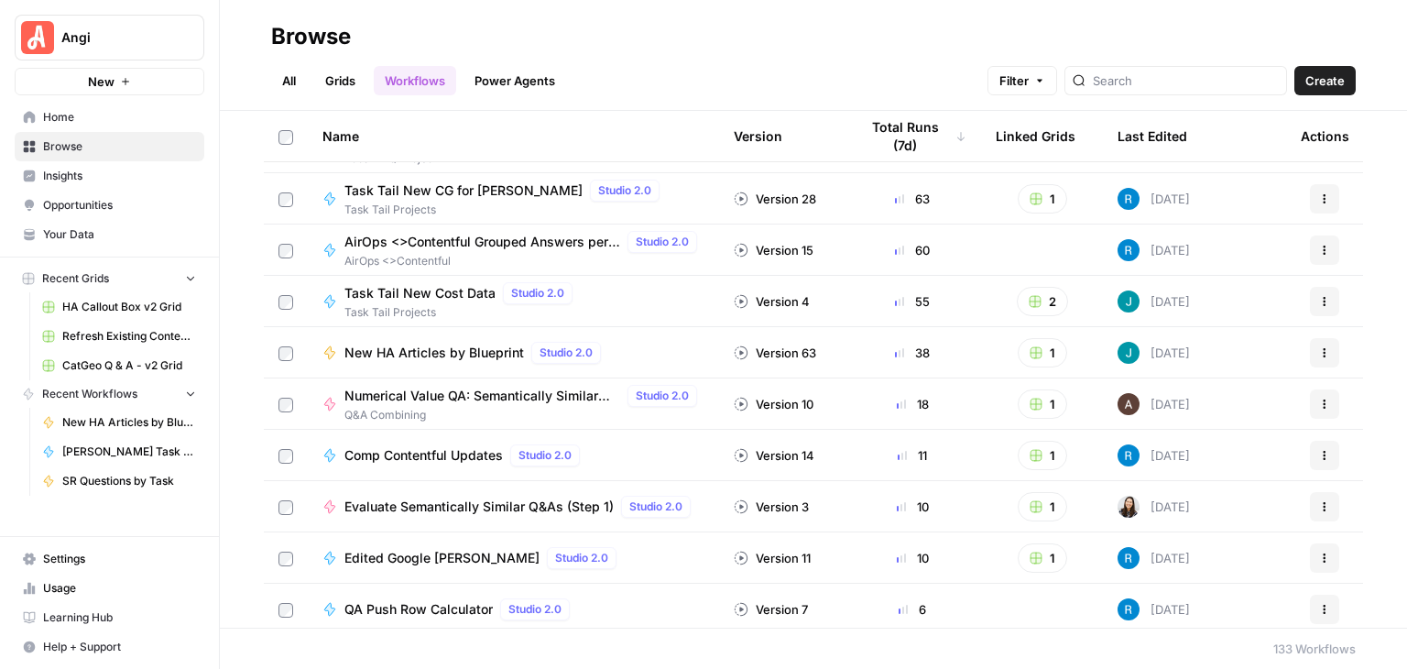
click at [99, 226] on span "Your Data" at bounding box center [119, 234] width 153 height 16
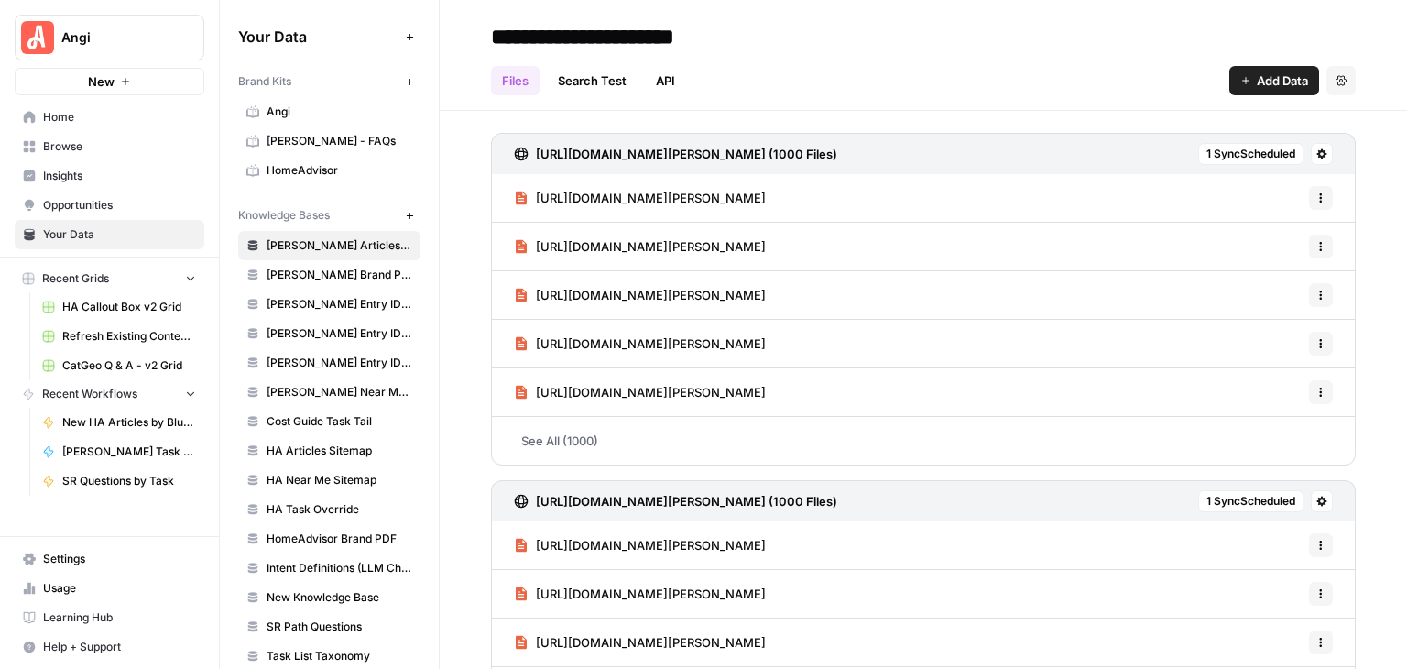
click at [323, 172] on span "HomeAdvisor" at bounding box center [340, 170] width 146 height 16
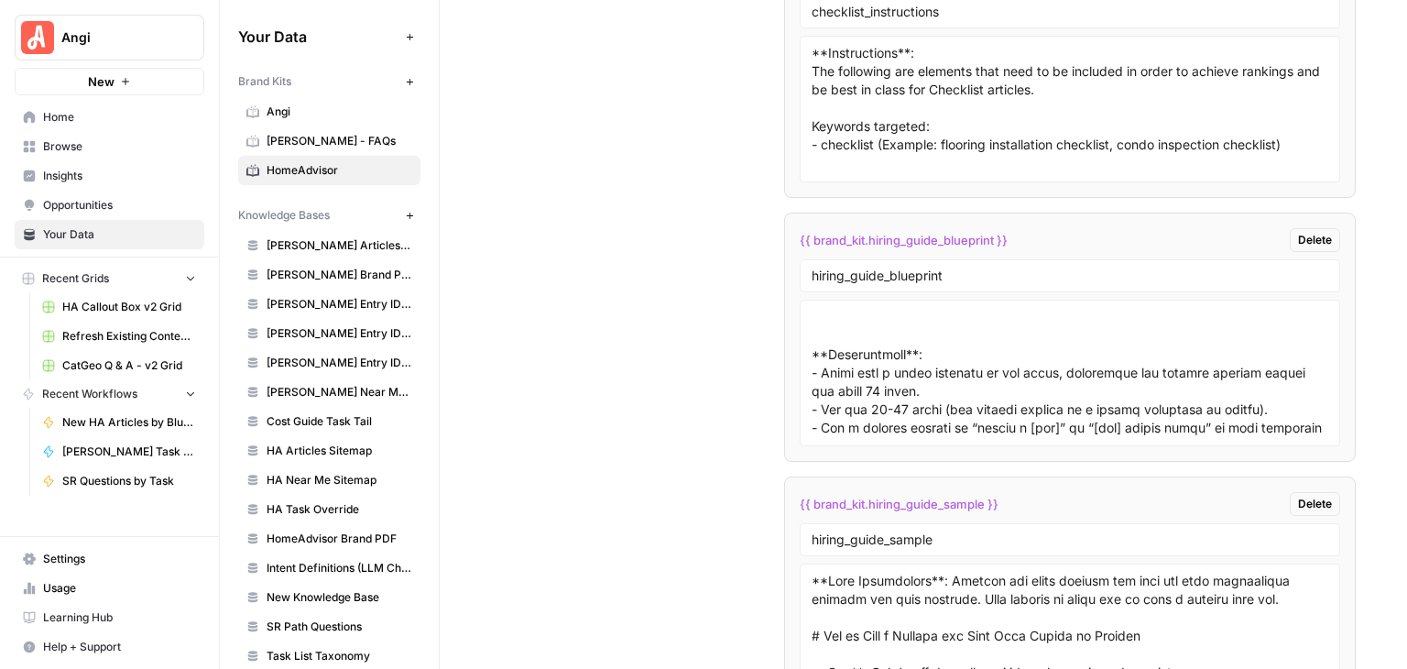
scroll to position [550, 0]
click at [872, 308] on textarea at bounding box center [1069, 373] width 517 height 130
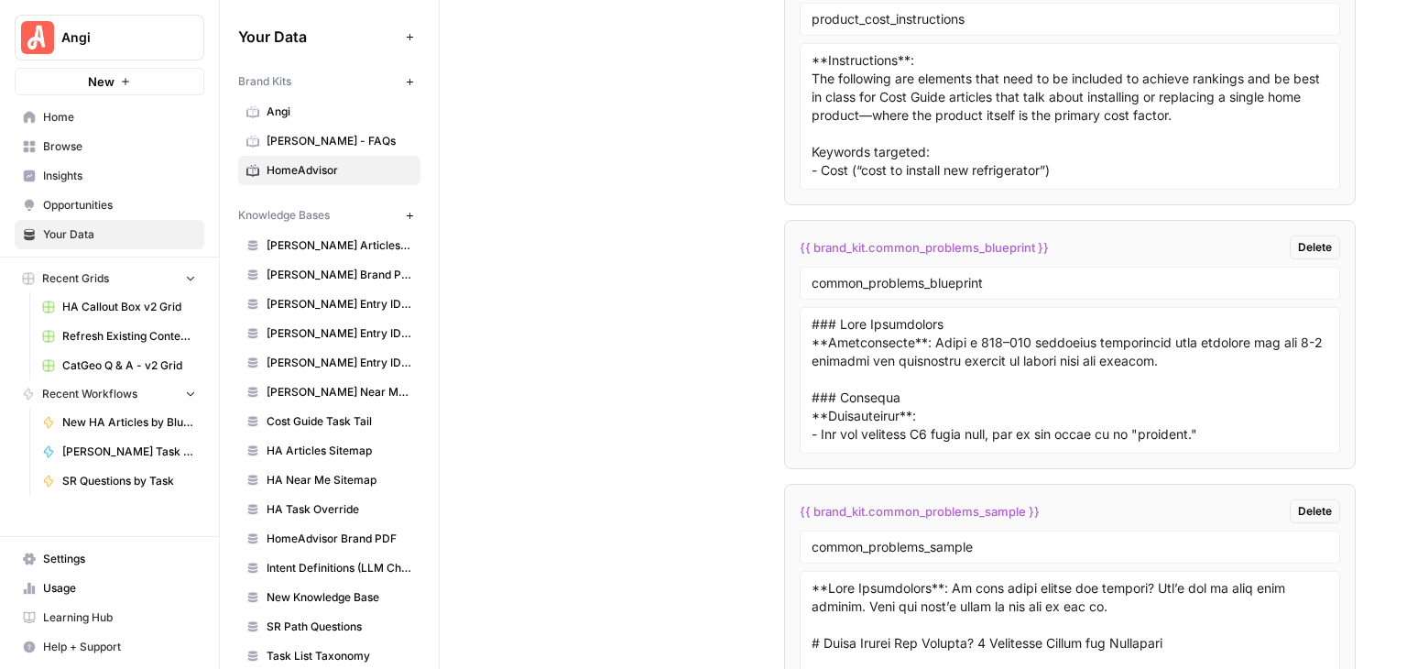
scroll to position [0, 0]
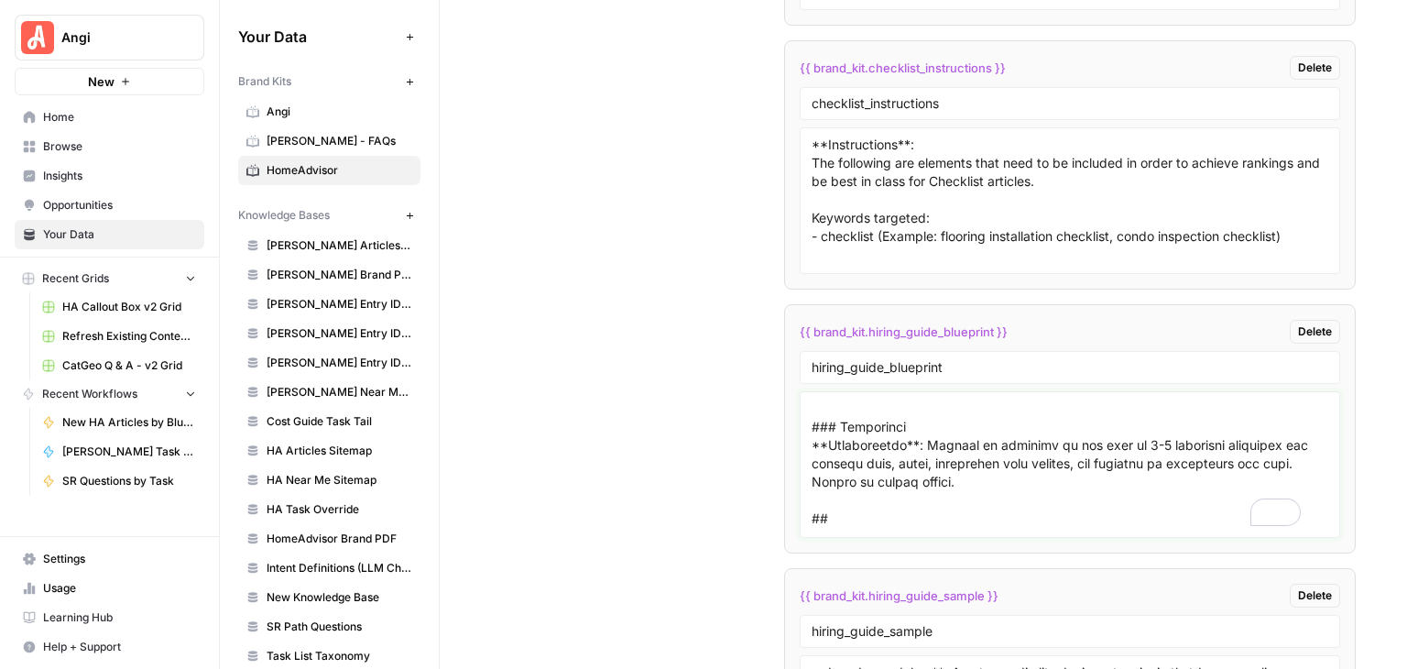
click at [867, 455] on textarea "To enrich screen reader interactions, please activate Accessibility in Grammarl…" at bounding box center [1069, 464] width 517 height 130
click at [1011, 451] on textarea "To enrich screen reader interactions, please activate Accessibility in Grammarl…" at bounding box center [1069, 464] width 517 height 130
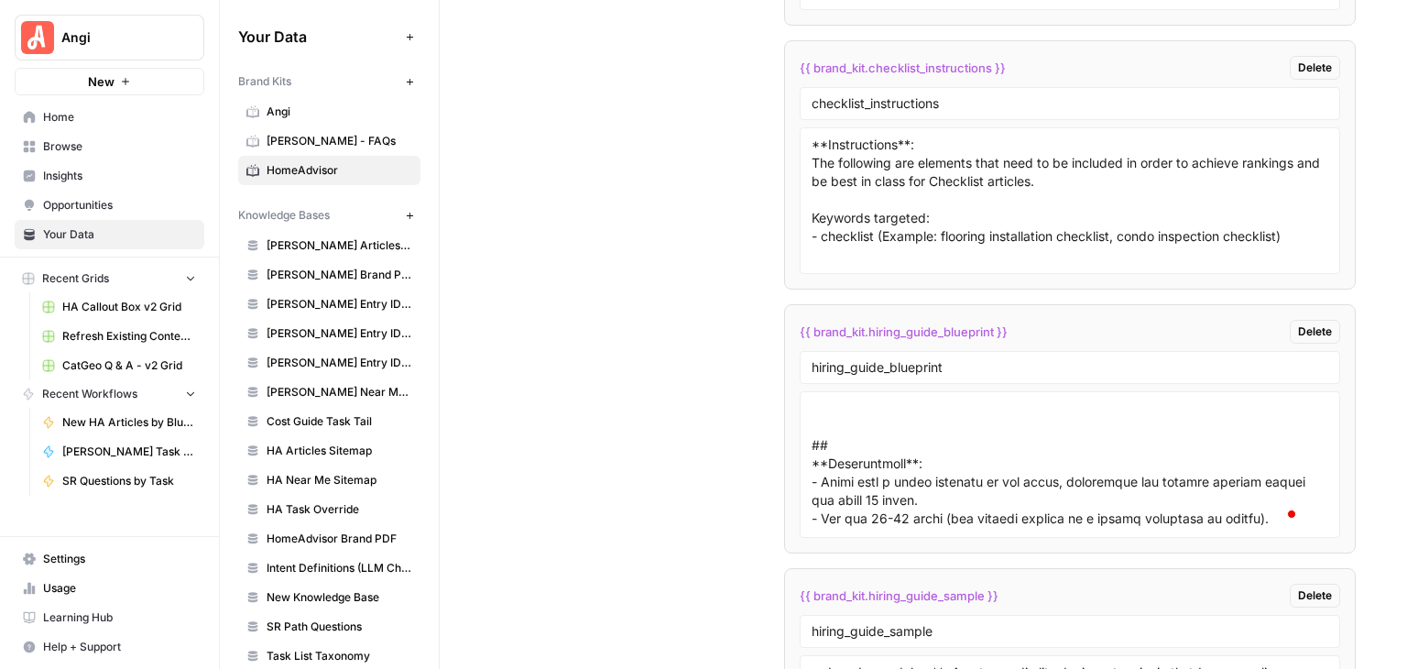
click at [802, 415] on div at bounding box center [1070, 464] width 540 height 147
click at [806, 413] on div at bounding box center [1070, 464] width 540 height 147
click at [819, 411] on textarea "To enrich screen reader interactions, please activate Accessibility in Grammarl…" at bounding box center [1069, 464] width 517 height 130
type textarea "### Lore Ipsumdolors **Ametconsecte**: Adipi e 536–977 seddoeius temporincid ut…"
click at [90, 38] on span "Angi" at bounding box center [116, 37] width 111 height 18
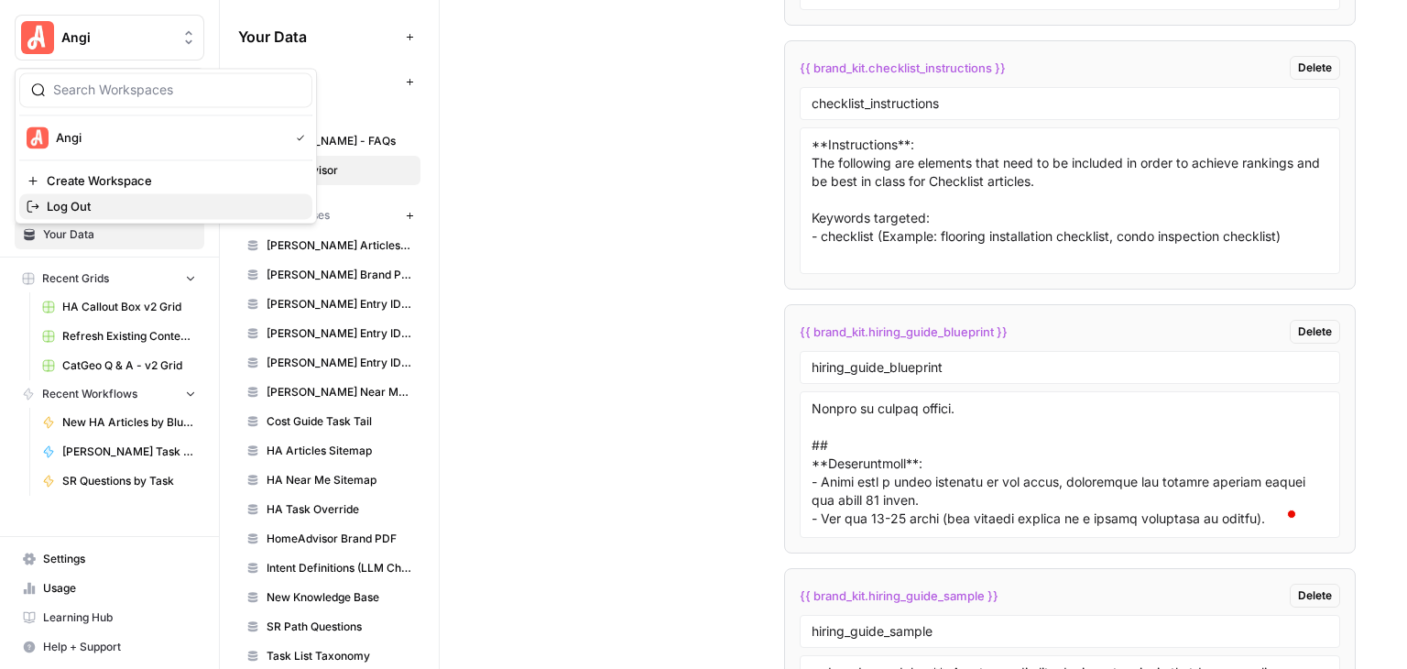
click at [165, 197] on button "Log Out" at bounding box center [165, 206] width 293 height 26
